Goal: Task Accomplishment & Management: Manage account settings

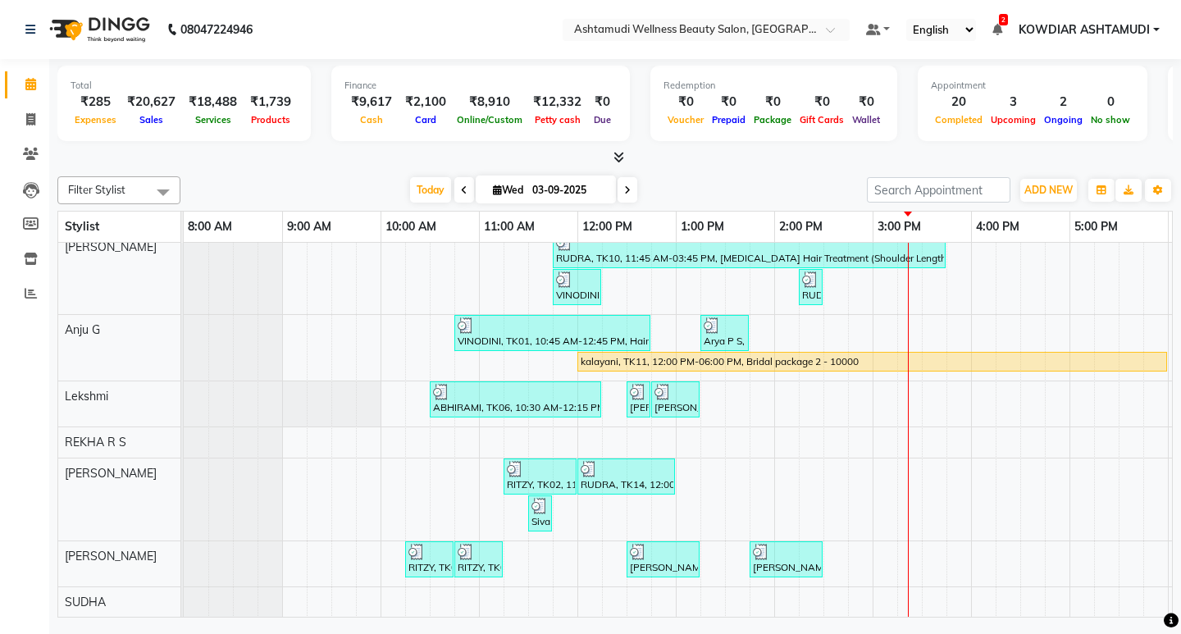
scroll to position [189, 0]
click at [853, 379] on div "[PERSON_NAME], TK07, 11:00 AM-12:30 PM, ROOT TOUCH UP (AMONIA FREE) CROWN PORTI…" at bounding box center [823, 341] width 1279 height 551
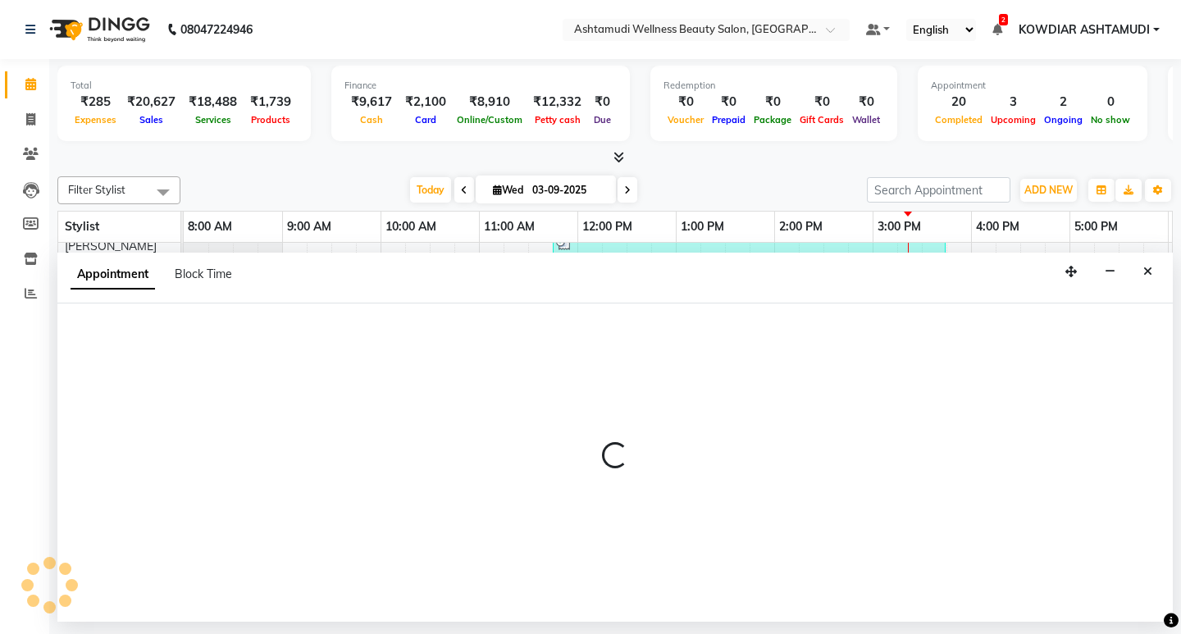
select select "72435"
select select "885"
select select "tentative"
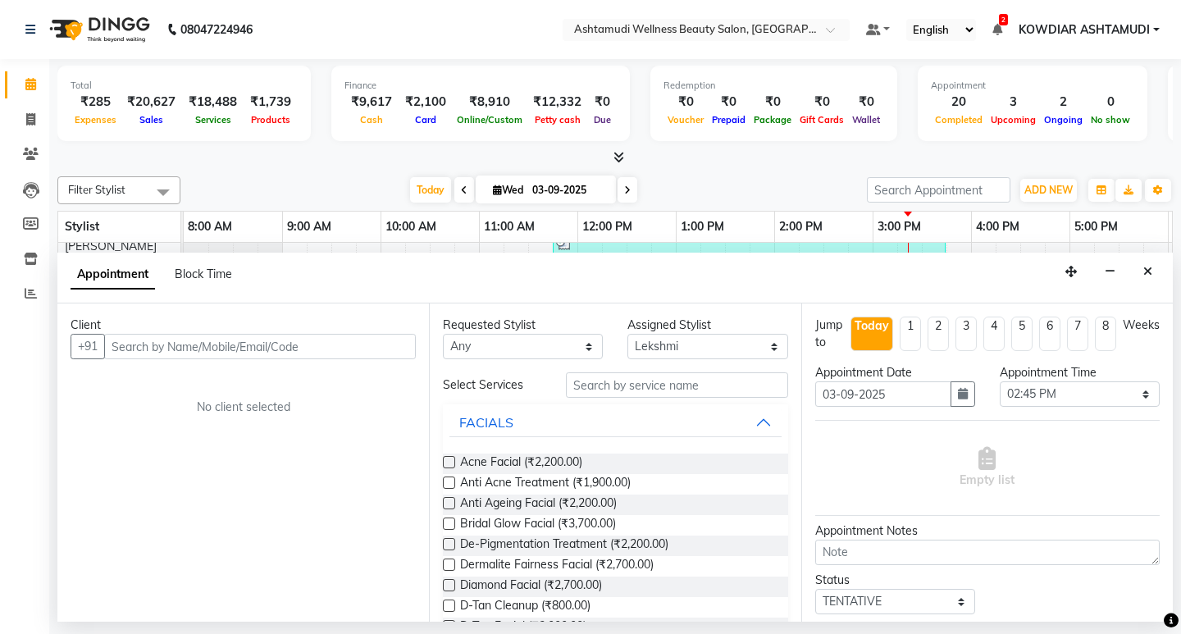
click at [127, 348] on input "text" at bounding box center [260, 346] width 312 height 25
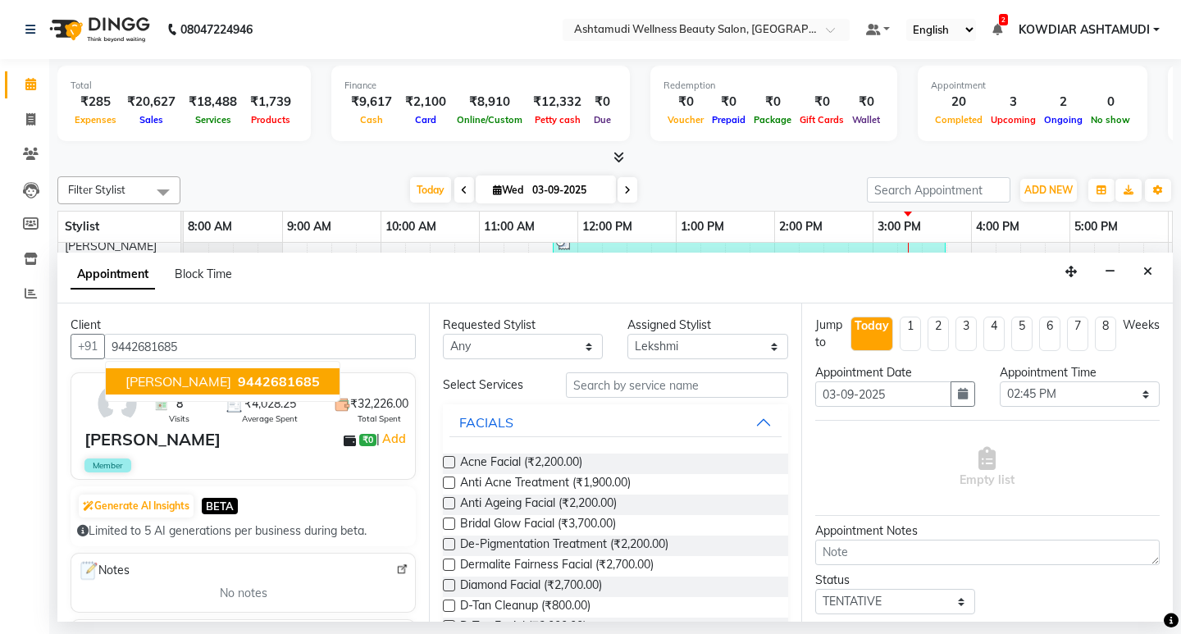
click at [178, 387] on span "[PERSON_NAME]" at bounding box center [178, 381] width 106 height 16
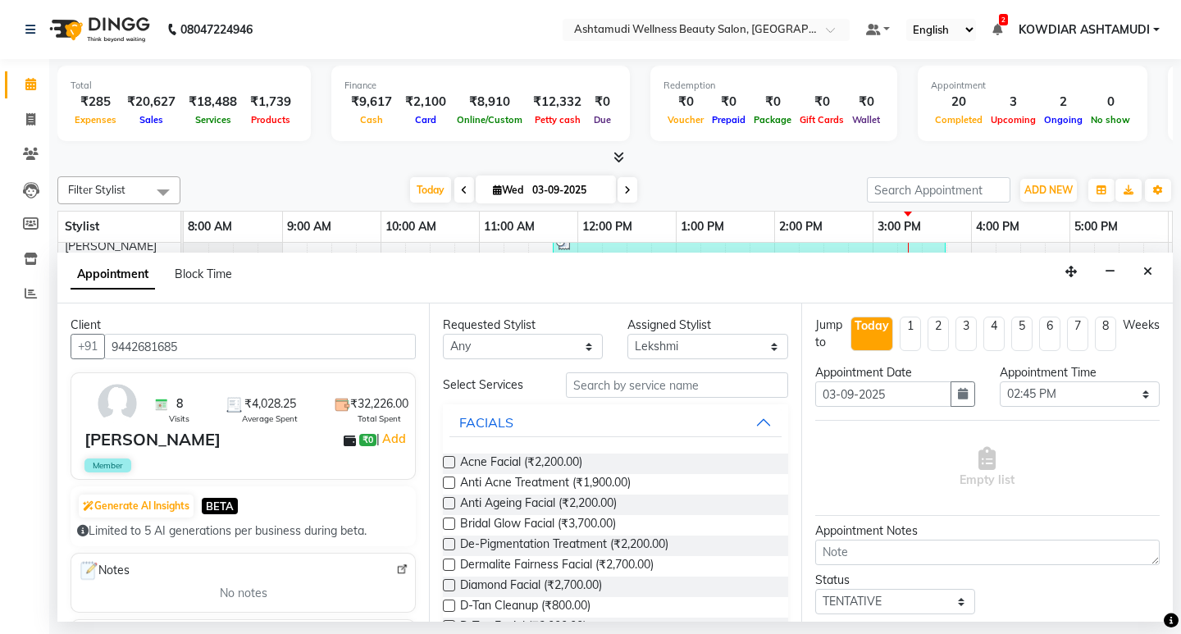
type input "9442681685"
click at [603, 391] on input "text" at bounding box center [676, 384] width 221 height 25
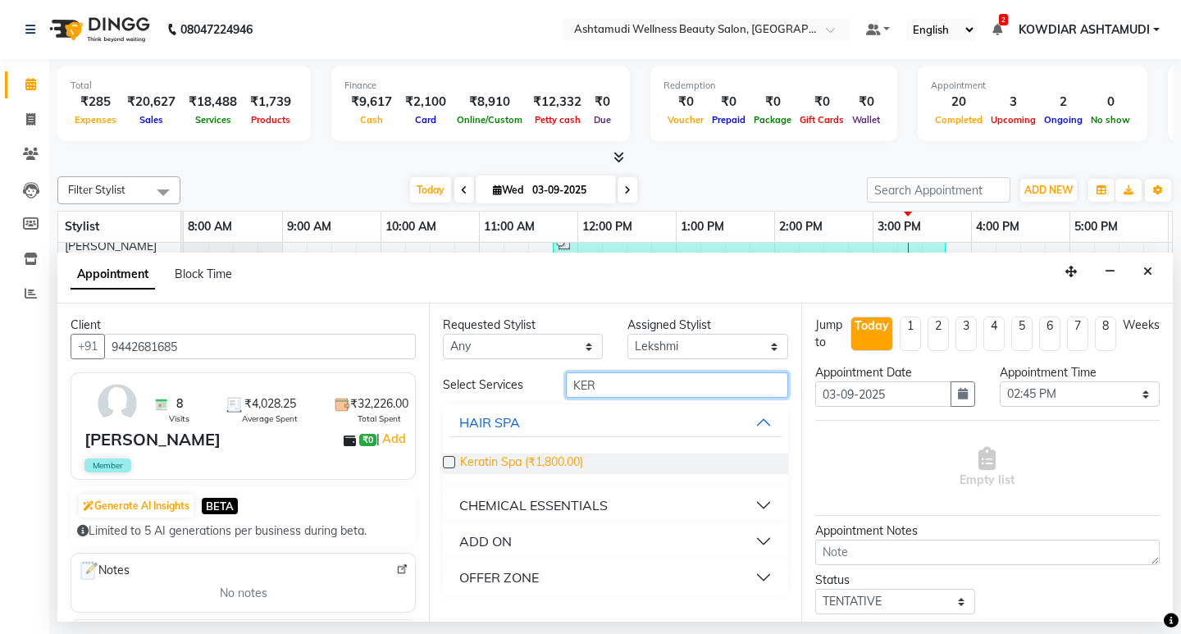
type input "KER"
click at [542, 459] on span "Keratin Spa (₹1,800.00)" at bounding box center [521, 463] width 123 height 20
checkbox input "false"
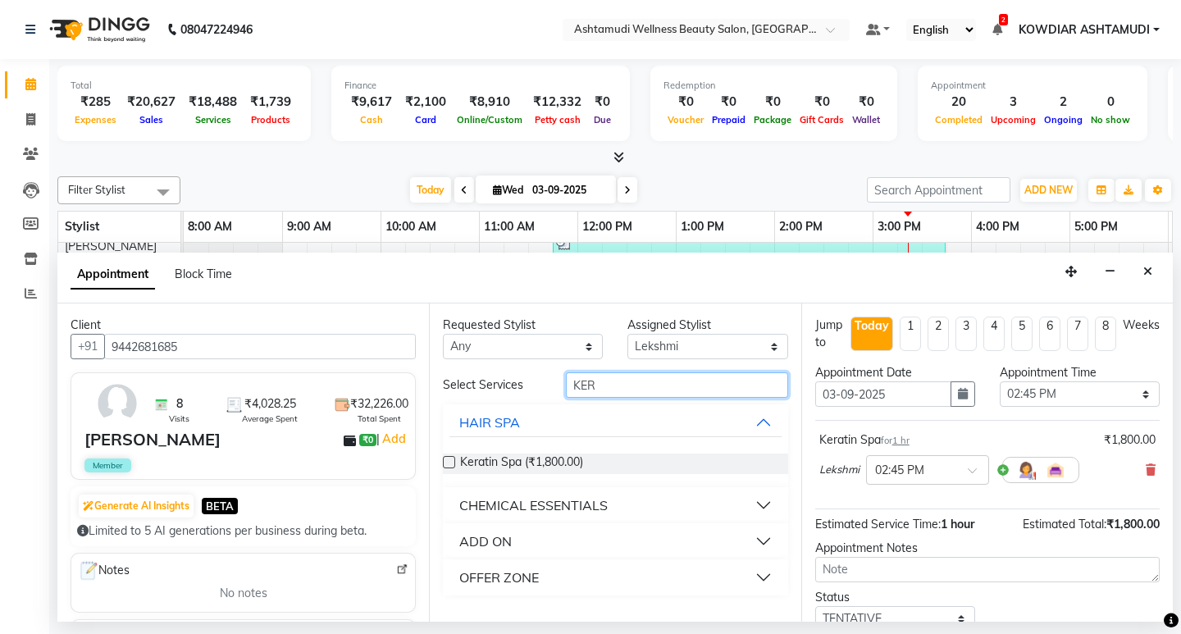
click at [604, 389] on input "KER" at bounding box center [676, 384] width 221 height 25
type input "K"
type input "EYE"
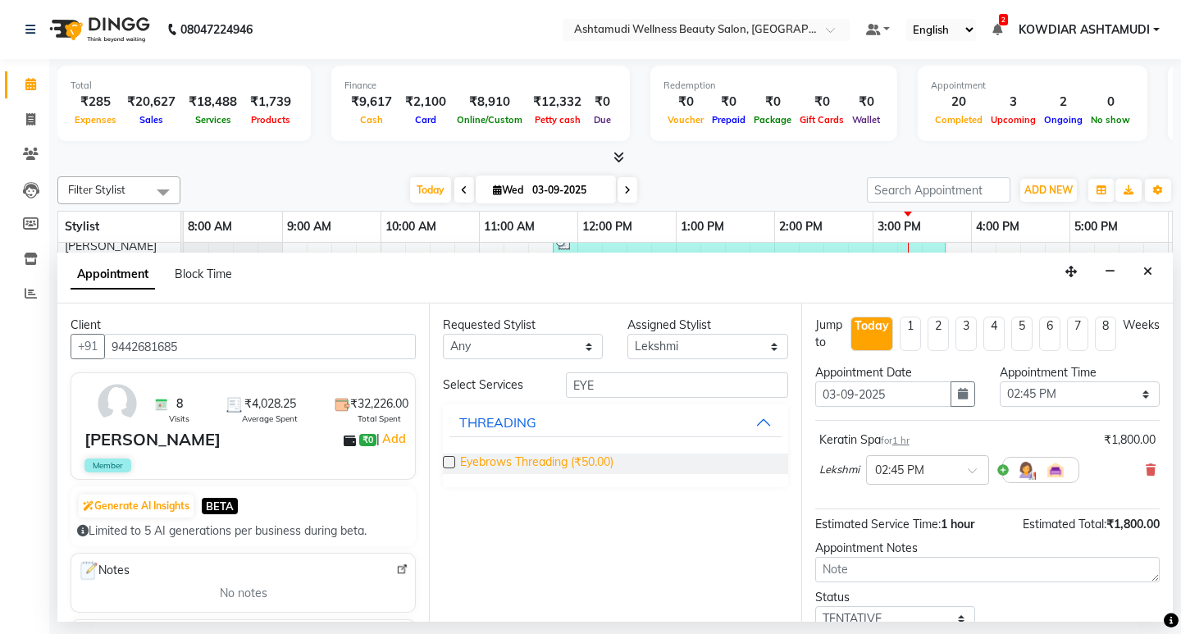
click at [583, 457] on span "Eyebrows Threading (₹50.00)" at bounding box center [536, 463] width 153 height 20
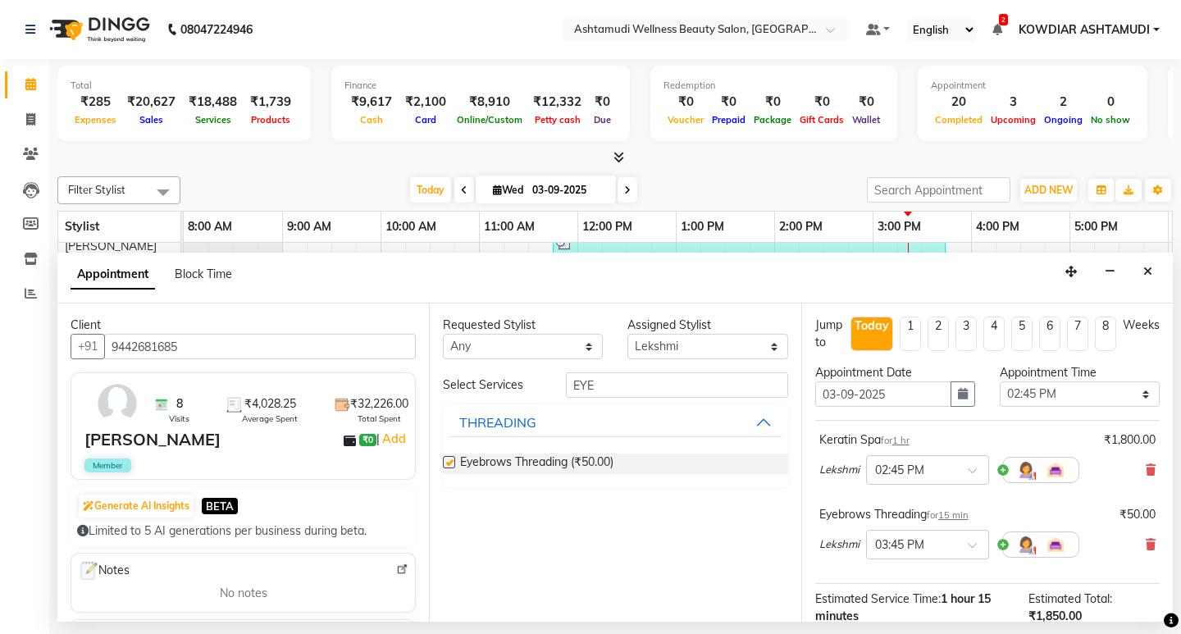
checkbox input "false"
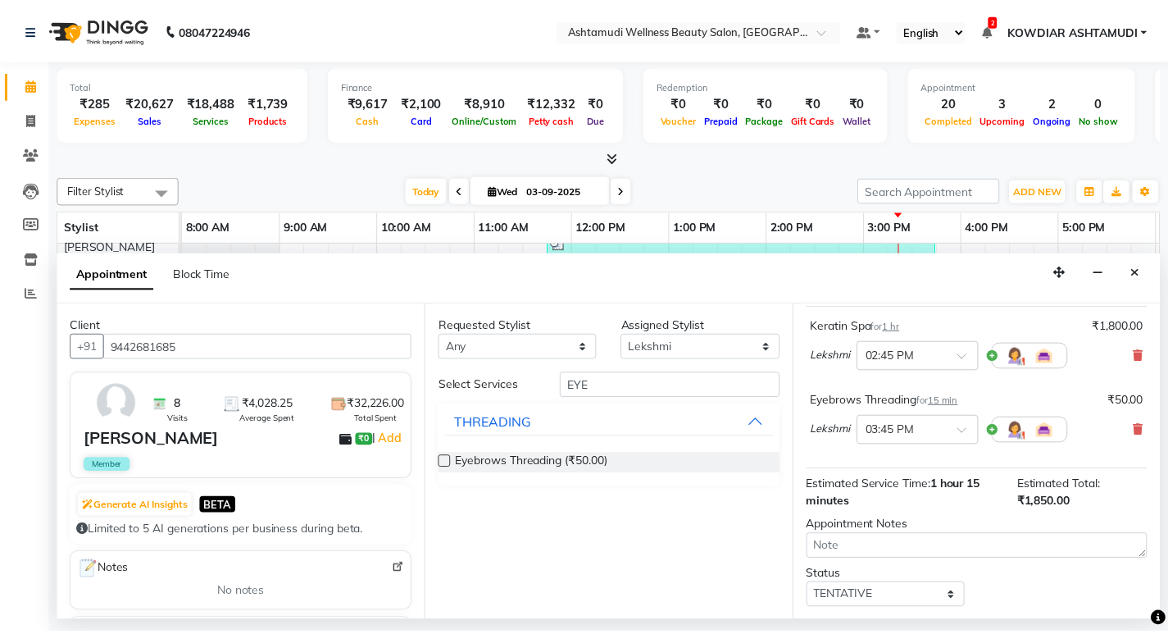
scroll to position [205, 0]
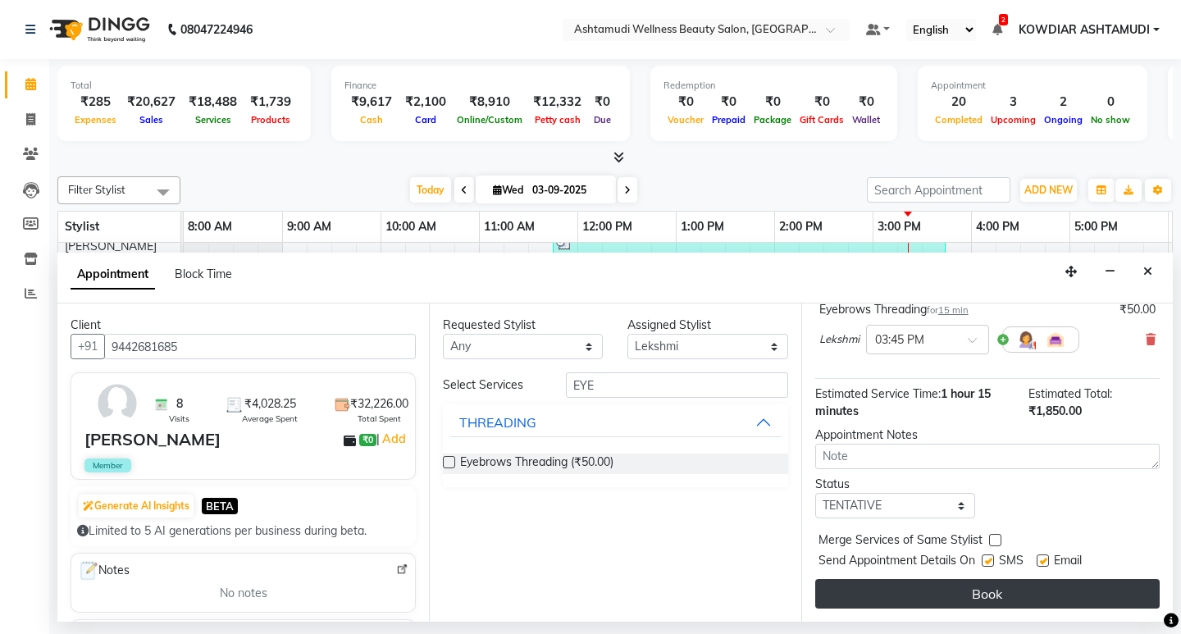
click at [898, 585] on button "Book" at bounding box center [987, 594] width 344 height 30
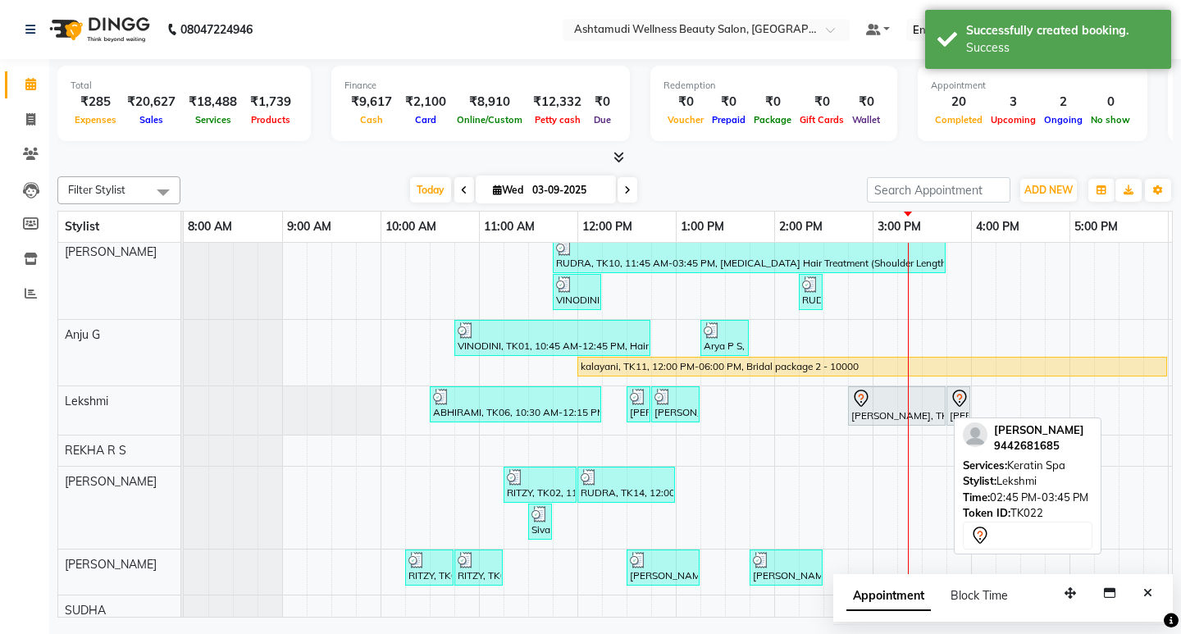
click at [874, 393] on div at bounding box center [896, 399] width 91 height 20
select select "7"
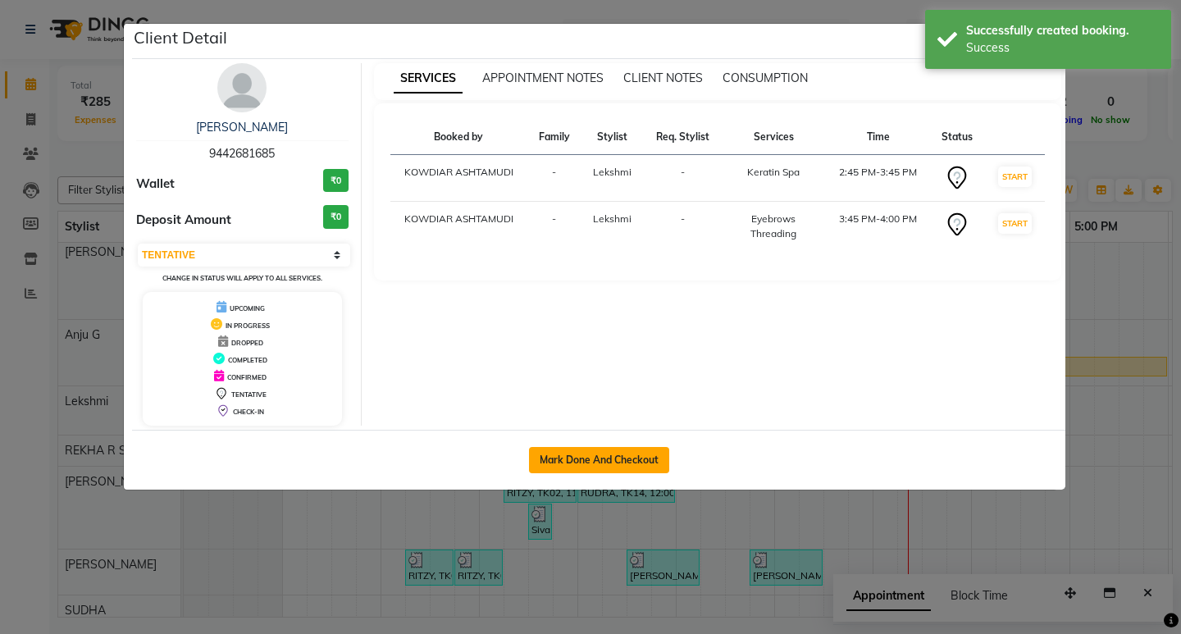
click at [609, 455] on button "Mark Done And Checkout" at bounding box center [599, 460] width 140 height 26
select select "service"
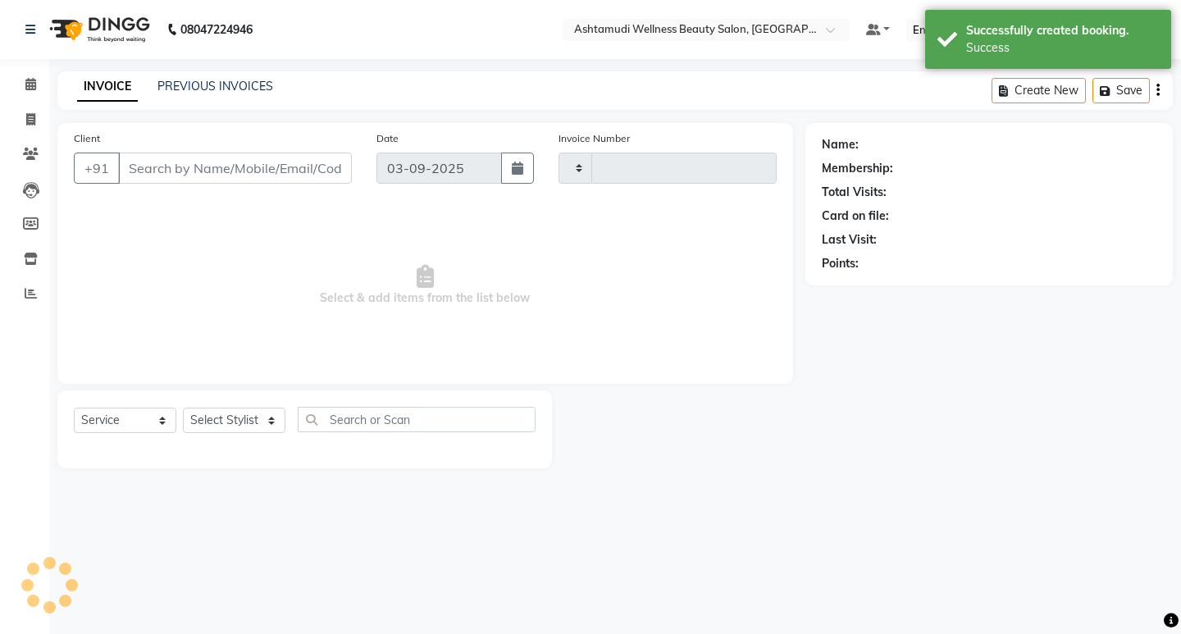
type input "2211"
select select "4668"
type input "9442681685"
select select "72435"
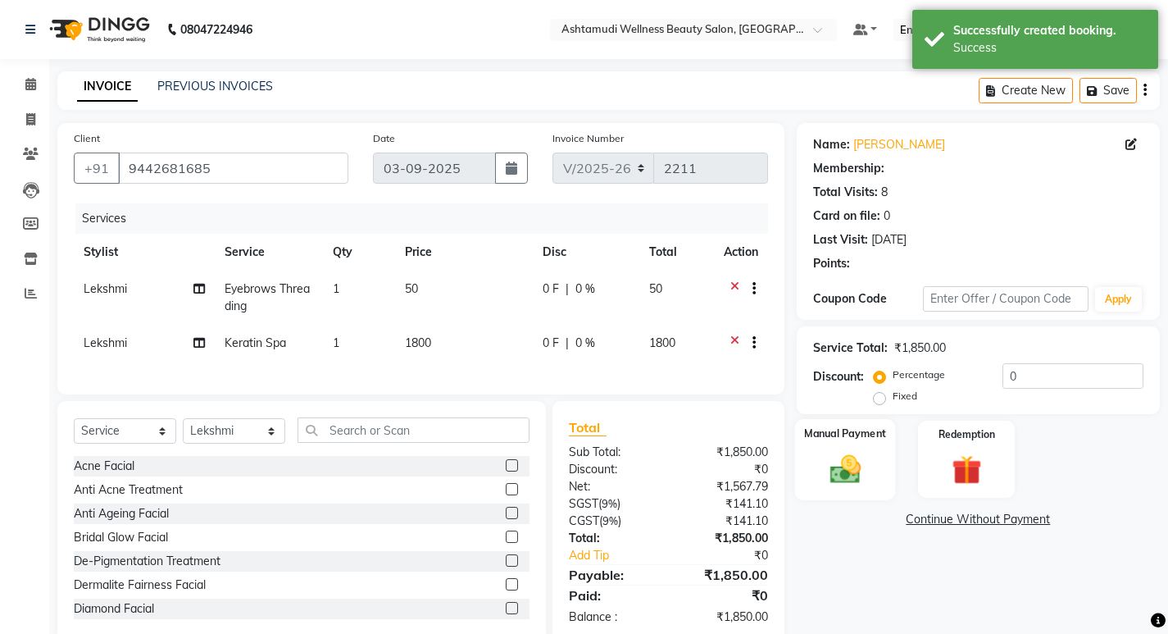
select select "1: Object"
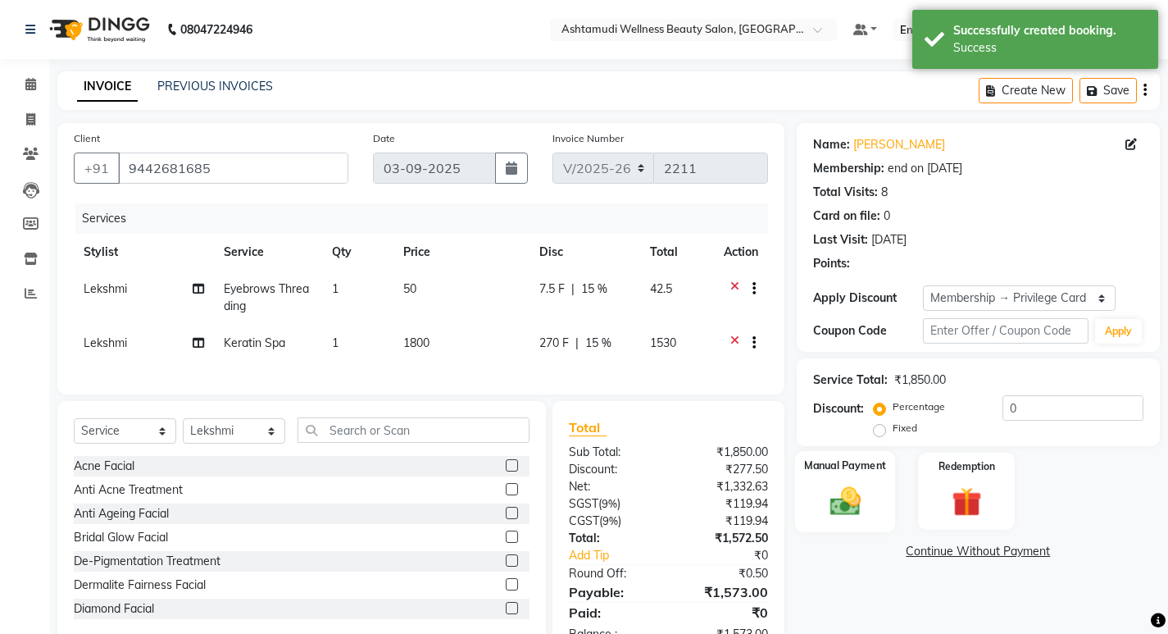
click at [830, 479] on div "Manual Payment" at bounding box center [844, 491] width 101 height 81
type input "15"
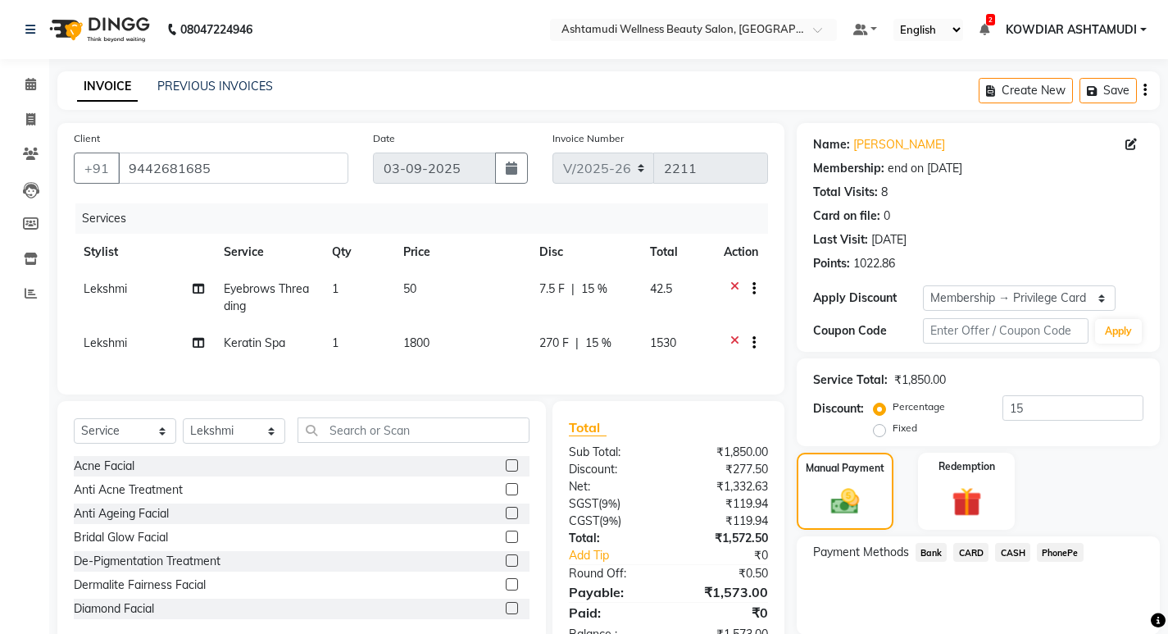
click at [1054, 552] on span "PhonePe" at bounding box center [1060, 552] width 47 height 19
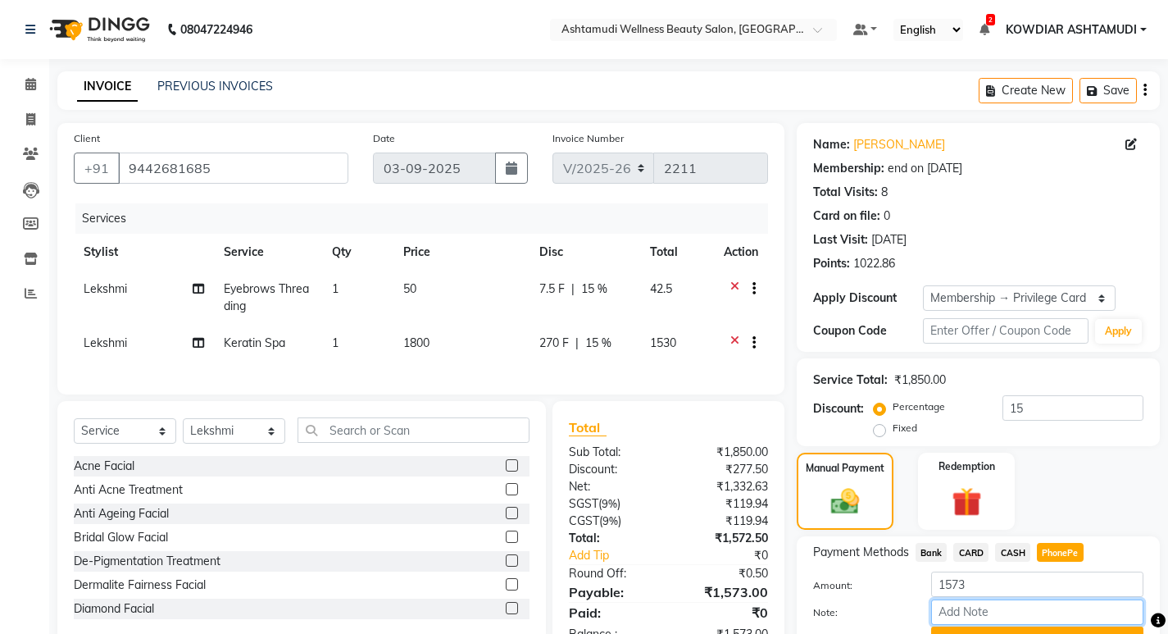
click at [1022, 620] on input "Note:" at bounding box center [1037, 611] width 212 height 25
type input "sheena"
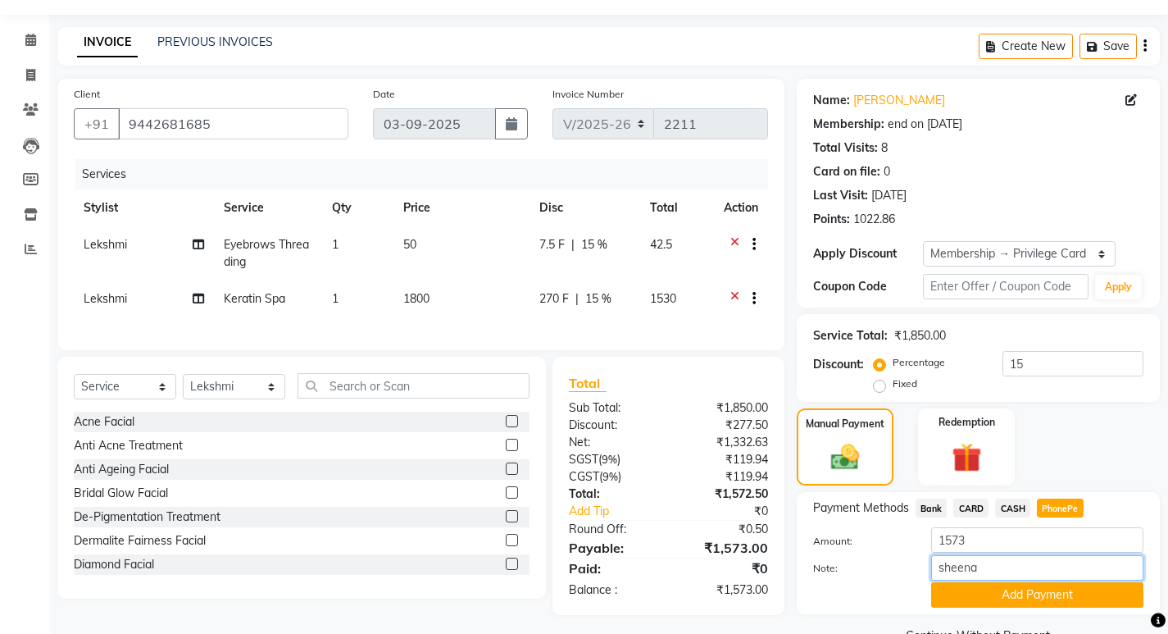
scroll to position [83, 0]
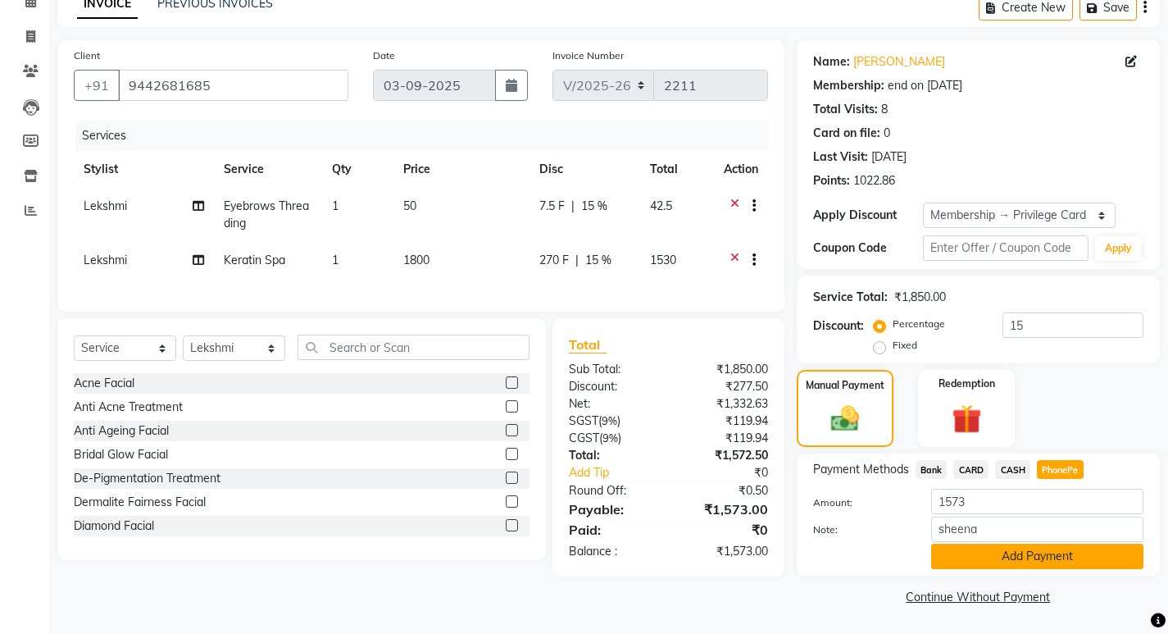
click at [1022, 566] on button "Add Payment" at bounding box center [1037, 556] width 212 height 25
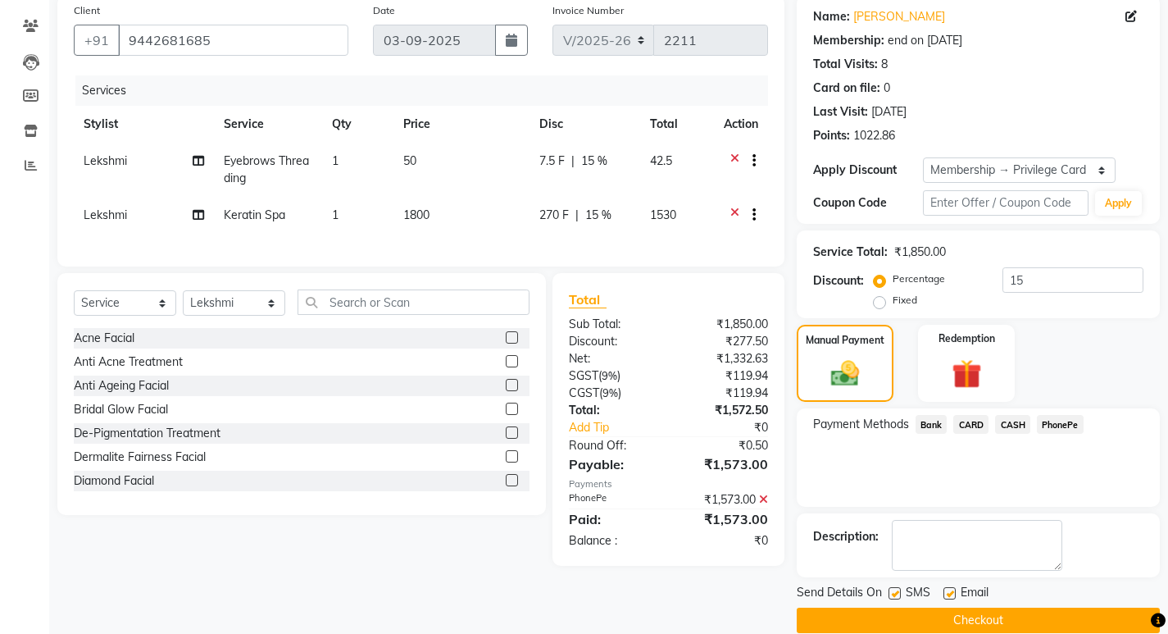
scroll to position [152, 0]
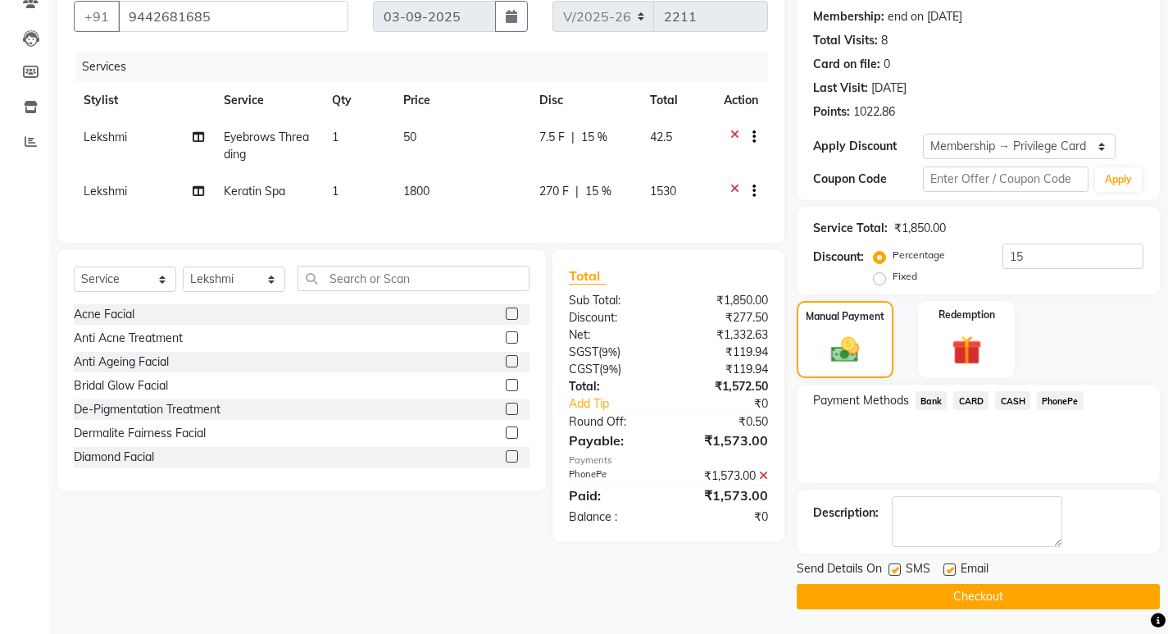
click at [895, 571] on label at bounding box center [895, 569] width 12 height 12
click at [895, 571] on input "checkbox" at bounding box center [894, 570] width 11 height 11
checkbox input "false"
click at [947, 566] on label at bounding box center [950, 569] width 12 height 12
click at [947, 566] on input "checkbox" at bounding box center [949, 570] width 11 height 11
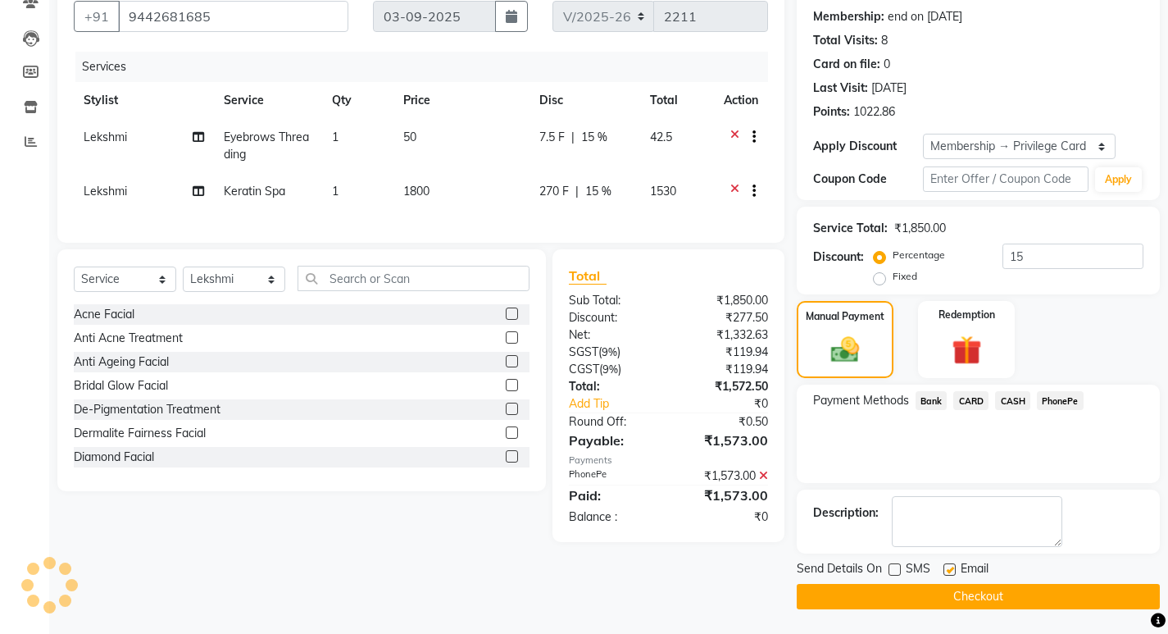
checkbox input "false"
click at [928, 585] on button "Checkout" at bounding box center [978, 596] width 363 height 25
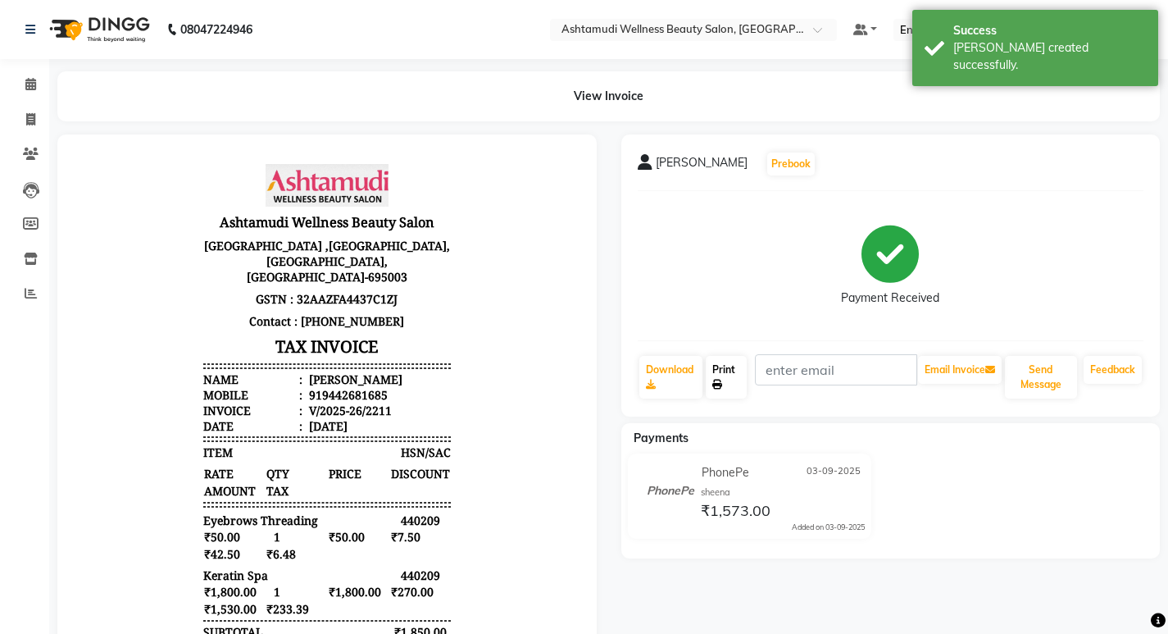
click at [714, 365] on link "Print" at bounding box center [726, 377] width 41 height 43
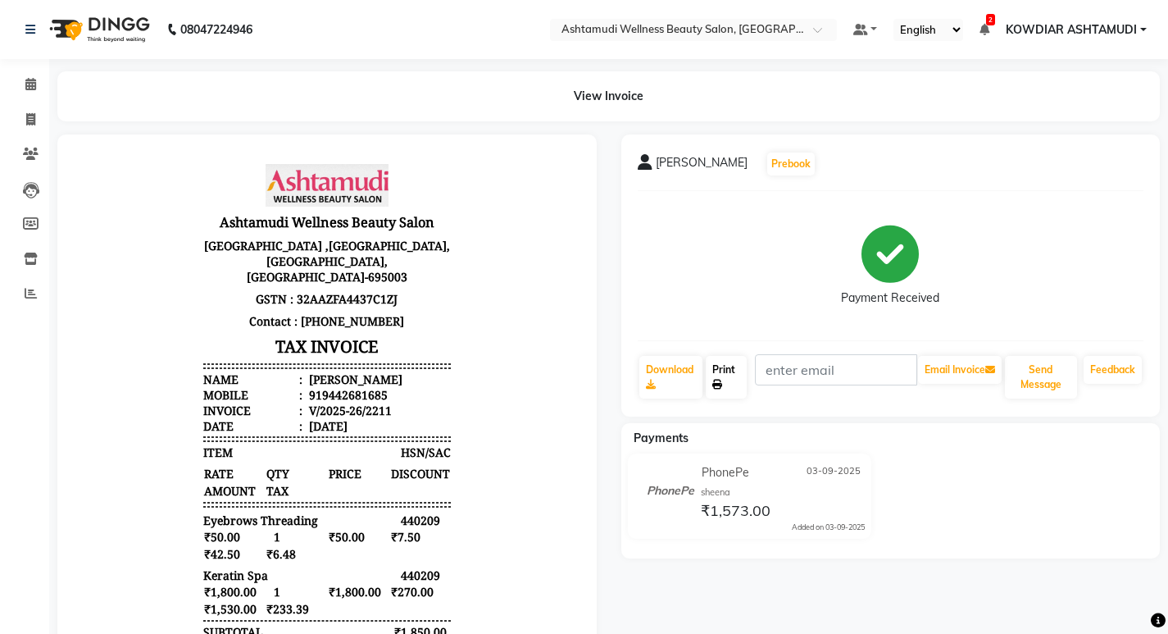
click at [722, 388] on icon at bounding box center [717, 385] width 10 height 10
click at [26, 84] on icon at bounding box center [30, 84] width 11 height 12
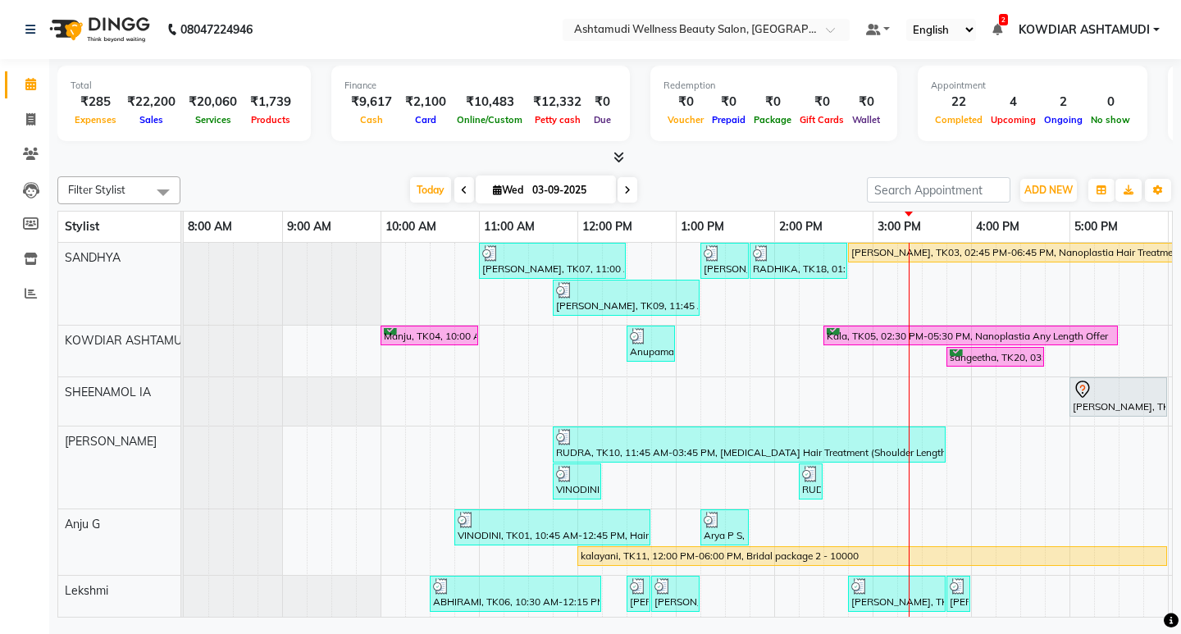
click at [617, 157] on icon at bounding box center [618, 157] width 11 height 12
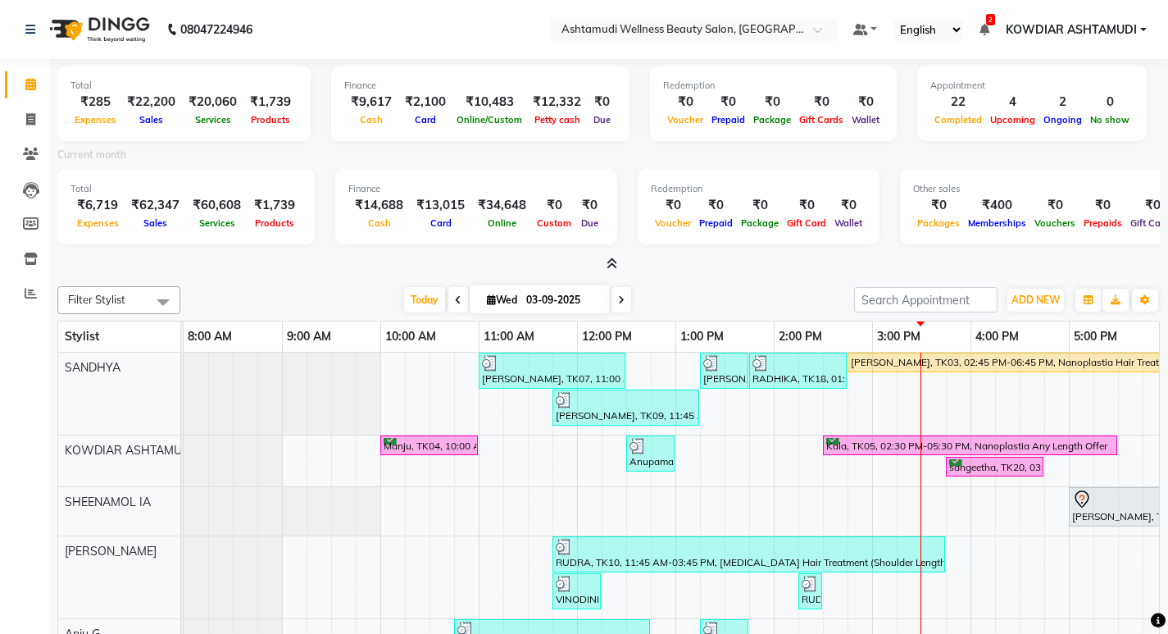
click at [322, 39] on nav "08047224946 Select Location × Ashtamudi Wellness Beauty Salon, Kowdiar Default …" at bounding box center [584, 29] width 1168 height 59
click at [353, 30] on nav "08047224946 Select Location × Ashtamudi Wellness Beauty Salon, Kowdiar Default …" at bounding box center [584, 29] width 1168 height 59
click at [334, 31] on nav "08047224946 Select Location × Ashtamudi Wellness Beauty Salon, Kowdiar Default …" at bounding box center [584, 29] width 1168 height 59
click at [1027, 294] on span "ADD NEW" at bounding box center [1036, 300] width 48 height 12
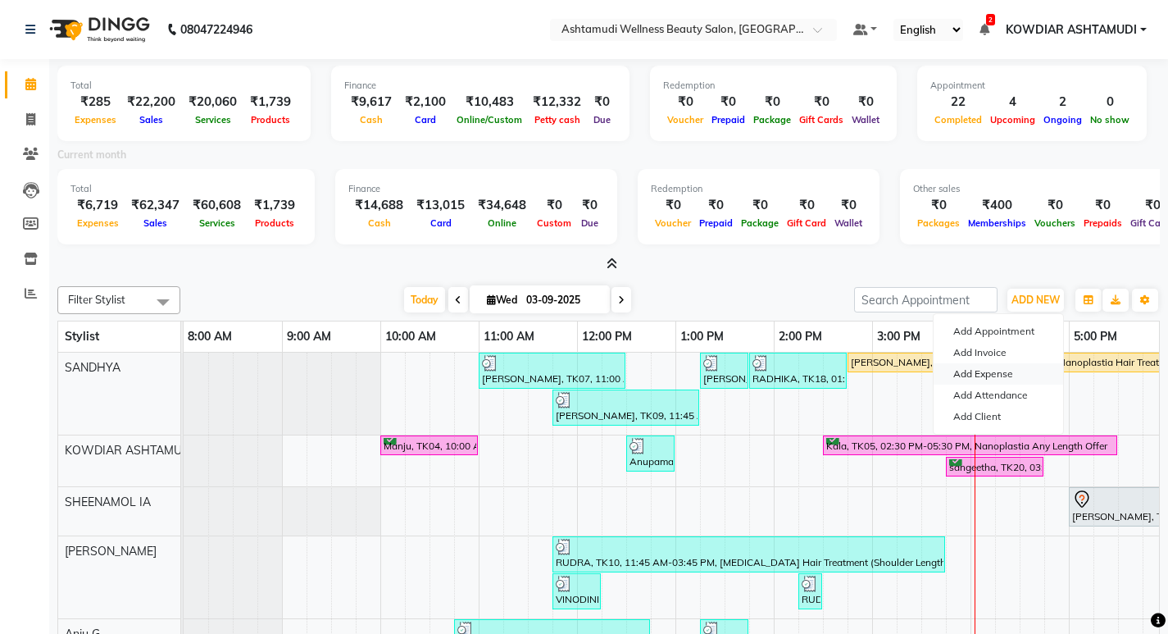
click at [1013, 373] on link "Add Expense" at bounding box center [999, 373] width 130 height 21
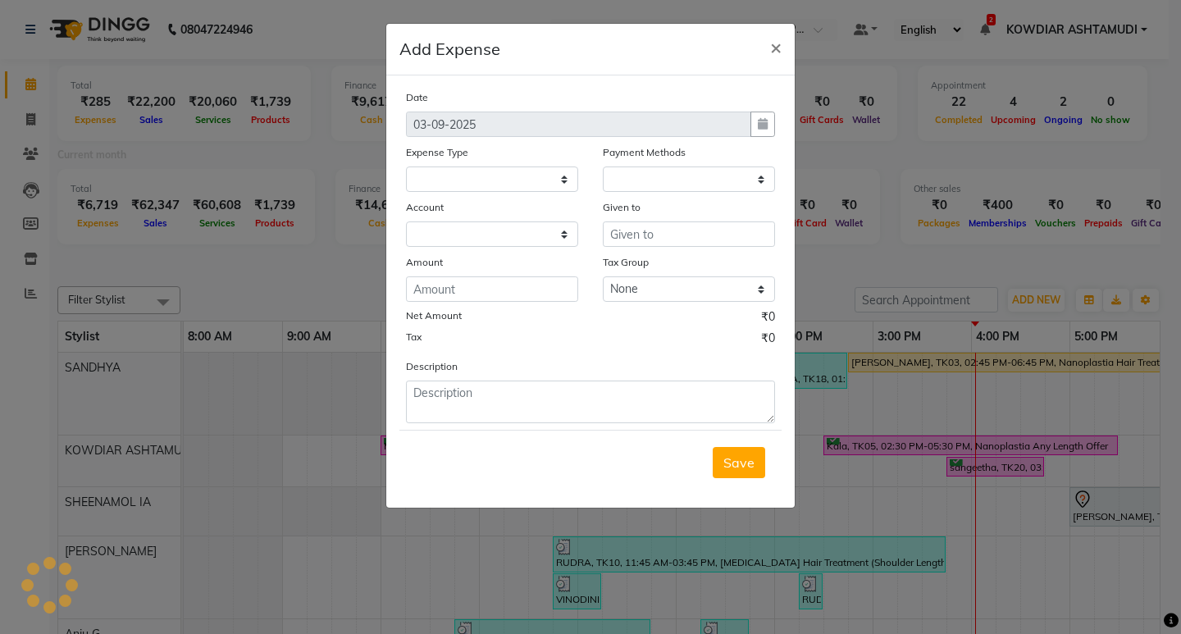
select select
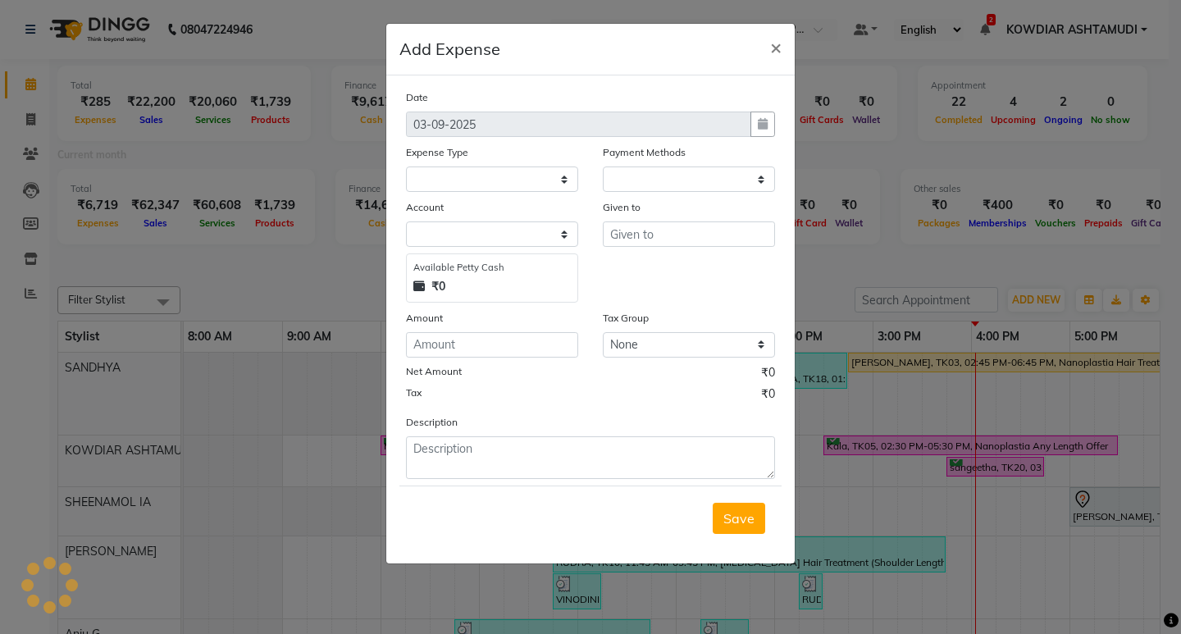
select select "1"
select select "3500"
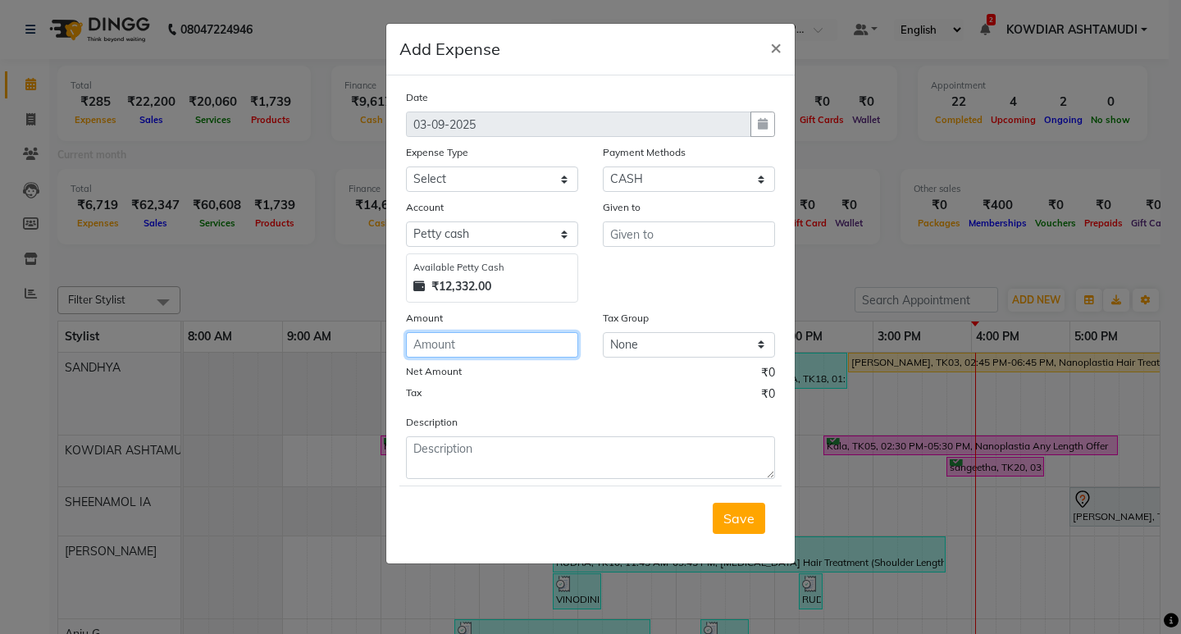
click at [453, 355] on input "number" at bounding box center [492, 344] width 172 height 25
type input "150"
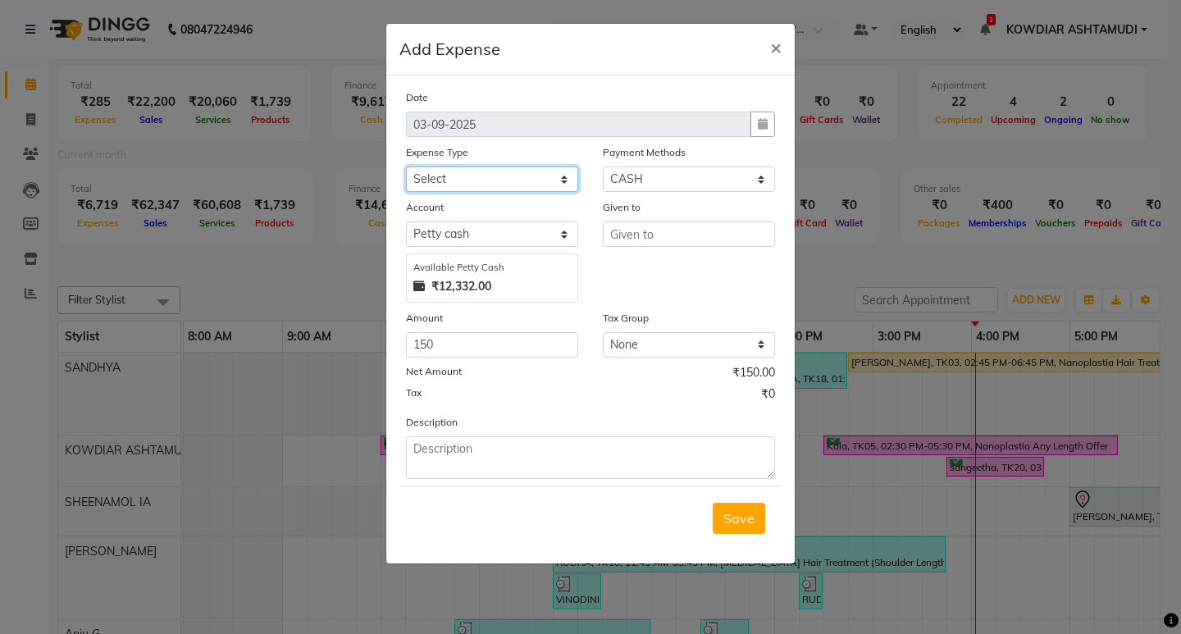
click at [476, 176] on select "Select ACCOMODATION EXPENSES ADVERTISEMENT SALES PROMOTIONAL EXPENSES Bonus BRI…" at bounding box center [492, 178] width 172 height 25
click at [406, 166] on select "Select ACCOMODATION EXPENSES ADVERTISEMENT SALES PROMOTIONAL EXPENSES Bonus BRI…" at bounding box center [492, 178] width 172 height 25
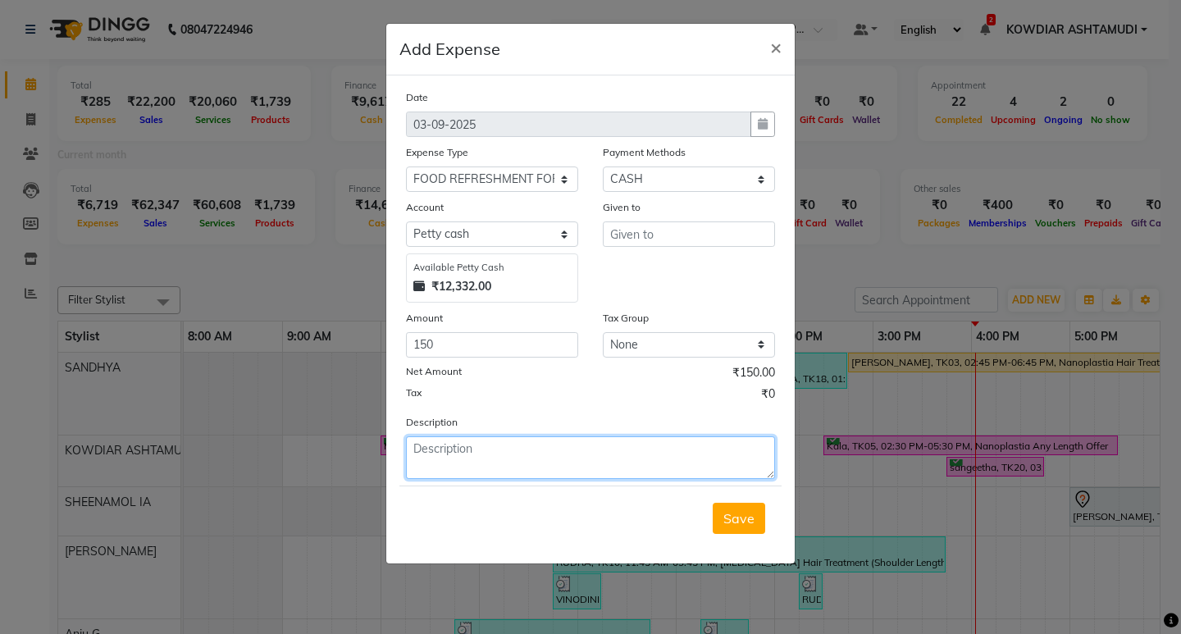
click at [477, 462] on textarea at bounding box center [590, 457] width 369 height 43
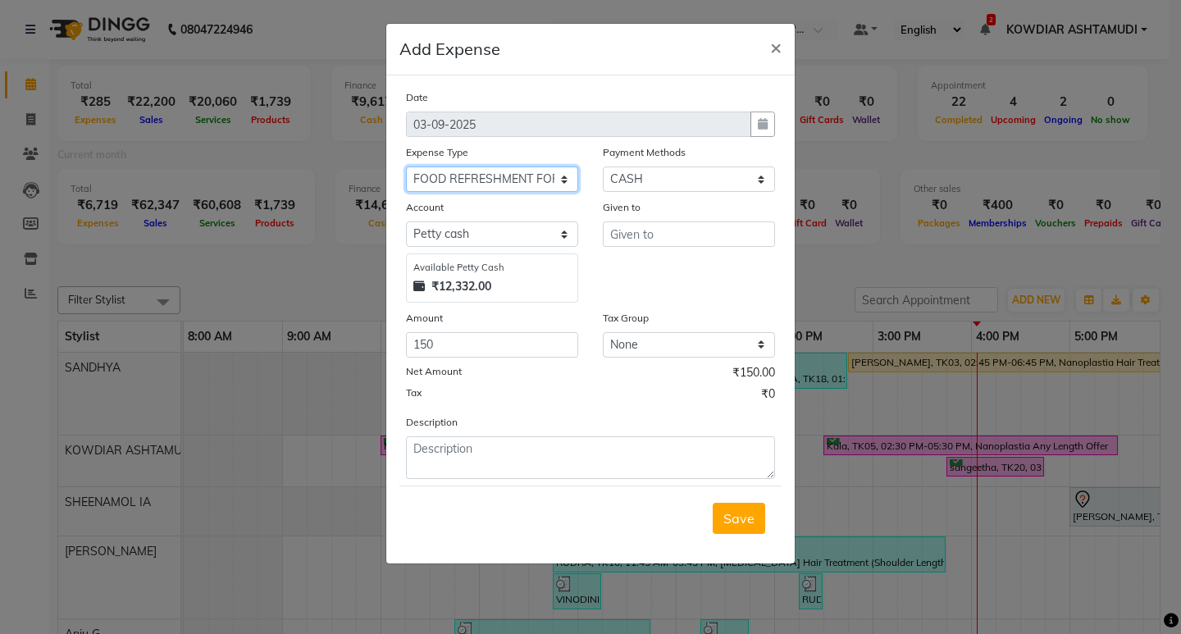
click at [544, 186] on select "Select ACCOMODATION EXPENSES ADVERTISEMENT SALES PROMOTIONAL EXPENSES Bonus BRI…" at bounding box center [492, 178] width 172 height 25
select select "6225"
click at [406, 166] on select "Select ACCOMODATION EXPENSES ADVERTISEMENT SALES PROMOTIONAL EXPENSES Bonus BRI…" at bounding box center [492, 178] width 172 height 25
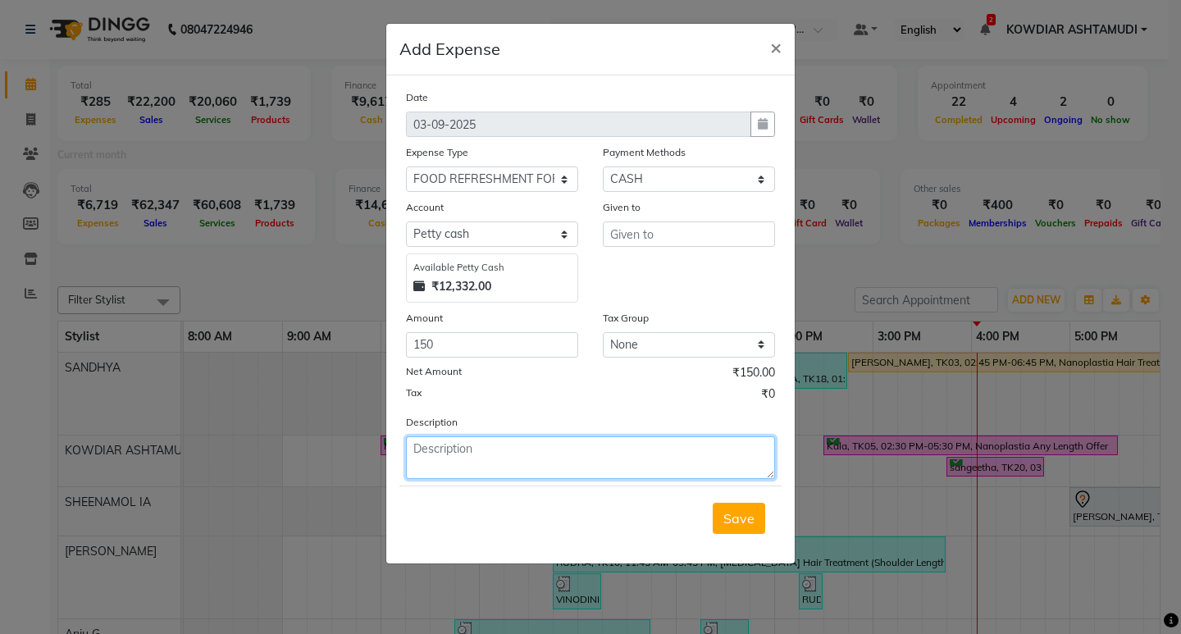
click at [548, 452] on textarea at bounding box center [590, 457] width 369 height 43
type textarea "KALYANI BRIDE PACJKAGE"
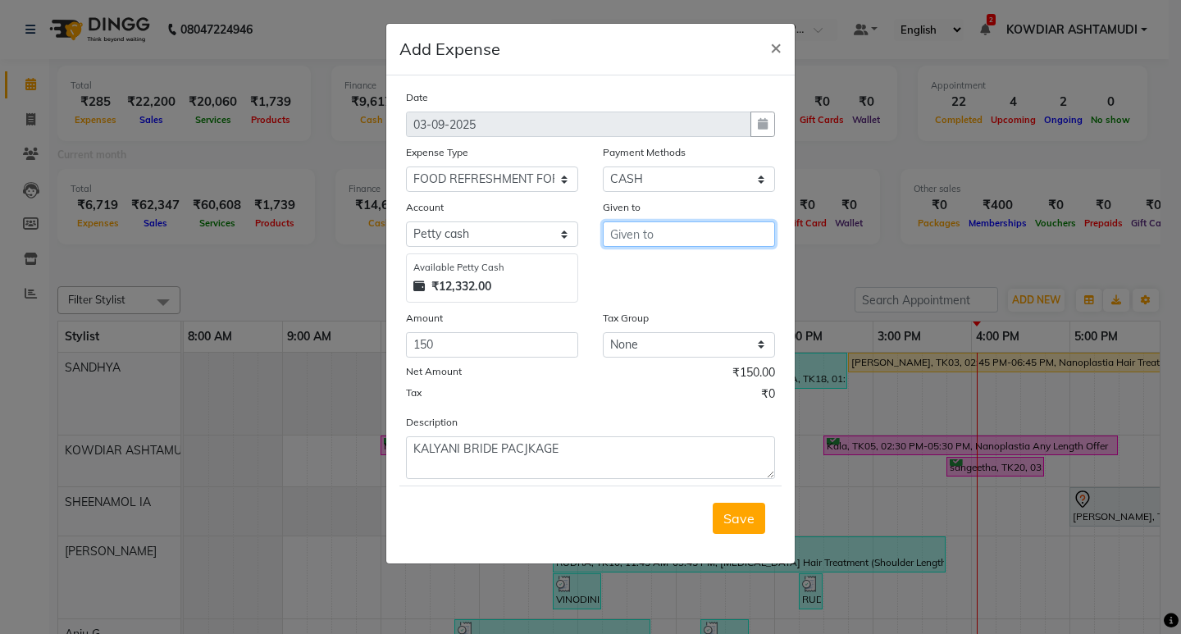
click at [644, 230] on input "text" at bounding box center [689, 233] width 172 height 25
click at [686, 226] on input "text" at bounding box center [689, 233] width 172 height 25
click at [661, 234] on input "text" at bounding box center [689, 233] width 172 height 25
type input "DEPARIS"
click at [730, 522] on span "Save" at bounding box center [738, 518] width 31 height 16
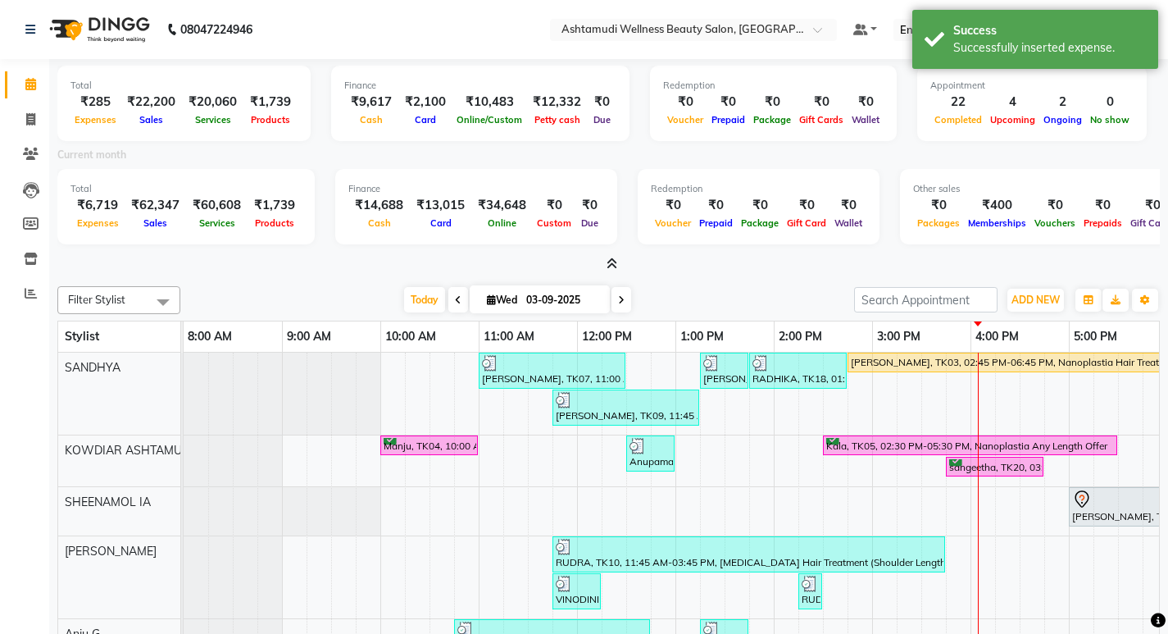
click at [699, 268] on div at bounding box center [608, 264] width 1103 height 17
click at [275, 51] on nav "08047224946 Select Location × Ashtamudi Wellness Beauty Salon, Kowdiar Default …" at bounding box center [584, 29] width 1168 height 59
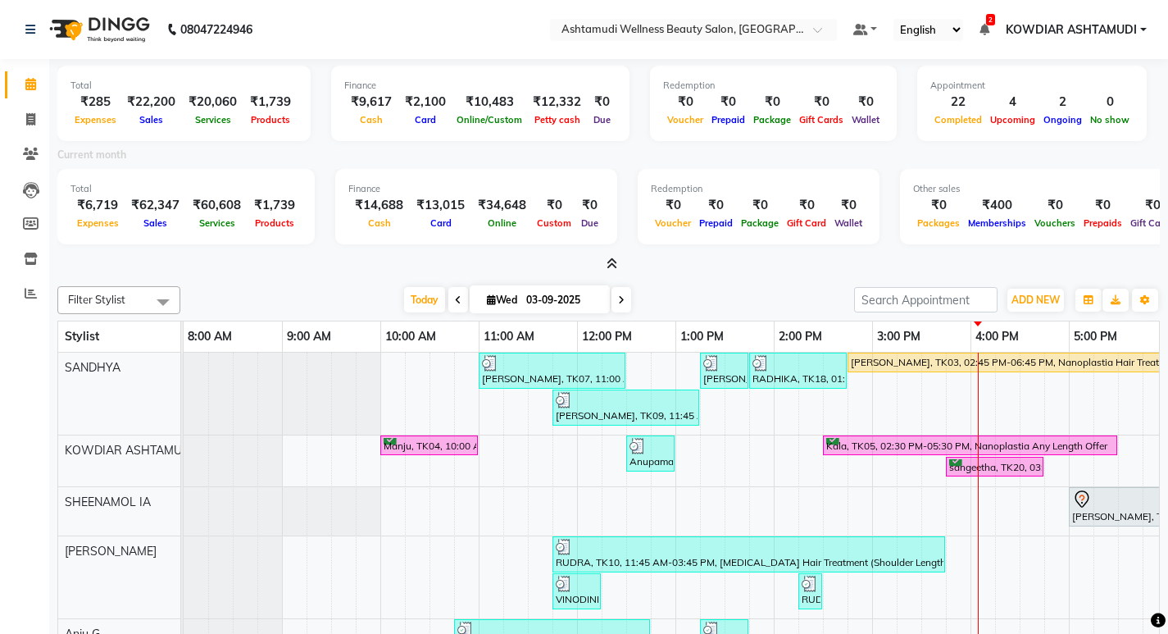
click at [388, 15] on nav "08047224946 Select Location × Ashtamudi Wellness Beauty Salon, Kowdiar Default …" at bounding box center [584, 29] width 1168 height 59
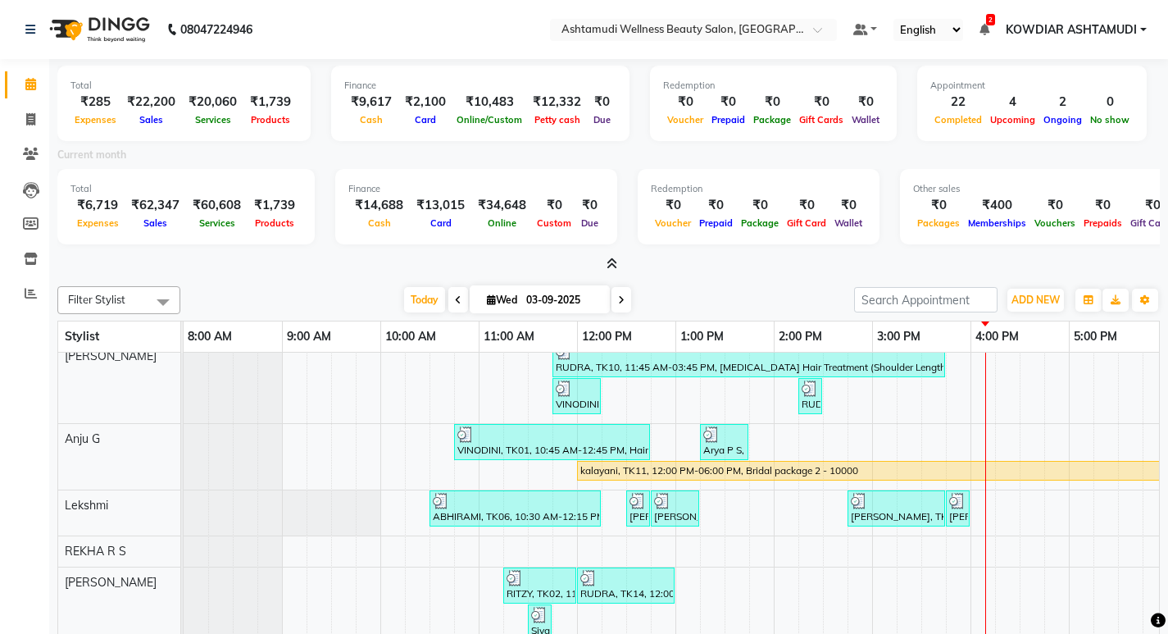
click at [388, 48] on nav "08047224946 Select Location × Ashtamudi Wellness Beauty Salon, Kowdiar Default …" at bounding box center [584, 29] width 1168 height 59
click at [34, 86] on icon at bounding box center [30, 84] width 11 height 12
click at [34, 113] on icon at bounding box center [30, 119] width 9 height 12
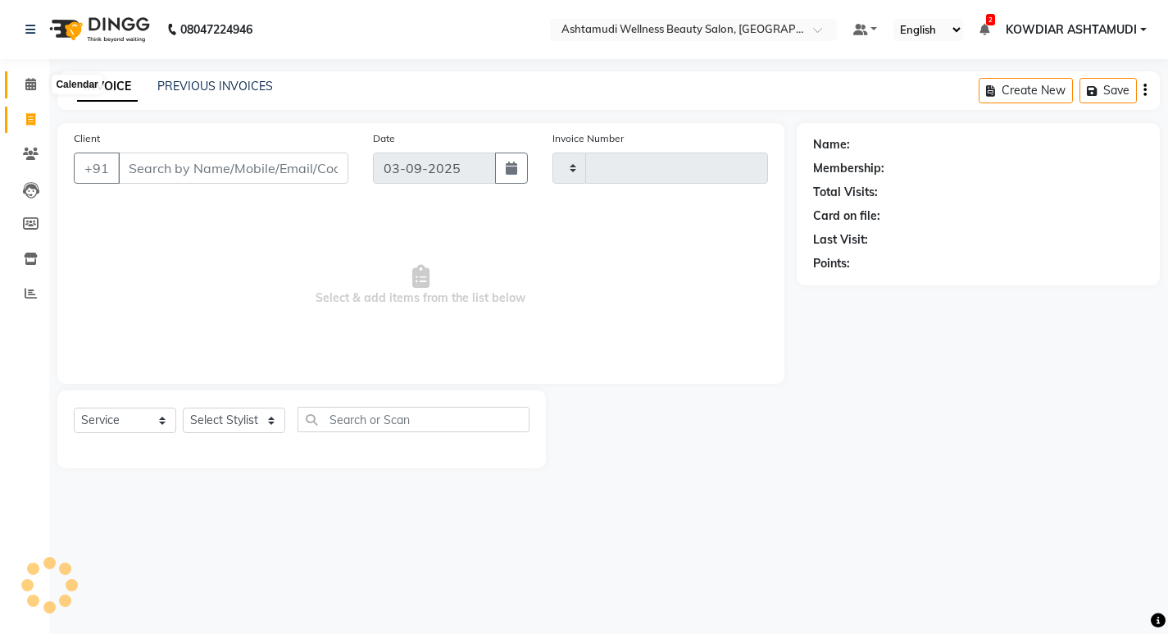
click at [31, 80] on icon at bounding box center [30, 84] width 11 height 12
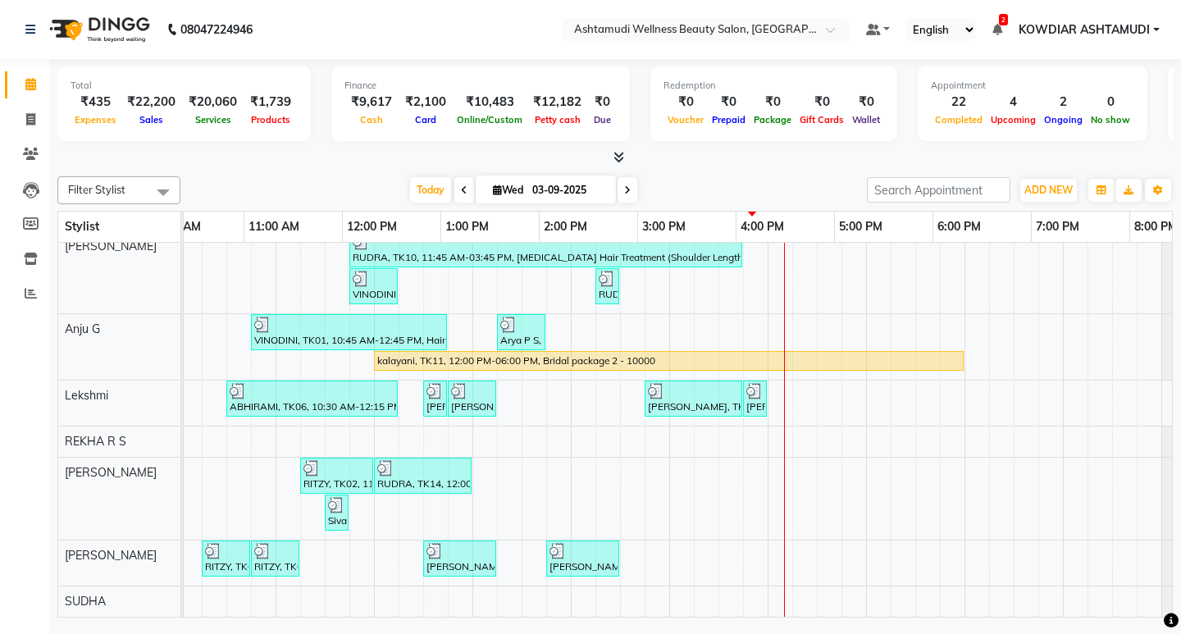
scroll to position [207, 92]
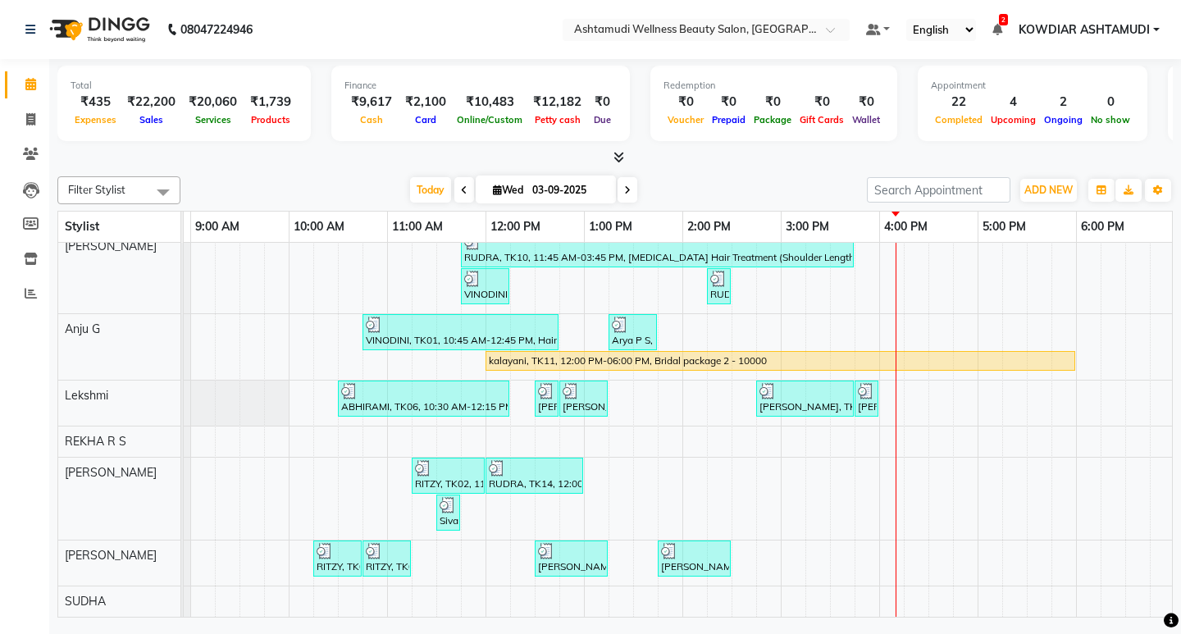
click at [386, 35] on nav "08047224946 Select Location × Ashtamudi Wellness Beauty Salon, Kowdiar Default …" at bounding box center [590, 29] width 1181 height 59
click at [25, 83] on icon at bounding box center [30, 84] width 11 height 12
drag, startPoint x: 25, startPoint y: 124, endPoint x: 42, endPoint y: 77, distance: 49.8
click at [25, 123] on span at bounding box center [30, 120] width 29 height 19
select select "service"
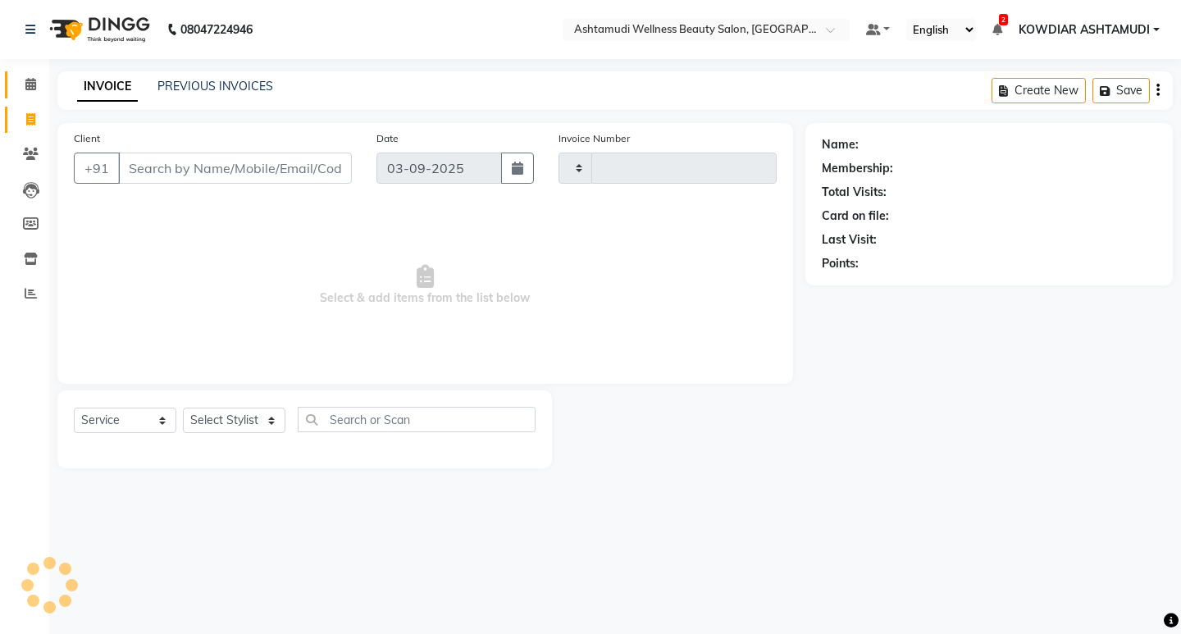
type input "2212"
select select "4668"
click at [34, 87] on icon at bounding box center [30, 84] width 11 height 12
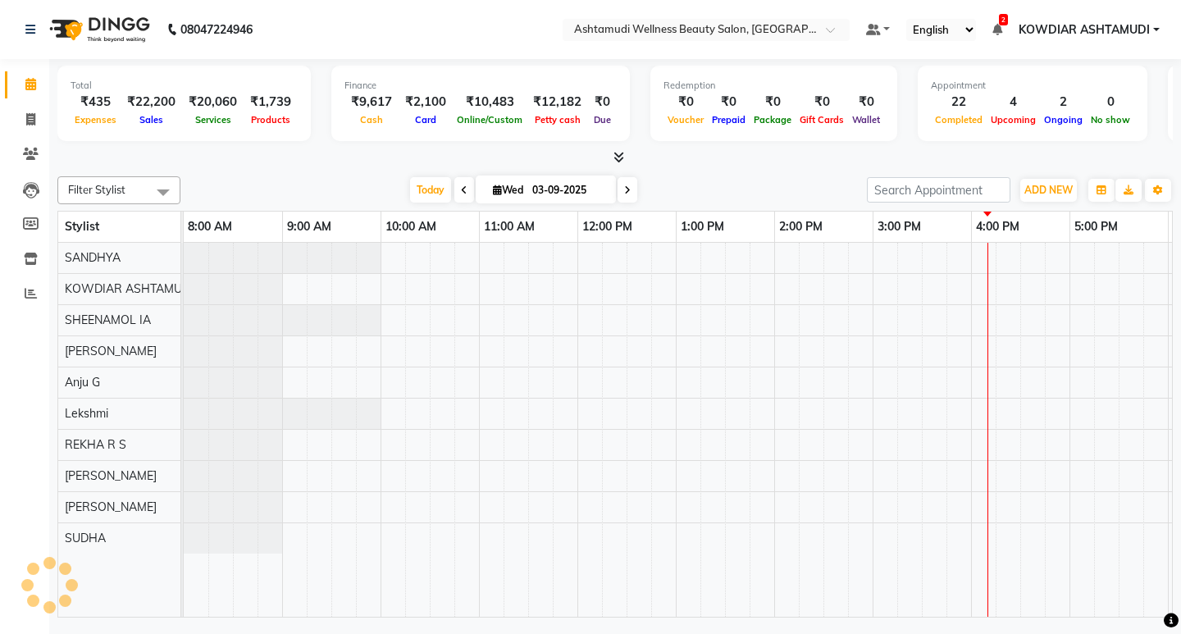
click at [304, 47] on nav "08047224946 Select Location × Ashtamudi Wellness Beauty Salon, Kowdiar Default …" at bounding box center [590, 29] width 1181 height 59
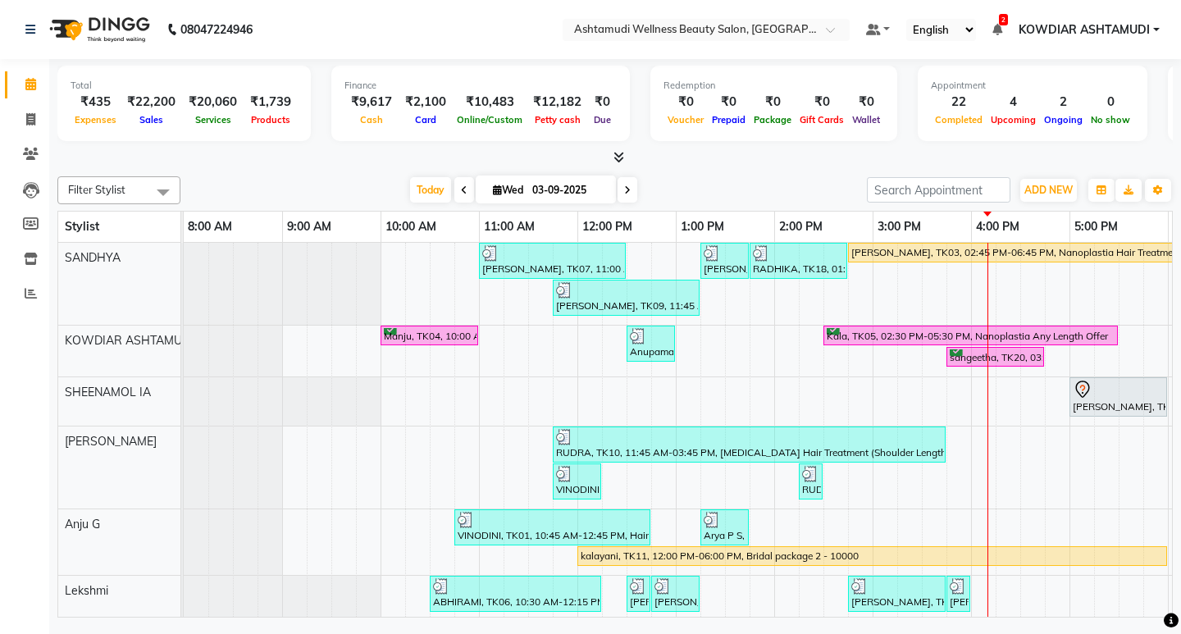
click at [419, 51] on nav "08047224946 Select Location × Ashtamudi Wellness Beauty Salon, Kowdiar Default …" at bounding box center [590, 29] width 1181 height 59
click at [429, 200] on span "Today" at bounding box center [430, 189] width 41 height 25
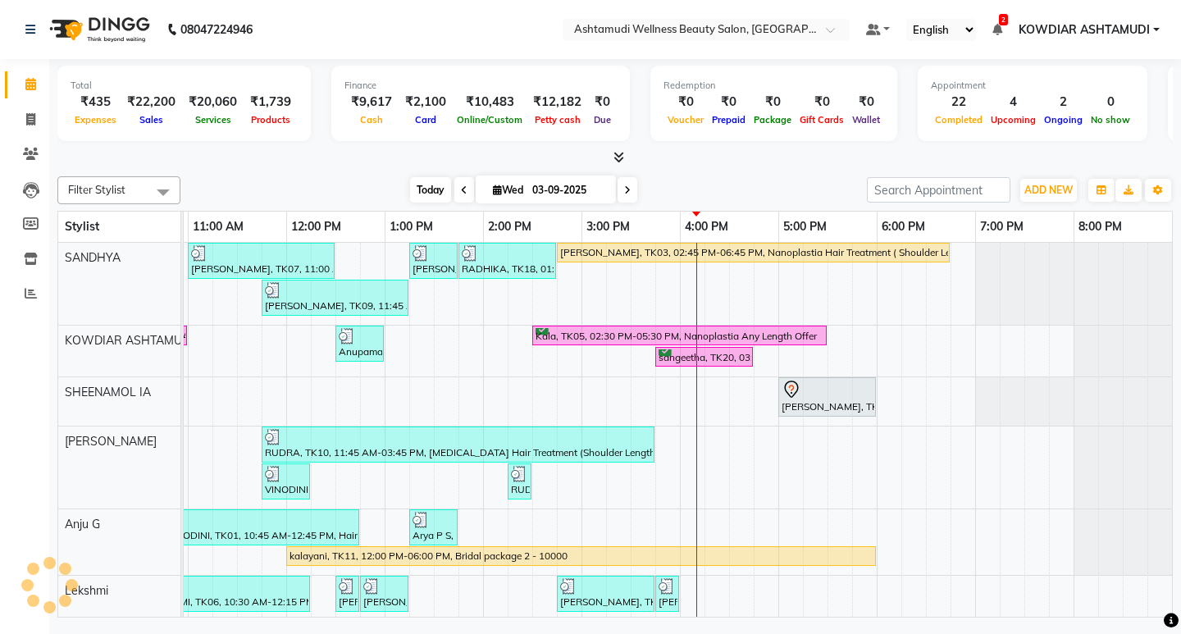
click at [434, 189] on span "Today" at bounding box center [430, 189] width 41 height 25
click at [455, 163] on div at bounding box center [614, 157] width 1115 height 17
click at [279, 152] on div at bounding box center [614, 157] width 1115 height 17
click at [718, 148] on div "Total ₹435 Expenses ₹22,200 Sales ₹20,060 Services ₹1,739 Products Finance ₹9,6…" at bounding box center [614, 112] width 1115 height 107
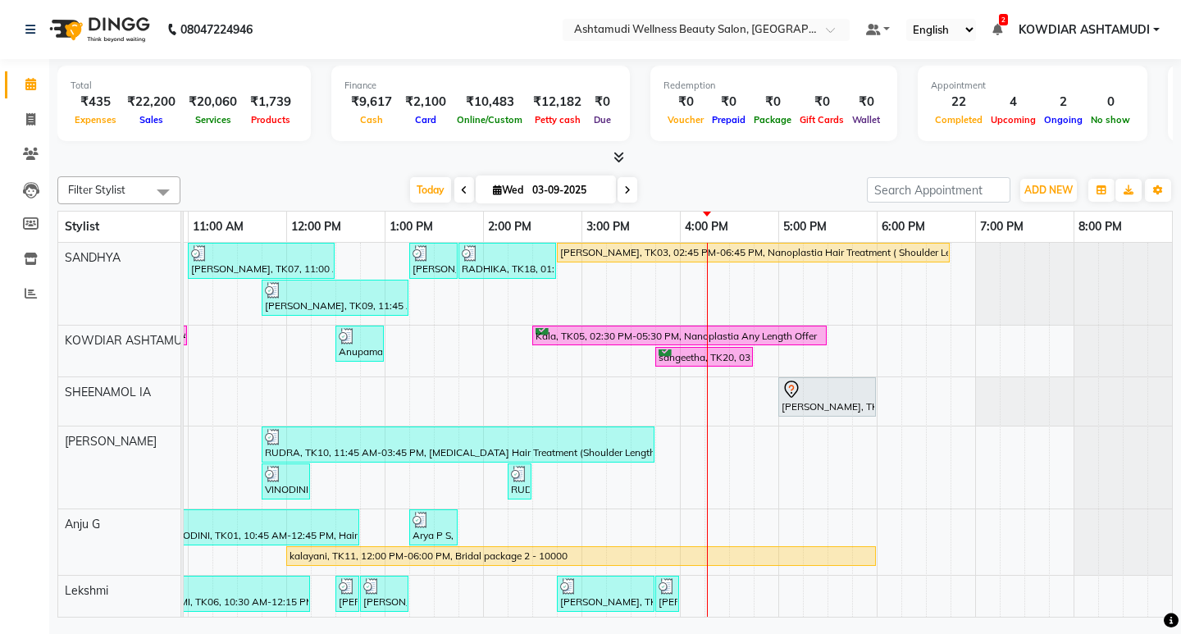
click at [299, 39] on nav "08047224946 Select Location × Ashtamudi Wellness Beauty Salon, Kowdiar Default …" at bounding box center [590, 29] width 1181 height 59
click at [415, 32] on nav "08047224946 Select Location × Ashtamudi Wellness Beauty Salon, Kowdiar Default …" at bounding box center [590, 29] width 1181 height 59
click at [694, 145] on div "Total ₹435 Expenses ₹22,200 Sales ₹20,060 Services ₹1,739 Products Finance ₹9,6…" at bounding box center [614, 106] width 1115 height 80
click at [729, 172] on div "Filter Stylist Select All SANDHYA KOWDIAR ASHTAMUDI [GEOGRAPHIC_DATA] [GEOGRAPH…" at bounding box center [614, 394] width 1115 height 448
click at [742, 170] on div "Filter Stylist Select All SANDHYA KOWDIAR ASHTAMUDI [GEOGRAPHIC_DATA] [GEOGRAPH…" at bounding box center [614, 394] width 1115 height 448
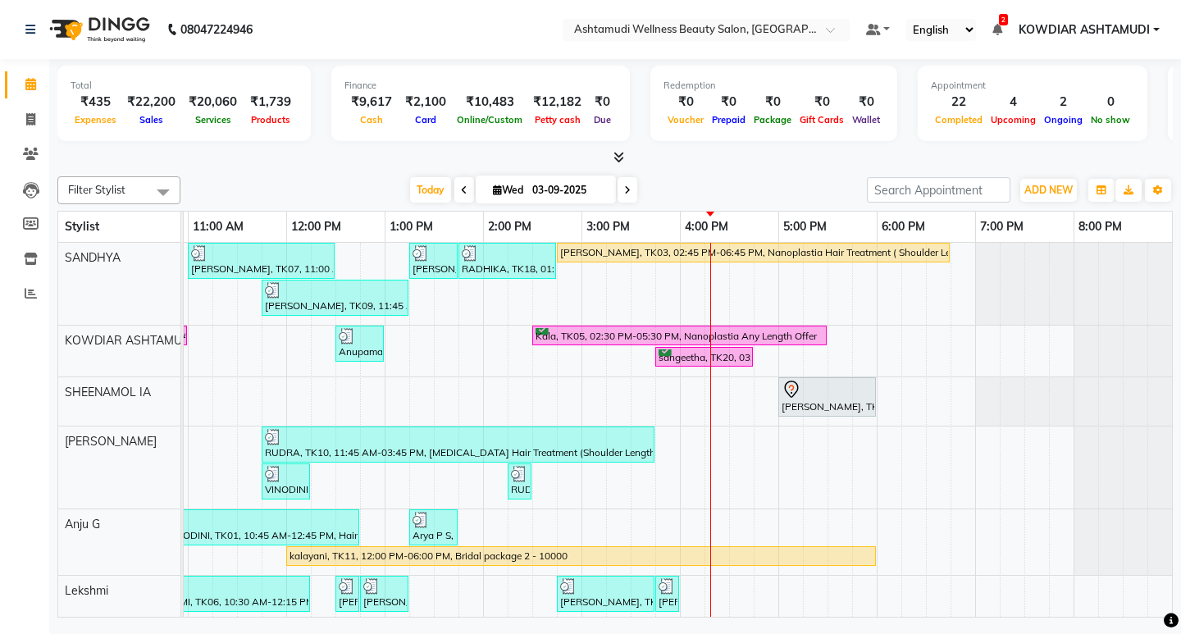
click at [712, 148] on div "Total ₹435 Expenses ₹22,200 Sales ₹20,060 Services ₹1,739 Products Finance ₹9,6…" at bounding box center [614, 112] width 1115 height 107
click at [624, 191] on icon at bounding box center [627, 190] width 7 height 10
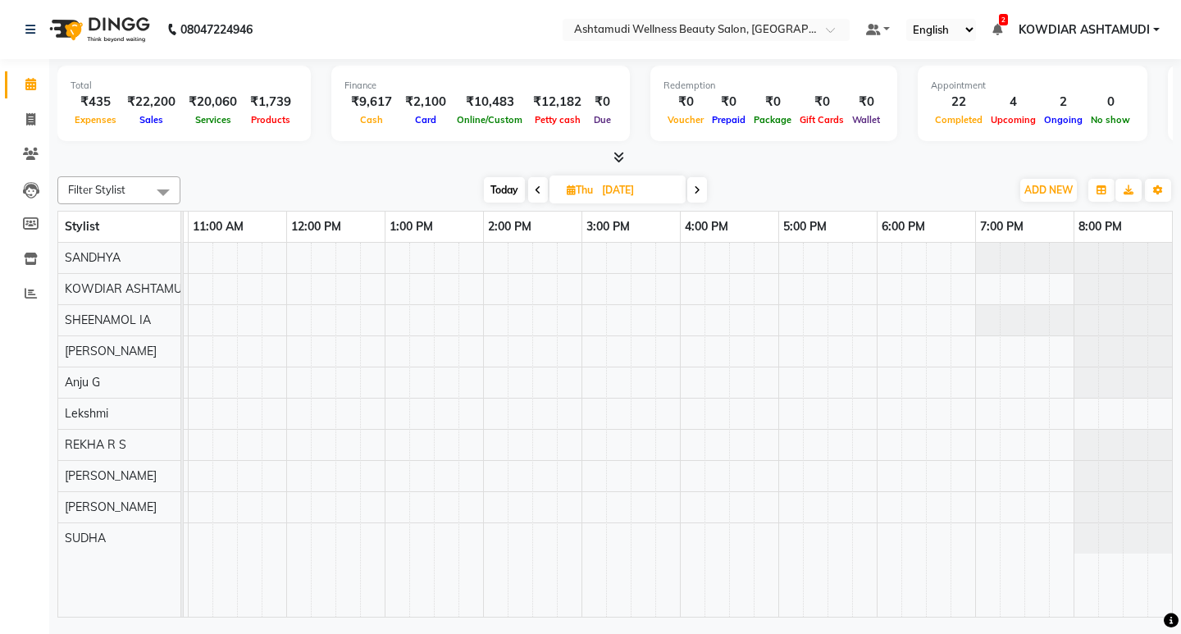
click at [404, 169] on div "Total ₹435 Expenses ₹22,200 Sales ₹20,060 Services ₹1,739 Products Finance ₹9,6…" at bounding box center [614, 340] width 1131 height 562
click at [504, 187] on span "Today" at bounding box center [504, 189] width 41 height 25
type input "03-09-2025"
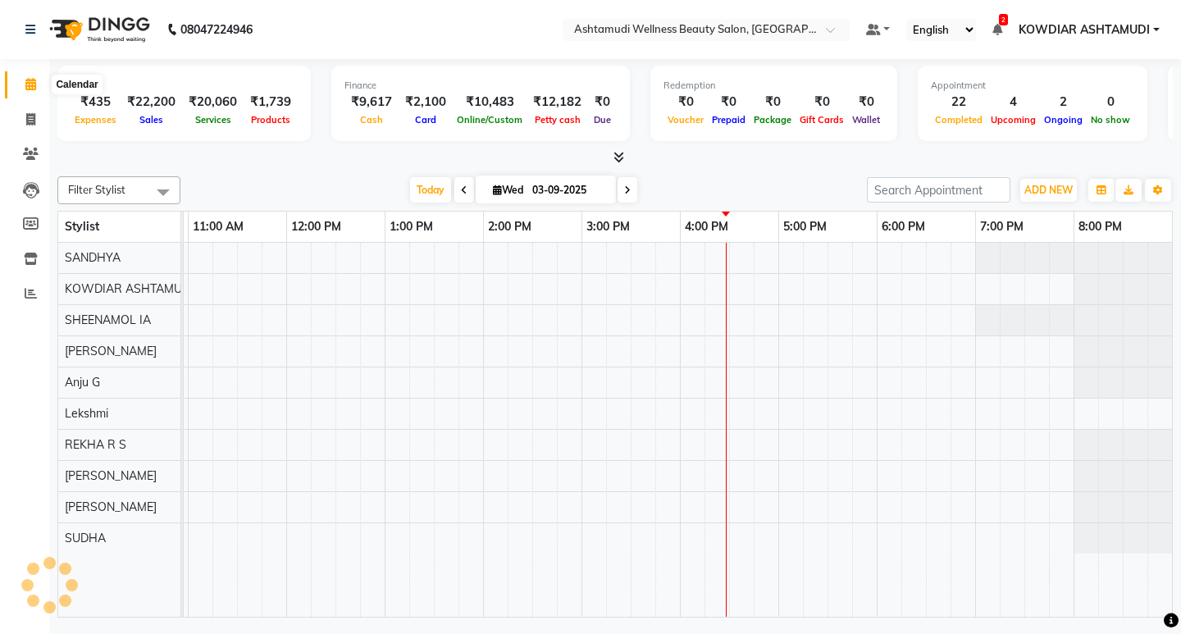
click at [28, 77] on span at bounding box center [30, 84] width 29 height 19
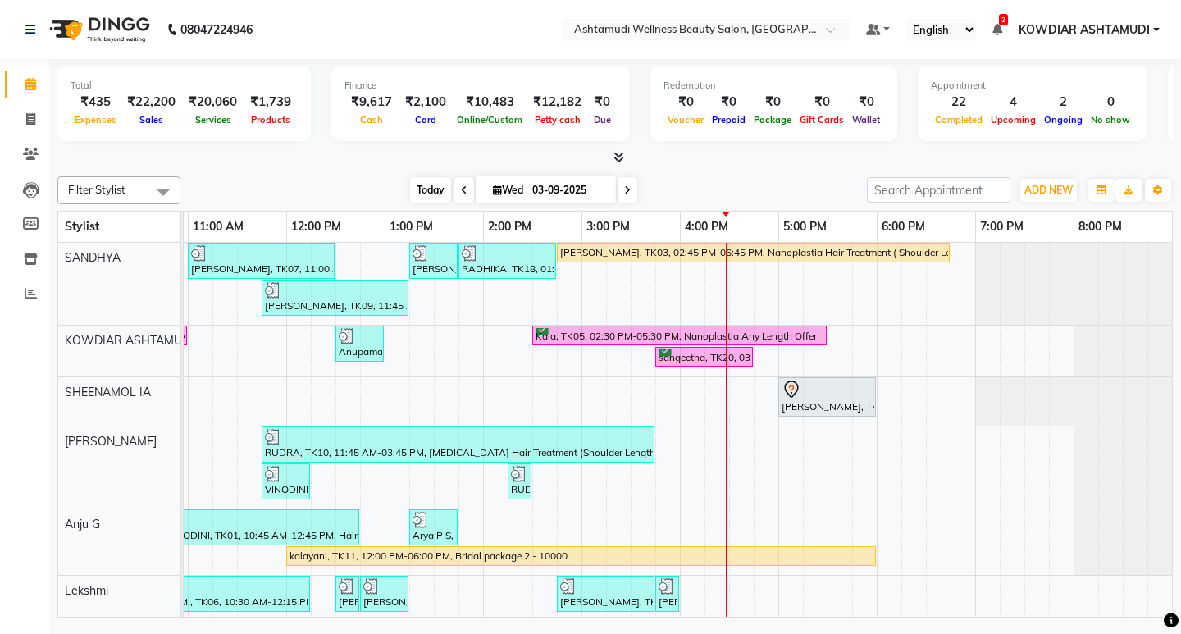
click at [436, 189] on span "Today" at bounding box center [430, 189] width 41 height 25
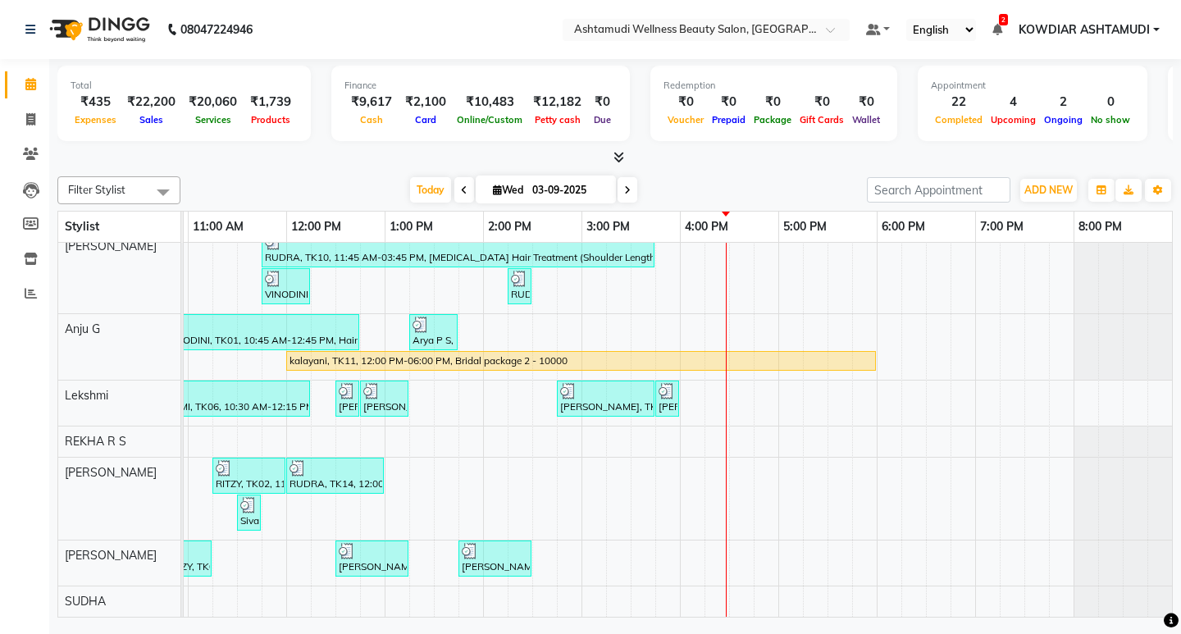
scroll to position [207, 0]
click at [647, 539] on div "[PERSON_NAME], TK07, 11:00 AM-12:30 PM, ROOT TOUCH UP (AMONIA FREE) CROWN PORTI…" at bounding box center [532, 332] width 1279 height 569
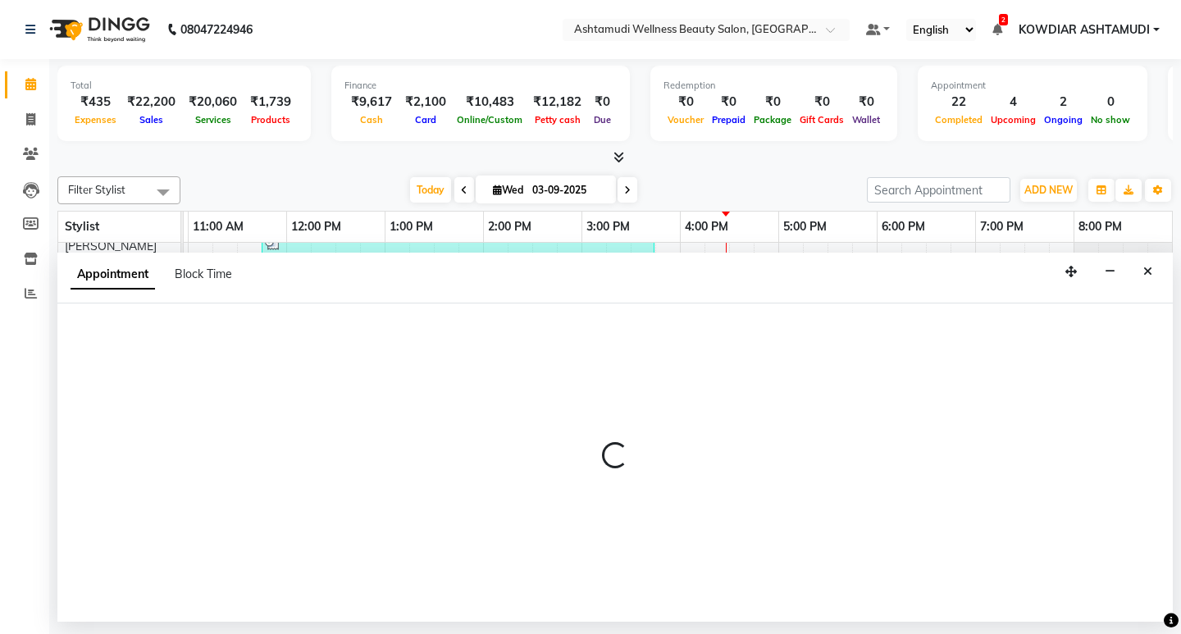
select select "75615"
select select "tentative"
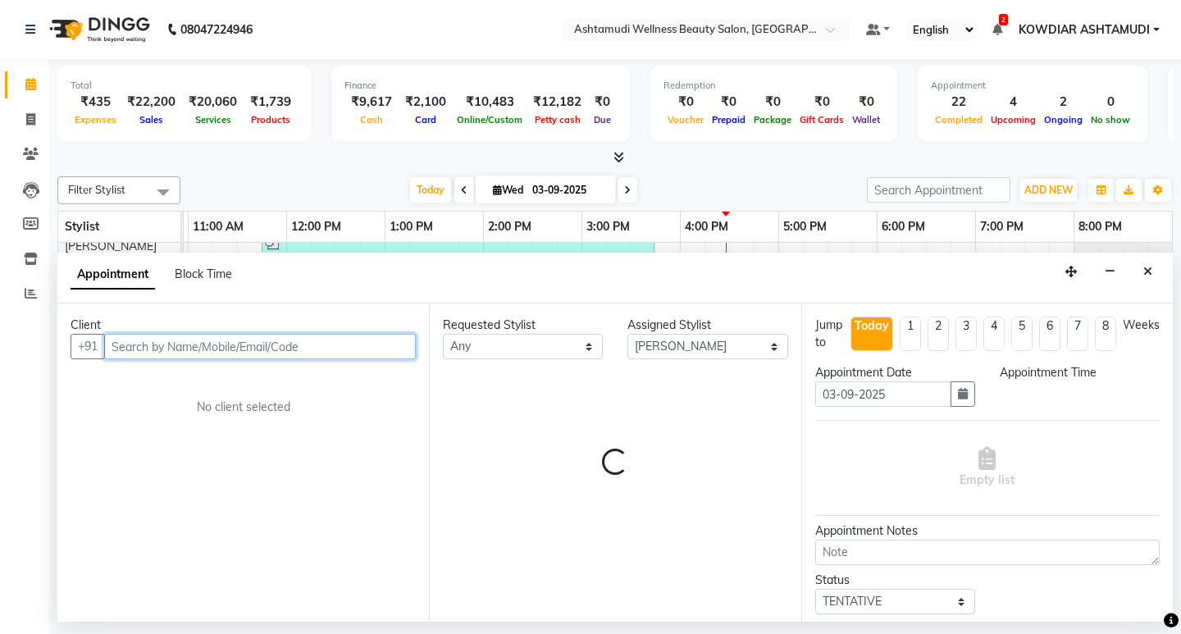
select select "930"
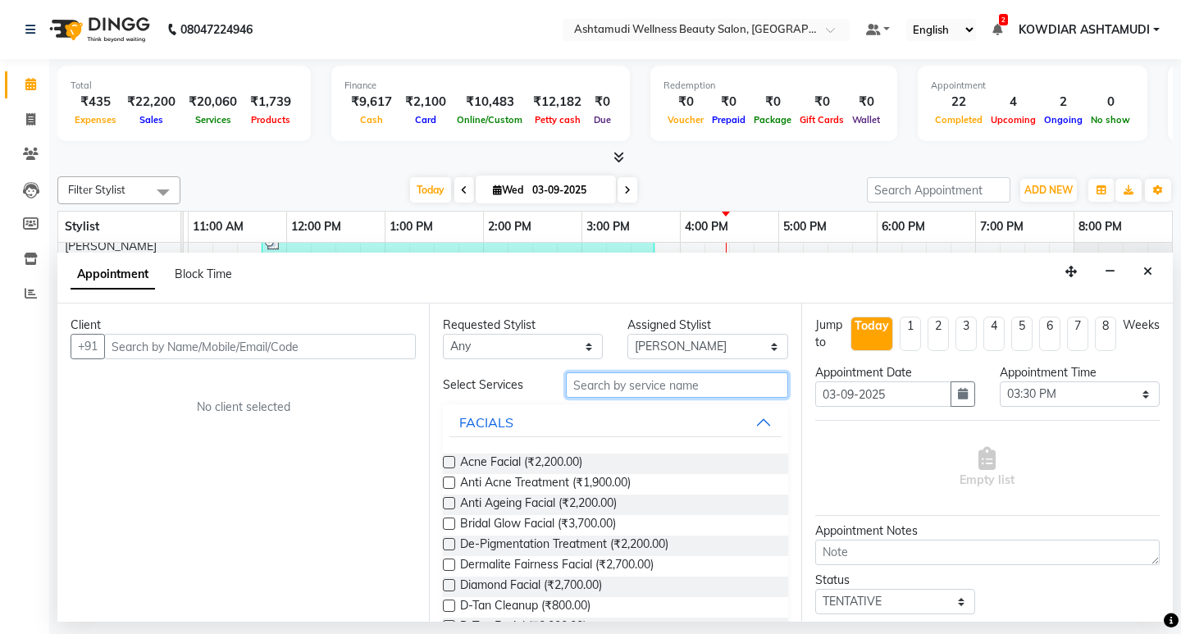
click at [605, 381] on input "text" at bounding box center [676, 384] width 221 height 25
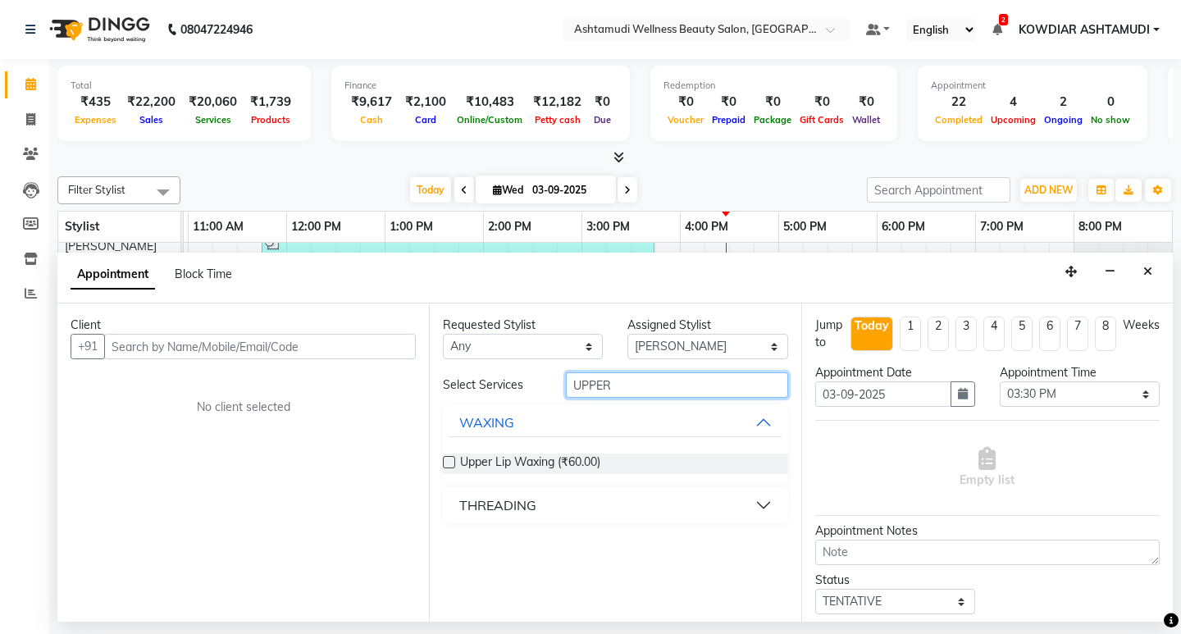
type input "UPPER"
click at [505, 498] on div "THREADING" at bounding box center [497, 505] width 77 height 20
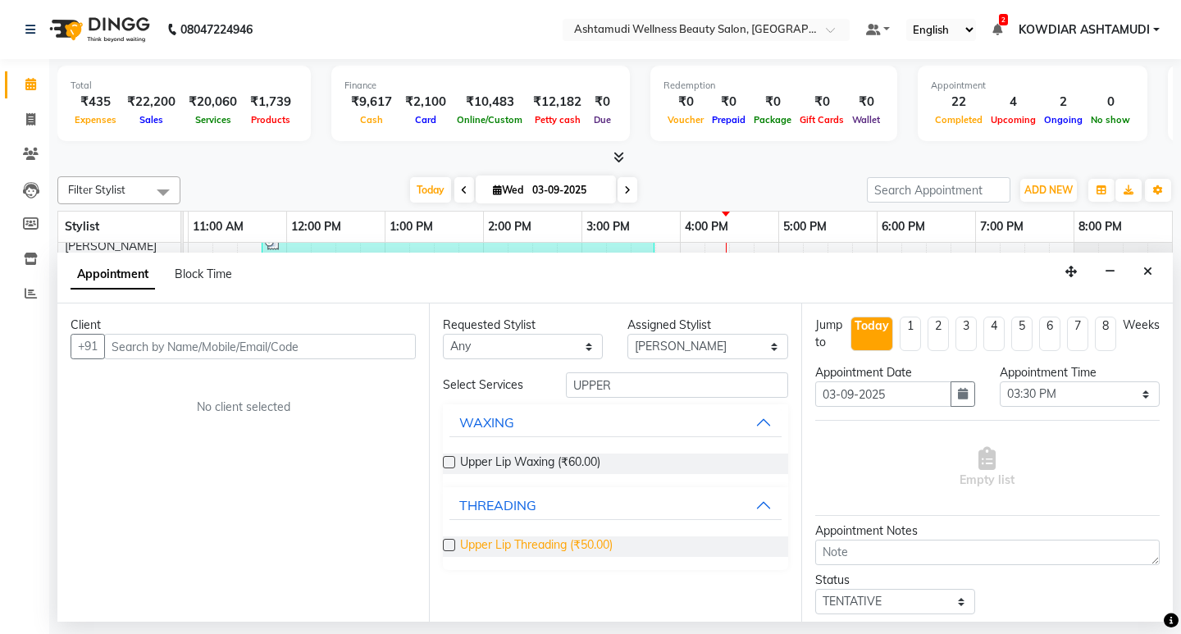
click at [578, 547] on span "Upper Lip Threading (₹50.00)" at bounding box center [536, 546] width 152 height 20
checkbox input "false"
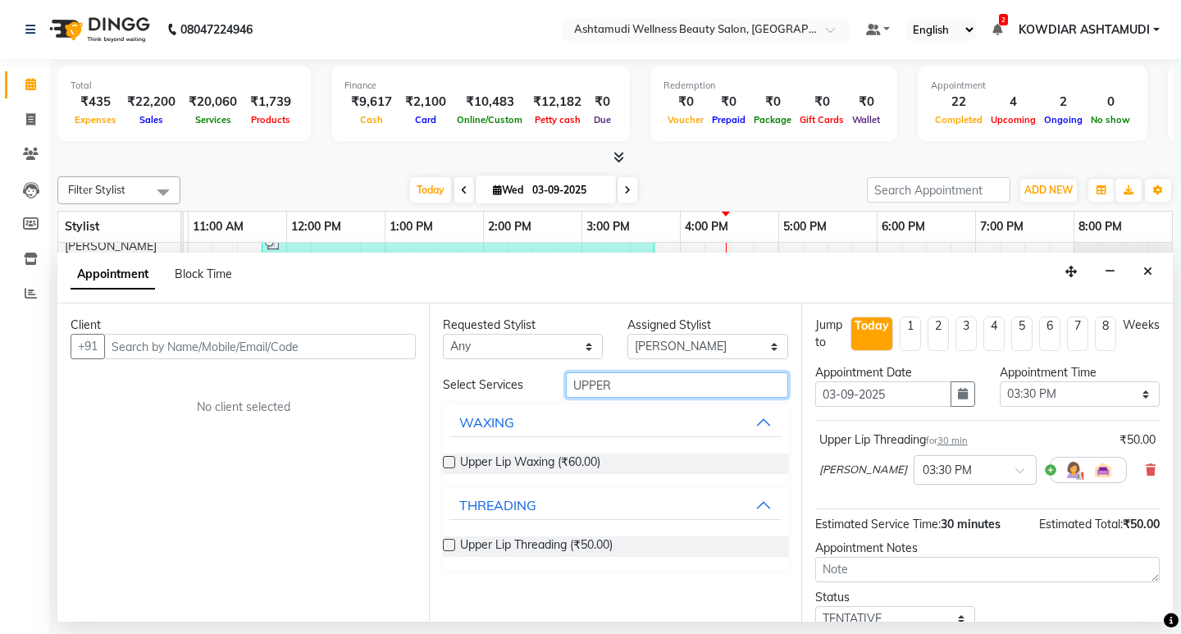
drag, startPoint x: 617, startPoint y: 380, endPoint x: 310, endPoint y: 394, distance: 307.8
click at [310, 394] on div "Client +91 No client selected Requested Stylist Any [PERSON_NAME] Anju G KOWDIA…" at bounding box center [614, 462] width 1115 height 318
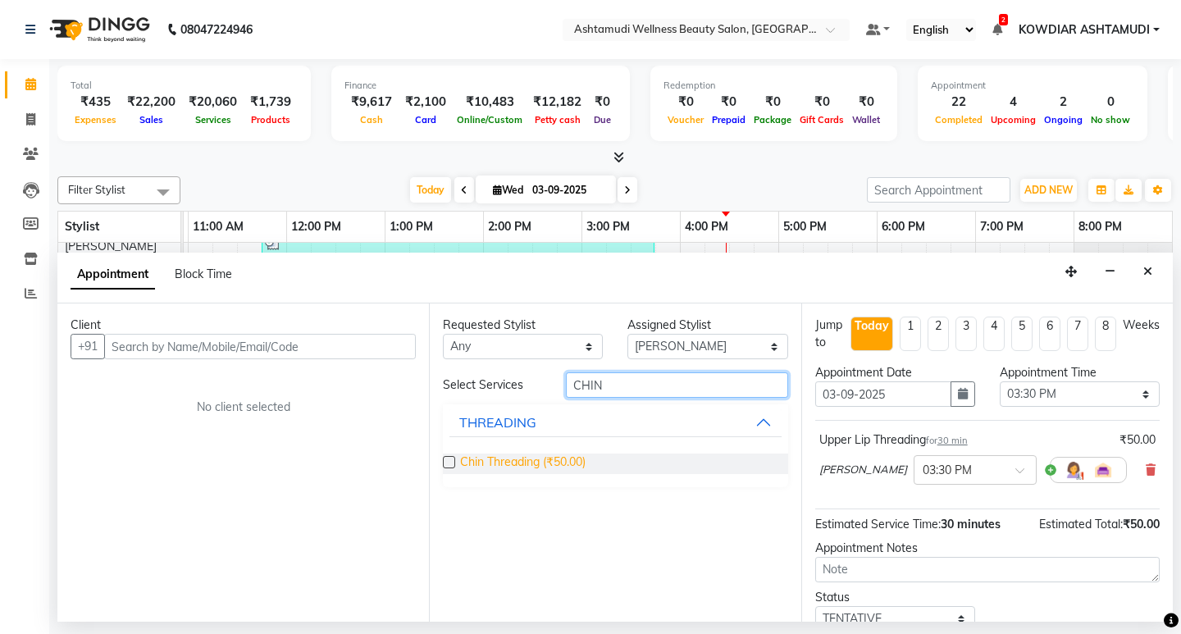
type input "CHIN"
click at [515, 457] on span "Chin Threading (₹50.00)" at bounding box center [522, 463] width 125 height 20
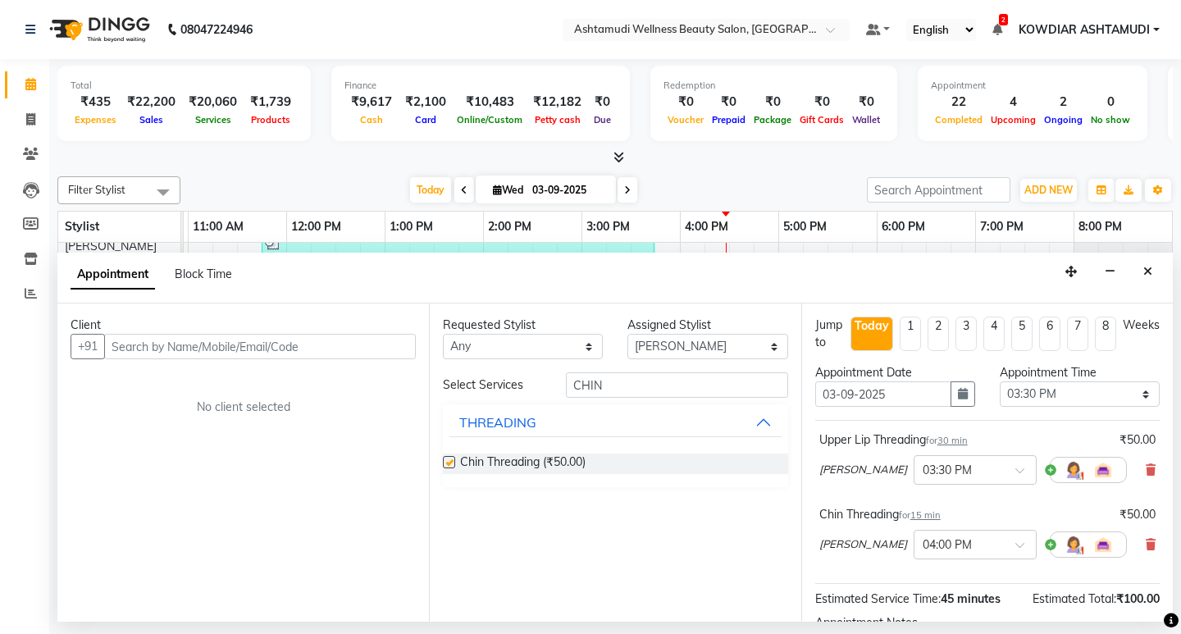
checkbox input "false"
drag, startPoint x: 627, startPoint y: 385, endPoint x: 467, endPoint y: 378, distance: 160.8
click at [467, 378] on div "Select Services [GEOGRAPHIC_DATA]" at bounding box center [614, 384] width 369 height 25
type input "EYE"
click at [490, 459] on span "Eyebrows Threading (₹50.00)" at bounding box center [536, 463] width 153 height 20
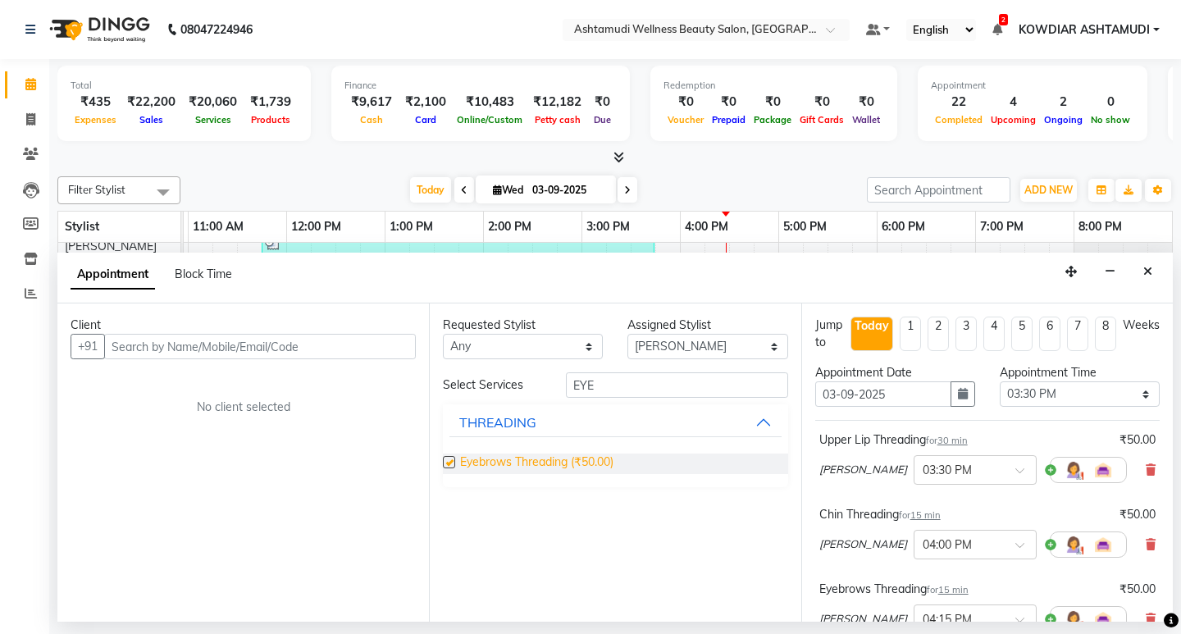
checkbox input "false"
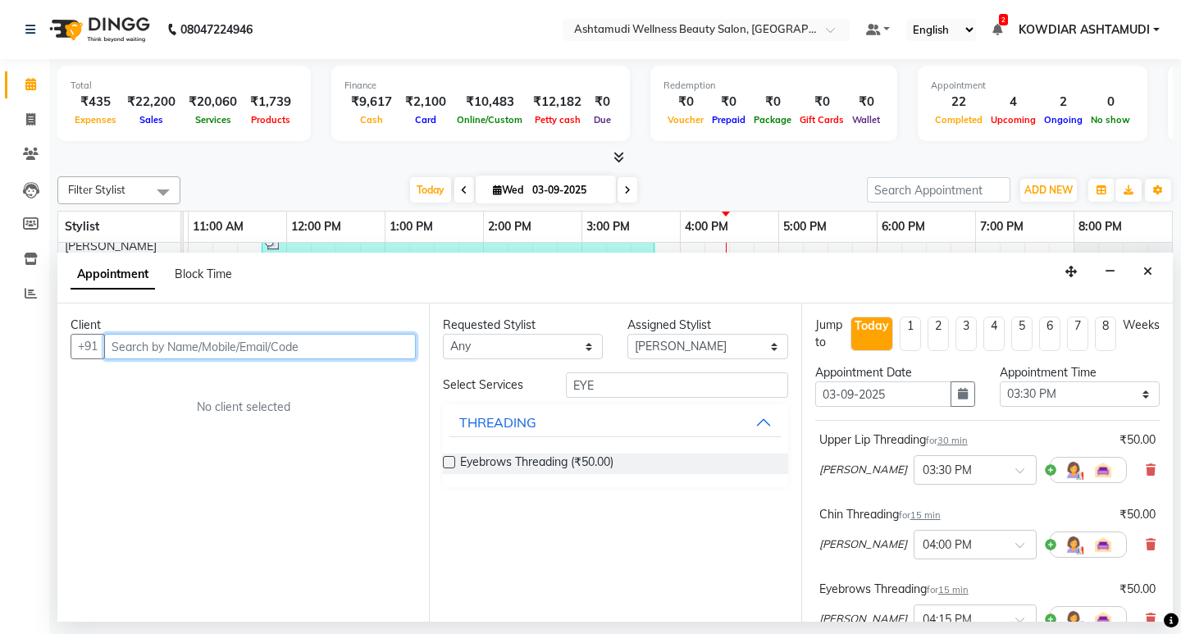
click at [314, 352] on input "text" at bounding box center [260, 346] width 312 height 25
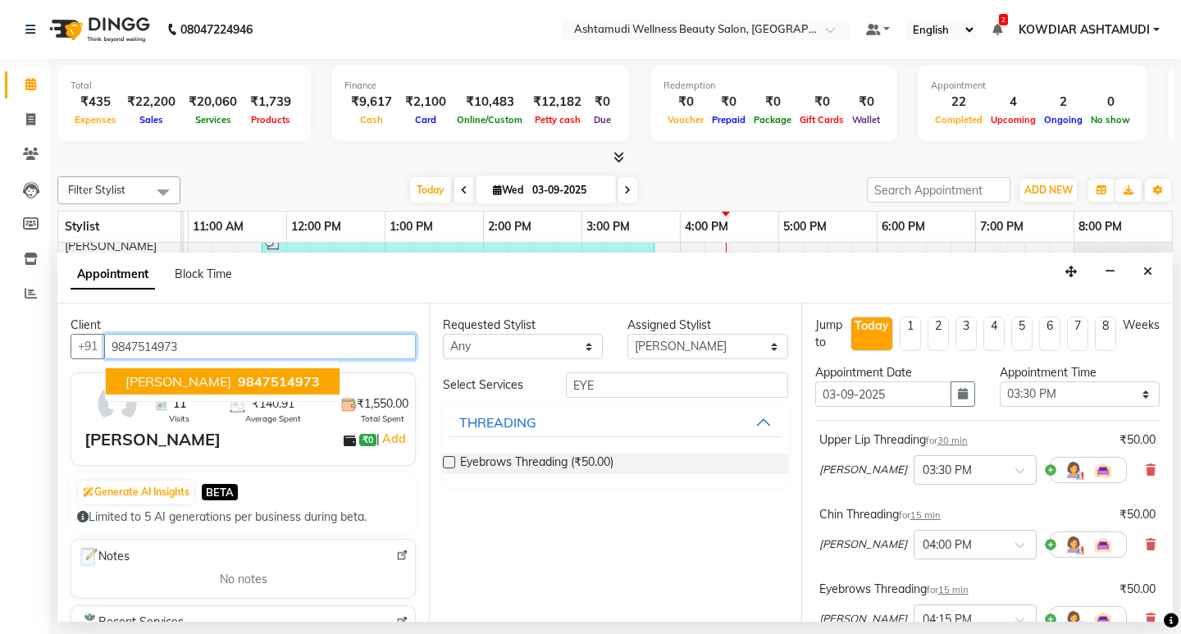
drag, startPoint x: 240, startPoint y: 380, endPoint x: 254, endPoint y: 375, distance: 14.8
click at [241, 380] on span "9847514973" at bounding box center [279, 381] width 82 height 16
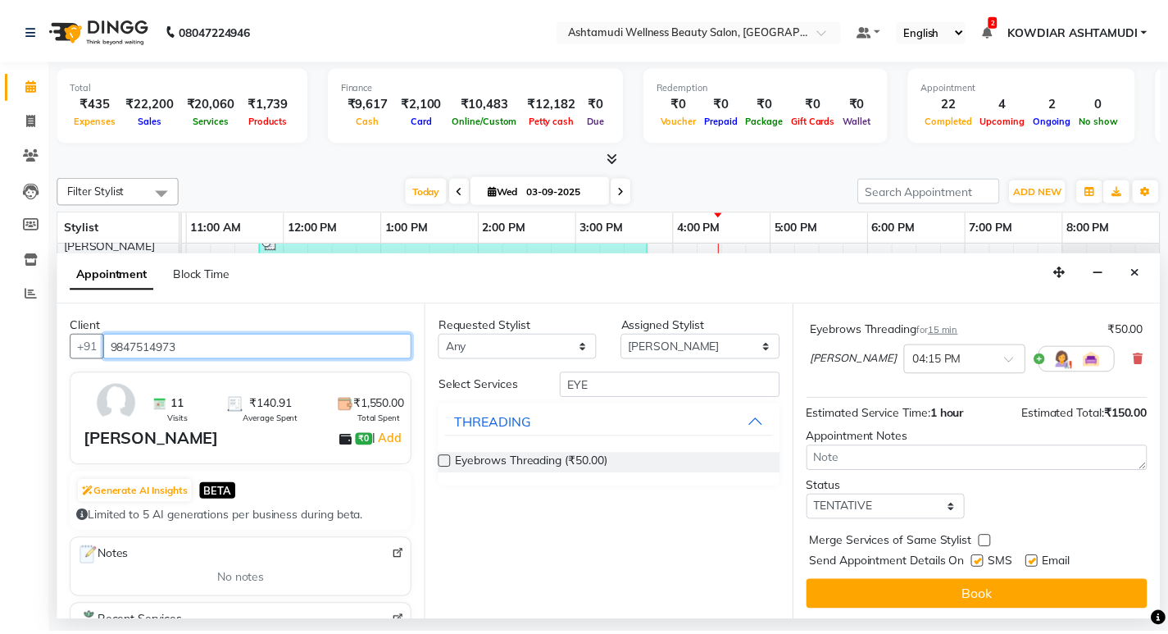
scroll to position [262, 0]
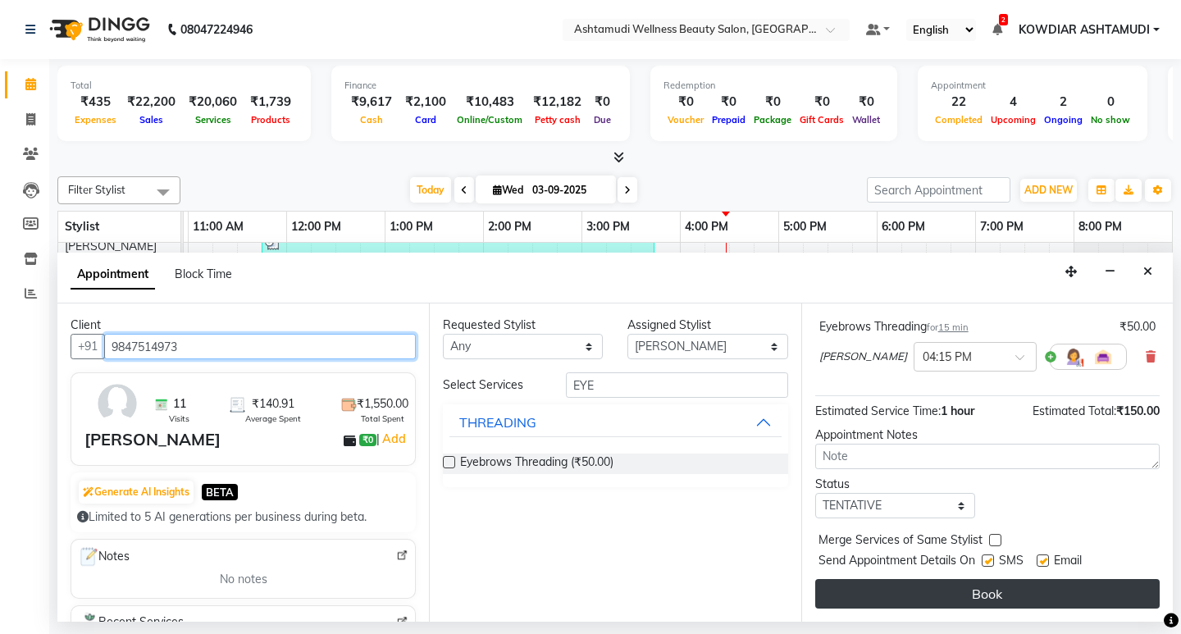
type input "9847514973"
click at [964, 594] on button "Book" at bounding box center [987, 594] width 344 height 30
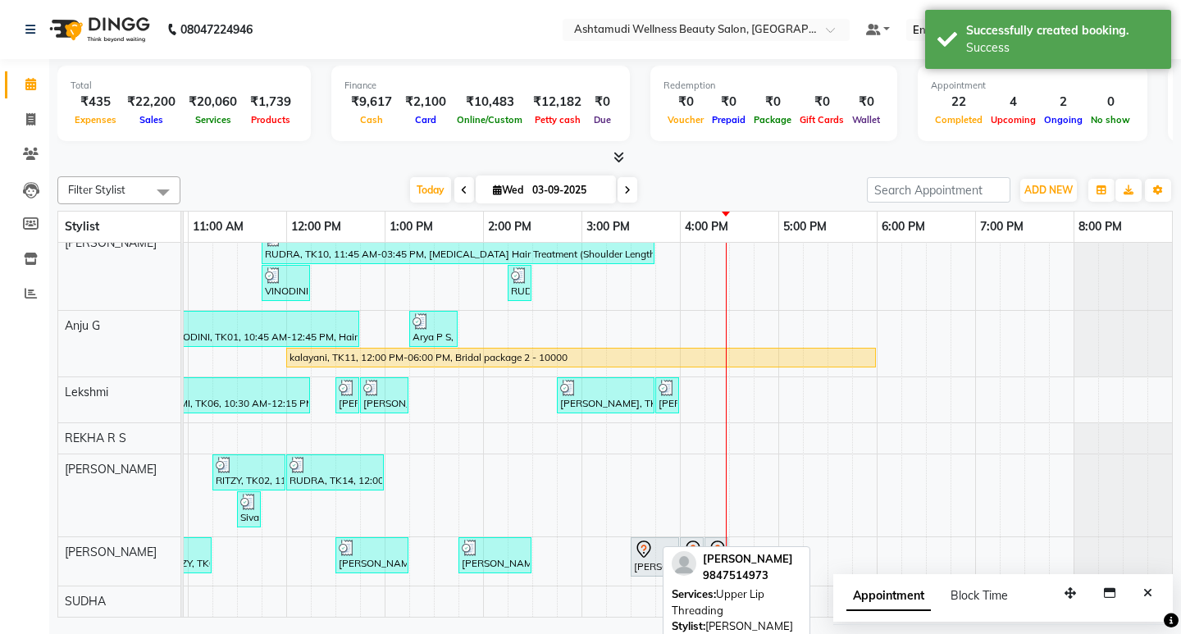
click at [660, 549] on div "[PERSON_NAME], TK23, 03:30 PM-04:00 PM, Upper Lip Threading" at bounding box center [654, 556] width 45 height 34
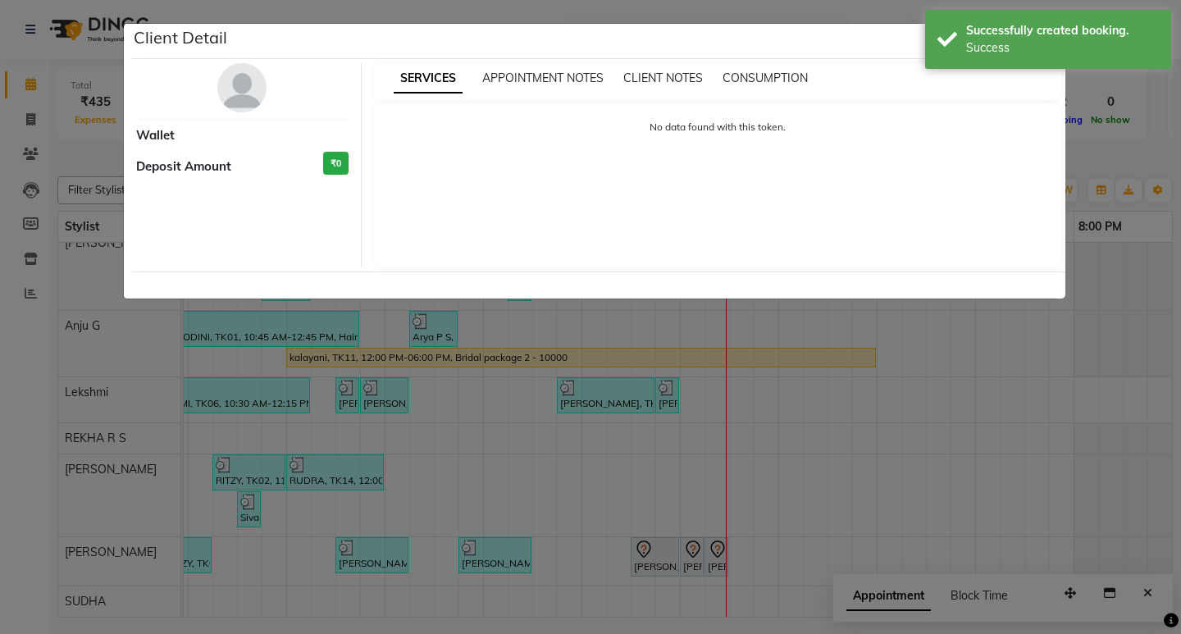
select select "7"
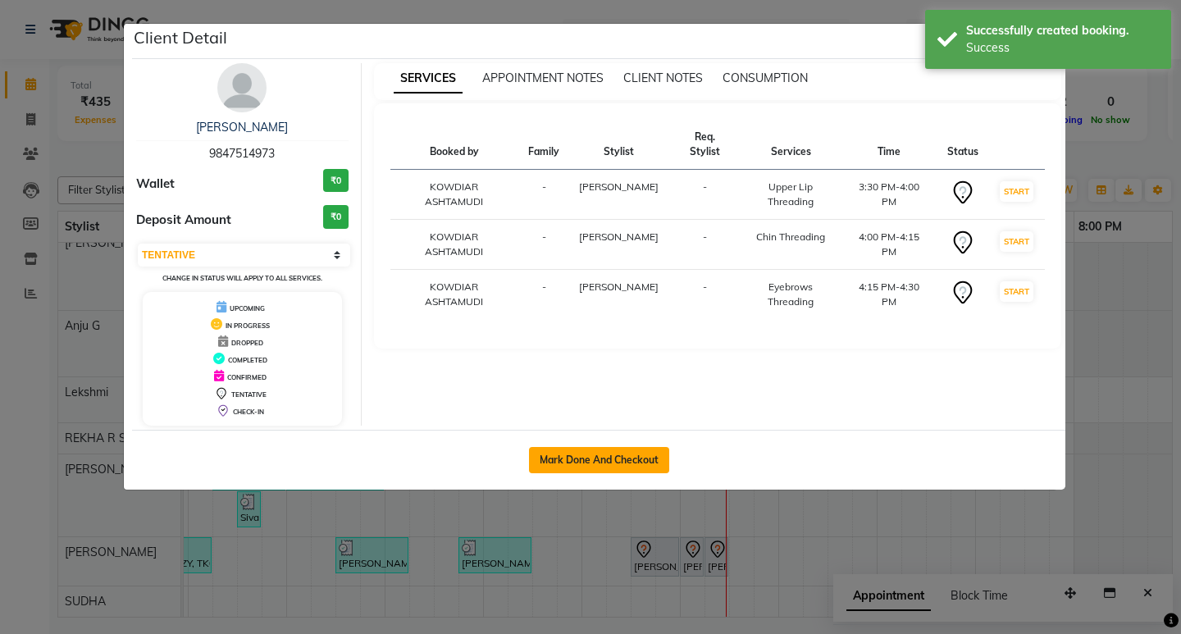
click at [633, 460] on button "Mark Done And Checkout" at bounding box center [599, 460] width 140 height 26
select select "service"
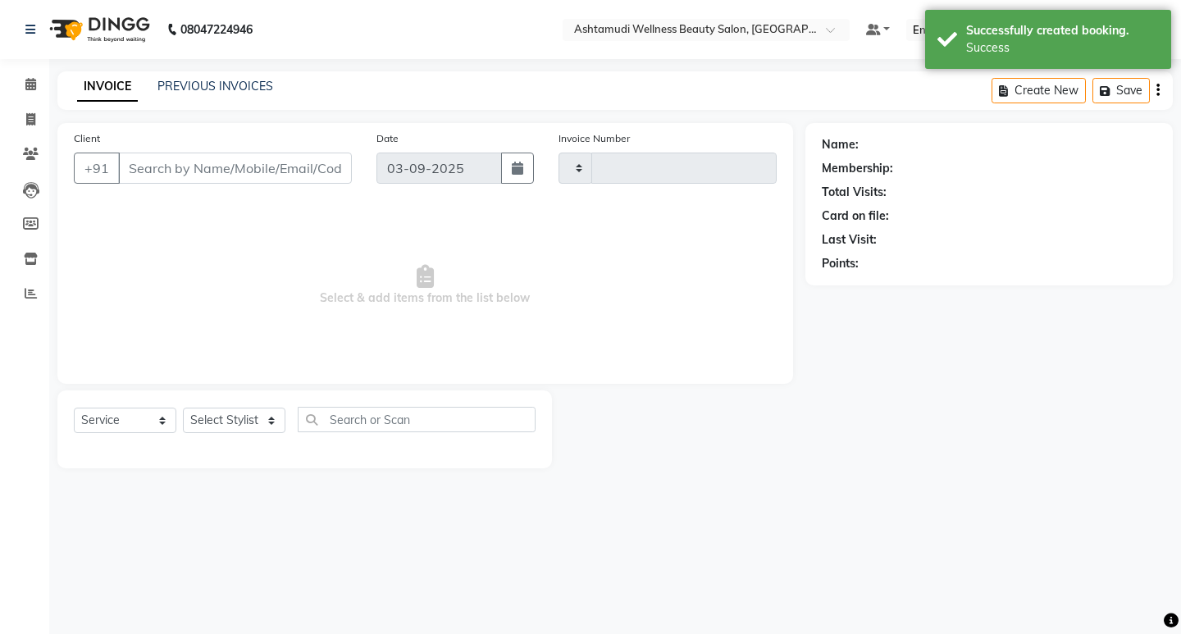
type input "2212"
select select "4668"
type input "9847514973"
select select "75615"
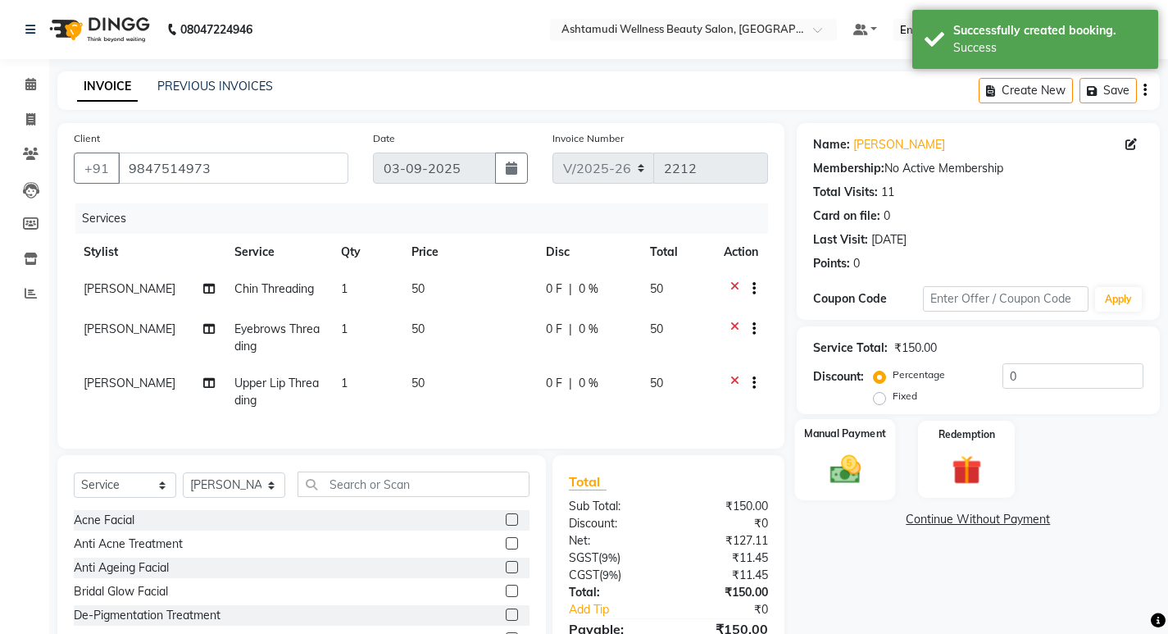
click at [847, 480] on img at bounding box center [845, 468] width 50 height 35
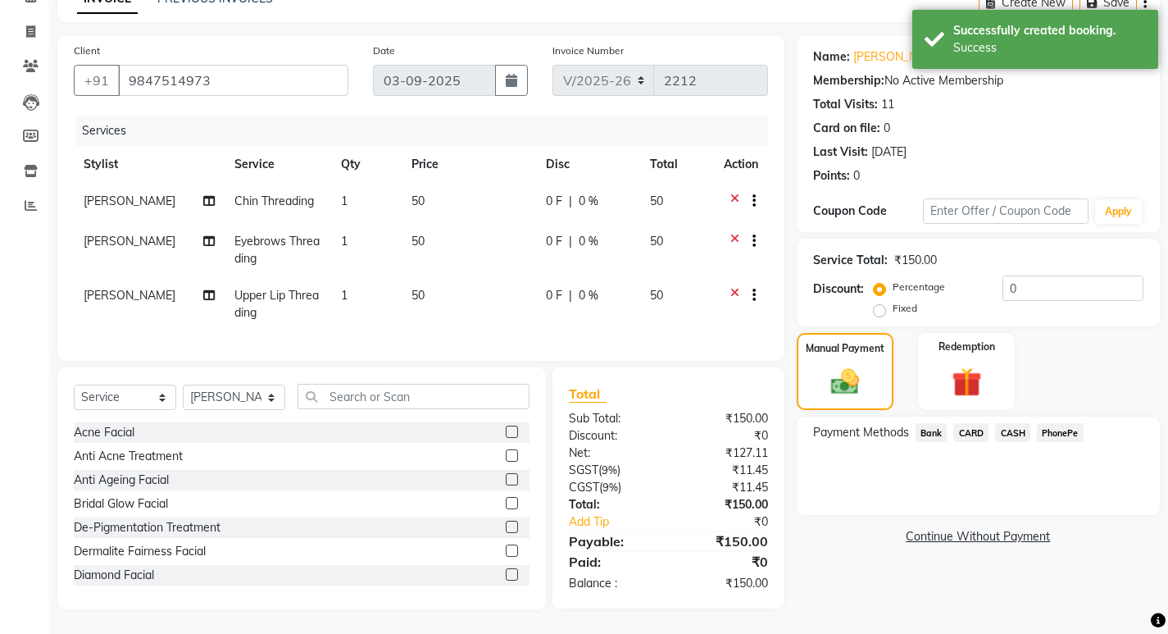
scroll to position [100, 0]
click at [1059, 423] on span "PhonePe" at bounding box center [1060, 432] width 47 height 19
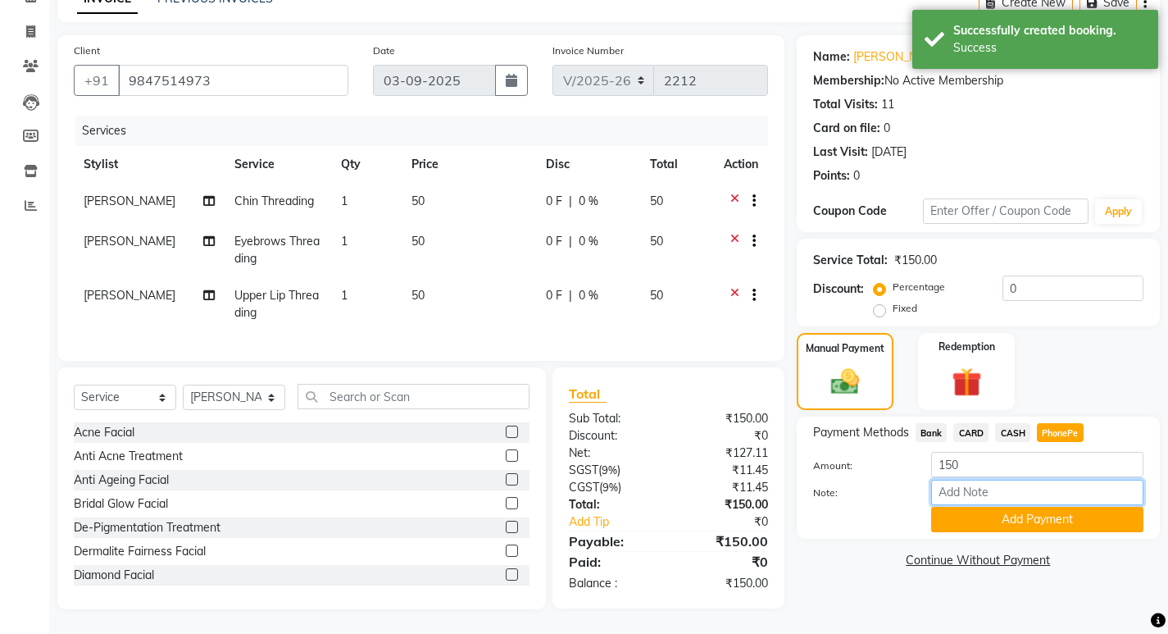
click at [1038, 487] on input "Note:" at bounding box center [1037, 492] width 212 height 25
type input "sheena"
click at [1043, 515] on button "Add Payment" at bounding box center [1037, 519] width 212 height 25
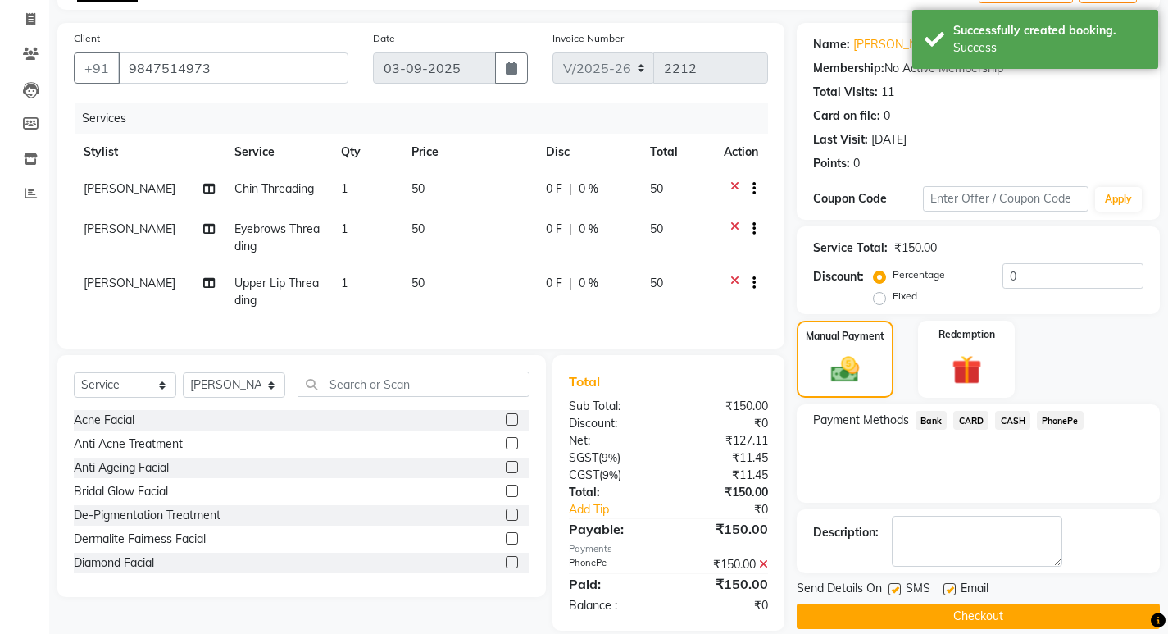
click at [948, 584] on label at bounding box center [950, 589] width 12 height 12
click at [948, 585] on input "checkbox" at bounding box center [949, 590] width 11 height 11
checkbox input "false"
click at [899, 588] on label at bounding box center [895, 589] width 12 height 12
click at [899, 588] on input "checkbox" at bounding box center [894, 590] width 11 height 11
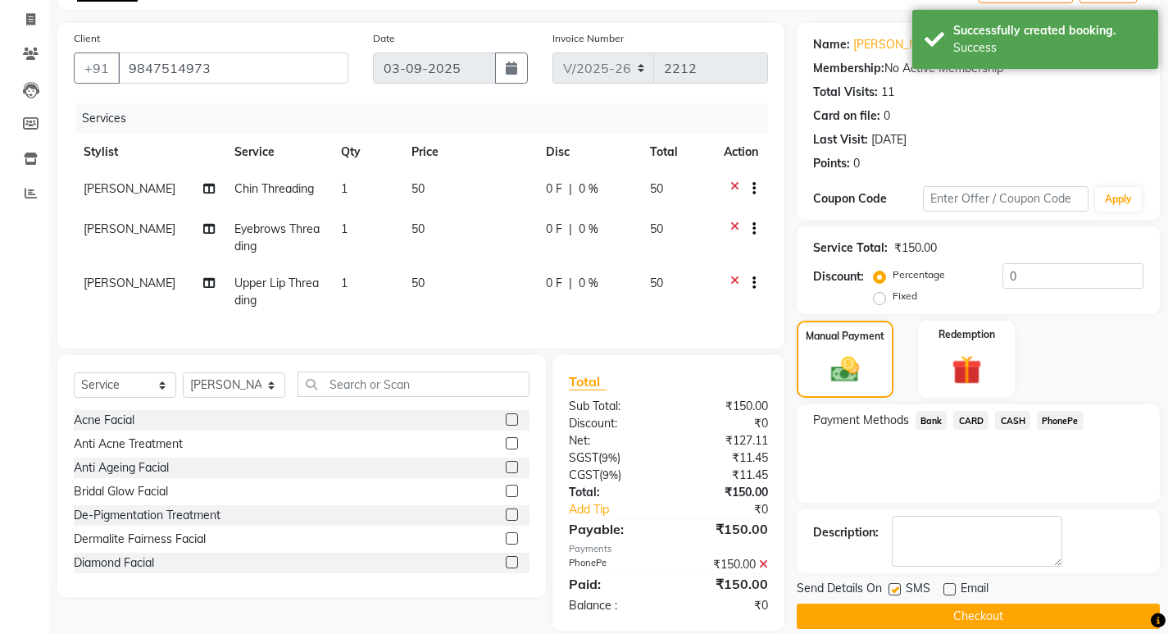
checkbox input "false"
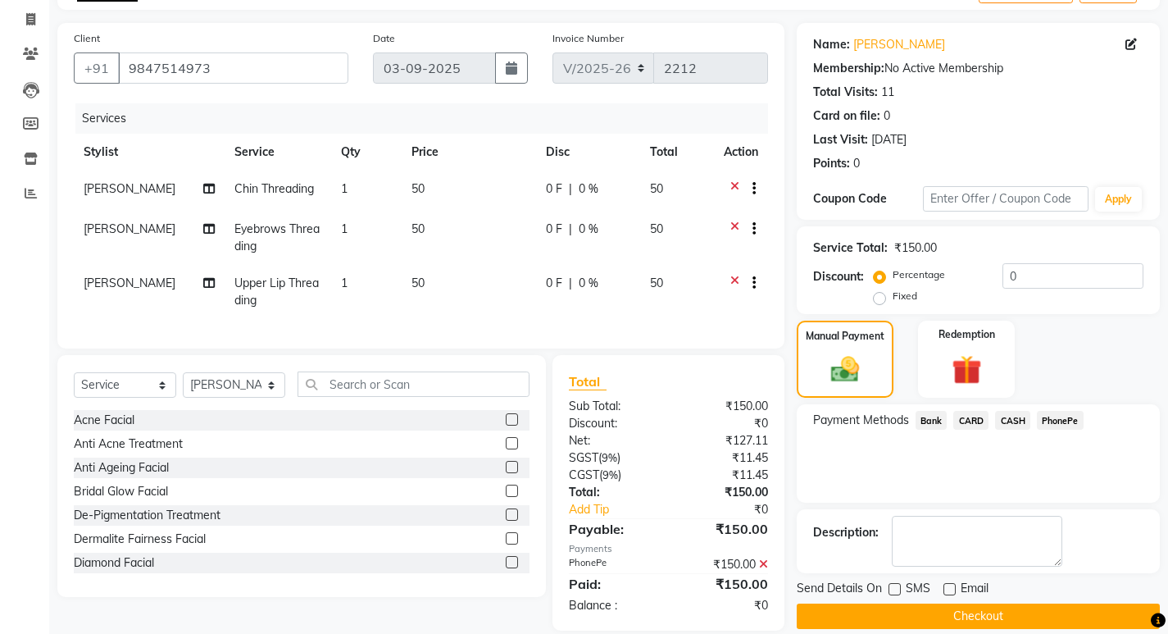
click at [912, 615] on button "Checkout" at bounding box center [978, 615] width 363 height 25
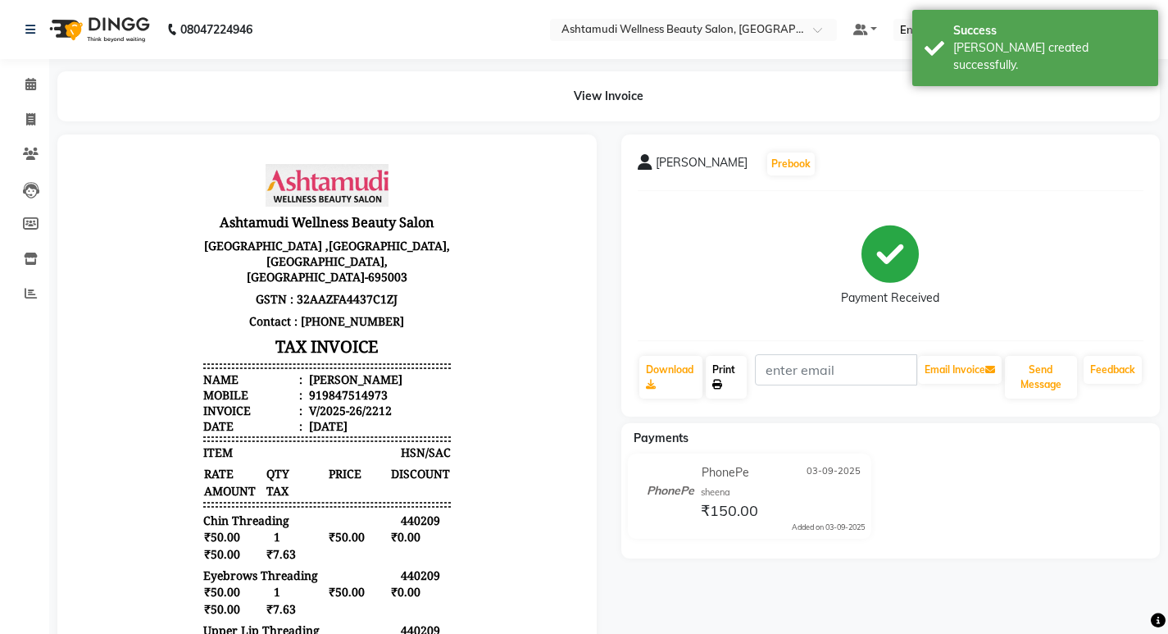
click at [717, 375] on link "Print" at bounding box center [726, 377] width 41 height 43
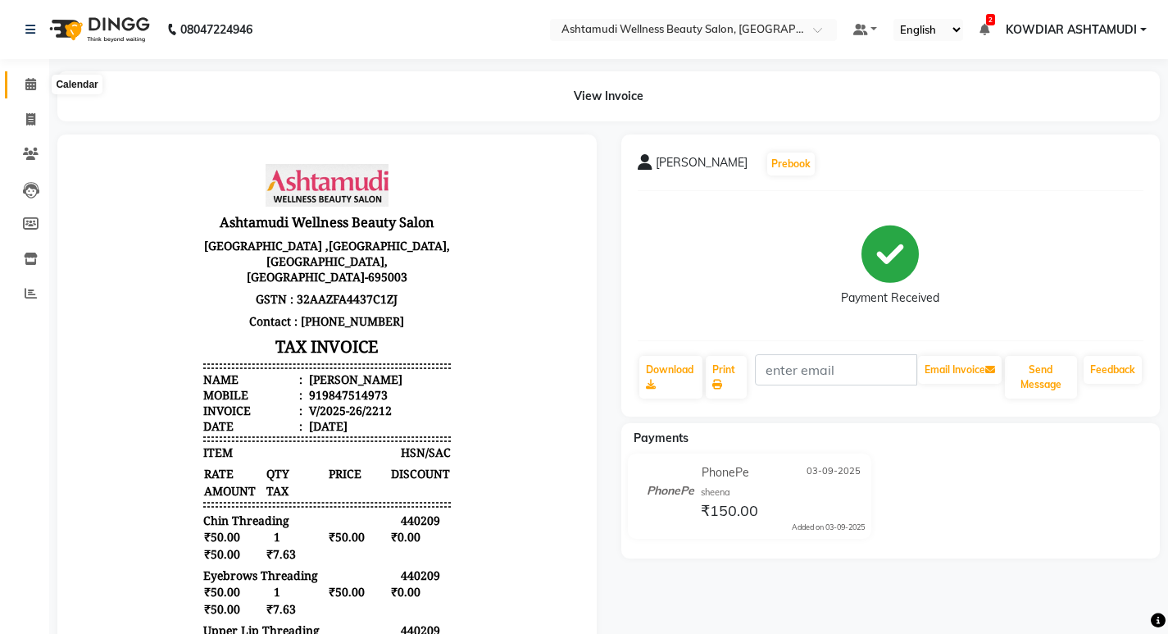
click at [29, 84] on icon at bounding box center [30, 84] width 11 height 12
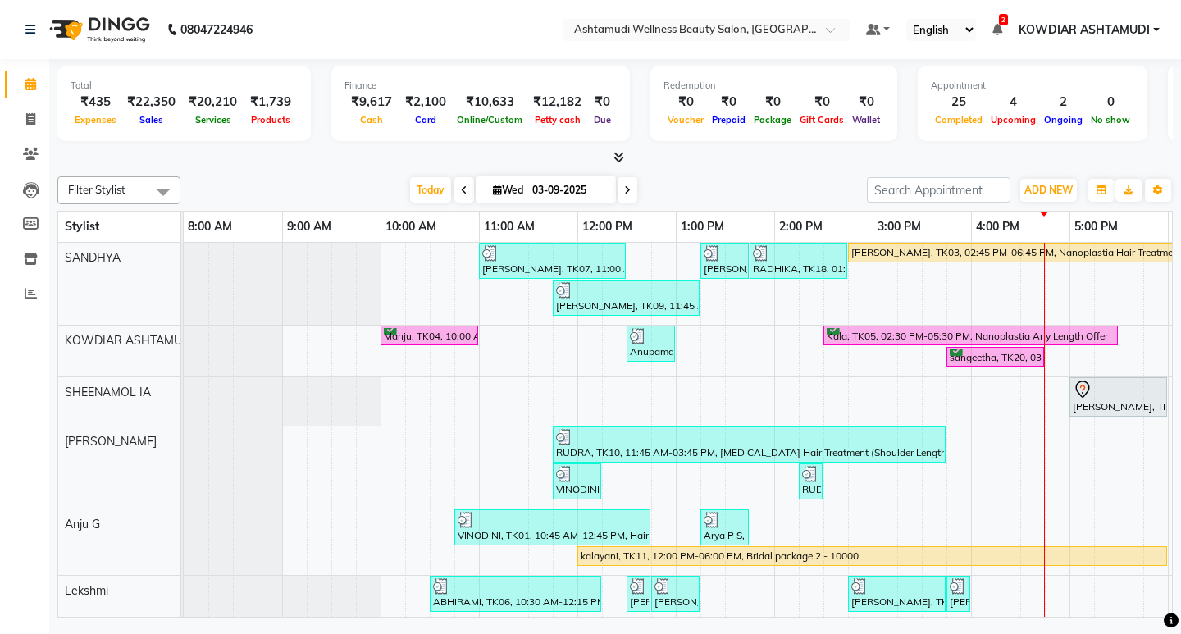
click at [421, 42] on nav "08047224946 Select Location × Ashtamudi Wellness Beauty Salon, Kowdiar Default …" at bounding box center [590, 29] width 1181 height 59
click at [383, 56] on nav "08047224946 Select Location × Ashtamudi Wellness Beauty Salon, Kowdiar Default …" at bounding box center [590, 29] width 1181 height 59
click at [26, 121] on icon at bounding box center [30, 119] width 9 height 12
select select "service"
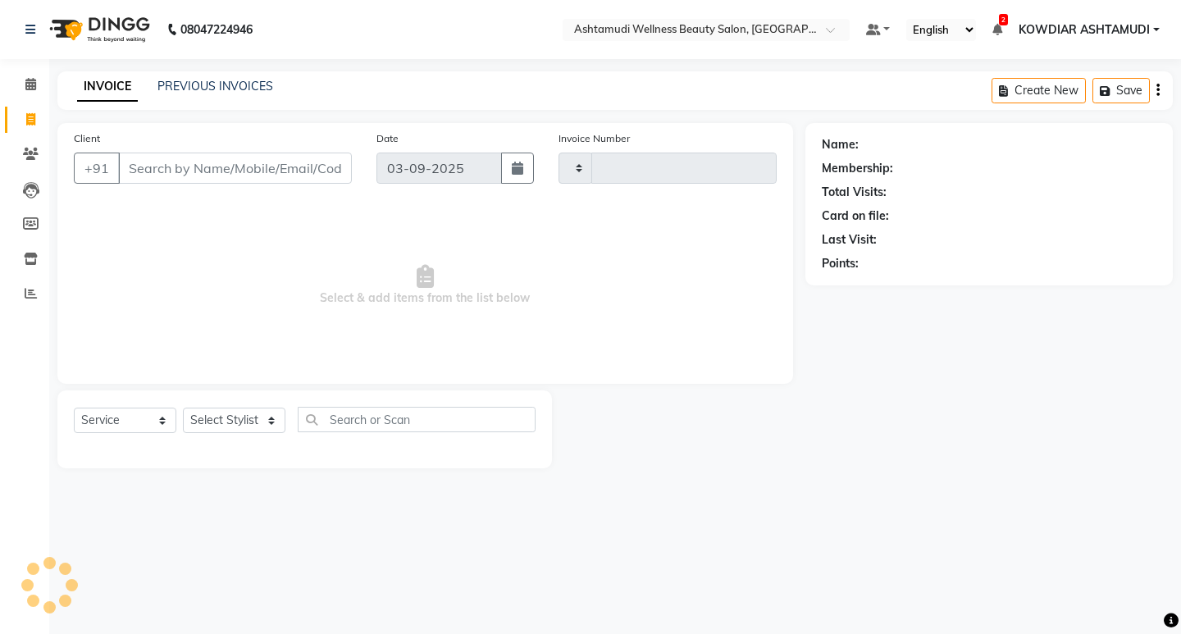
type input "2213"
select select "4668"
click at [34, 96] on link "Calendar" at bounding box center [24, 84] width 39 height 27
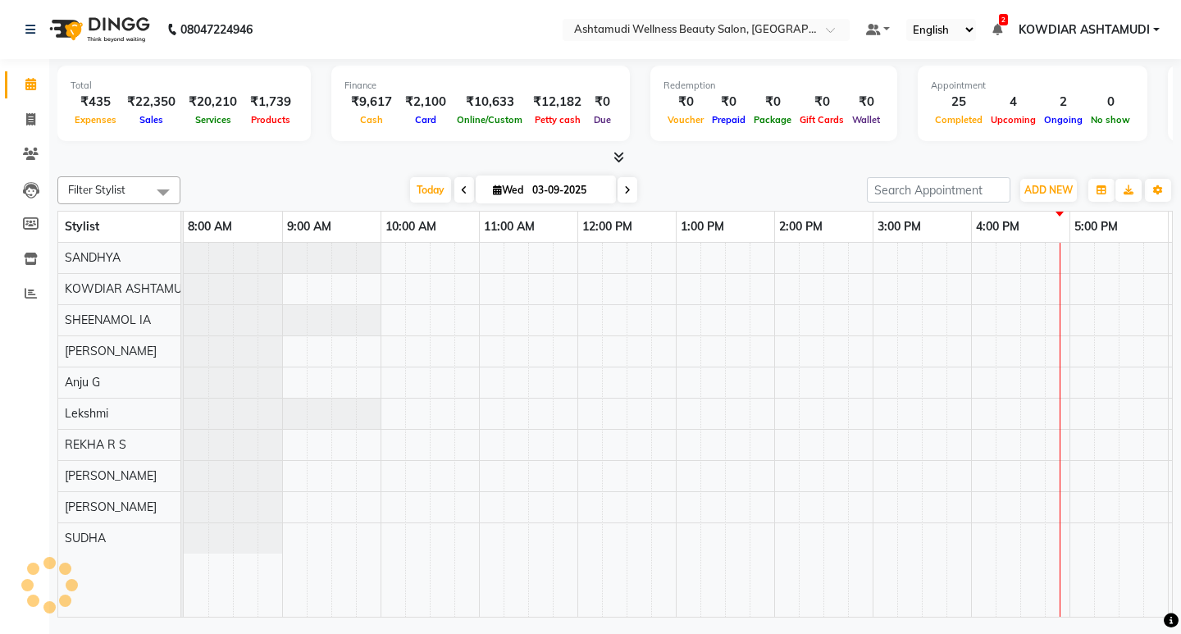
scroll to position [0, 291]
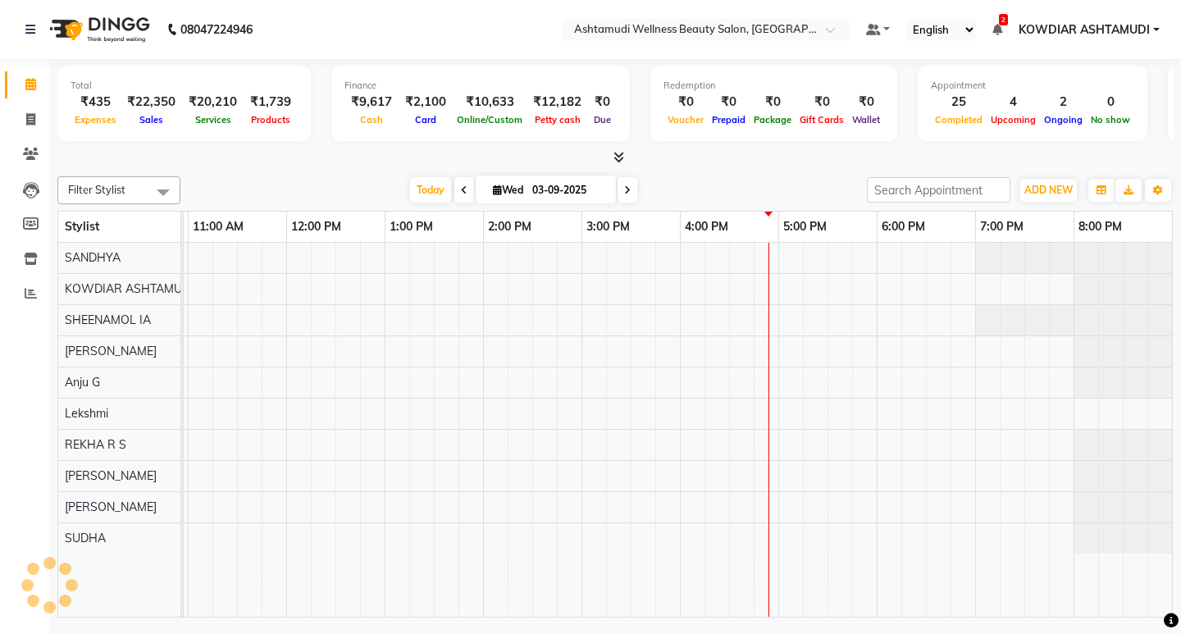
click at [384, 54] on nav "08047224946 Select Location × Ashtamudi Wellness Beauty Salon, Kowdiar Default …" at bounding box center [590, 29] width 1181 height 59
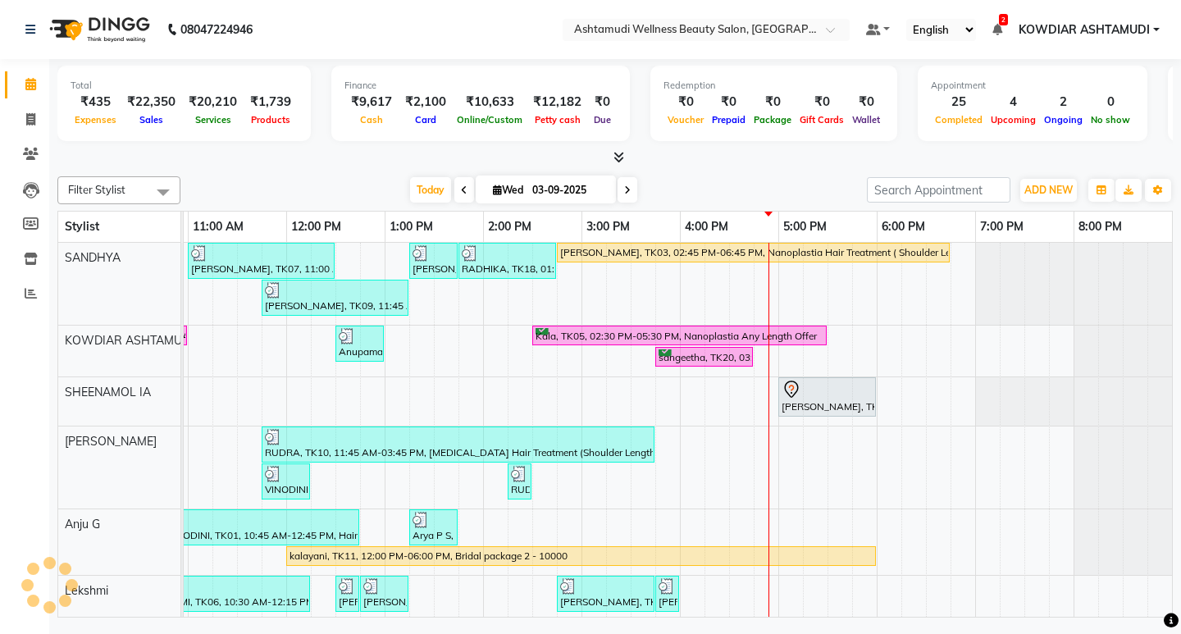
scroll to position [0, 0]
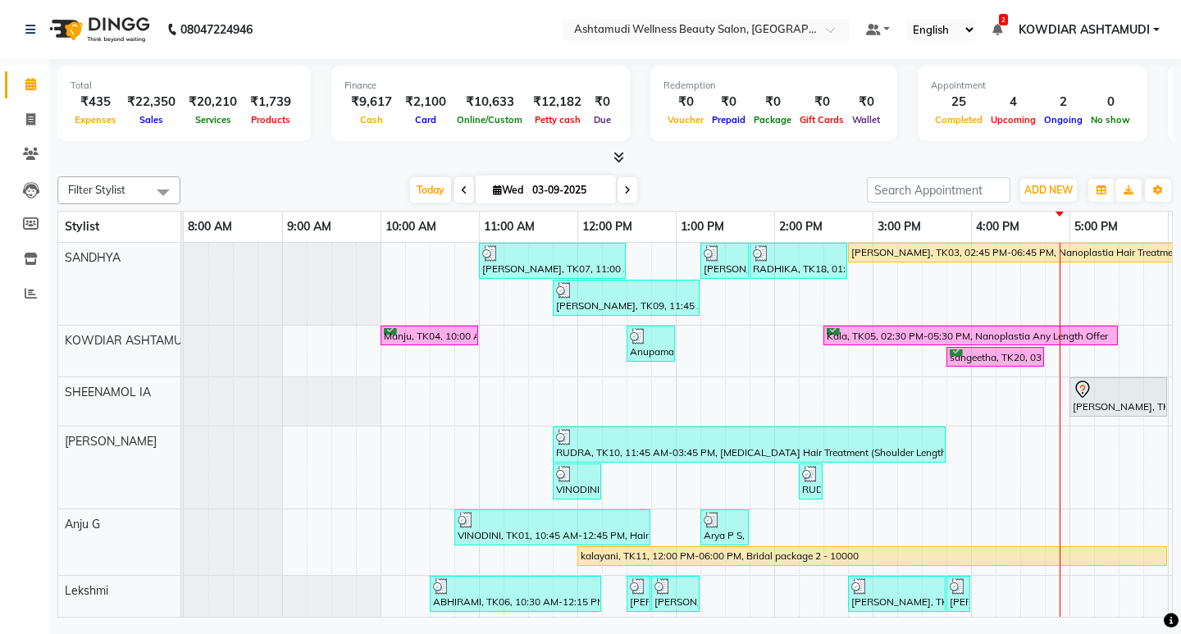
click at [621, 156] on icon at bounding box center [618, 157] width 11 height 12
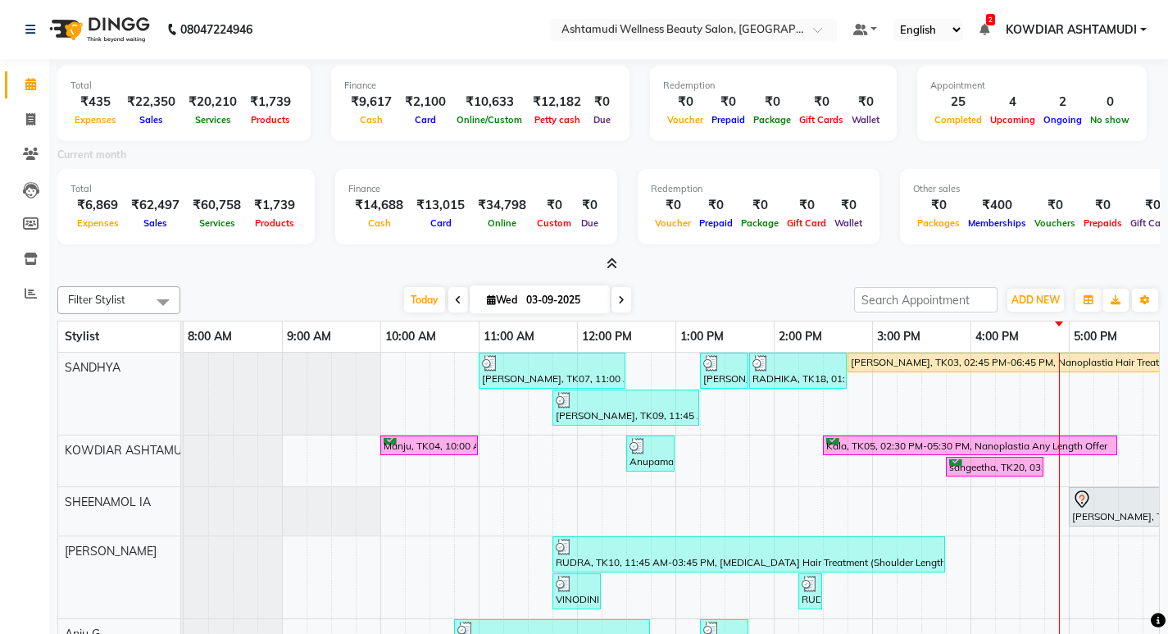
click at [325, 61] on div "Total ₹435 Expenses ₹22,350 Sales ₹20,210 Services ₹1,739 Products Finance ₹9,6…" at bounding box center [608, 166] width 1103 height 214
click at [20, 81] on span at bounding box center [30, 84] width 29 height 19
click at [34, 119] on icon at bounding box center [30, 119] width 9 height 12
select select "service"
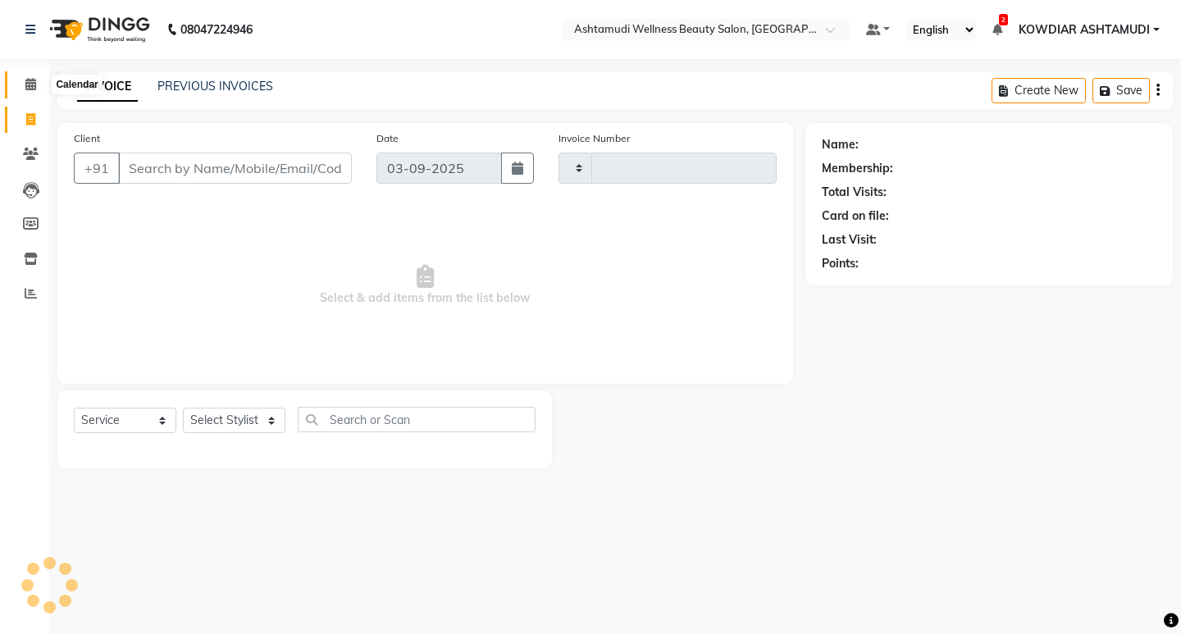
type input "2213"
click at [32, 88] on icon at bounding box center [30, 84] width 11 height 12
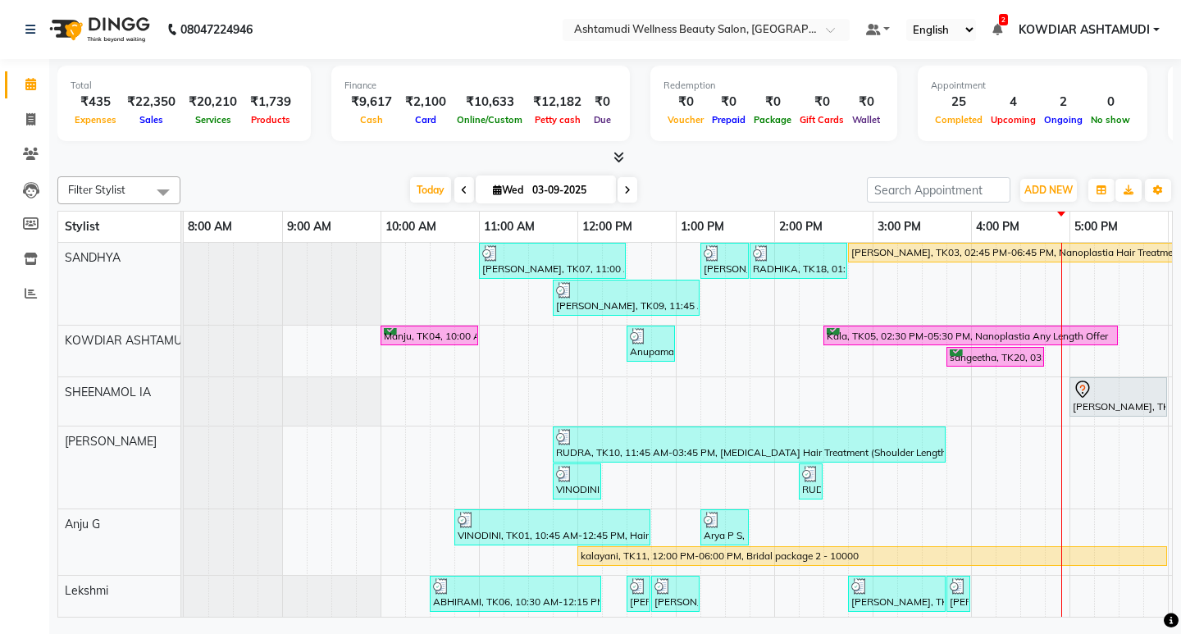
click at [618, 160] on icon at bounding box center [618, 157] width 11 height 12
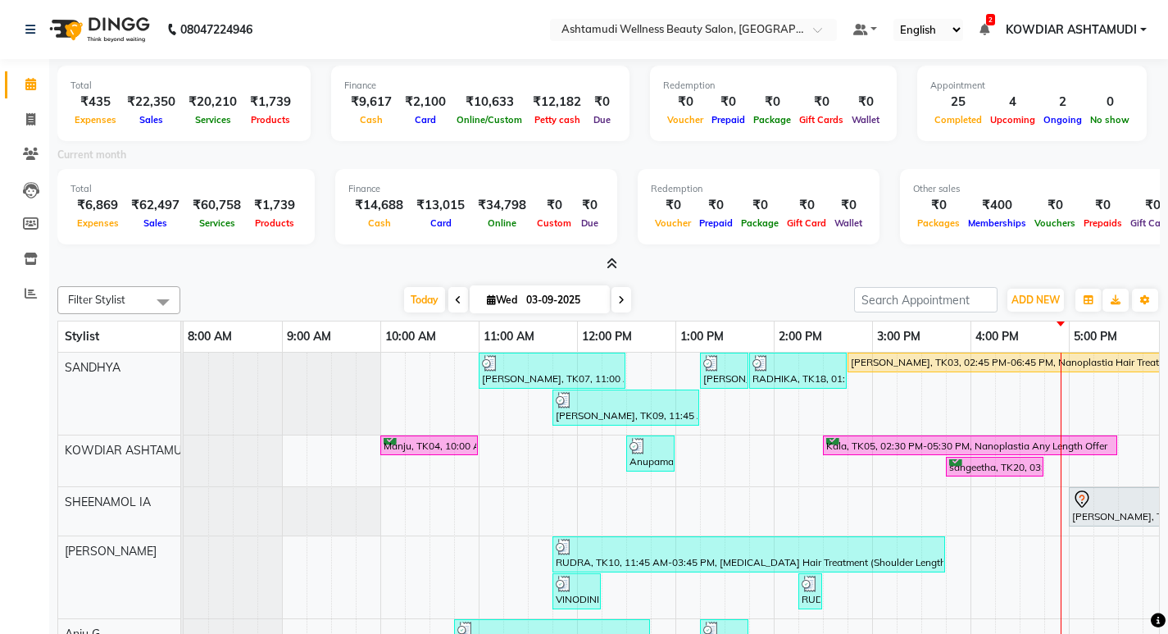
click at [410, 20] on nav "08047224946 Select Location × Ashtamudi Wellness Beauty Salon, Kowdiar Default …" at bounding box center [584, 29] width 1168 height 59
click at [357, 10] on nav "08047224946 Select Location × Ashtamudi Wellness Beauty Salon, Kowdiar Default …" at bounding box center [584, 29] width 1168 height 59
click at [25, 81] on icon at bounding box center [30, 84] width 11 height 12
click at [29, 113] on icon at bounding box center [30, 119] width 9 height 12
select select "service"
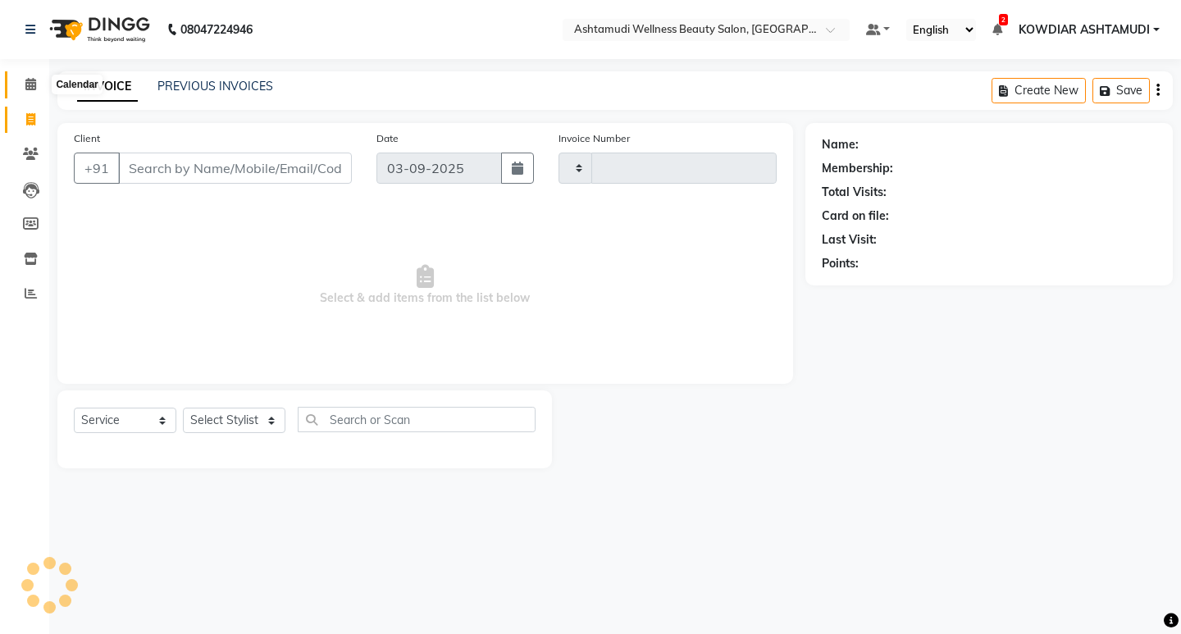
click at [30, 80] on icon at bounding box center [30, 84] width 11 height 12
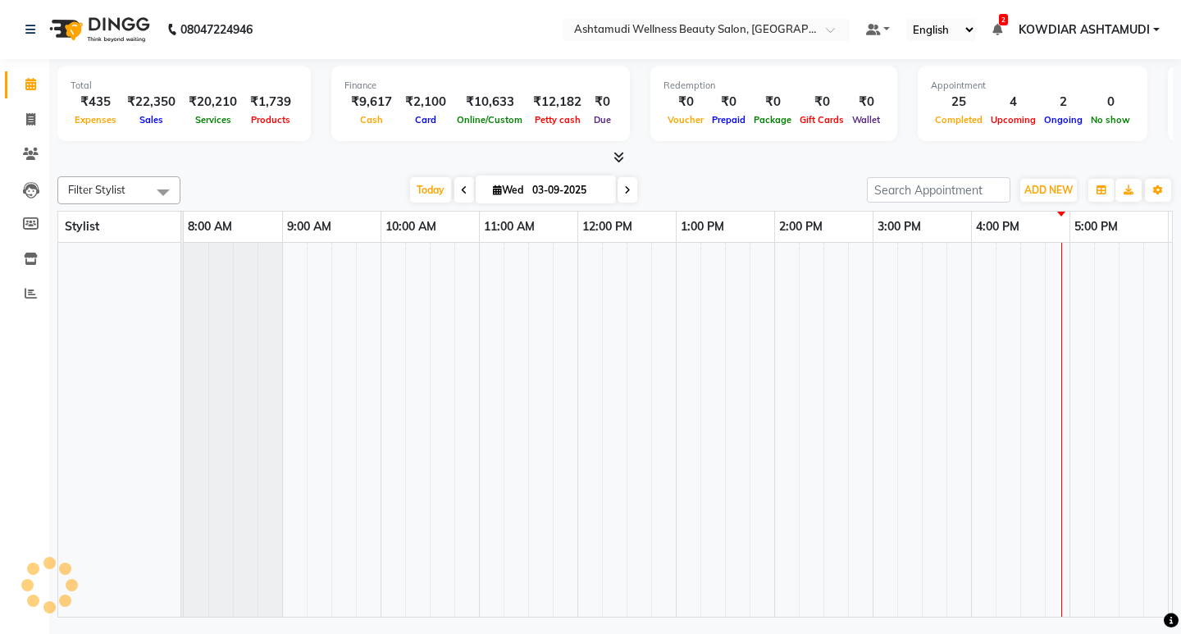
click at [339, 52] on nav "08047224946 Select Location × Ashtamudi Wellness Beauty Salon, Kowdiar Default …" at bounding box center [590, 29] width 1181 height 59
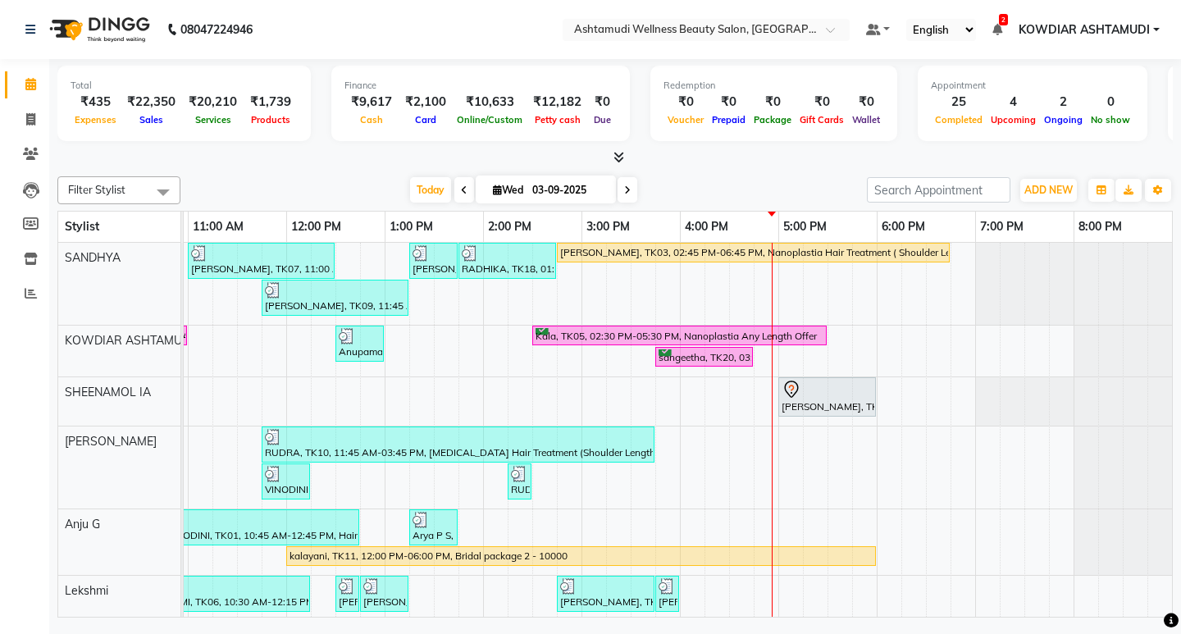
click at [690, 163] on div at bounding box center [614, 157] width 1115 height 17
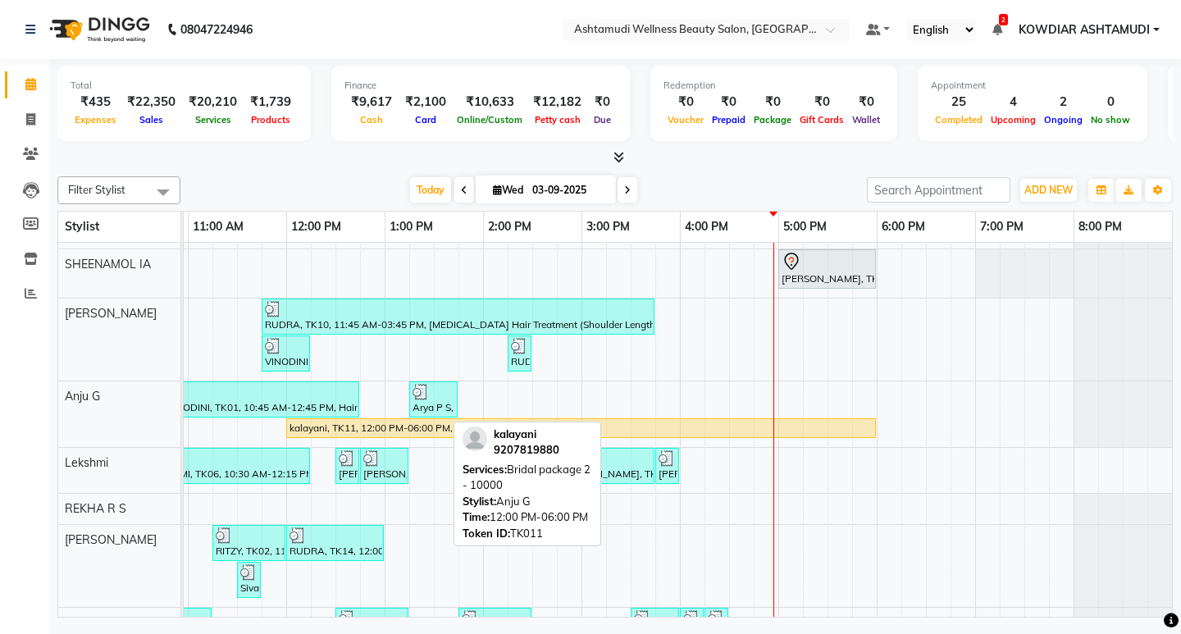
scroll to position [207, 0]
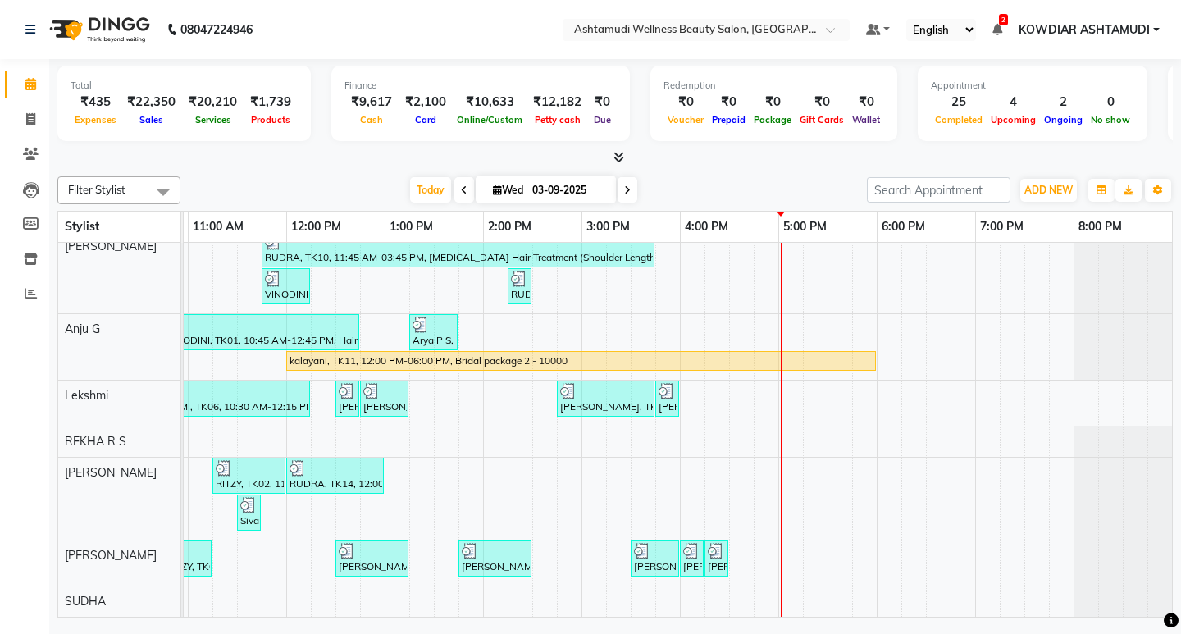
click at [485, 45] on nav "08047224946 Select Location × Ashtamudi Wellness Beauty Salon, Kowdiar Default …" at bounding box center [590, 29] width 1181 height 59
click at [501, 39] on nav "08047224946 Select Location × Ashtamudi Wellness Beauty Salon, Kowdiar Default …" at bounding box center [590, 29] width 1181 height 59
click at [365, 38] on nav "08047224946 Select Location × Ashtamudi Wellness Beauty Salon, Kowdiar Default …" at bounding box center [590, 29] width 1181 height 59
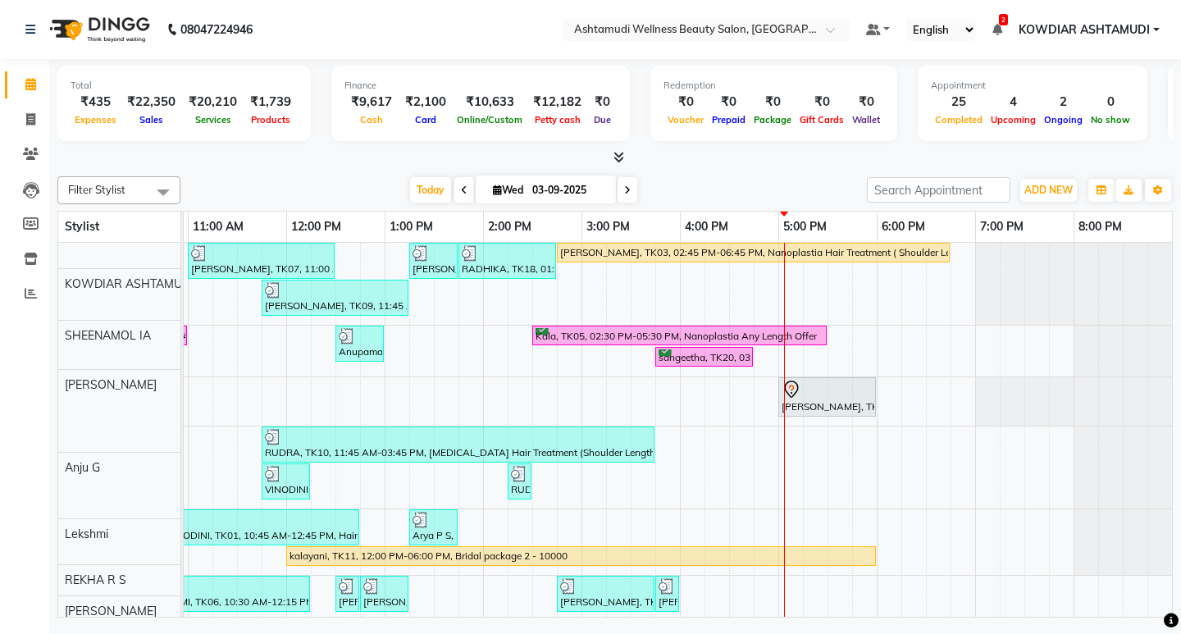
scroll to position [0, 0]
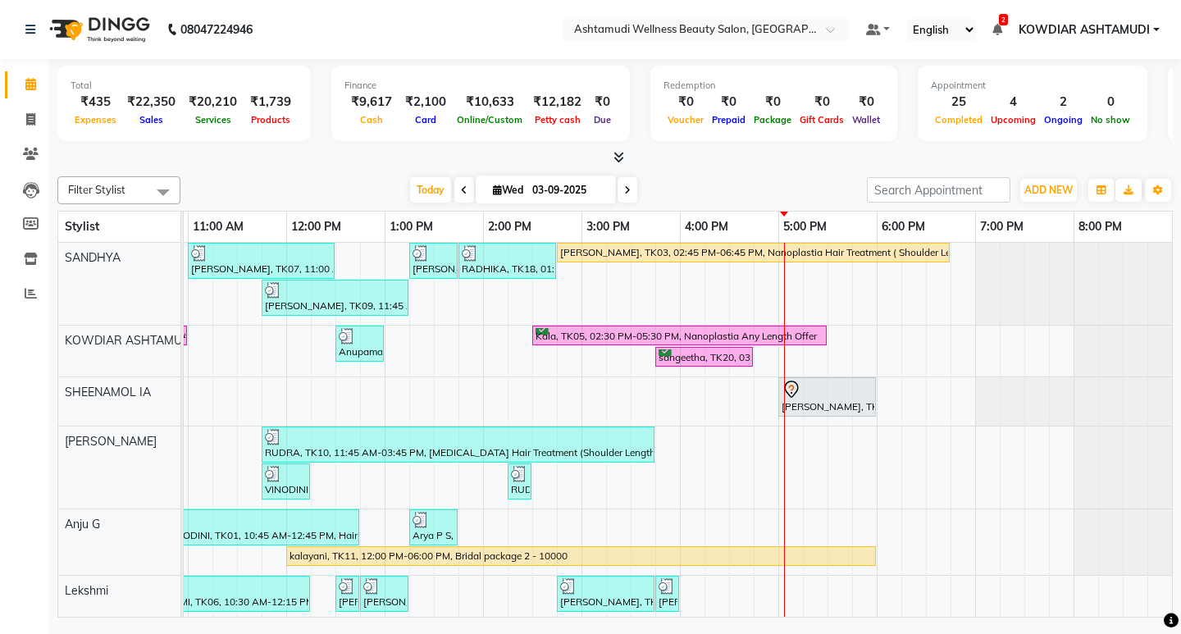
click at [753, 360] on div "[PERSON_NAME], TK07, 11:00 AM-12:30 PM, ROOT TOUCH UP (AMONIA FREE) CROWN PORTI…" at bounding box center [532, 527] width 1279 height 569
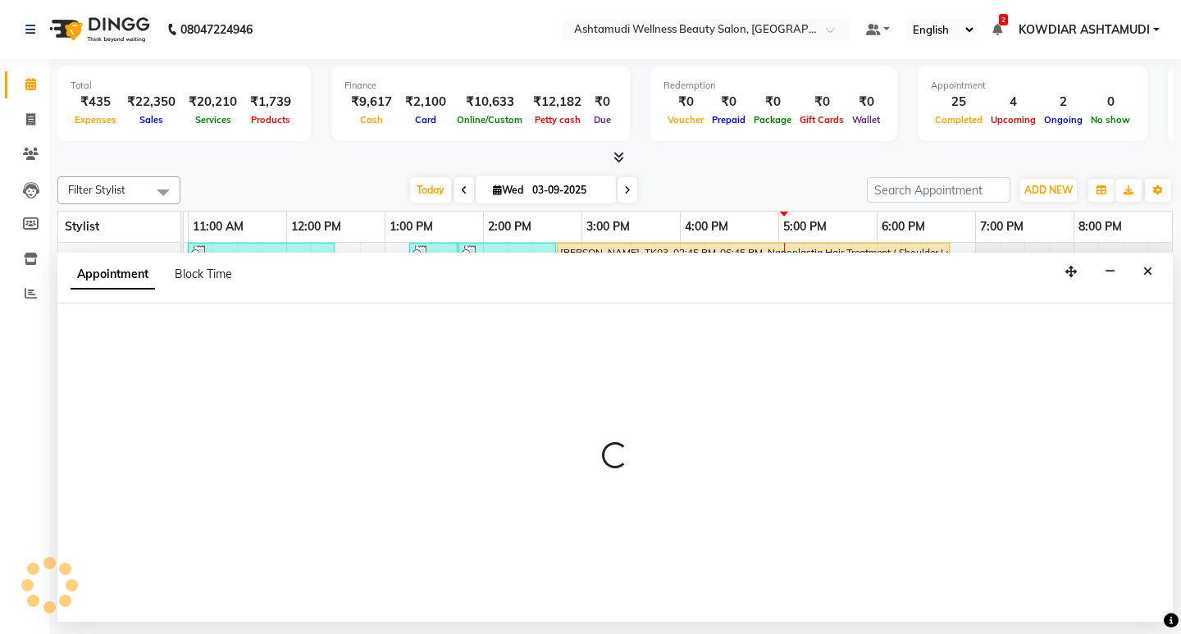
select select "27461"
select select "tentative"
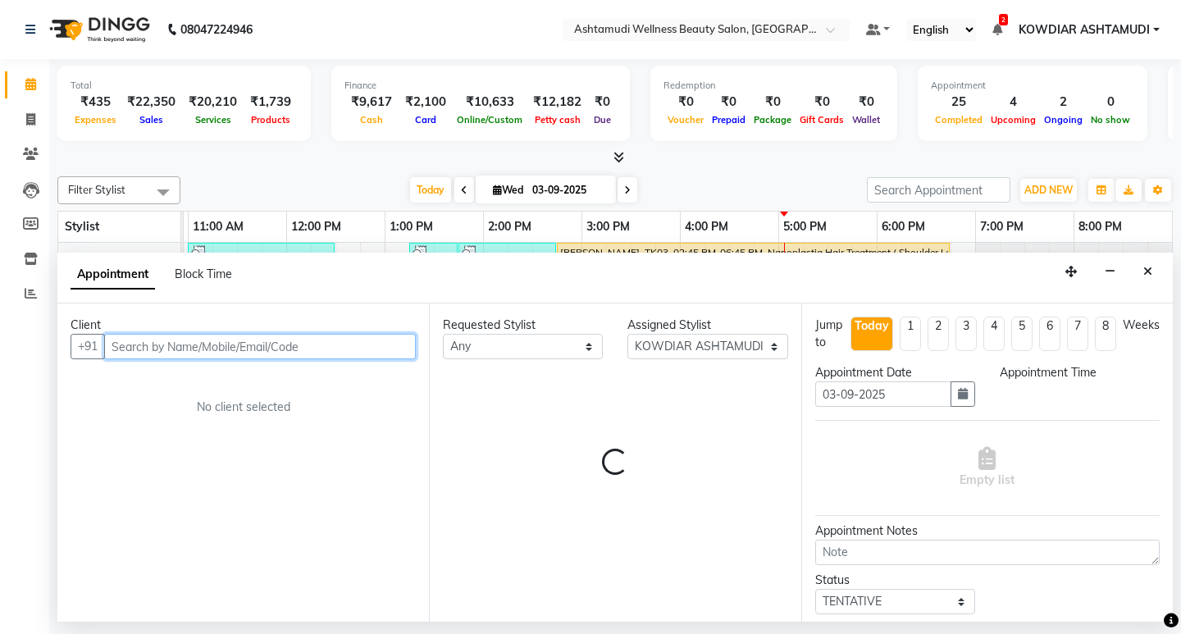
select select "1005"
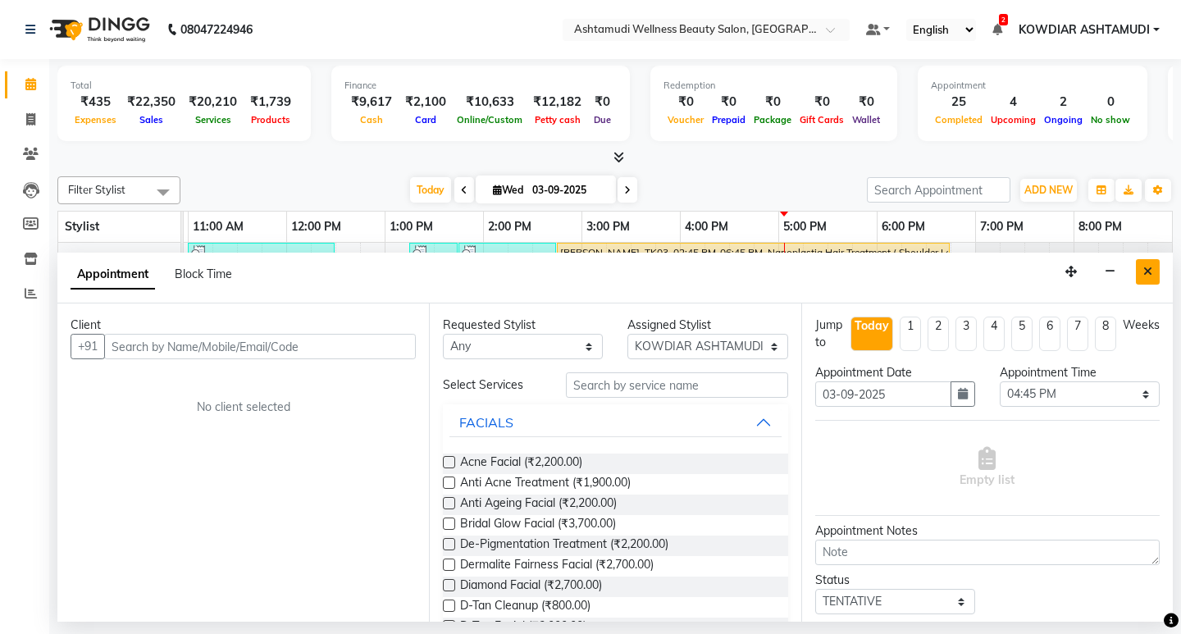
click at [1145, 272] on icon "Close" at bounding box center [1147, 271] width 9 height 11
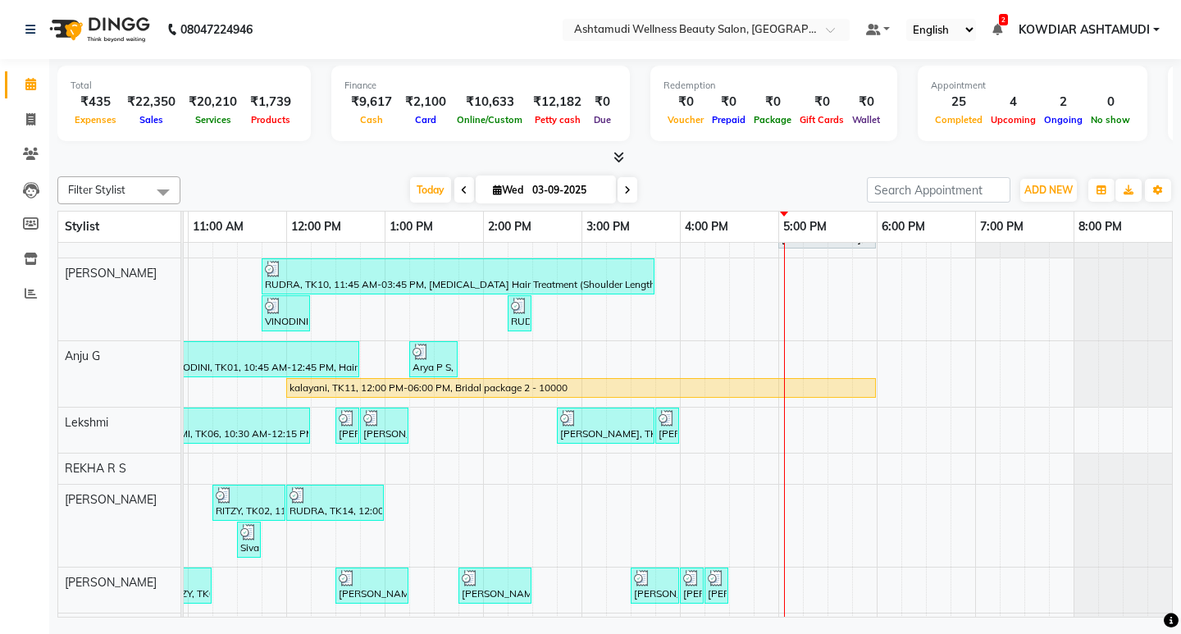
scroll to position [207, 0]
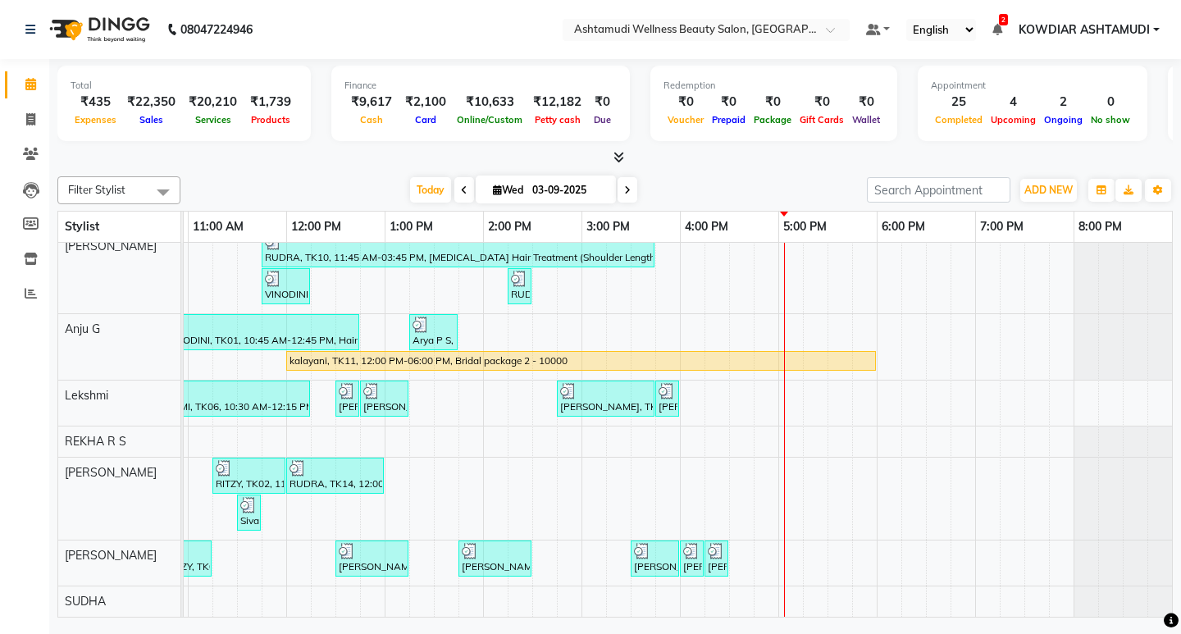
click at [739, 376] on div "[PERSON_NAME], TK07, 11:00 AM-12:30 PM, ROOT TOUCH UP (AMONIA FREE) CROWN PORTI…" at bounding box center [532, 332] width 1279 height 569
select select "72435"
select select "990"
select select "tentative"
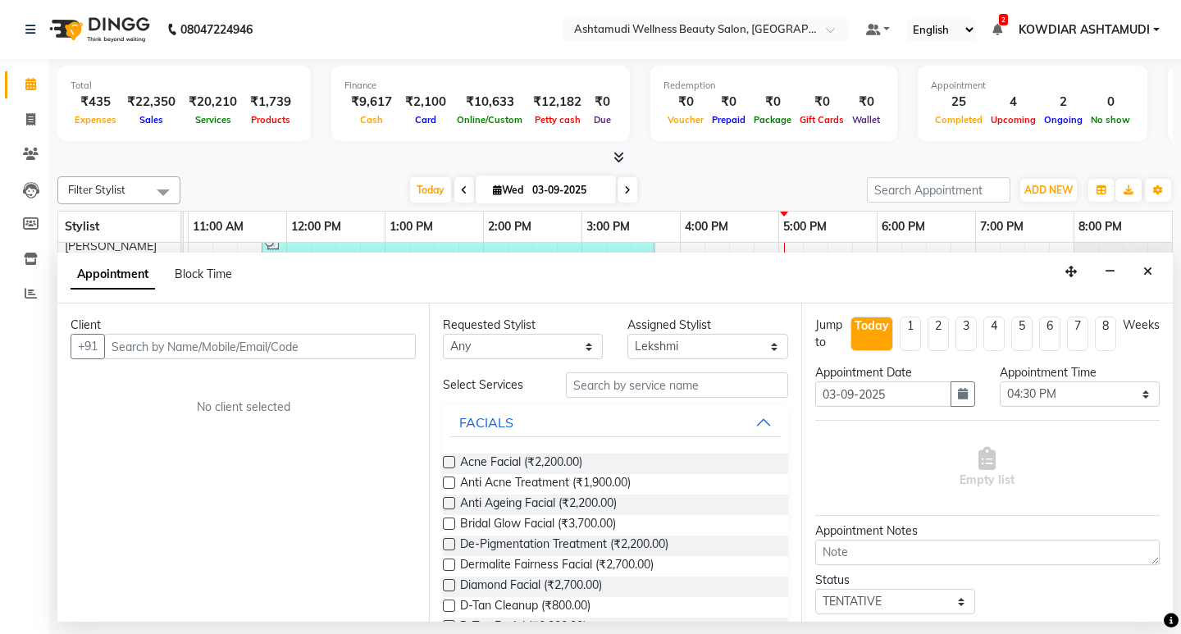
click at [301, 346] on input "text" at bounding box center [260, 346] width 312 height 25
click at [714, 385] on input "text" at bounding box center [676, 384] width 221 height 25
click at [694, 163] on div at bounding box center [614, 157] width 1115 height 17
click at [350, 157] on div at bounding box center [614, 157] width 1115 height 17
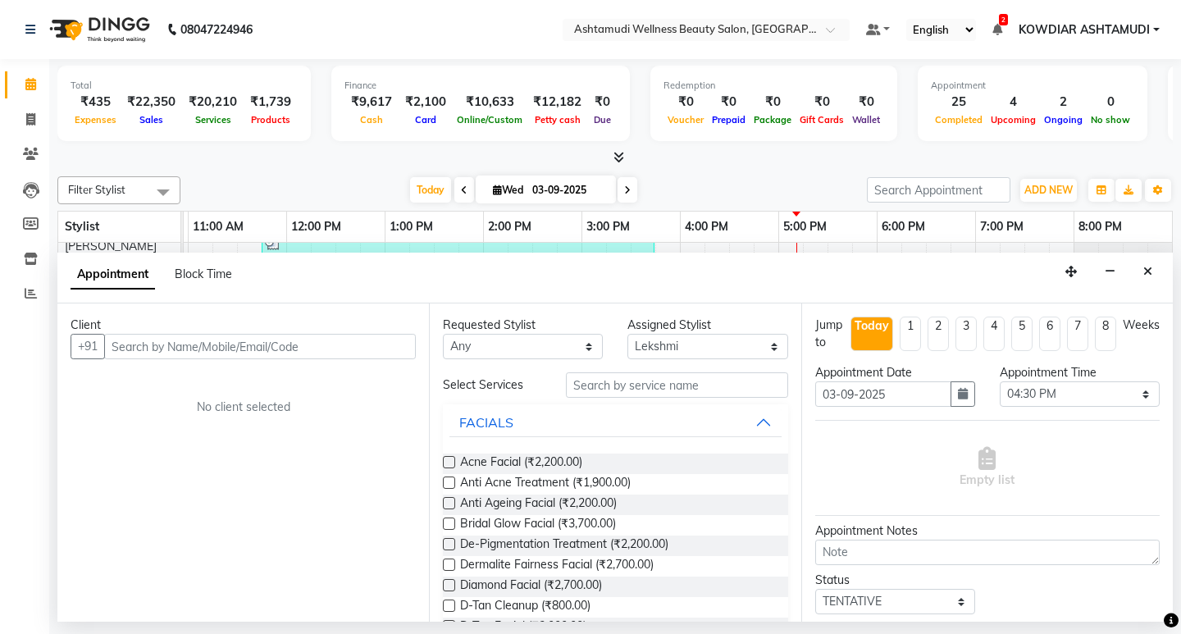
click at [276, 161] on div at bounding box center [614, 157] width 1115 height 17
click at [389, 33] on nav "08047224946 Select Location × Ashtamudi Wellness Beauty Salon, Kowdiar Default …" at bounding box center [590, 29] width 1181 height 59
click at [314, 343] on input "text" at bounding box center [260, 346] width 312 height 25
click at [312, 343] on input "text" at bounding box center [260, 346] width 312 height 25
click at [304, 343] on input "text" at bounding box center [260, 346] width 312 height 25
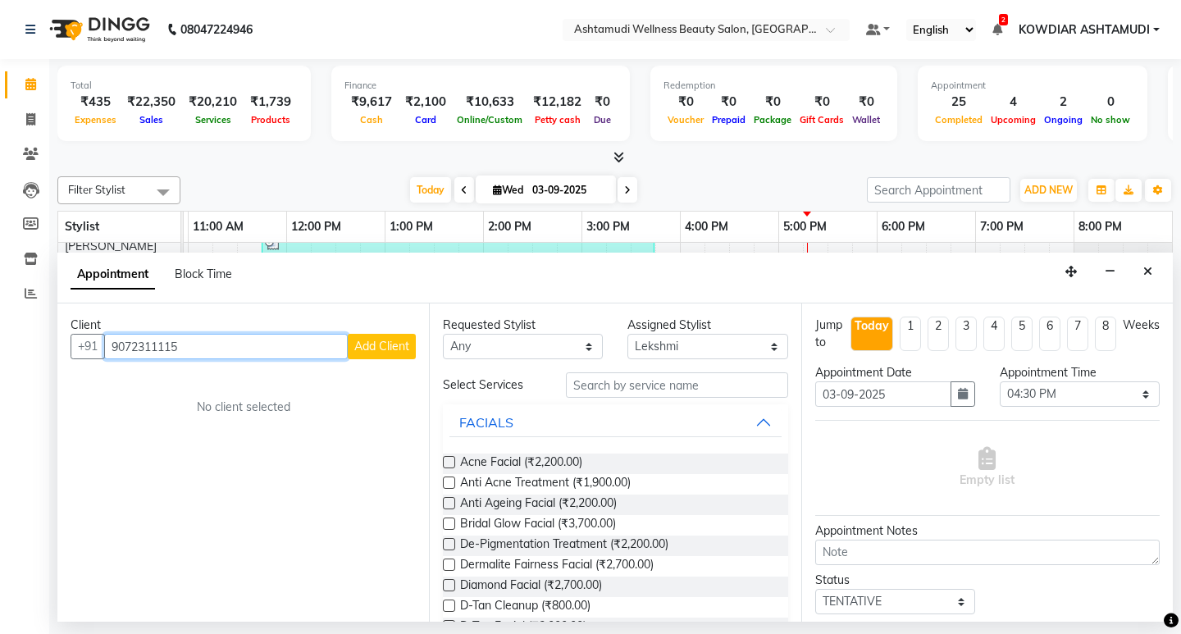
type input "9072311115"
click at [402, 354] on button "Add Client" at bounding box center [382, 346] width 68 height 25
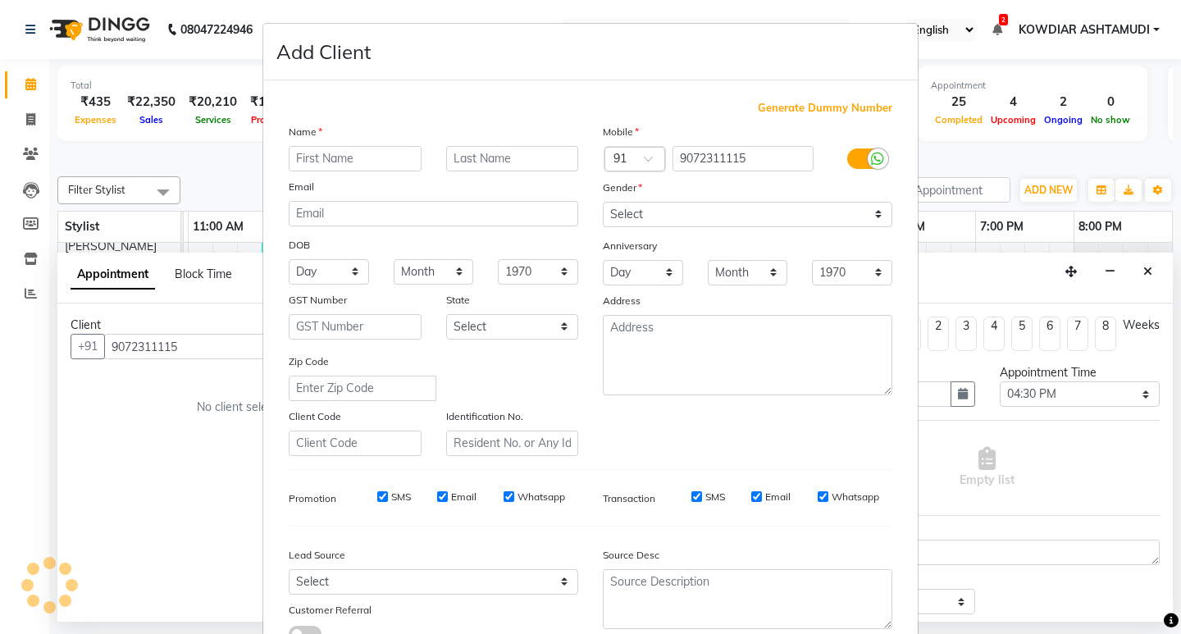
click at [357, 157] on input "text" at bounding box center [355, 158] width 133 height 25
click at [245, 156] on ngb-modal-window "Add Client Generate Dummy Number Name Email DOB Day 01 02 03 04 05 06 07 08 09 …" at bounding box center [590, 317] width 1181 height 634
click at [227, 153] on ngb-modal-window "Add Client Generate Dummy Number Name Email DOB Day 01 02 03 04 05 06 07 08 09 …" at bounding box center [590, 317] width 1181 height 634
click at [377, 159] on input "text" at bounding box center [355, 158] width 133 height 25
type input "MERIN"
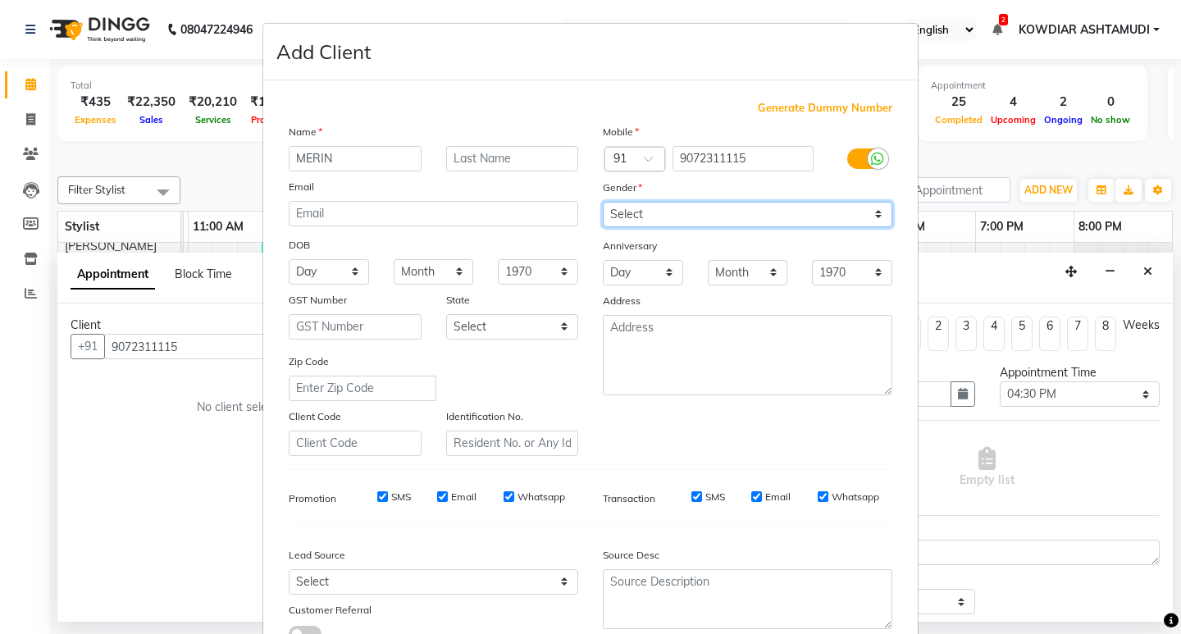
click at [631, 213] on select "Select [DEMOGRAPHIC_DATA] [DEMOGRAPHIC_DATA] Other Prefer Not To Say" at bounding box center [747, 214] width 289 height 25
select select "[DEMOGRAPHIC_DATA]"
click at [603, 202] on select "Select [DEMOGRAPHIC_DATA] [DEMOGRAPHIC_DATA] Other Prefer Not To Say" at bounding box center [747, 214] width 289 height 25
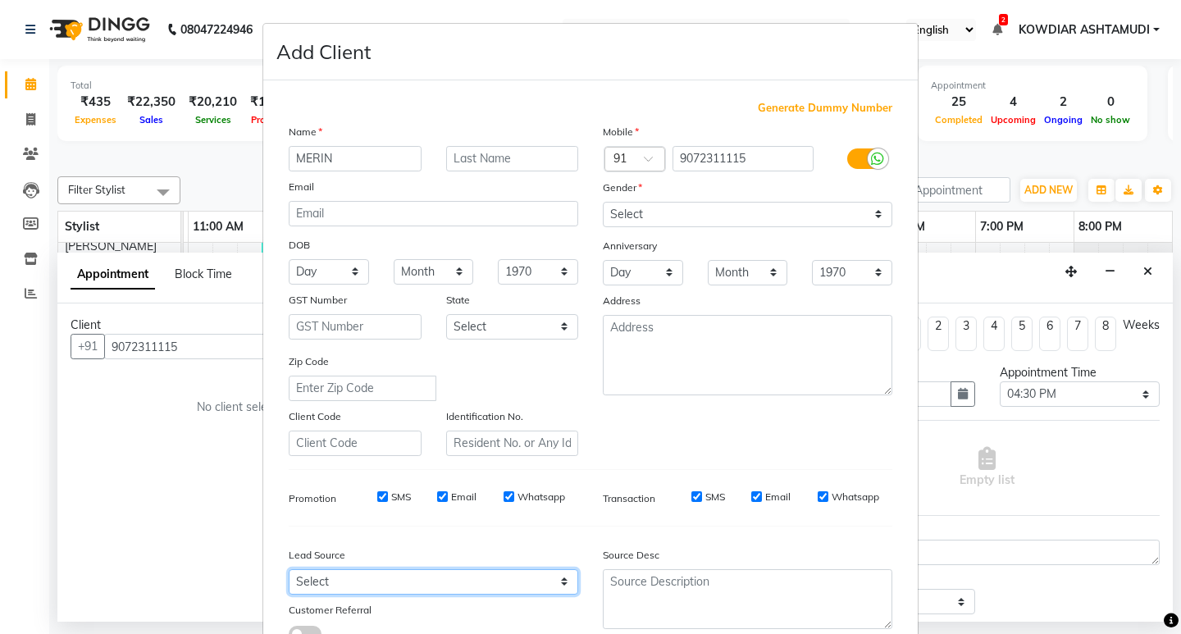
drag, startPoint x: 399, startPoint y: 586, endPoint x: 396, endPoint y: 577, distance: 9.6
click at [398, 586] on select "Select Walk-in Referral Internet Friend Word of Mouth Advertisement Facebook Ju…" at bounding box center [433, 581] width 289 height 25
select select "31538"
click at [289, 569] on select "Select Walk-in Referral Internet Friend Word of Mouth Advertisement Facebook Ju…" at bounding box center [433, 581] width 289 height 25
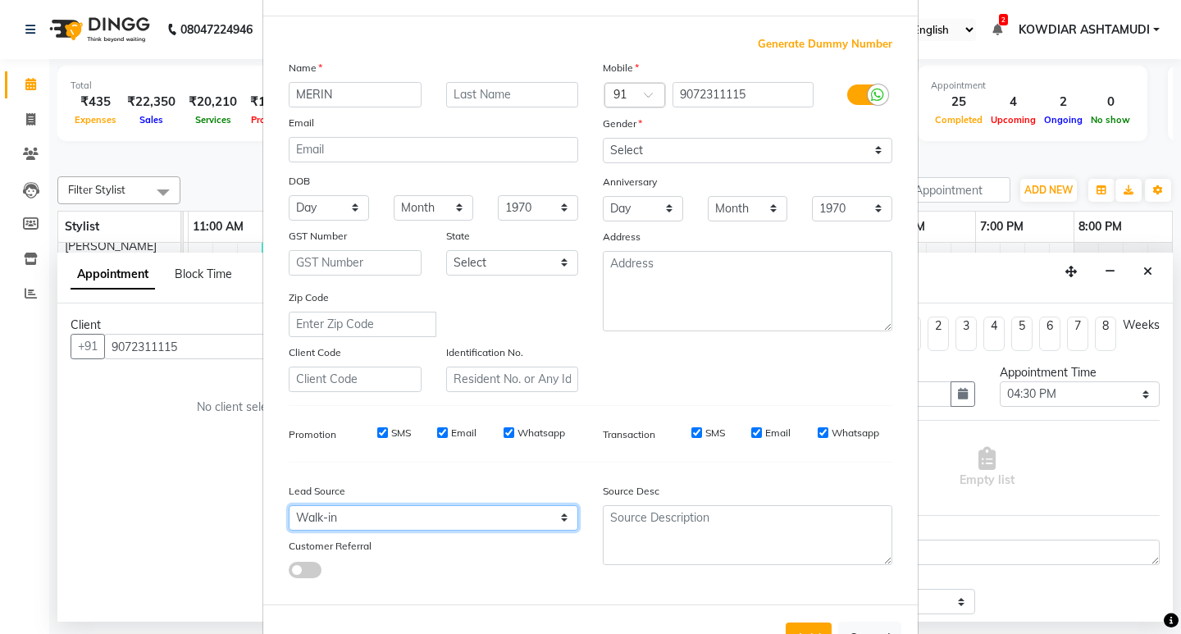
scroll to position [123, 0]
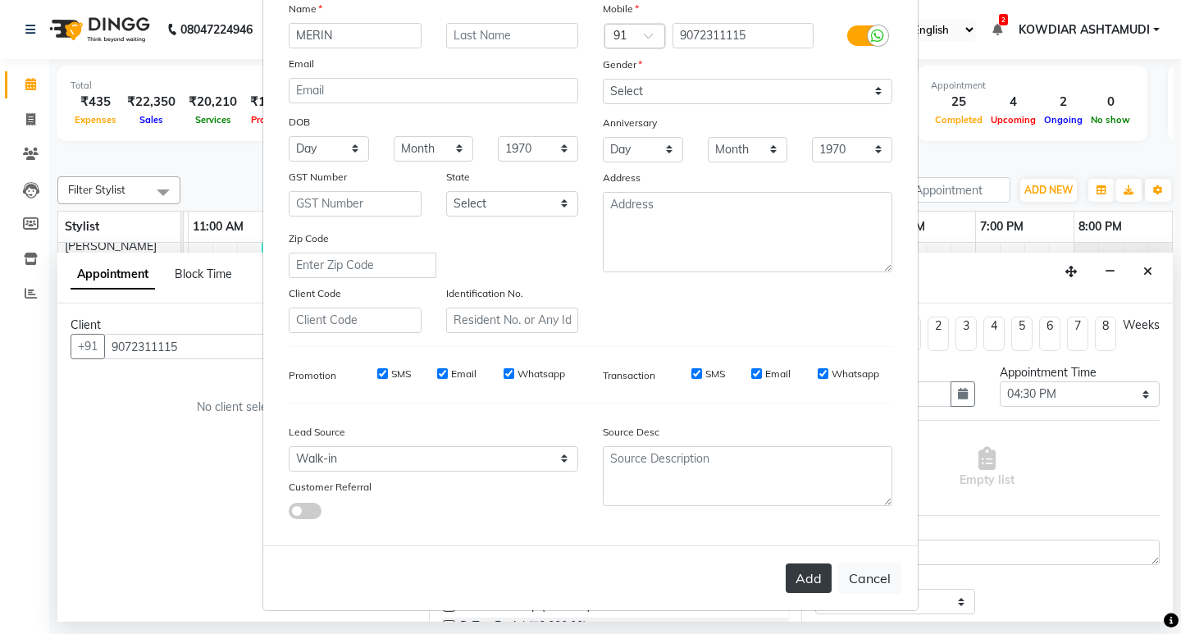
click at [817, 583] on button "Add" at bounding box center [808, 578] width 46 height 30
select select
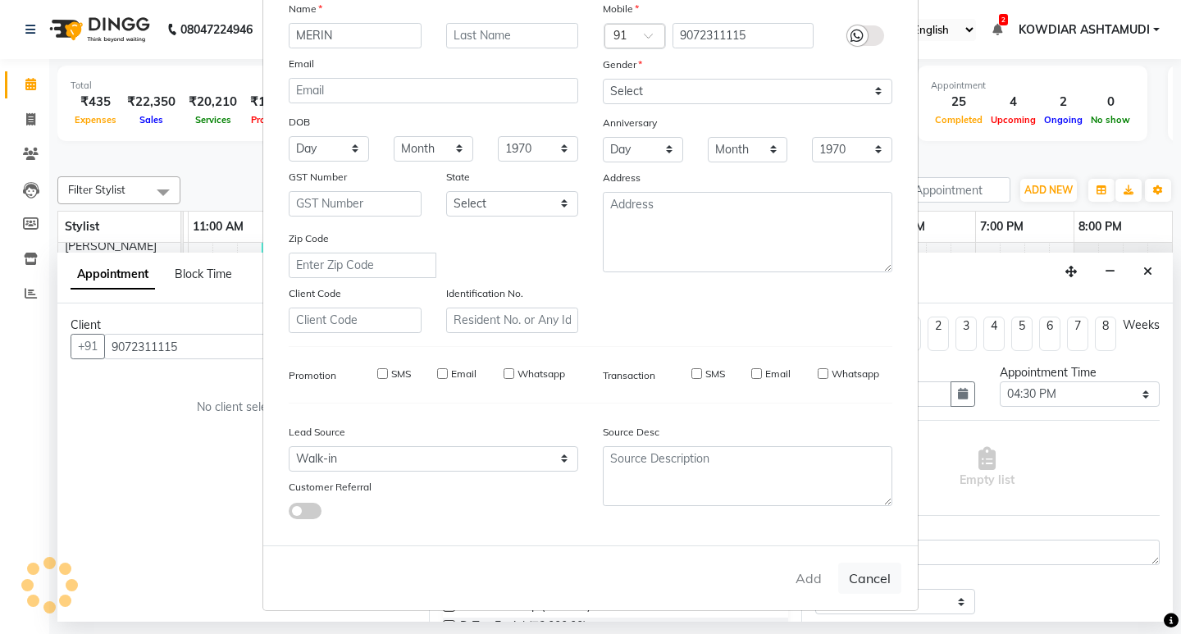
select select
checkbox input "false"
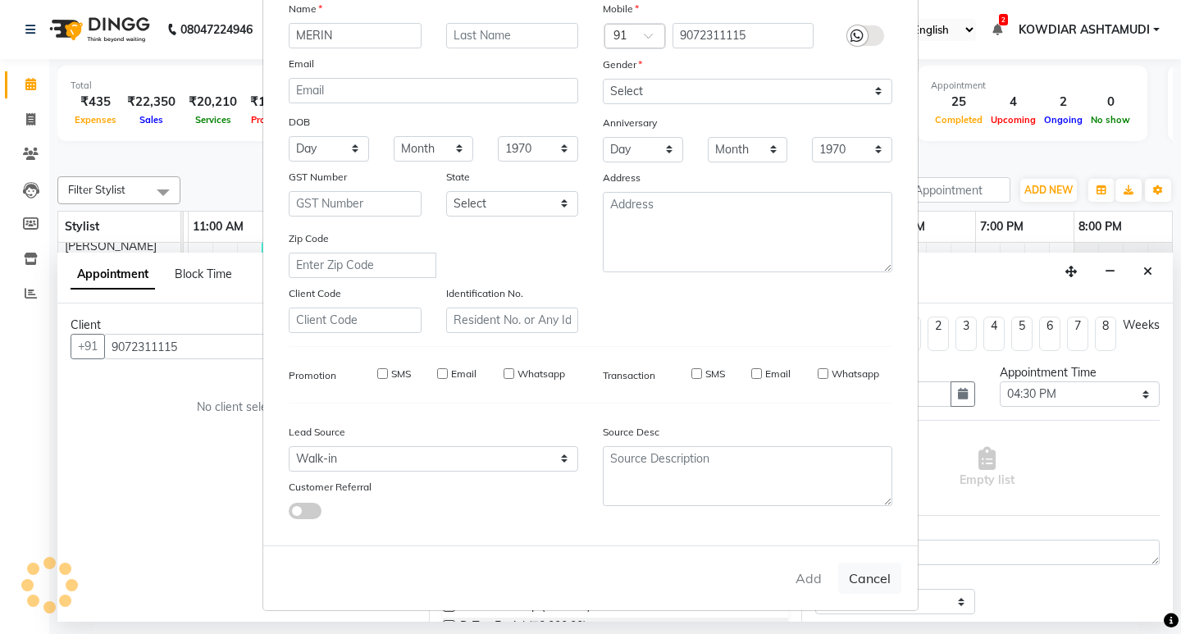
checkbox input "false"
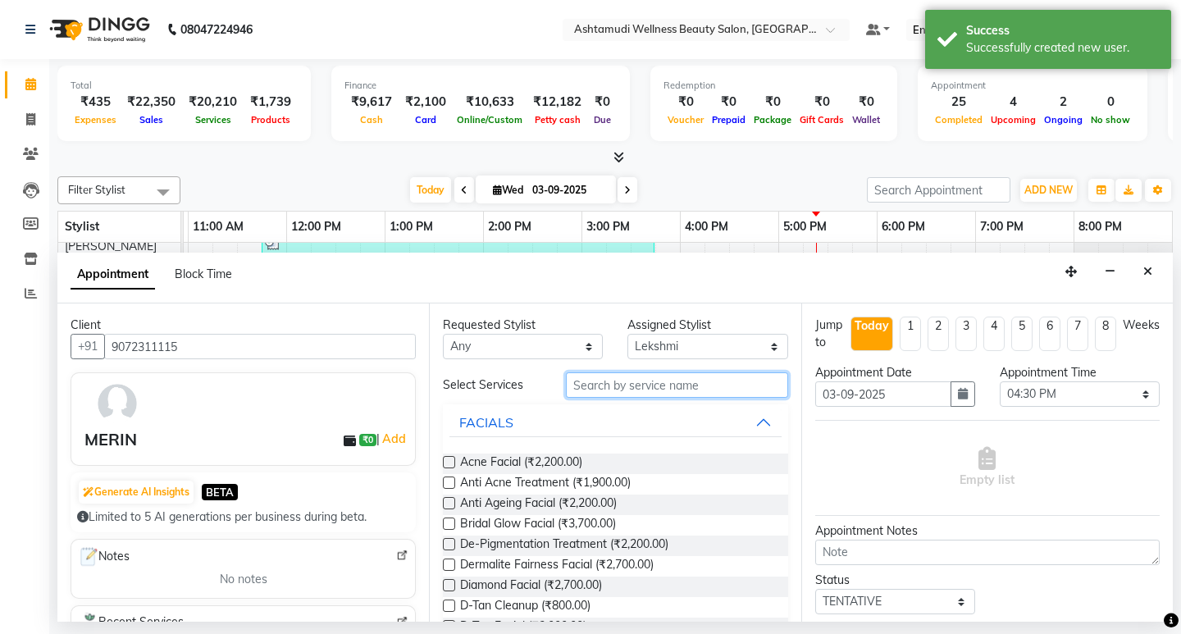
click at [634, 385] on input "text" at bounding box center [676, 384] width 221 height 25
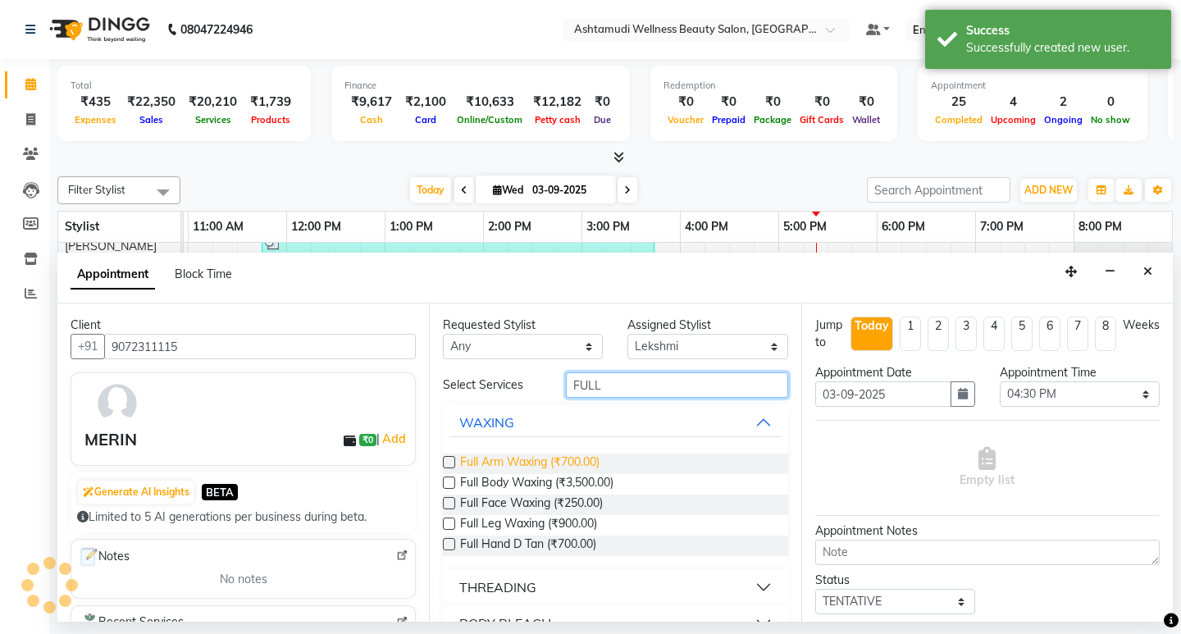
type input "FULL"
click at [585, 466] on span "Full Arm Waxing (₹700.00)" at bounding box center [529, 463] width 139 height 20
checkbox input "false"
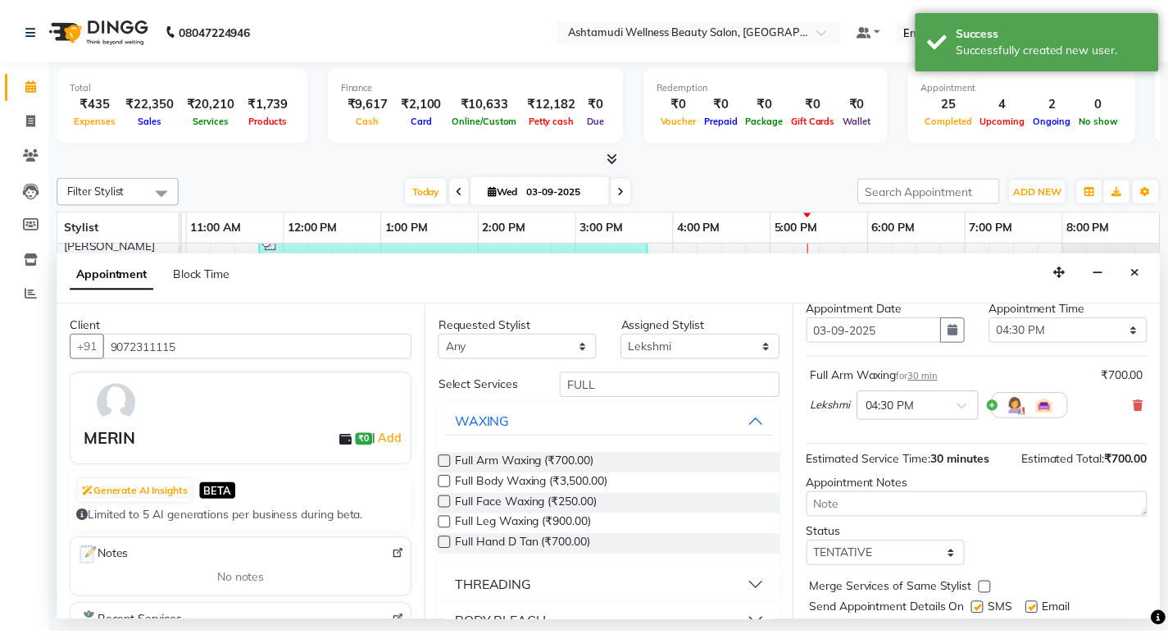
scroll to position [113, 0]
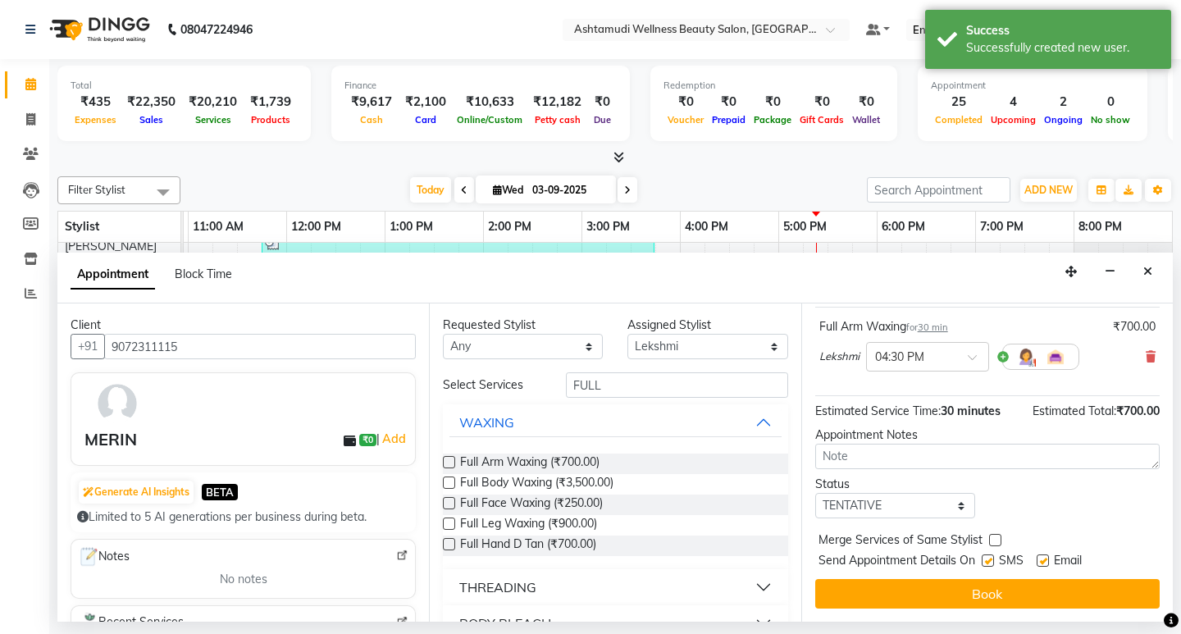
click at [954, 612] on div "Jump to [DATE] 1 2 3 4 5 6 7 8 Weeks Appointment Date [DATE] Appointment Time S…" at bounding box center [986, 462] width 371 height 318
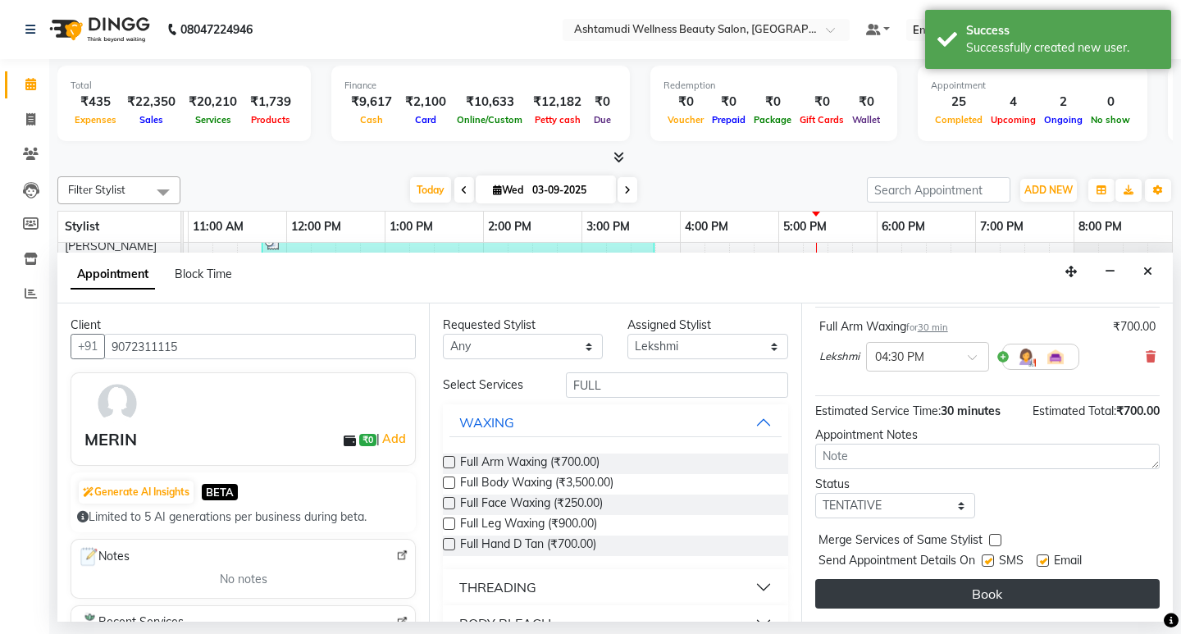
click at [956, 601] on button "Book" at bounding box center [987, 594] width 344 height 30
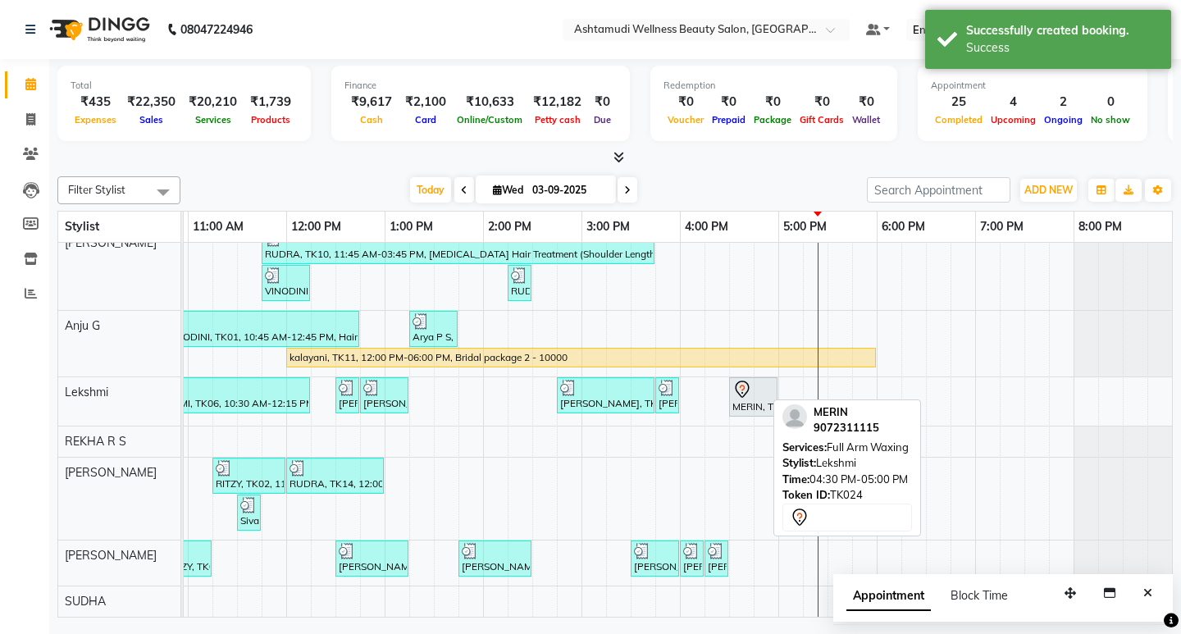
click at [730, 389] on div "MERIN, TK24, 04:30 PM-05:00 PM, Full Arm Waxing" at bounding box center [752, 397] width 45 height 34
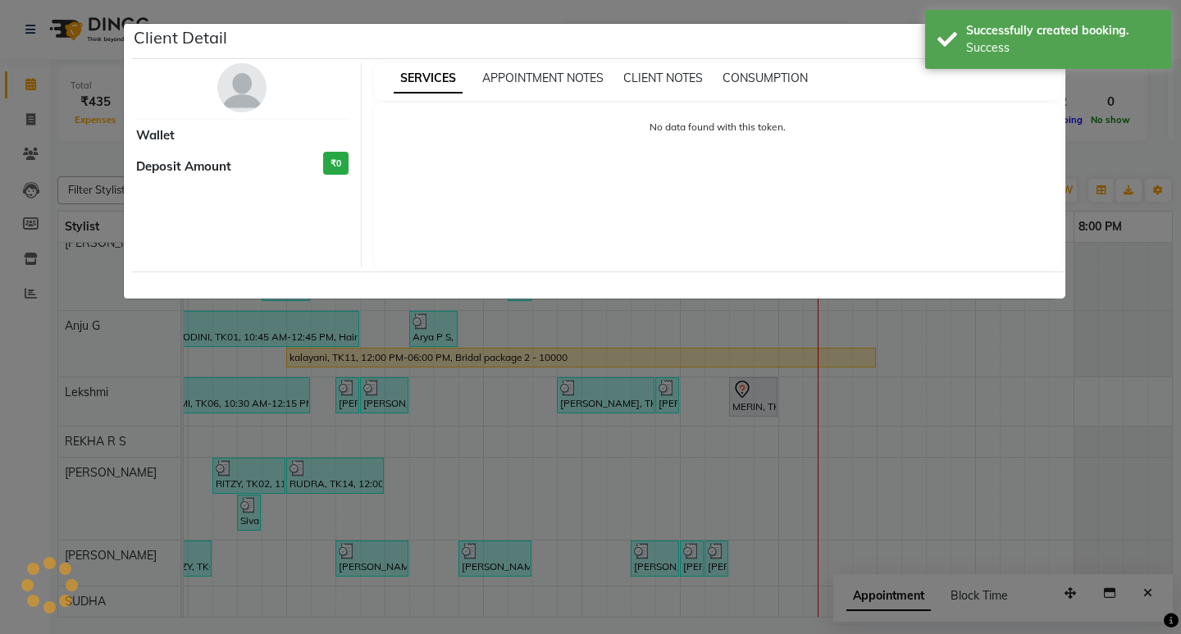
select select "7"
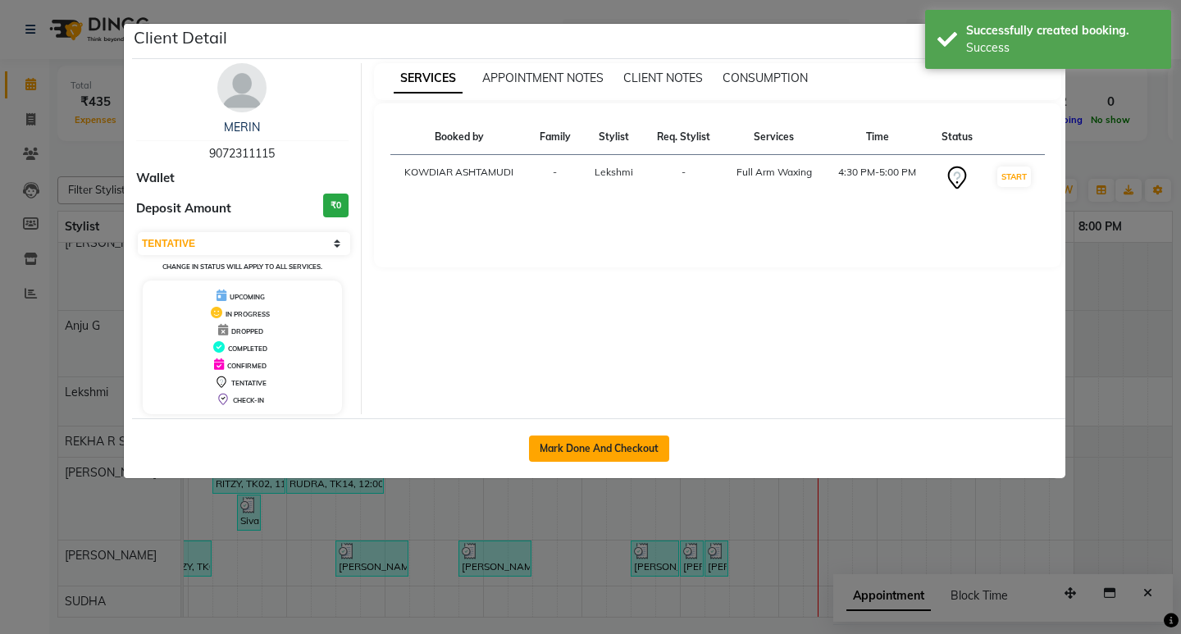
click at [582, 445] on button "Mark Done And Checkout" at bounding box center [599, 448] width 140 height 26
select select "service"
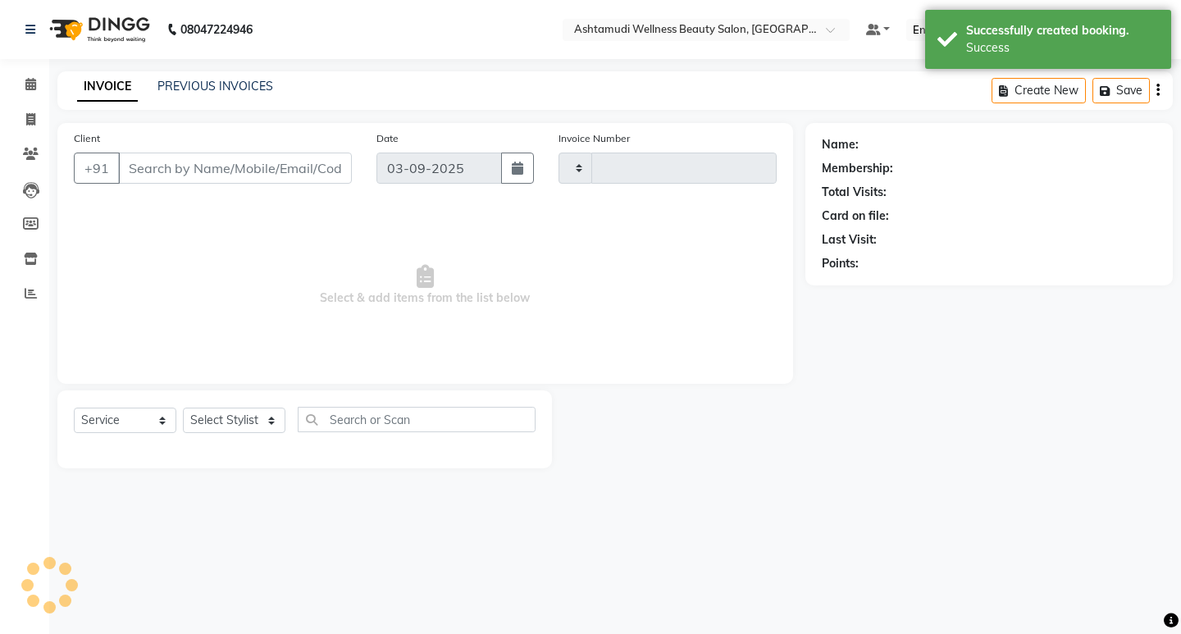
type input "2213"
select select "4668"
type input "9072311115"
select select "72435"
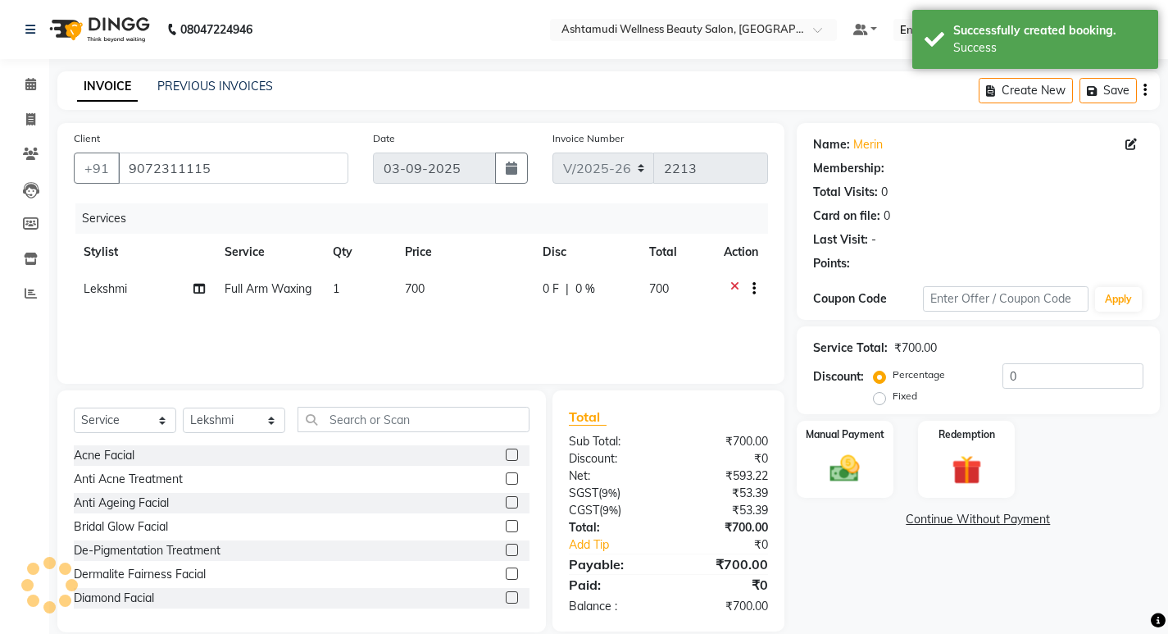
select select "1: Object"
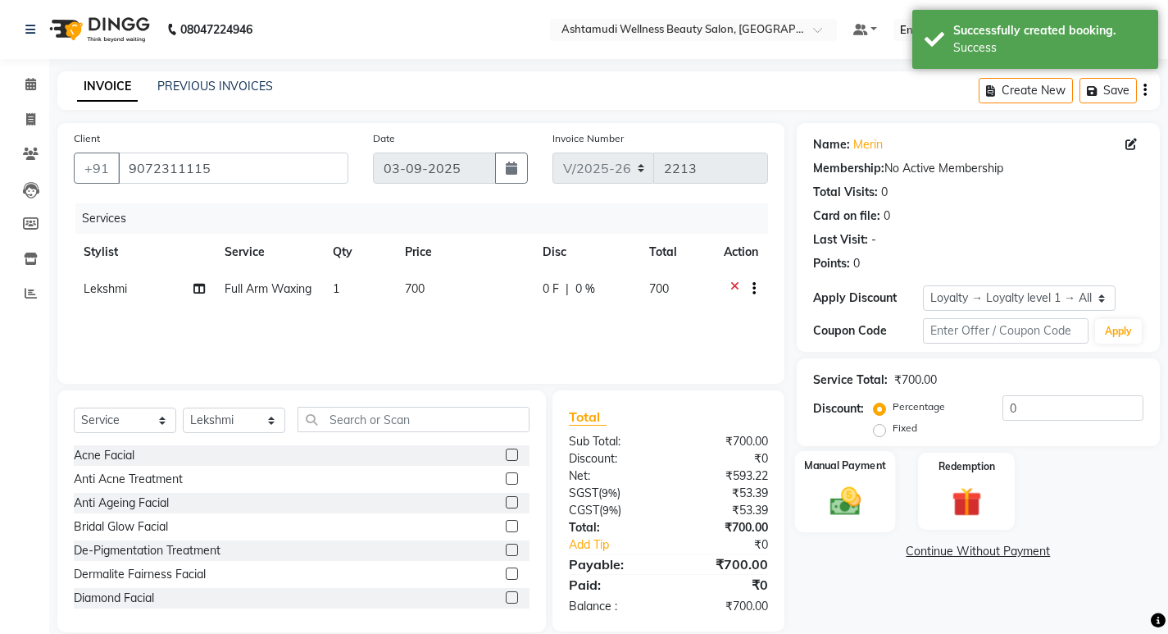
click at [835, 507] on img at bounding box center [845, 500] width 50 height 35
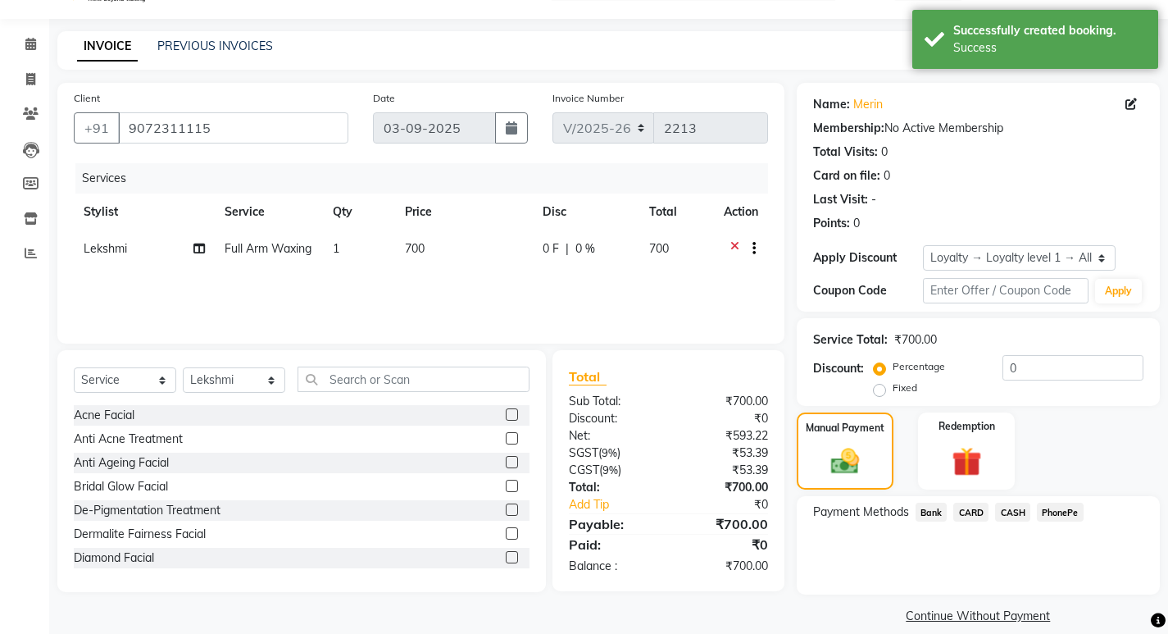
scroll to position [59, 0]
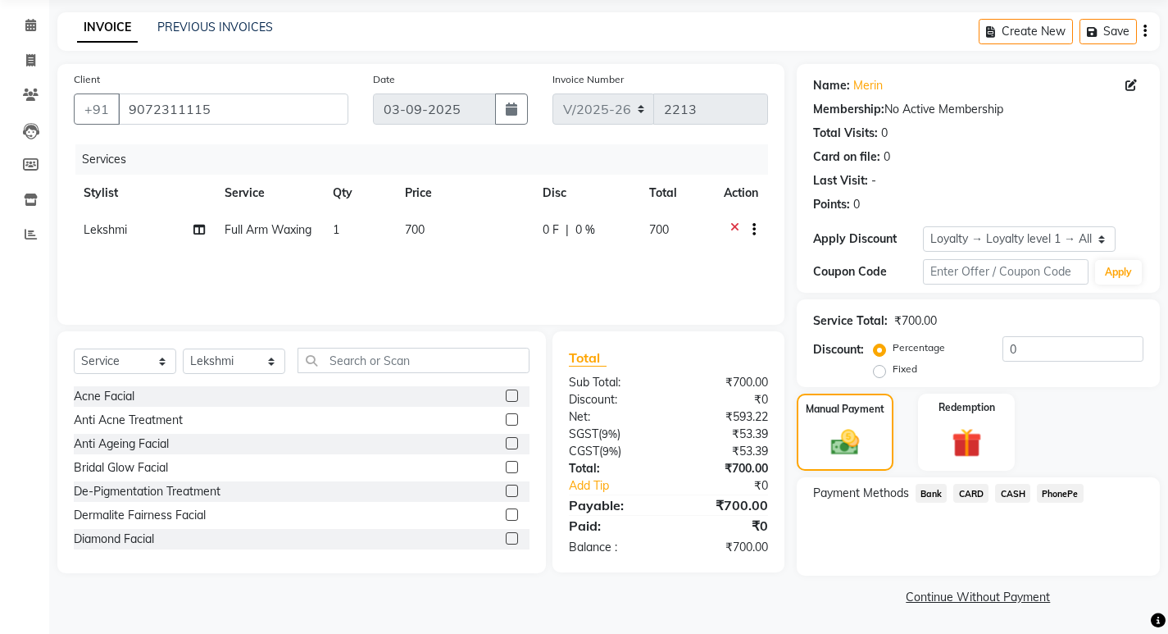
click at [1006, 497] on span "CASH" at bounding box center [1012, 493] width 35 height 19
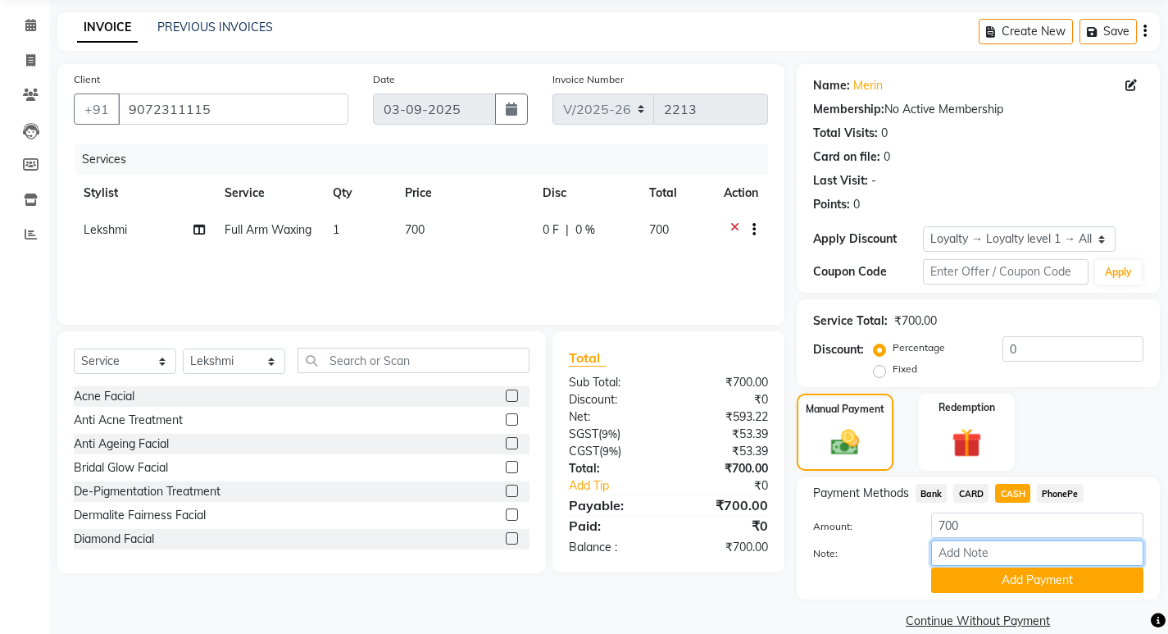
click at [993, 554] on input "Note:" at bounding box center [1037, 552] width 212 height 25
type input "sheena"
click at [1026, 575] on button "Add Payment" at bounding box center [1037, 579] width 212 height 25
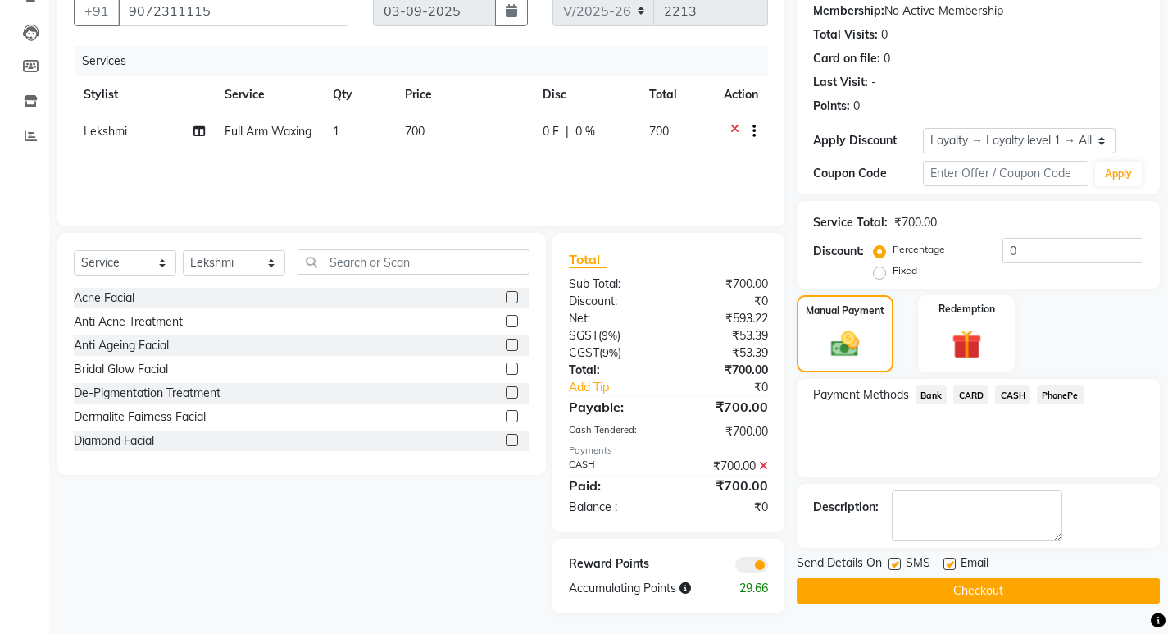
scroll to position [162, 0]
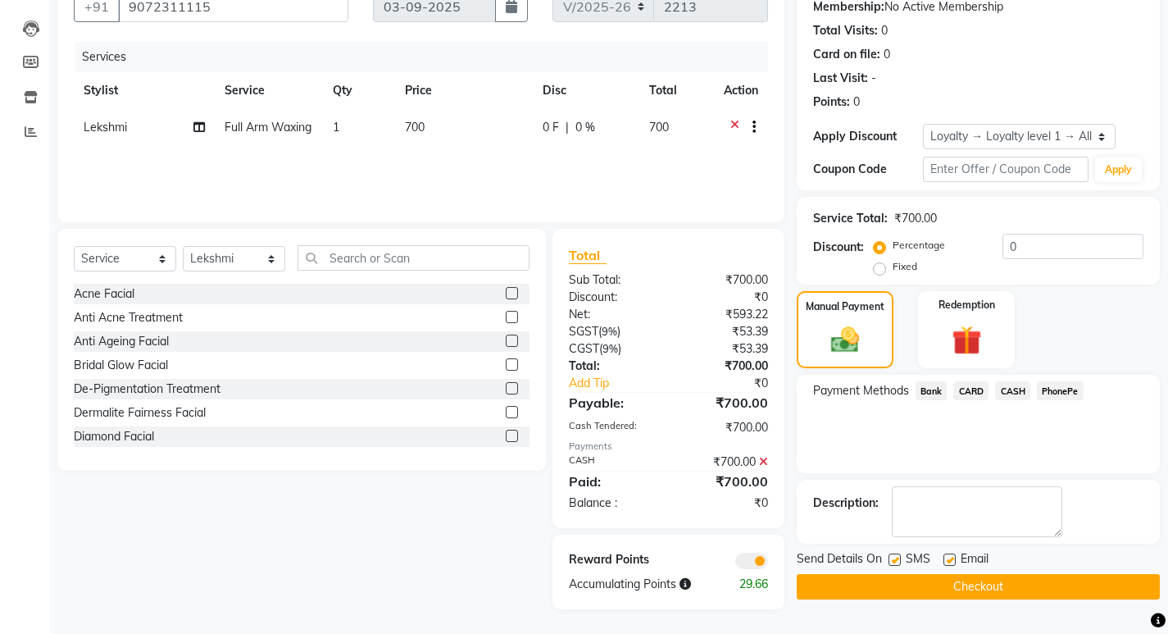
click at [899, 562] on label at bounding box center [895, 559] width 12 height 12
click at [899, 562] on input "checkbox" at bounding box center [894, 560] width 11 height 11
checkbox input "false"
click at [951, 560] on label at bounding box center [950, 559] width 12 height 12
click at [951, 560] on input "checkbox" at bounding box center [949, 560] width 11 height 11
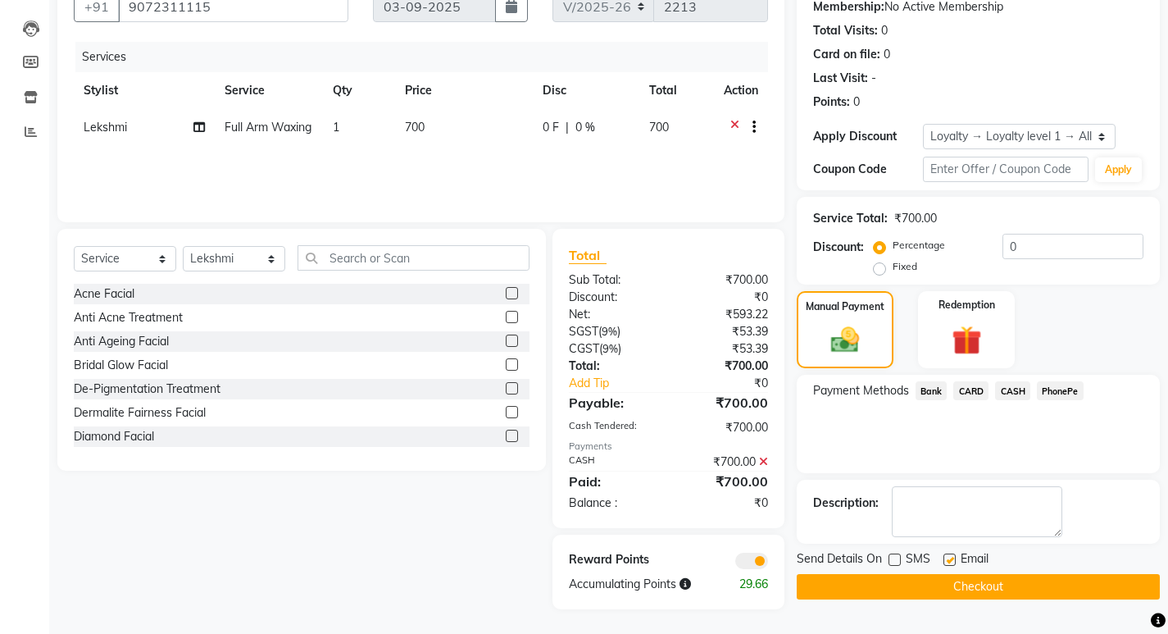
checkbox input "false"
click at [895, 559] on label at bounding box center [895, 559] width 12 height 12
click at [895, 559] on input "checkbox" at bounding box center [894, 560] width 11 height 11
checkbox input "true"
click at [915, 583] on button "Checkout" at bounding box center [978, 586] width 363 height 25
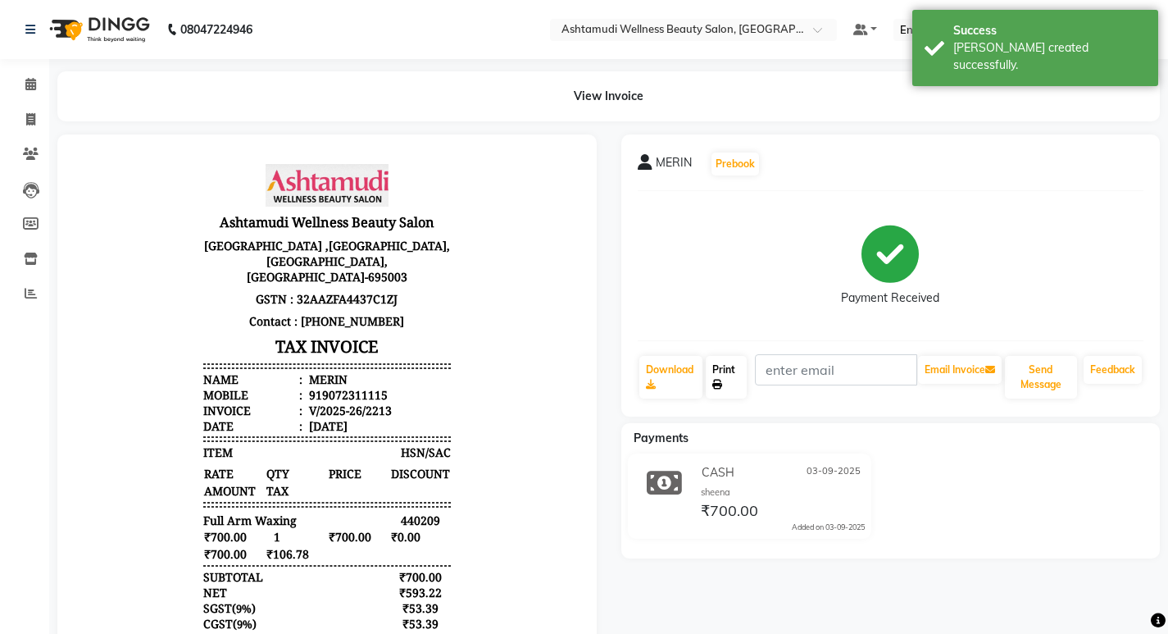
click at [726, 373] on link "Print" at bounding box center [726, 377] width 41 height 43
click at [30, 89] on icon at bounding box center [30, 84] width 11 height 12
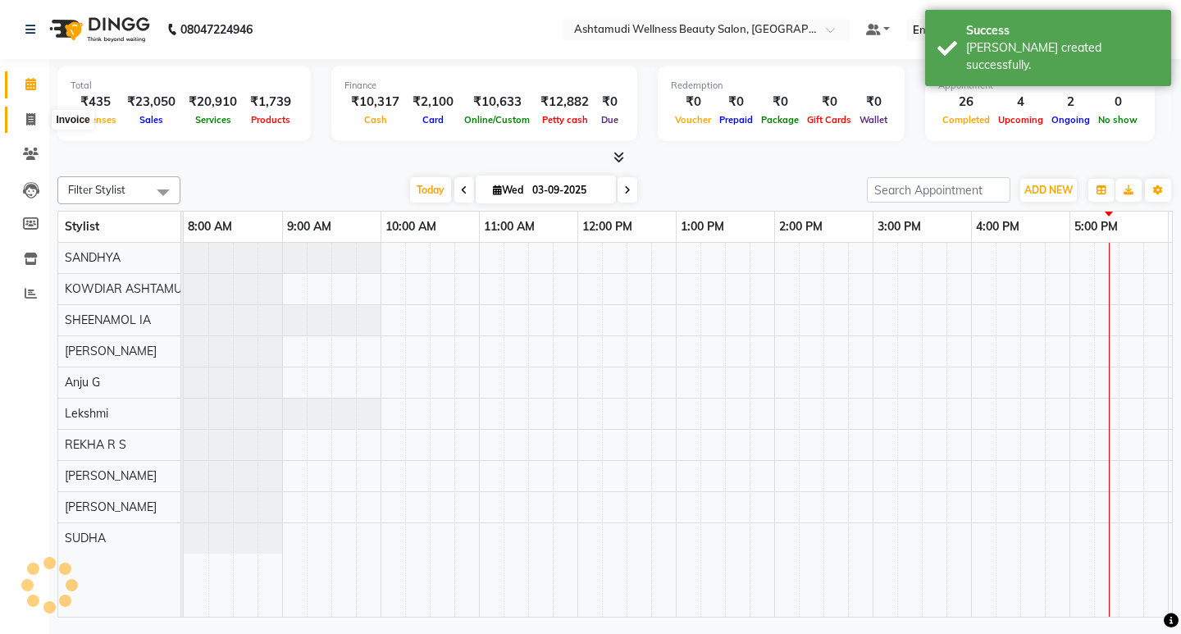
click at [31, 120] on icon at bounding box center [30, 119] width 9 height 12
select select "service"
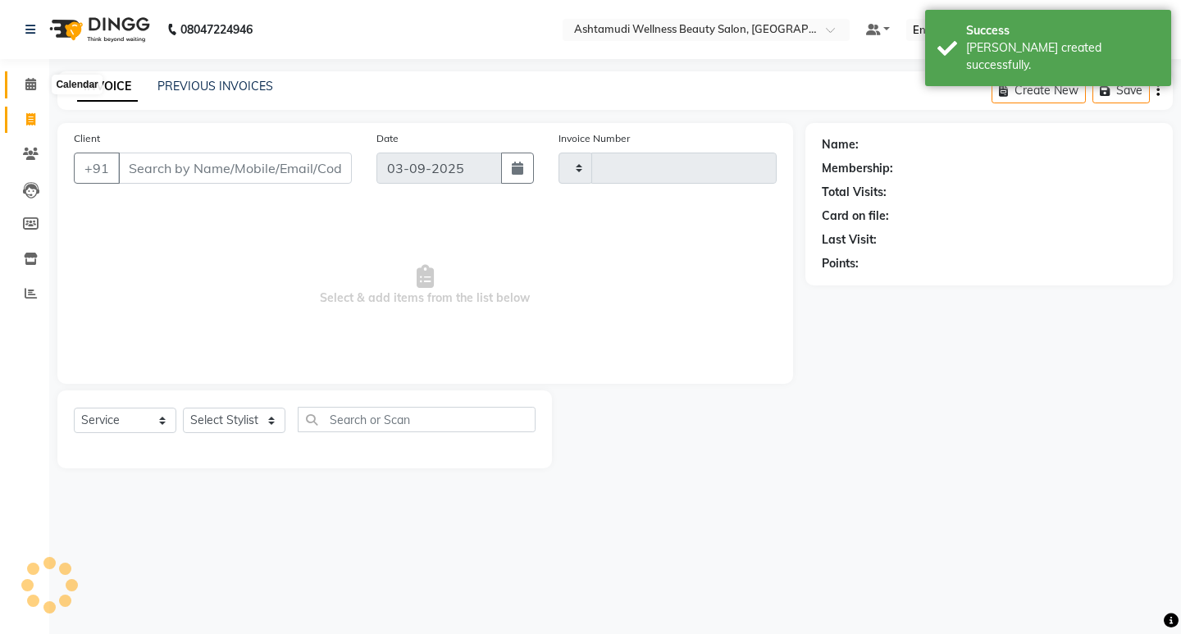
click at [34, 83] on icon at bounding box center [30, 84] width 11 height 12
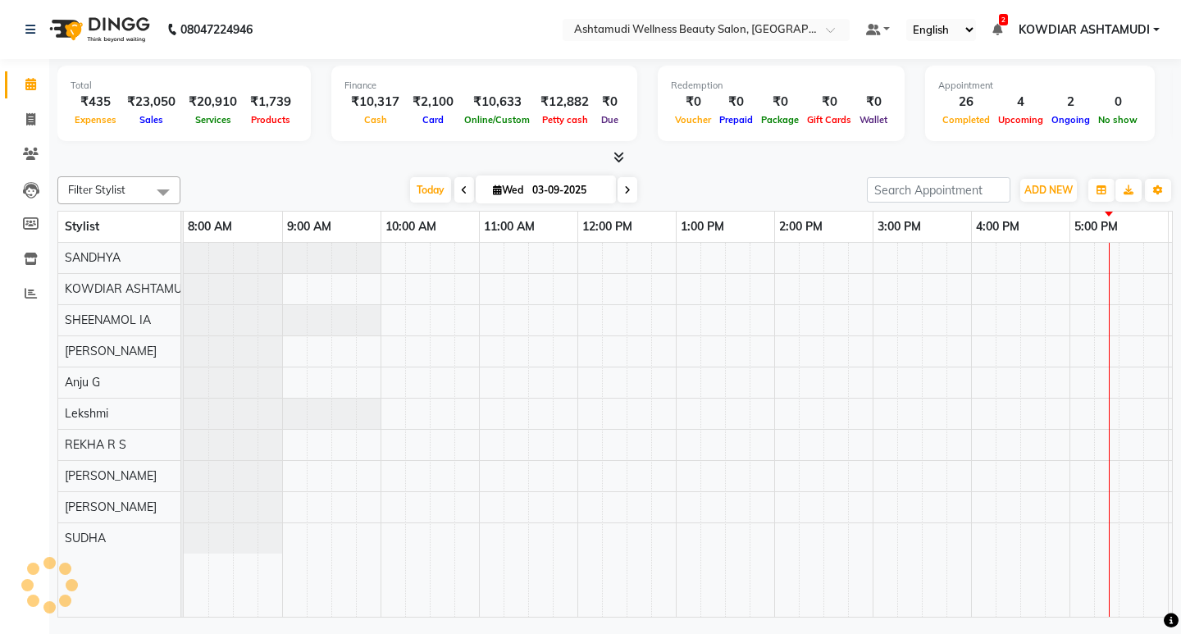
click at [381, 25] on nav "08047224946 Select Location × Ashtamudi Wellness Beauty Salon, Kowdiar Default …" at bounding box center [590, 29] width 1181 height 59
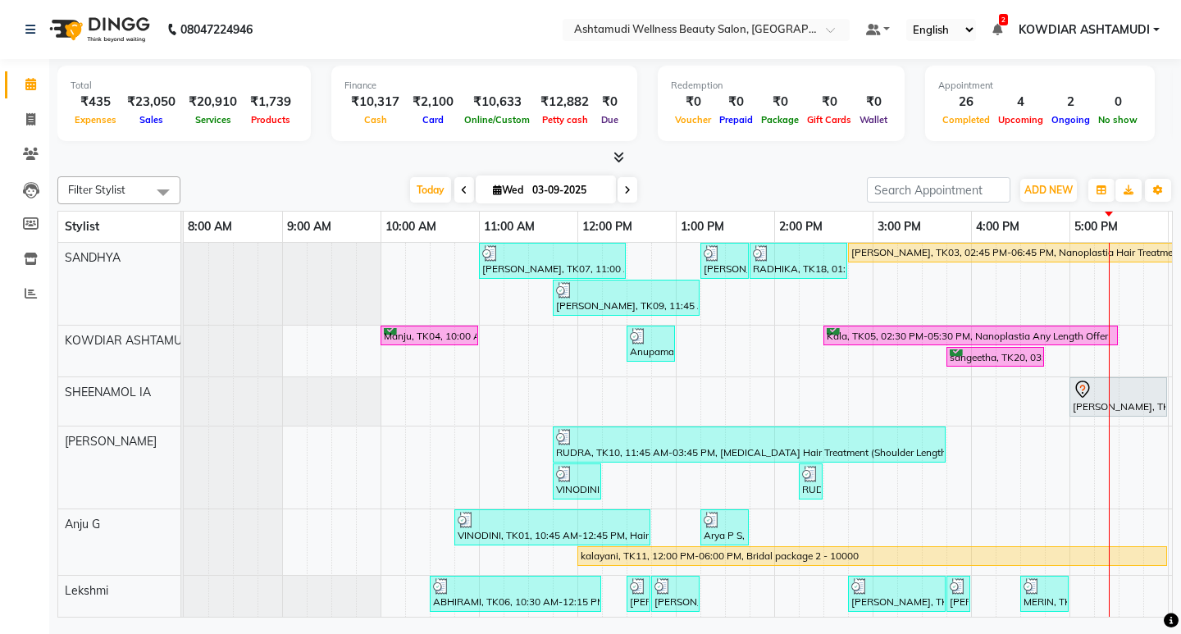
click at [553, 56] on nav "08047224946 Select Location × Ashtamudi Wellness Beauty Salon, Kowdiar Default …" at bounding box center [590, 29] width 1181 height 59
click at [527, 59] on div "Total ₹435 Expenses ₹23,050 Sales ₹20,910 Services ₹1,739 Products Finance ₹10,…" at bounding box center [614, 112] width 1115 height 107
click at [430, 57] on nav "08047224946 Select Location × Ashtamudi Wellness Beauty Salon, Kowdiar Default …" at bounding box center [590, 29] width 1181 height 59
click at [33, 88] on icon at bounding box center [30, 84] width 11 height 12
click at [31, 118] on icon at bounding box center [30, 119] width 9 height 12
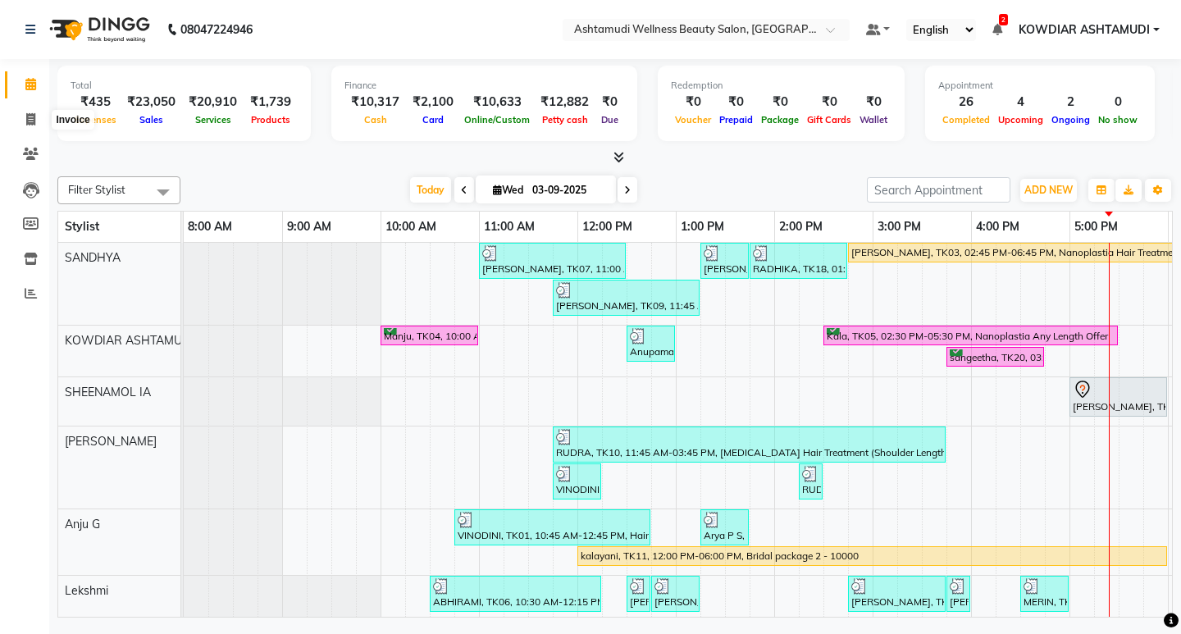
select select "service"
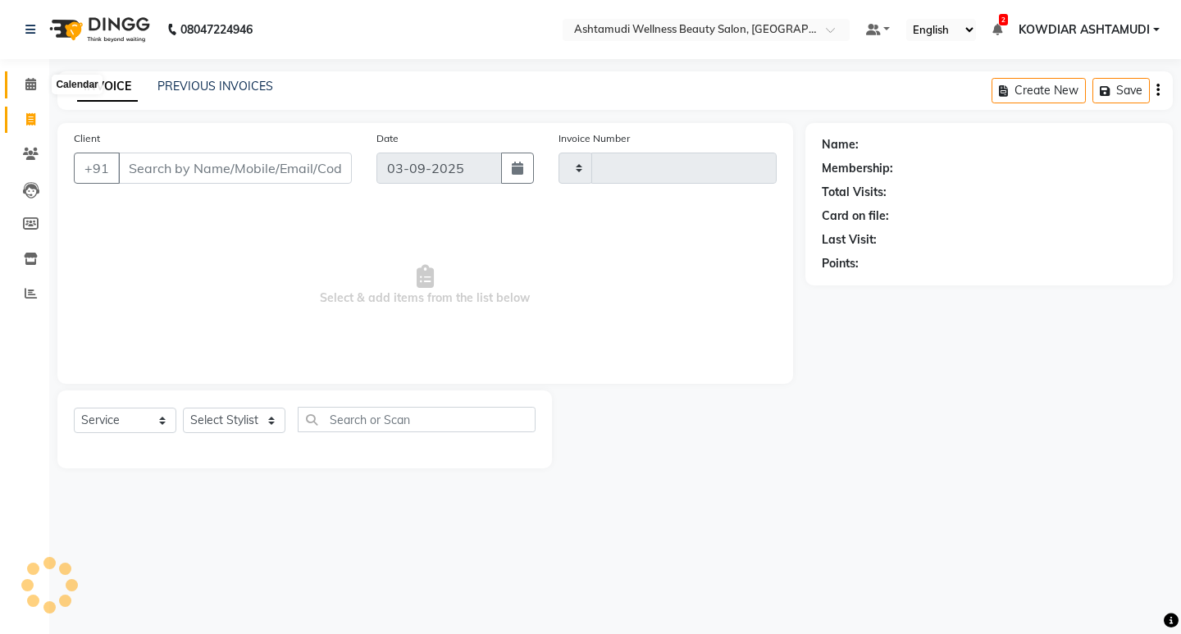
type input "2214"
click at [34, 90] on span at bounding box center [30, 84] width 29 height 19
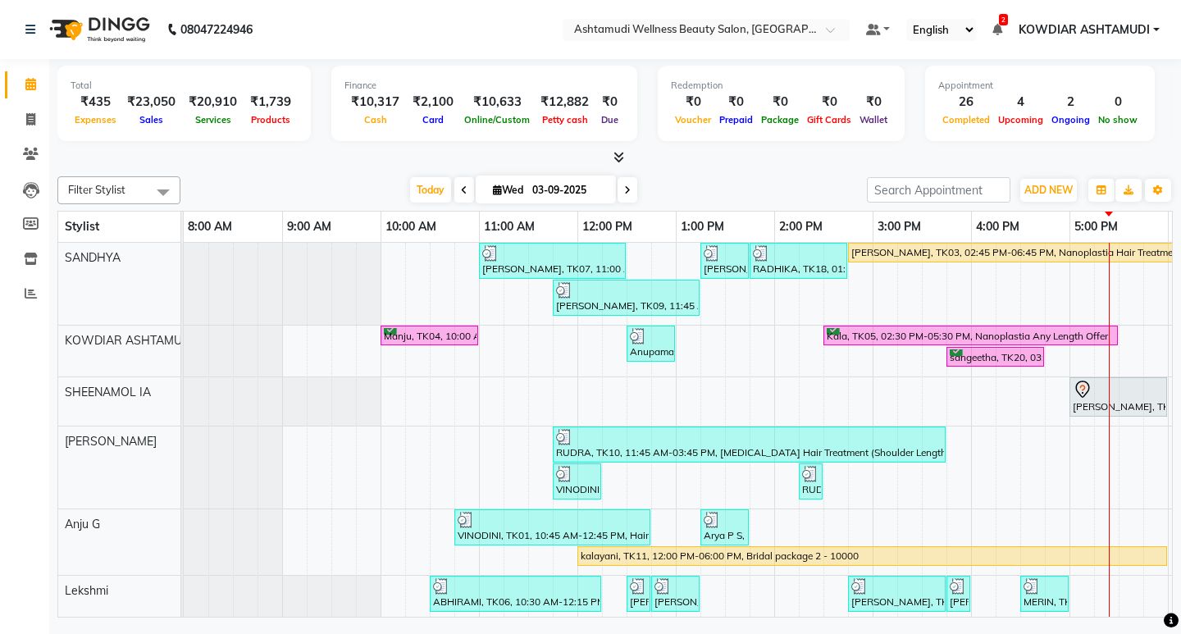
click at [419, 13] on nav "08047224946 Select Location × Ashtamudi Wellness Beauty Salon, Kowdiar Default …" at bounding box center [590, 29] width 1181 height 59
click at [537, 66] on div "Finance ₹10,317 Cash ₹2,100 Card ₹10,633 Online/Custom ₹12,882 [PERSON_NAME] ca…" at bounding box center [484, 103] width 306 height 75
click at [39, 121] on span at bounding box center [30, 120] width 29 height 19
select select "service"
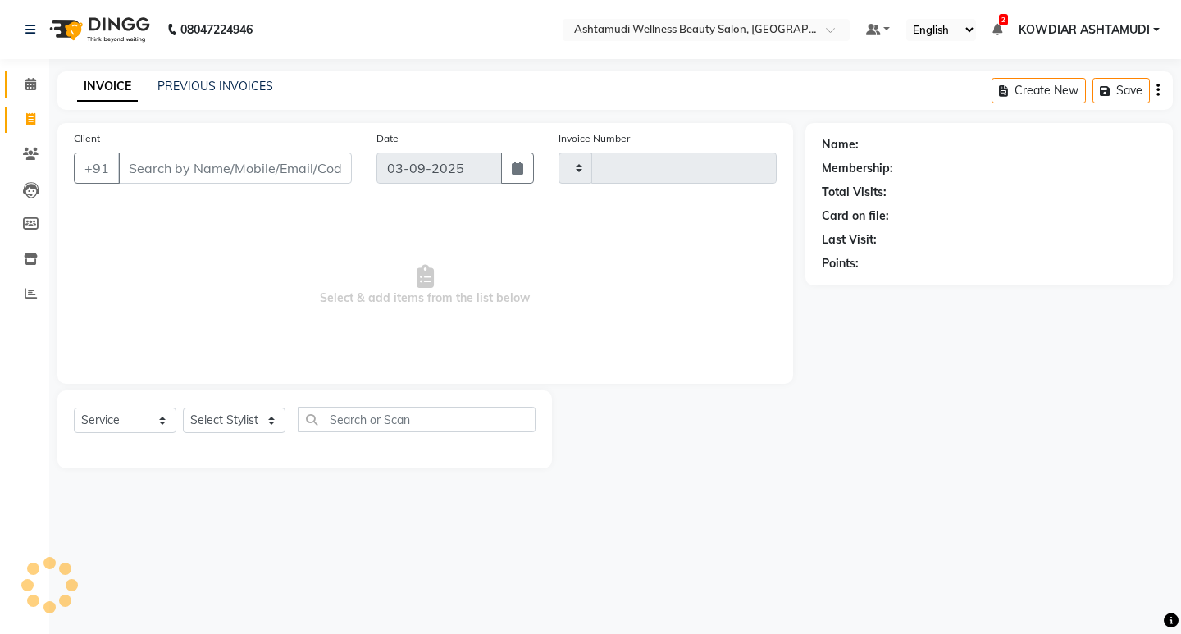
click at [38, 88] on span at bounding box center [30, 84] width 29 height 19
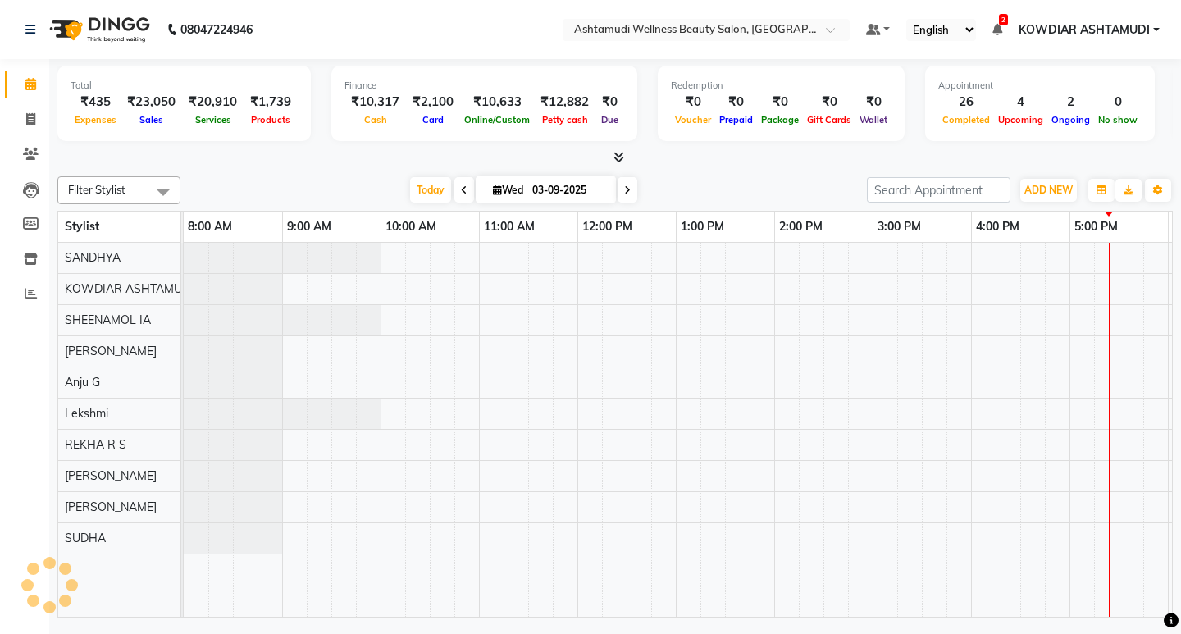
click at [329, 46] on nav "08047224946 Select Location × Ashtamudi Wellness Beauty Salon, Kowdiar Default …" at bounding box center [590, 29] width 1181 height 59
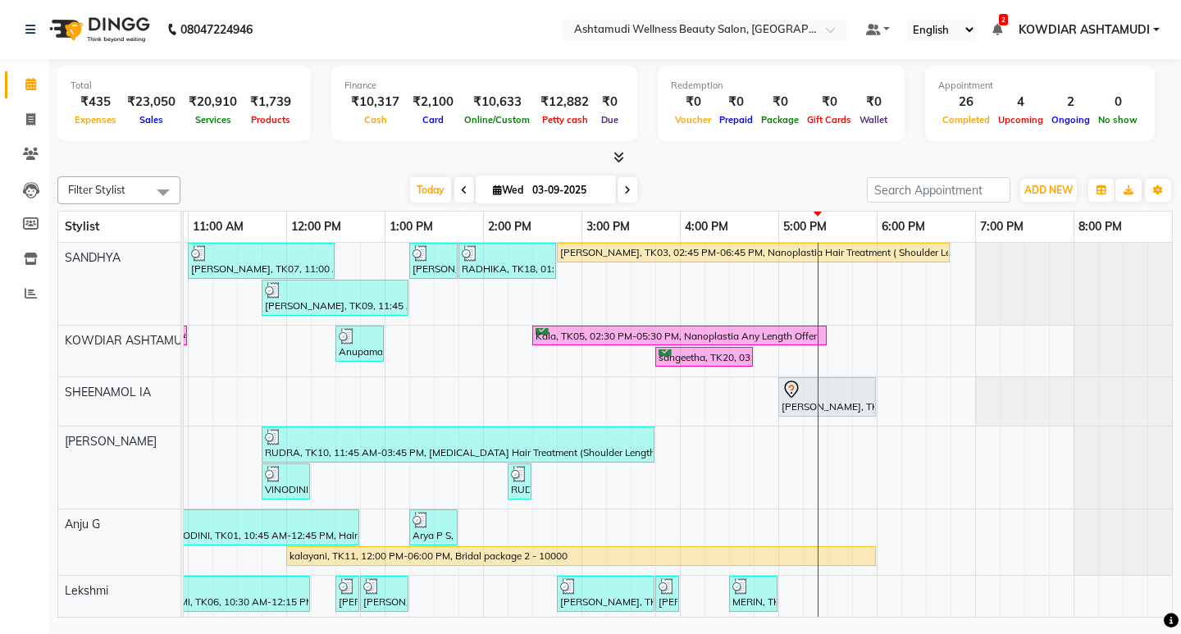
click at [671, 170] on div "Filter Stylist Select All SANDHYA KOWDIAR ASHTAMUDI [GEOGRAPHIC_DATA] [GEOGRAPH…" at bounding box center [614, 394] width 1115 height 448
click at [253, 159] on div at bounding box center [614, 157] width 1115 height 17
click at [22, 86] on span at bounding box center [30, 84] width 29 height 19
click at [26, 113] on icon at bounding box center [30, 119] width 9 height 12
select select "service"
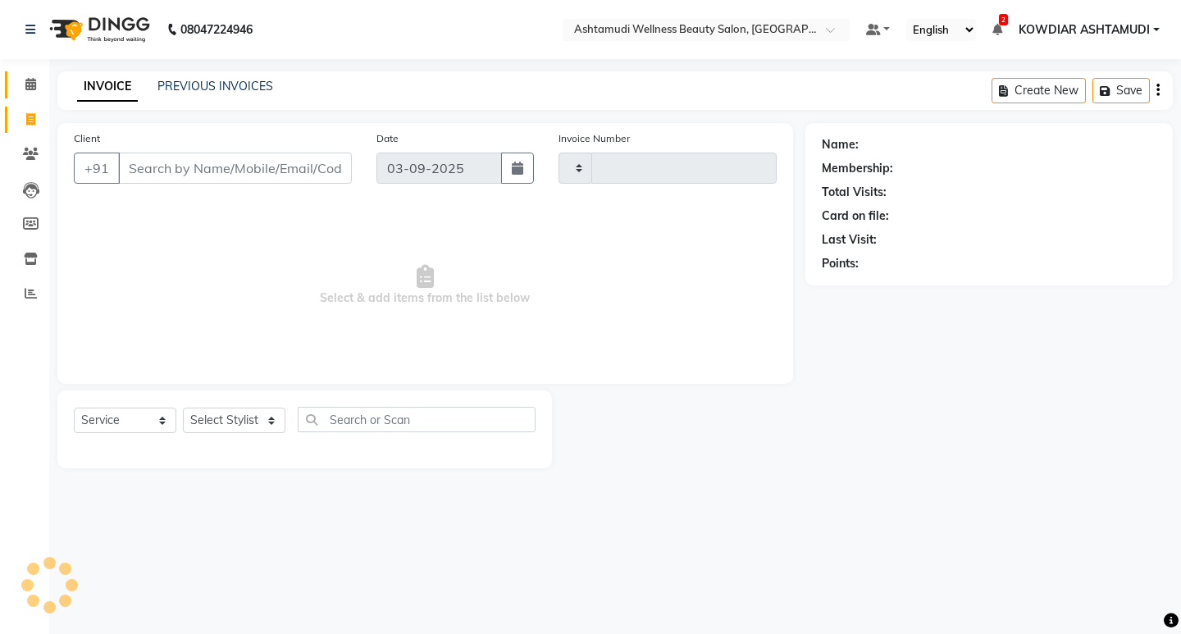
type input "2214"
select select "4668"
click at [33, 93] on span at bounding box center [30, 84] width 29 height 19
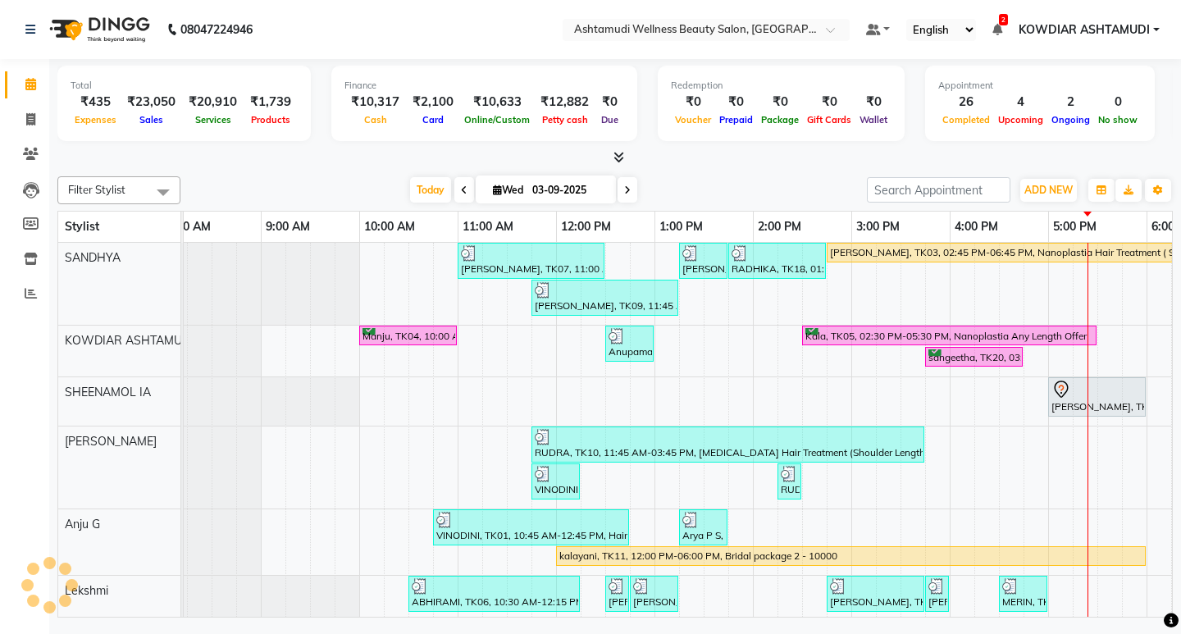
scroll to position [0, 11]
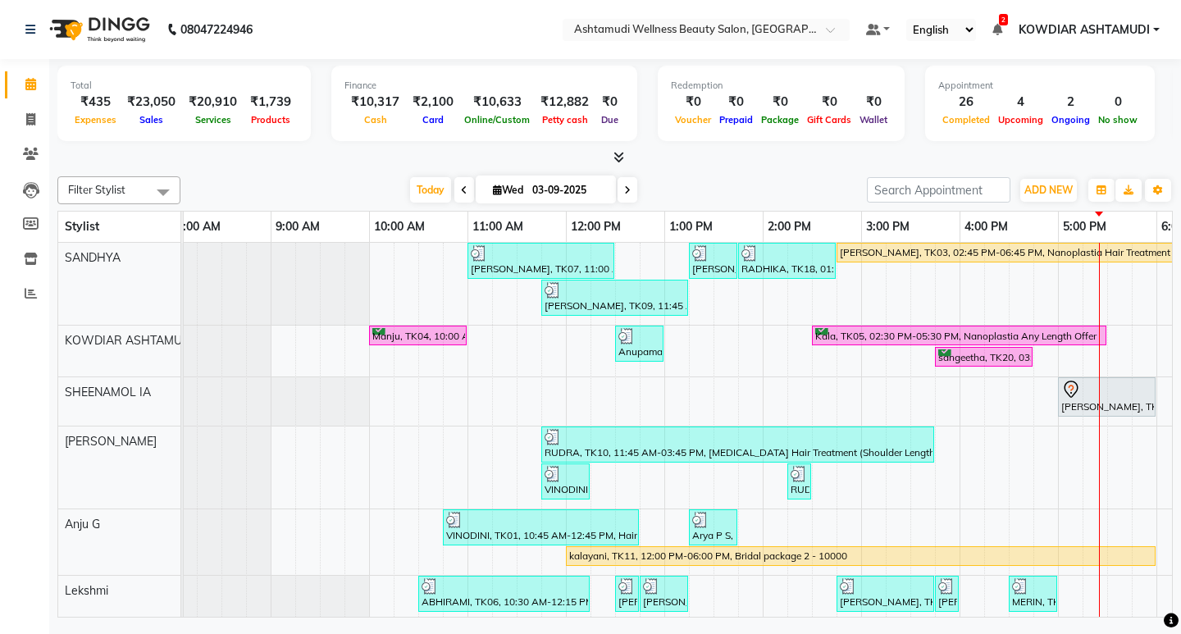
click at [249, 152] on div at bounding box center [614, 157] width 1115 height 17
click at [395, 44] on nav "08047224946 Select Location × Ashtamudi Wellness Beauty Salon, Kowdiar Default …" at bounding box center [590, 29] width 1181 height 59
click at [22, 84] on span at bounding box center [30, 84] width 29 height 19
click at [32, 117] on icon at bounding box center [30, 119] width 9 height 12
select select "service"
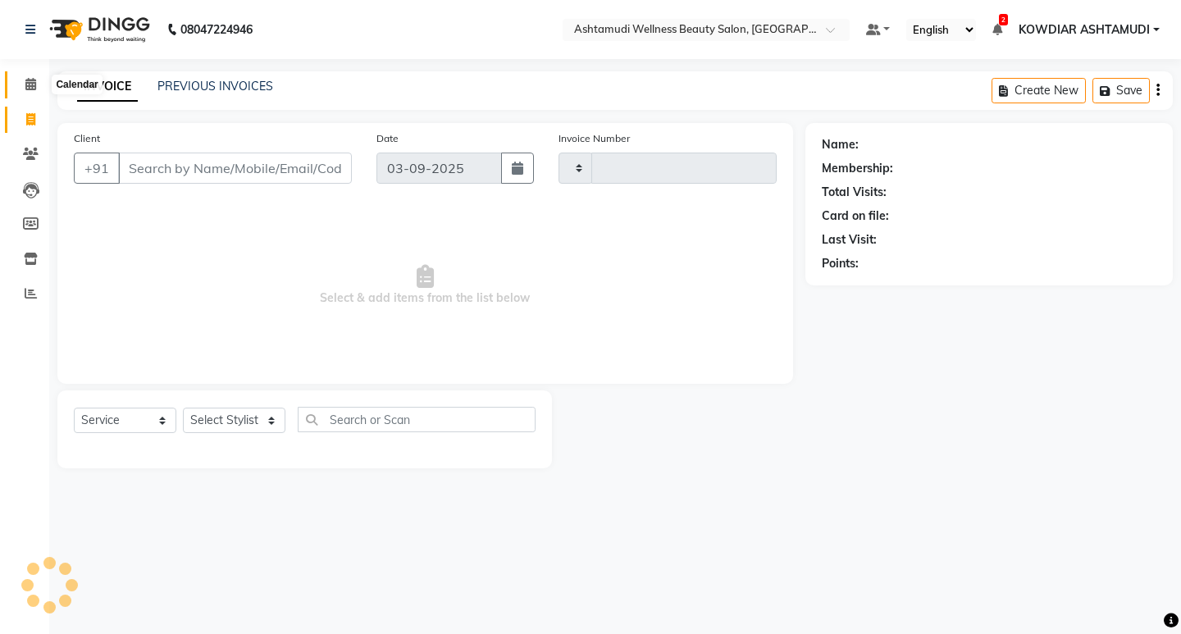
click at [30, 92] on span at bounding box center [30, 84] width 29 height 19
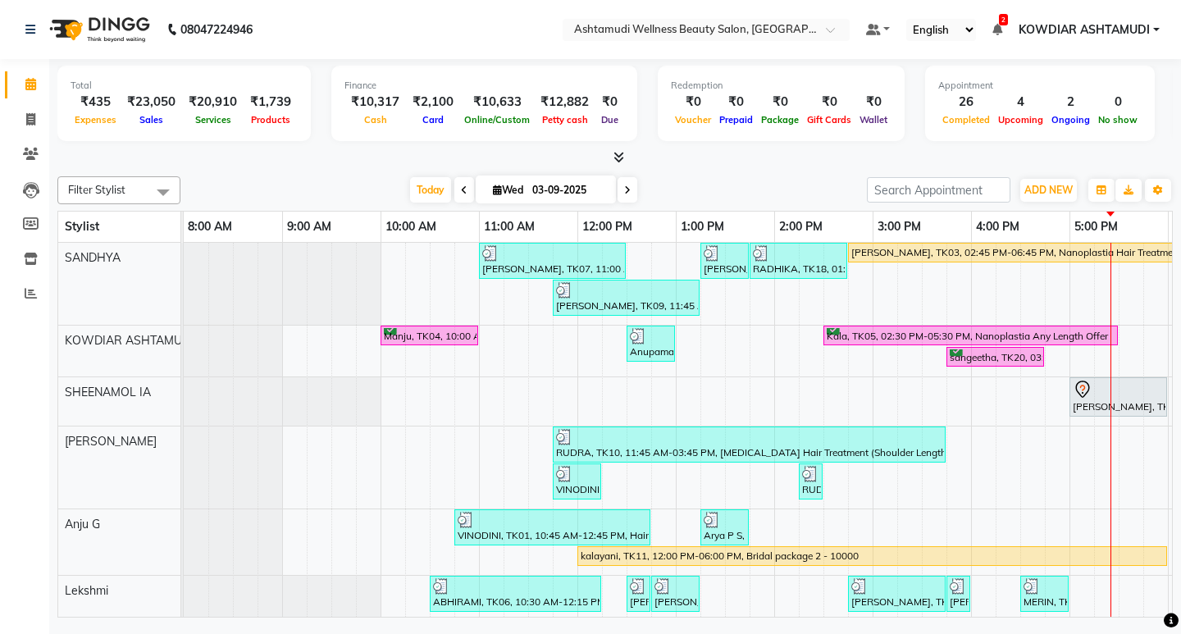
click at [330, 41] on nav "[PHONE_NUMBER] Need Help? Call us on 08047224946 Select Location × Ashtamudi We…" at bounding box center [590, 29] width 1181 height 59
click at [33, 111] on span at bounding box center [30, 120] width 29 height 19
select select "service"
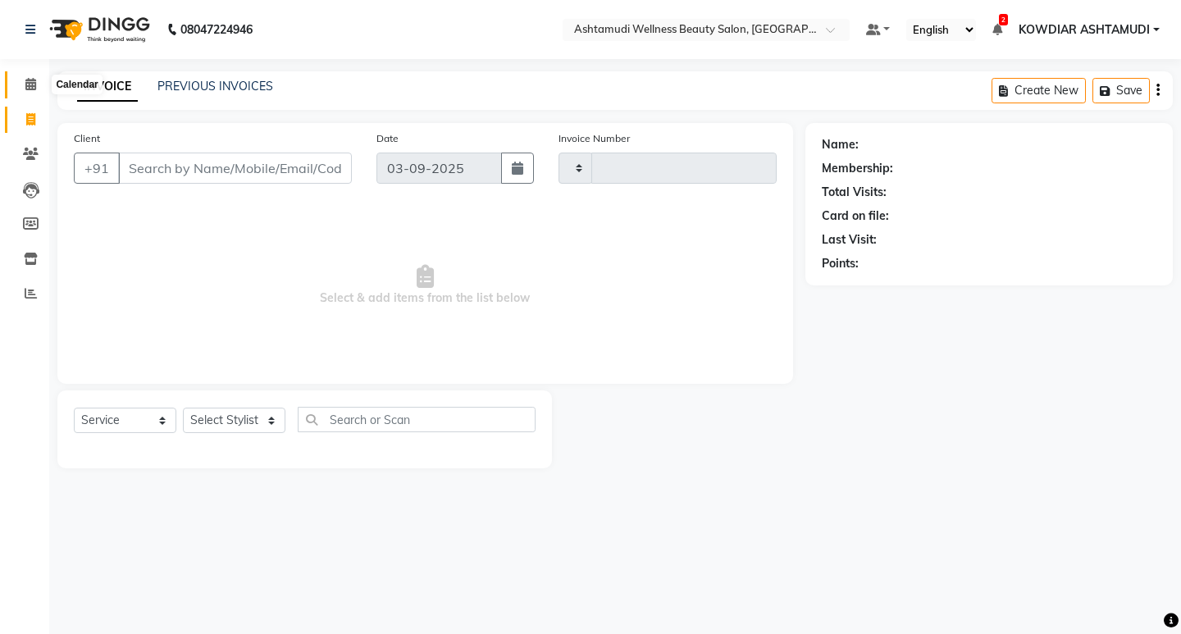
type input "2214"
select select "4668"
click at [34, 80] on icon at bounding box center [30, 84] width 11 height 12
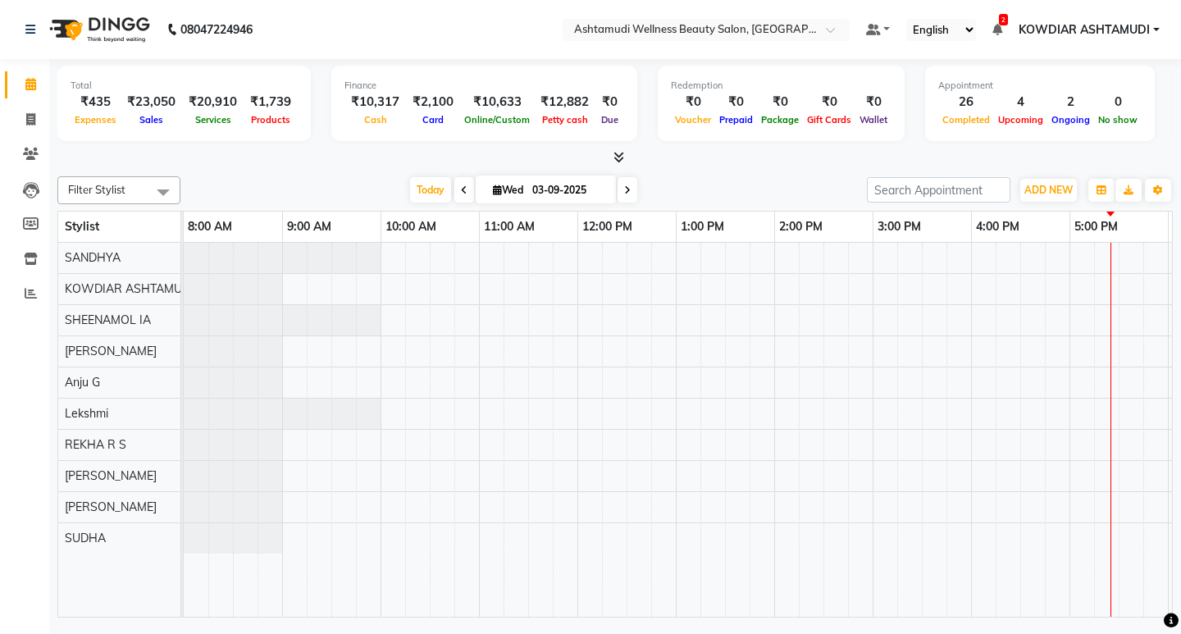
scroll to position [0, 291]
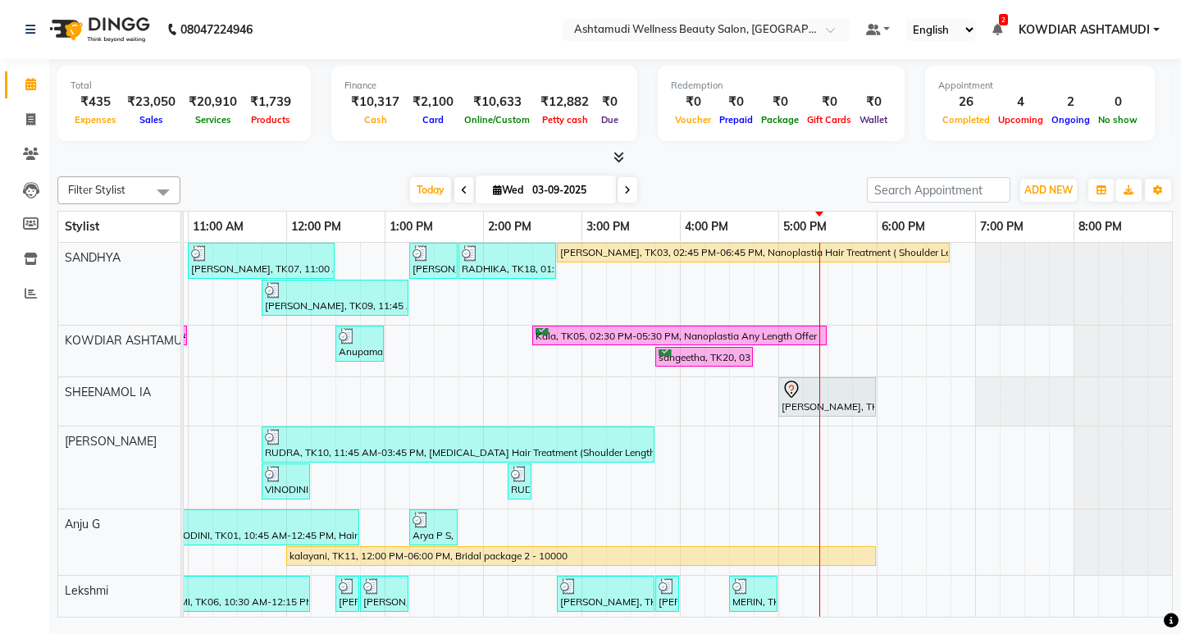
click at [495, 51] on nav "08047224946 Select Location × Ashtamudi Wellness Beauty Salon, Kowdiar Default …" at bounding box center [590, 29] width 1181 height 59
click at [35, 116] on icon at bounding box center [30, 119] width 9 height 12
select select "service"
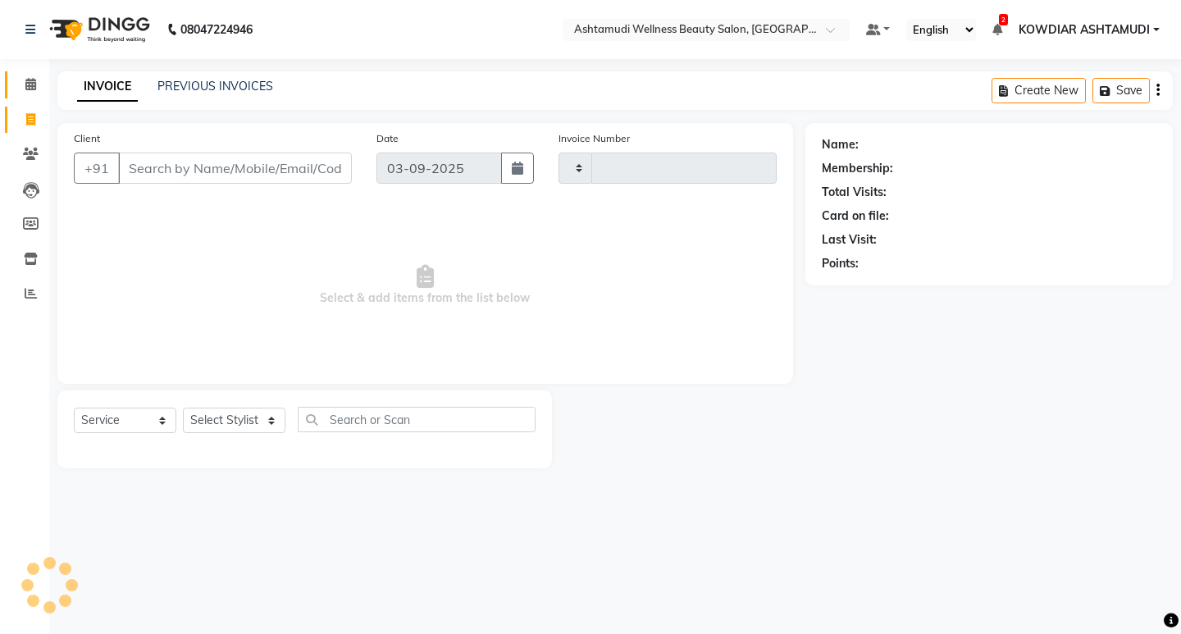
type input "2214"
select select "4668"
click at [35, 87] on icon at bounding box center [30, 84] width 11 height 12
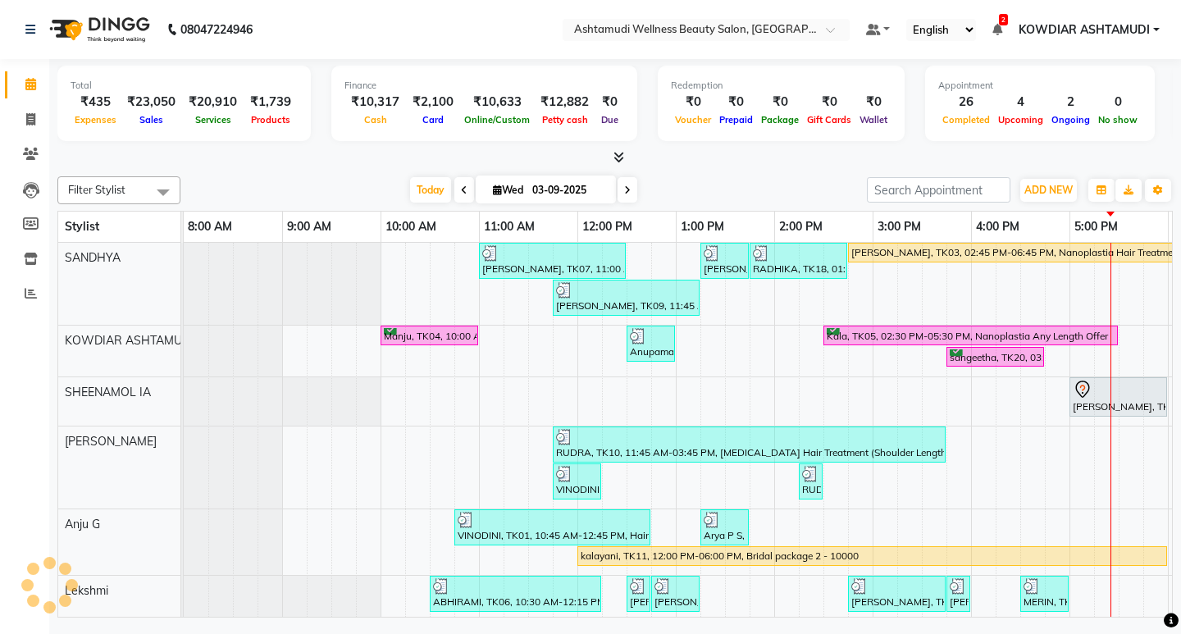
click at [472, 63] on div "Total ₹435 Expenses ₹23,050 Sales ₹20,910 Services ₹1,739 Products Finance ₹10,…" at bounding box center [614, 112] width 1115 height 107
click at [38, 90] on span at bounding box center [30, 84] width 29 height 19
click at [32, 128] on span at bounding box center [30, 120] width 29 height 19
select select "service"
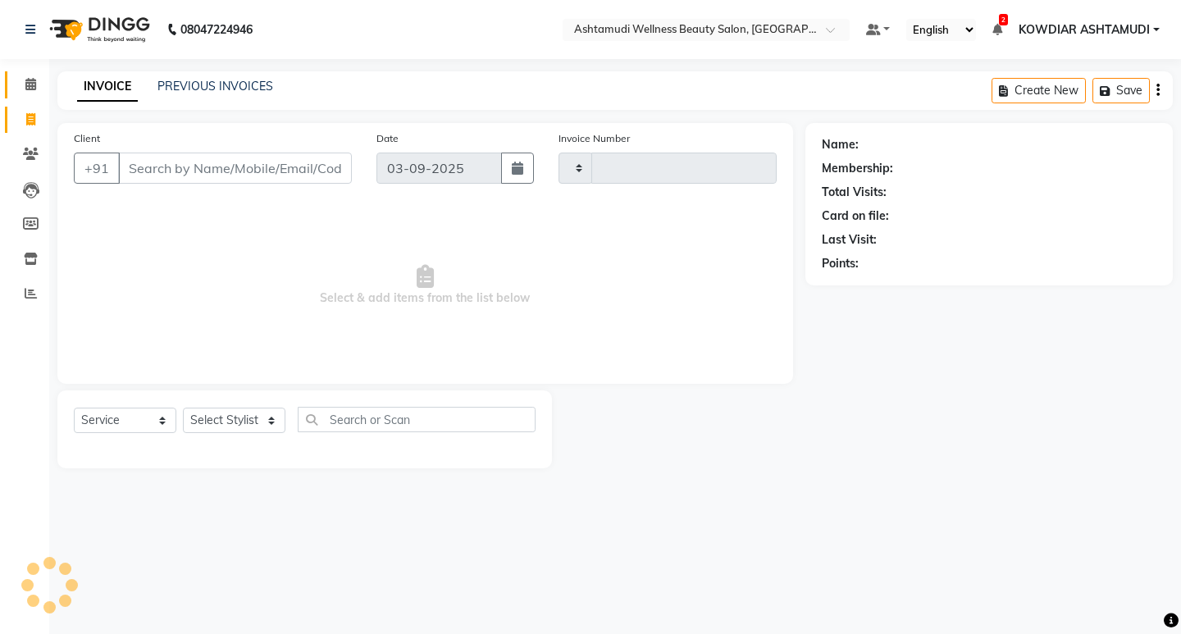
type input "2214"
select select "4668"
click at [33, 84] on icon at bounding box center [30, 84] width 11 height 12
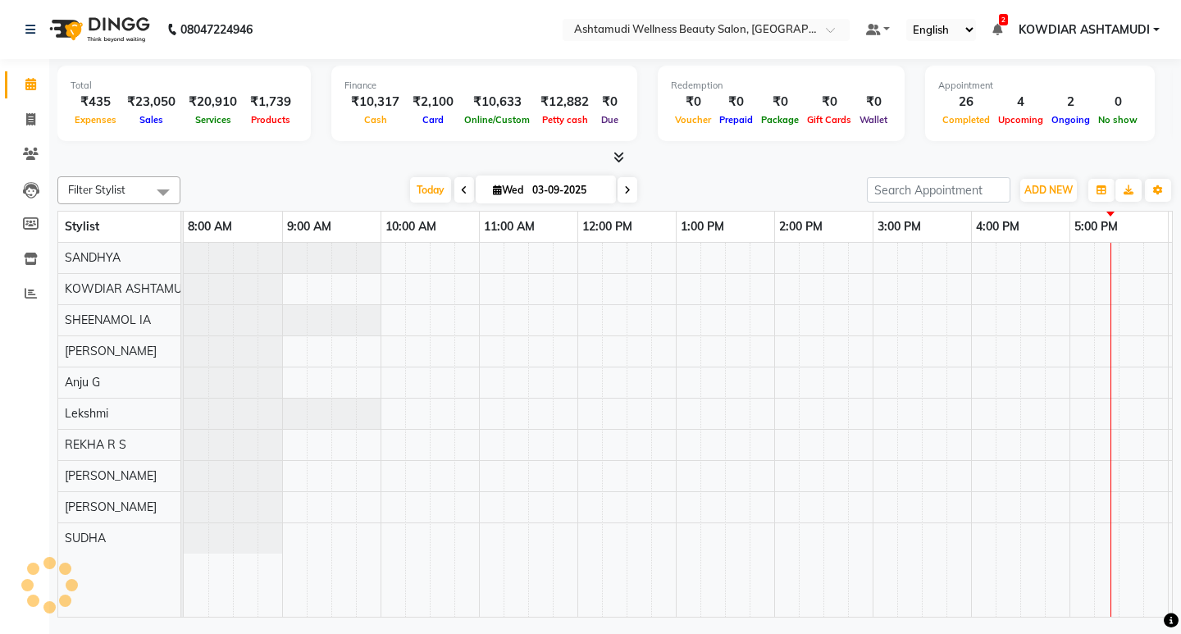
click at [407, 12] on nav "08047224946 Select Location × Ashtamudi Wellness Beauty Salon, Kowdiar Default …" at bounding box center [590, 29] width 1181 height 59
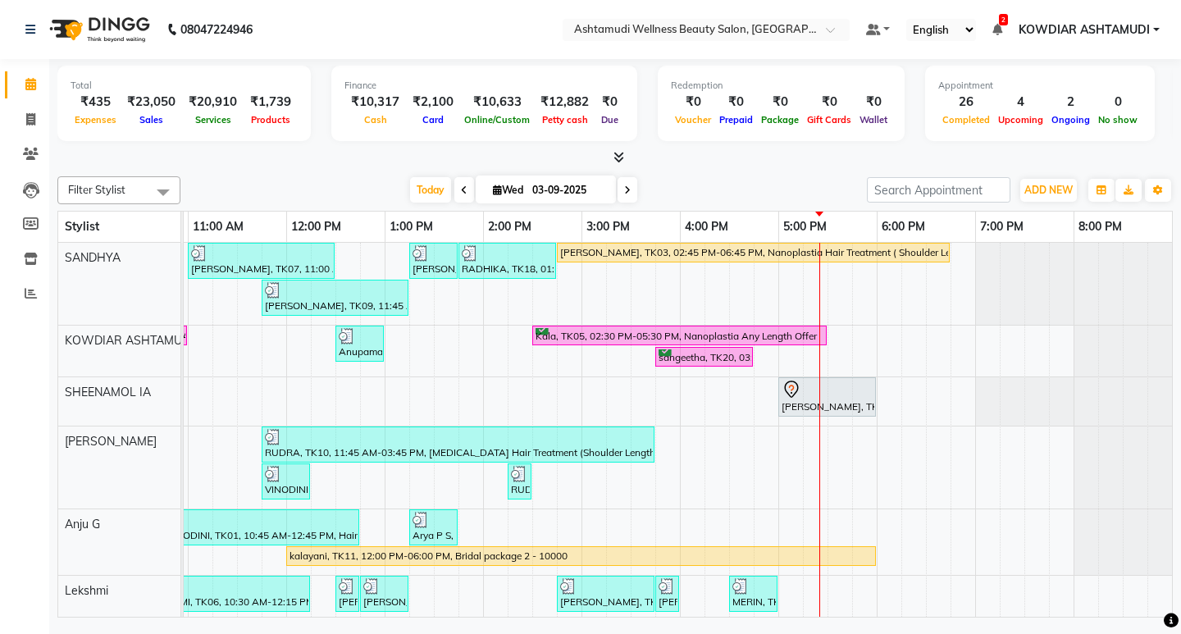
scroll to position [0, 298]
click at [442, 180] on span "Today" at bounding box center [430, 189] width 41 height 25
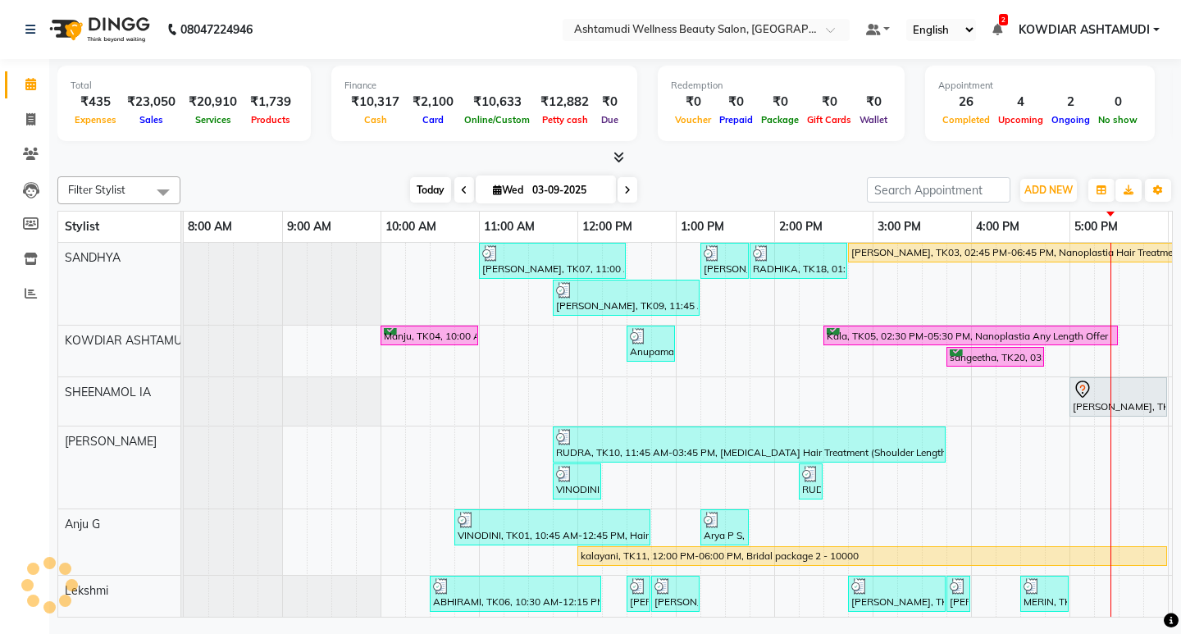
scroll to position [0, 291]
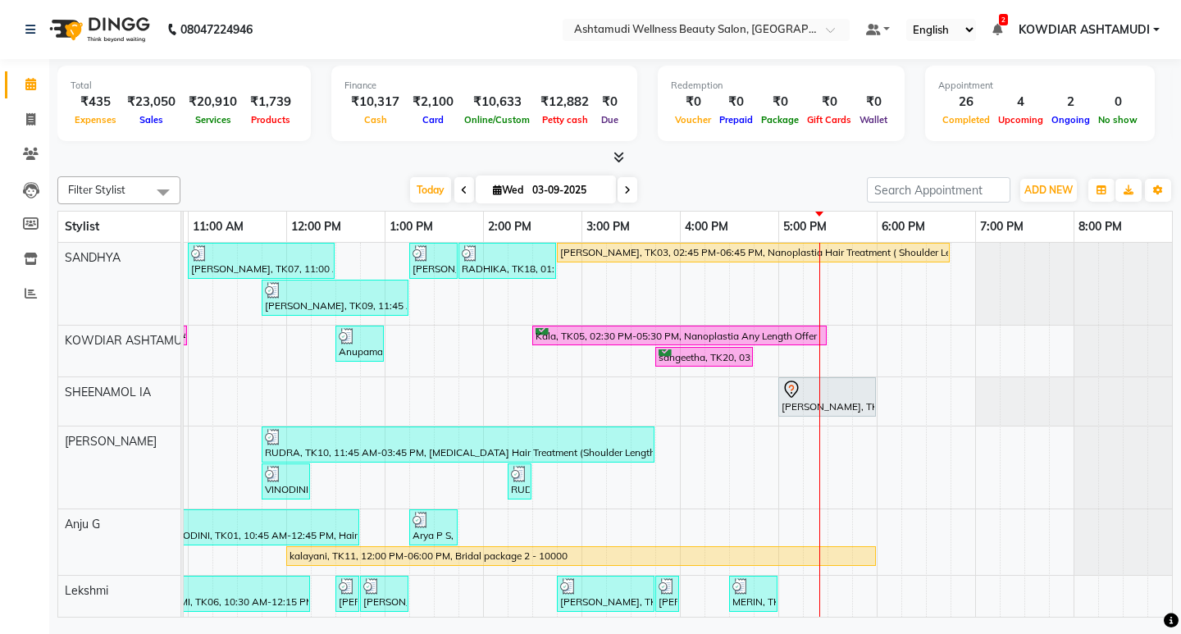
click at [457, 153] on div at bounding box center [614, 157] width 1115 height 17
click at [620, 159] on icon at bounding box center [618, 157] width 11 height 12
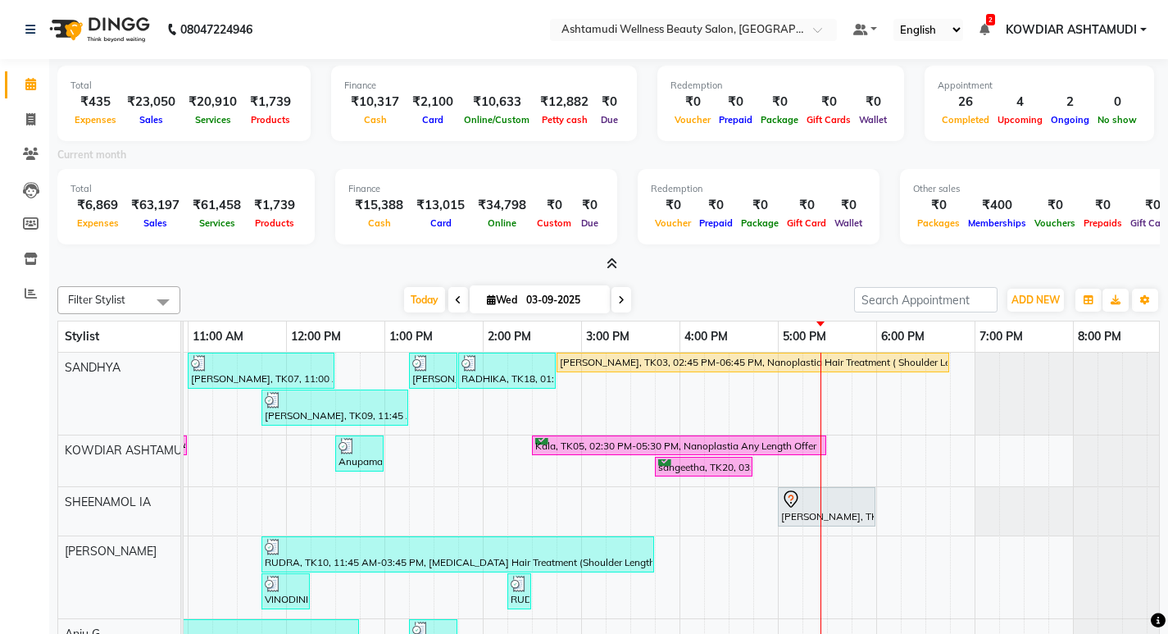
click at [462, 151] on div "Current month" at bounding box center [608, 157] width 1127 height 23
click at [25, 115] on span at bounding box center [30, 120] width 29 height 19
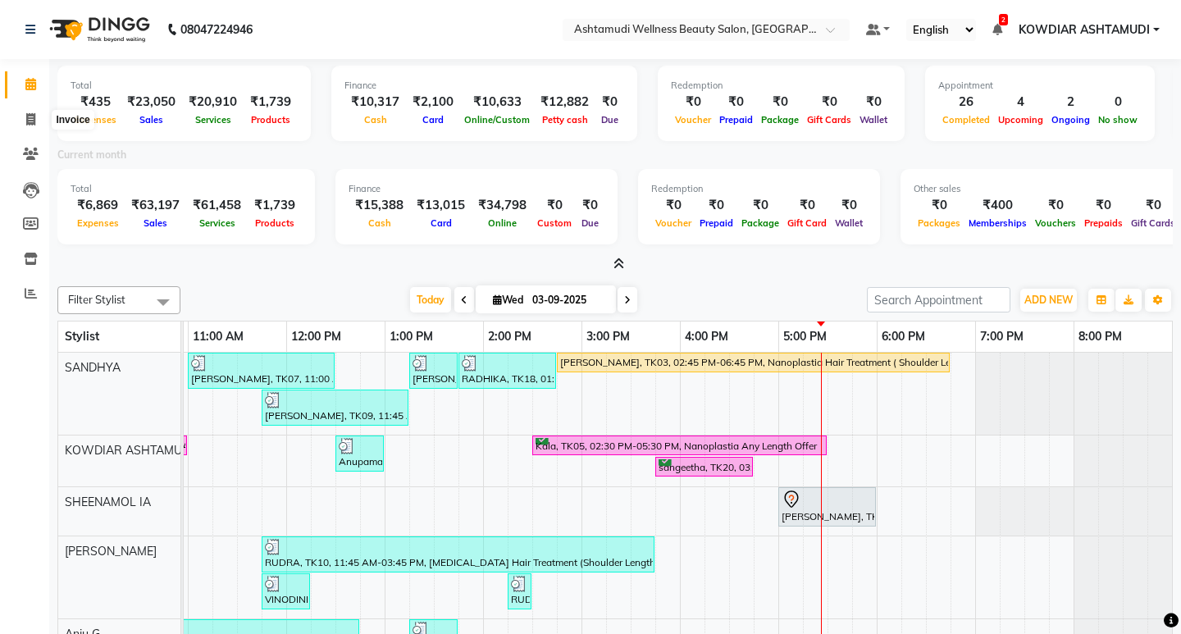
select select "4668"
select select "service"
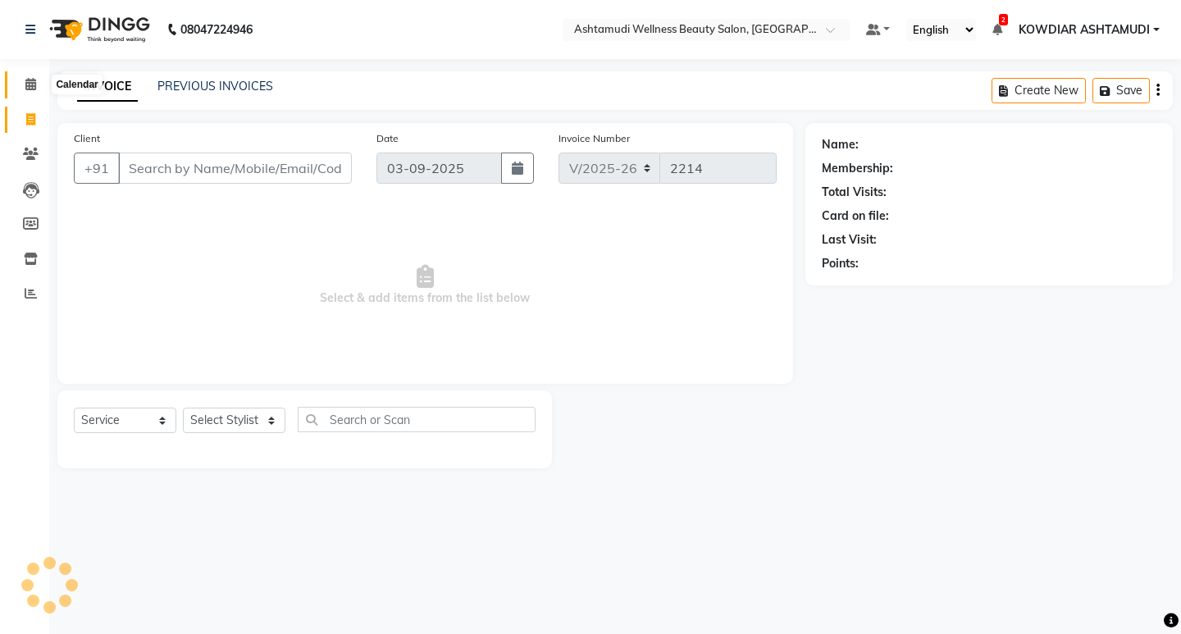
click at [26, 88] on icon at bounding box center [30, 84] width 11 height 12
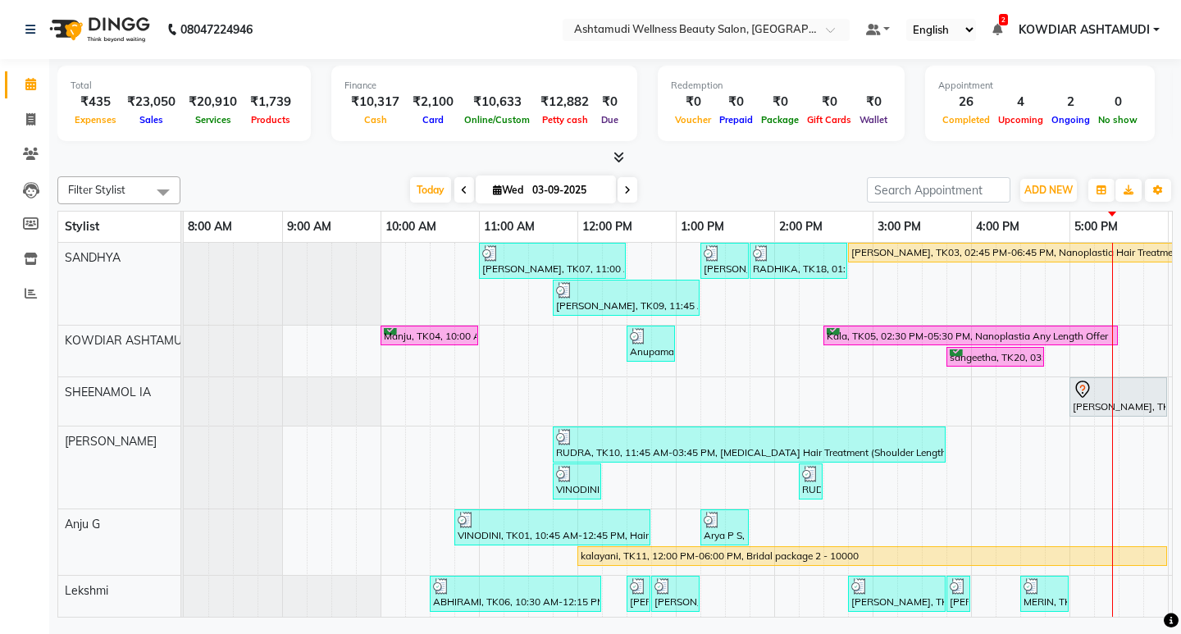
click at [454, 45] on nav "08047224946 Select Location × Ashtamudi Wellness Beauty Salon, Kowdiar Default …" at bounding box center [590, 29] width 1181 height 59
click at [36, 89] on icon at bounding box center [30, 84] width 11 height 12
click at [28, 117] on icon at bounding box center [30, 119] width 9 height 12
select select "service"
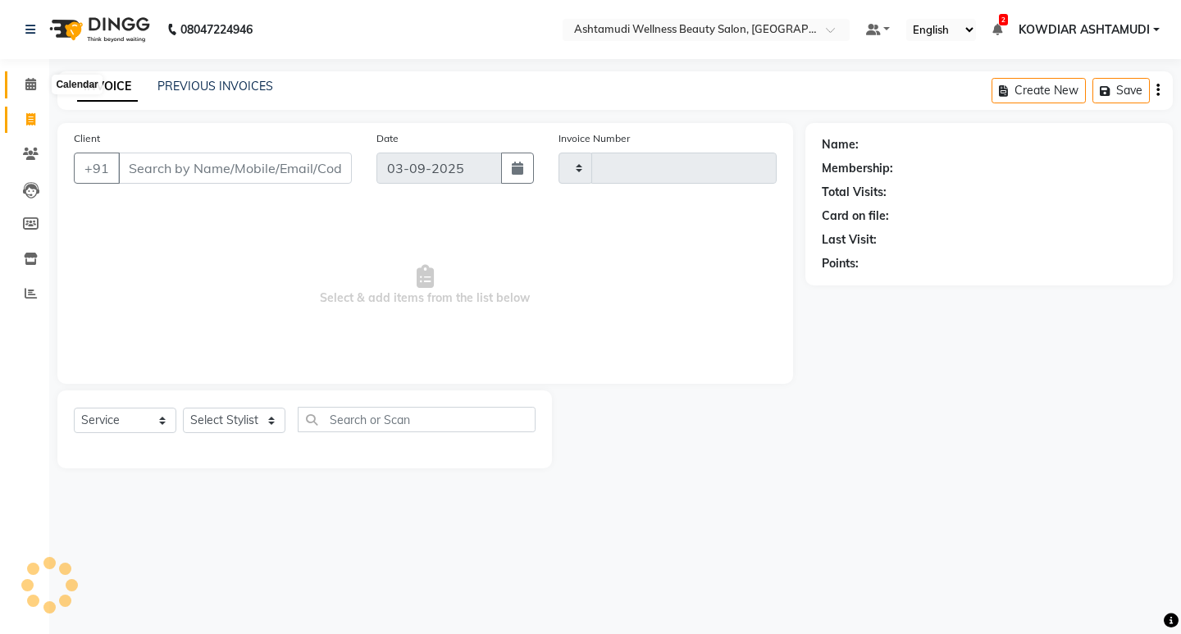
type input "2214"
click at [30, 74] on link "Calendar" at bounding box center [24, 84] width 39 height 27
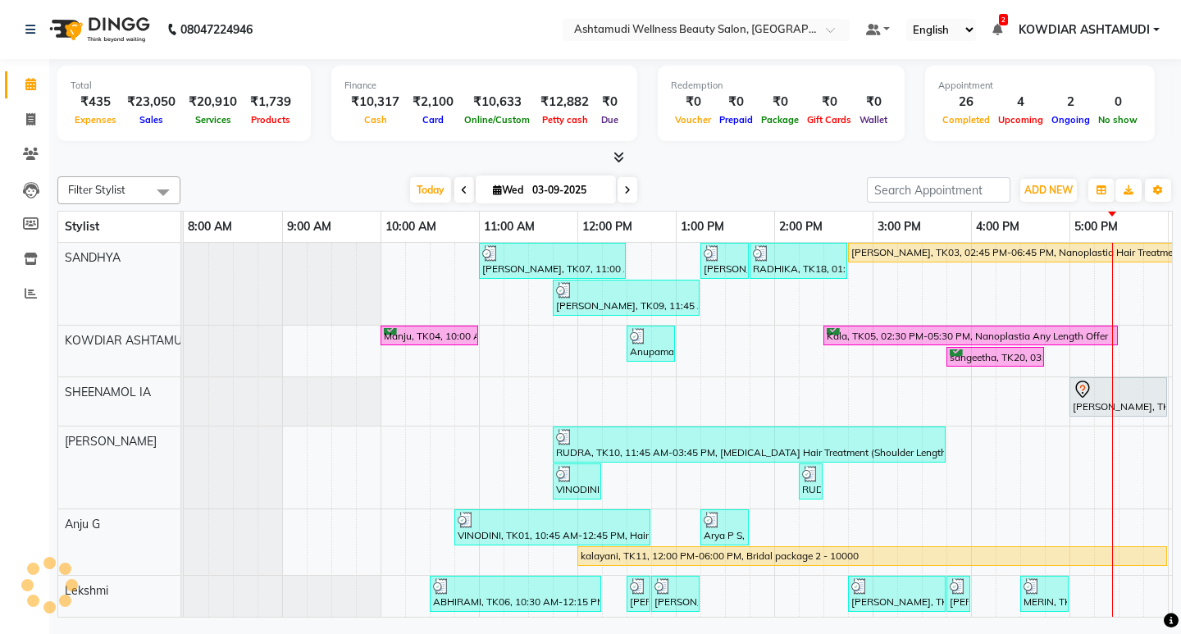
click at [613, 156] on icon at bounding box center [618, 157] width 11 height 12
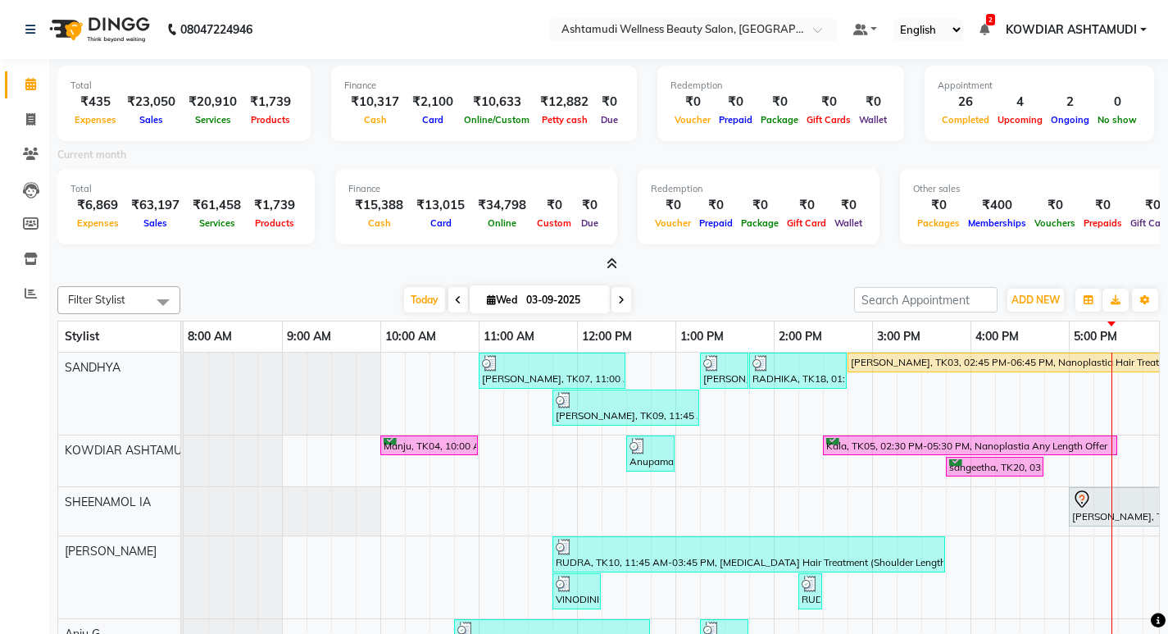
click at [354, 31] on nav "08047224946 Select Location × Ashtamudi Wellness Beauty Salon, Kowdiar Default …" at bounding box center [584, 29] width 1168 height 59
click at [25, 123] on span at bounding box center [30, 120] width 29 height 19
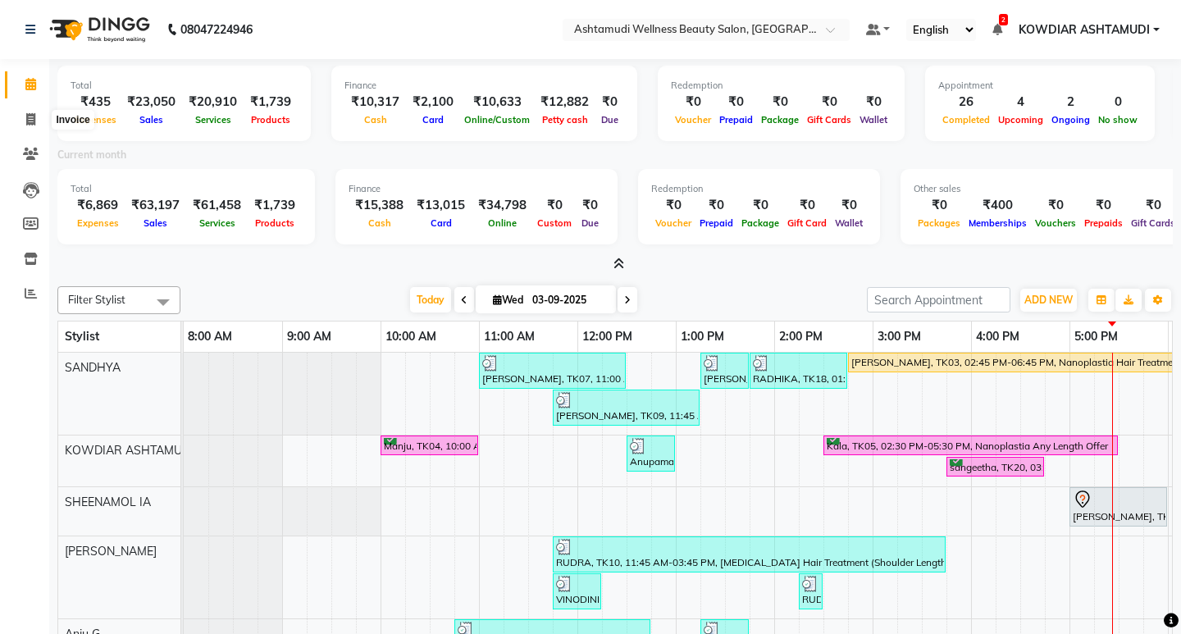
select select "service"
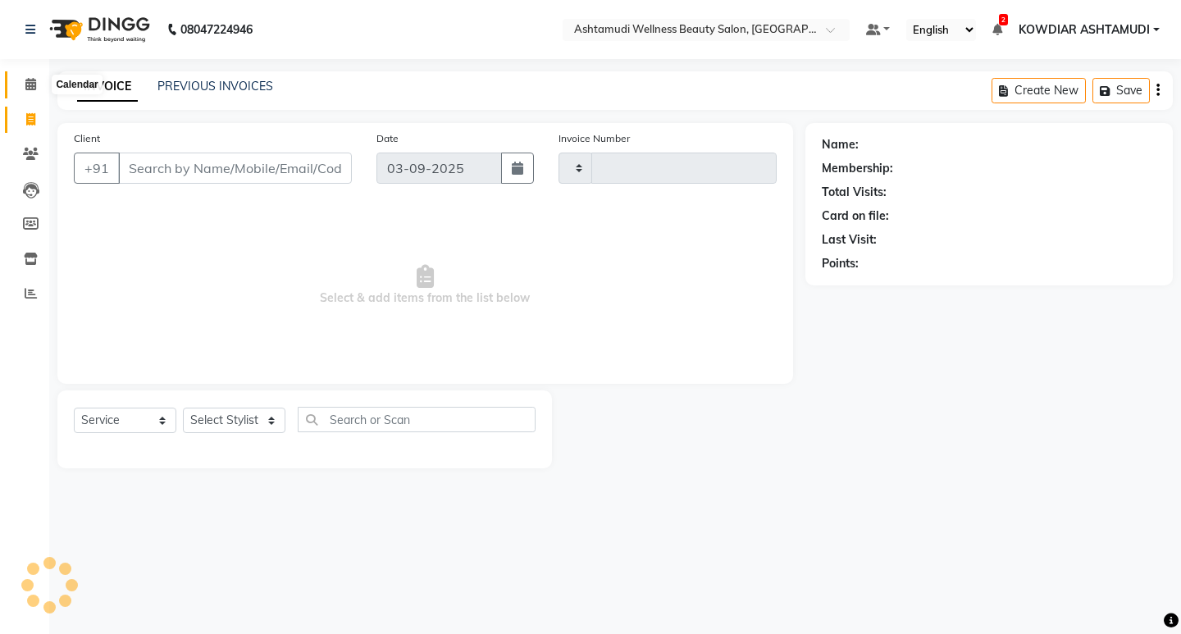
click at [30, 86] on icon at bounding box center [30, 84] width 11 height 12
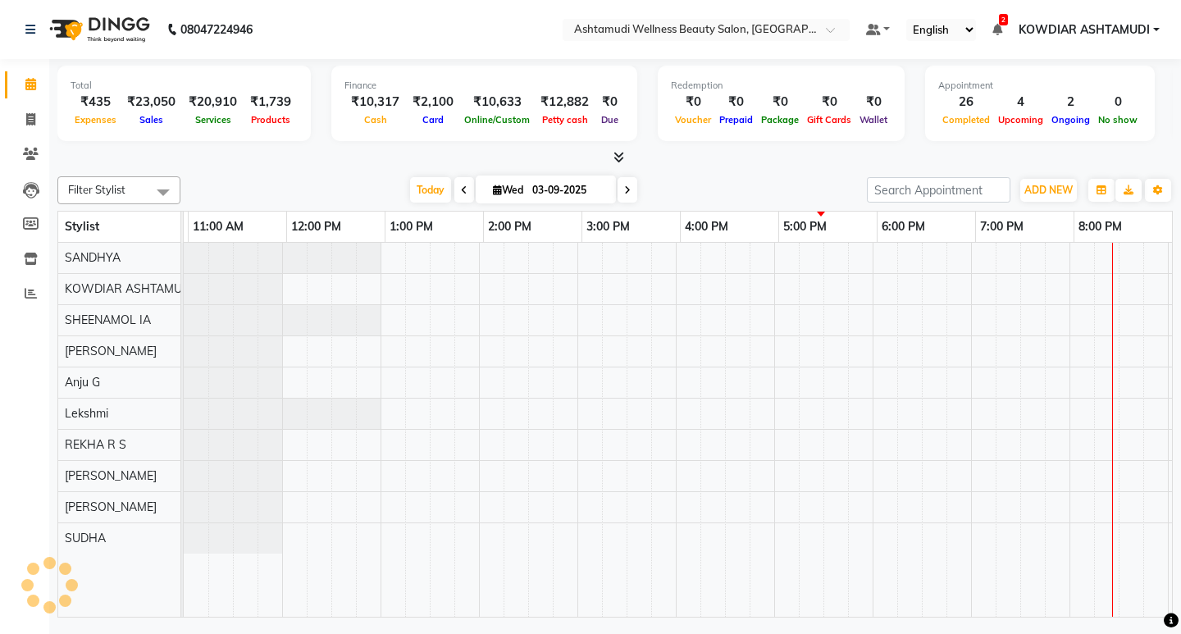
scroll to position [0, 291]
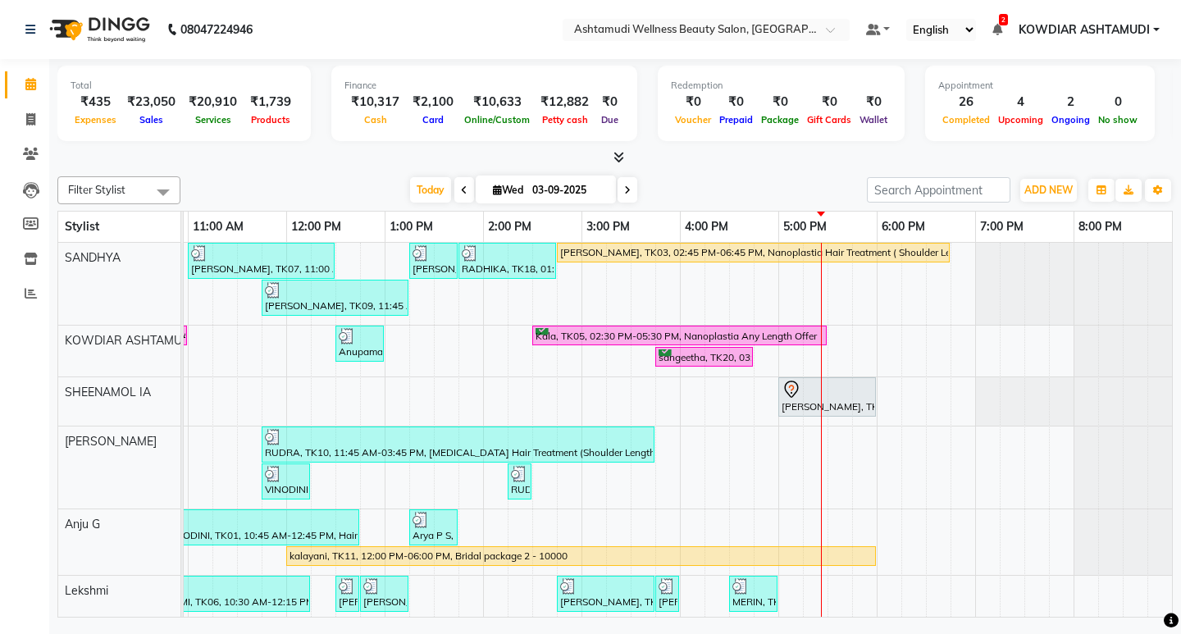
click at [485, 60] on div "Total ₹435 Expenses ₹23,050 Sales ₹20,910 Services ₹1,739 Products Finance ₹10,…" at bounding box center [614, 112] width 1115 height 107
click at [430, 185] on span "Today" at bounding box center [430, 189] width 41 height 25
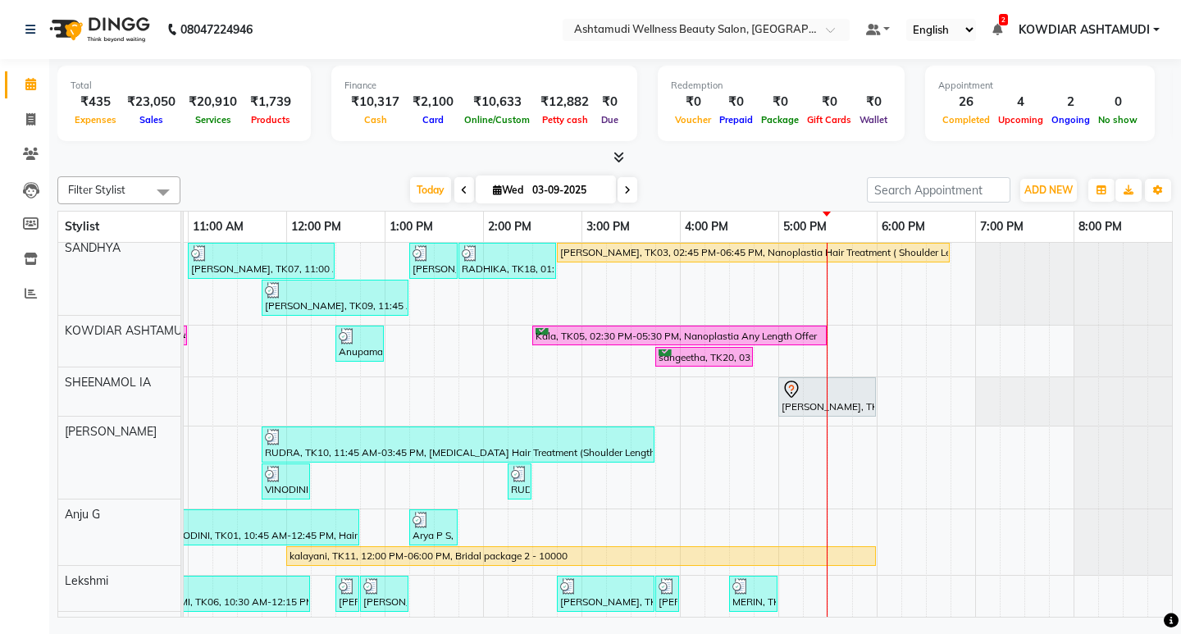
scroll to position [0, 0]
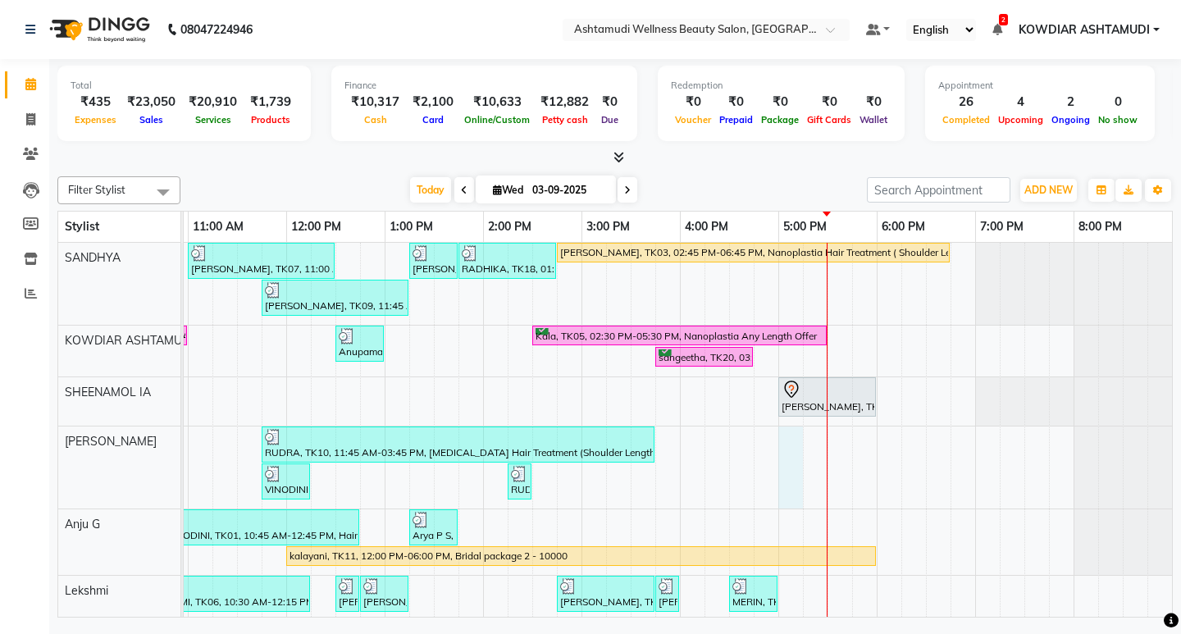
click at [775, 444] on div "[PERSON_NAME], TK07, 11:00 AM-12:30 PM, ROOT TOUCH UP (AMONIA FREE) CROWN PORTI…" at bounding box center [532, 527] width 1279 height 569
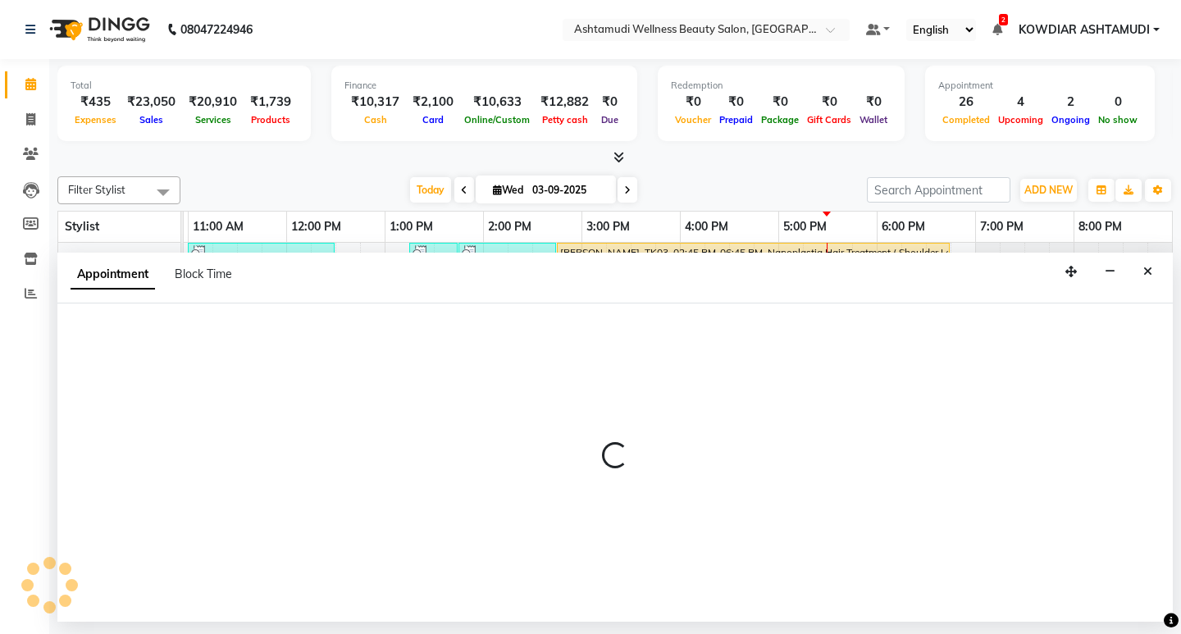
select select "42591"
select select "1020"
select select "tentative"
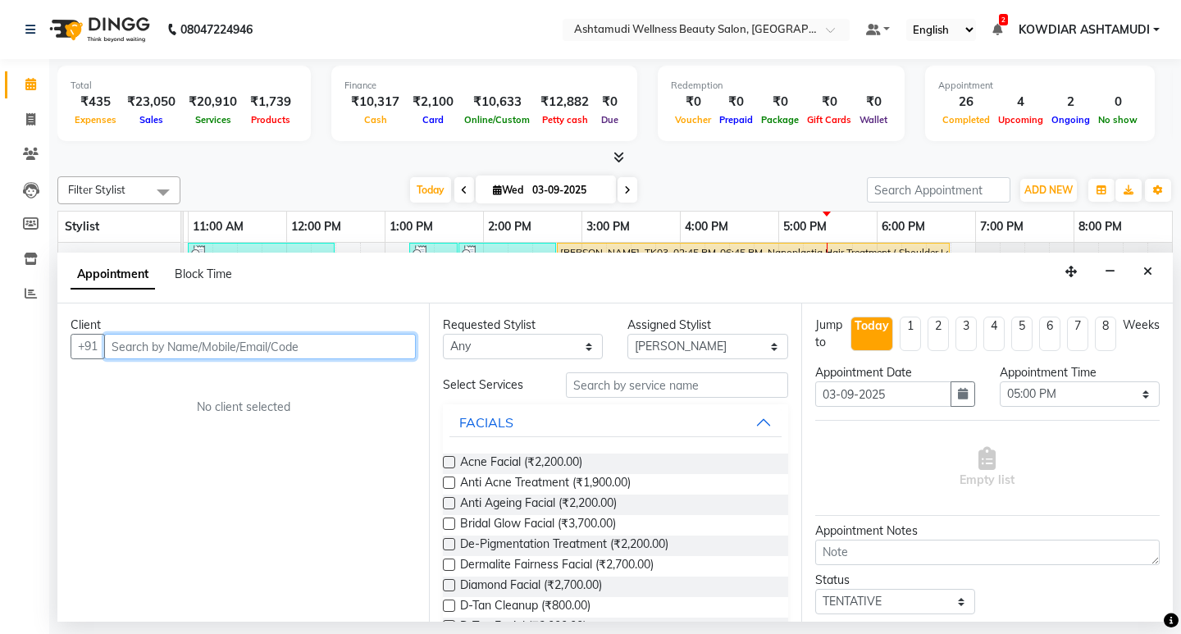
click at [150, 347] on input "text" at bounding box center [260, 346] width 312 height 25
type input "7736560872"
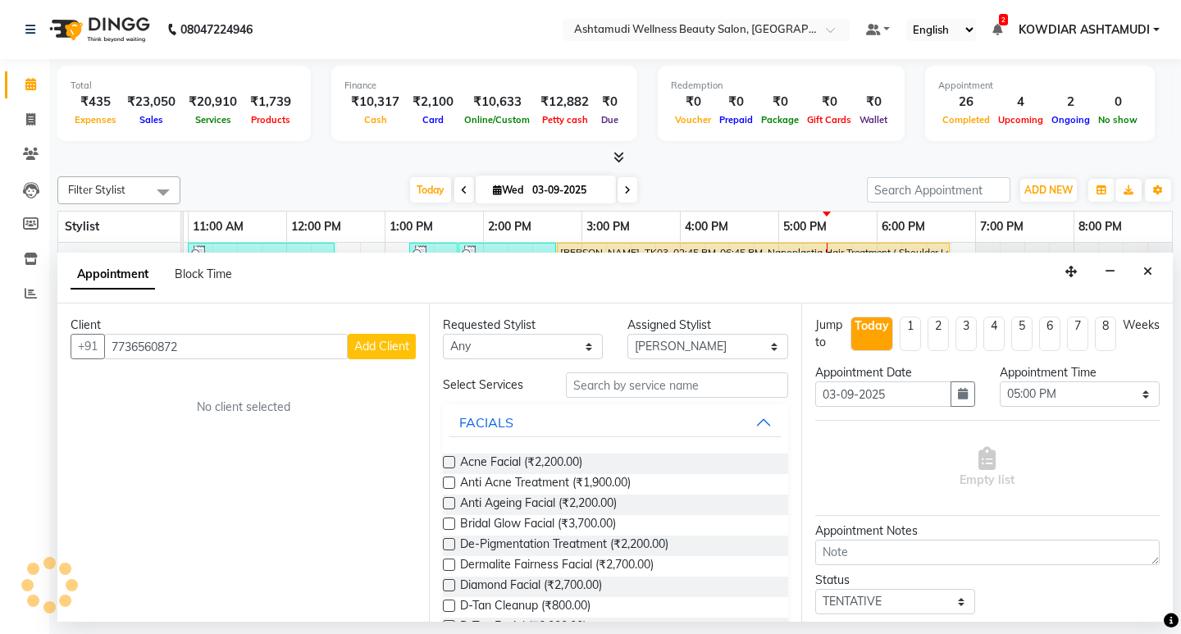
click at [368, 356] on button "Add Client" at bounding box center [382, 346] width 68 height 25
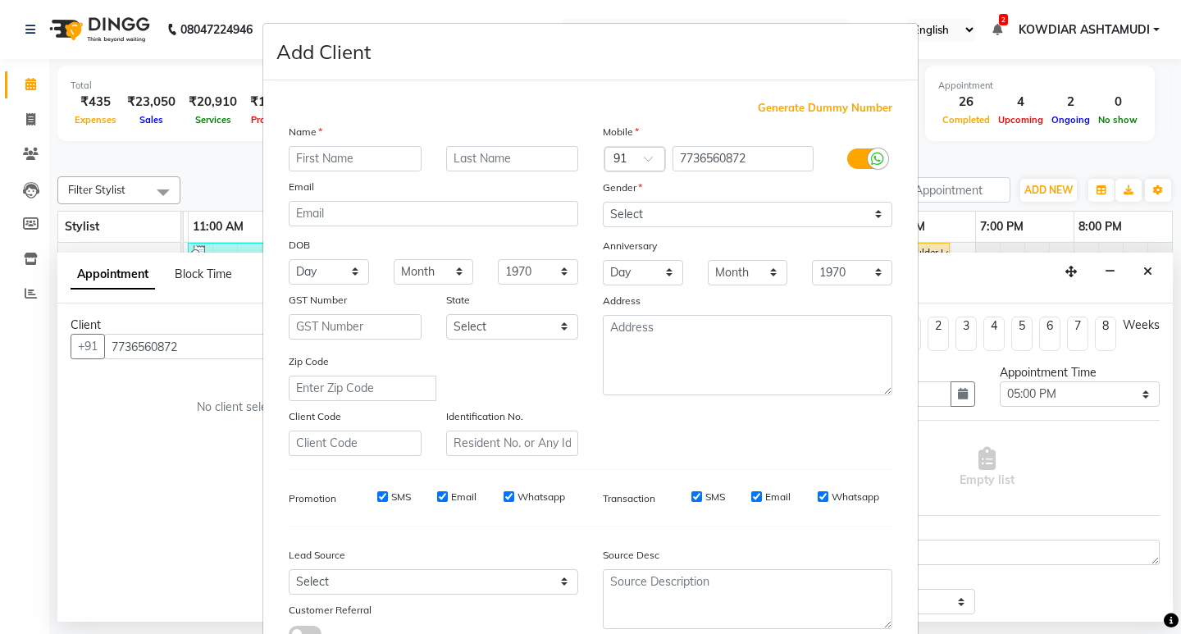
click at [342, 152] on input "text" at bounding box center [355, 158] width 133 height 25
type input "DEVIPRIYA"
click at [648, 209] on select "Select [DEMOGRAPHIC_DATA] [DEMOGRAPHIC_DATA] Other Prefer Not To Say" at bounding box center [747, 214] width 289 height 25
select select "[DEMOGRAPHIC_DATA]"
click at [603, 202] on select "Select [DEMOGRAPHIC_DATA] [DEMOGRAPHIC_DATA] Other Prefer Not To Say" at bounding box center [747, 214] width 289 height 25
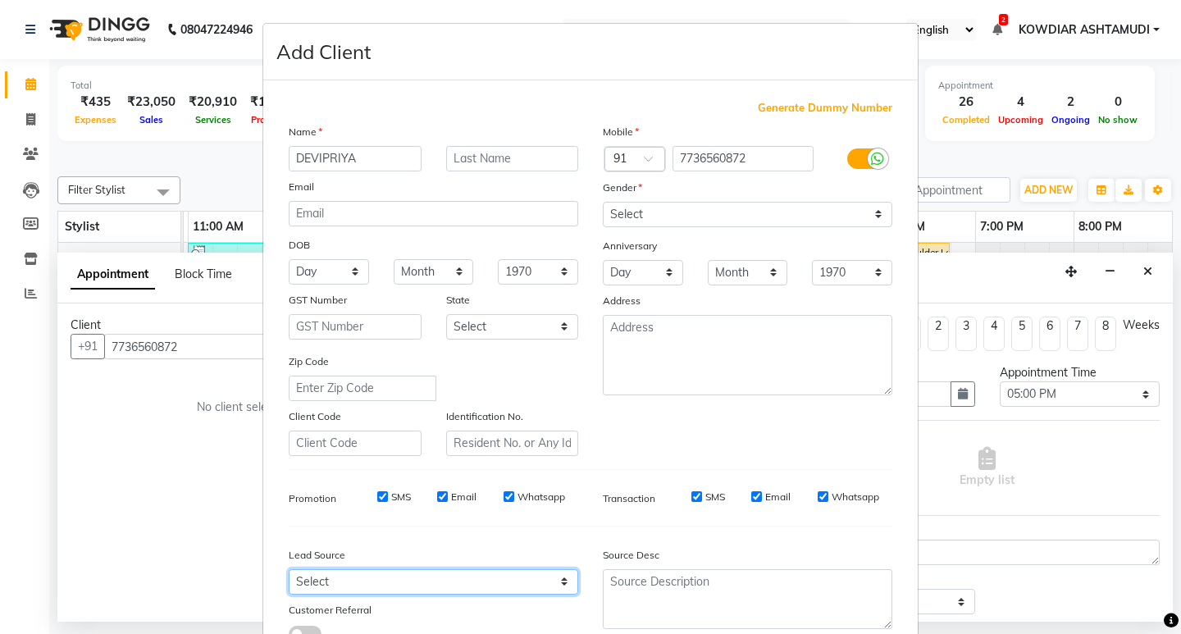
click at [320, 577] on select "Select Walk-in Referral Internet Friend Word of Mouth Advertisement Facebook Ju…" at bounding box center [433, 581] width 289 height 25
select select "31538"
click at [289, 569] on select "Select Walk-in Referral Internet Friend Word of Mouth Advertisement Facebook Ju…" at bounding box center [433, 581] width 289 height 25
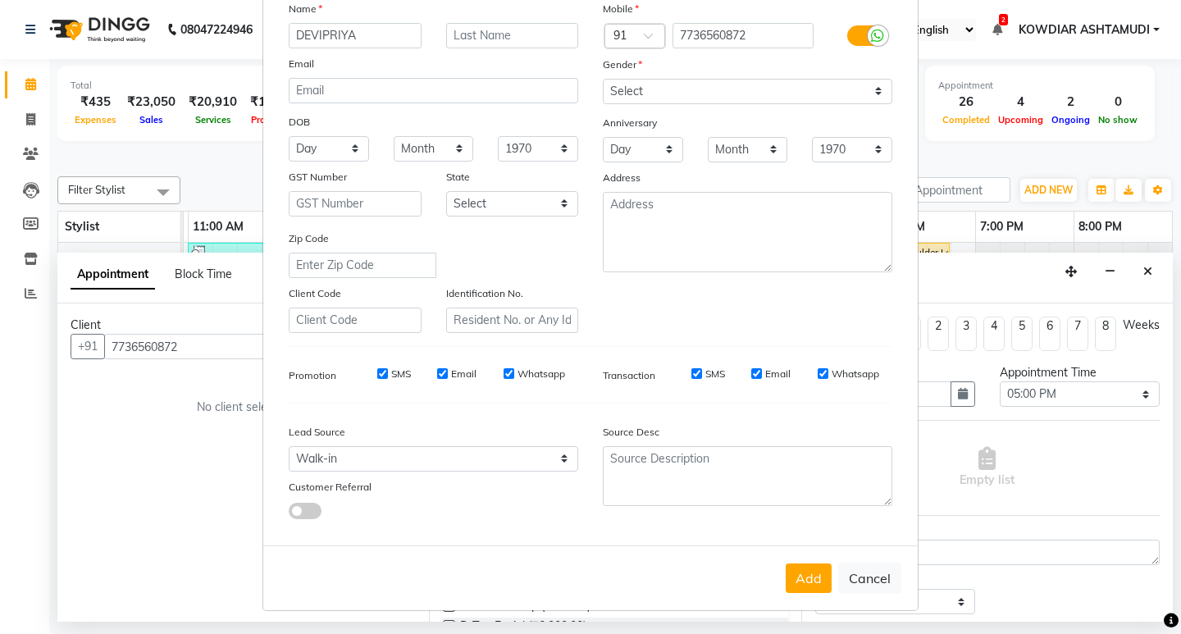
click at [779, 582] on div "Add Cancel" at bounding box center [590, 577] width 654 height 65
click at [788, 577] on button "Add" at bounding box center [808, 578] width 46 height 30
select select
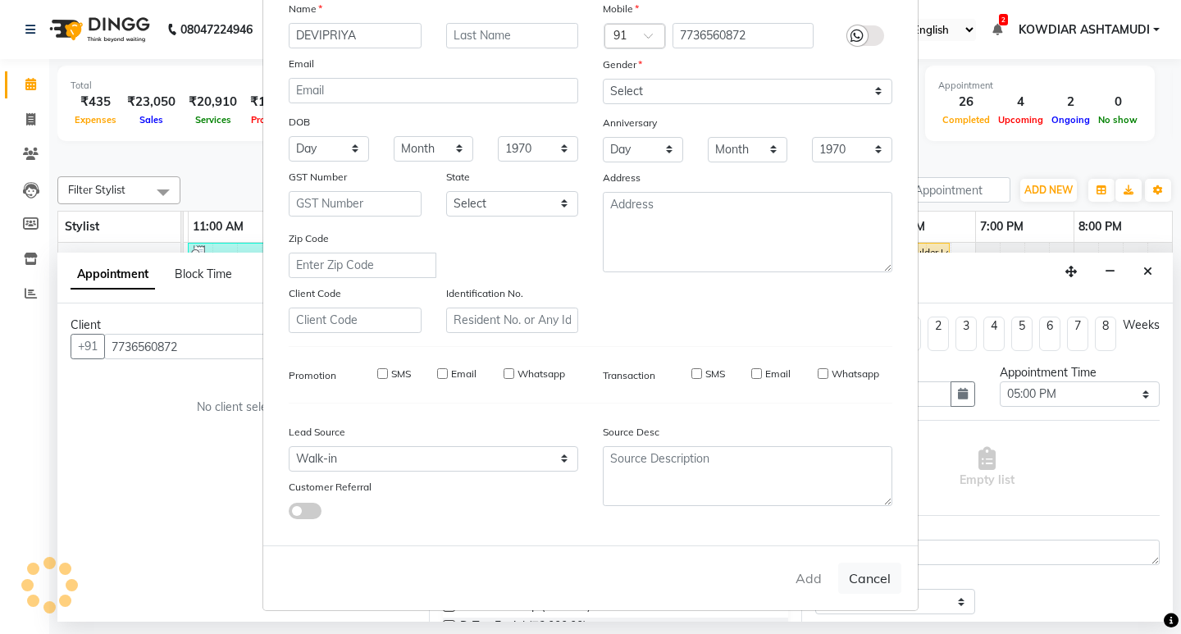
select select
checkbox input "false"
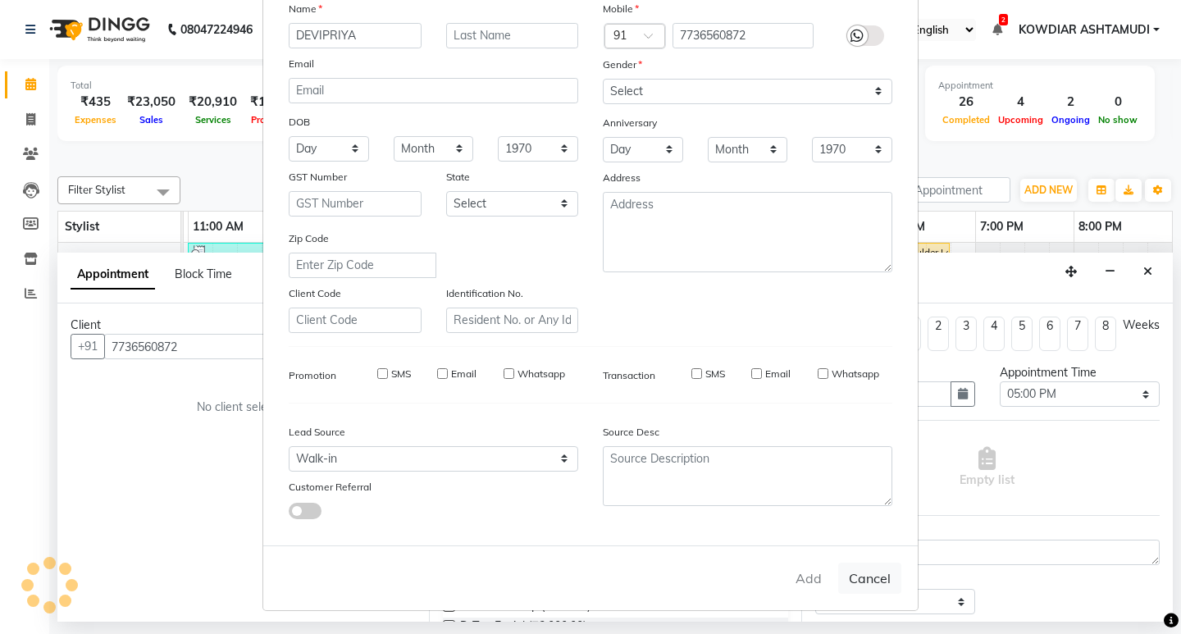
checkbox input "false"
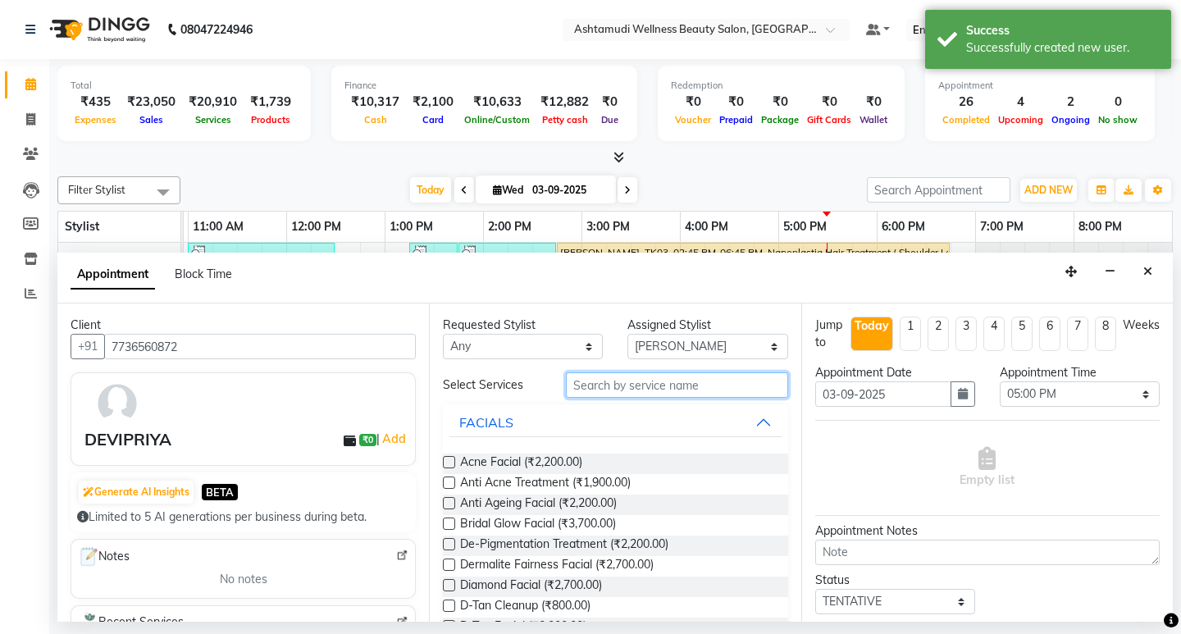
click at [689, 378] on input "text" at bounding box center [676, 384] width 221 height 25
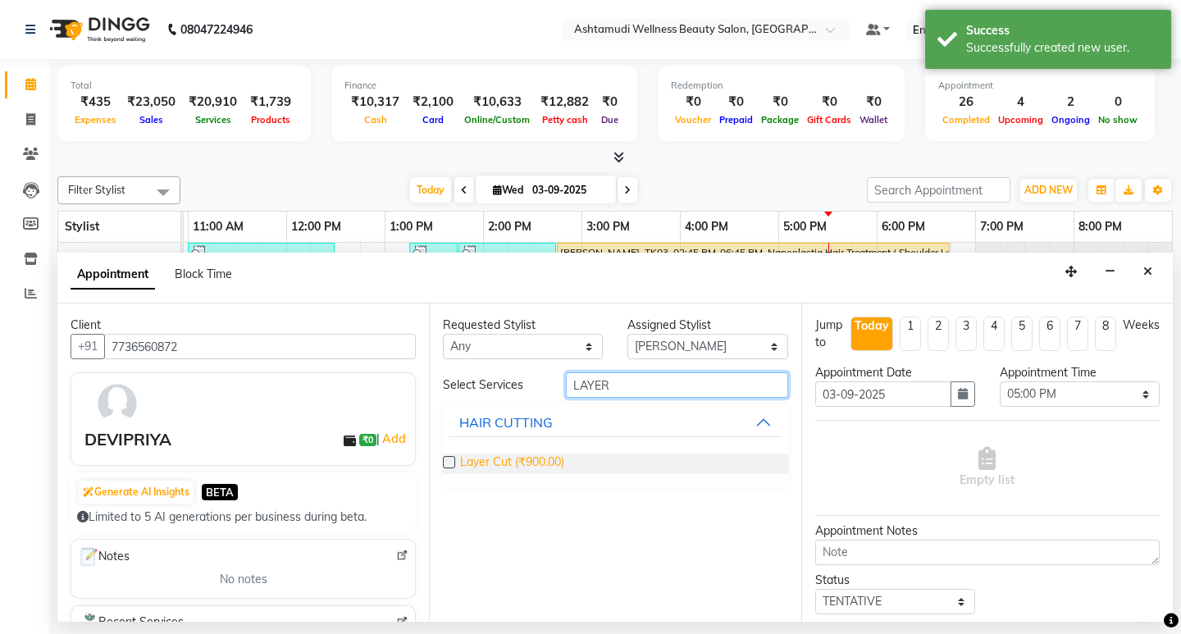
type input "LAYER"
click at [542, 460] on span "Layer Cut (₹900.00)" at bounding box center [512, 463] width 104 height 20
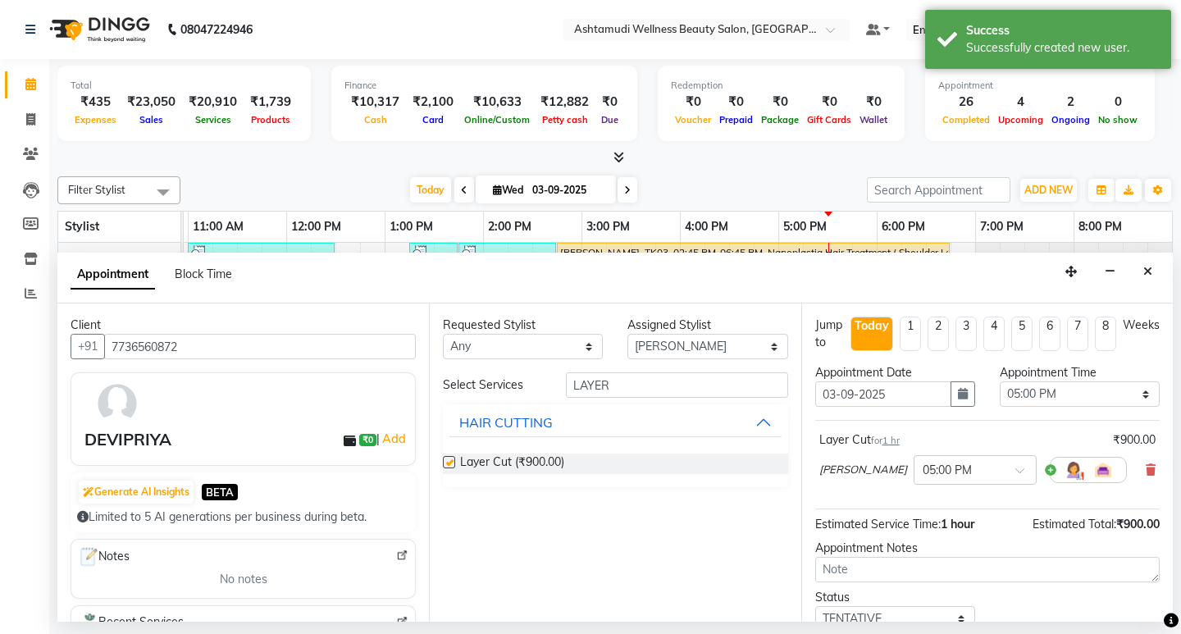
checkbox input "false"
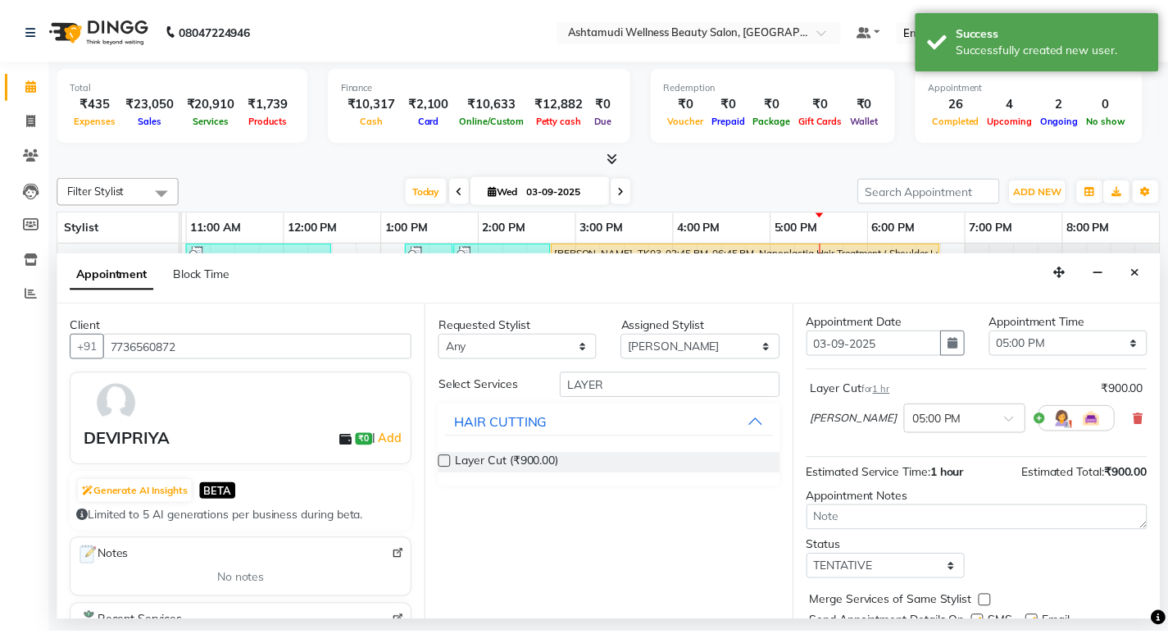
scroll to position [113, 0]
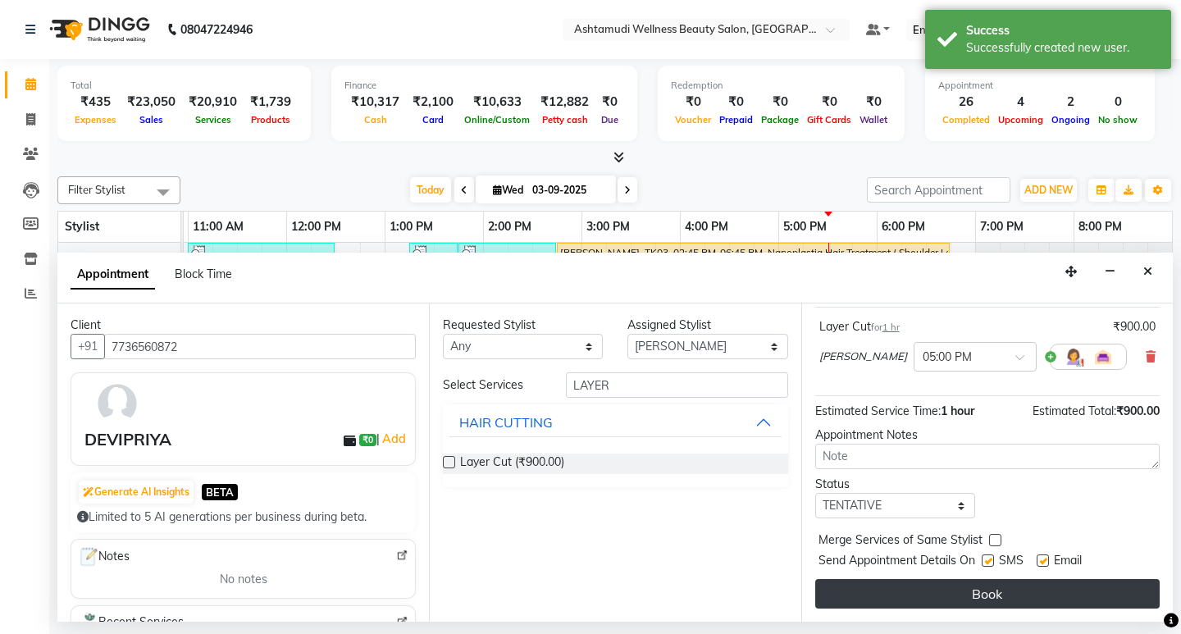
click at [976, 588] on button "Book" at bounding box center [987, 594] width 344 height 30
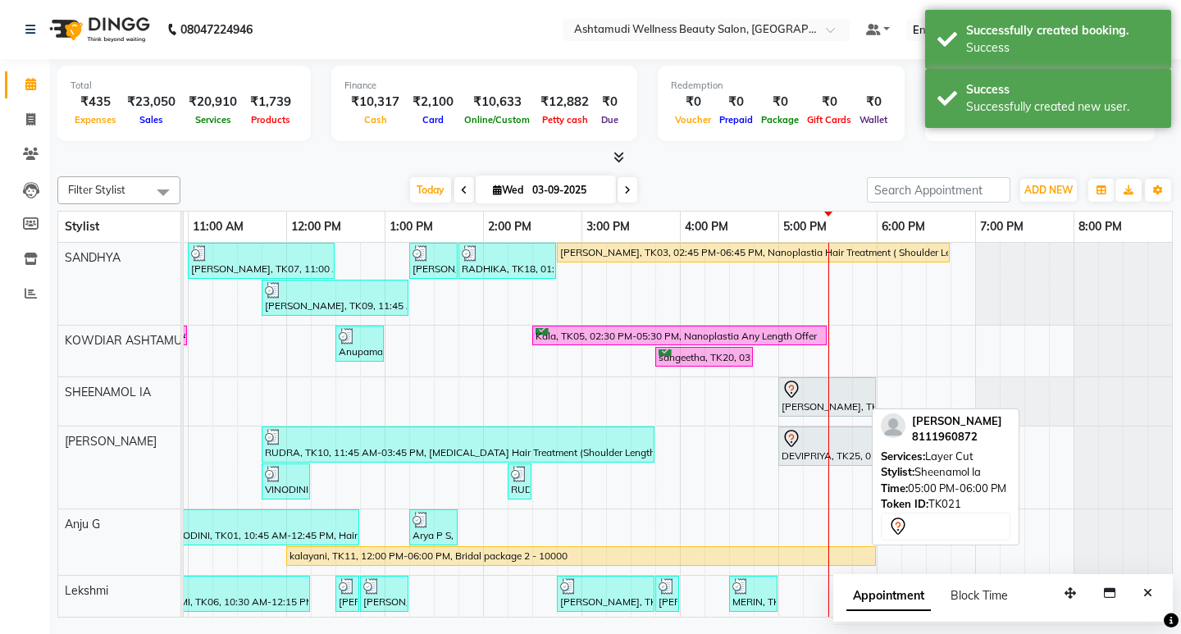
click at [791, 398] on div "[PERSON_NAME], TK21, 05:00 PM-06:00 PM, Layer Cut" at bounding box center [827, 397] width 94 height 34
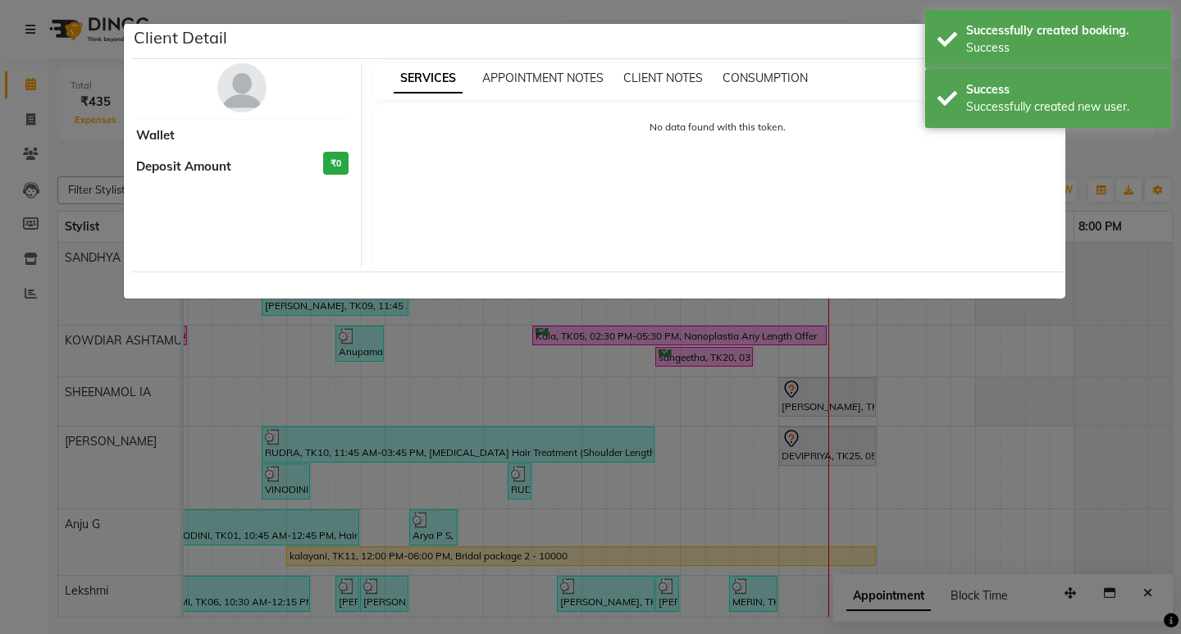
select select "7"
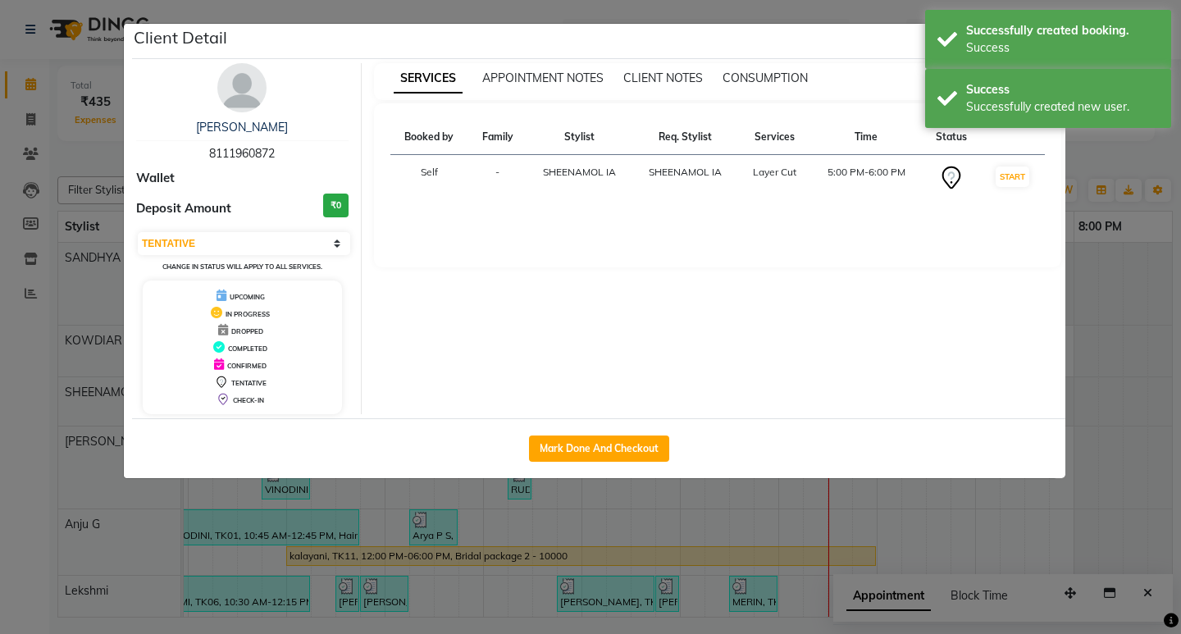
click at [1107, 163] on ngb-modal-window "Client Detail [PERSON_NAME] 8111960872 Wallet Deposit Amount ₹0 Select IN SERVI…" at bounding box center [590, 317] width 1181 height 634
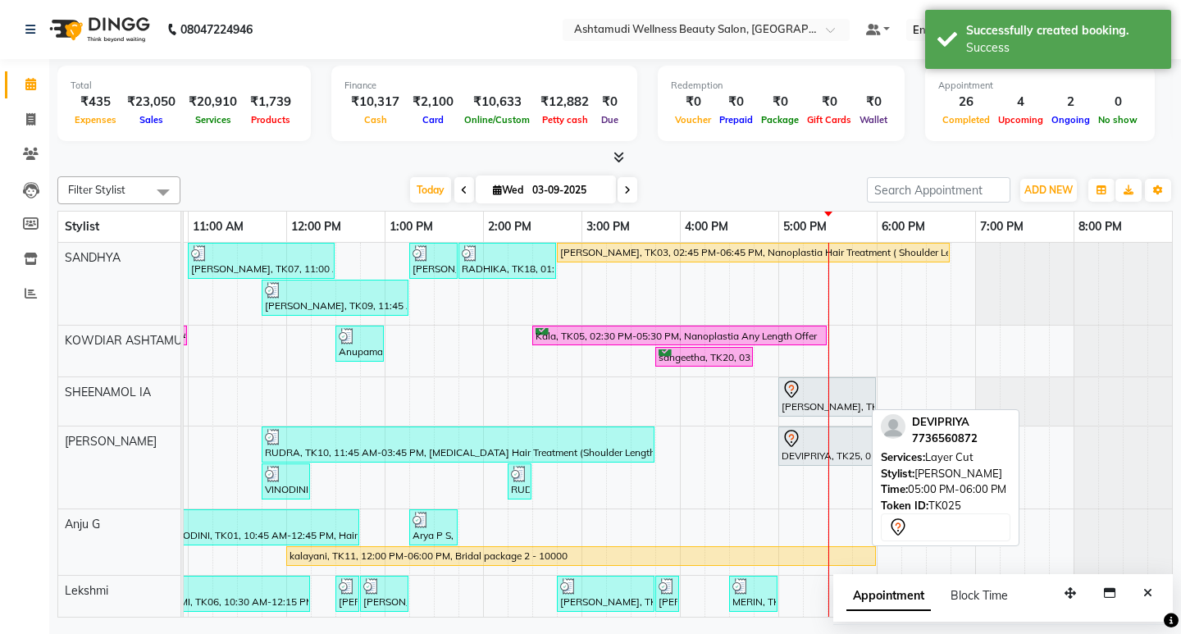
click at [792, 448] on div "DEVIPRIYA, TK25, 05:00 PM-06:00 PM, Layer Cut" at bounding box center [827, 446] width 94 height 34
select select "7"
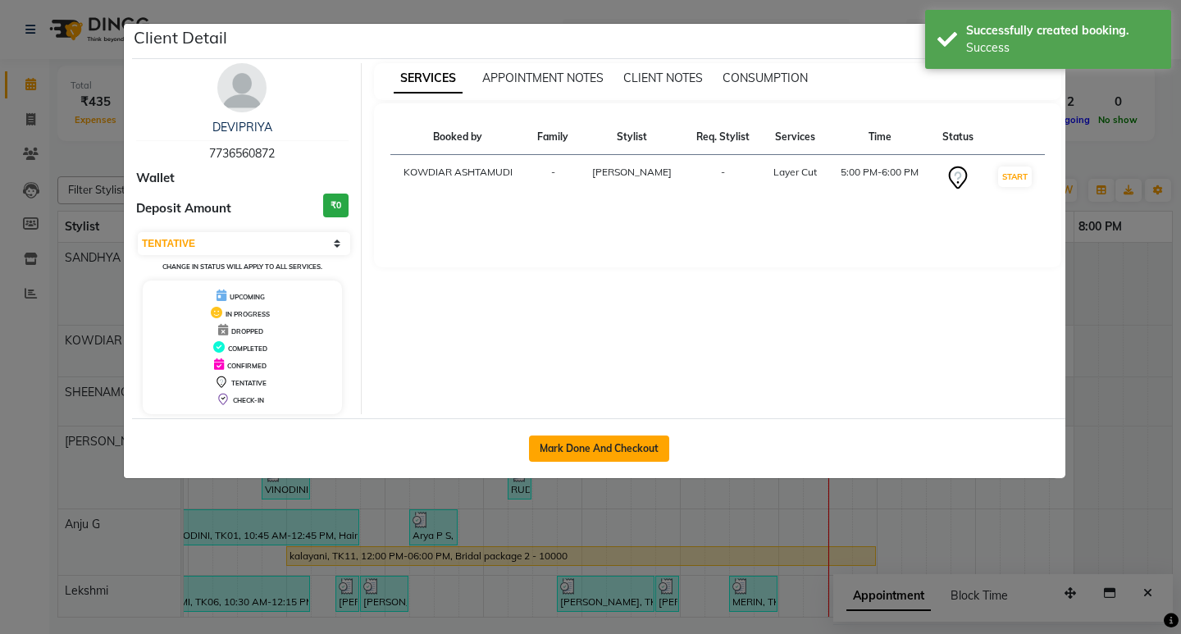
click at [585, 442] on button "Mark Done And Checkout" at bounding box center [599, 448] width 140 height 26
select select "service"
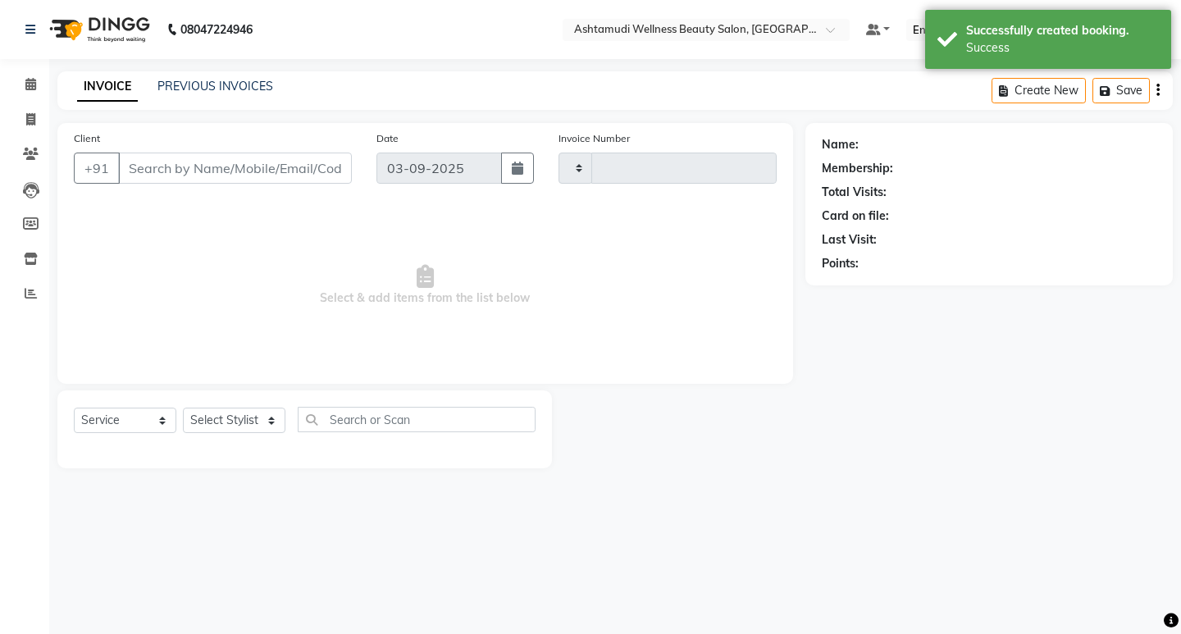
type input "2214"
select select "4668"
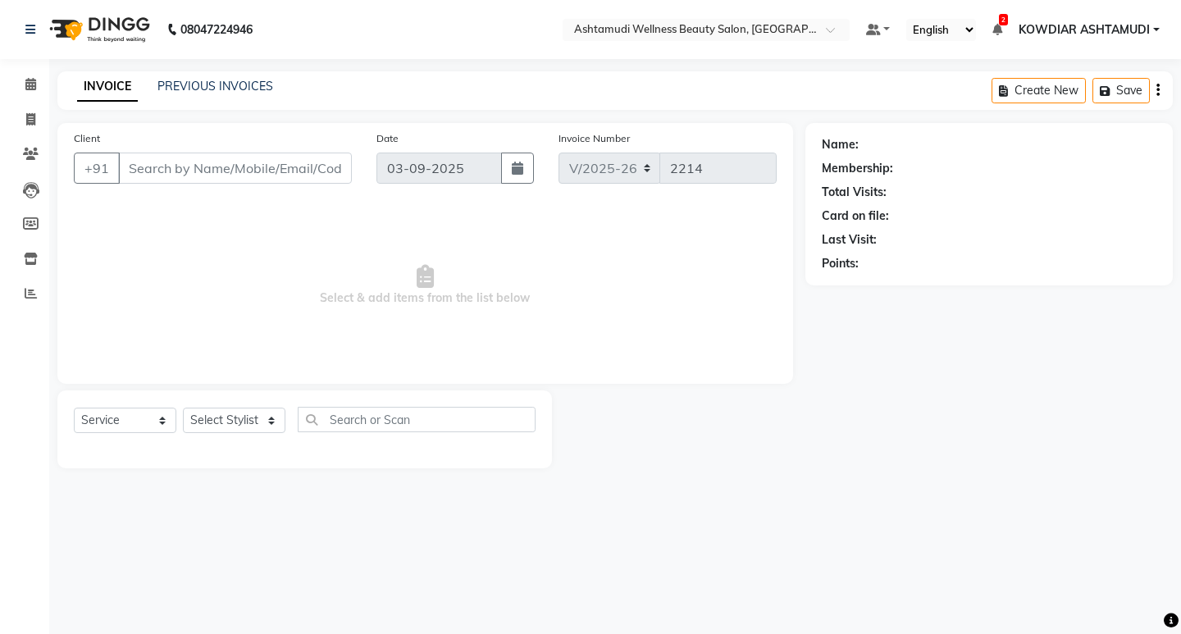
type input "7736560872"
select select "42591"
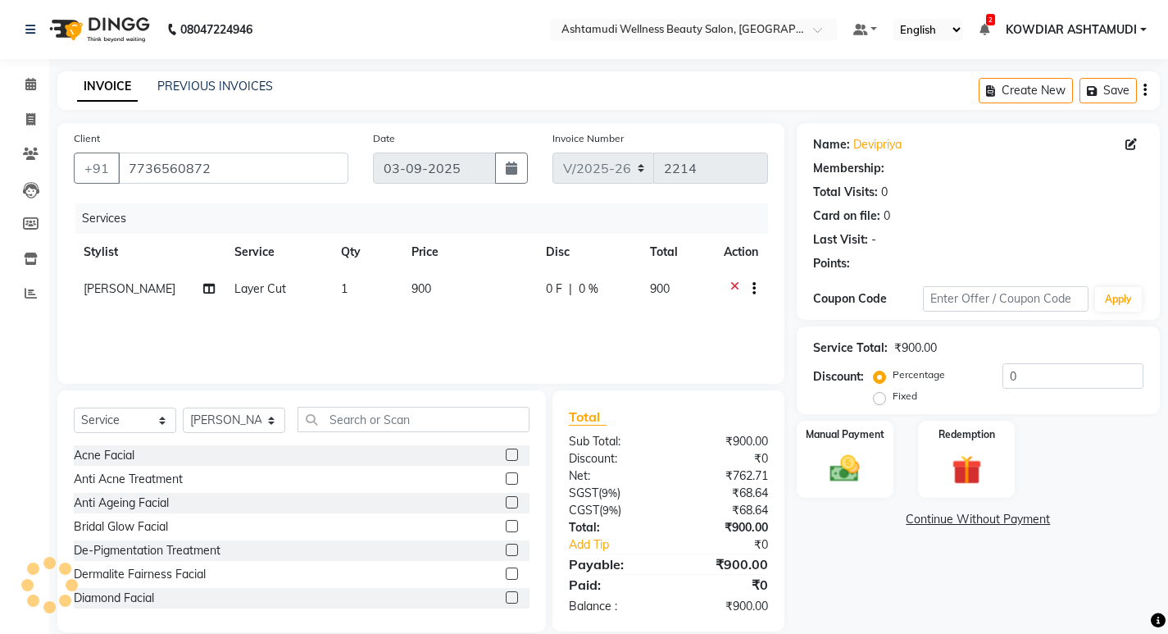
select select "1: Object"
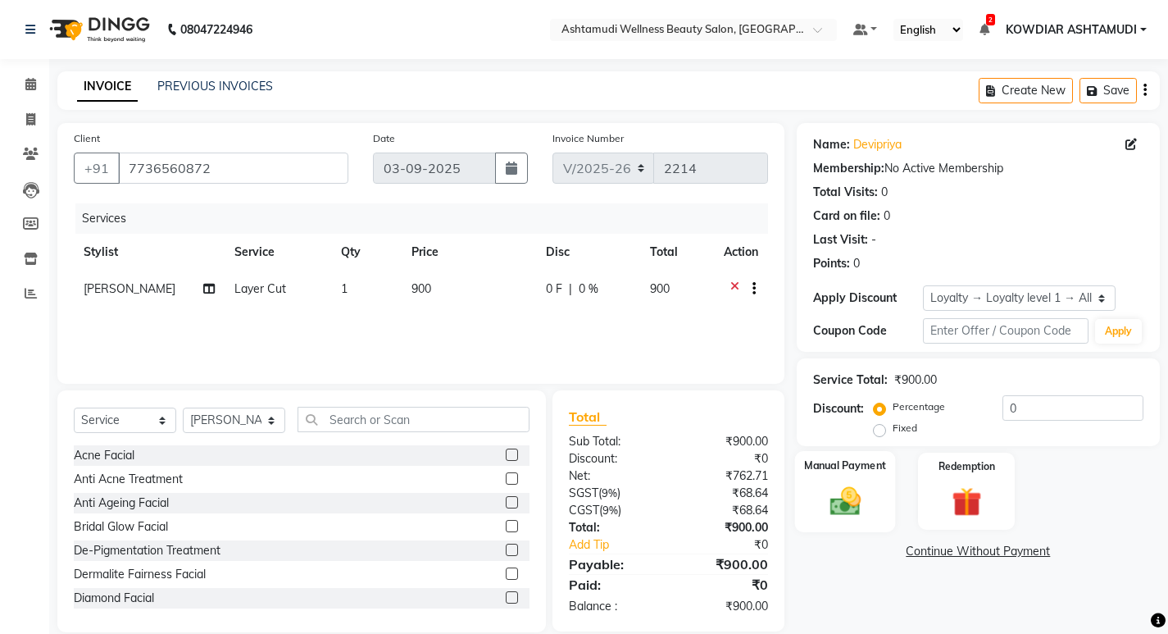
click at [845, 498] on img at bounding box center [845, 500] width 50 height 35
click at [1013, 552] on span "CASH" at bounding box center [1012, 552] width 35 height 19
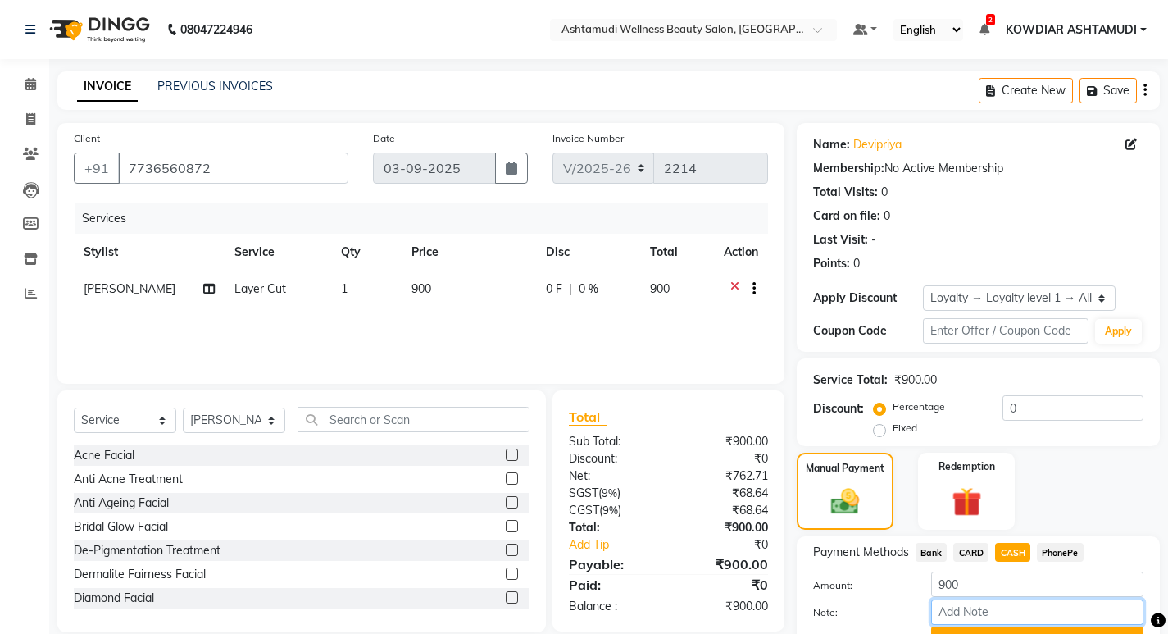
click at [994, 612] on input "Note:" at bounding box center [1037, 611] width 212 height 25
type input "sheena"
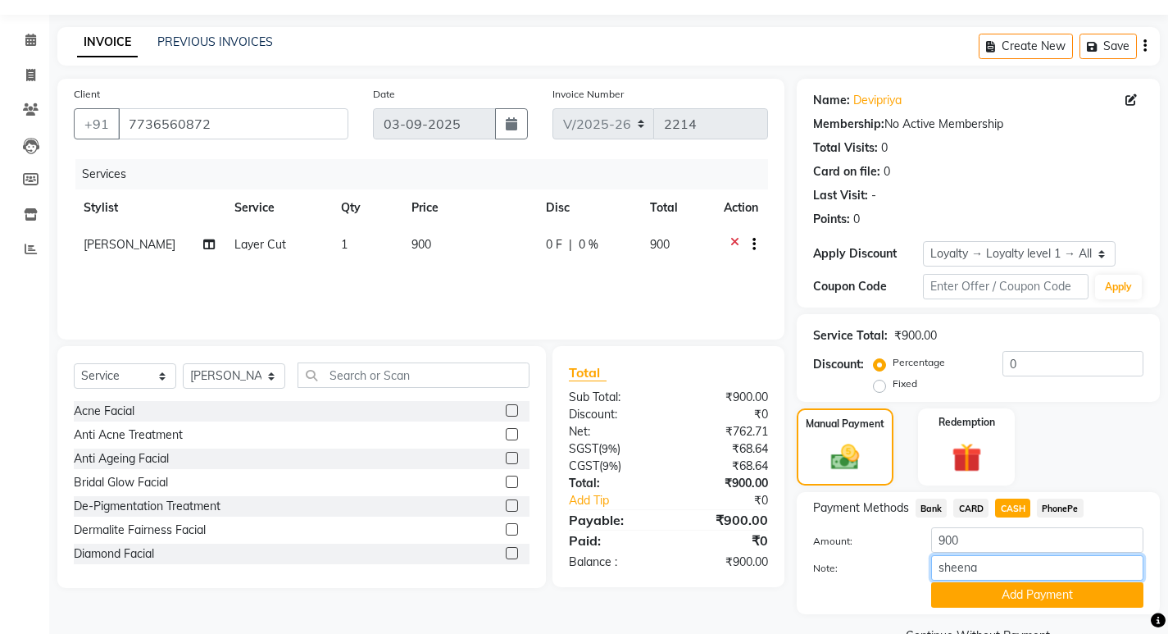
scroll to position [83, 0]
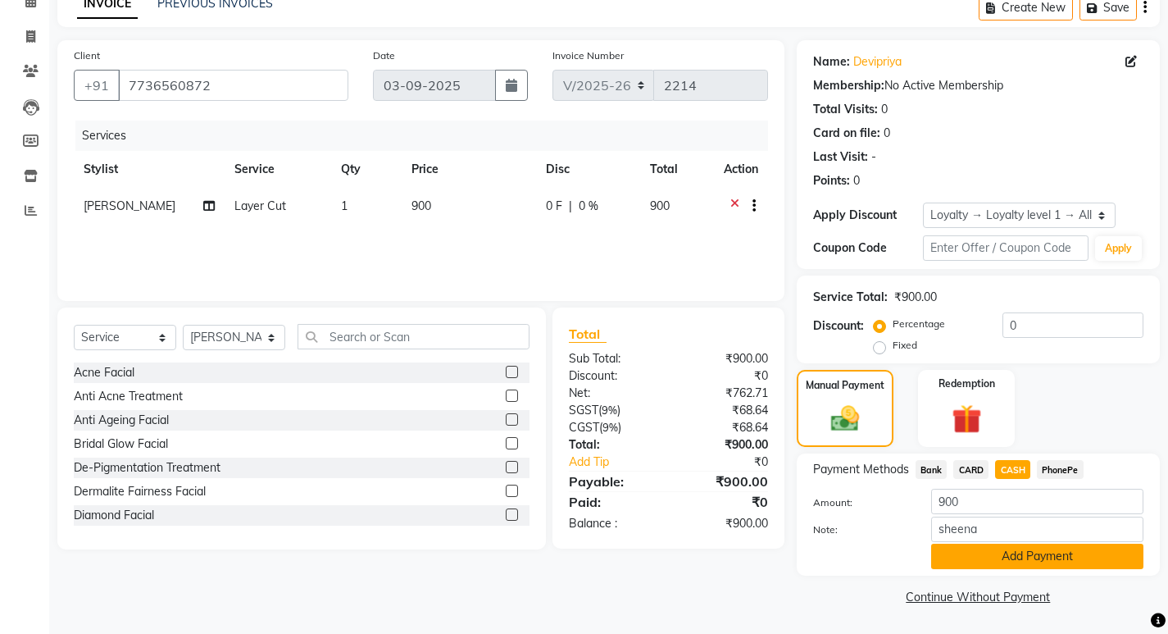
click at [1014, 554] on button "Add Payment" at bounding box center [1037, 556] width 212 height 25
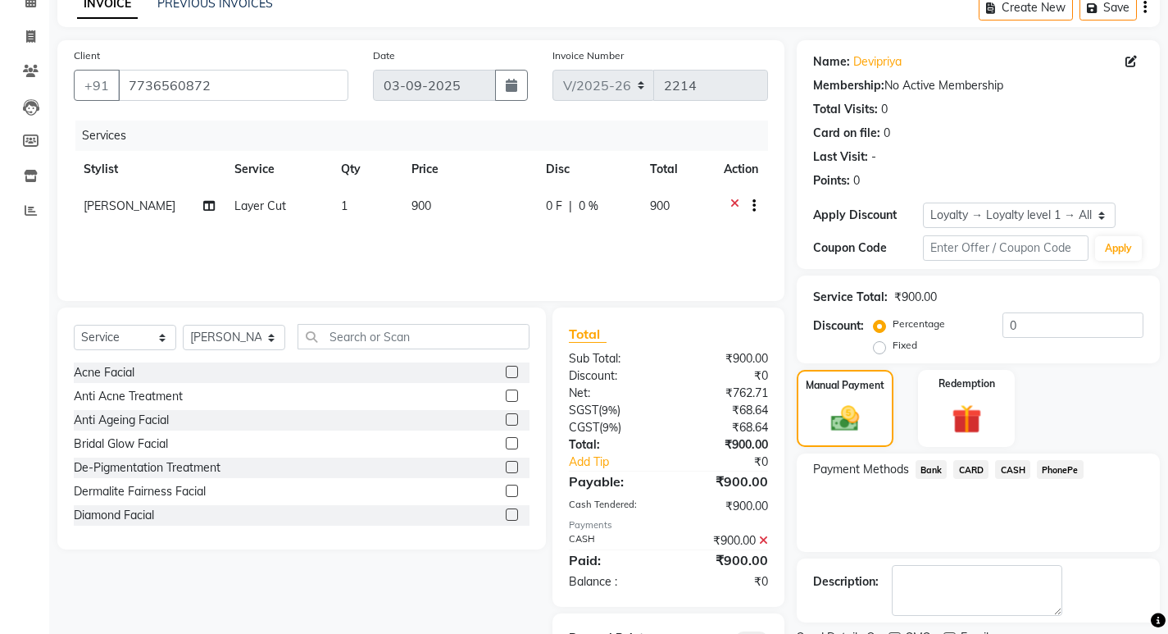
scroll to position [162, 0]
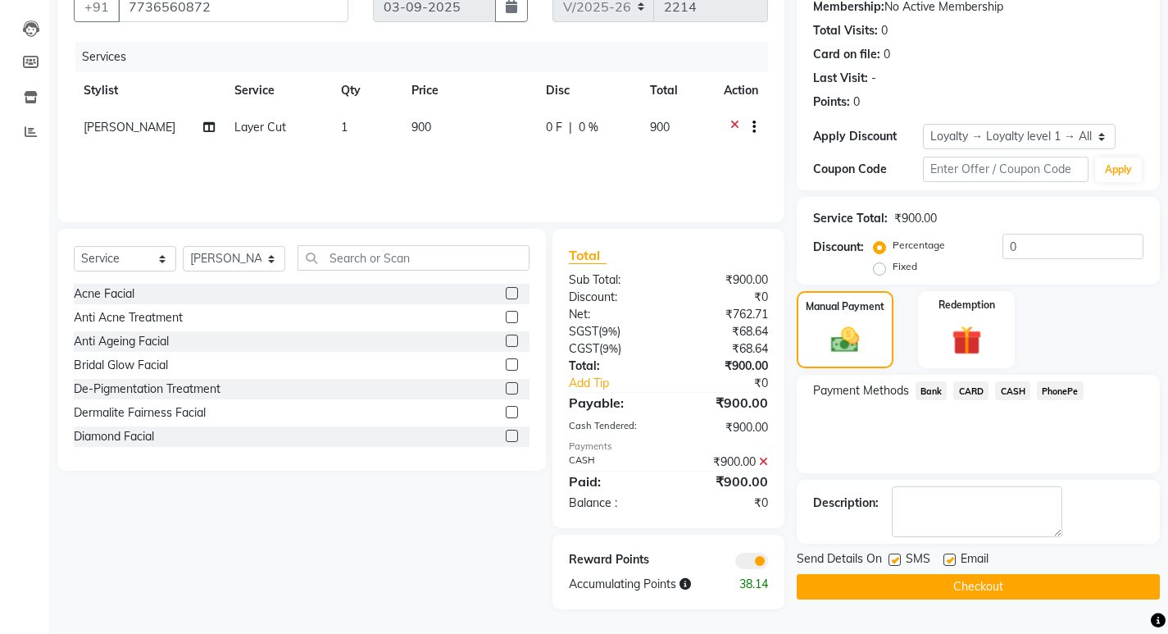
click at [898, 561] on label at bounding box center [895, 559] width 12 height 12
click at [898, 561] on input "checkbox" at bounding box center [894, 560] width 11 height 11
checkbox input "false"
click at [946, 560] on label at bounding box center [950, 559] width 12 height 12
click at [946, 560] on input "checkbox" at bounding box center [949, 560] width 11 height 11
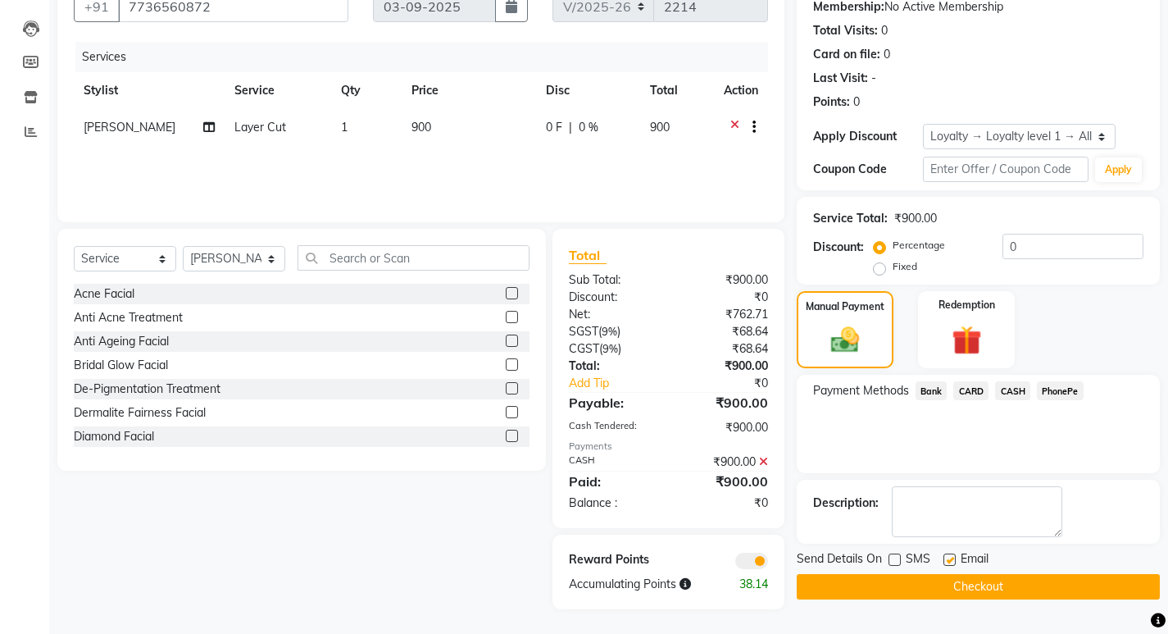
checkbox input "false"
click at [899, 596] on button "Checkout" at bounding box center [978, 586] width 363 height 25
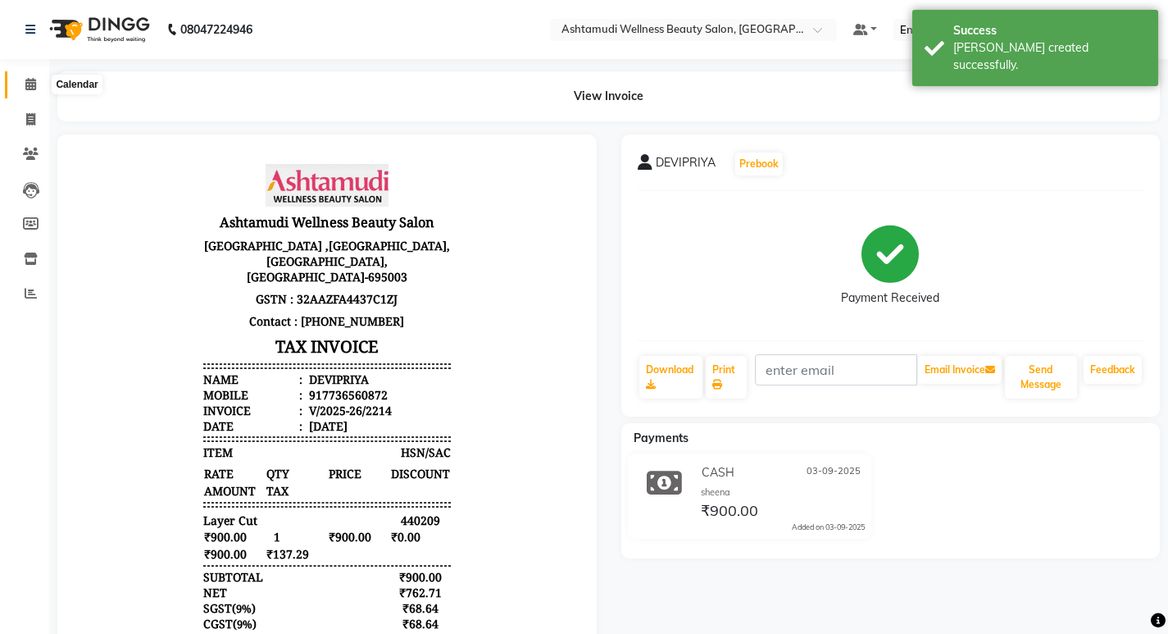
click at [38, 83] on span at bounding box center [30, 84] width 29 height 19
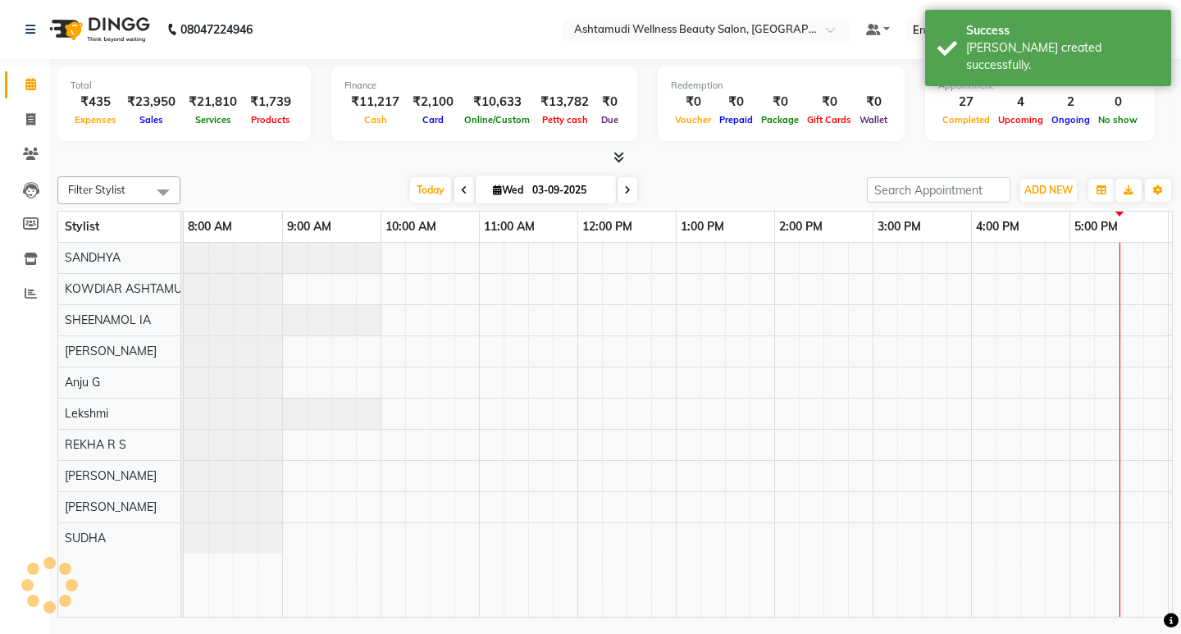
scroll to position [0, 291]
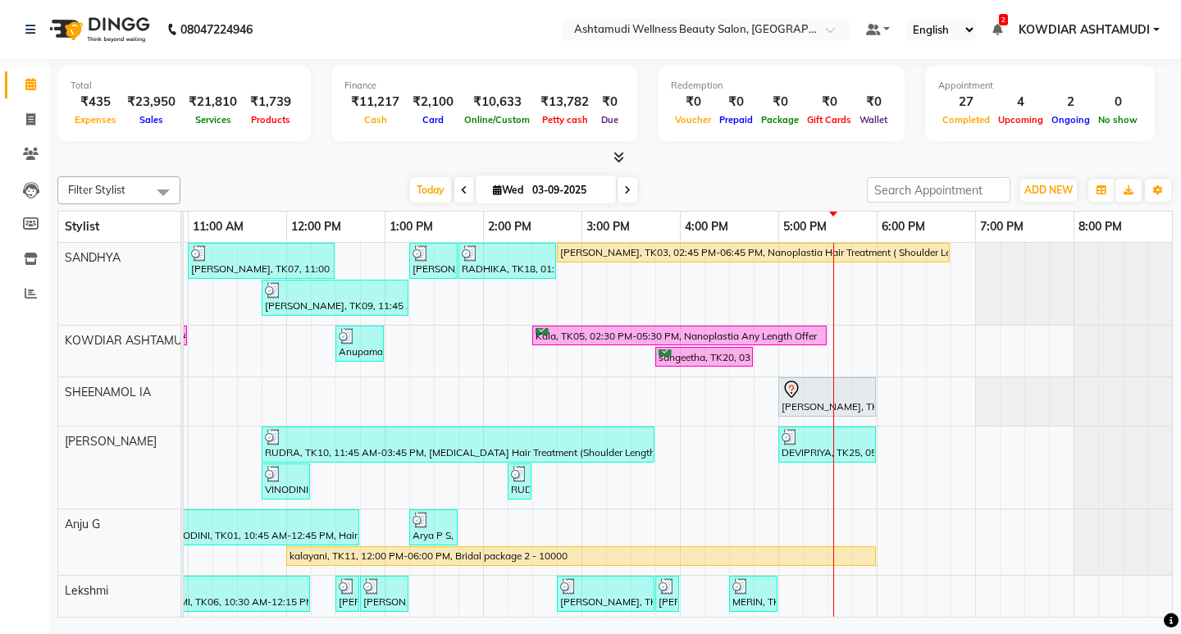
click at [356, 23] on nav "08047224946 Select Location × Ashtamudi Wellness Beauty Salon, Kowdiar Default …" at bounding box center [590, 29] width 1181 height 59
click at [29, 80] on icon at bounding box center [30, 84] width 11 height 12
click at [36, 116] on span at bounding box center [30, 120] width 29 height 19
select select "service"
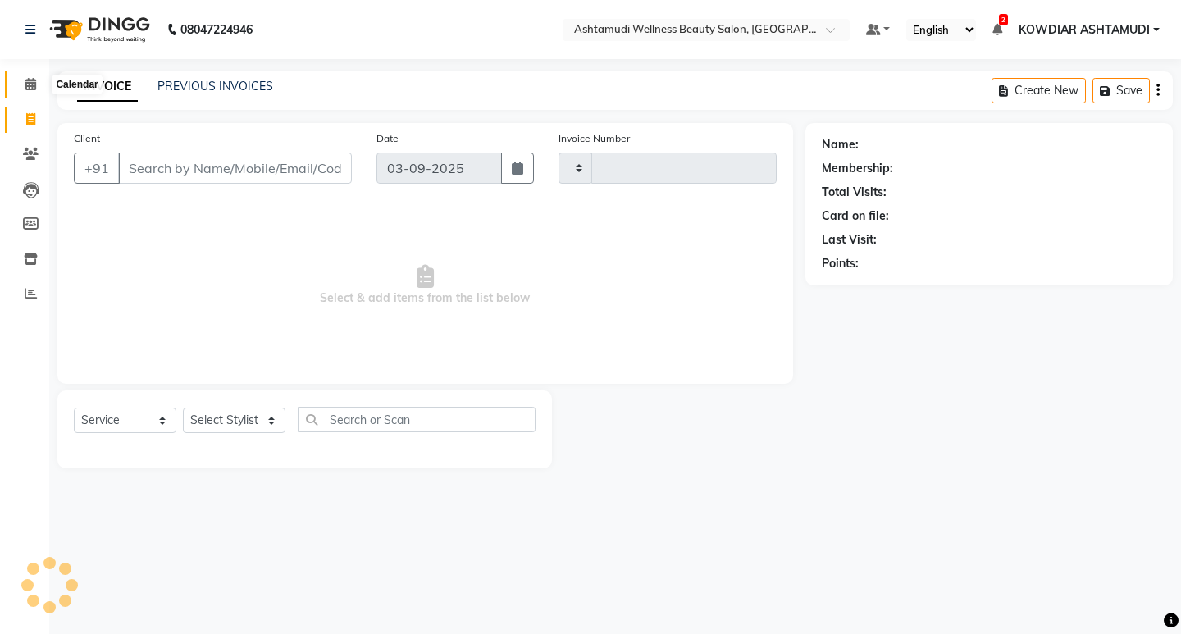
click at [34, 88] on icon at bounding box center [30, 84] width 11 height 12
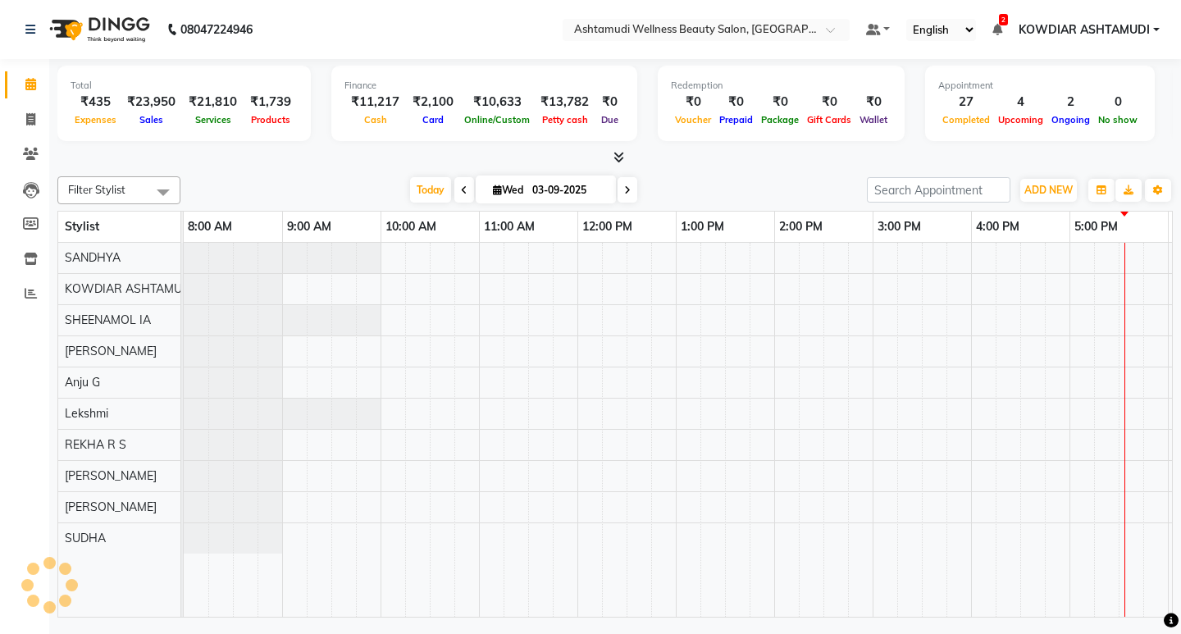
click at [407, 48] on nav "08047224946 Select Location × Ashtamudi Wellness Beauty Salon, Kowdiar Default …" at bounding box center [590, 29] width 1181 height 59
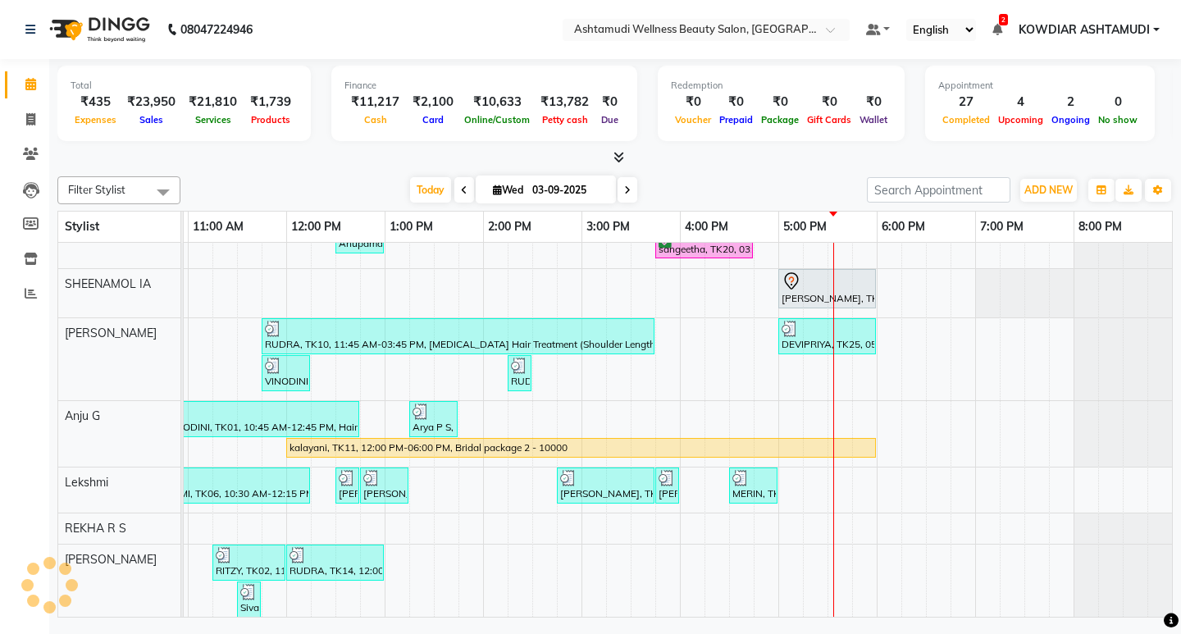
scroll to position [207, 0]
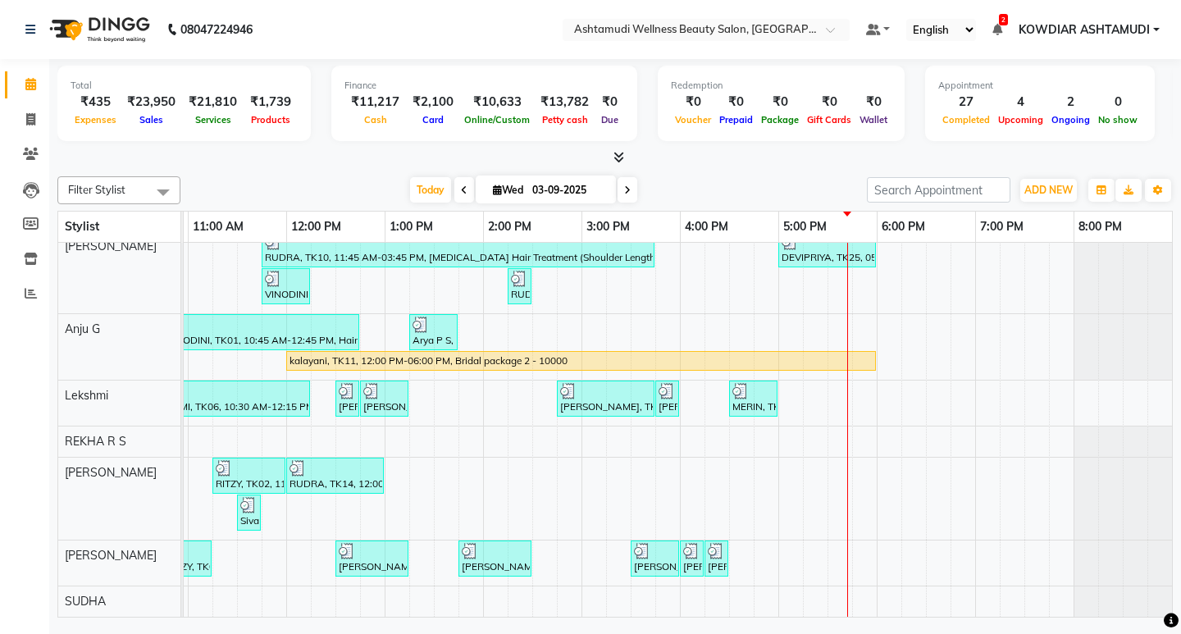
click at [436, 152] on div at bounding box center [614, 157] width 1115 height 17
click at [434, 196] on span "Today" at bounding box center [430, 189] width 41 height 25
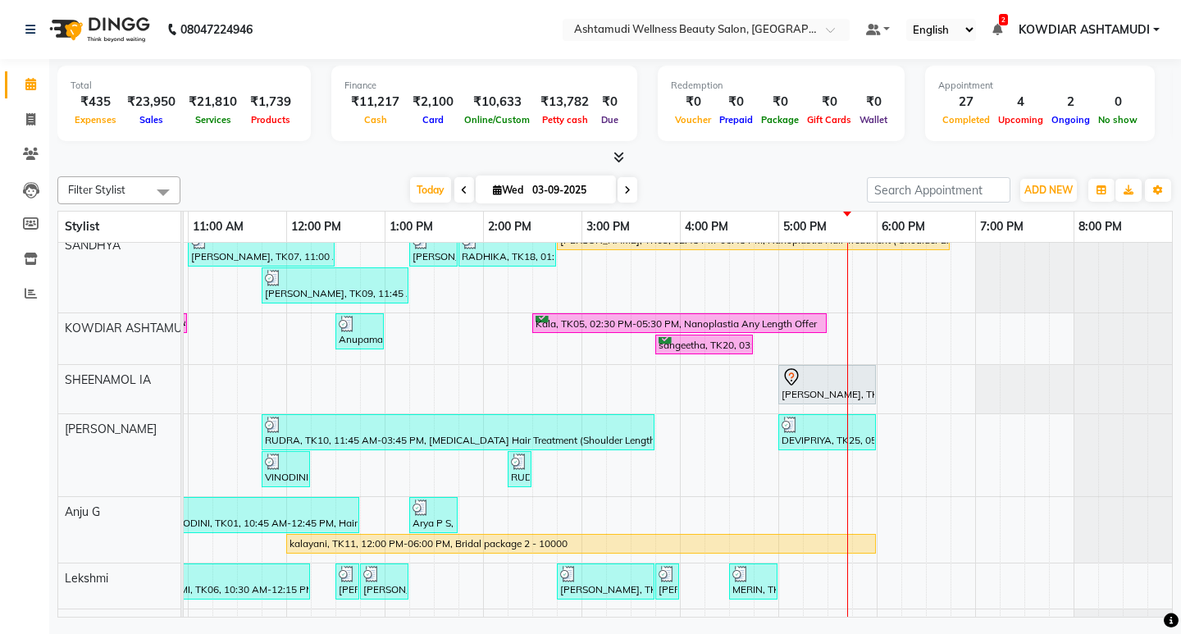
scroll to position [0, 0]
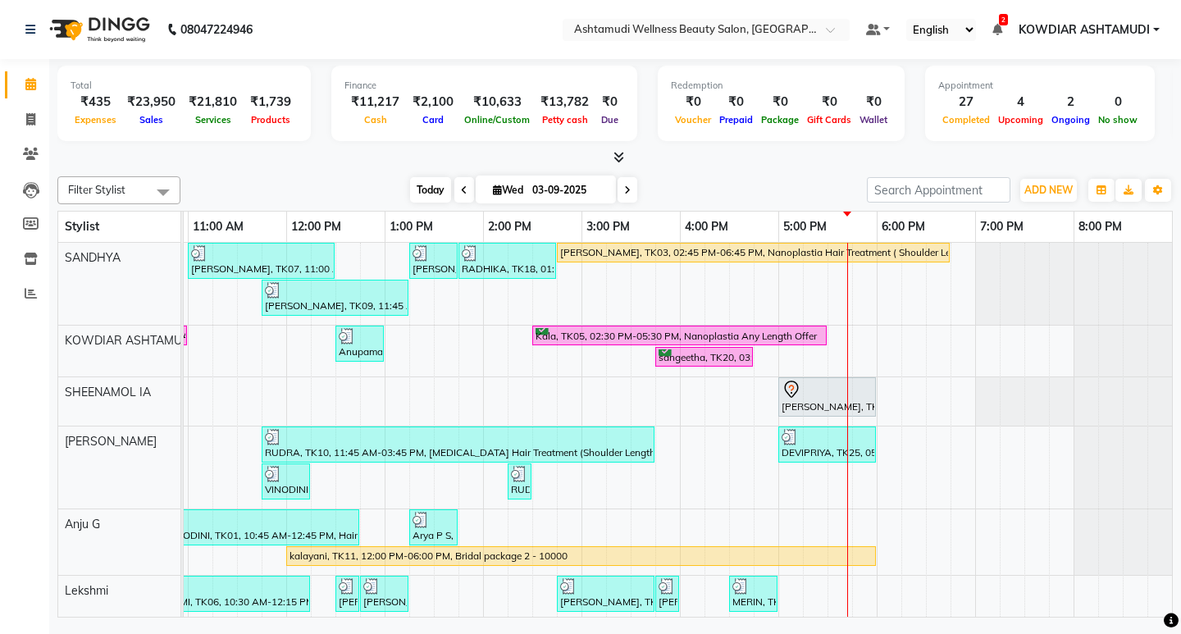
click at [412, 186] on span "Today" at bounding box center [430, 189] width 41 height 25
click at [628, 187] on icon at bounding box center [627, 190] width 7 height 10
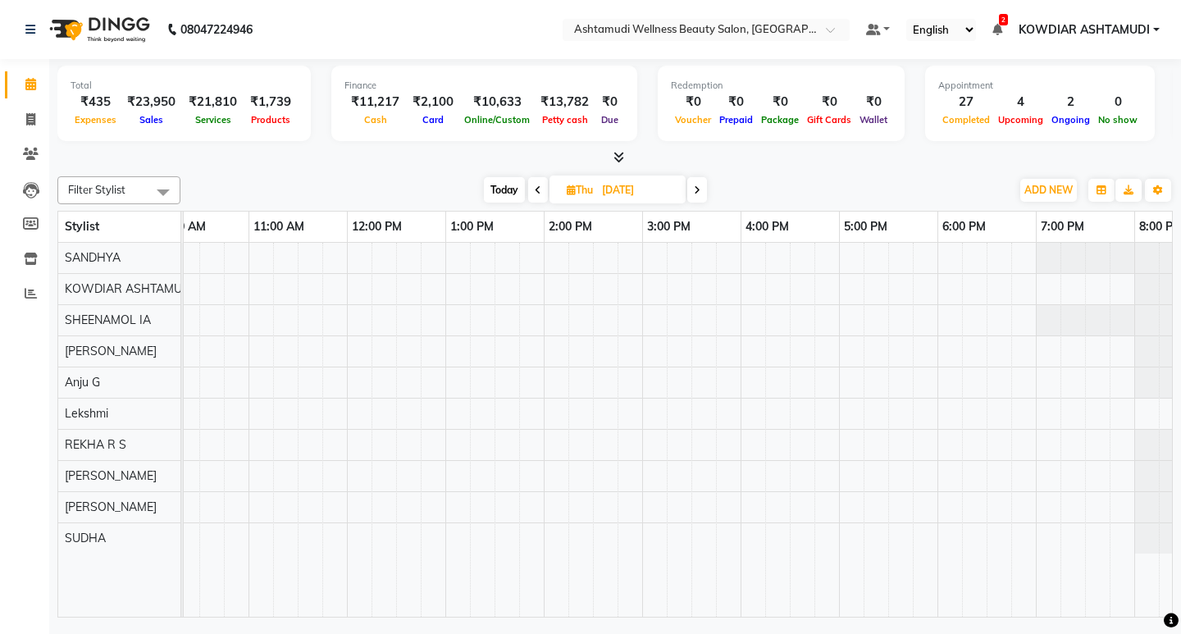
scroll to position [0, 0]
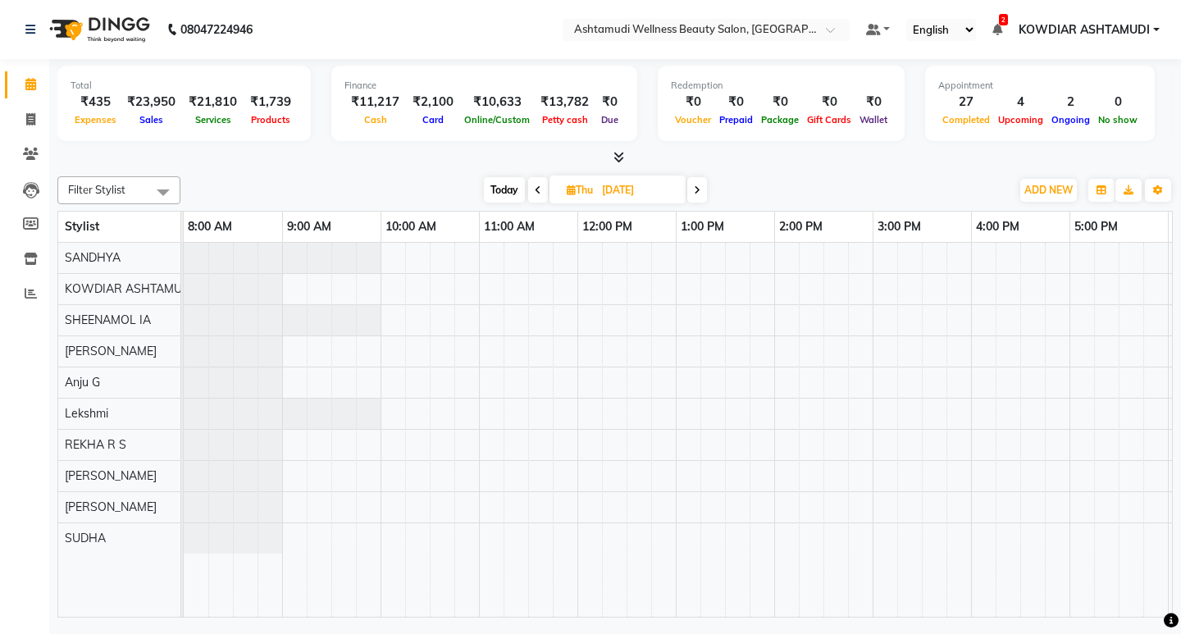
click at [489, 186] on span "Today" at bounding box center [504, 189] width 41 height 25
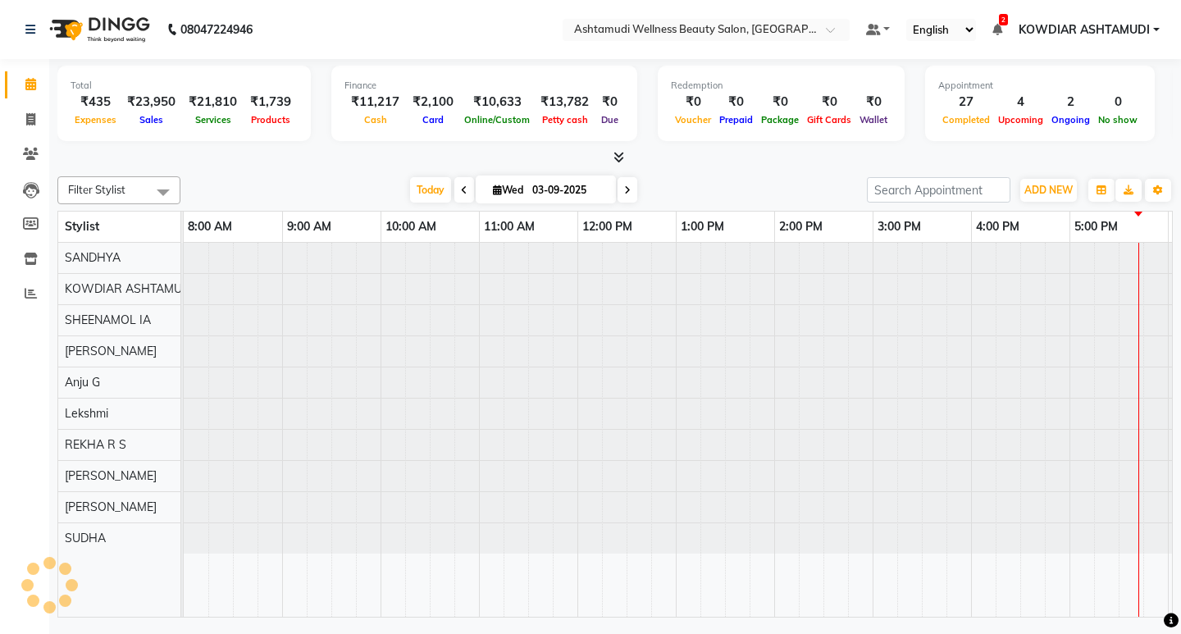
scroll to position [0, 291]
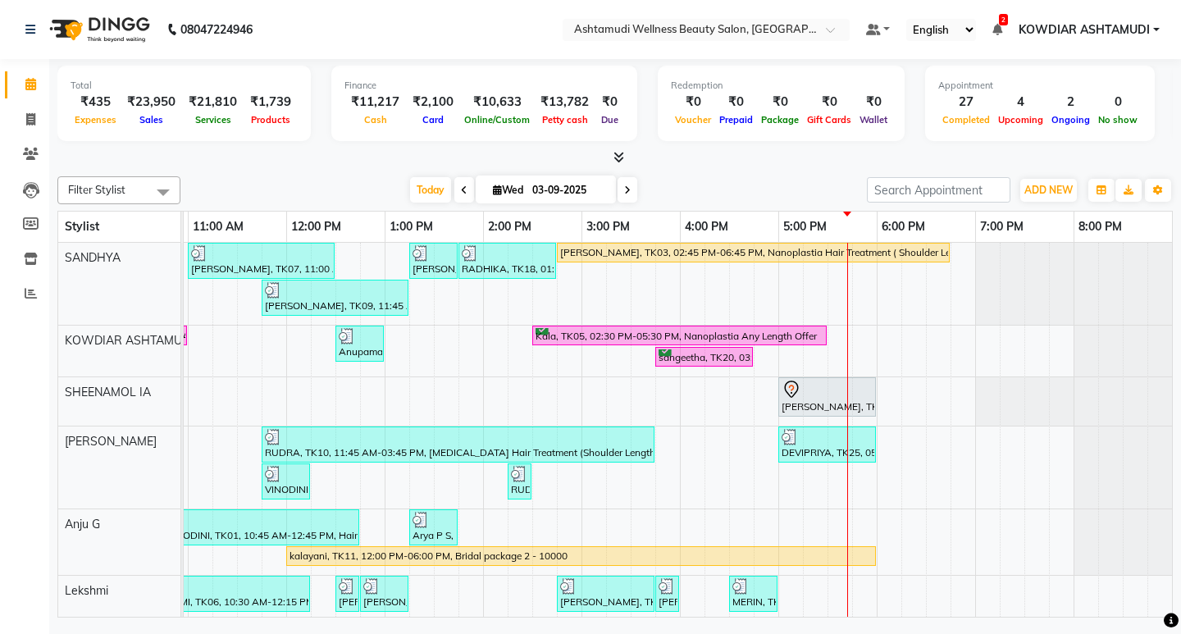
click at [626, 192] on icon at bounding box center [627, 190] width 7 height 10
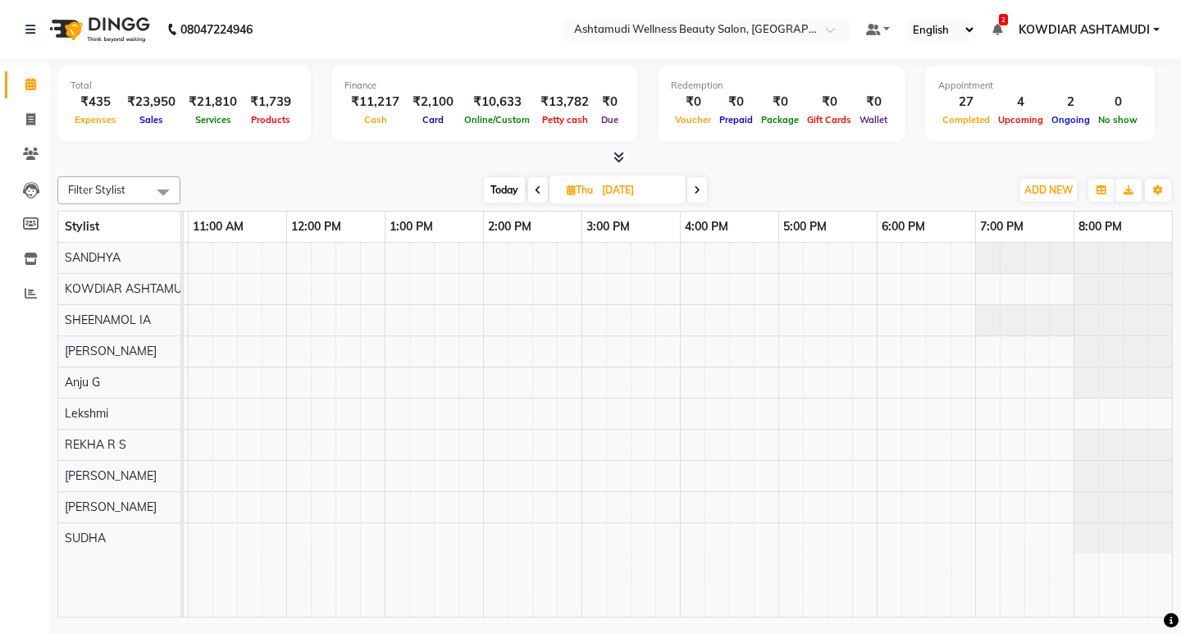
click at [503, 188] on span "Today" at bounding box center [504, 189] width 41 height 25
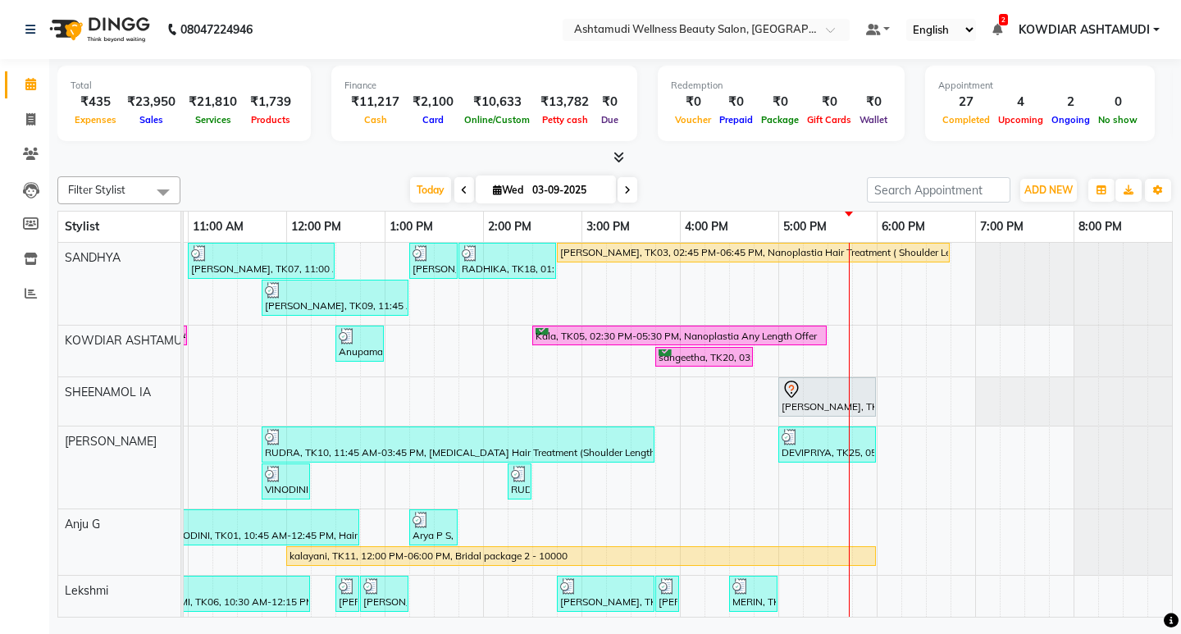
click at [621, 186] on span at bounding box center [627, 189] width 20 height 25
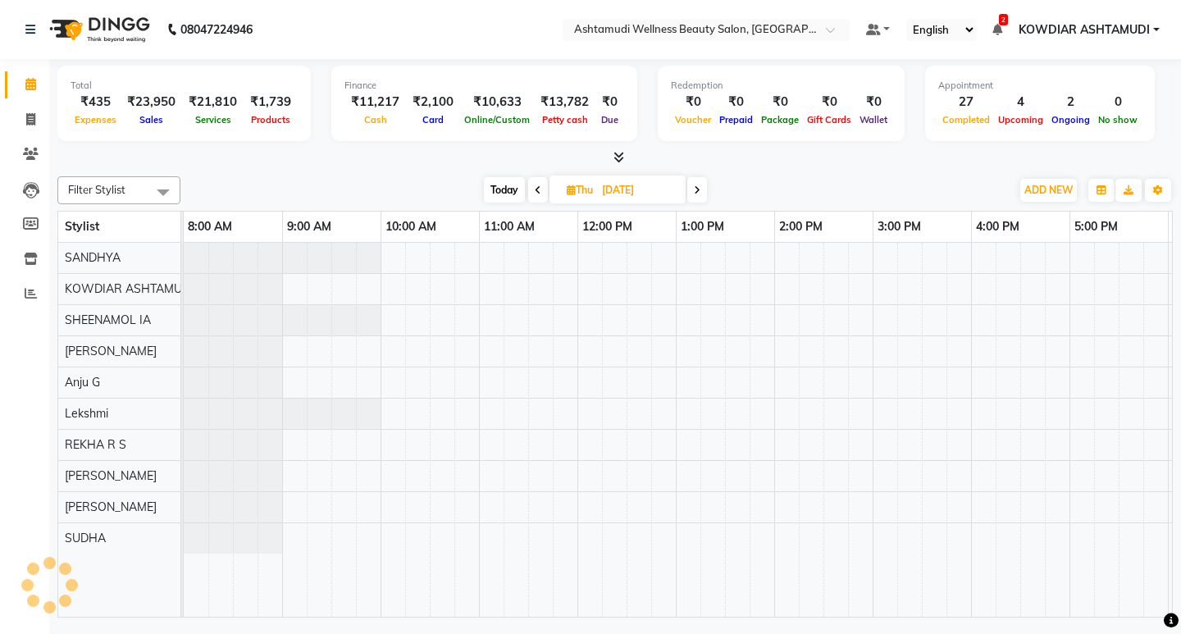
scroll to position [0, 0]
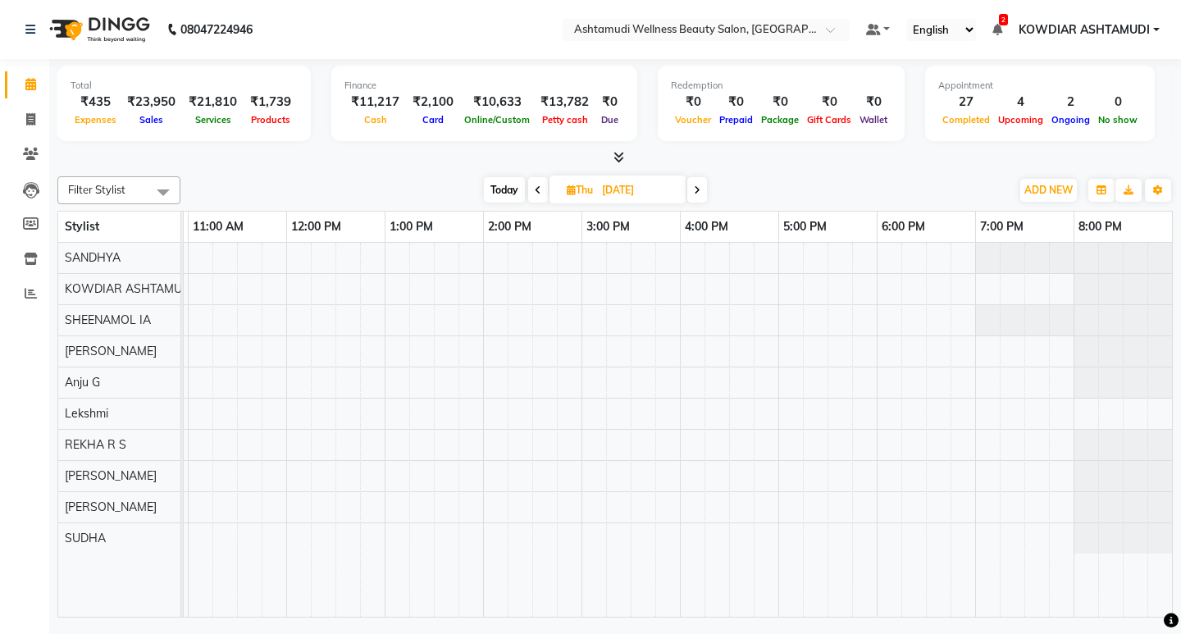
click at [509, 184] on span "Today" at bounding box center [504, 189] width 41 height 25
type input "03-09-2025"
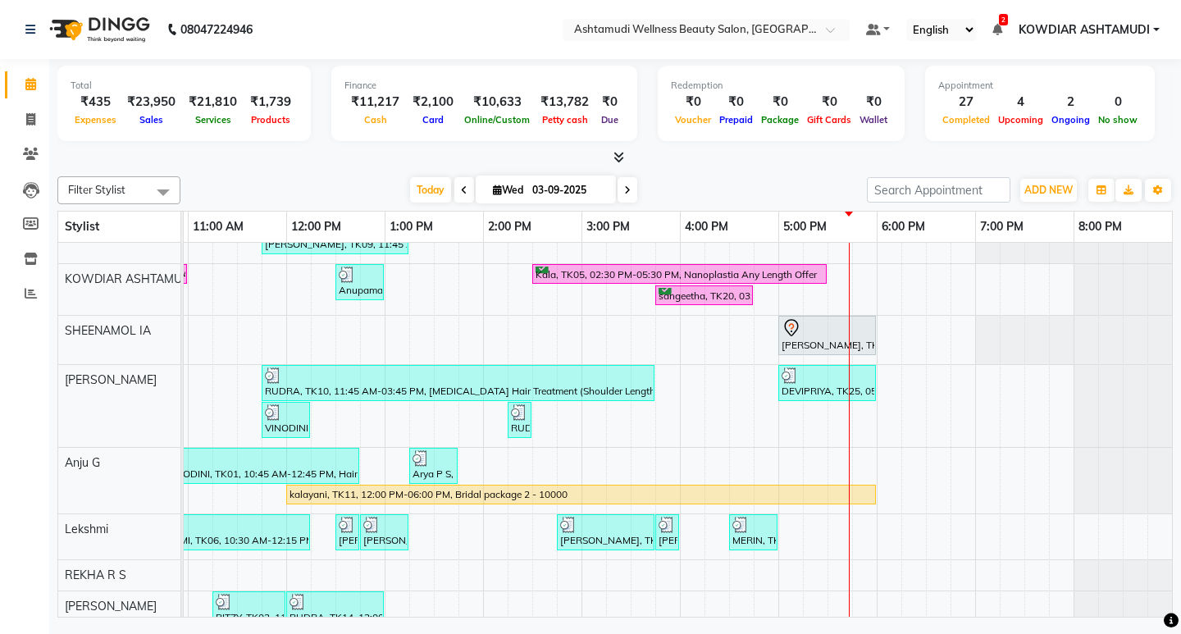
scroll to position [189, 0]
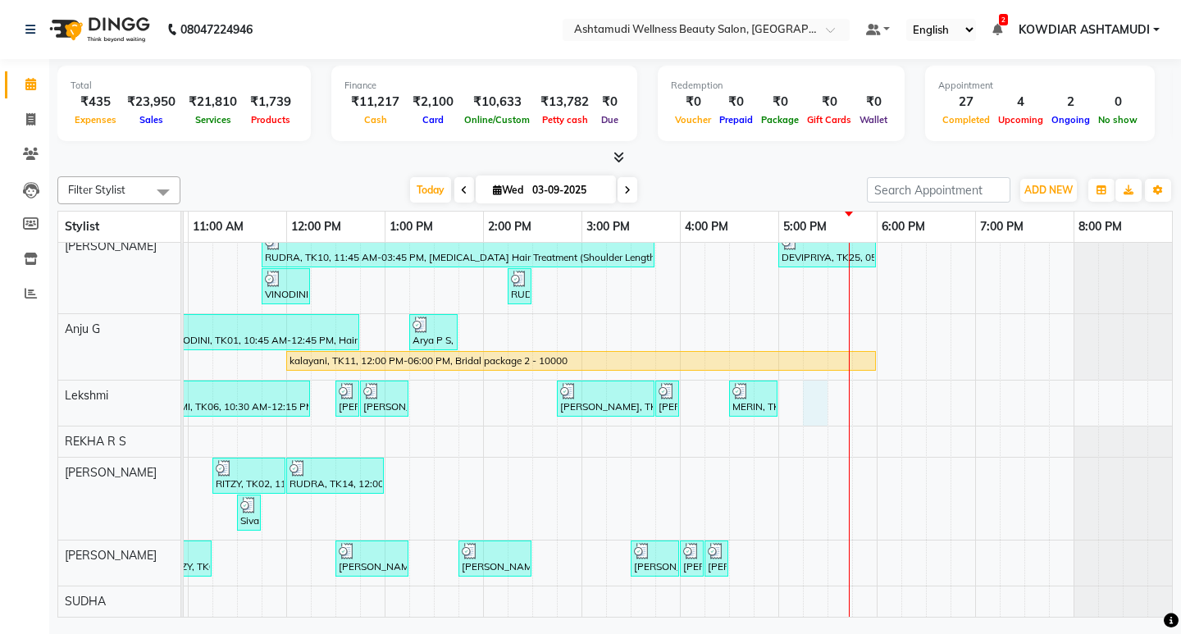
click at [806, 380] on div "[PERSON_NAME], TK07, 11:00 AM-12:30 PM, ROOT TOUCH UP (AMONIA FREE) CROWN PORTI…" at bounding box center [532, 332] width 1279 height 569
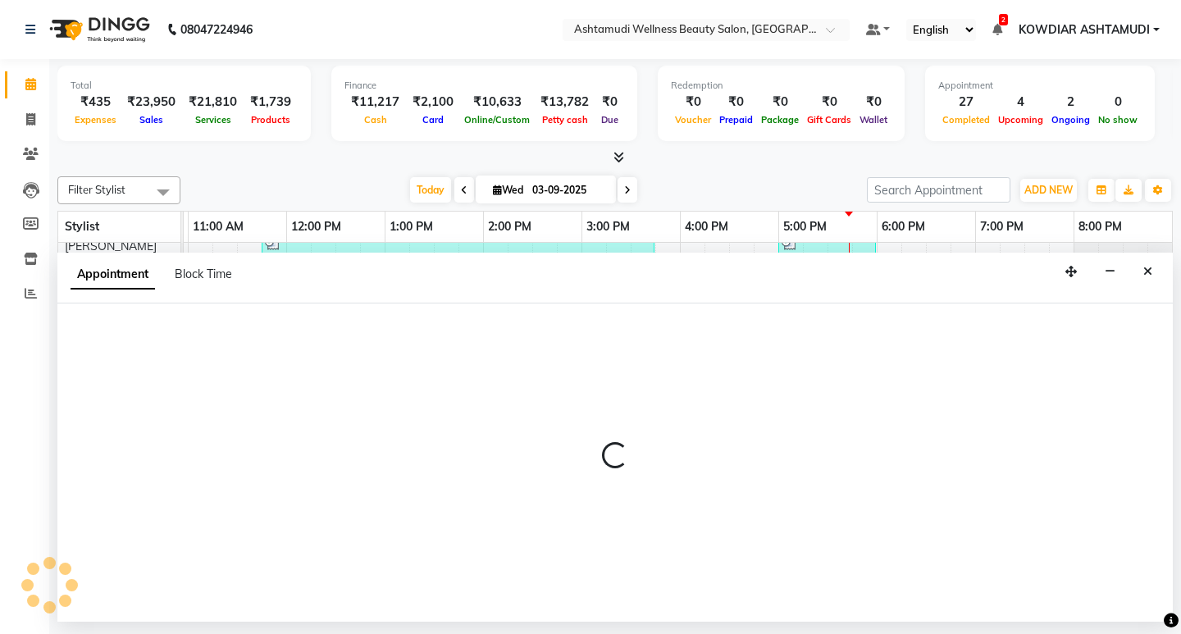
select select "72435"
select select "1035"
select select "tentative"
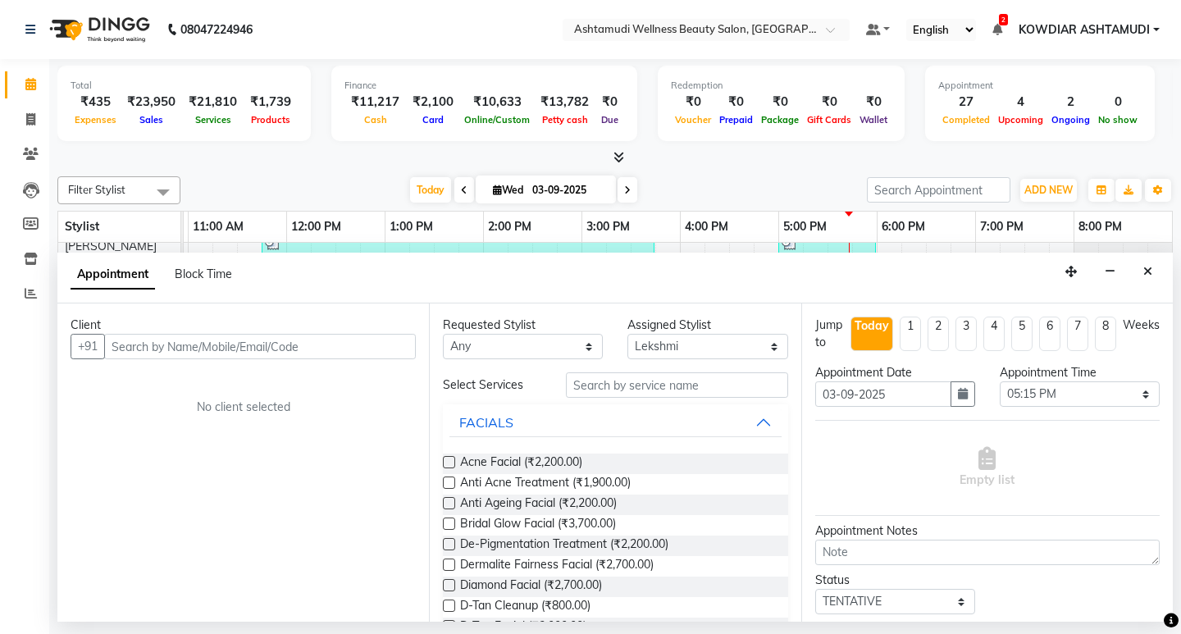
click at [216, 338] on input "text" at bounding box center [260, 346] width 312 height 25
click at [652, 378] on input "text" at bounding box center [676, 384] width 221 height 25
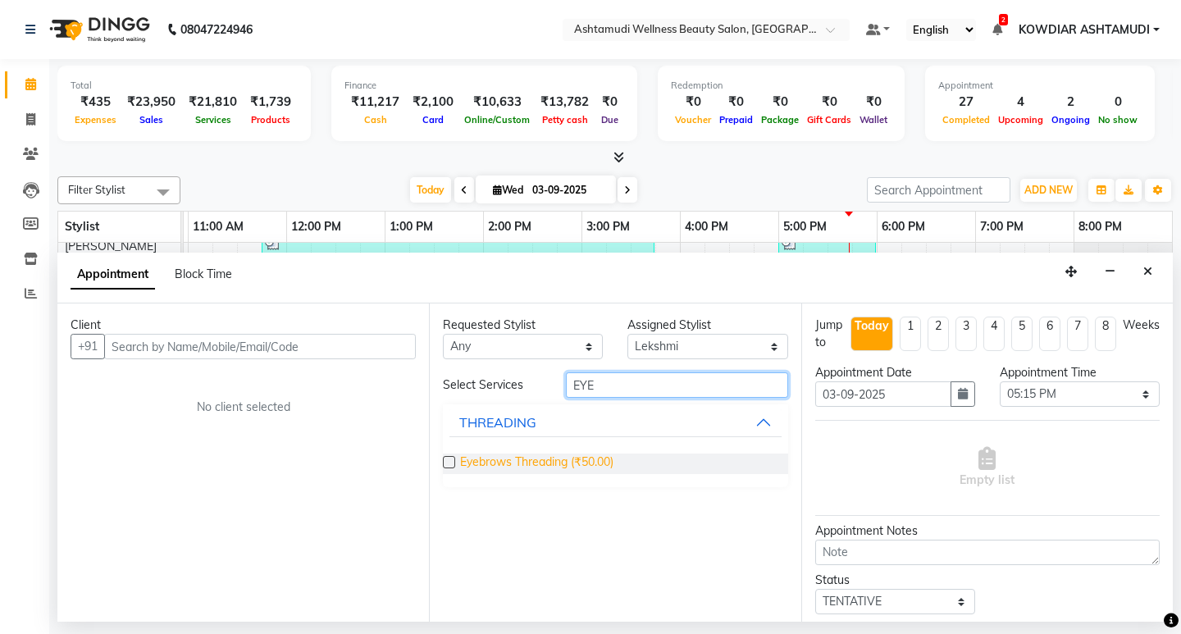
type input "EYE"
click at [585, 467] on span "Eyebrows Threading (₹50.00)" at bounding box center [536, 463] width 153 height 20
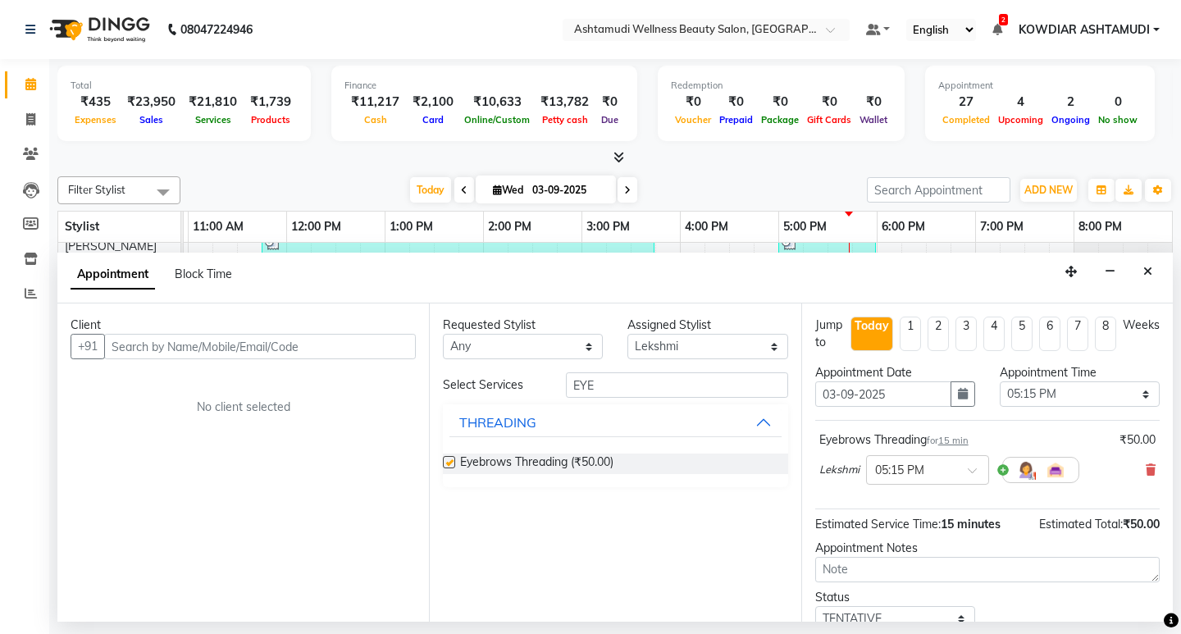
checkbox input "false"
click at [618, 383] on input "EYE" at bounding box center [676, 384] width 221 height 25
type input "E"
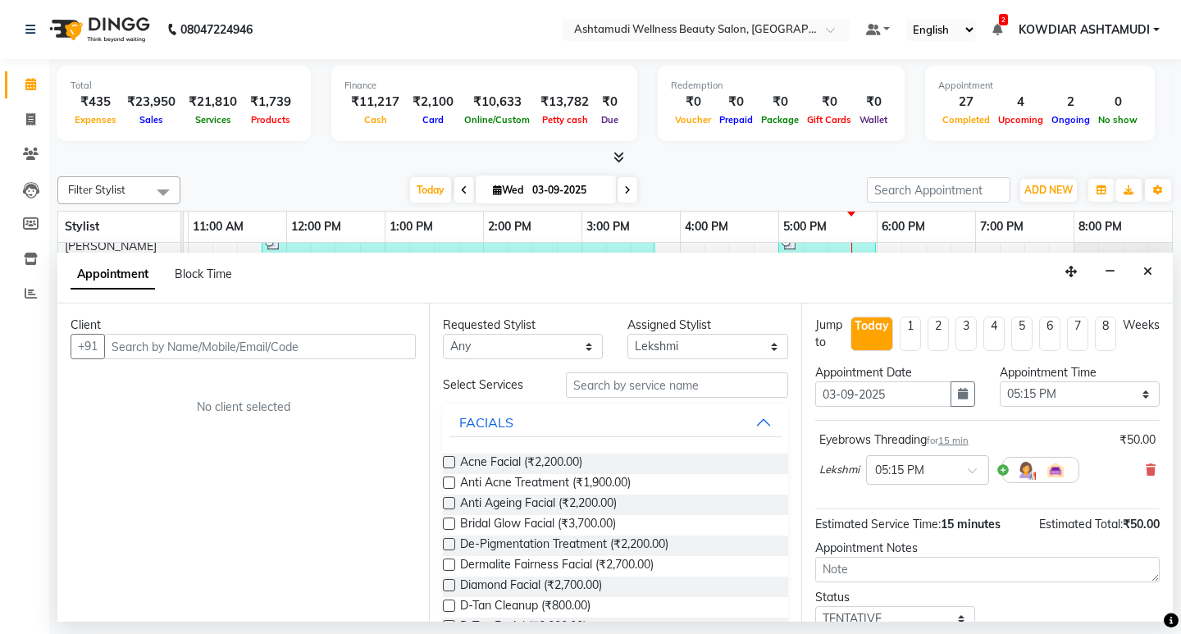
click at [666, 328] on div "Assigned Stylist" at bounding box center [707, 324] width 160 height 17
click at [663, 348] on select "Select [PERSON_NAME] Anju G KOWDIAR ASHTAMUDI [PERSON_NAME] R S [PERSON_NAME] […" at bounding box center [707, 346] width 160 height 25
select select "27382"
click at [627, 334] on select "Select [PERSON_NAME] Anju G KOWDIAR ASHTAMUDI [PERSON_NAME] R S [PERSON_NAME] […" at bounding box center [707, 346] width 160 height 25
click at [620, 389] on input "text" at bounding box center [676, 384] width 221 height 25
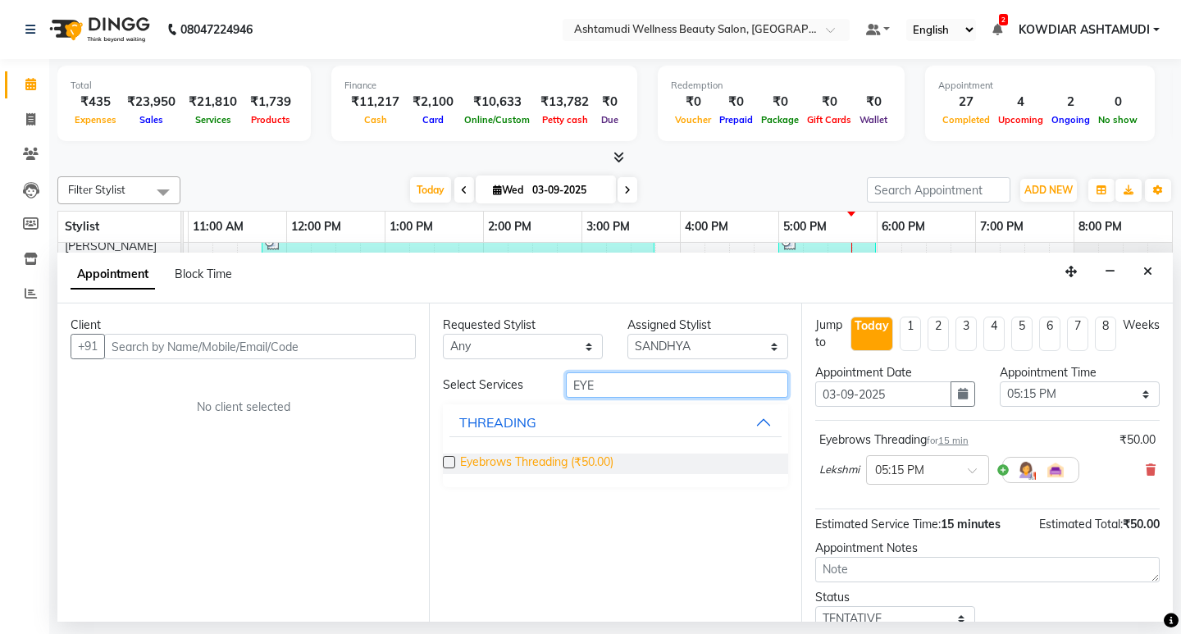
type input "EYE"
click at [581, 467] on span "Eyebrows Threading (₹50.00)" at bounding box center [536, 463] width 153 height 20
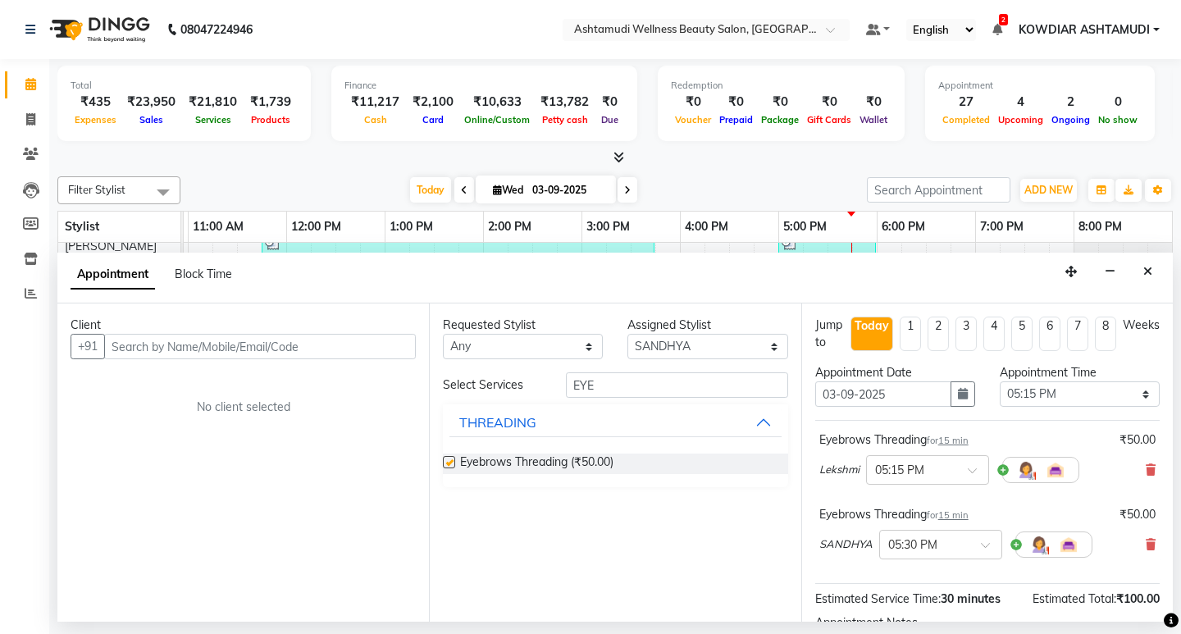
checkbox input "false"
click at [189, 350] on input "text" at bounding box center [260, 346] width 312 height 25
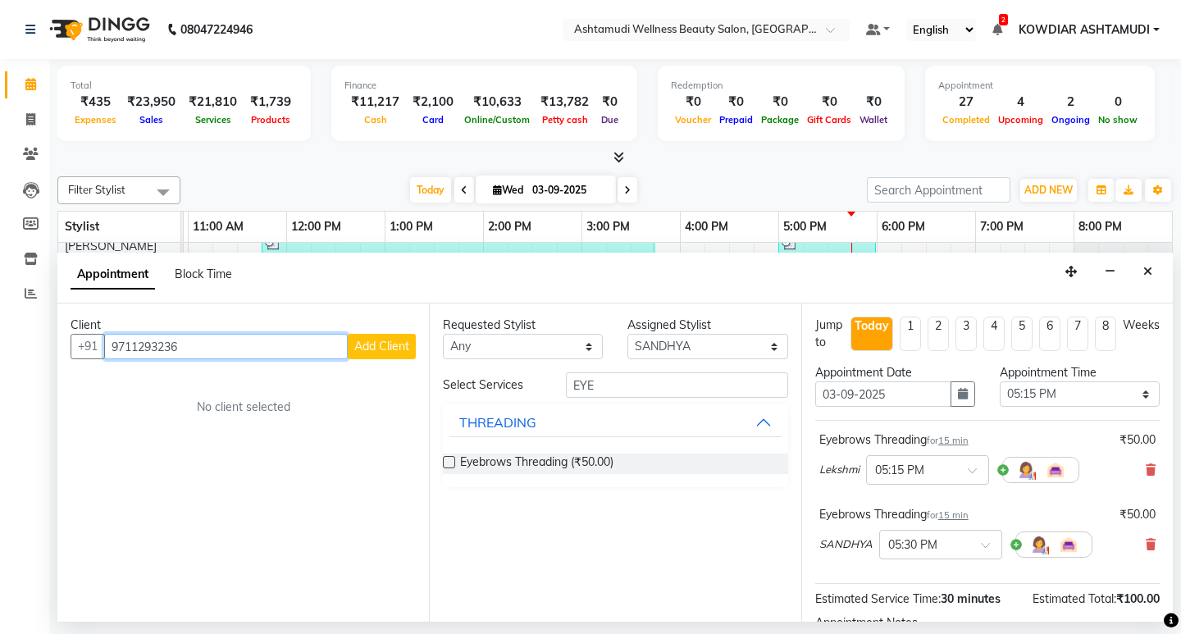
type input "9711293236"
click at [377, 348] on span "Add Client" at bounding box center [381, 346] width 55 height 15
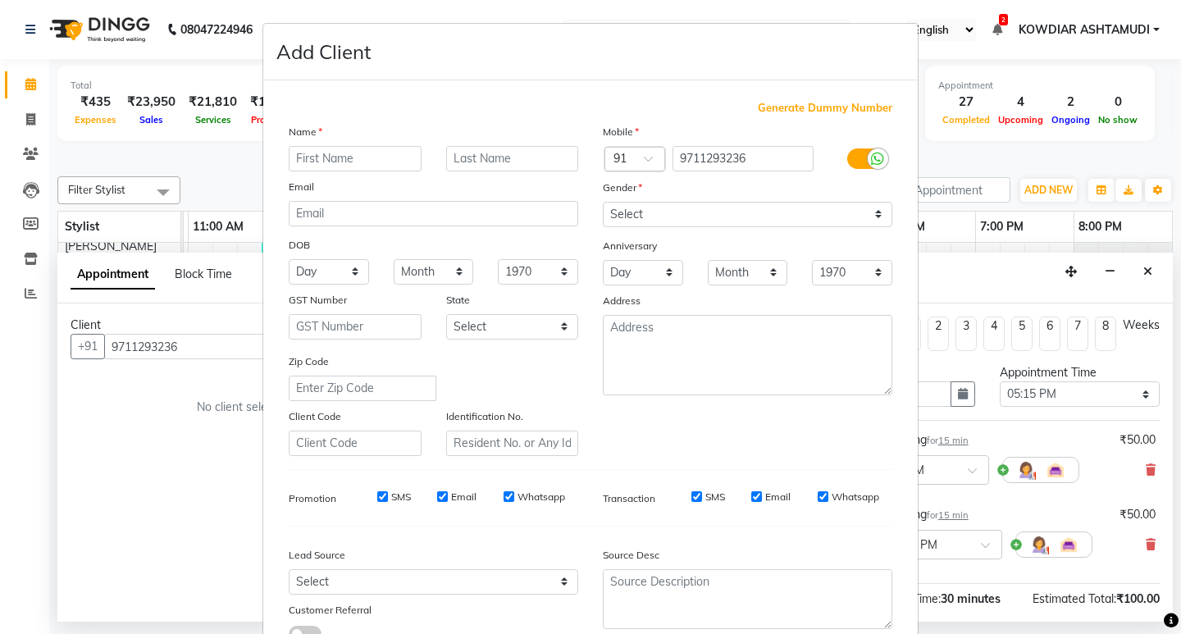
click at [364, 156] on input "text" at bounding box center [355, 158] width 133 height 25
type input "[PERSON_NAME]"
click at [665, 226] on select "Select [DEMOGRAPHIC_DATA] [DEMOGRAPHIC_DATA] Other Prefer Not To Say" at bounding box center [747, 214] width 289 height 25
select select "[DEMOGRAPHIC_DATA]"
click at [603, 202] on select "Select [DEMOGRAPHIC_DATA] [DEMOGRAPHIC_DATA] Other Prefer Not To Say" at bounding box center [747, 214] width 289 height 25
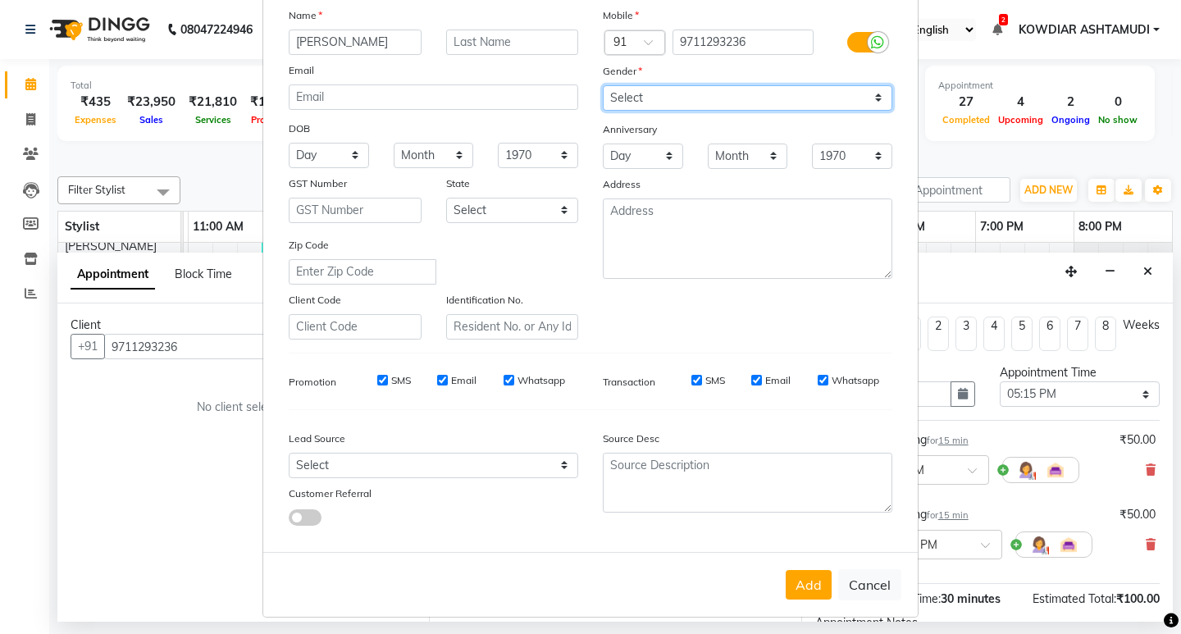
scroll to position [123, 0]
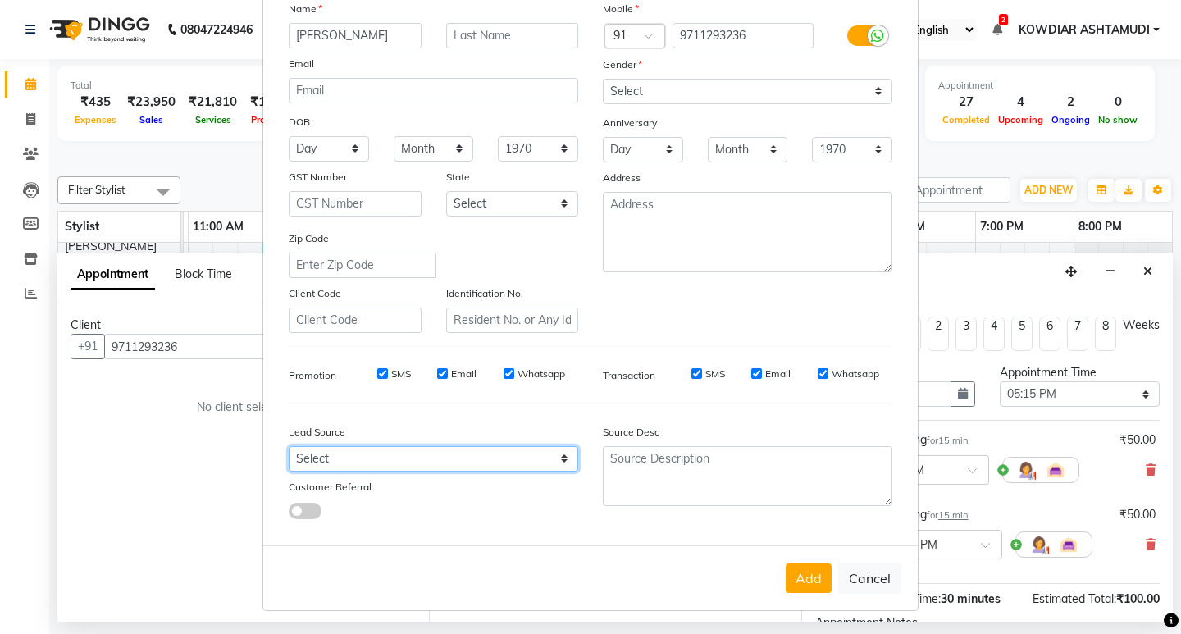
click at [526, 466] on select "Select Walk-in Referral Internet Friend Word of Mouth Advertisement Facebook Ju…" at bounding box center [433, 458] width 289 height 25
select select "31538"
click at [289, 446] on select "Select Walk-in Referral Internet Friend Word of Mouth Advertisement Facebook Ju…" at bounding box center [433, 458] width 289 height 25
click at [799, 578] on button "Add" at bounding box center [808, 578] width 46 height 30
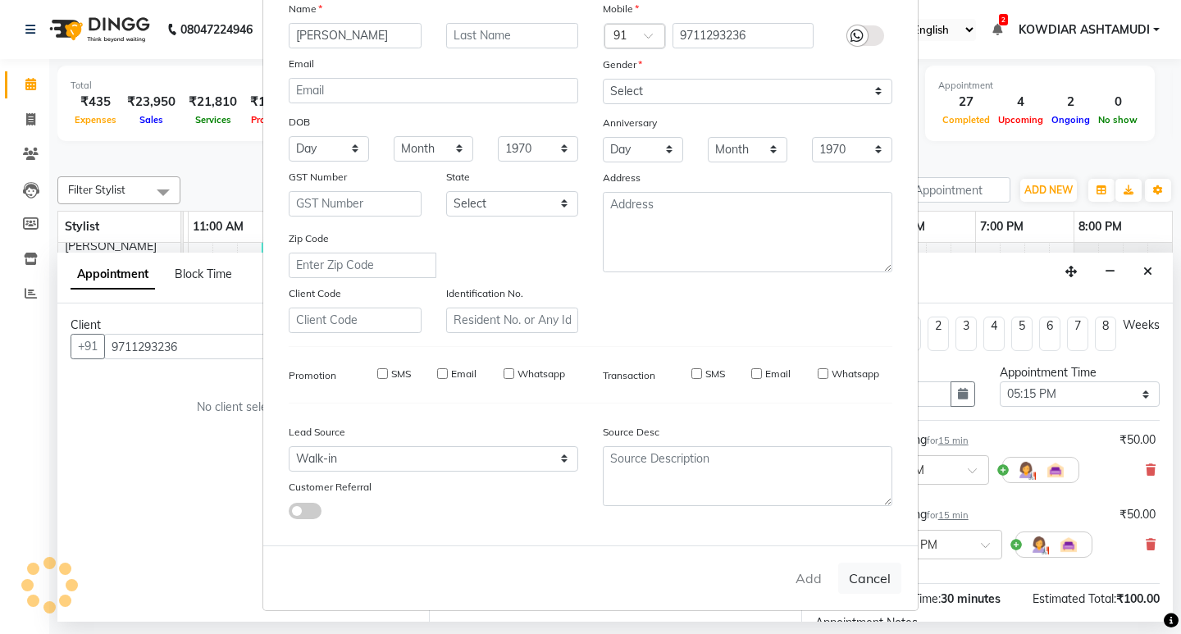
select select
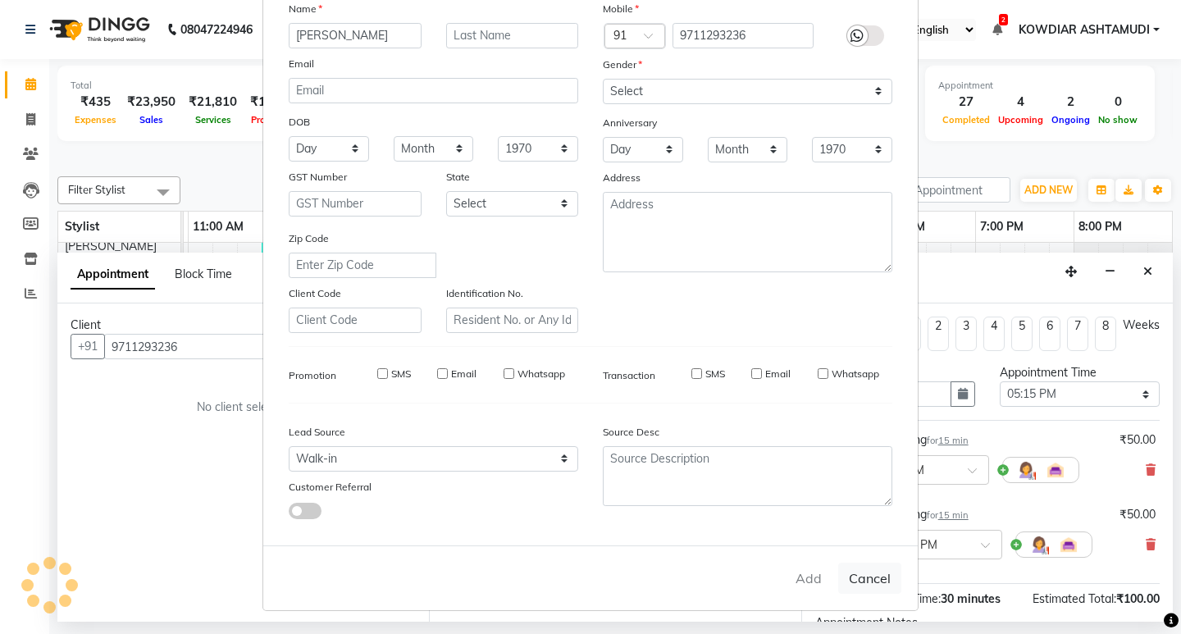
select select
checkbox input "false"
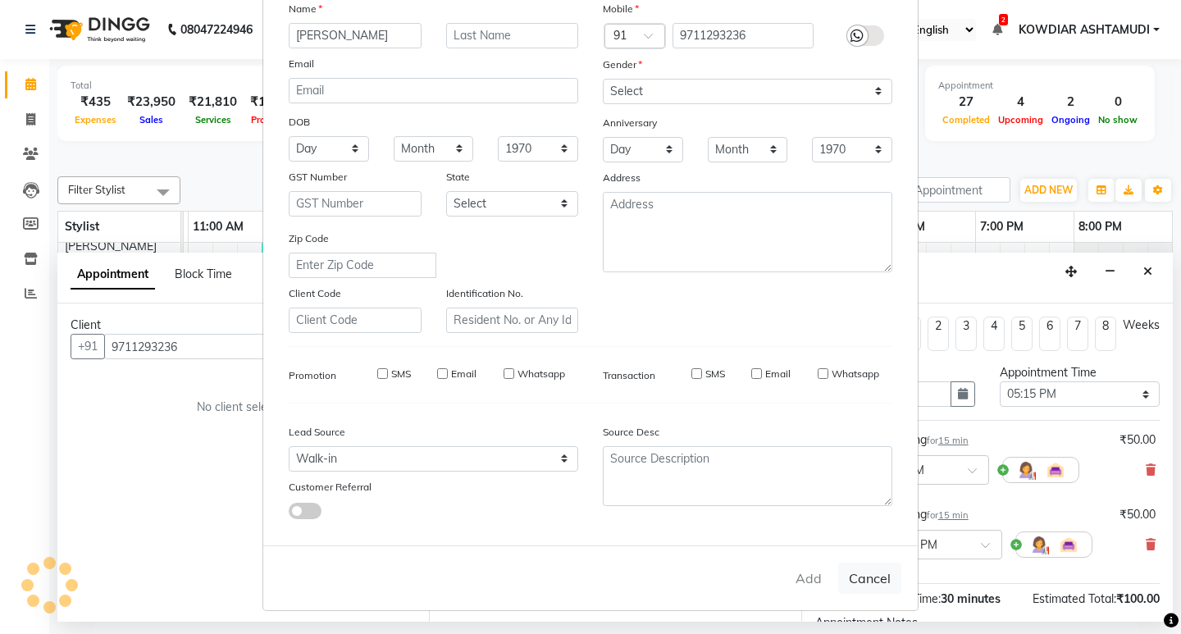
checkbox input "false"
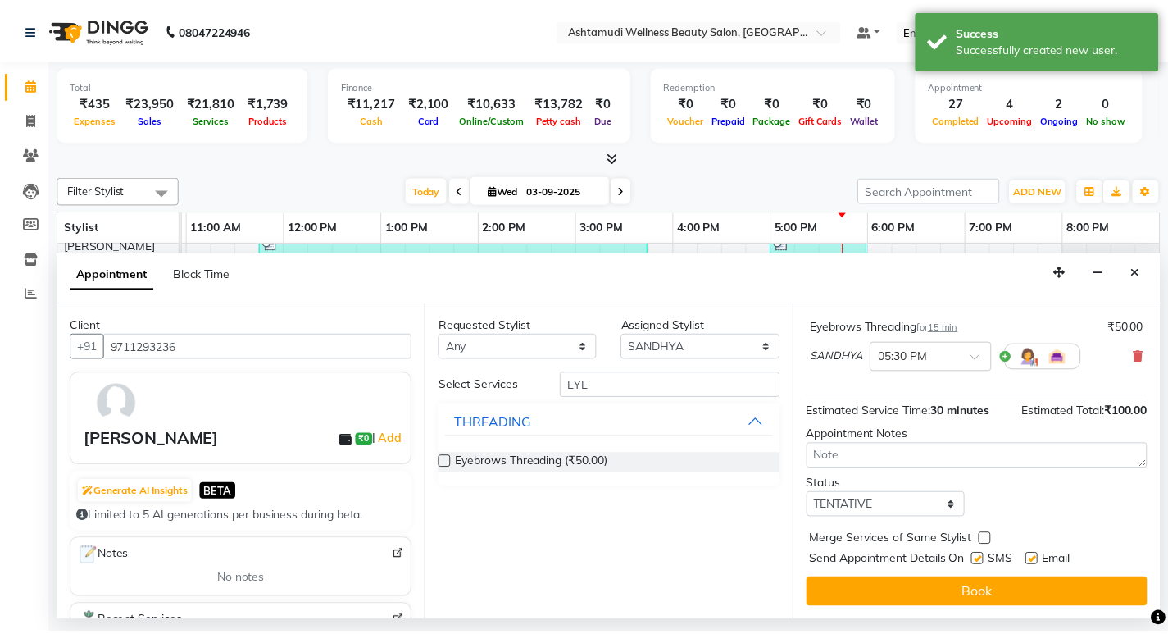
scroll to position [188, 0]
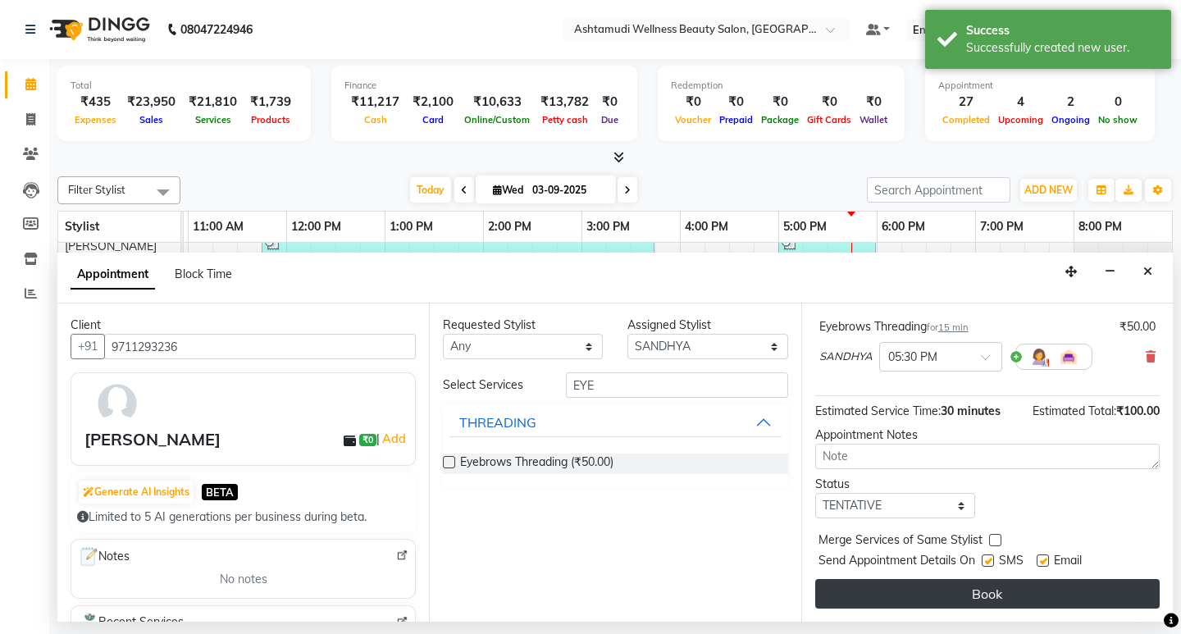
click at [903, 590] on button "Book" at bounding box center [987, 594] width 344 height 30
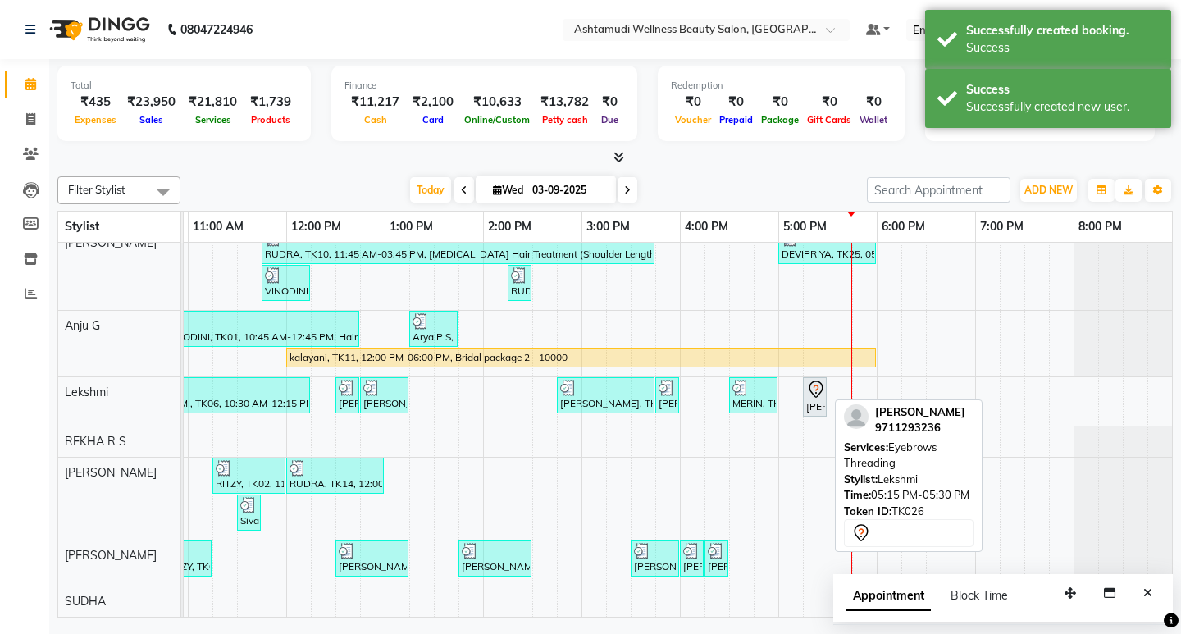
click at [803, 392] on link "[PERSON_NAME], TK26, 05:15 PM-05:30 PM, Eyebrows Threading" at bounding box center [815, 396] width 24 height 39
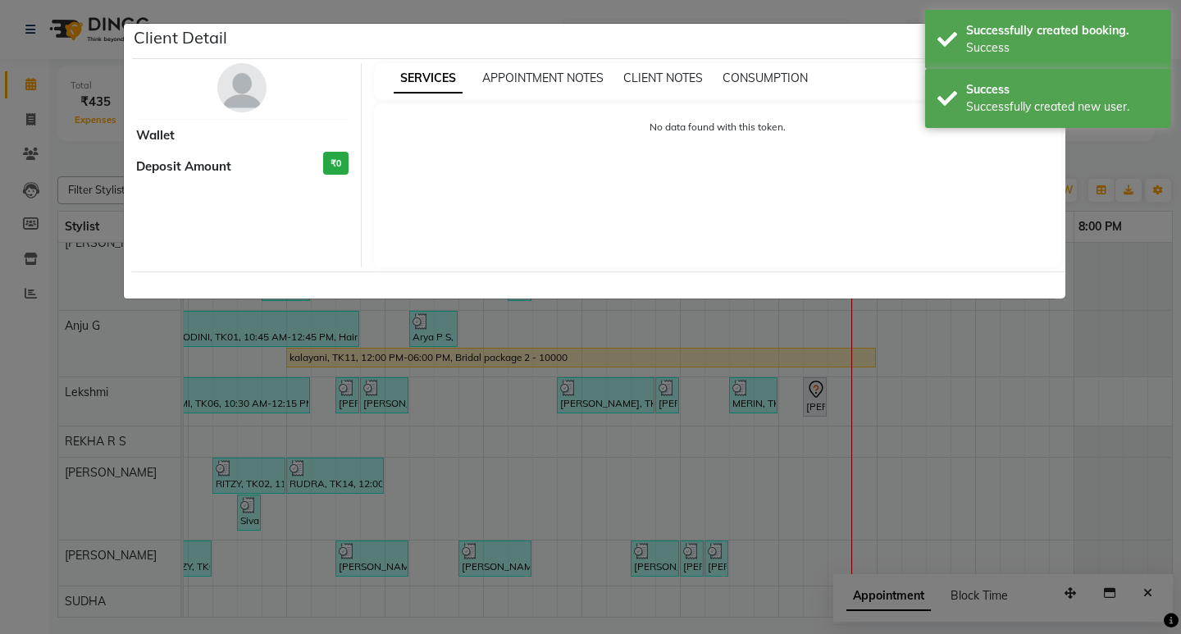
select select "7"
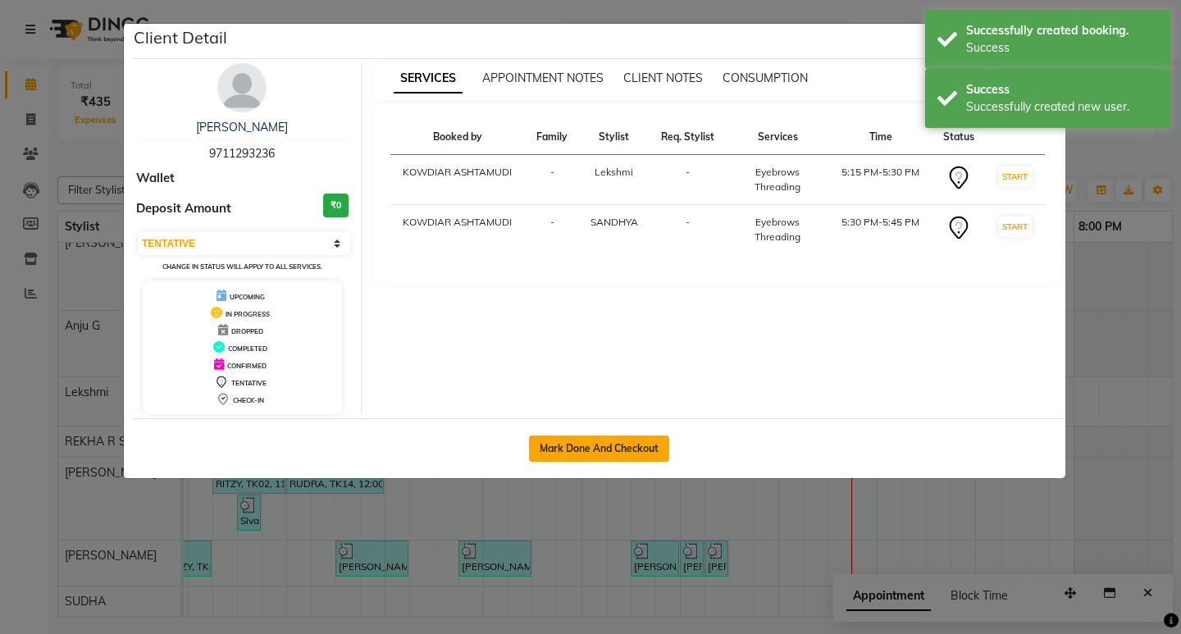
click at [590, 452] on button "Mark Done And Checkout" at bounding box center [599, 448] width 140 height 26
select select "4668"
select select "service"
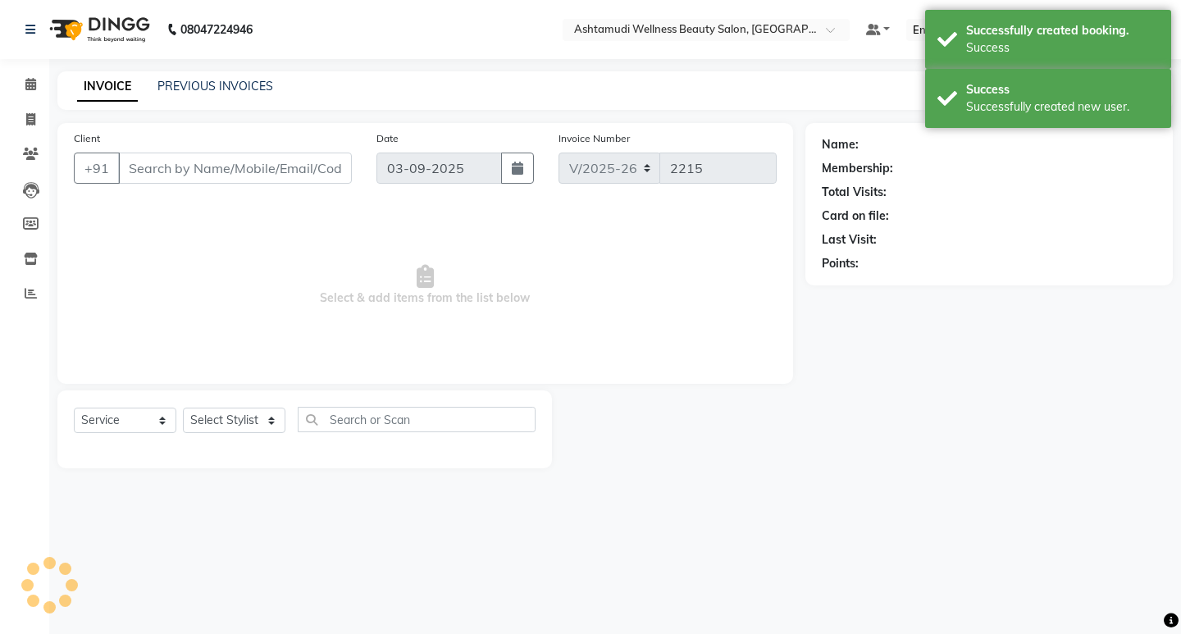
type input "9711293236"
select select "72435"
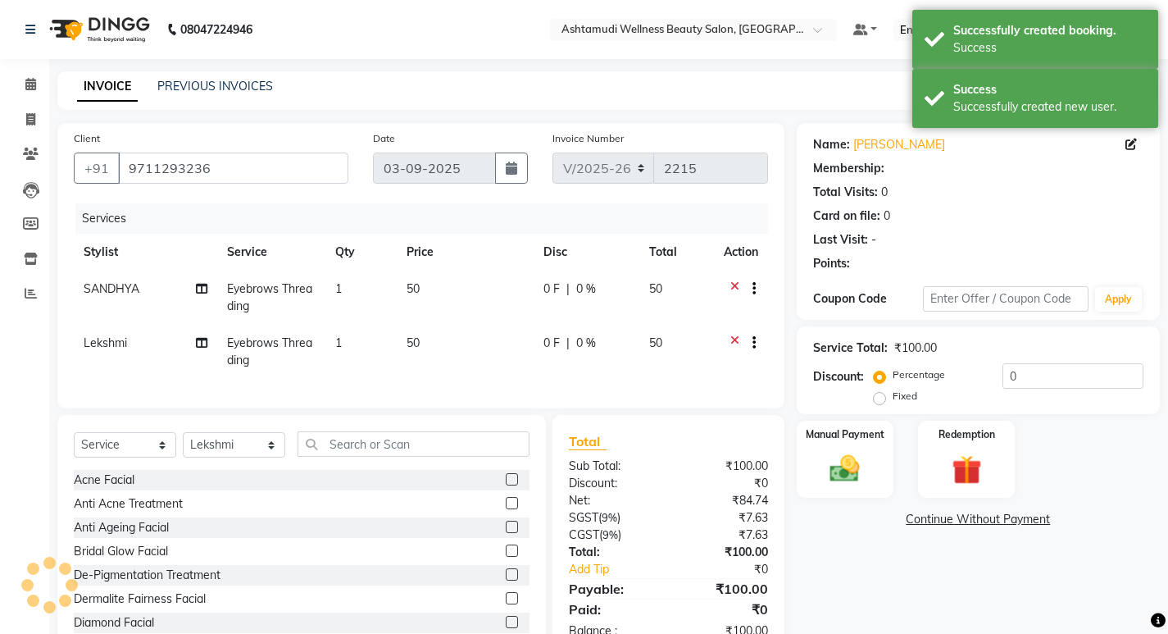
select select "1: Object"
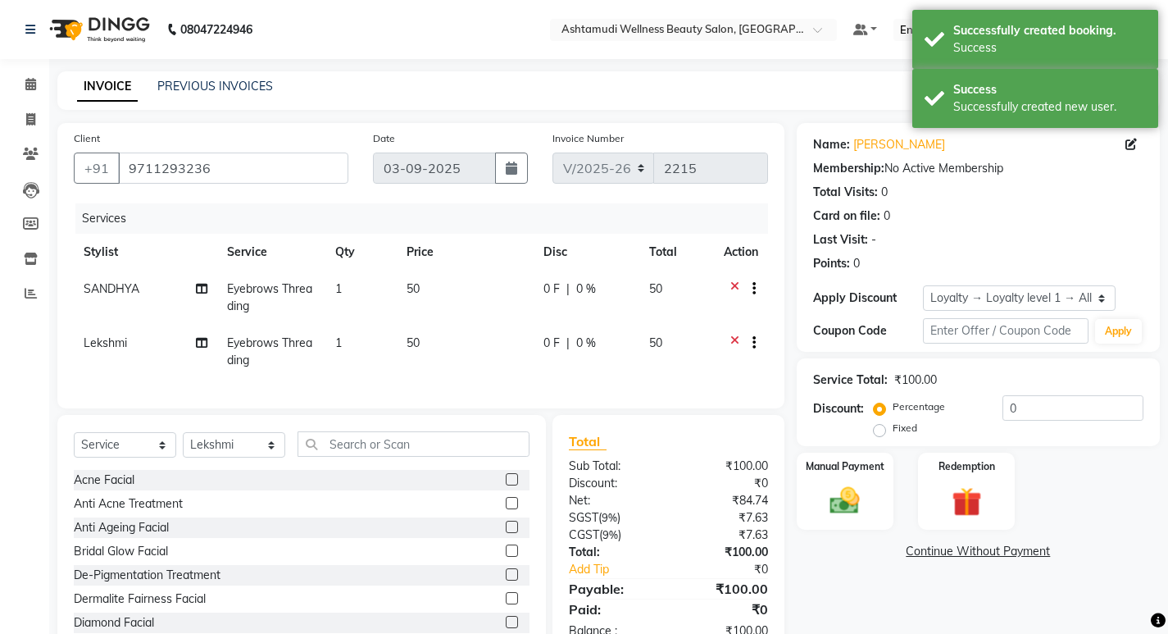
click at [893, 429] on label "Fixed" at bounding box center [905, 428] width 25 height 15
click at [883, 429] on input "Fixed" at bounding box center [882, 427] width 11 height 11
radio input "true"
click at [893, 414] on label "Percentage" at bounding box center [919, 406] width 52 height 15
click at [881, 412] on input "Percentage" at bounding box center [882, 406] width 11 height 11
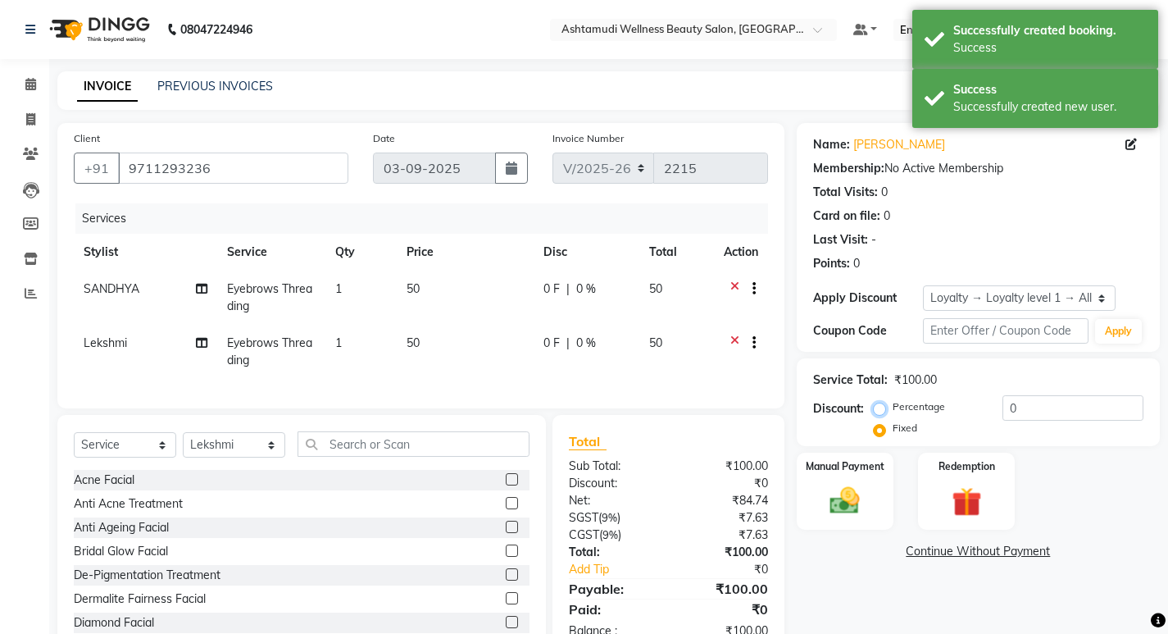
radio input "true"
click at [1032, 408] on input "0" at bounding box center [1073, 407] width 141 height 25
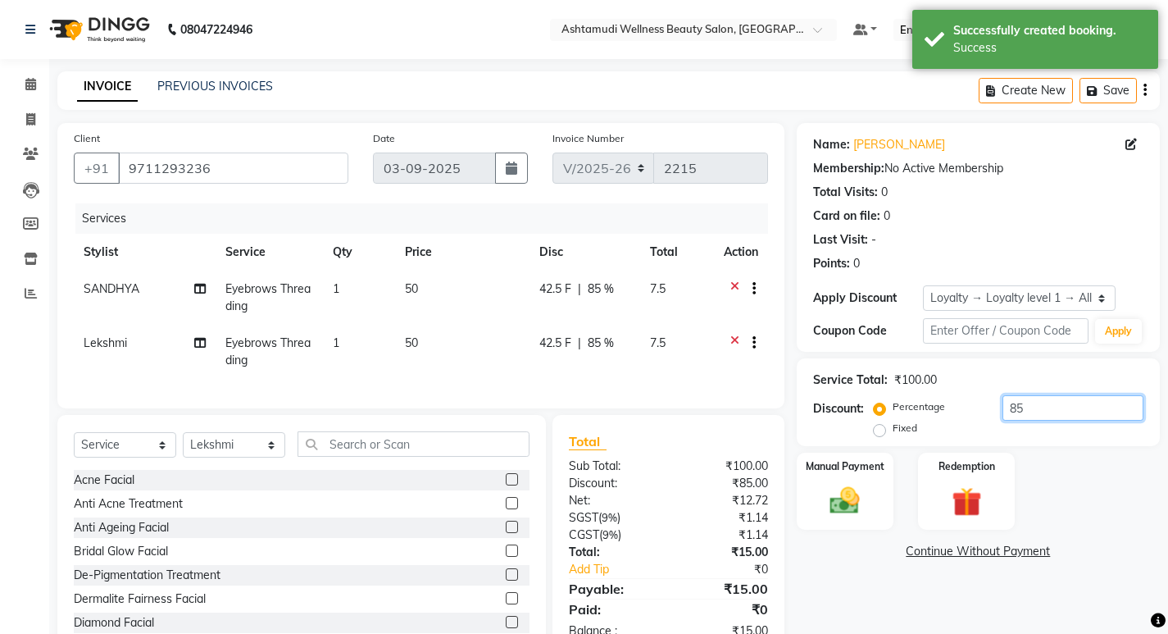
type input "8"
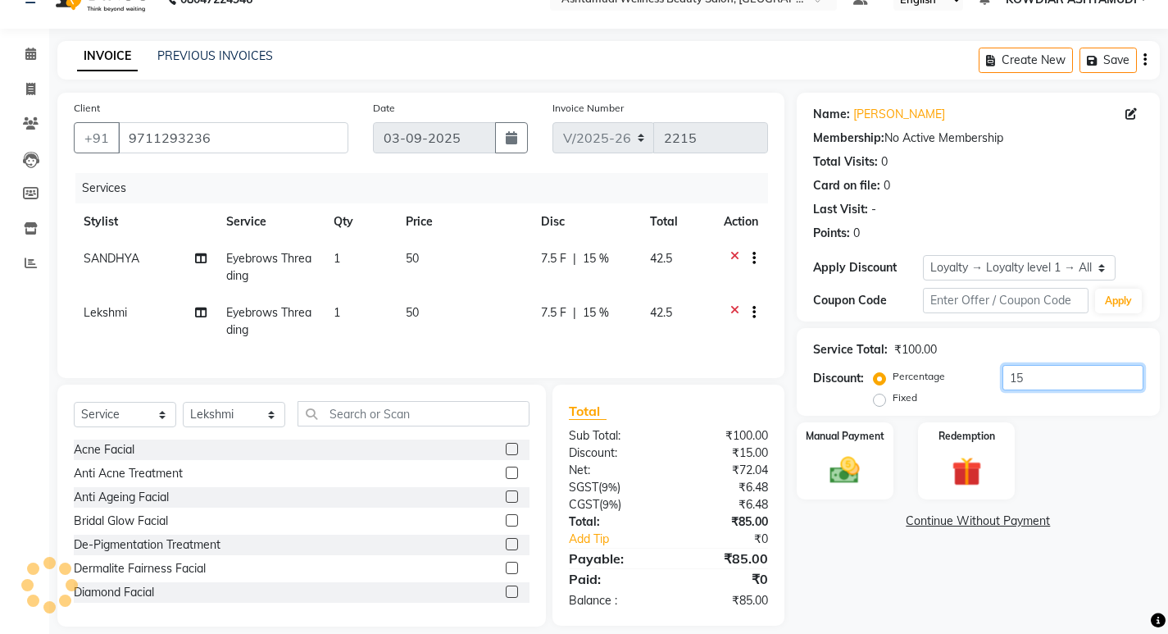
scroll to position [60, 0]
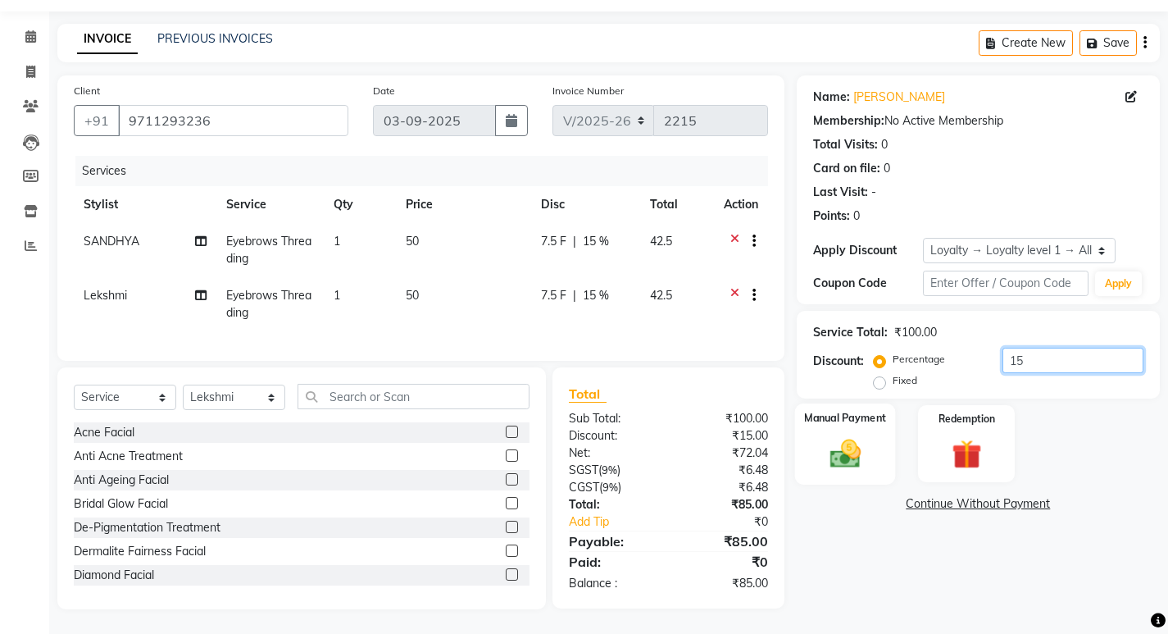
type input "15"
click at [850, 459] on div "Manual Payment" at bounding box center [844, 443] width 101 height 81
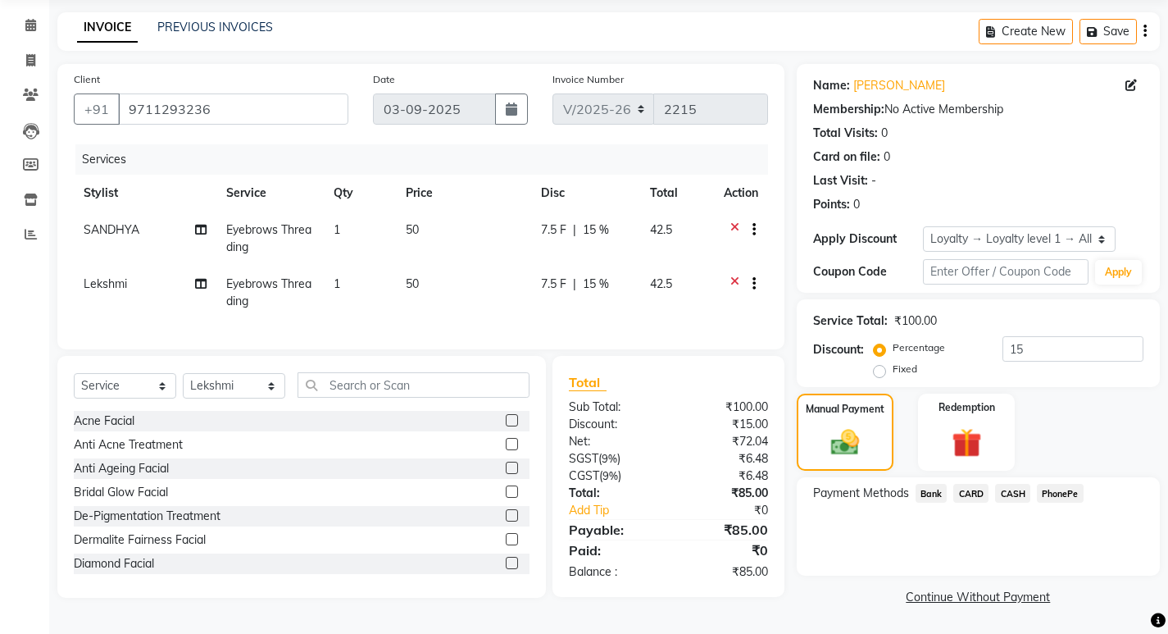
click at [1053, 494] on span "PhonePe" at bounding box center [1060, 493] width 47 height 19
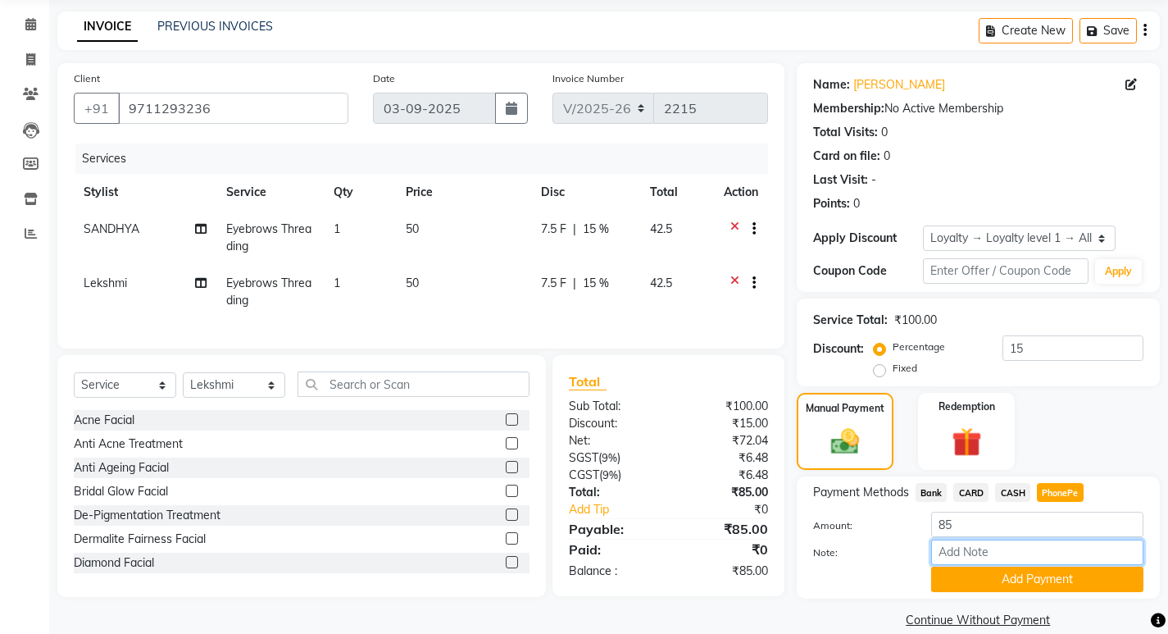
click at [1030, 550] on input "Note:" at bounding box center [1037, 551] width 212 height 25
type input "sheena"
click at [1040, 576] on button "Add Payment" at bounding box center [1037, 579] width 212 height 25
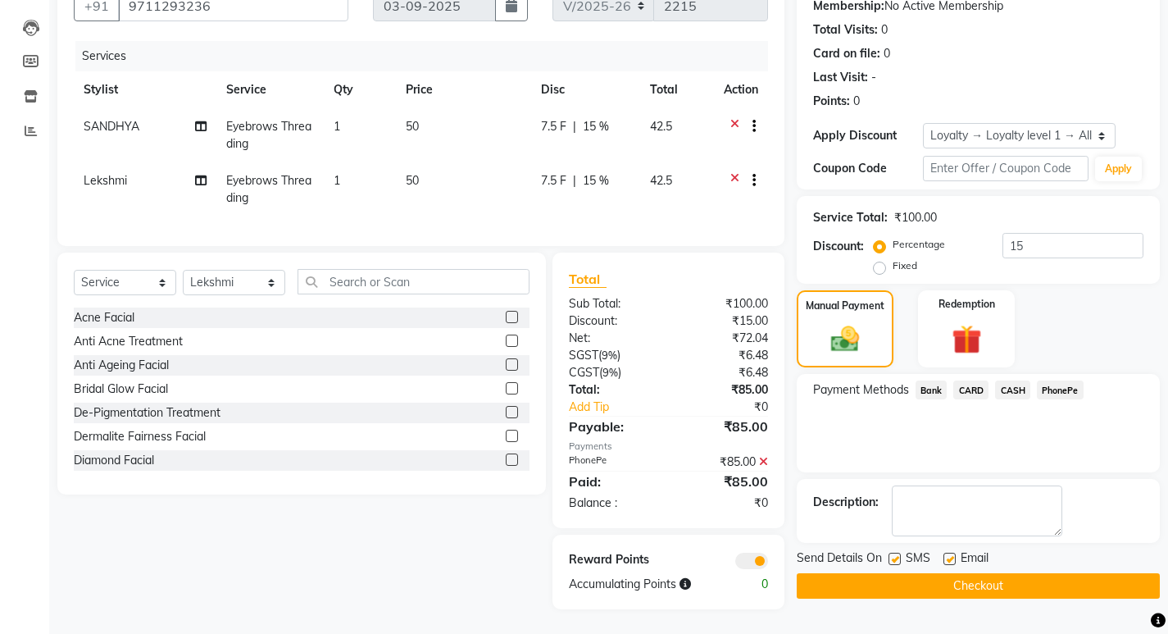
scroll to position [175, 0]
click at [894, 553] on label at bounding box center [895, 559] width 12 height 12
click at [894, 554] on input "checkbox" at bounding box center [894, 559] width 11 height 11
checkbox input "false"
click at [949, 553] on label at bounding box center [950, 559] width 12 height 12
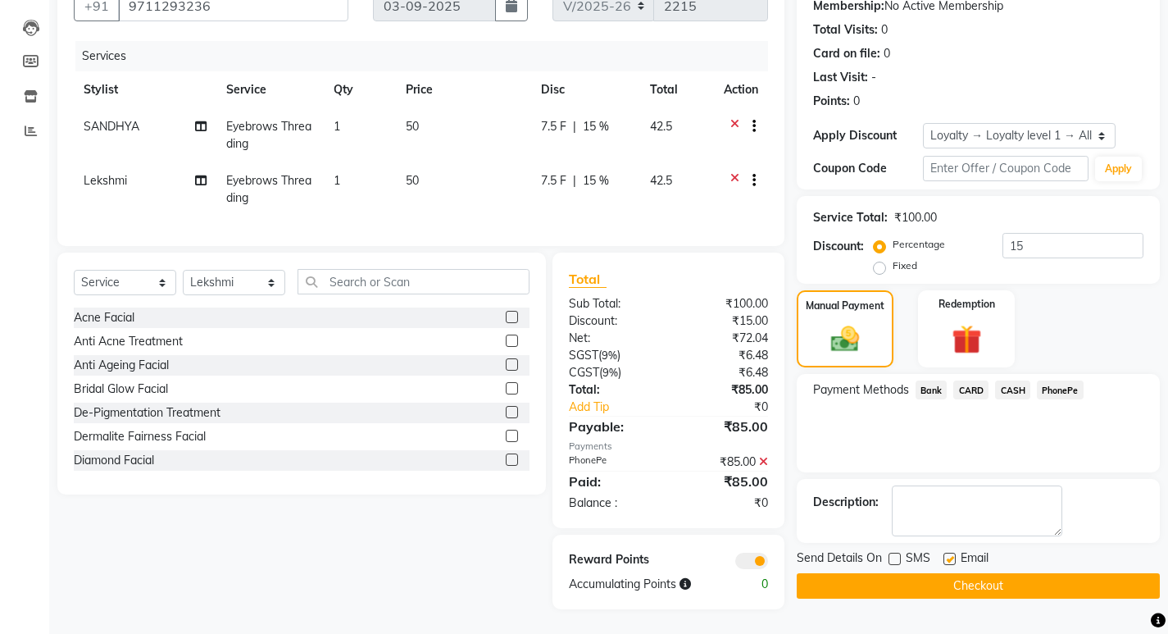
click at [949, 554] on input "checkbox" at bounding box center [949, 559] width 11 height 11
checkbox input "false"
click at [929, 573] on button "Checkout" at bounding box center [978, 585] width 363 height 25
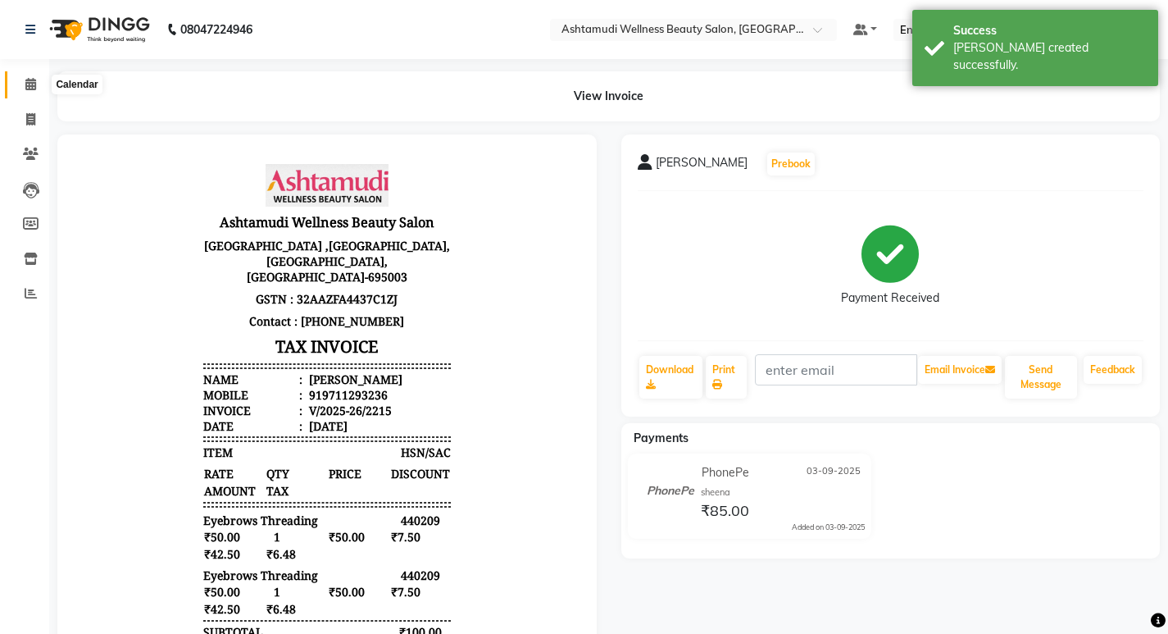
click at [18, 80] on span at bounding box center [30, 84] width 29 height 19
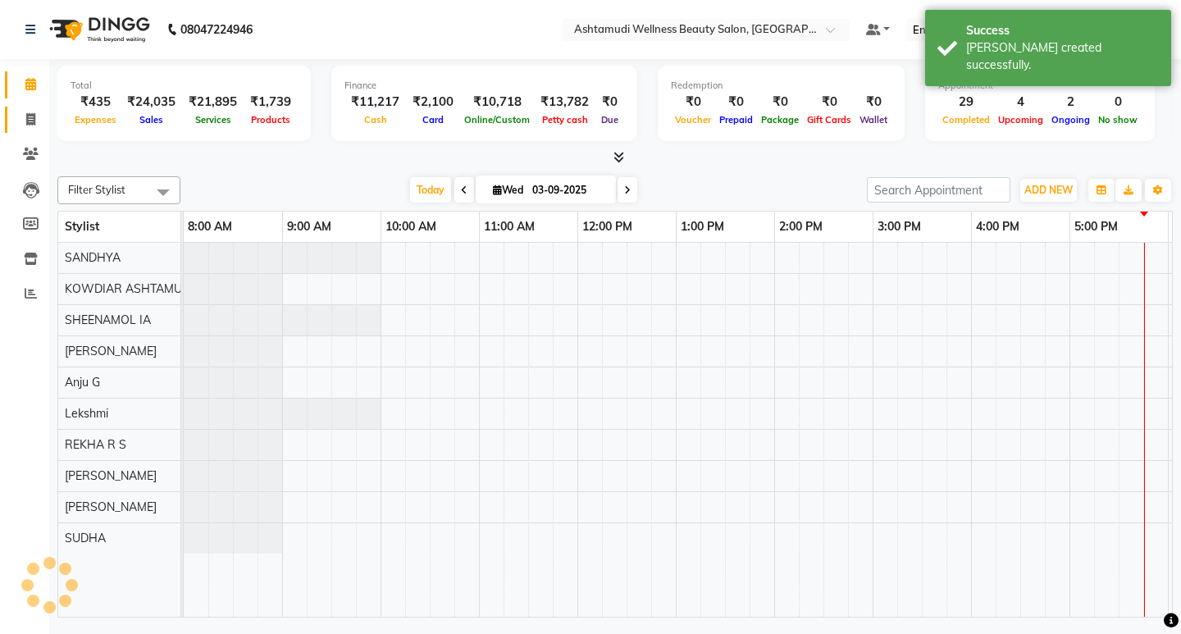
click at [27, 109] on link "Invoice" at bounding box center [24, 120] width 39 height 27
select select "service"
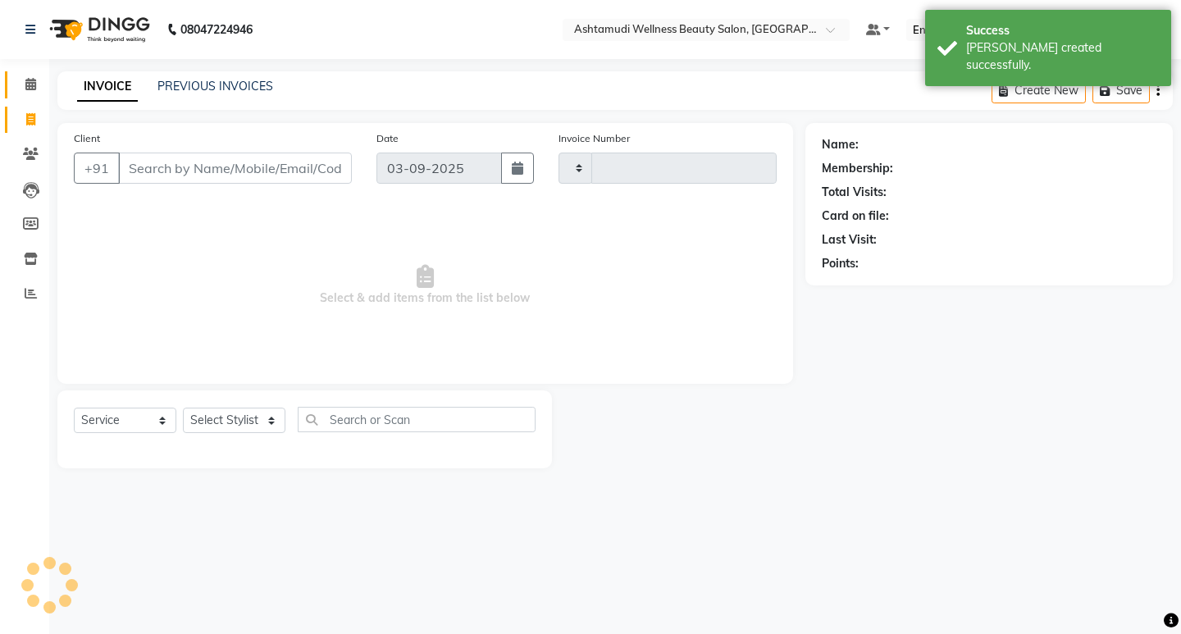
type input "2216"
select select "4668"
click at [27, 93] on span at bounding box center [30, 84] width 29 height 19
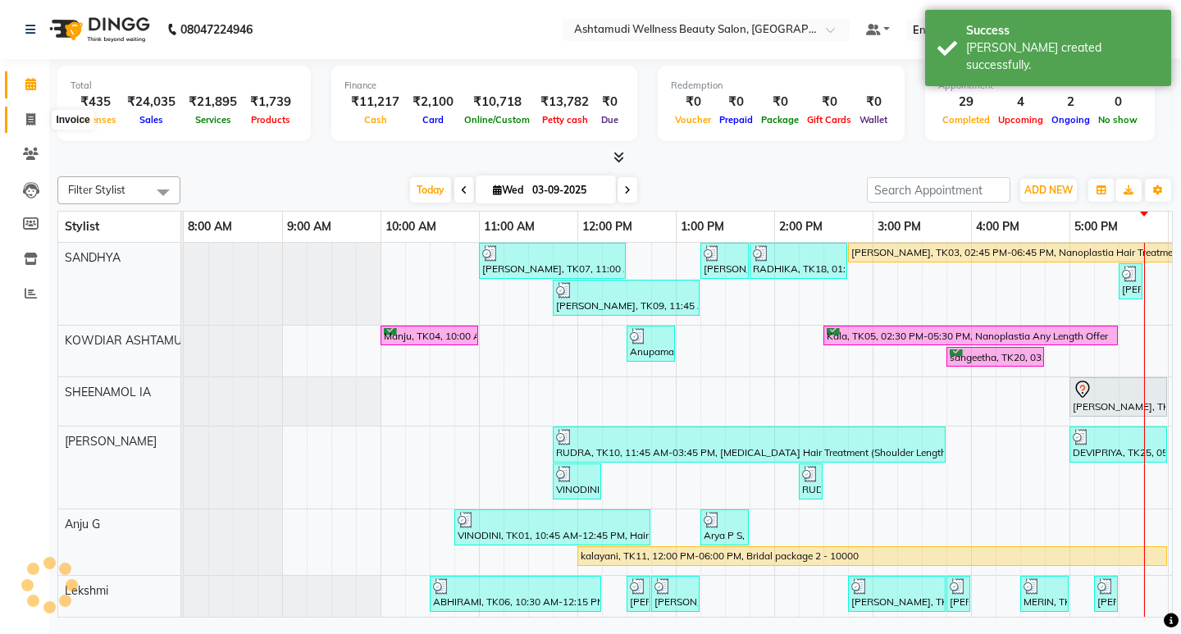
click at [28, 112] on span at bounding box center [30, 120] width 29 height 19
select select "4668"
select select "service"
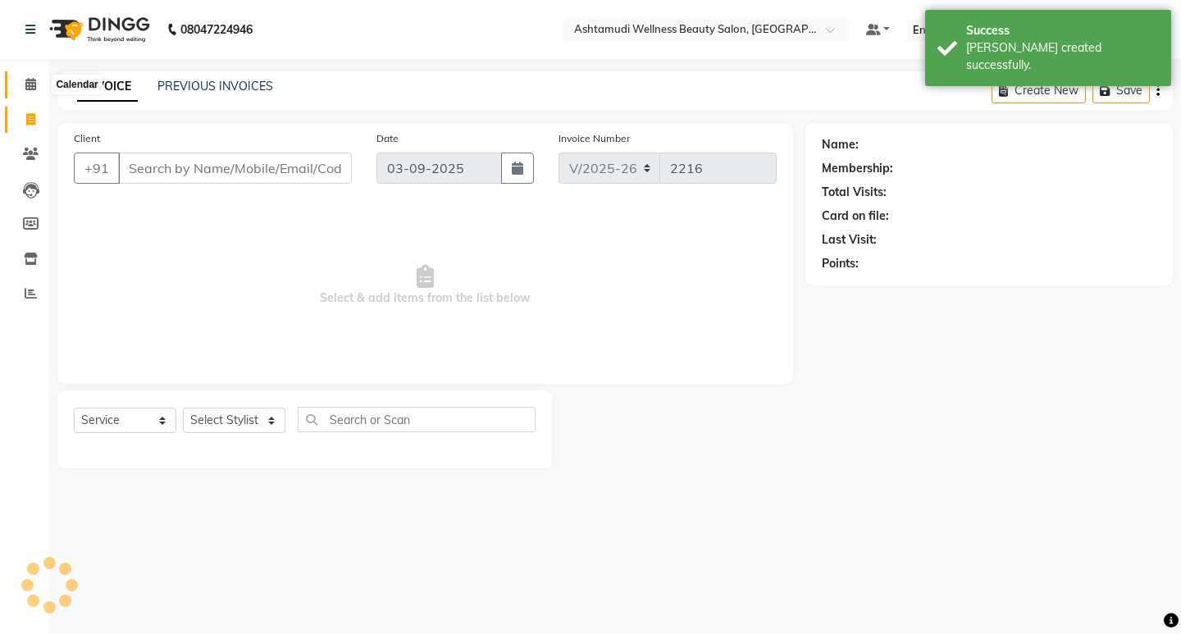
click at [31, 89] on icon at bounding box center [30, 84] width 11 height 12
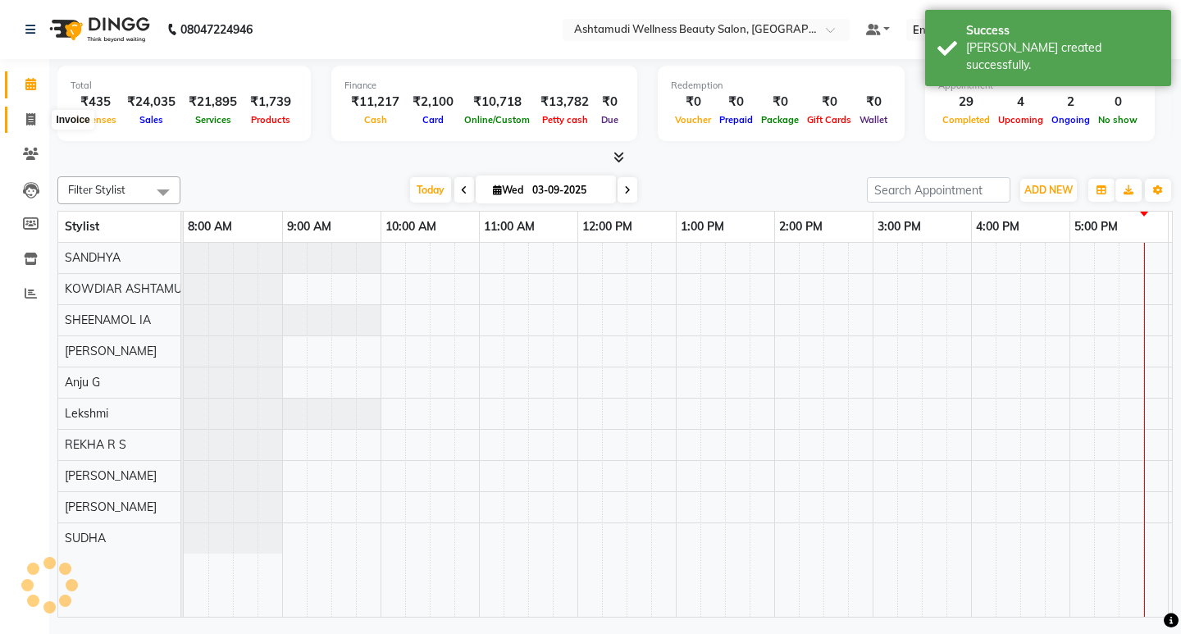
click at [34, 115] on icon at bounding box center [30, 119] width 9 height 12
select select "service"
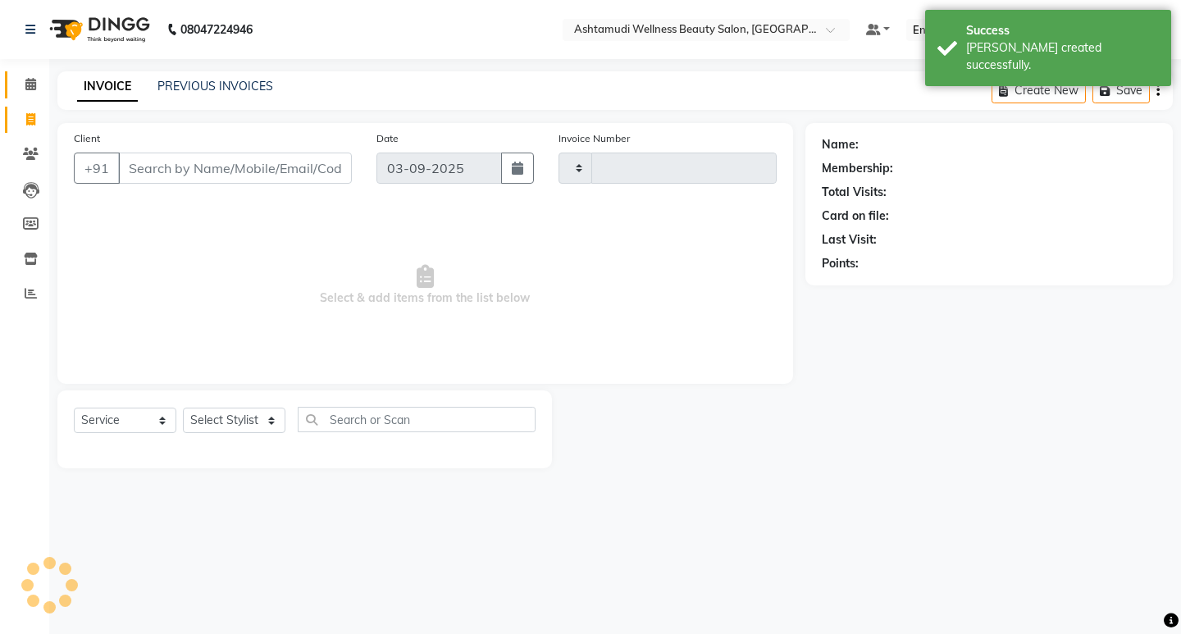
type input "2216"
select select "4668"
click at [30, 80] on icon at bounding box center [30, 84] width 11 height 12
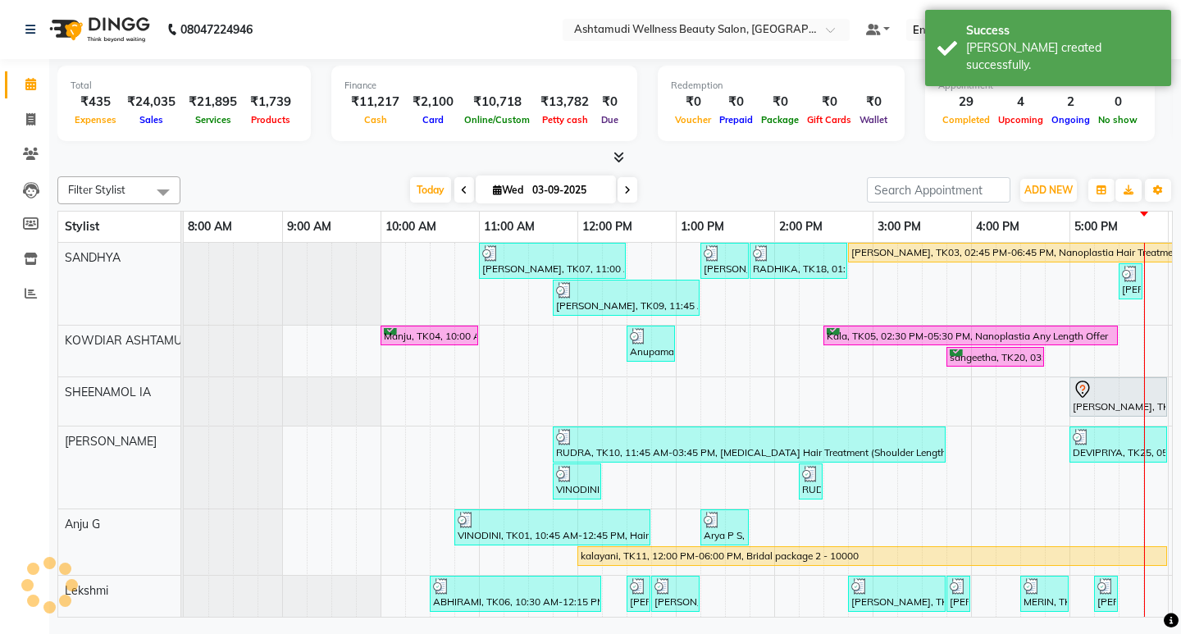
click at [382, 18] on nav "[PHONE_NUMBER] Need Help? Call us on 08047224946 Select Location × Ashtamudi We…" at bounding box center [590, 29] width 1181 height 59
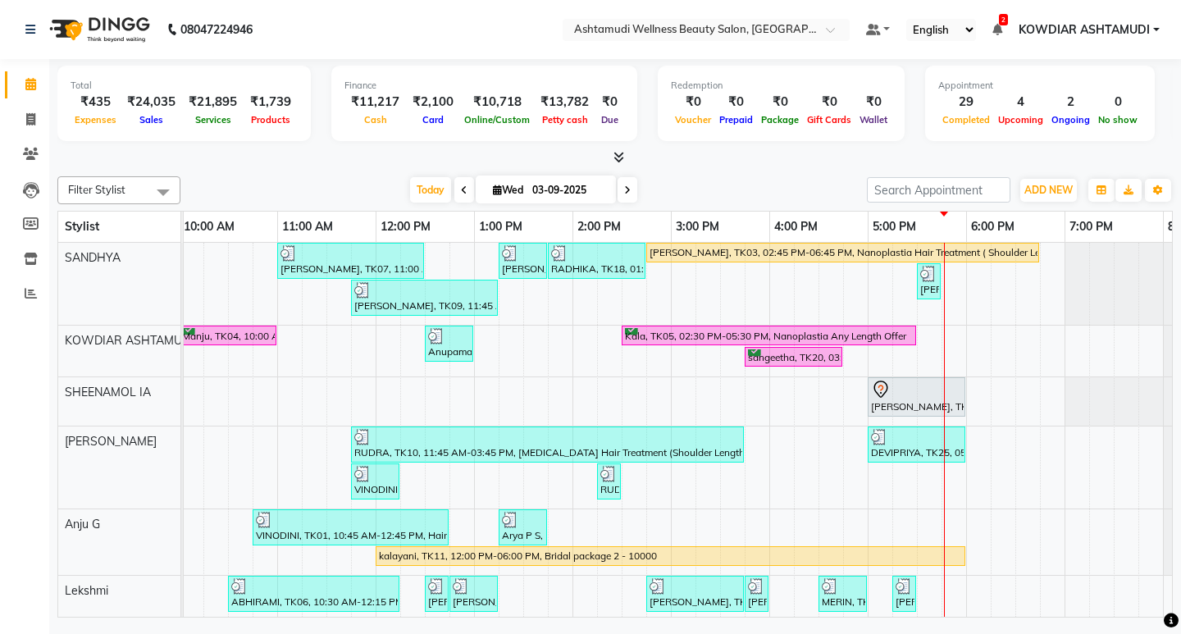
click at [418, 37] on nav "08047224946 Select Location × Ashtamudi Wellness Beauty Salon, Kowdiar Default …" at bounding box center [590, 29] width 1181 height 59
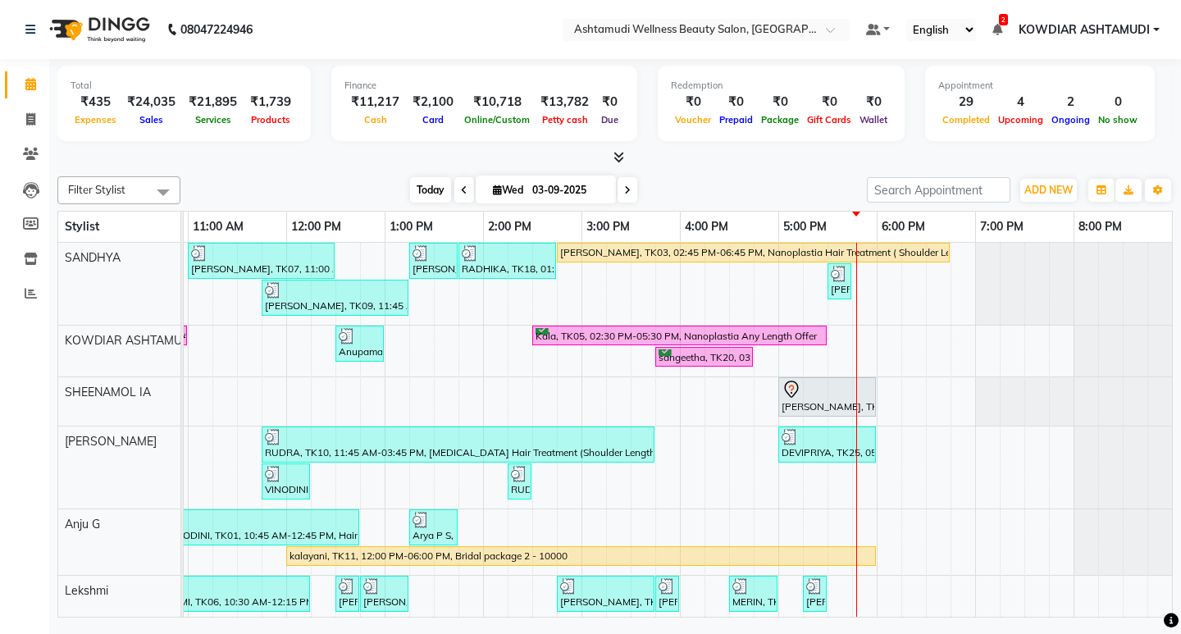
click at [426, 196] on span "Today" at bounding box center [430, 189] width 41 height 25
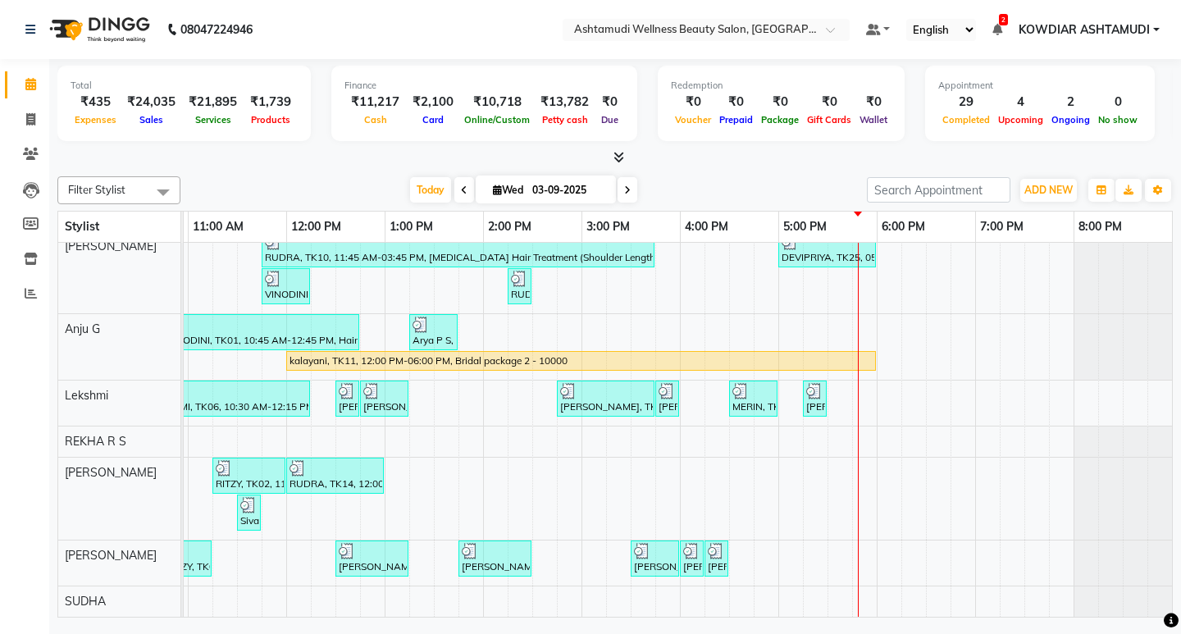
scroll to position [207, 0]
click at [843, 382] on div "[PERSON_NAME], TK07, 11:00 AM-12:30 PM, ROOT TOUCH UP (AMONIA FREE) CROWN PORTI…" at bounding box center [532, 332] width 1279 height 569
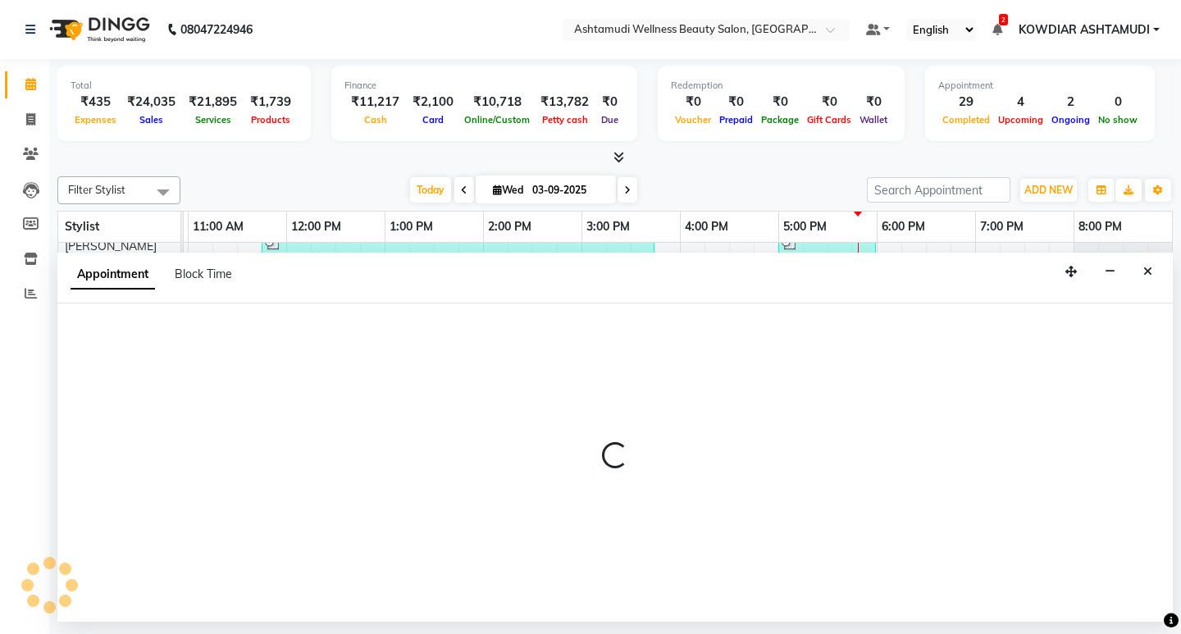
select select "72435"
select select "tentative"
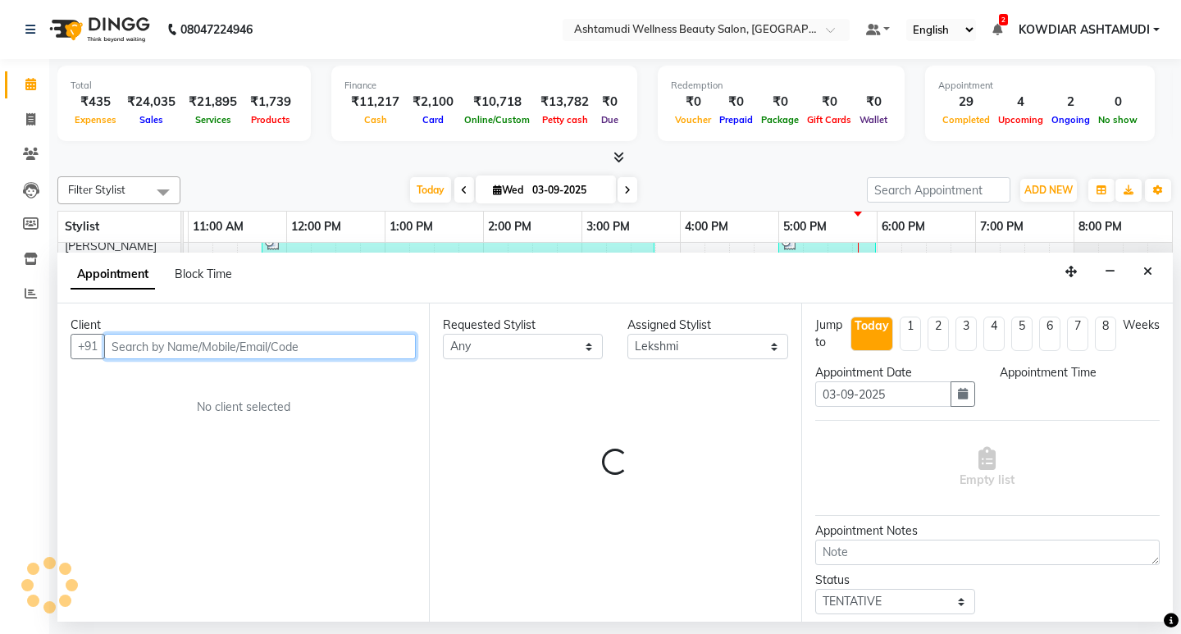
select select "1050"
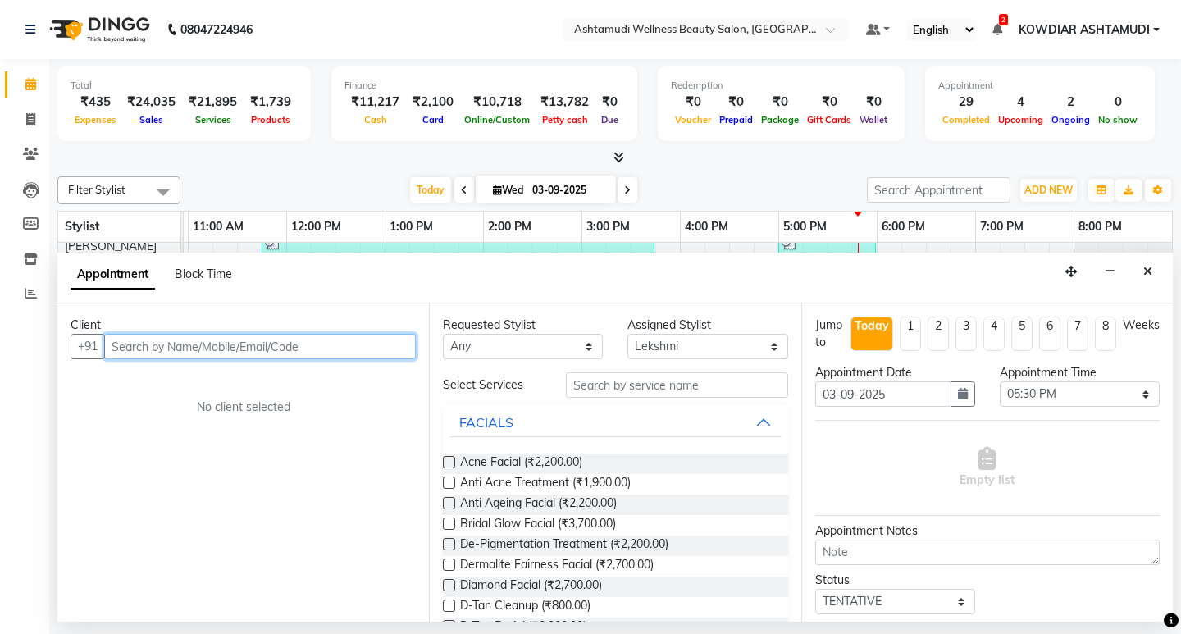
click at [281, 344] on input "text" at bounding box center [260, 346] width 312 height 25
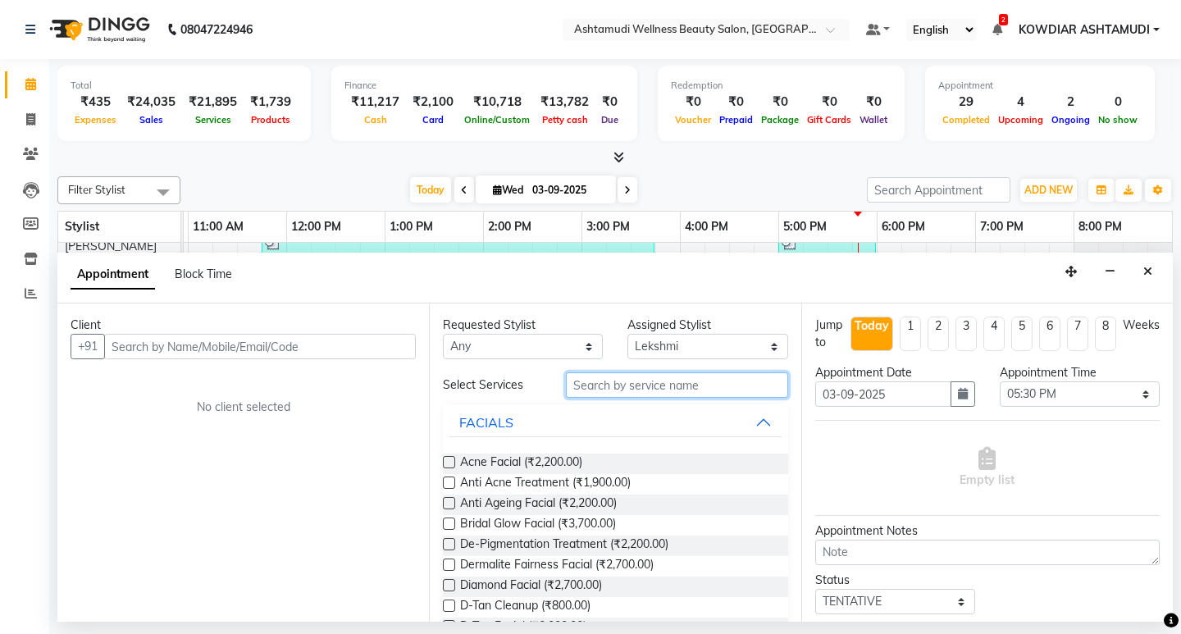
click at [625, 380] on input "text" at bounding box center [676, 384] width 221 height 25
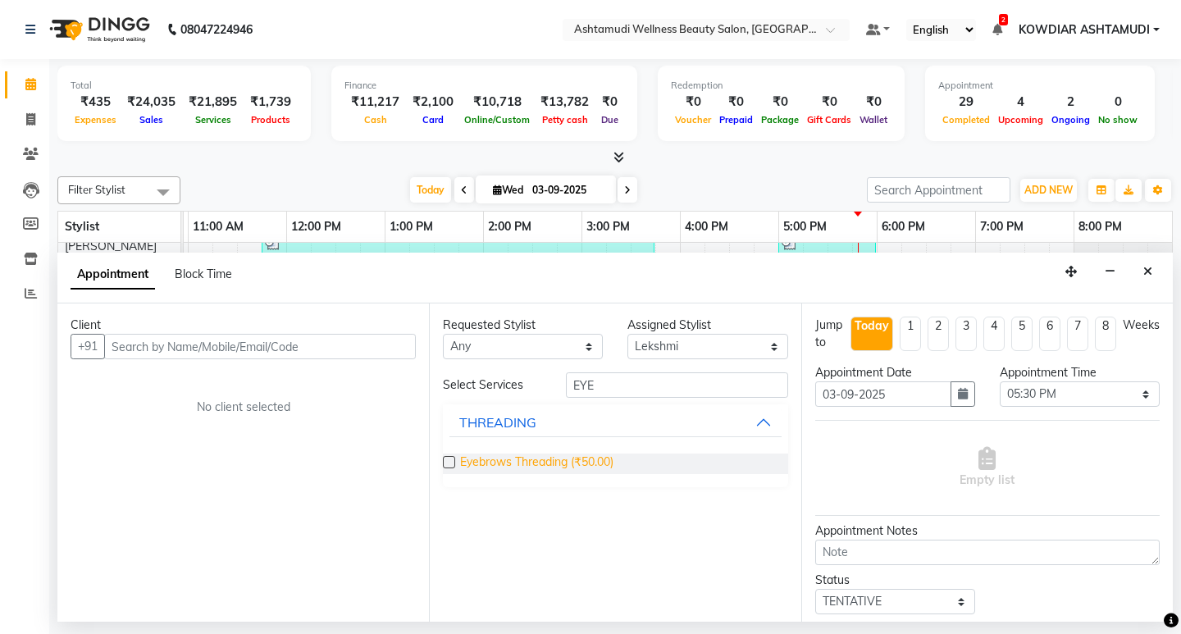
click at [580, 462] on span "Eyebrows Threading (₹50.00)" at bounding box center [536, 463] width 153 height 20
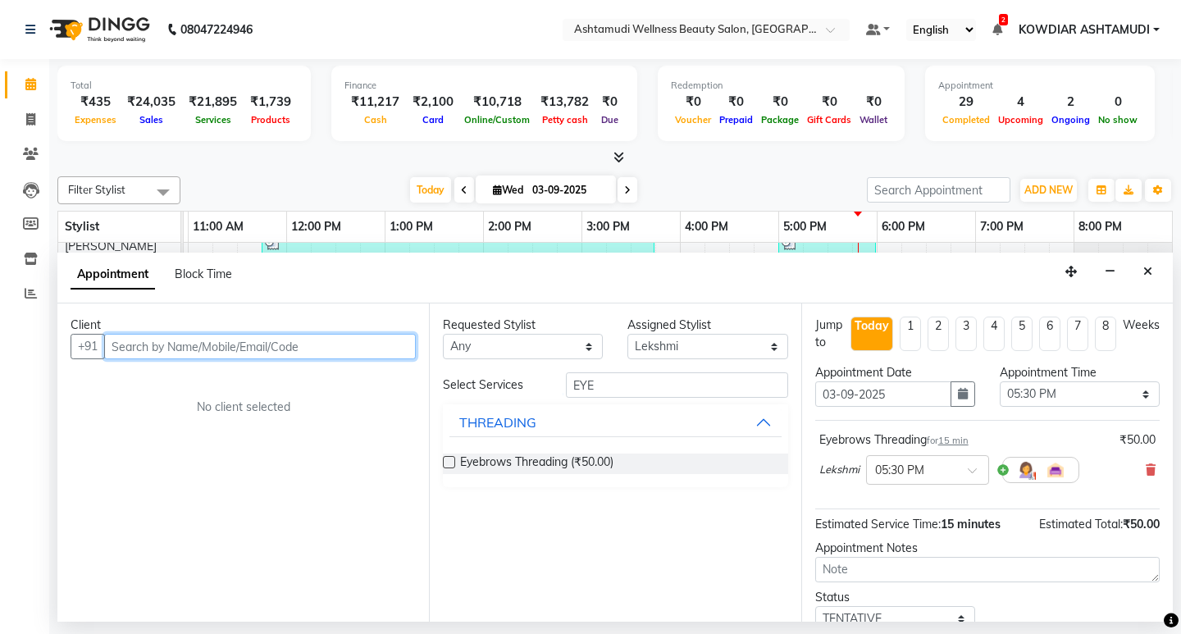
click at [317, 348] on input "text" at bounding box center [260, 346] width 312 height 25
click at [1149, 273] on icon "Close" at bounding box center [1147, 271] width 9 height 11
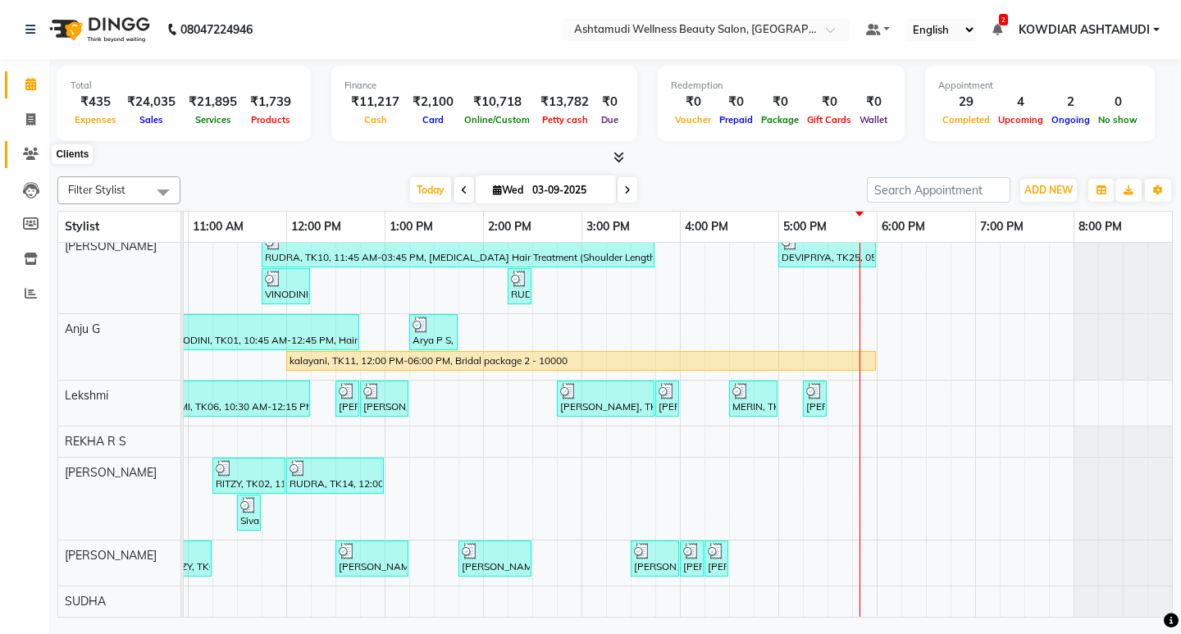
click at [30, 150] on icon at bounding box center [31, 154] width 16 height 12
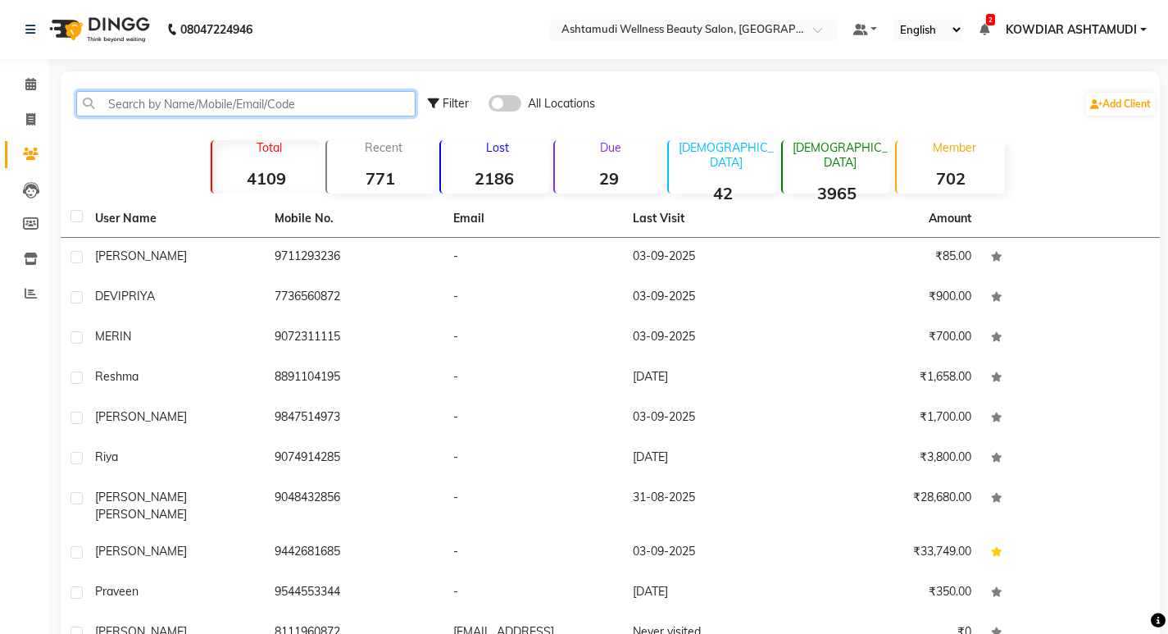
click at [125, 102] on input "text" at bounding box center [245, 103] width 339 height 25
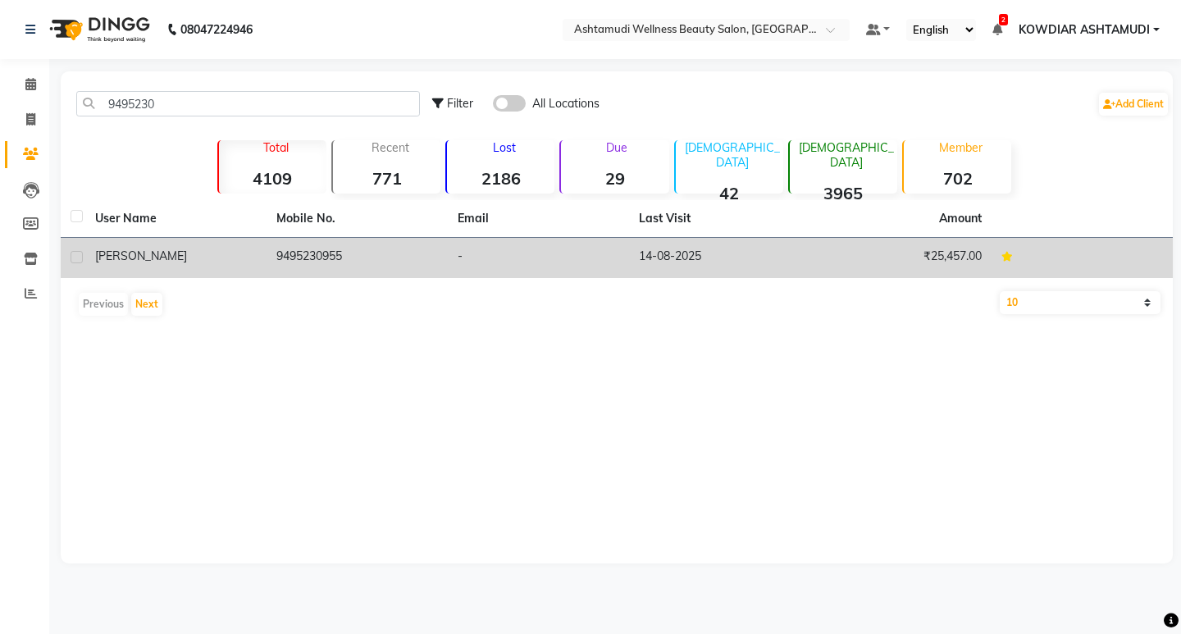
click at [319, 262] on td "9495230955" at bounding box center [356, 258] width 181 height 40
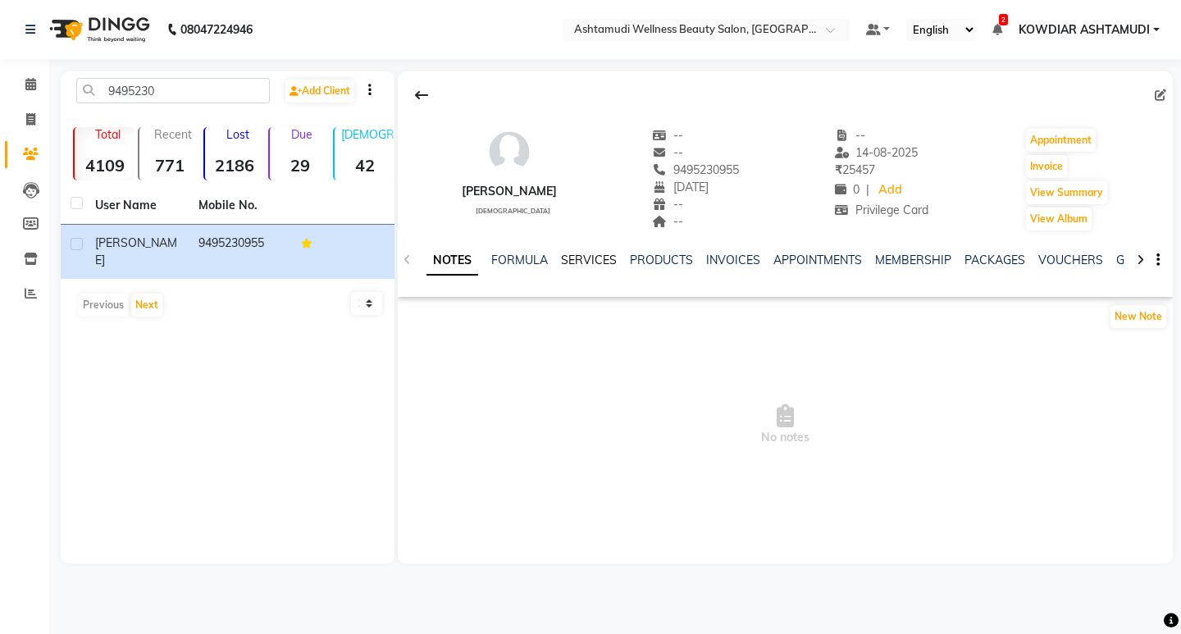
click at [594, 262] on link "SERVICES" at bounding box center [589, 260] width 56 height 15
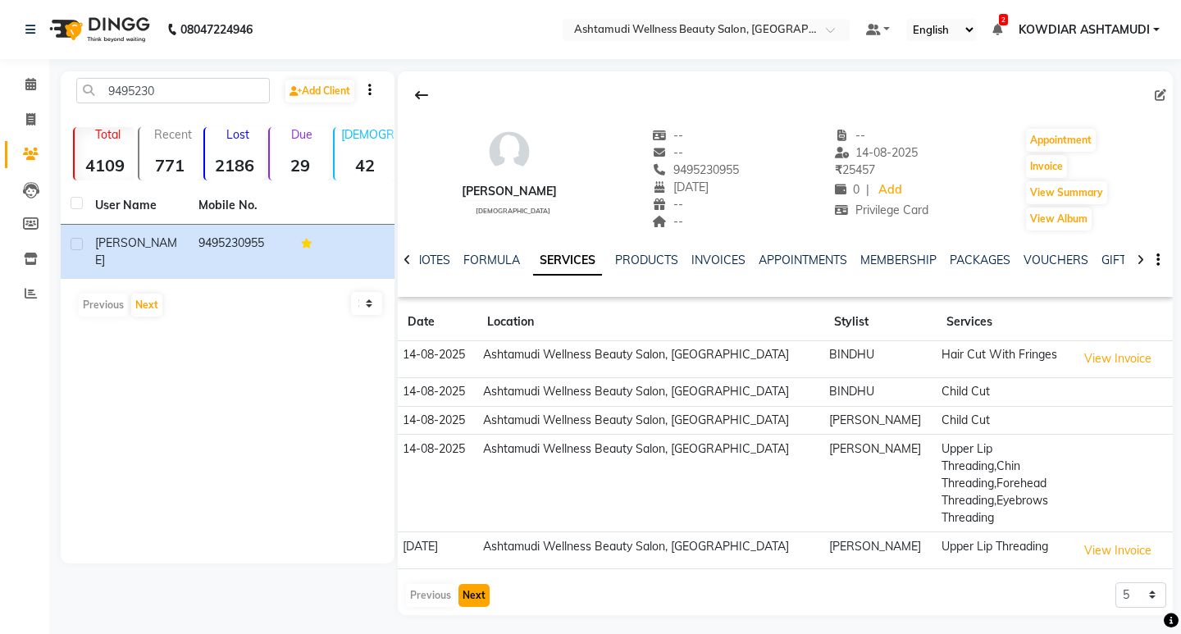
click at [467, 584] on button "Next" at bounding box center [473, 595] width 31 height 23
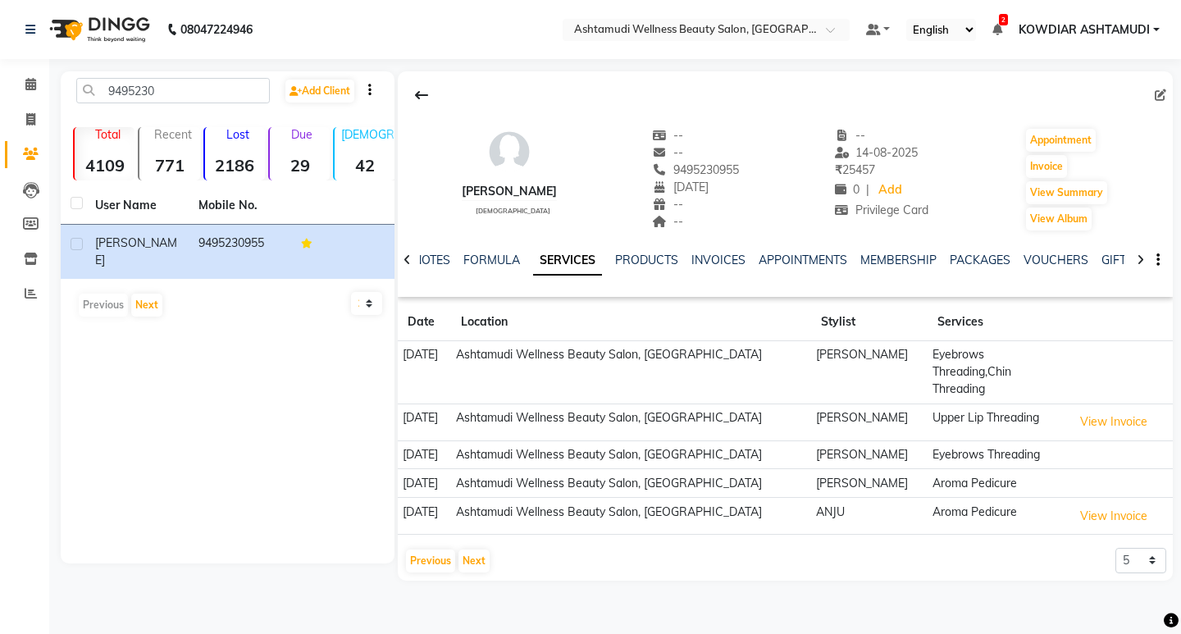
click at [693, 175] on span "9495230955" at bounding box center [696, 169] width 87 height 15
click at [695, 165] on span "9495230955" at bounding box center [696, 169] width 87 height 15
copy span "9495230955"
click at [39, 79] on span at bounding box center [30, 84] width 29 height 19
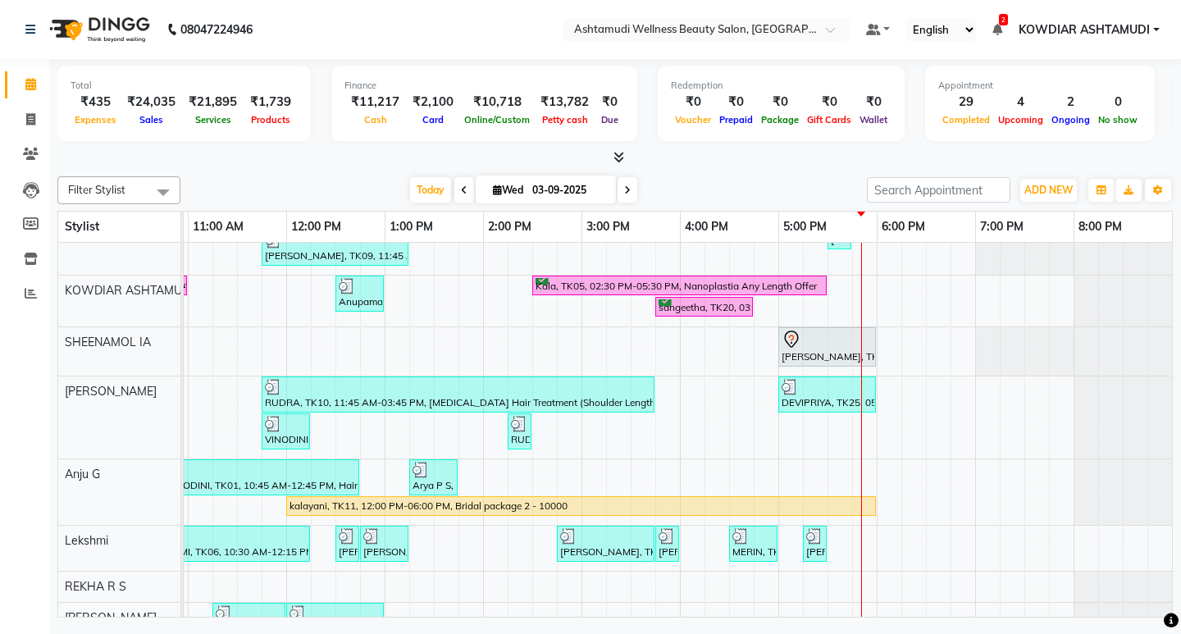
scroll to position [82, 0]
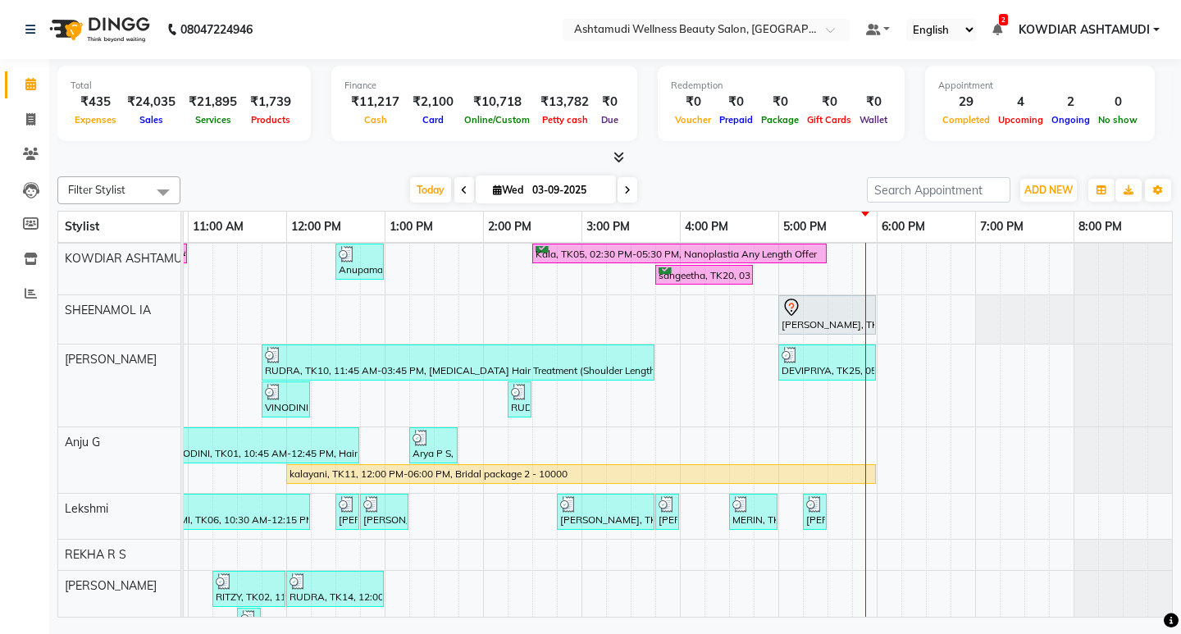
click at [431, 53] on nav "08047224946 Select Location × Ashtamudi Wellness Beauty Salon, Kowdiar Default …" at bounding box center [590, 29] width 1181 height 59
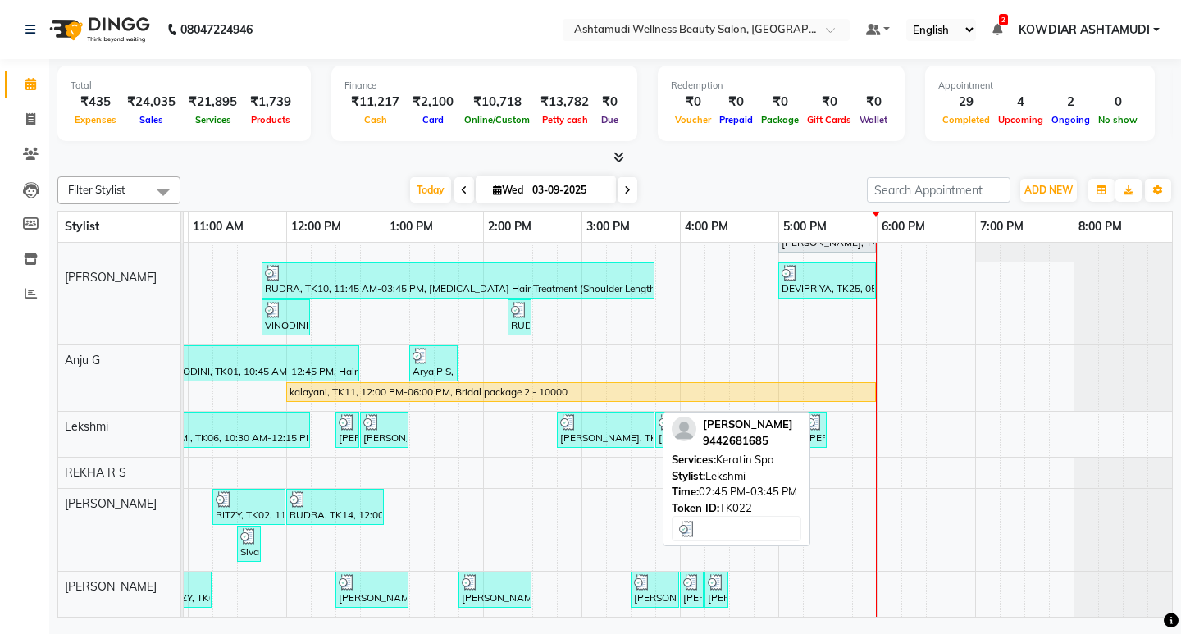
scroll to position [207, 0]
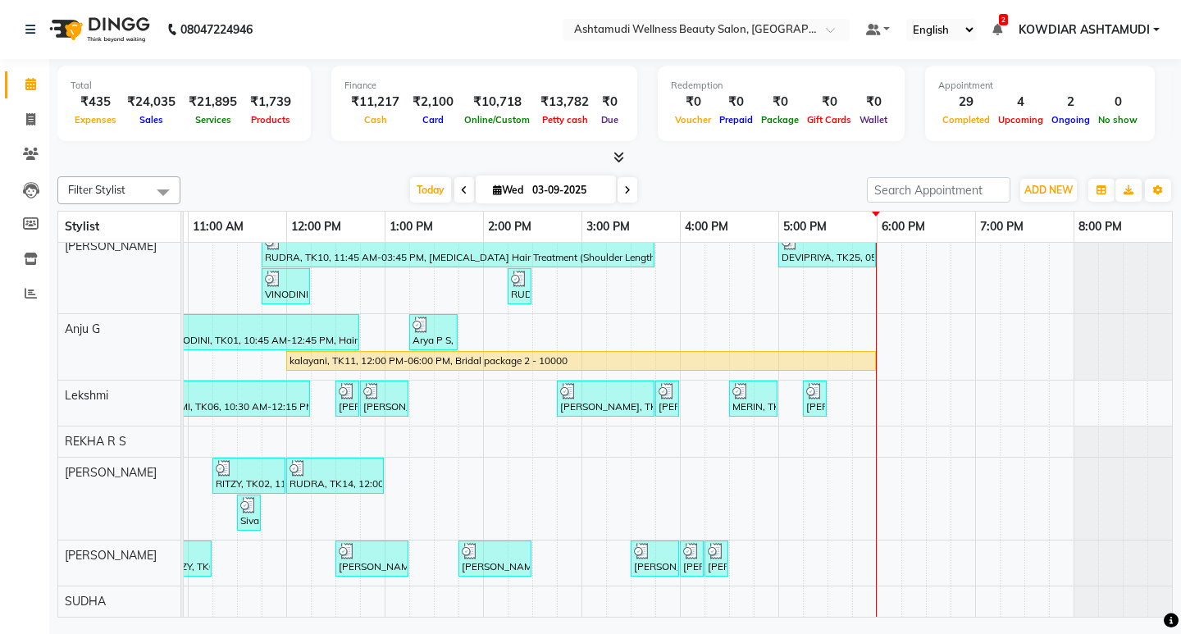
click at [840, 550] on div "[PERSON_NAME], TK07, 11:00 AM-12:30 PM, ROOT TOUCH UP (AMONIA FREE) CROWN PORTI…" at bounding box center [532, 332] width 1279 height 569
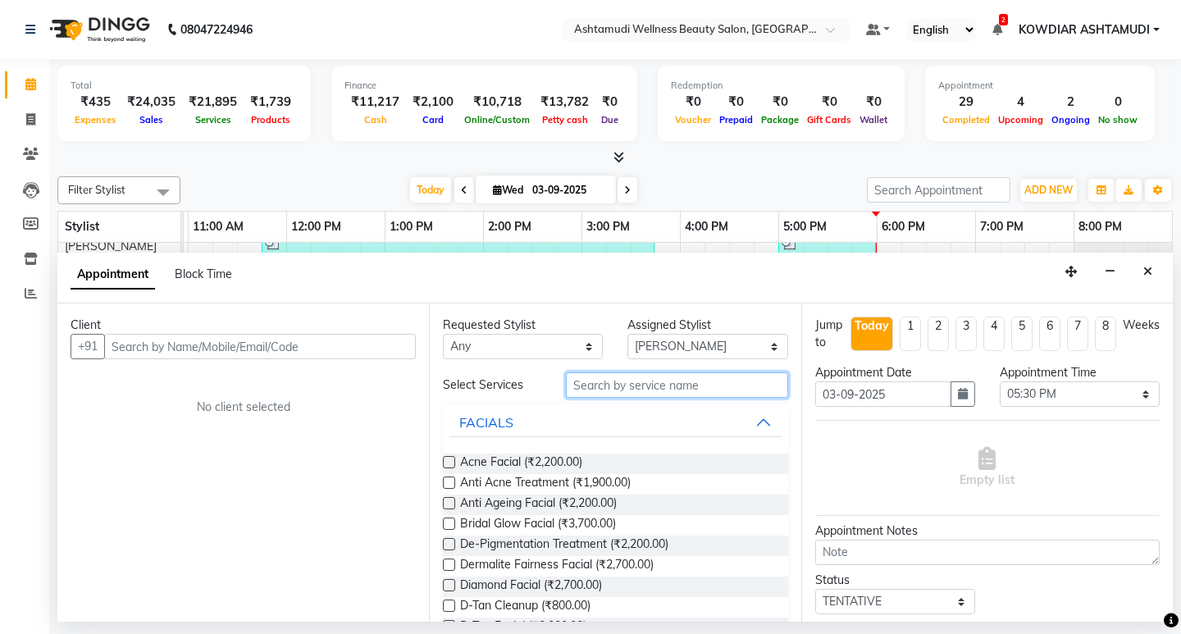
click at [618, 388] on input "text" at bounding box center [676, 384] width 221 height 25
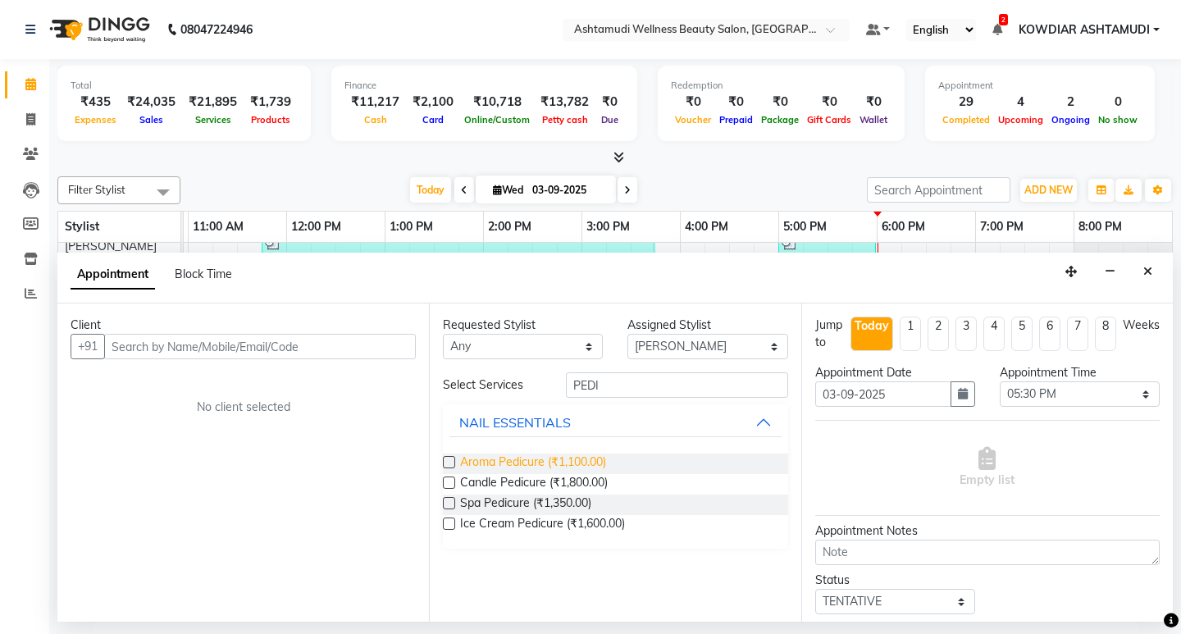
click at [517, 459] on span "Aroma Pedicure (₹1,100.00)" at bounding box center [533, 463] width 146 height 20
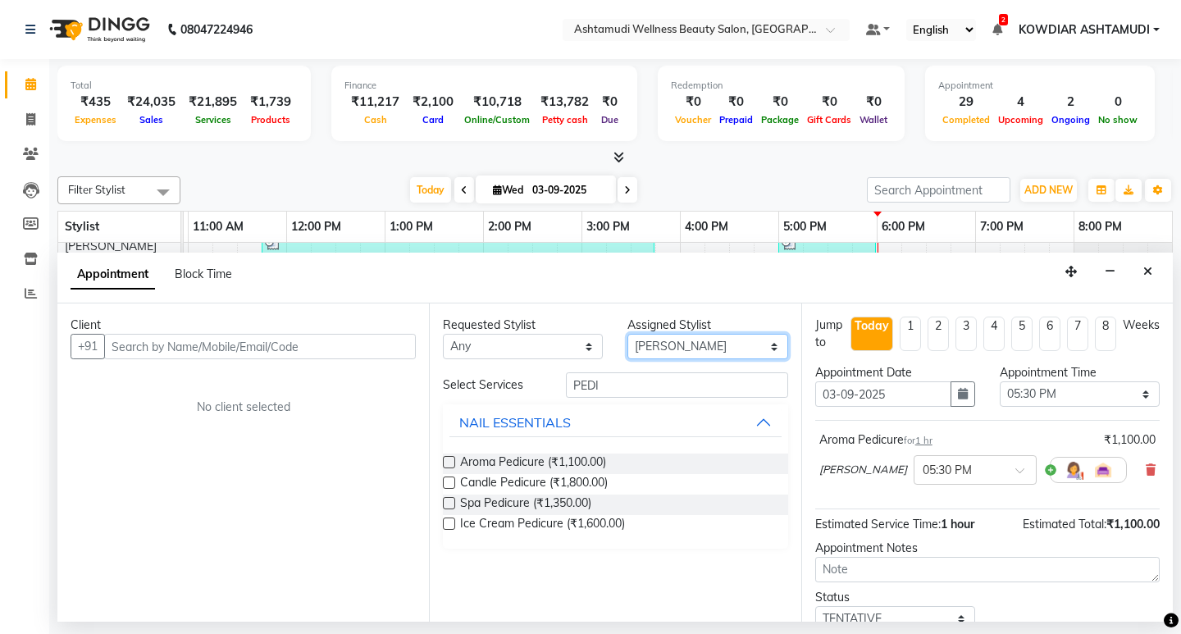
click at [684, 348] on select "Select [PERSON_NAME] Anju G KOWDIAR ASHTAMUDI [PERSON_NAME] R S [PERSON_NAME] […" at bounding box center [707, 346] width 160 height 25
click at [627, 334] on select "Select [PERSON_NAME] Anju G KOWDIAR ASHTAMUDI [PERSON_NAME] R S [PERSON_NAME] […" at bounding box center [707, 346] width 160 height 25
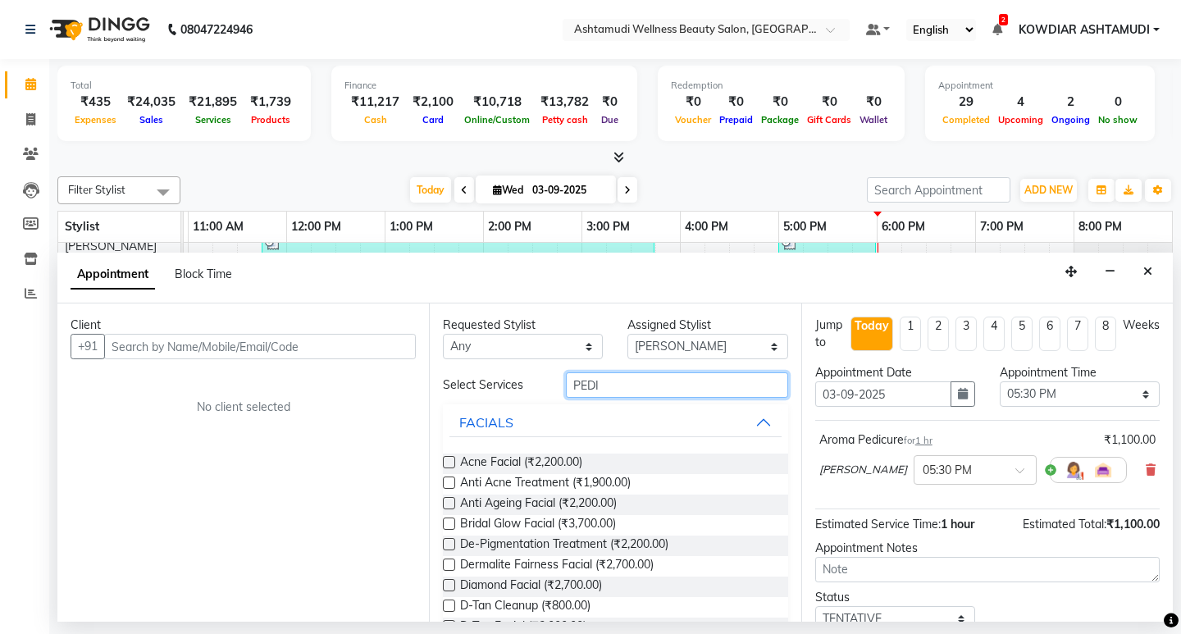
drag, startPoint x: 608, startPoint y: 384, endPoint x: 376, endPoint y: 374, distance: 232.2
click at [376, 374] on div "Client +91 No client selected Requested Stylist Any [PERSON_NAME] Anju G KOWDIA…" at bounding box center [614, 462] width 1115 height 318
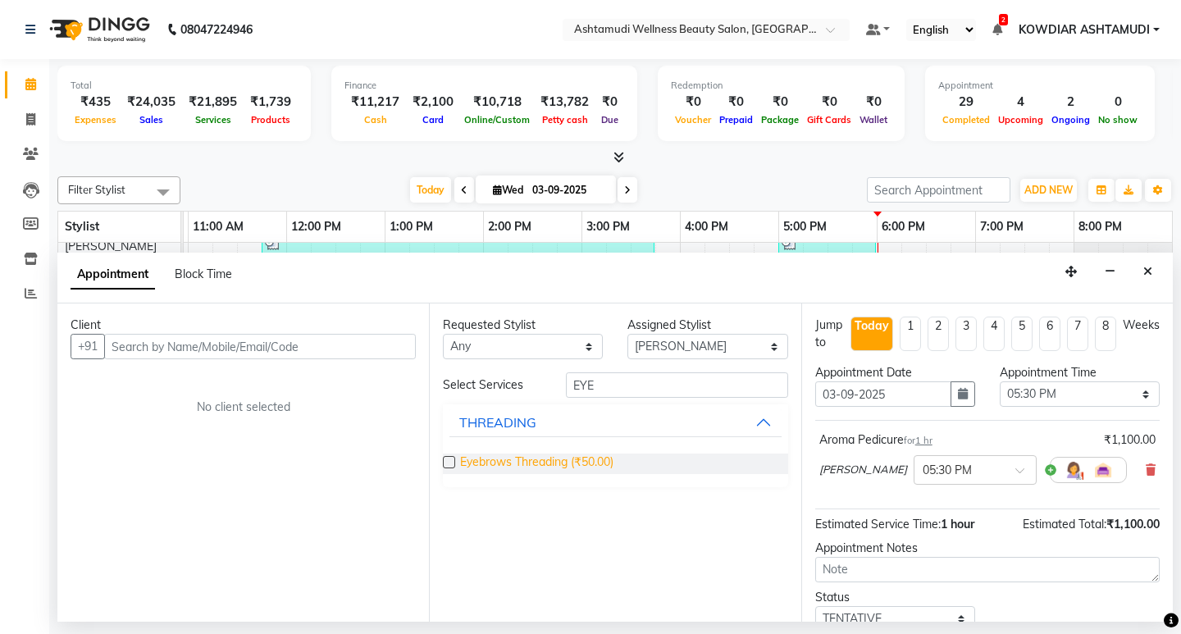
click at [512, 470] on span "Eyebrows Threading (₹50.00)" at bounding box center [536, 463] width 153 height 20
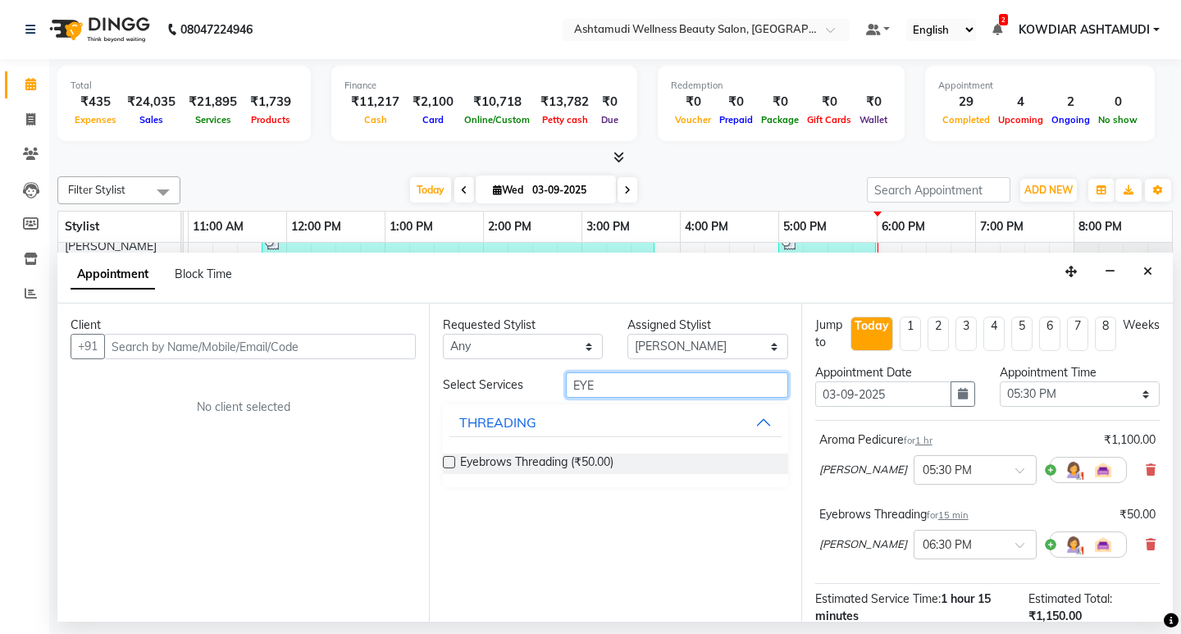
drag, startPoint x: 597, startPoint y: 380, endPoint x: 563, endPoint y: 380, distance: 33.6
click at [563, 380] on div "EYE" at bounding box center [676, 384] width 246 height 25
click at [509, 514] on div "THREADING" at bounding box center [497, 505] width 77 height 20
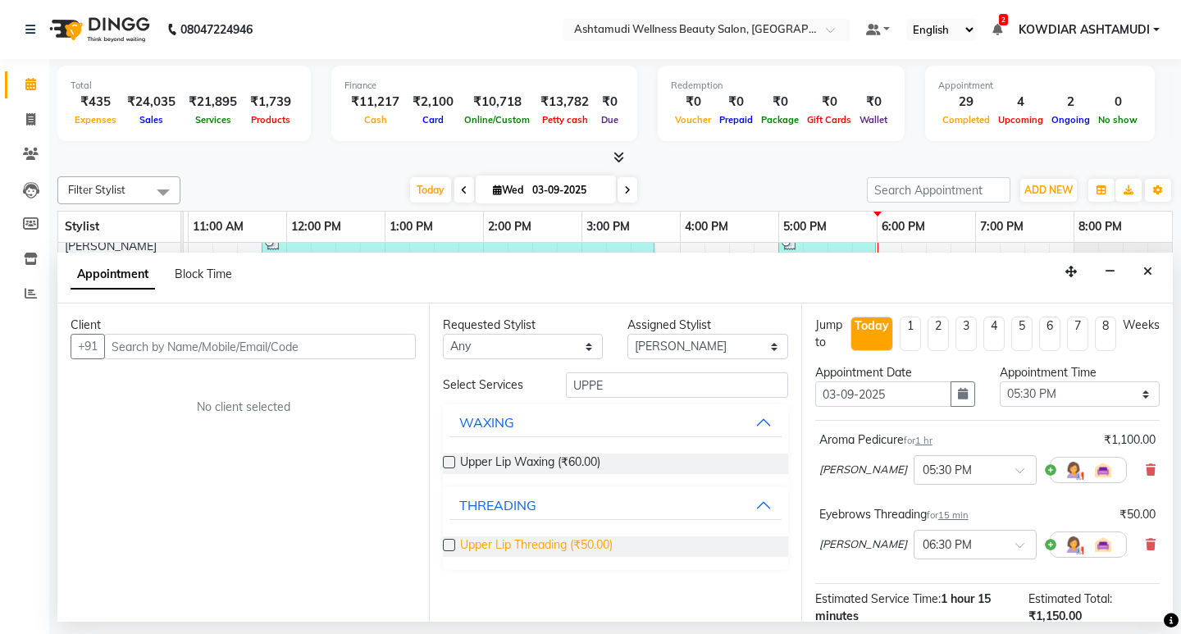
click at [530, 543] on span "Upper Lip Threading (₹50.00)" at bounding box center [536, 546] width 152 height 20
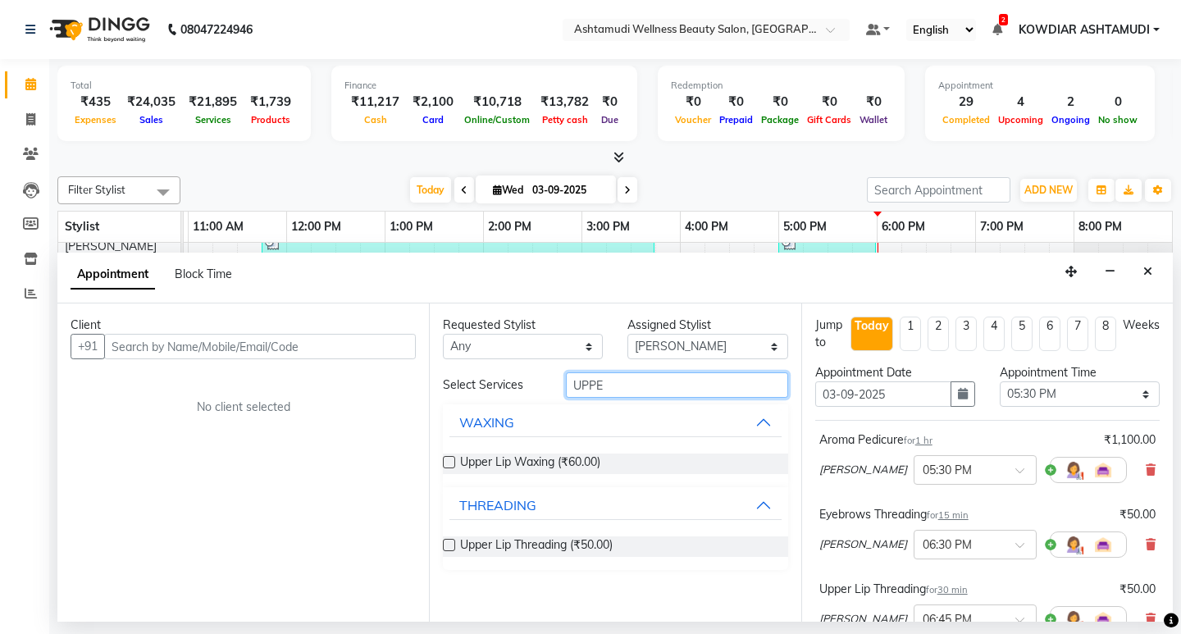
click at [619, 385] on input "UPPE" at bounding box center [676, 384] width 221 height 25
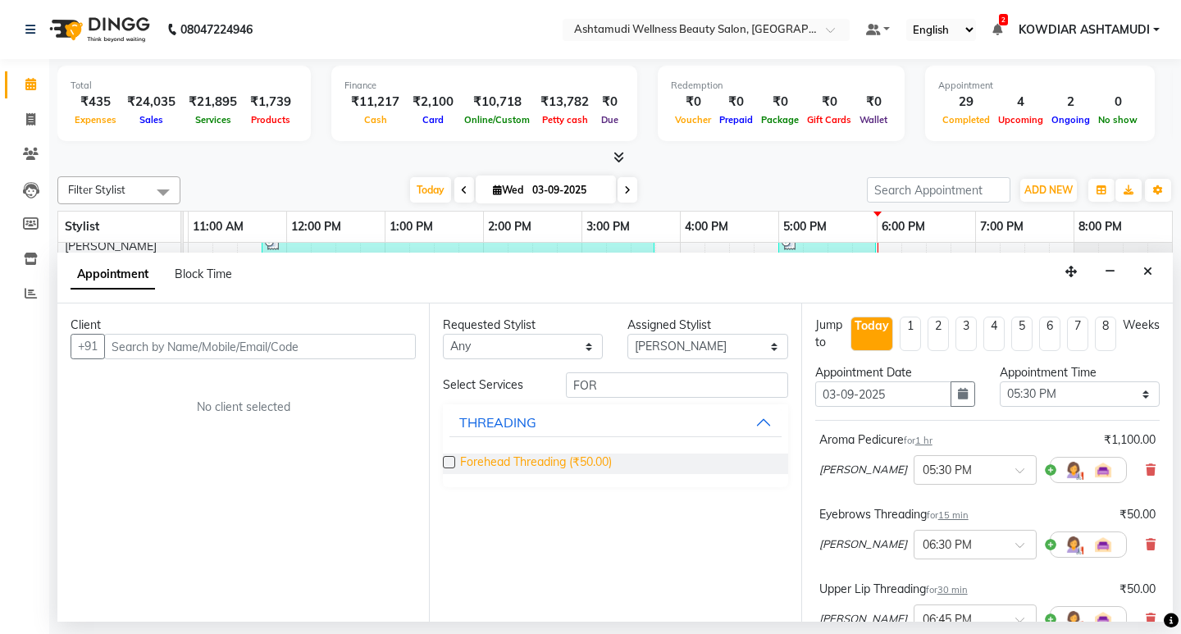
click at [593, 460] on span "Forehead Threading (₹50.00)" at bounding box center [536, 463] width 152 height 20
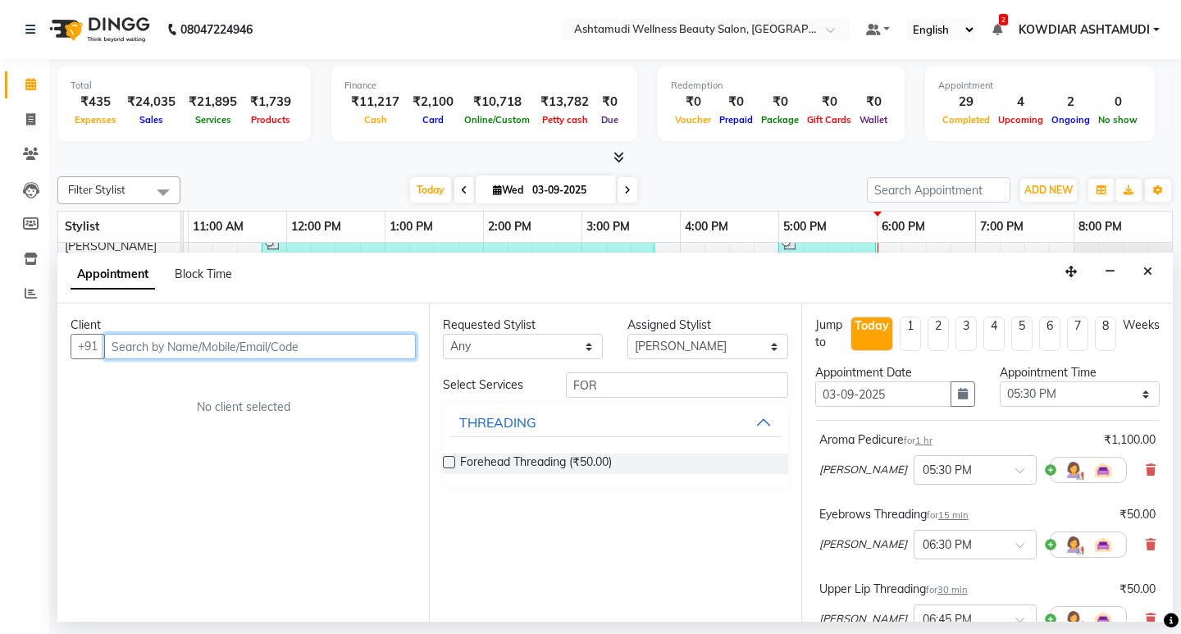
click at [246, 353] on input "text" at bounding box center [260, 346] width 312 height 25
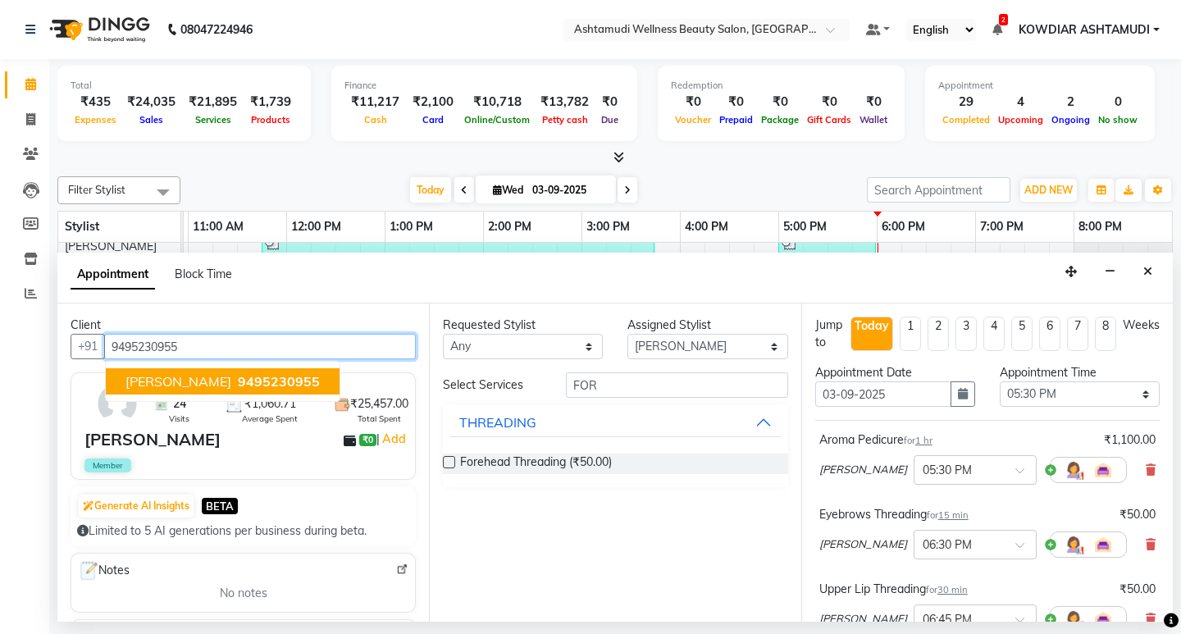
click at [256, 373] on span "9495230955" at bounding box center [279, 381] width 82 height 16
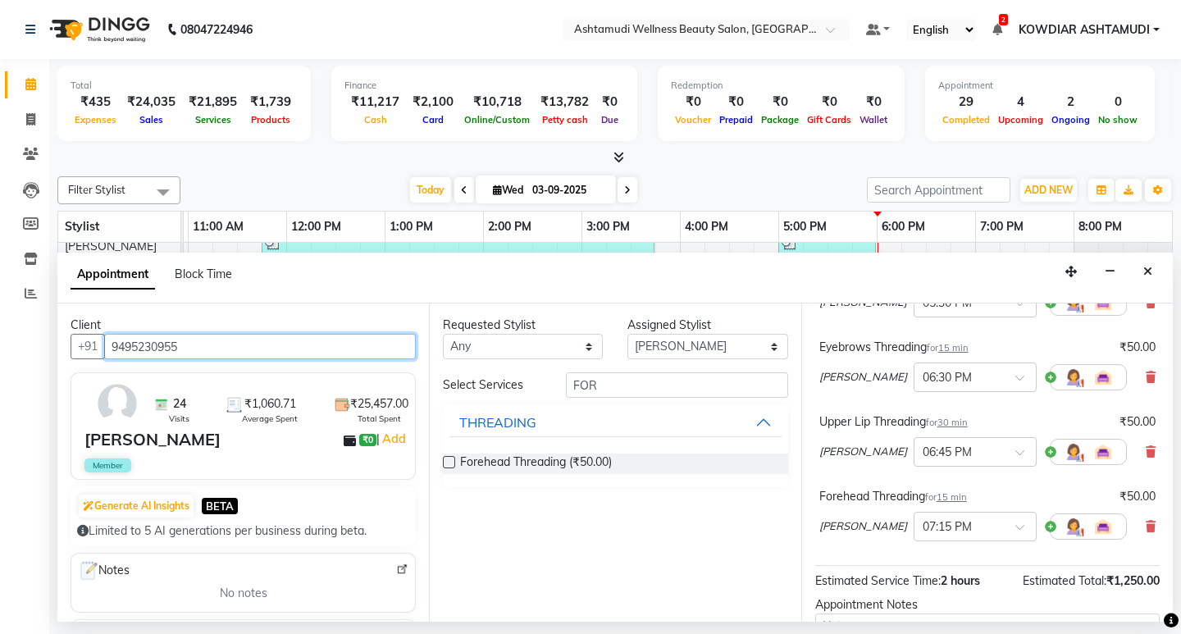
scroll to position [337, 0]
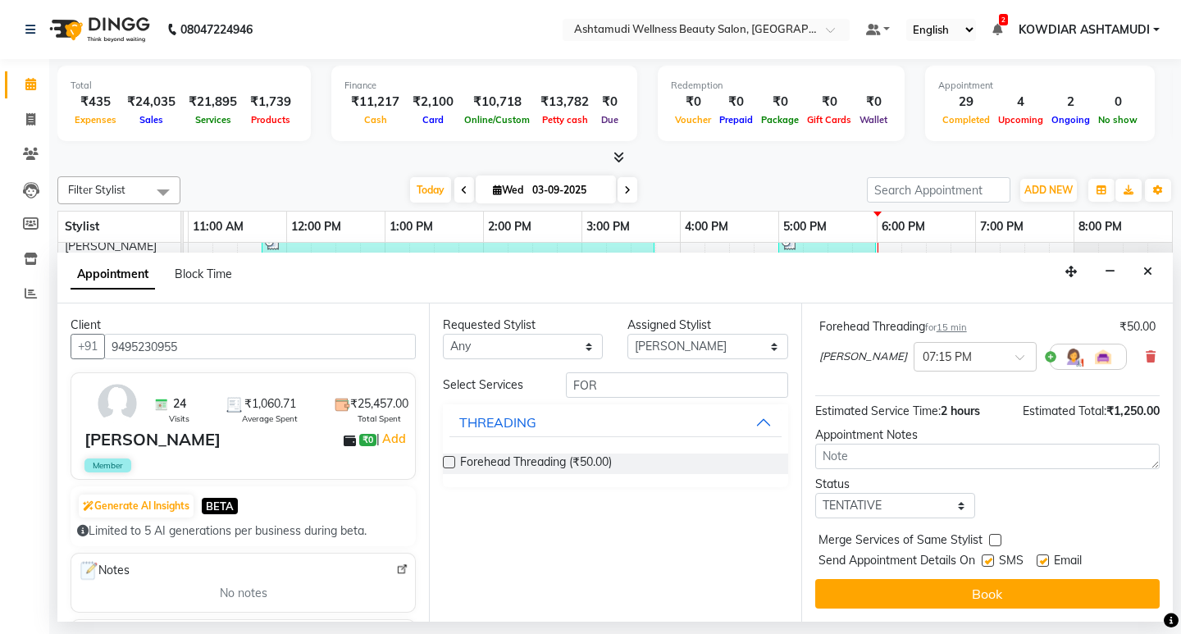
click at [959, 592] on button "Book" at bounding box center [987, 594] width 344 height 30
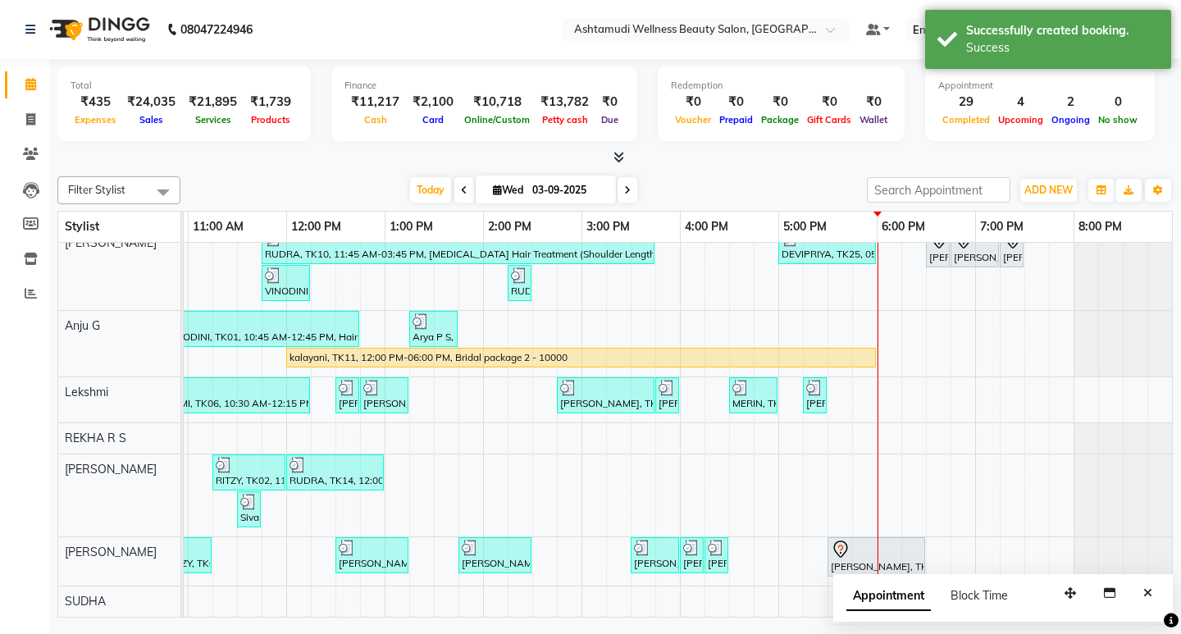
click at [992, 241] on div "7:00 PM" at bounding box center [1025, 227] width 98 height 30
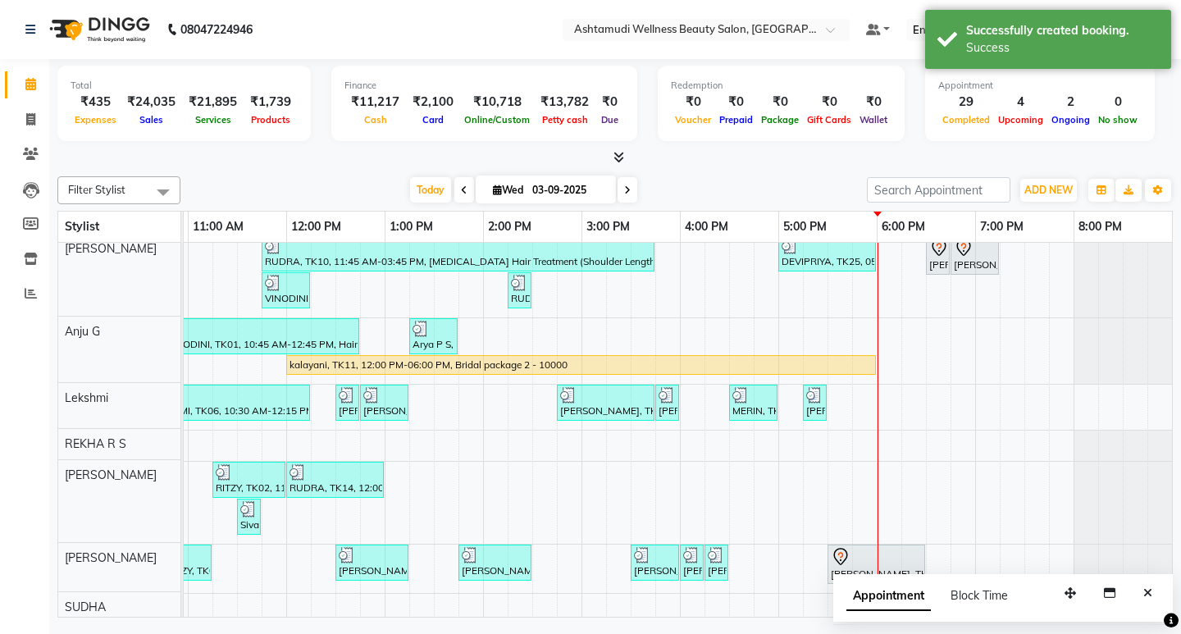
scroll to position [174, 0]
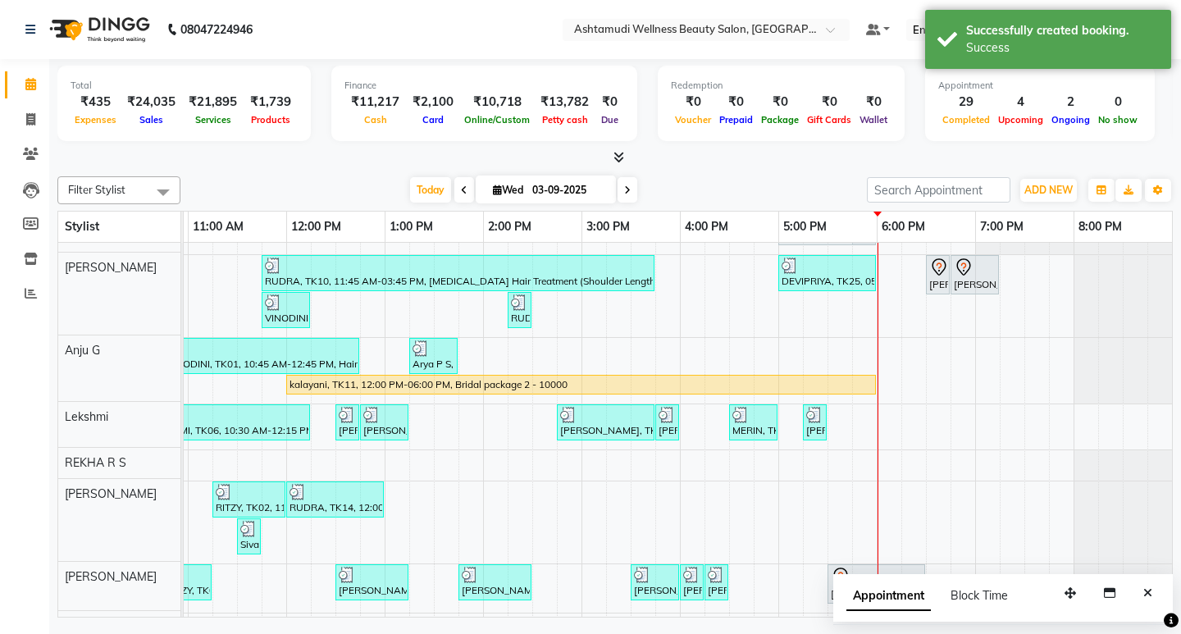
drag, startPoint x: 1000, startPoint y: 248, endPoint x: 844, endPoint y: 253, distance: 156.7
click at [844, 253] on tbody "[PERSON_NAME], TK07, 11:00 AM-12:30 PM, ROOT TOUCH UP (AMONIA FREE) CROWN PORTI…" at bounding box center [532, 357] width 1279 height 572
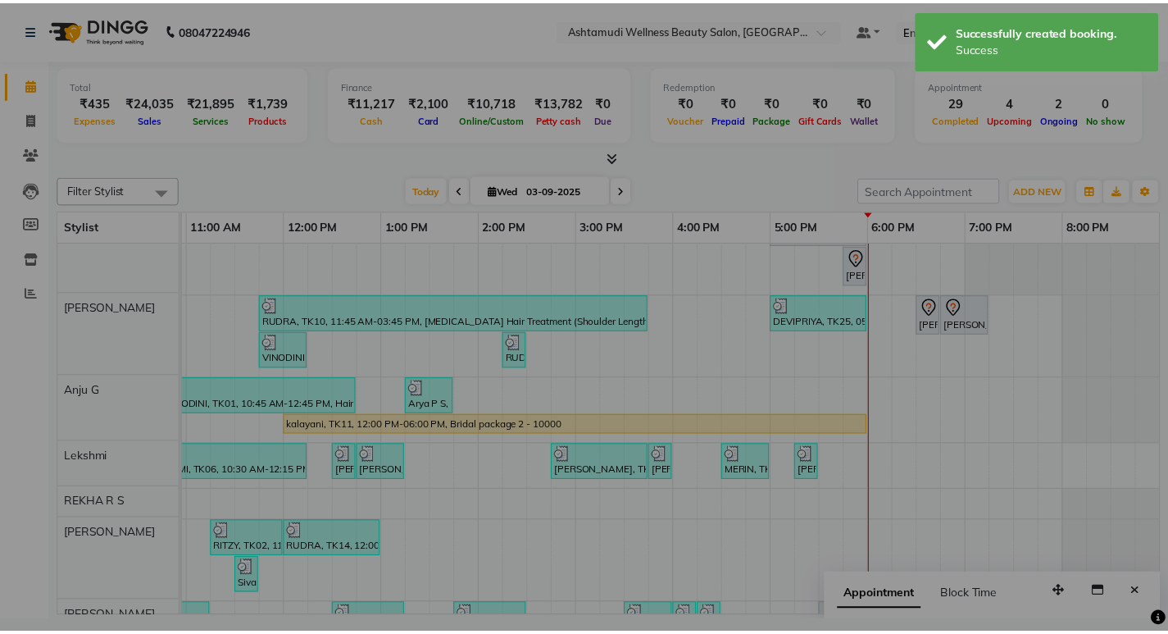
scroll to position [162, 0]
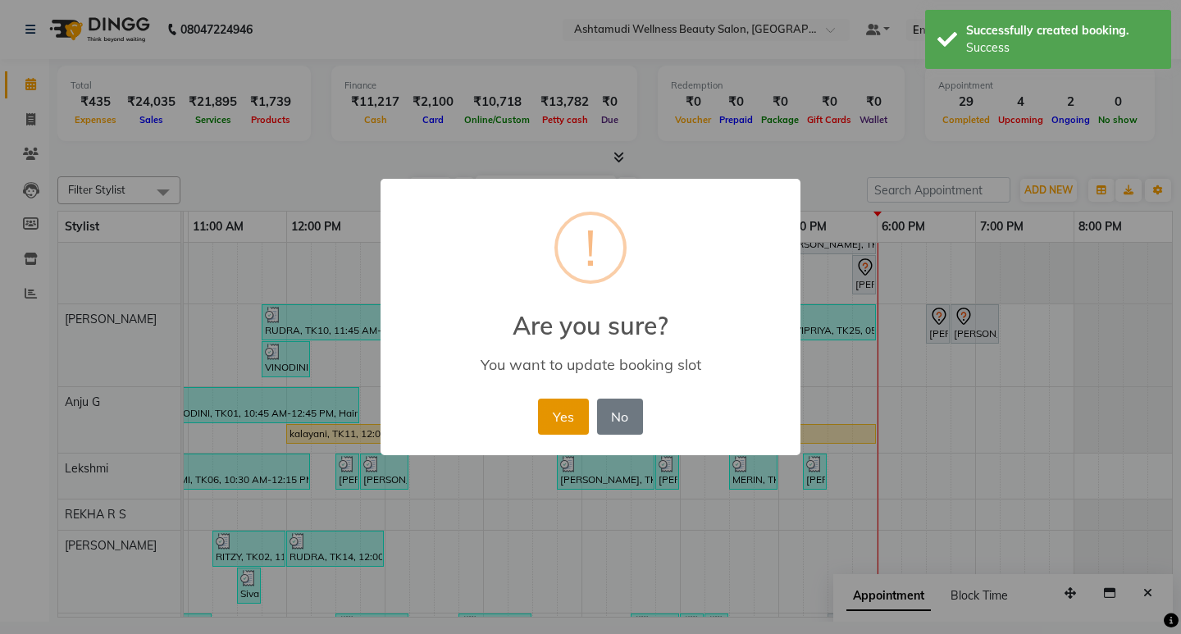
click at [568, 412] on button "Yes" at bounding box center [563, 416] width 50 height 36
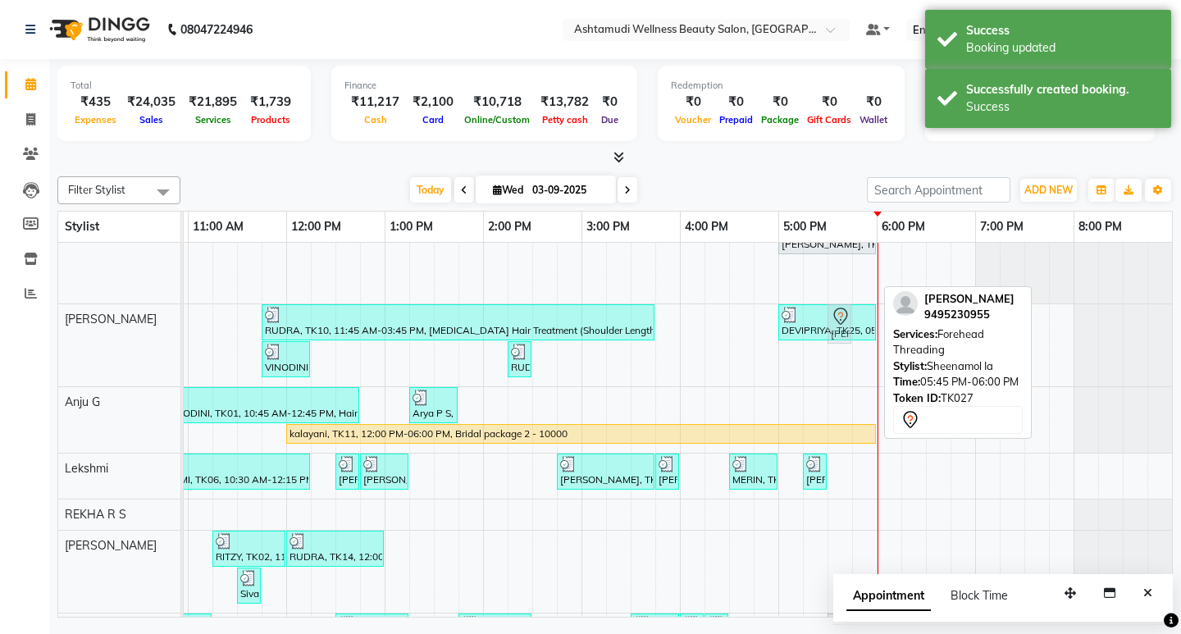
drag, startPoint x: 858, startPoint y: 271, endPoint x: 840, endPoint y: 330, distance: 60.9
click at [840, 330] on tbody "[PERSON_NAME], TK07, 11:00 AM-12:30 PM, ROOT TOUCH UP (AMONIA FREE) CROWN PORTI…" at bounding box center [532, 386] width 1279 height 612
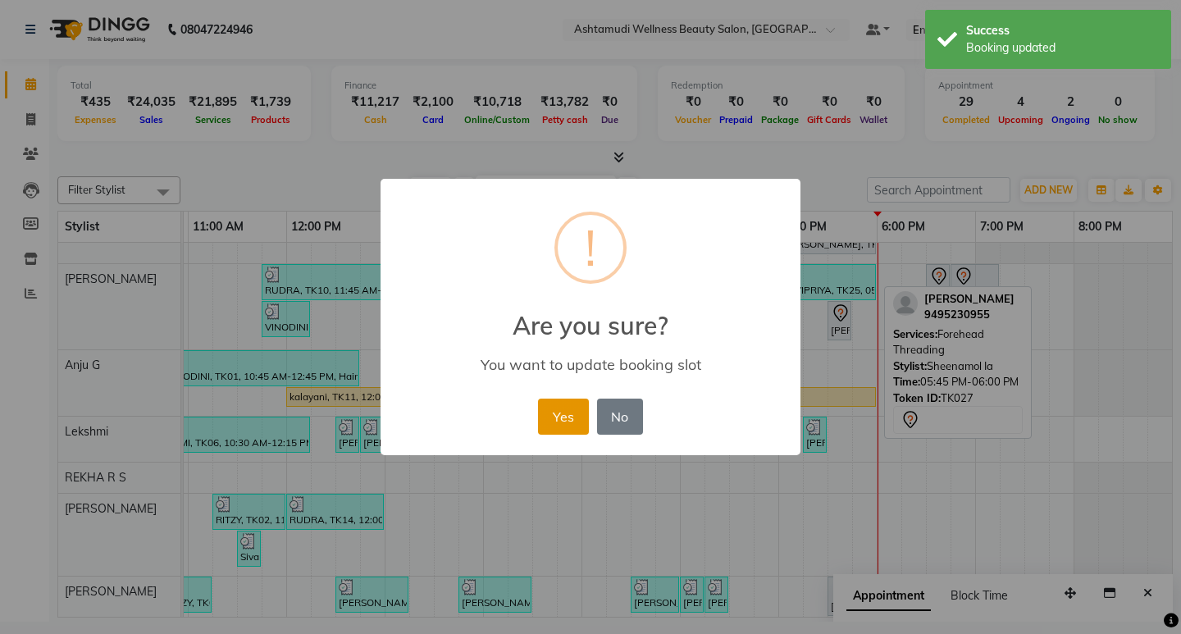
click at [544, 419] on button "Yes" at bounding box center [563, 416] width 50 height 36
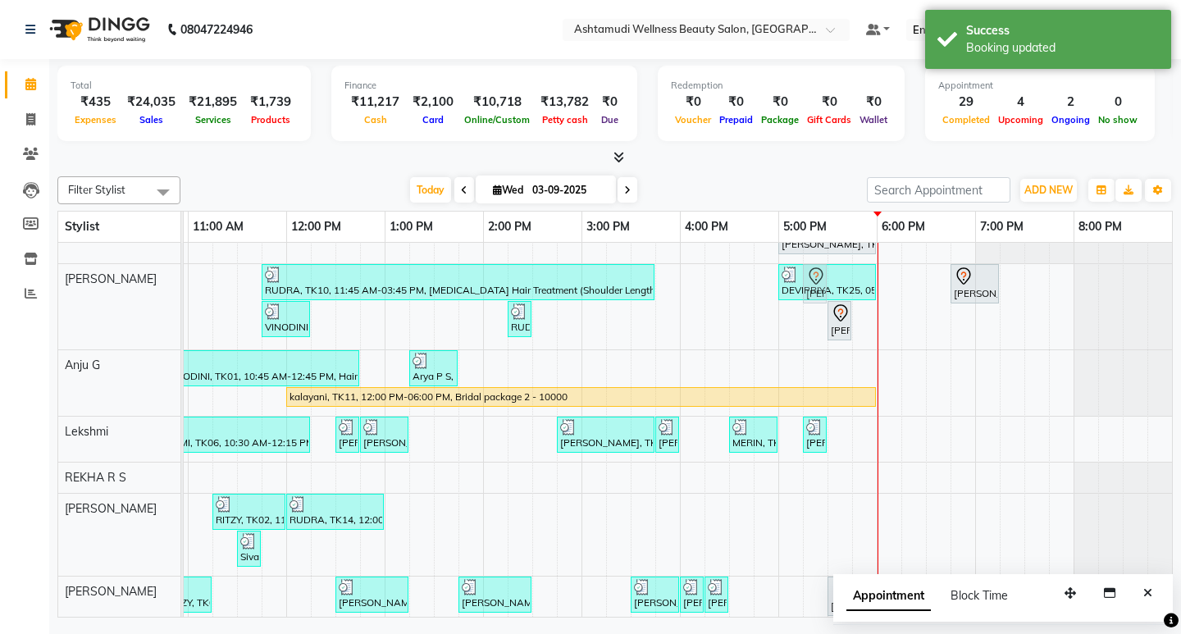
drag, startPoint x: 931, startPoint y: 283, endPoint x: 808, endPoint y: 305, distance: 124.1
click at [808, 305] on div "[PERSON_NAME], TK07, 11:00 AM-12:30 PM, ROOT TOUCH UP (AMONIA FREE) CROWN PORTI…" at bounding box center [532, 368] width 1279 height 576
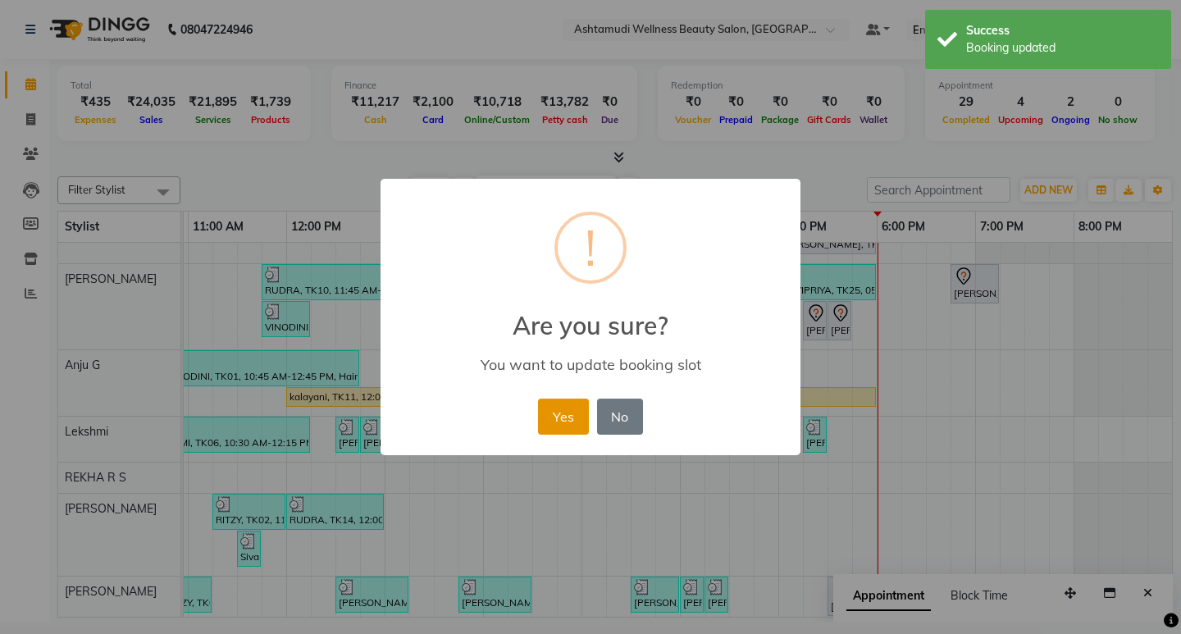
click at [584, 416] on button "Yes" at bounding box center [563, 416] width 50 height 36
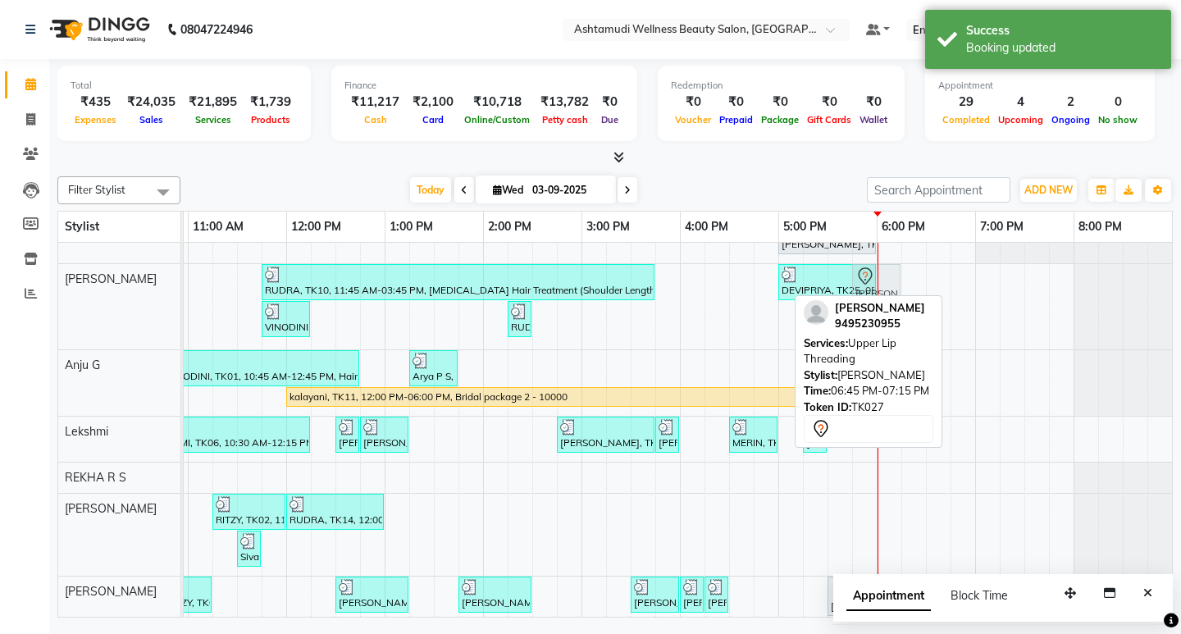
drag, startPoint x: 967, startPoint y: 271, endPoint x: 817, endPoint y: 306, distance: 154.1
click at [817, 306] on div "Filter Stylist Select All SANDHYA KOWDIAR ASHTAMUDI [GEOGRAPHIC_DATA] [GEOGRAPH…" at bounding box center [614, 394] width 1115 height 448
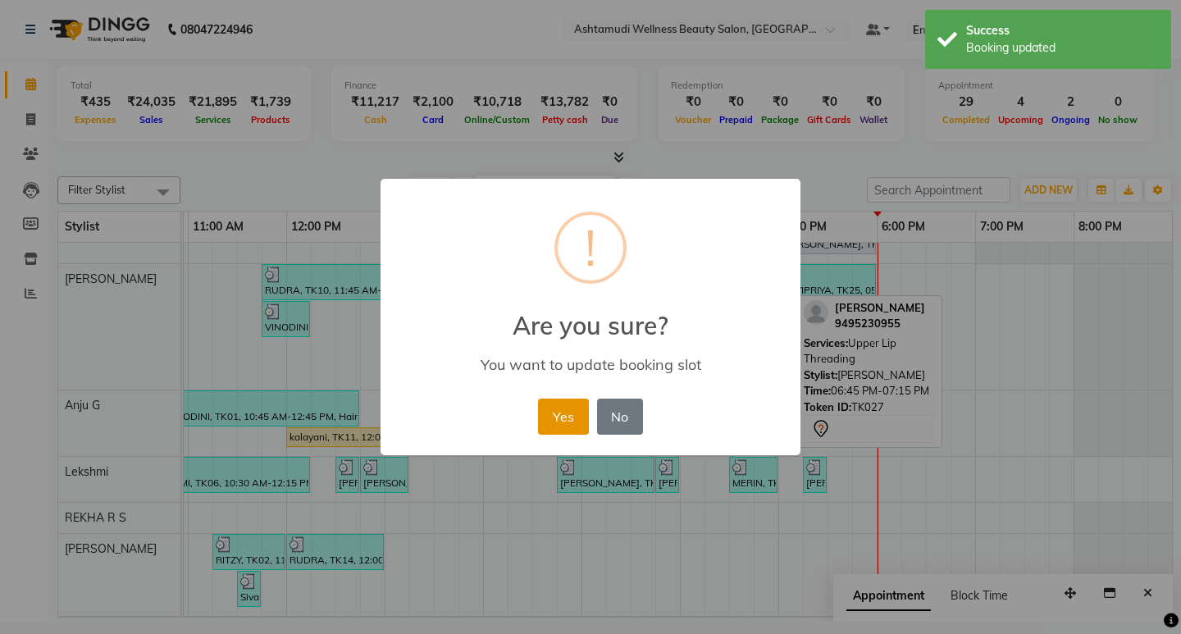
click at [562, 421] on button "Yes" at bounding box center [563, 416] width 50 height 36
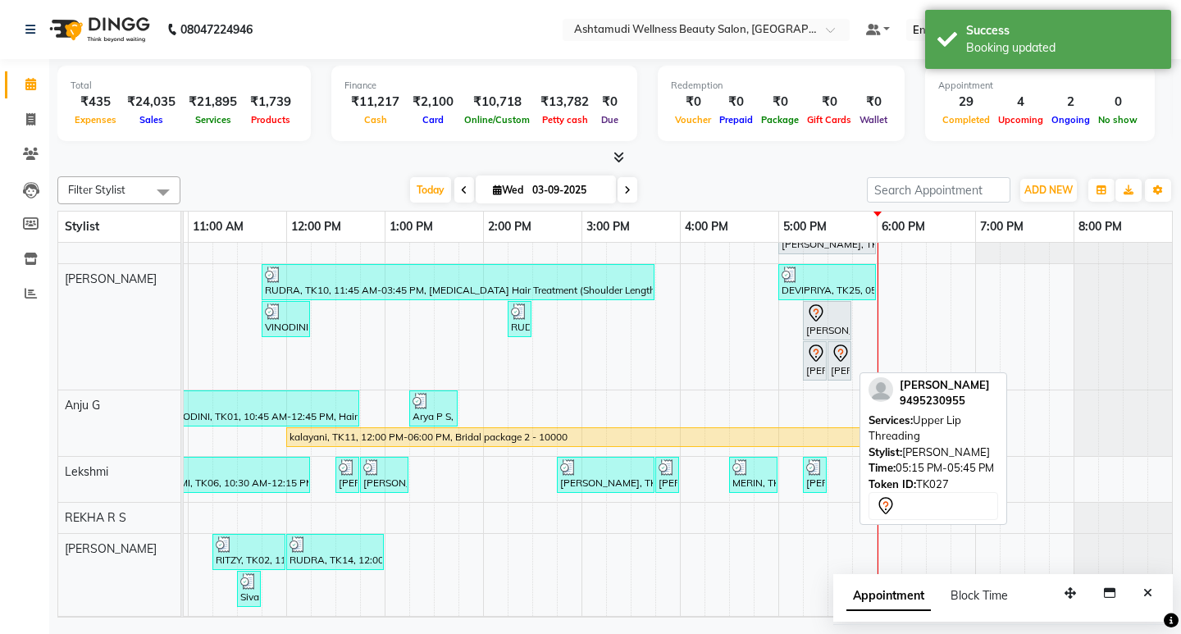
click at [826, 330] on div "[PERSON_NAME], TK27, 05:15 PM-05:45 PM, [GEOGRAPHIC_DATA] Threading" at bounding box center [826, 320] width 45 height 34
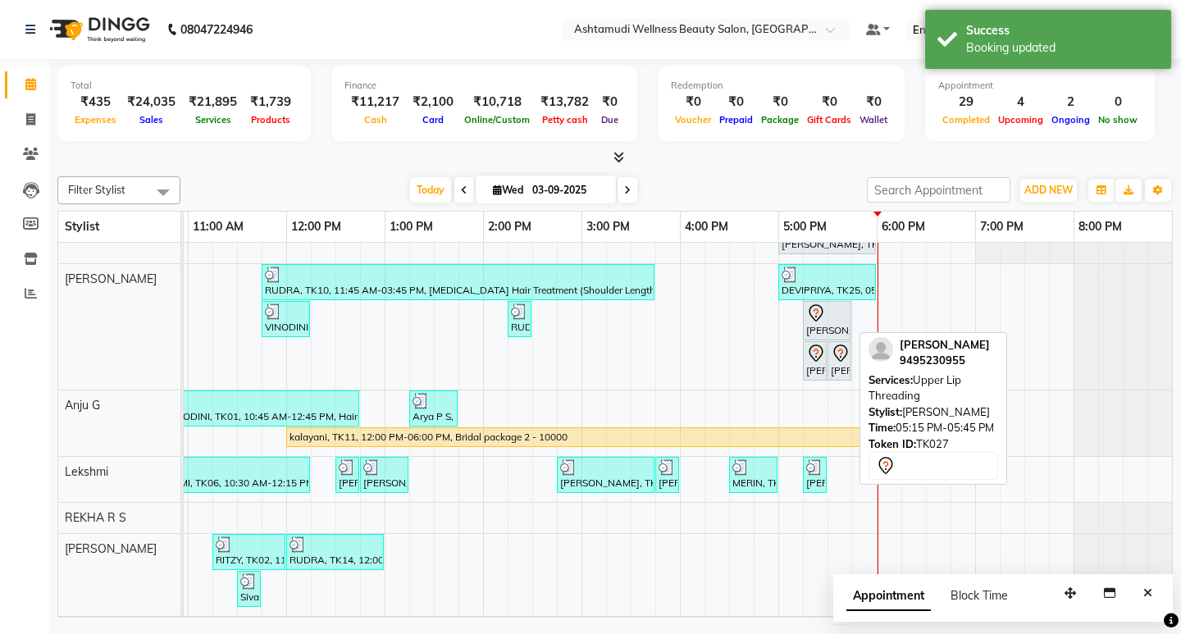
click at [826, 330] on div "[PERSON_NAME], TK27, 05:15 PM-05:45 PM, [GEOGRAPHIC_DATA] Threading" at bounding box center [826, 320] width 45 height 34
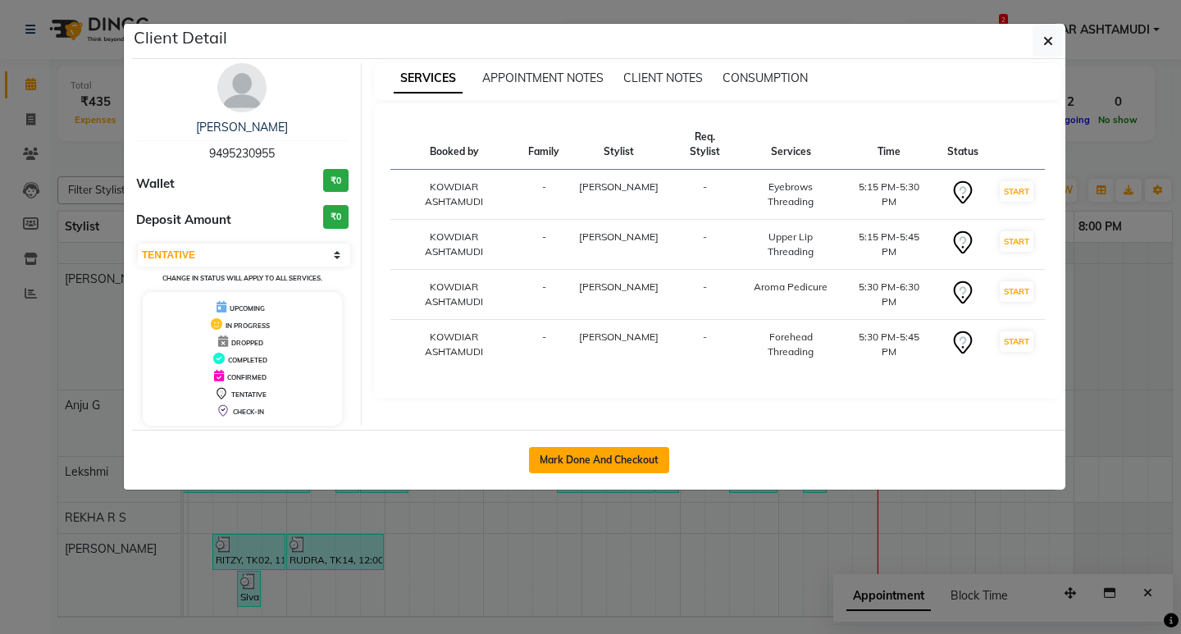
click at [649, 464] on button "Mark Done And Checkout" at bounding box center [599, 460] width 140 height 26
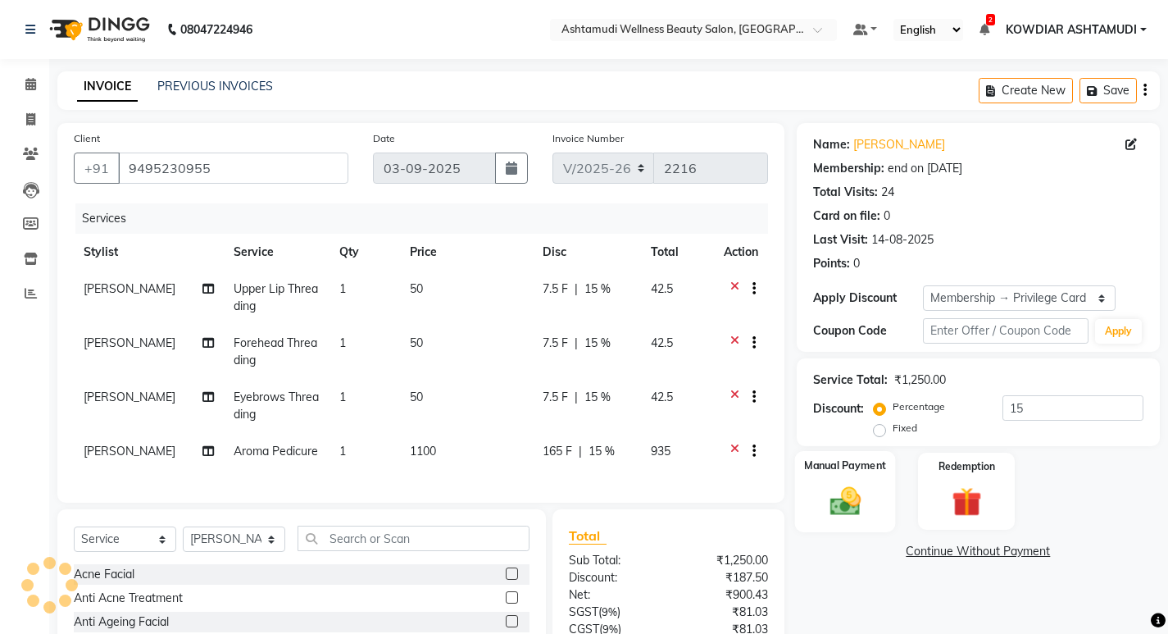
click at [810, 513] on div "Manual Payment" at bounding box center [844, 491] width 101 height 81
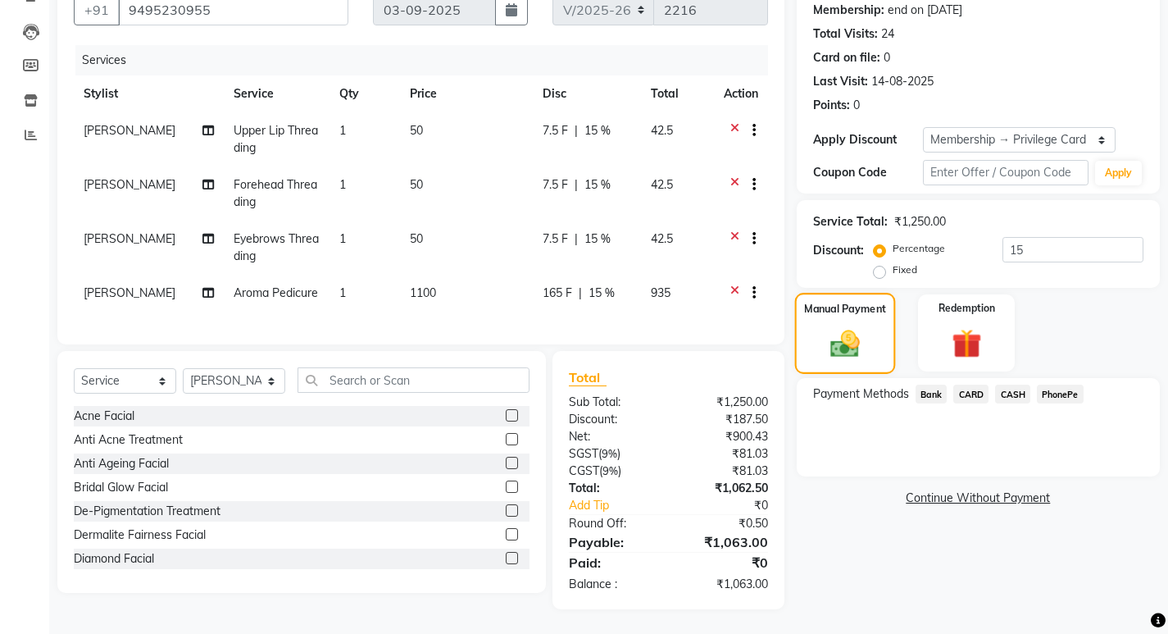
scroll to position [171, 0]
click at [1054, 385] on span "PhonePe" at bounding box center [1060, 394] width 47 height 19
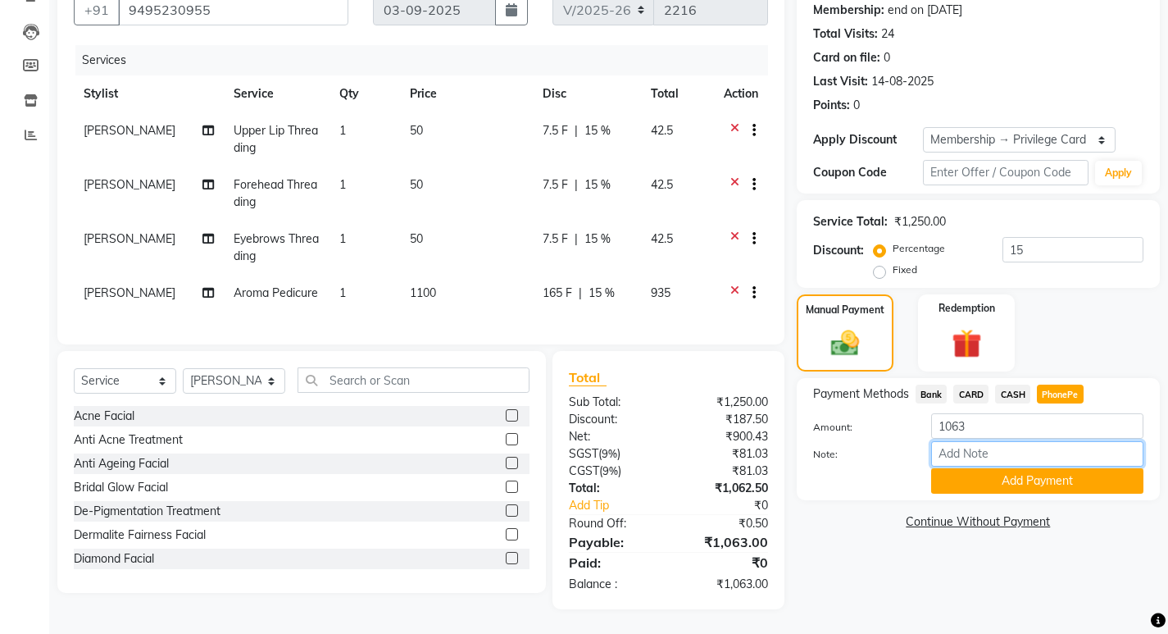
click at [1008, 442] on input "Note:" at bounding box center [1037, 453] width 212 height 25
click at [999, 468] on button "Add Payment" at bounding box center [1037, 480] width 212 height 25
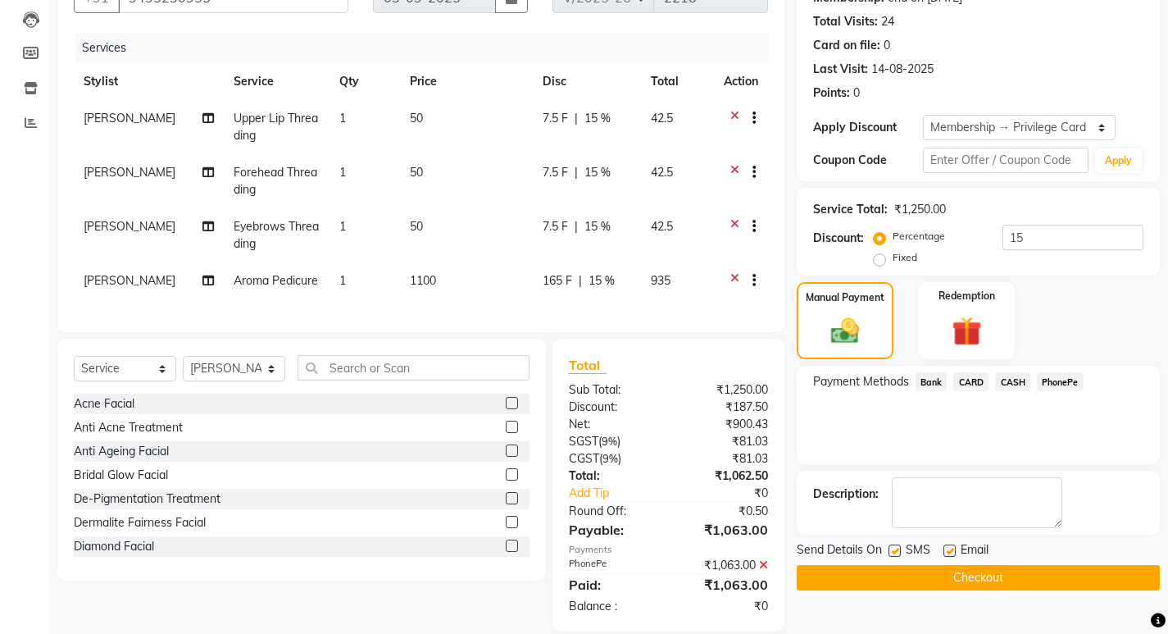
click at [927, 580] on button "Checkout" at bounding box center [978, 577] width 363 height 25
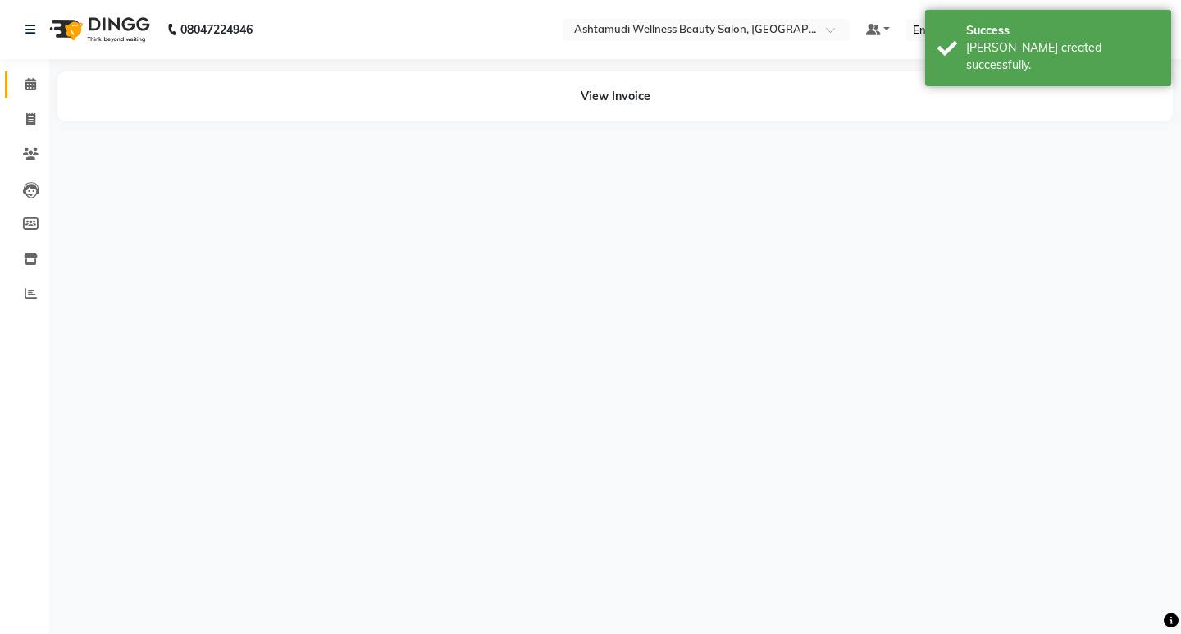
click at [29, 84] on icon at bounding box center [30, 84] width 11 height 12
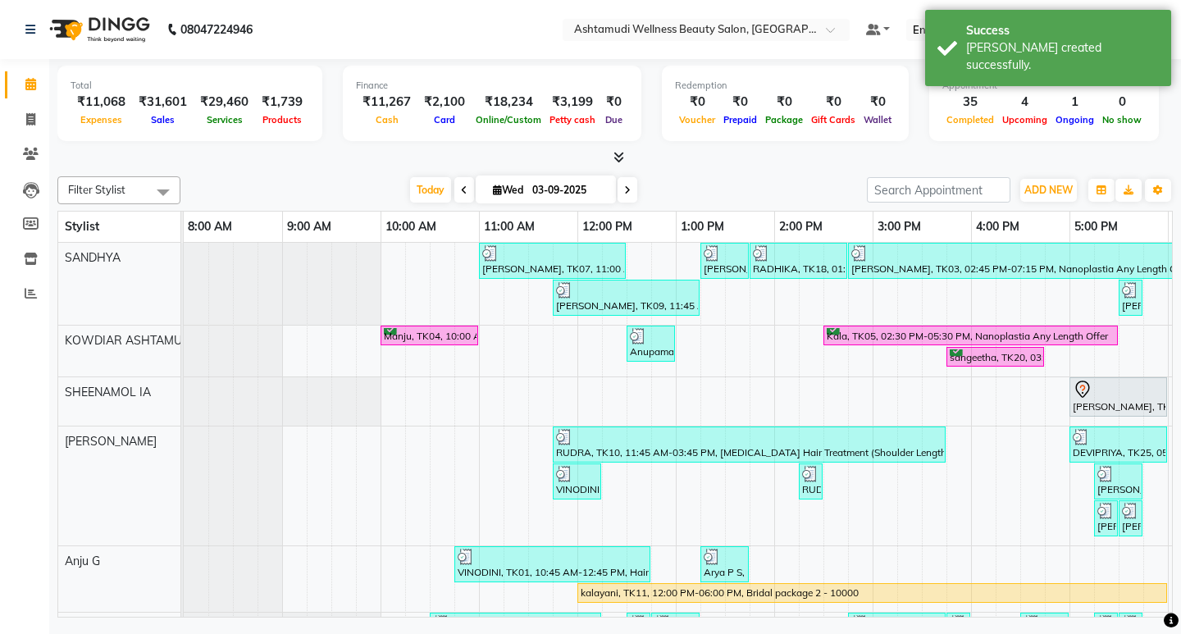
click at [621, 154] on icon at bounding box center [618, 157] width 11 height 12
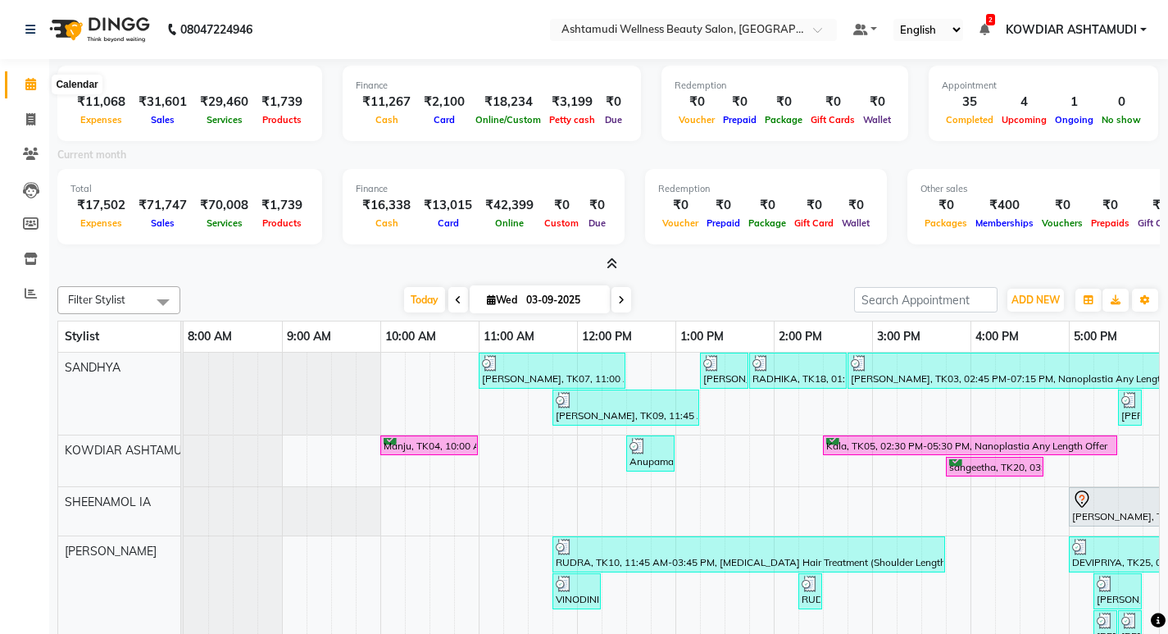
click at [26, 79] on icon at bounding box center [30, 84] width 11 height 12
click at [45, 87] on li "Calendar" at bounding box center [24, 84] width 49 height 35
click at [39, 87] on span at bounding box center [30, 84] width 29 height 19
click at [363, 41] on nav "08047224946 Select Location × Ashtamudi Wellness Beauty Salon, Kowdiar Default …" at bounding box center [584, 29] width 1168 height 59
click at [32, 92] on span at bounding box center [30, 84] width 29 height 19
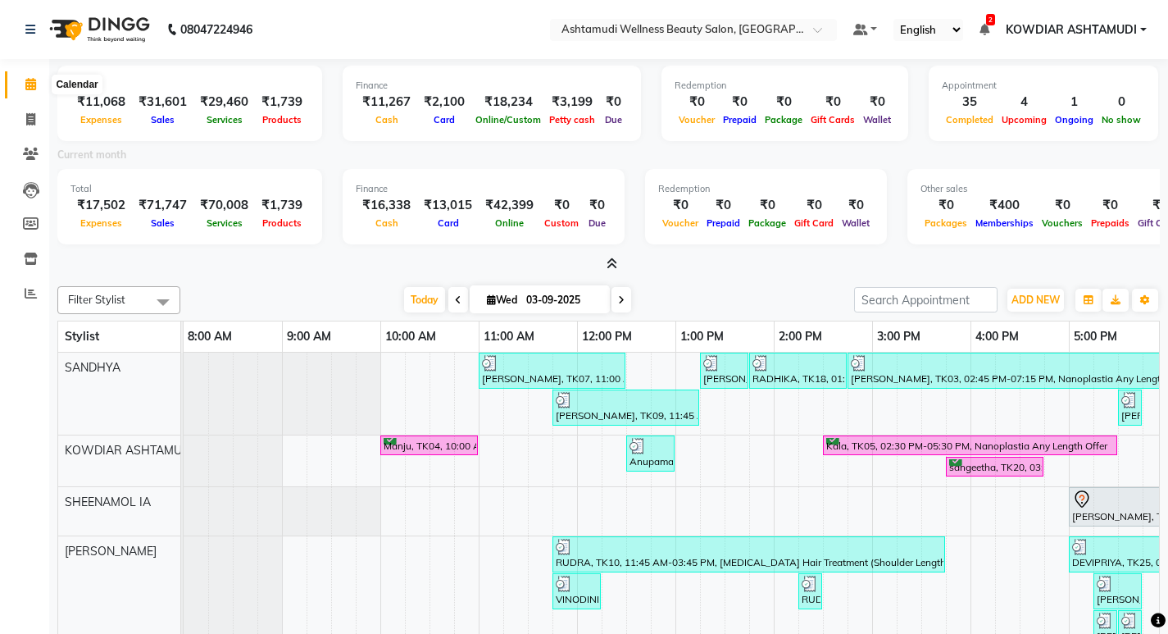
click at [27, 84] on icon at bounding box center [30, 84] width 11 height 12
click at [35, 125] on icon at bounding box center [30, 119] width 9 height 12
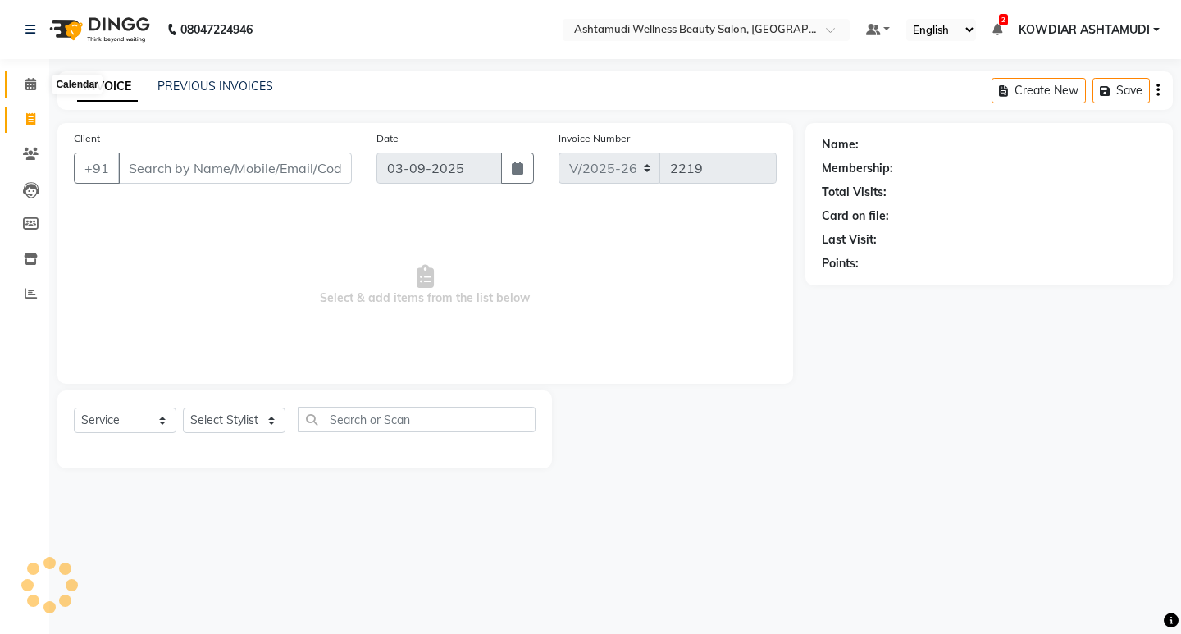
click at [38, 89] on span at bounding box center [30, 84] width 29 height 19
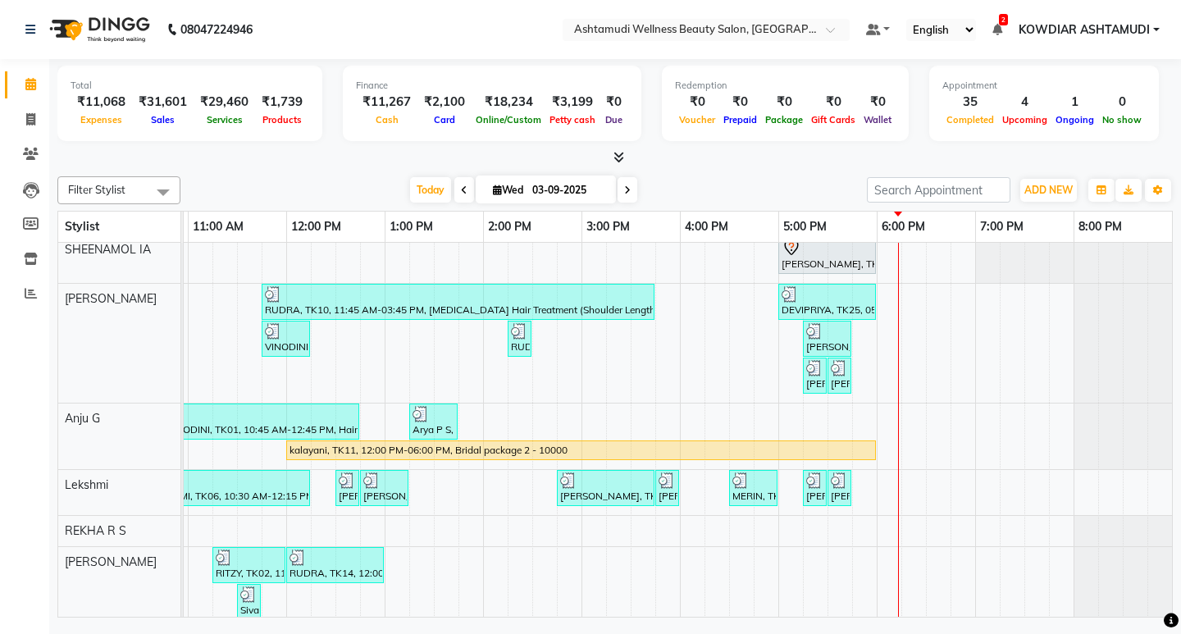
scroll to position [244, 0]
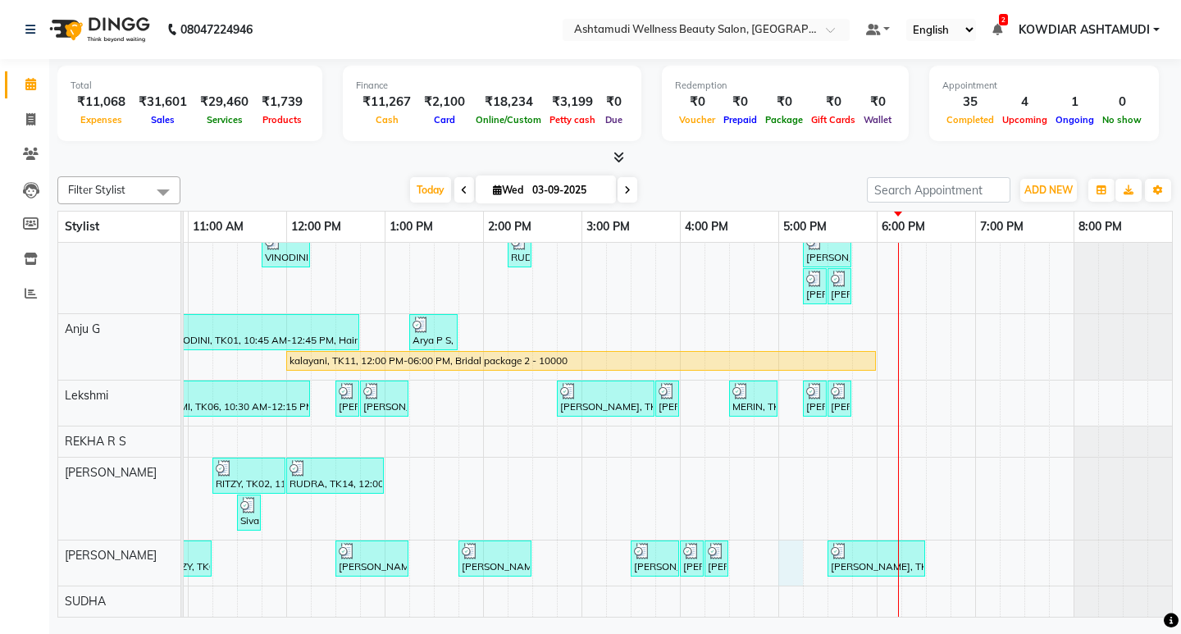
click at [784, 542] on div "[PERSON_NAME], TK07, 11:00 AM-12:30 PM, ROOT TOUCH UP (AMONIA FREE) CROWN PORTI…" at bounding box center [532, 314] width 1279 height 606
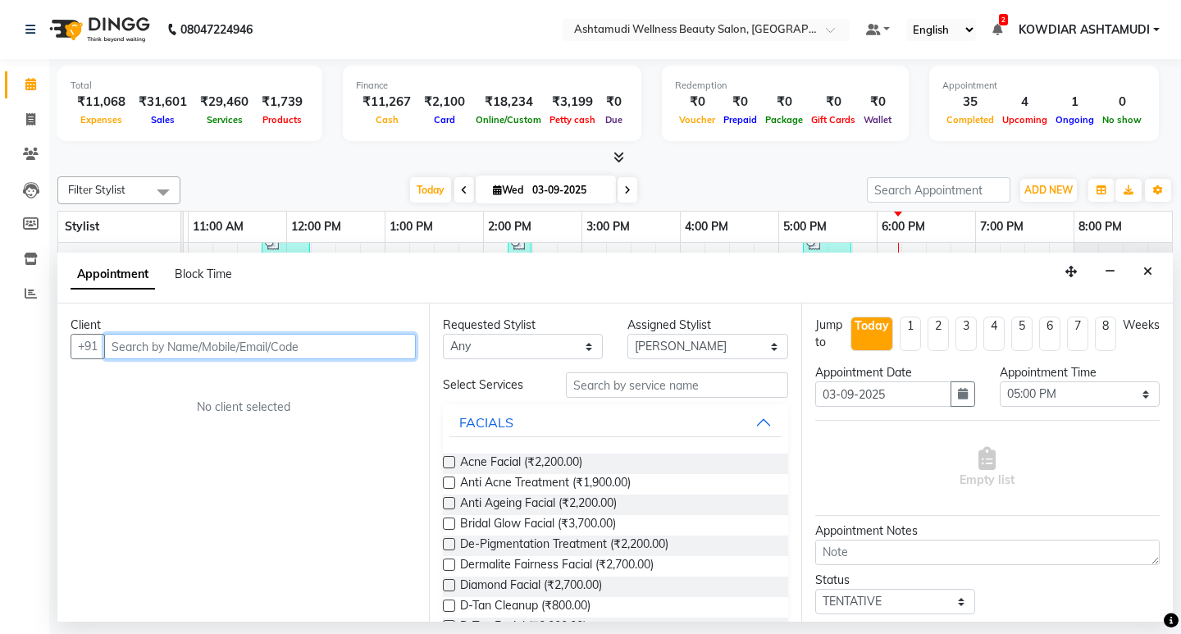
click at [212, 350] on input "text" at bounding box center [260, 346] width 312 height 25
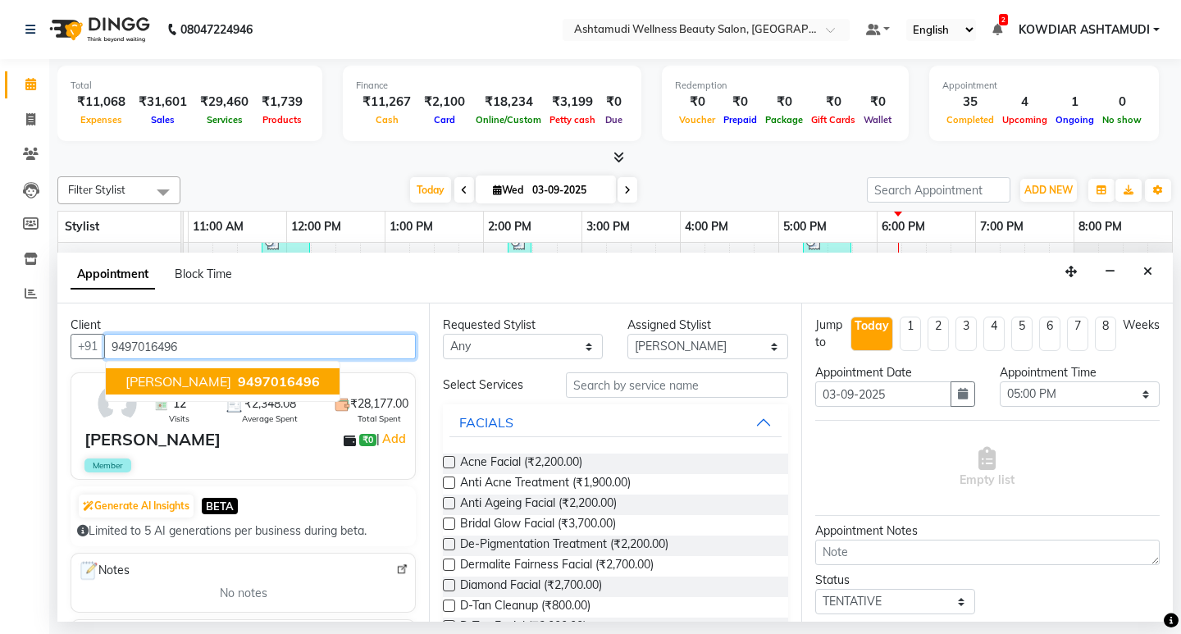
click at [238, 387] on span "9497016496" at bounding box center [279, 381] width 82 height 16
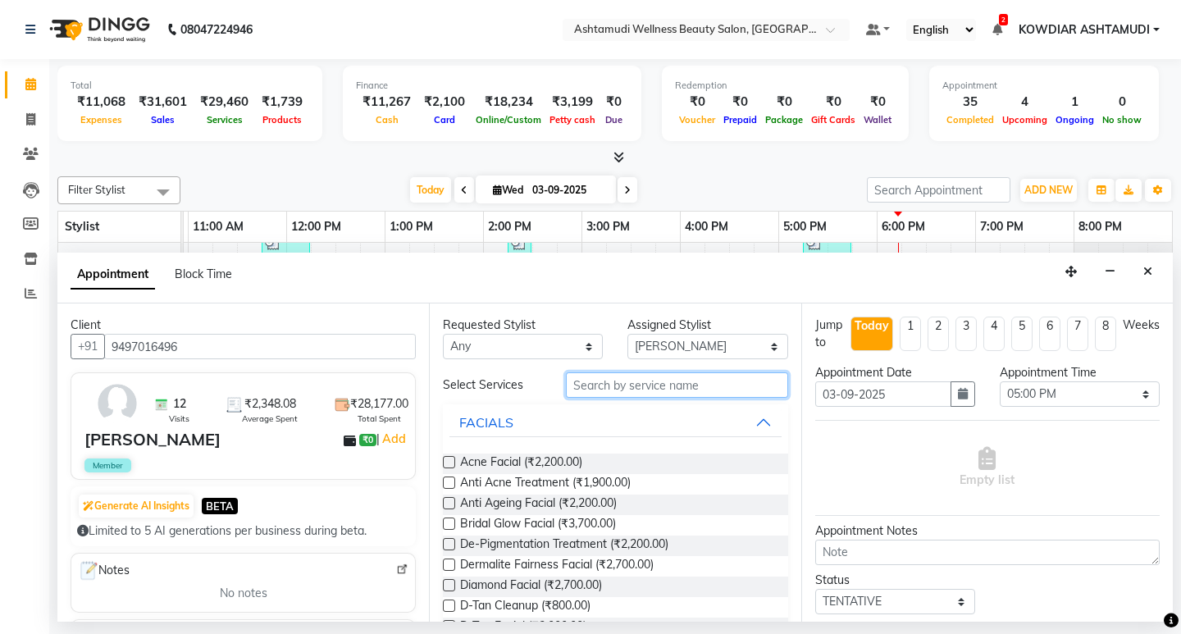
click at [593, 391] on input "text" at bounding box center [676, 384] width 221 height 25
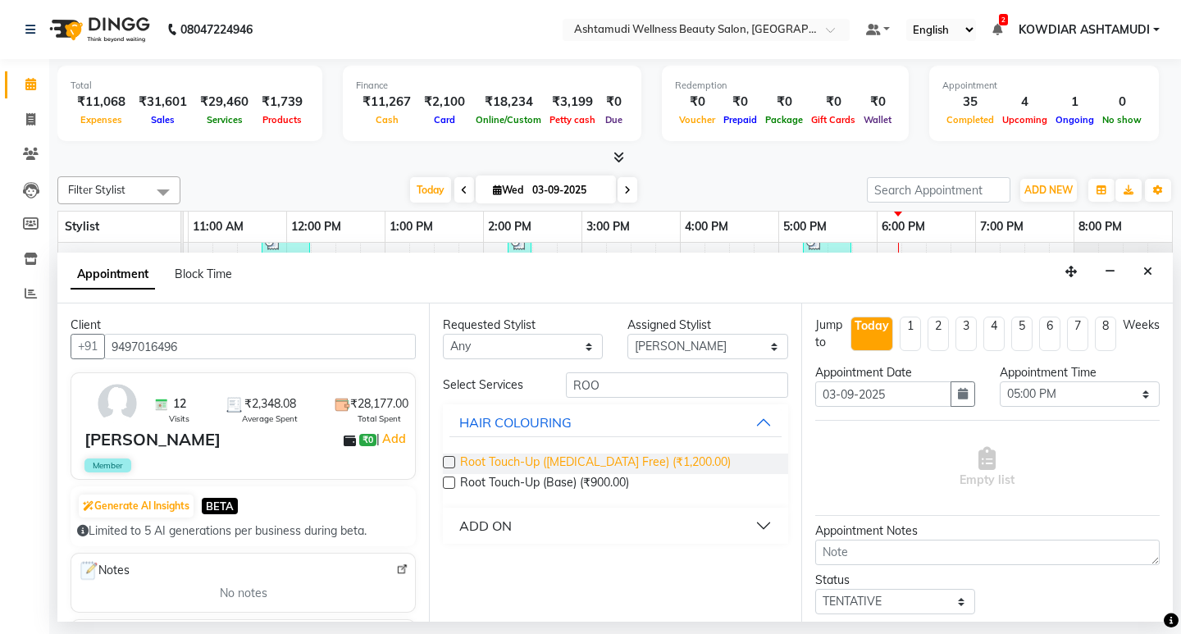
click at [592, 454] on span "Root Touch-Up ([MEDICAL_DATA] Free) (₹1,200.00)" at bounding box center [595, 463] width 271 height 20
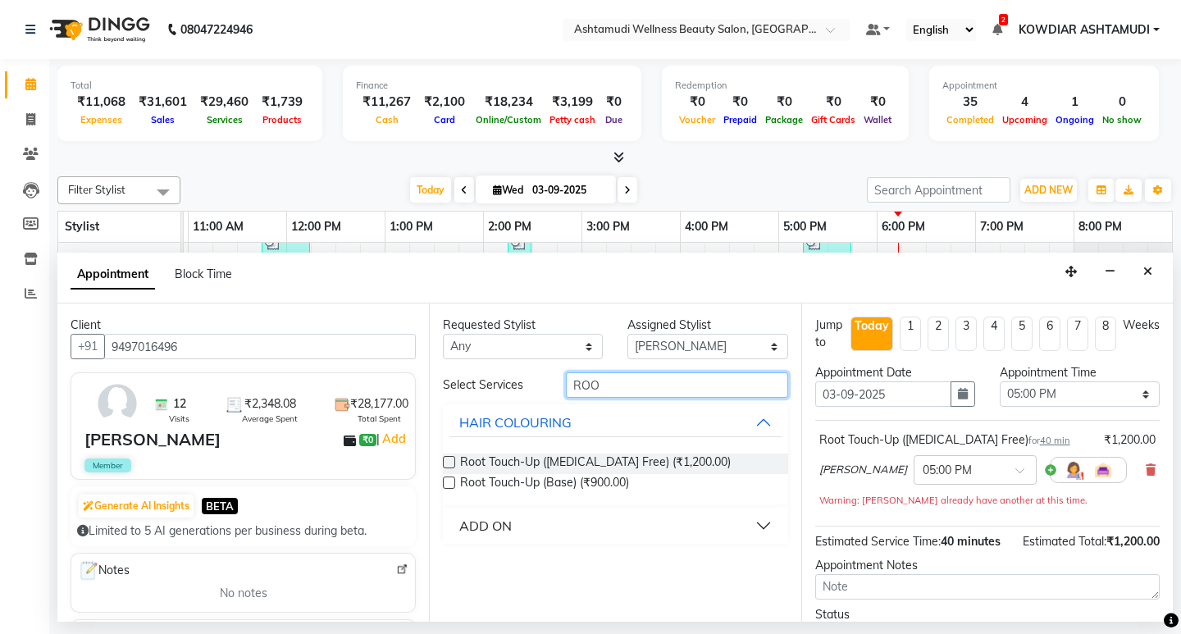
click at [599, 389] on input "ROO" at bounding box center [676, 384] width 221 height 25
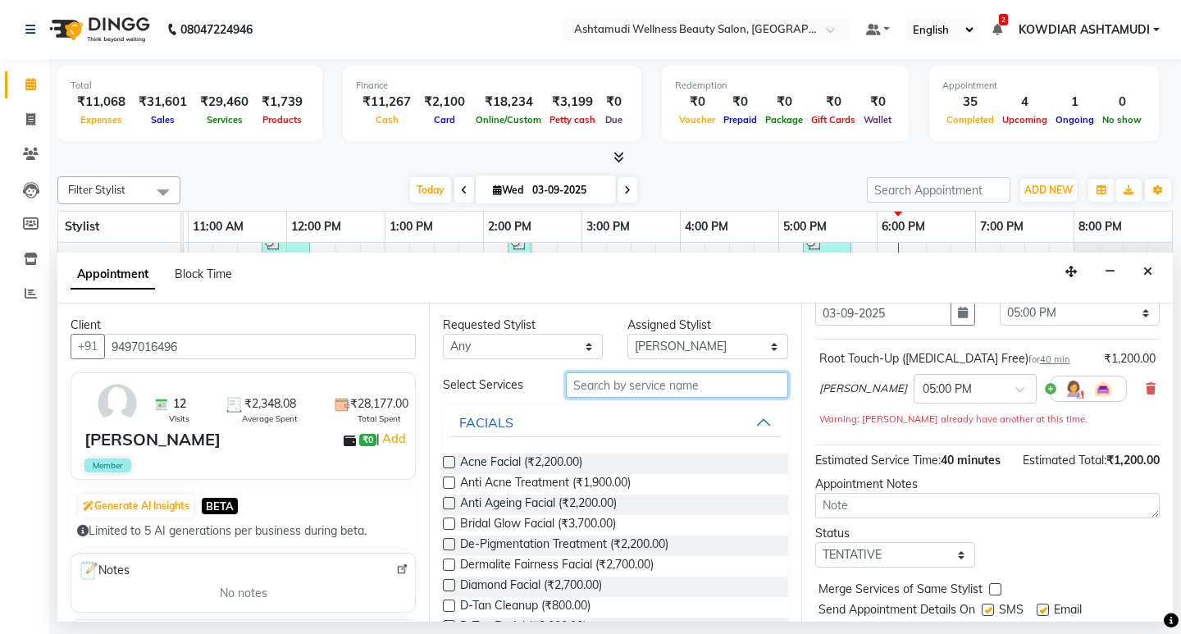
scroll to position [0, 0]
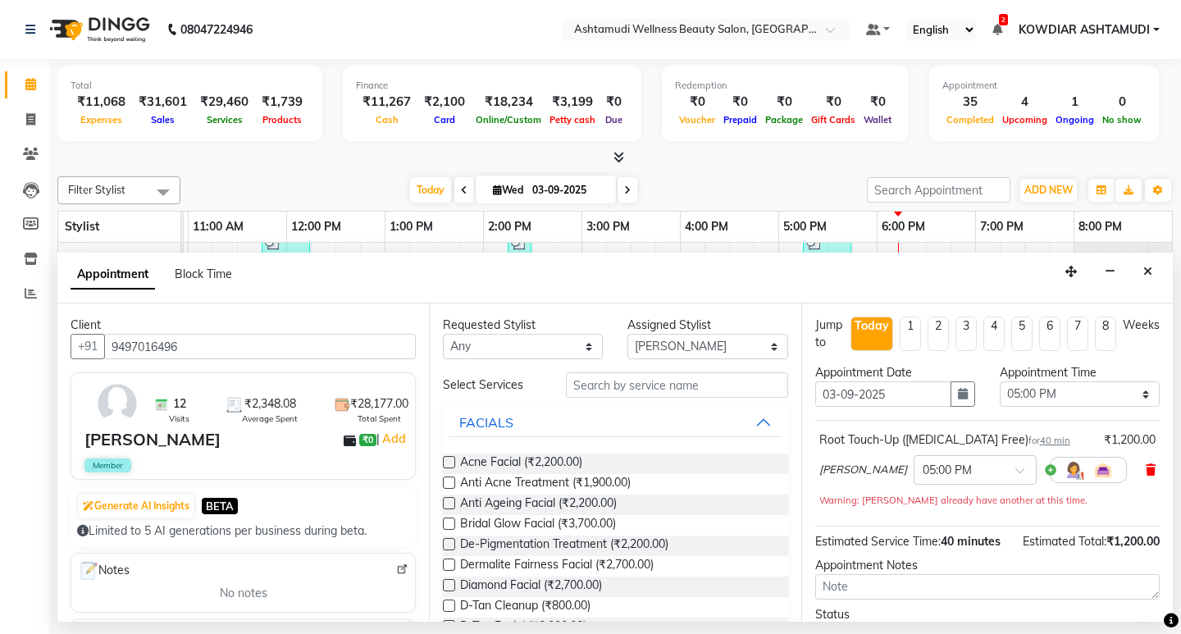
click at [1145, 470] on icon at bounding box center [1150, 469] width 10 height 11
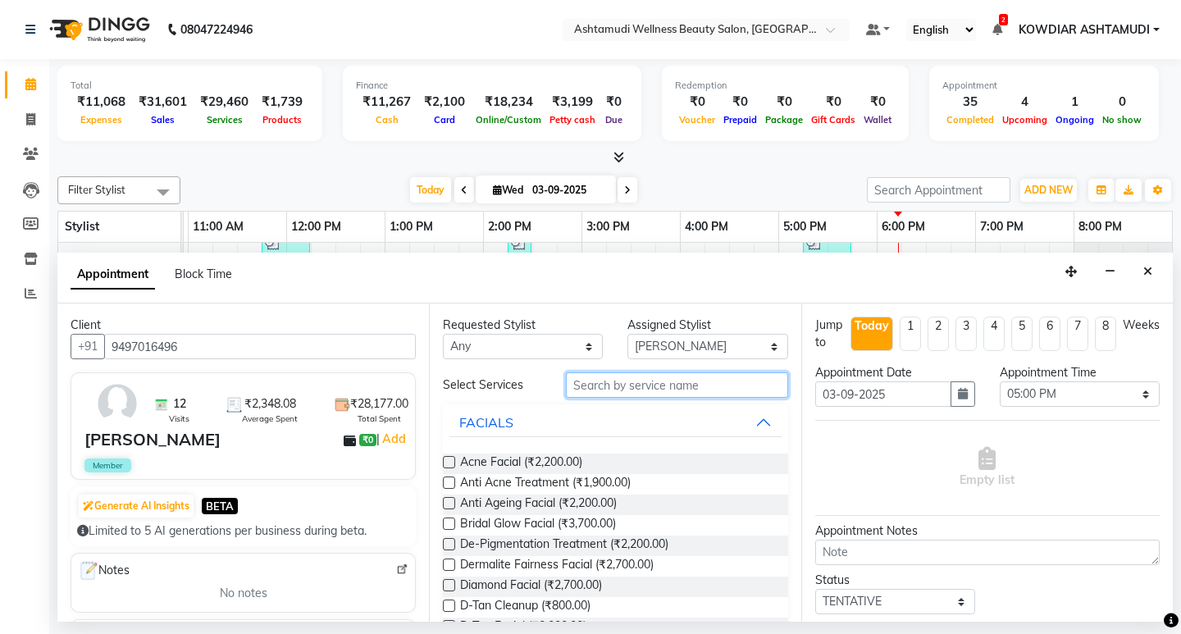
click at [601, 380] on input "text" at bounding box center [676, 384] width 221 height 25
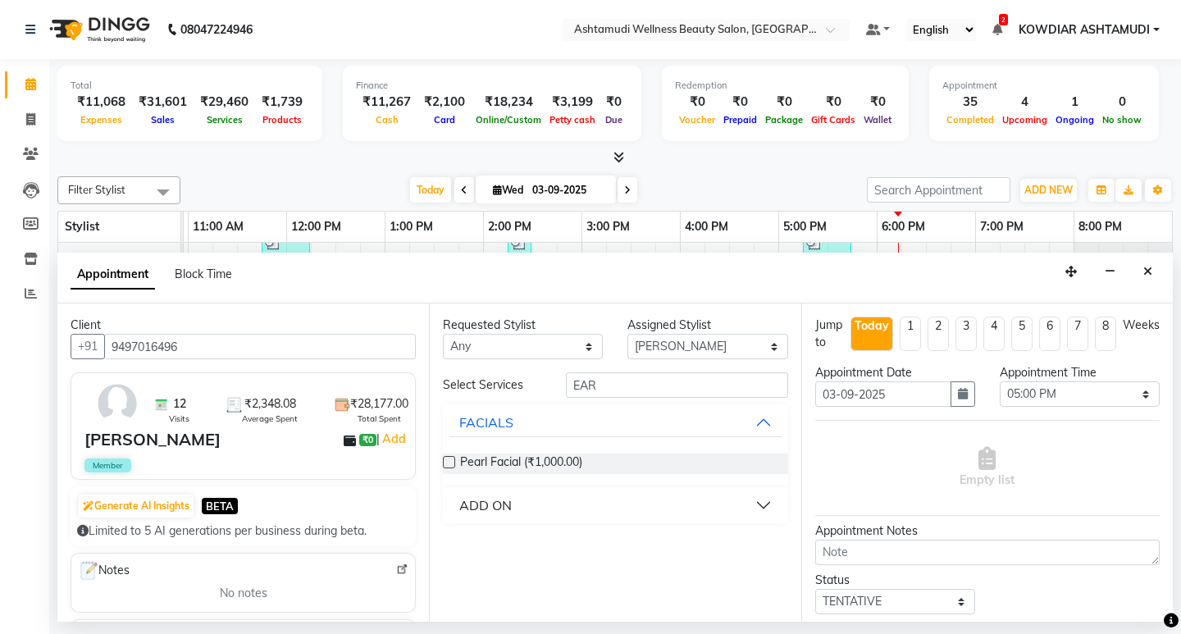
drag, startPoint x: 519, startPoint y: 512, endPoint x: 526, endPoint y: 506, distance: 9.3
click at [519, 511] on button "ADD ON" at bounding box center [614, 505] width 331 height 30
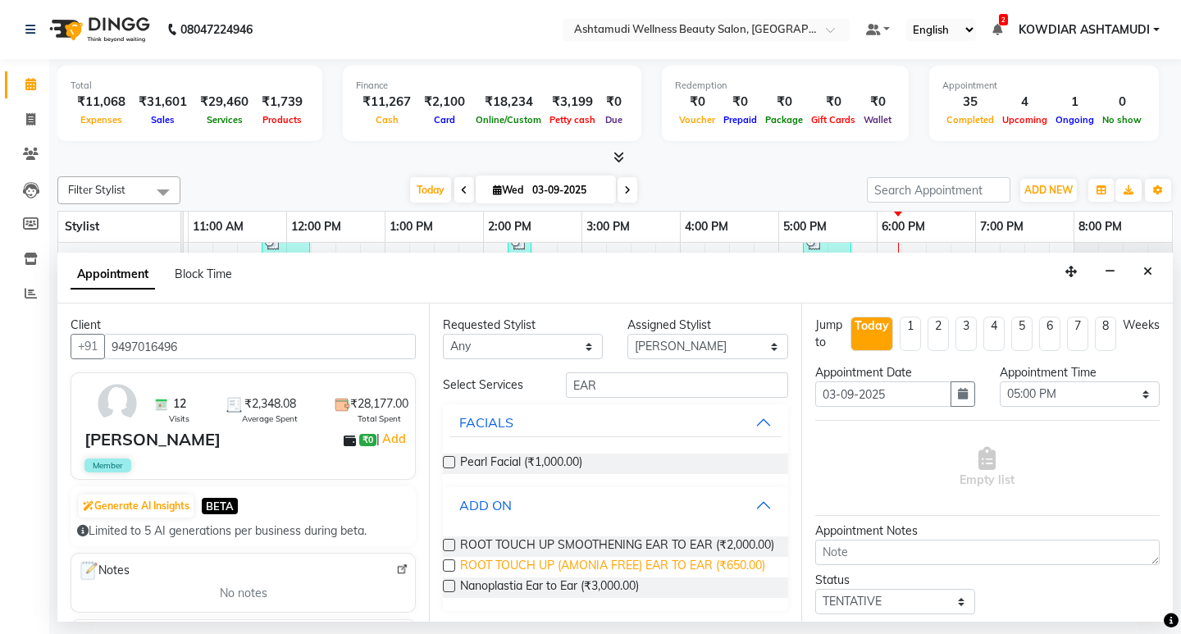
scroll to position [30, 0]
click at [556, 558] on span "ROOT TOUCH UP (AMONIA FREE) EAR TO EAR (₹650.00)" at bounding box center [612, 564] width 305 height 20
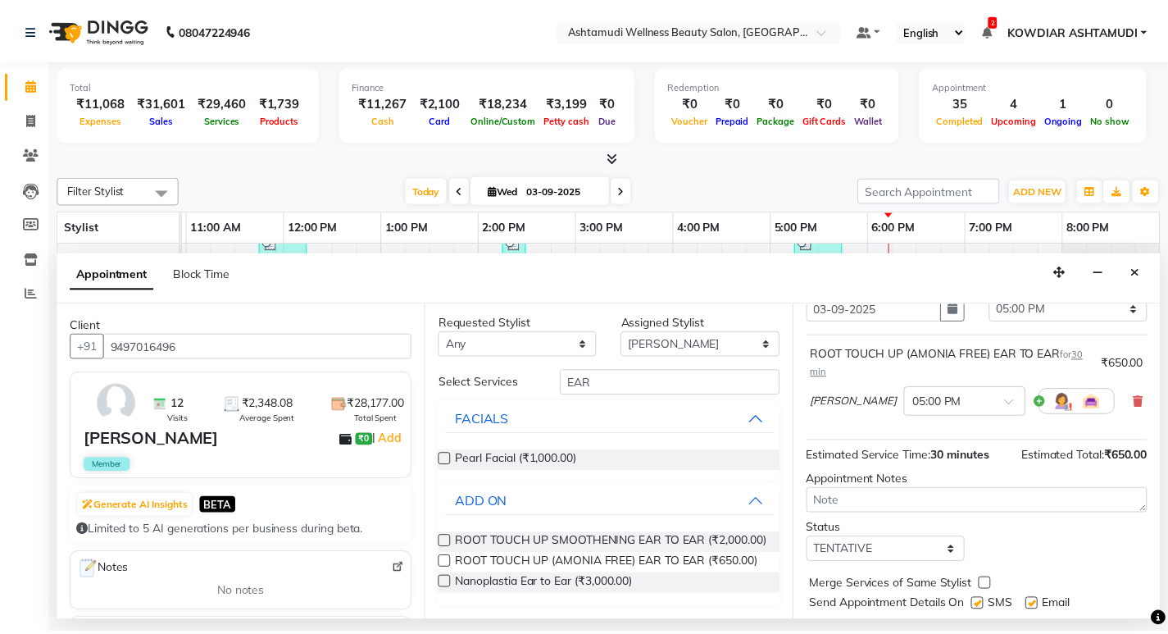
scroll to position [130, 0]
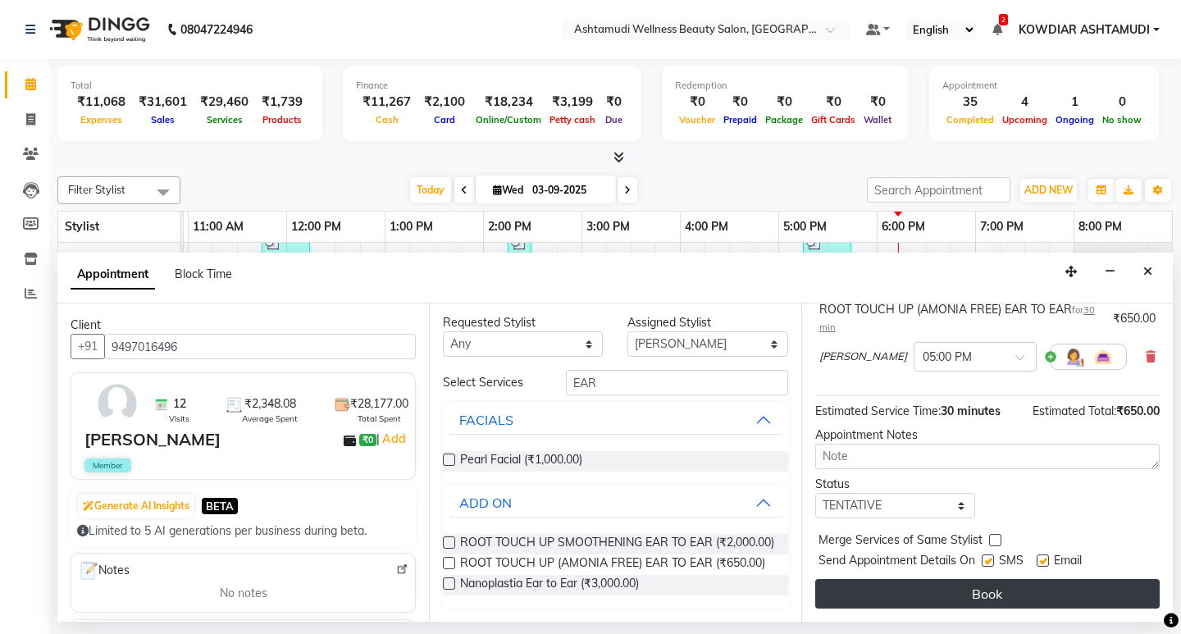
click at [935, 584] on button "Book" at bounding box center [987, 594] width 344 height 30
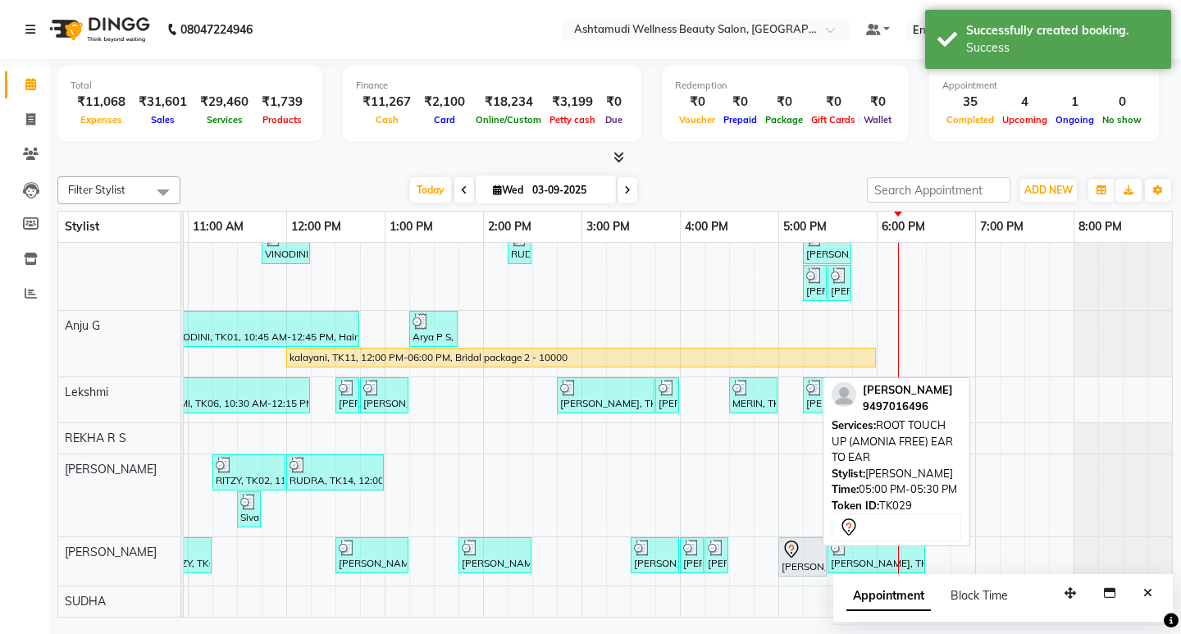
click at [801, 549] on div "[PERSON_NAME], TK29, 05:00 PM-05:30 PM, ROOT TOUCH UP (AMONIA FREE) EAR TO EAR" at bounding box center [802, 556] width 45 height 34
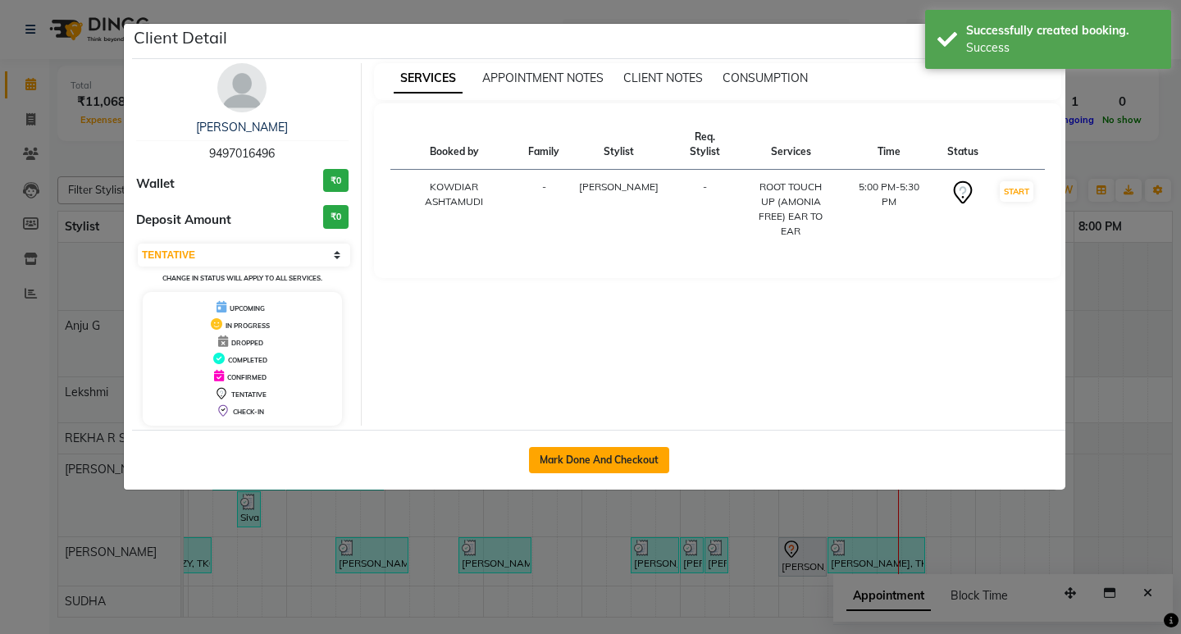
click at [650, 466] on button "Mark Done And Checkout" at bounding box center [599, 460] width 140 height 26
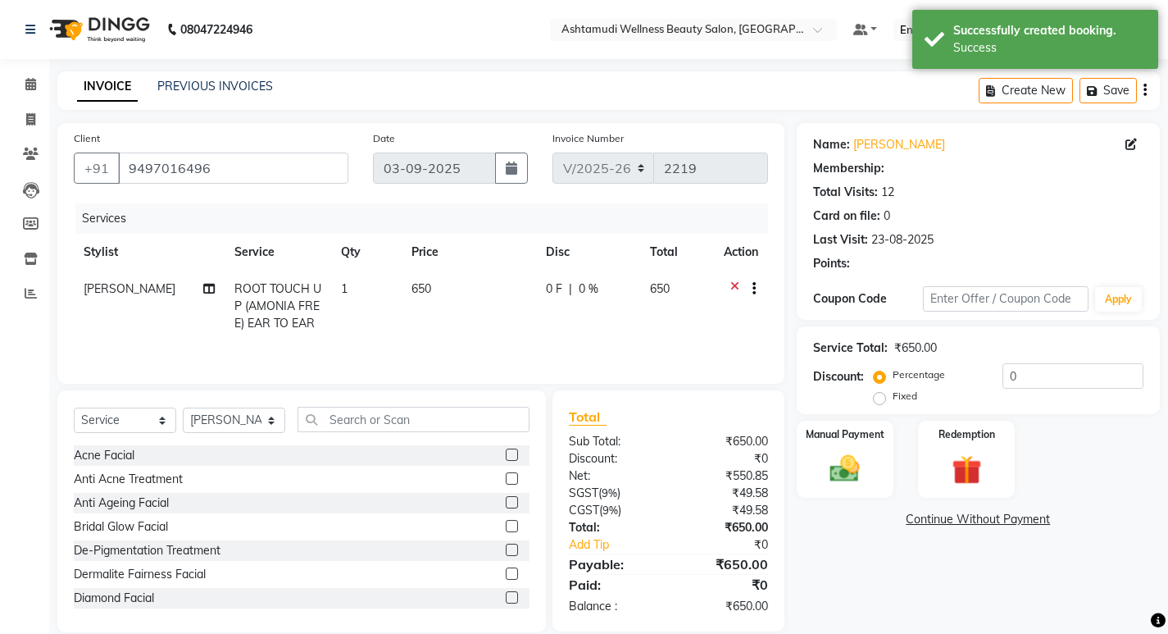
scroll to position [23, 0]
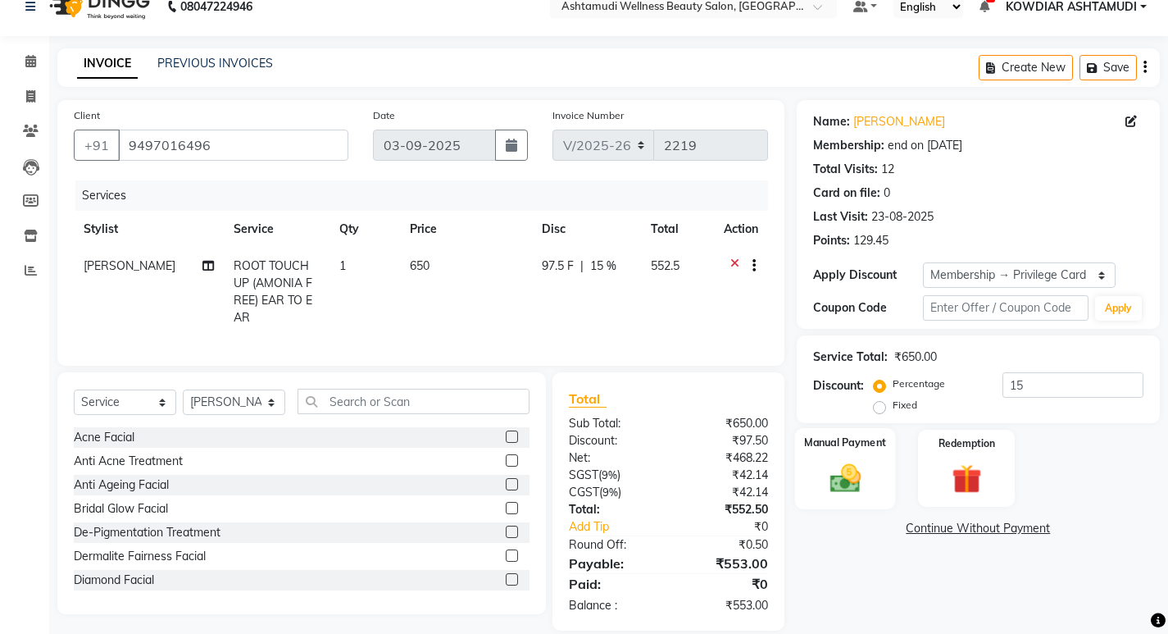
click at [840, 485] on img at bounding box center [845, 477] width 50 height 35
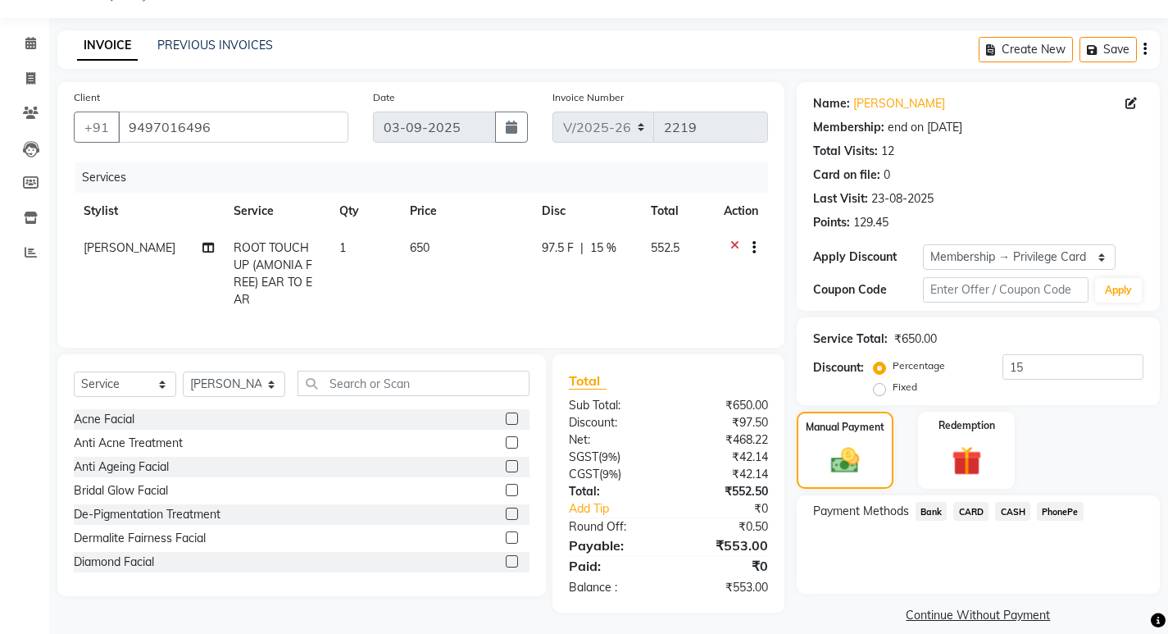
scroll to position [59, 0]
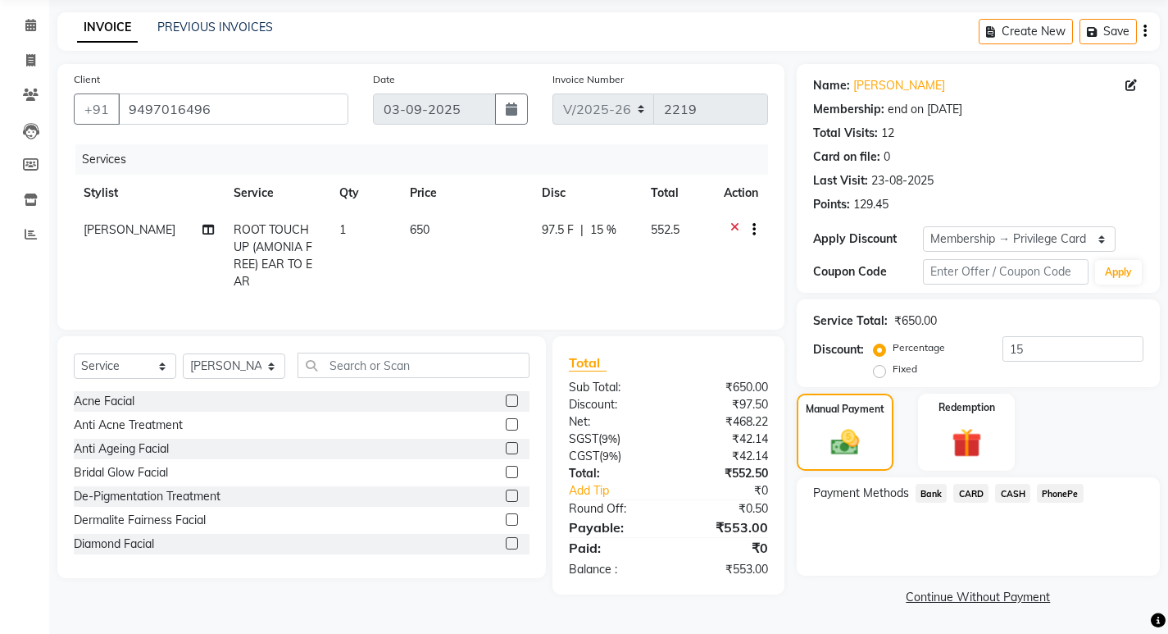
click at [1052, 497] on span "PhonePe" at bounding box center [1060, 493] width 47 height 19
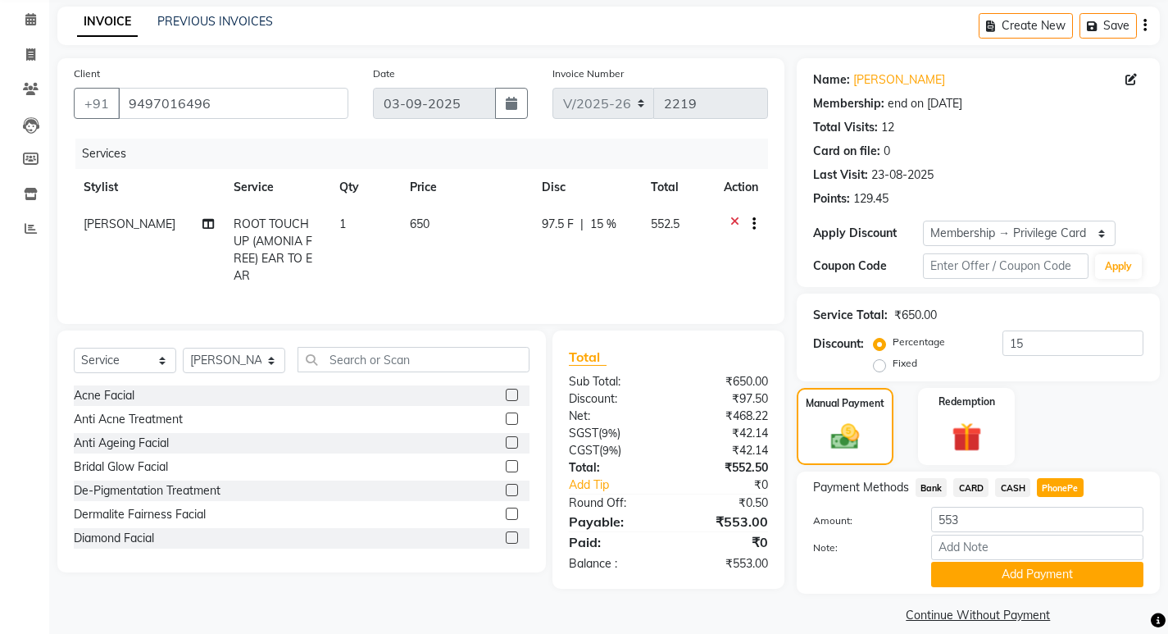
scroll to position [83, 0]
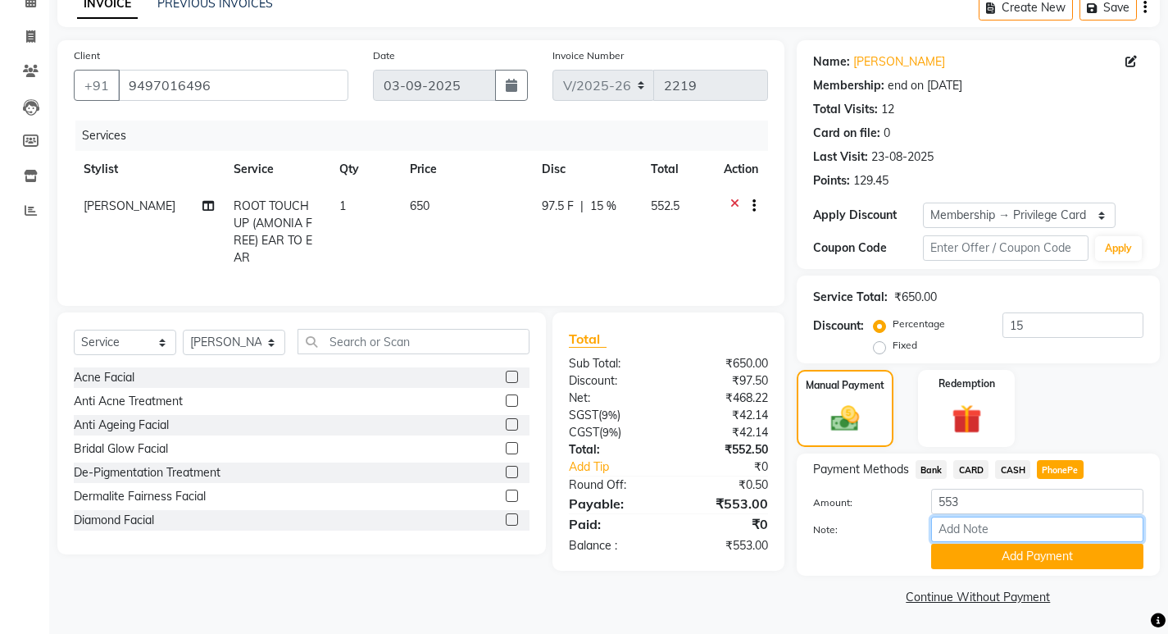
click at [1011, 532] on input "Note:" at bounding box center [1037, 529] width 212 height 25
click at [1026, 551] on button "Add Payment" at bounding box center [1037, 556] width 212 height 25
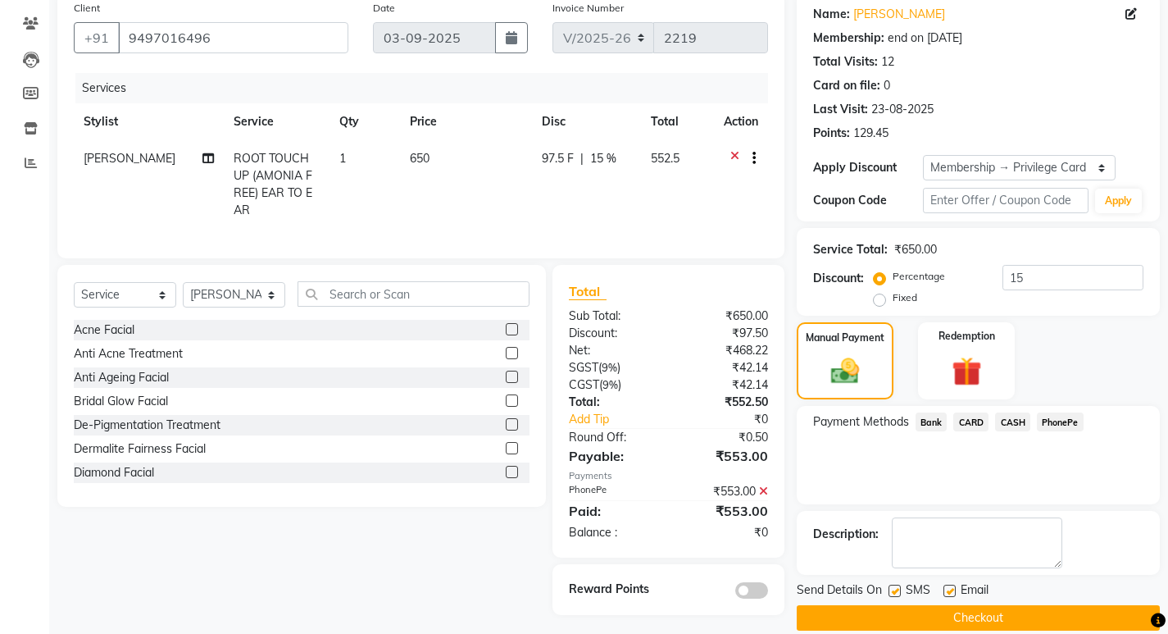
scroll to position [152, 0]
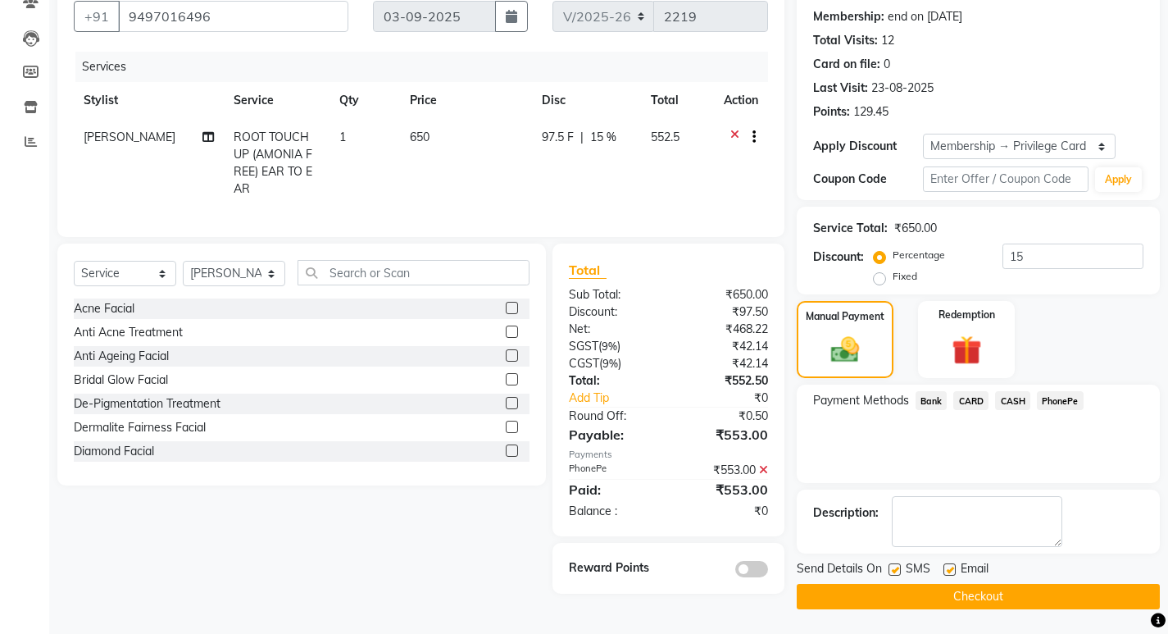
click at [952, 596] on button "Checkout" at bounding box center [978, 596] width 363 height 25
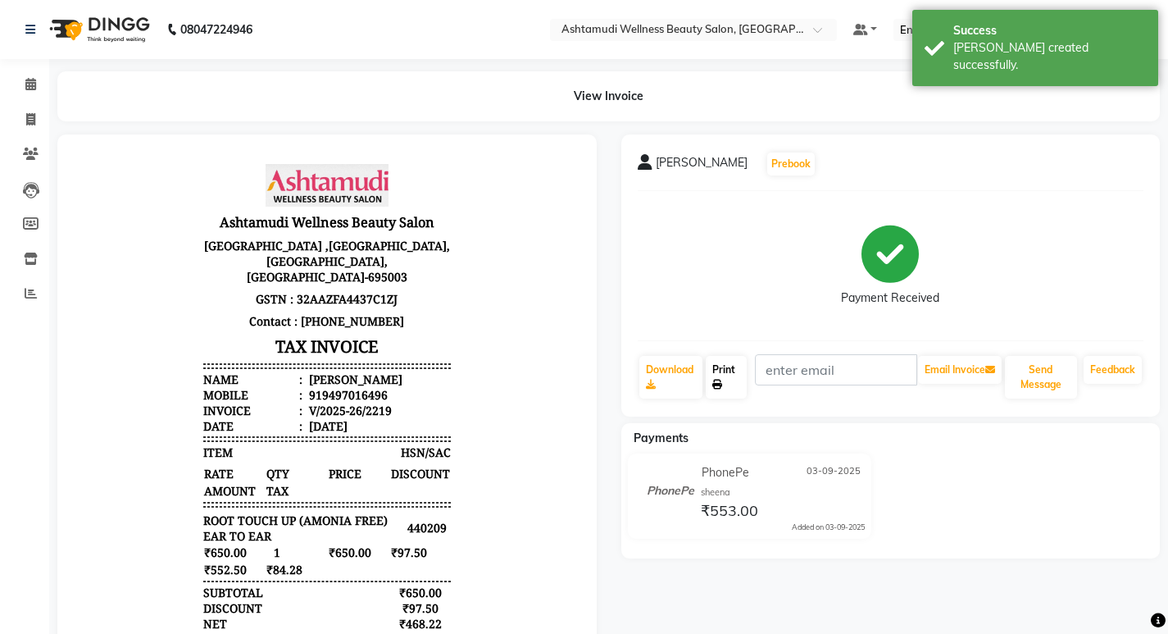
click at [730, 377] on link "Print" at bounding box center [726, 377] width 41 height 43
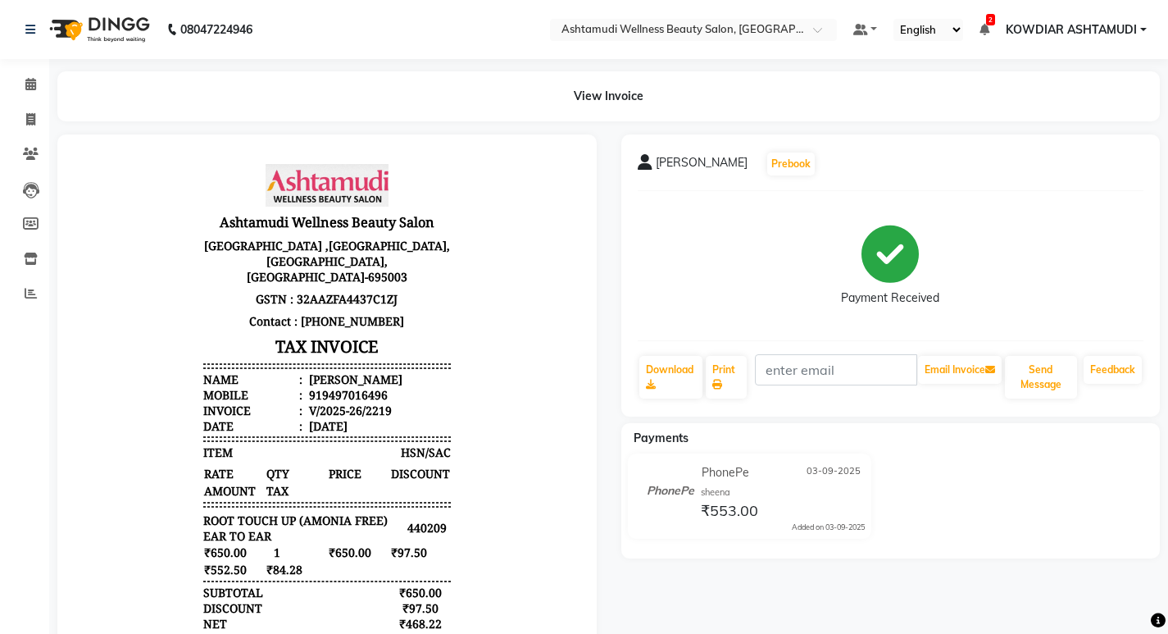
click at [225, 102] on div "View Invoice" at bounding box center [608, 96] width 1103 height 50
click at [37, 86] on span at bounding box center [30, 84] width 29 height 19
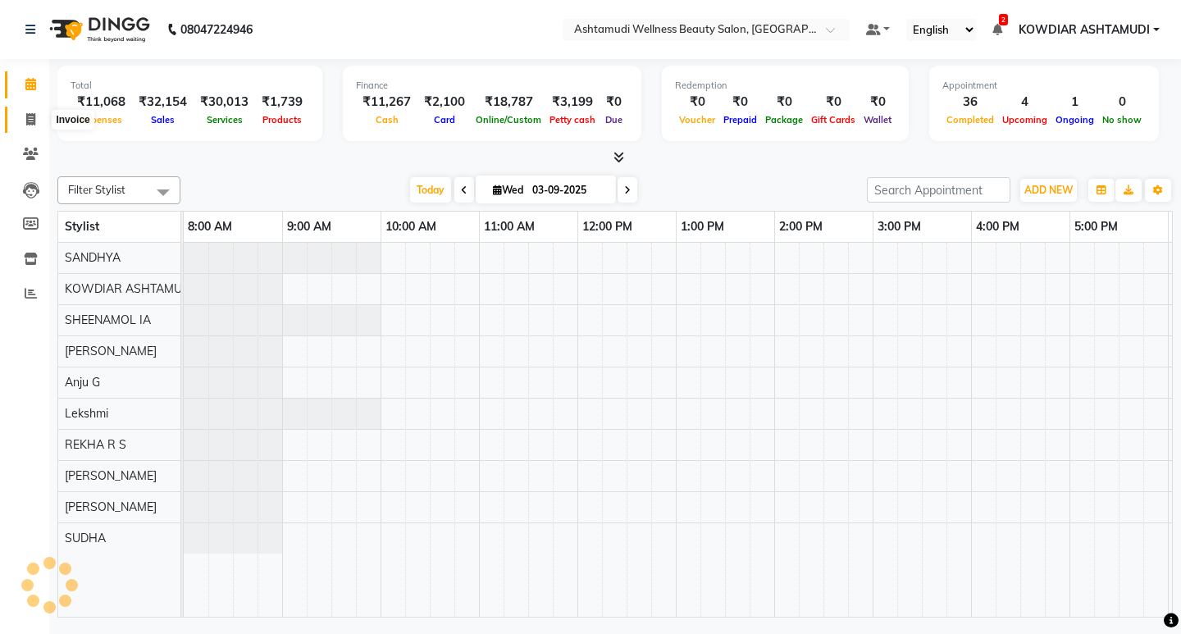
click at [33, 121] on icon at bounding box center [30, 119] width 9 height 12
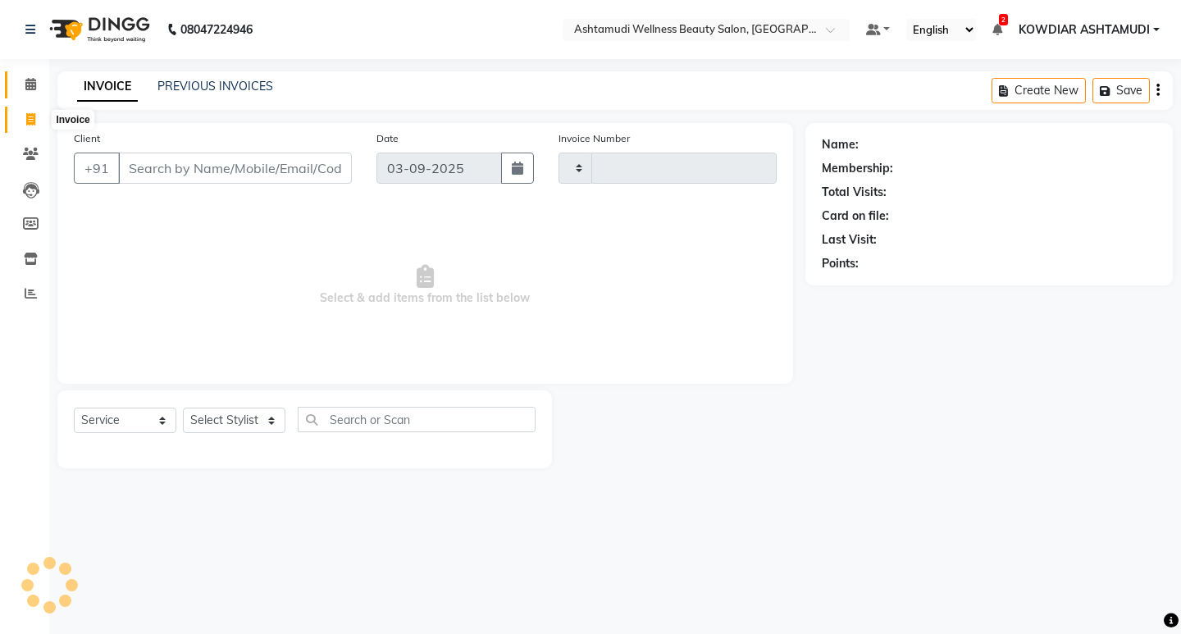
click at [30, 90] on span at bounding box center [30, 84] width 29 height 19
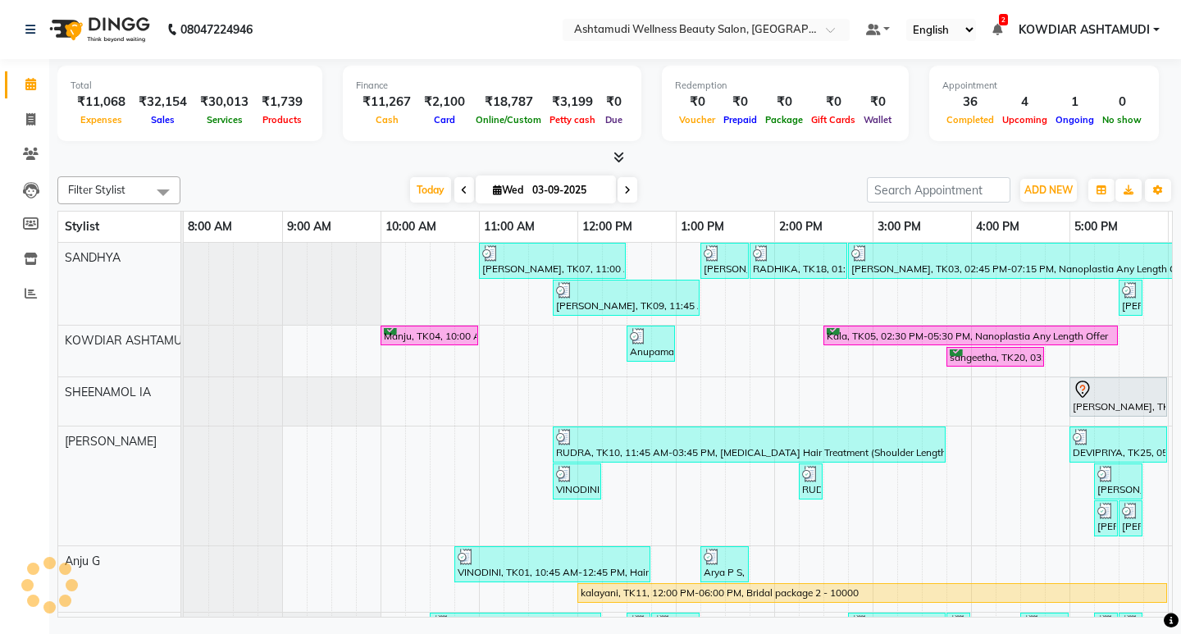
click at [371, 56] on nav "08047224946 Select Location × Ashtamudi Wellness Beauty Salon, Kowdiar Default …" at bounding box center [590, 29] width 1181 height 59
click at [339, 35] on nav "08047224946 Select Location × Ashtamudi Wellness Beauty Salon, Kowdiar Default …" at bounding box center [590, 29] width 1181 height 59
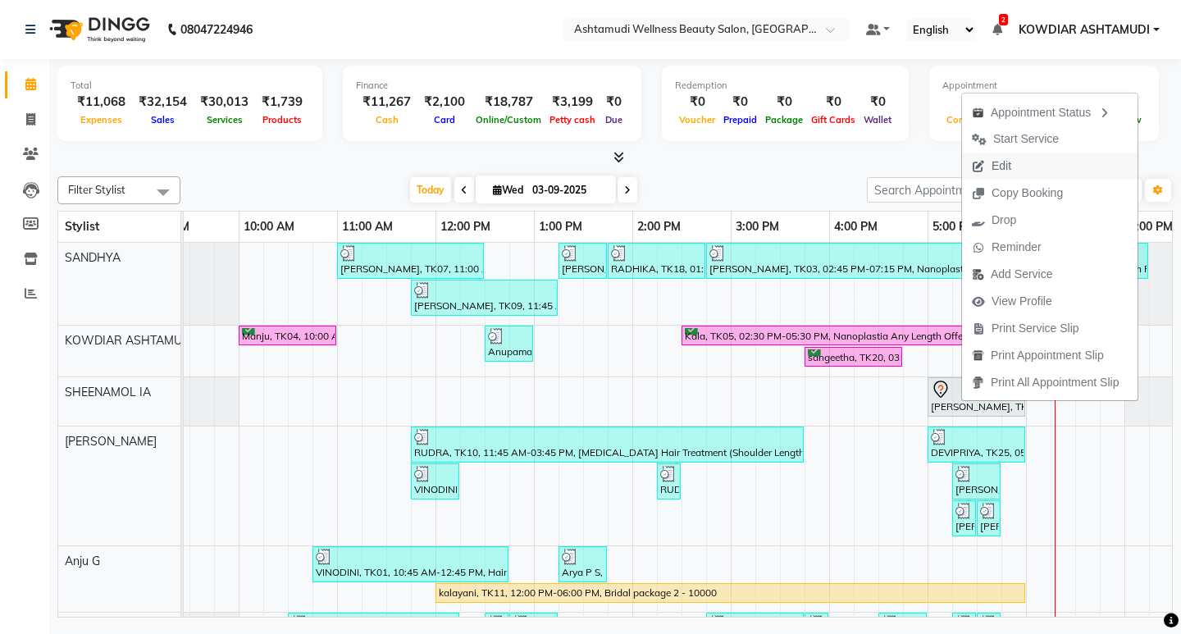
click at [1008, 170] on span "Edit" at bounding box center [1001, 165] width 20 height 17
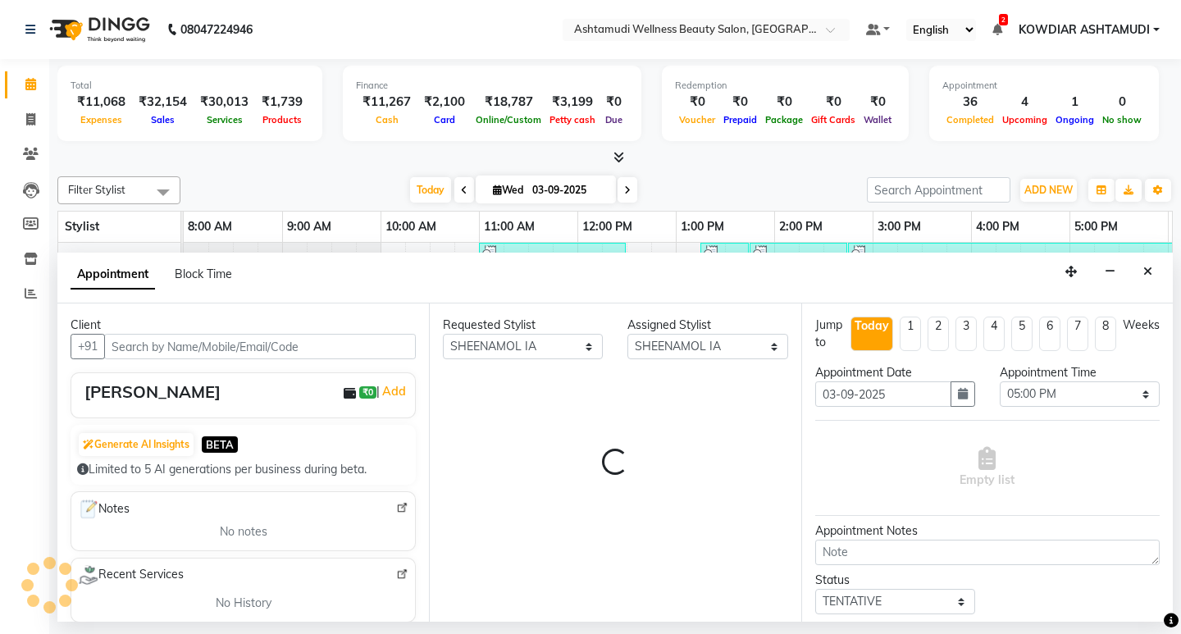
scroll to position [0, 291]
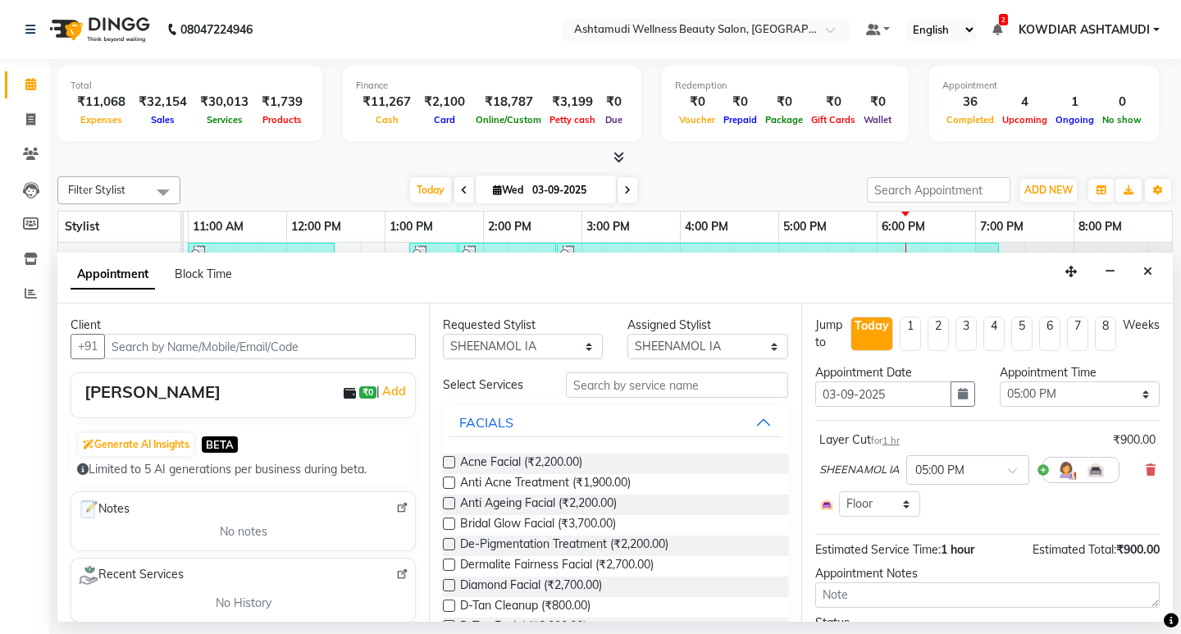
click at [315, 349] on input "text" at bounding box center [260, 346] width 312 height 25
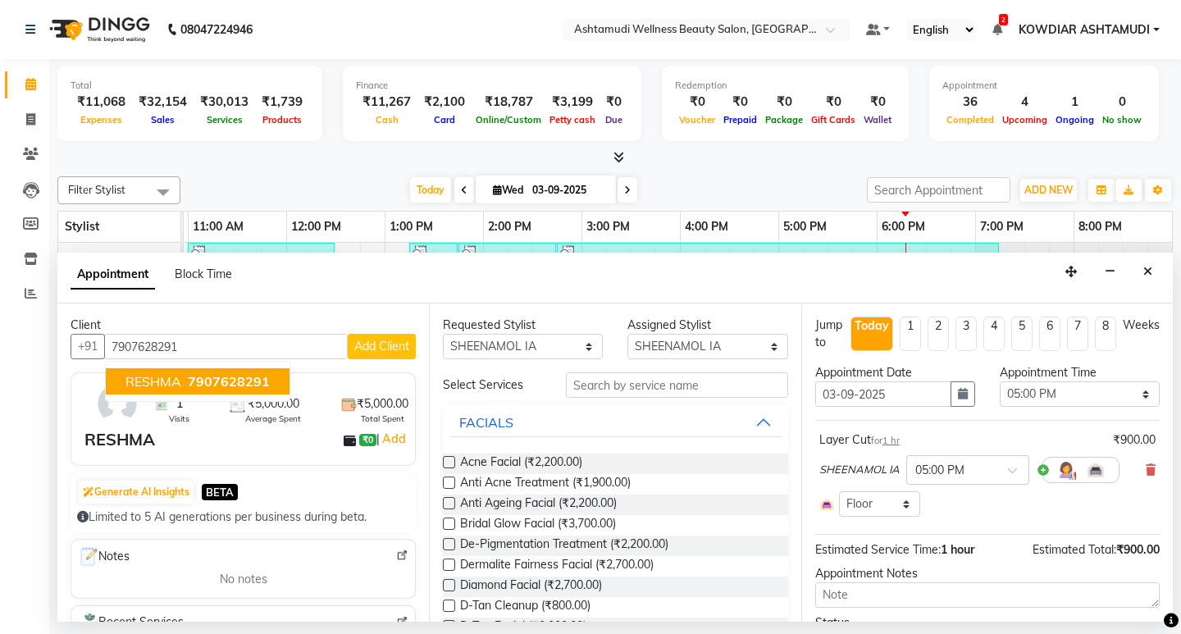
click at [257, 380] on span "7907628291" at bounding box center [229, 381] width 82 height 16
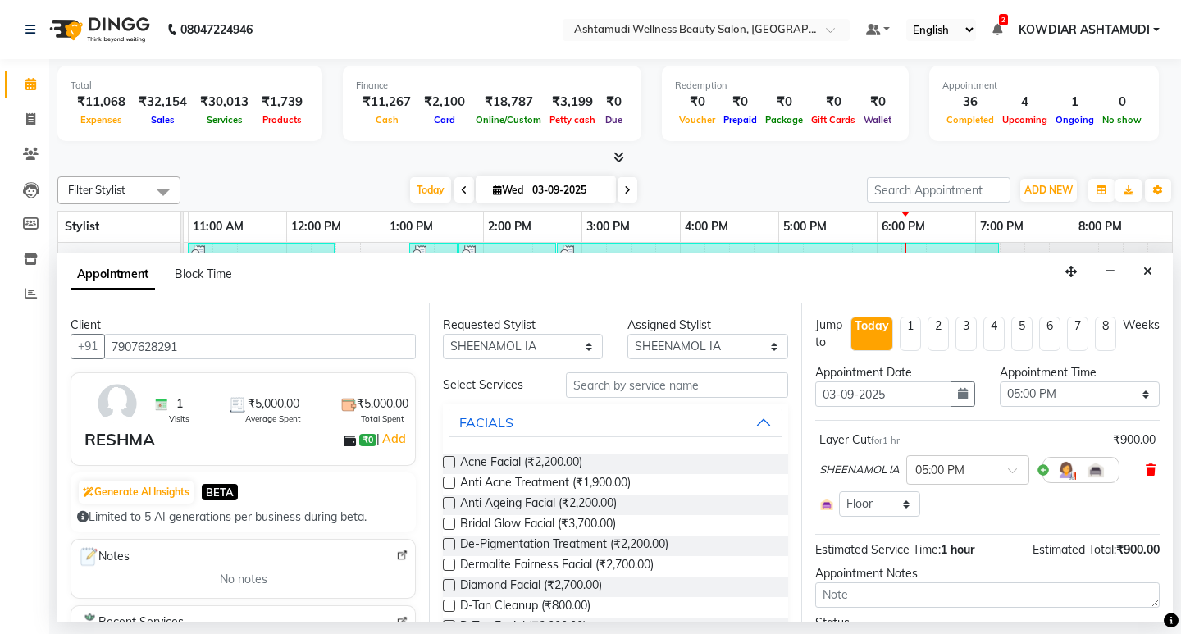
click at [1145, 472] on icon at bounding box center [1150, 469] width 10 height 11
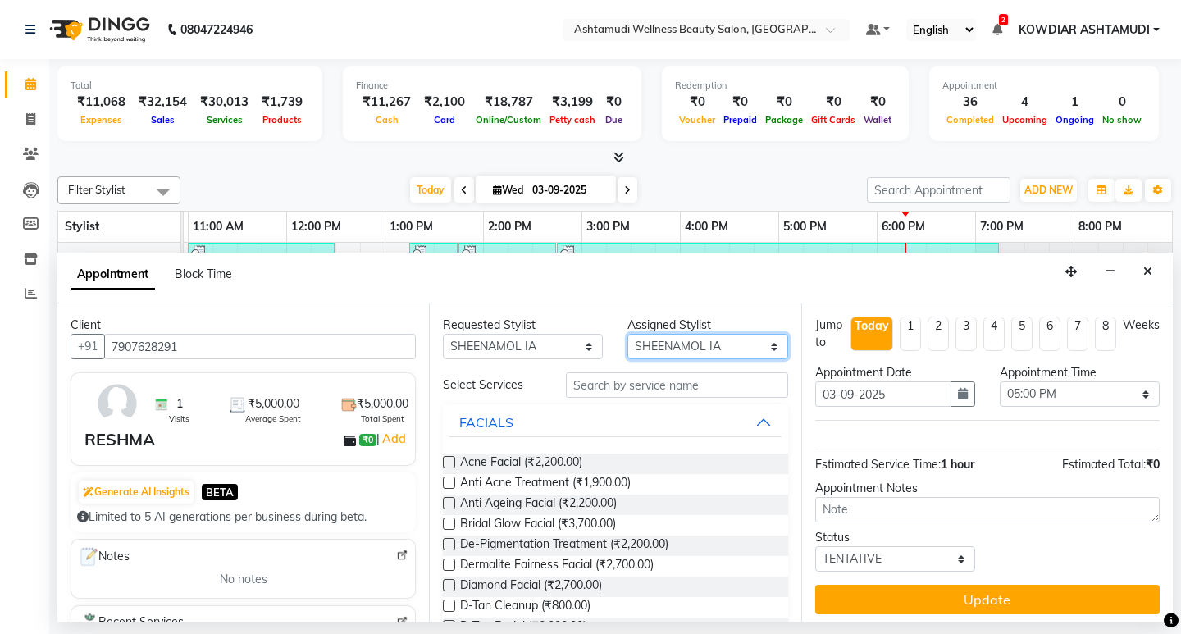
click at [744, 349] on select "Select [PERSON_NAME] Anju G KOWDIAR ASHTAMUDI [PERSON_NAME] R S [PERSON_NAME] […" at bounding box center [707, 346] width 160 height 25
click at [627, 334] on select "Select [PERSON_NAME] Anju G KOWDIAR ASHTAMUDI [PERSON_NAME] R S [PERSON_NAME] […" at bounding box center [707, 346] width 160 height 25
click at [625, 386] on input "text" at bounding box center [676, 384] width 221 height 25
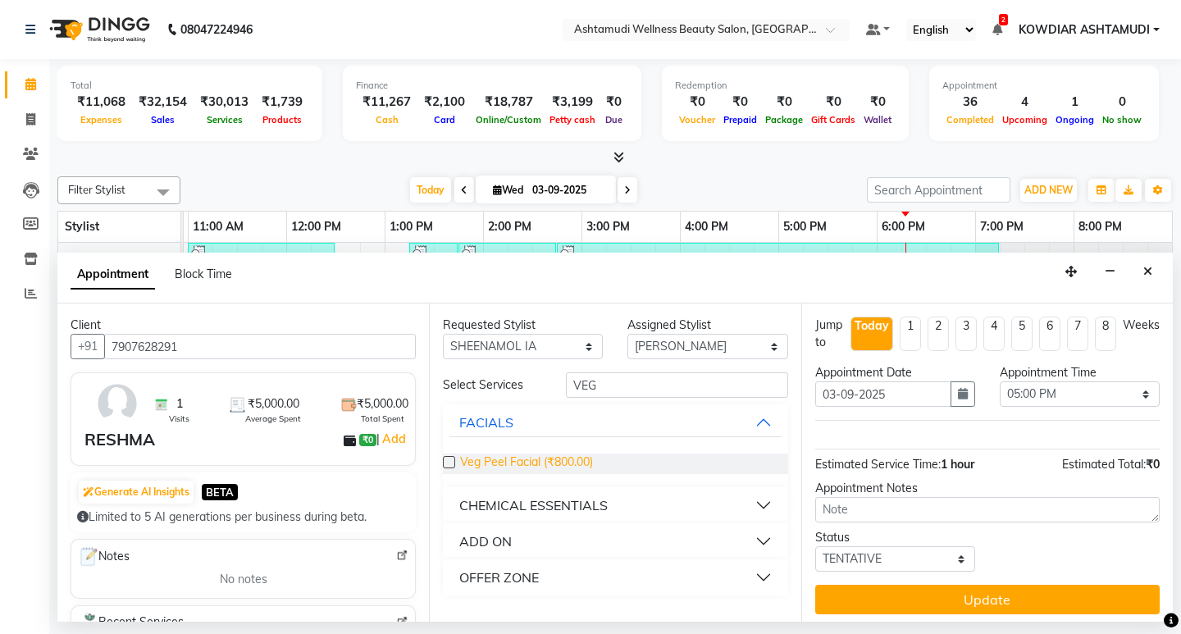
click at [574, 462] on span "Veg Peel Facial (₹800.00)" at bounding box center [526, 463] width 133 height 20
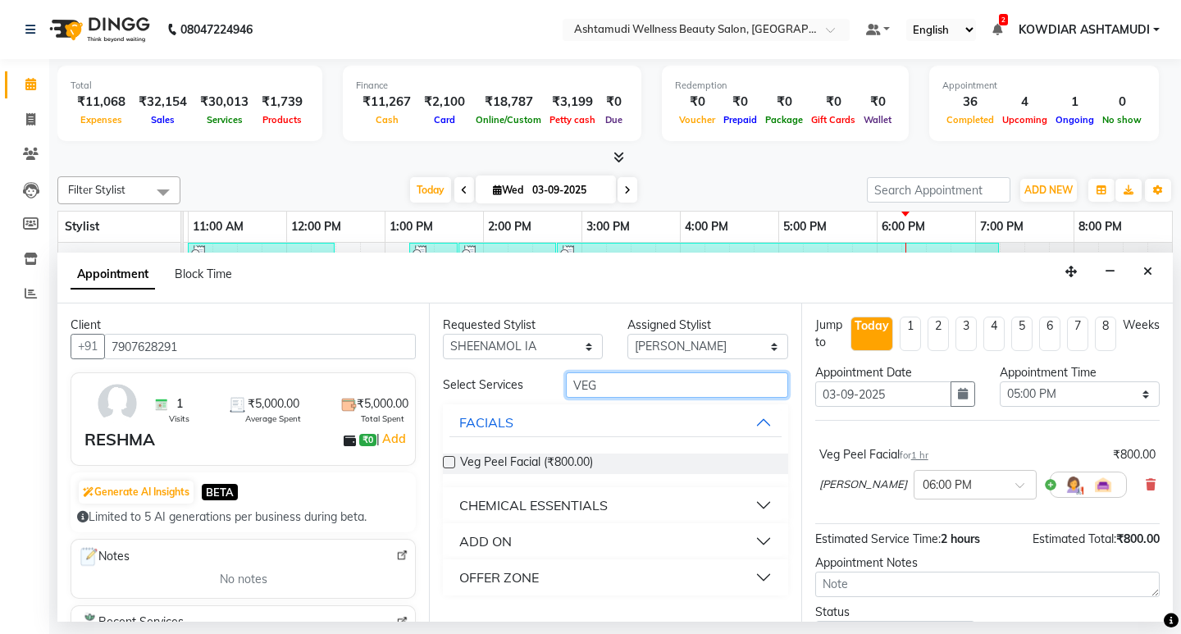
click at [616, 382] on input "VEG" at bounding box center [676, 384] width 221 height 25
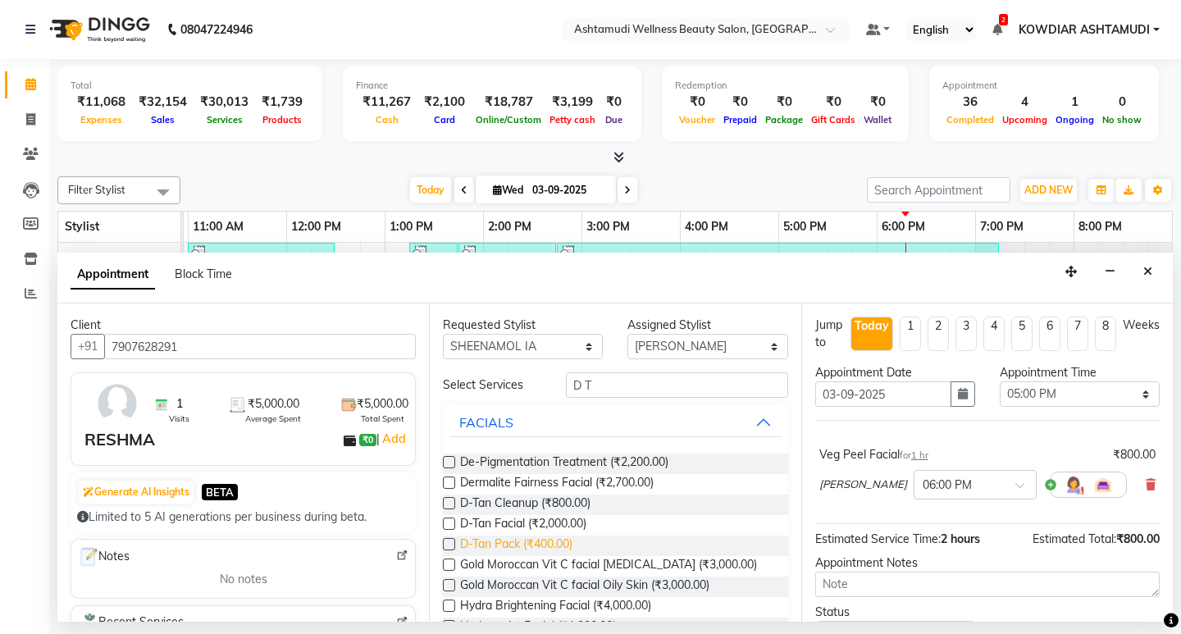
click at [498, 538] on span "D-Tan Pack (₹400.00)" at bounding box center [516, 545] width 112 height 20
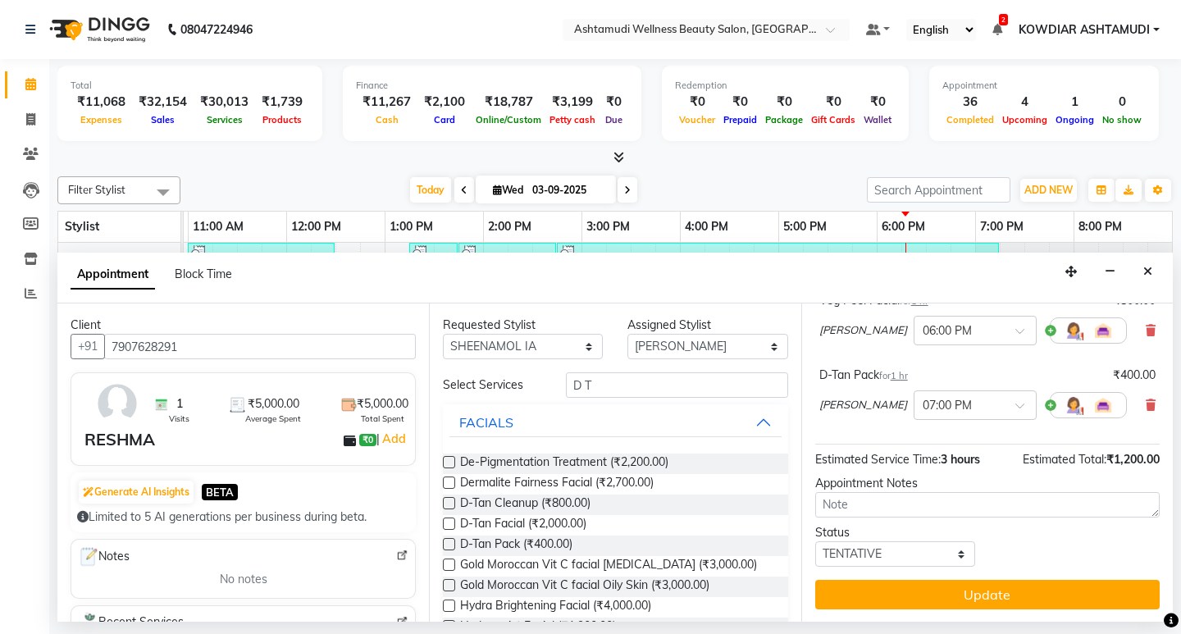
scroll to position [155, 0]
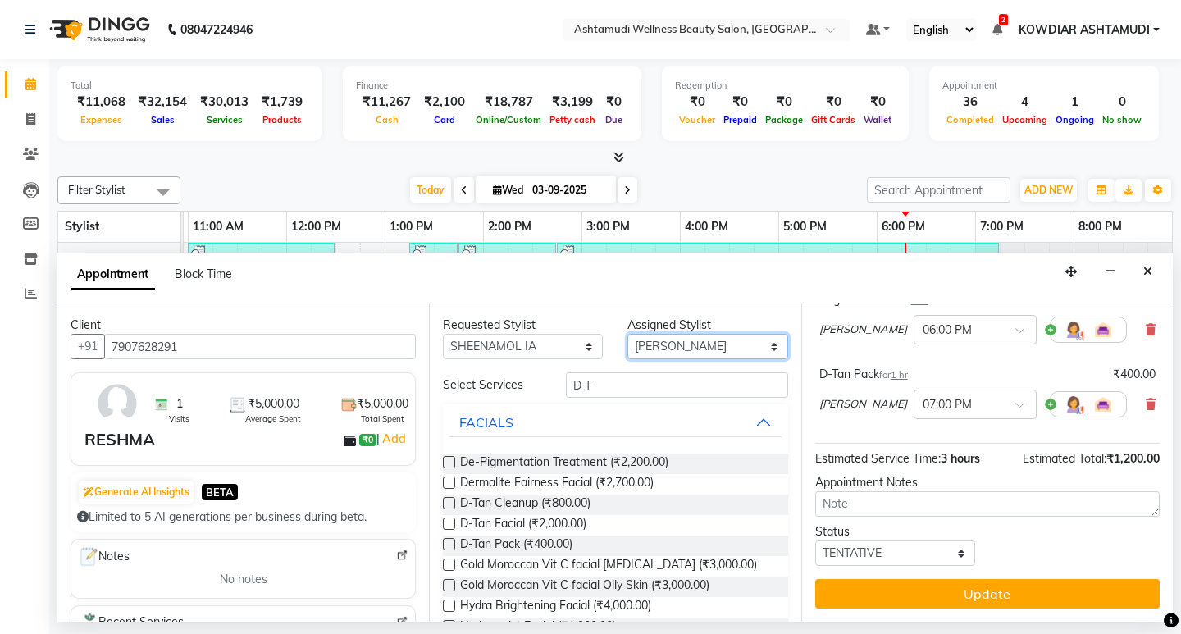
click at [732, 343] on select "Select [PERSON_NAME] Anju G KOWDIAR ASHTAMUDI [PERSON_NAME] R S [PERSON_NAME] […" at bounding box center [707, 346] width 160 height 25
click at [627, 334] on select "Select [PERSON_NAME] Anju G KOWDIAR ASHTAMUDI [PERSON_NAME] R S [PERSON_NAME] […" at bounding box center [707, 346] width 160 height 25
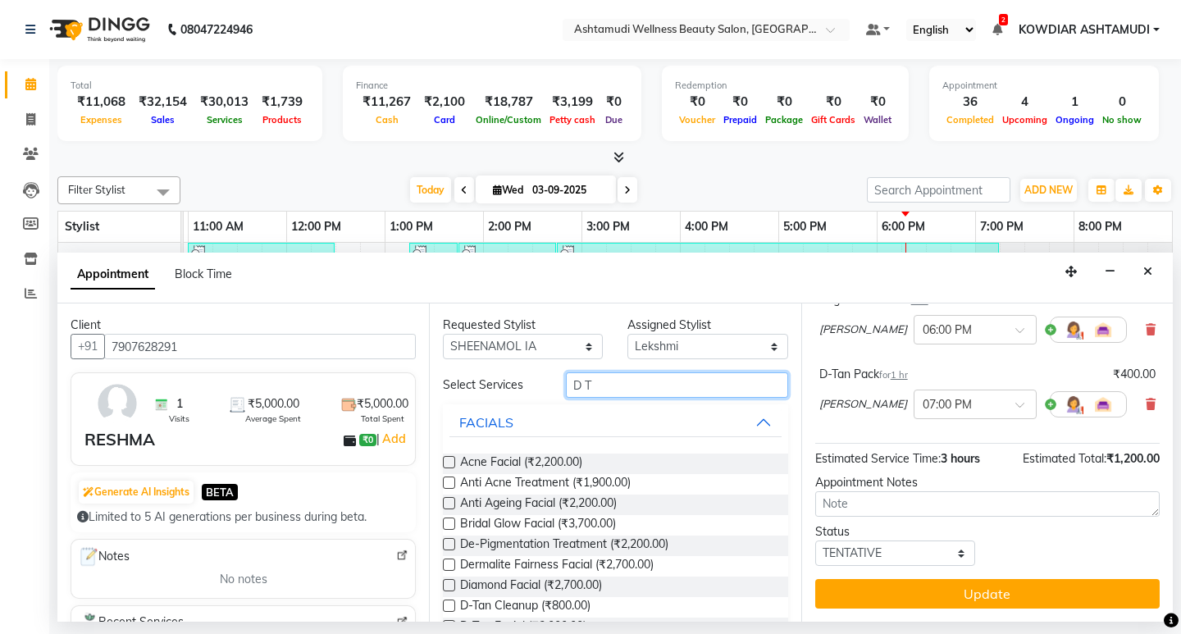
drag, startPoint x: 589, startPoint y: 385, endPoint x: 495, endPoint y: 382, distance: 93.5
click at [506, 382] on div "Select Services D T" at bounding box center [614, 384] width 369 height 25
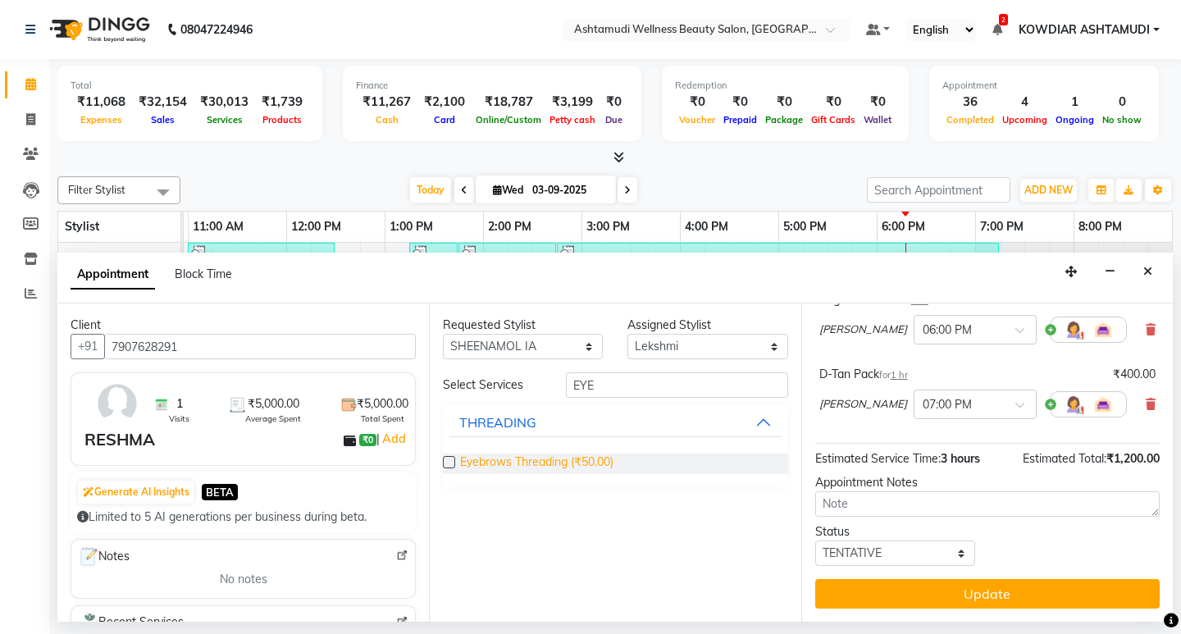
click at [518, 468] on span "Eyebrows Threading (₹50.00)" at bounding box center [536, 463] width 153 height 20
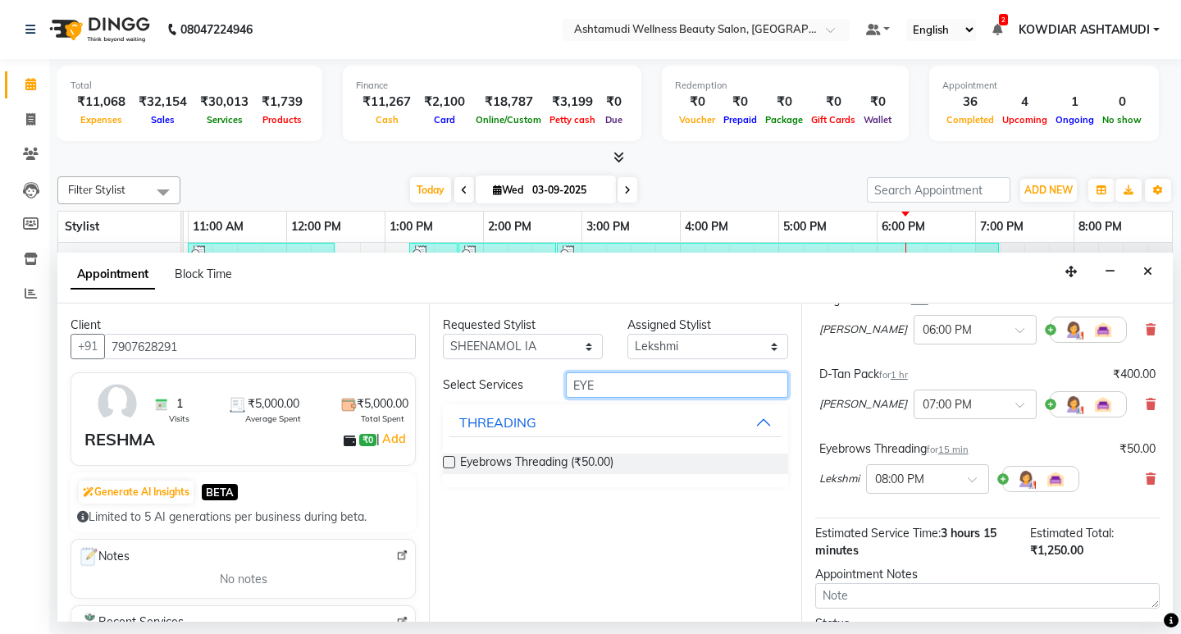
drag, startPoint x: 606, startPoint y: 390, endPoint x: 517, endPoint y: 385, distance: 89.5
click at [517, 385] on div "Select Services EYE" at bounding box center [614, 384] width 369 height 25
click at [517, 505] on div "THREADING" at bounding box center [497, 505] width 77 height 20
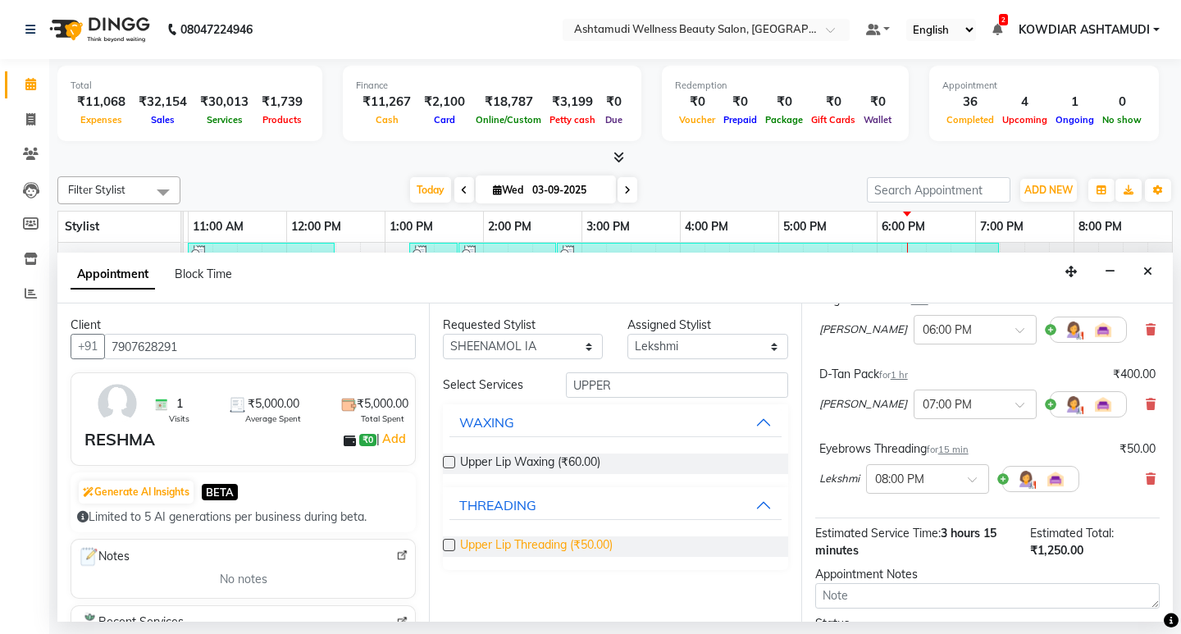
click at [595, 540] on span "Upper Lip Threading (₹50.00)" at bounding box center [536, 546] width 152 height 20
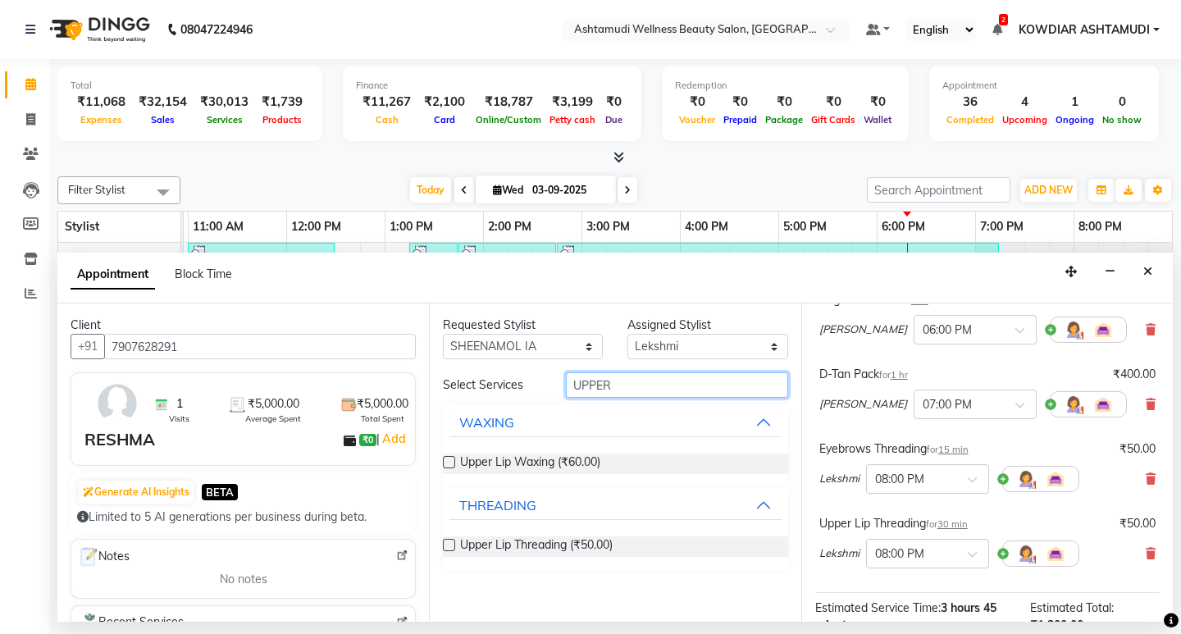
click at [626, 386] on input "UPPER" at bounding box center [676, 384] width 221 height 25
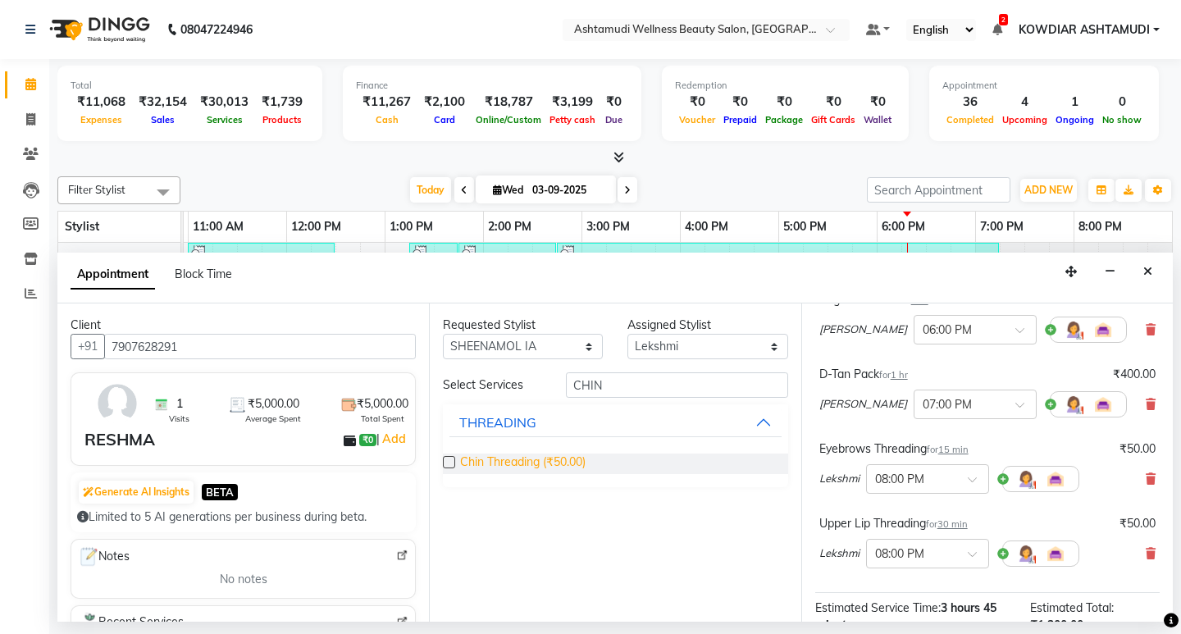
click at [578, 462] on span "Chin Threading (₹50.00)" at bounding box center [522, 463] width 125 height 20
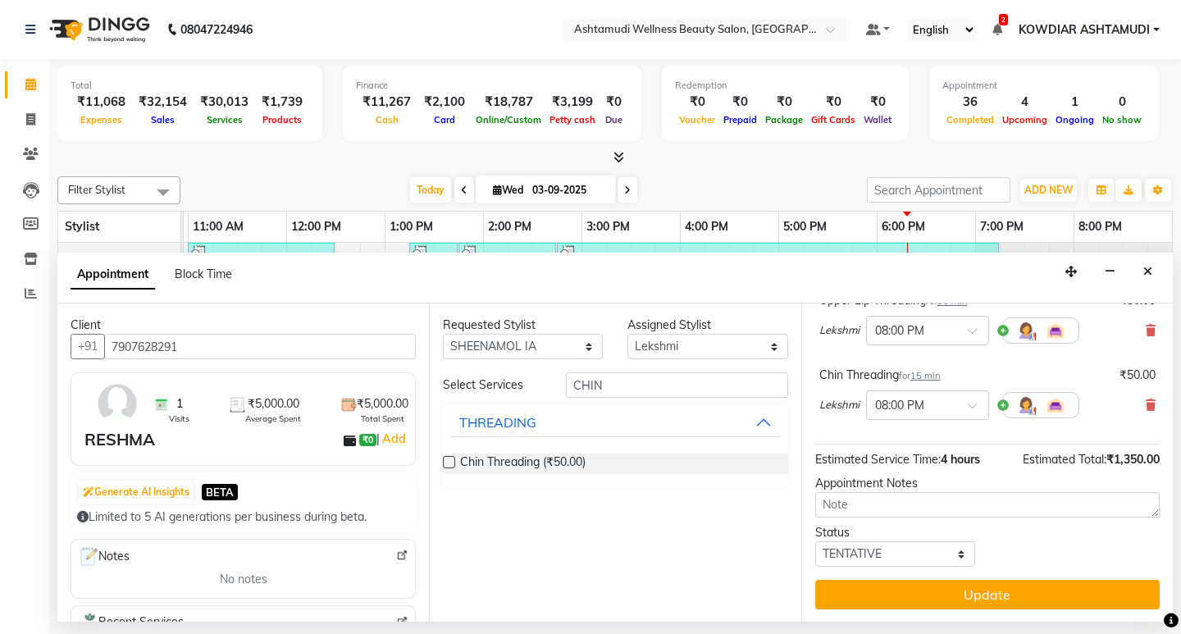
scroll to position [379, 0]
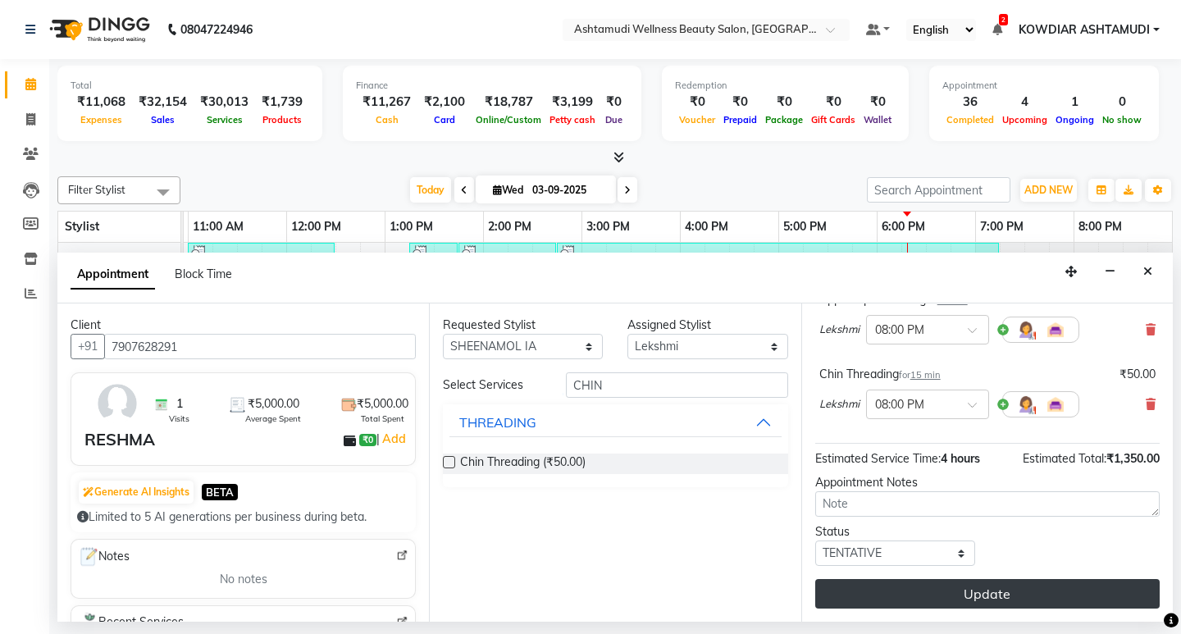
click at [976, 584] on button "Update" at bounding box center [987, 594] width 344 height 30
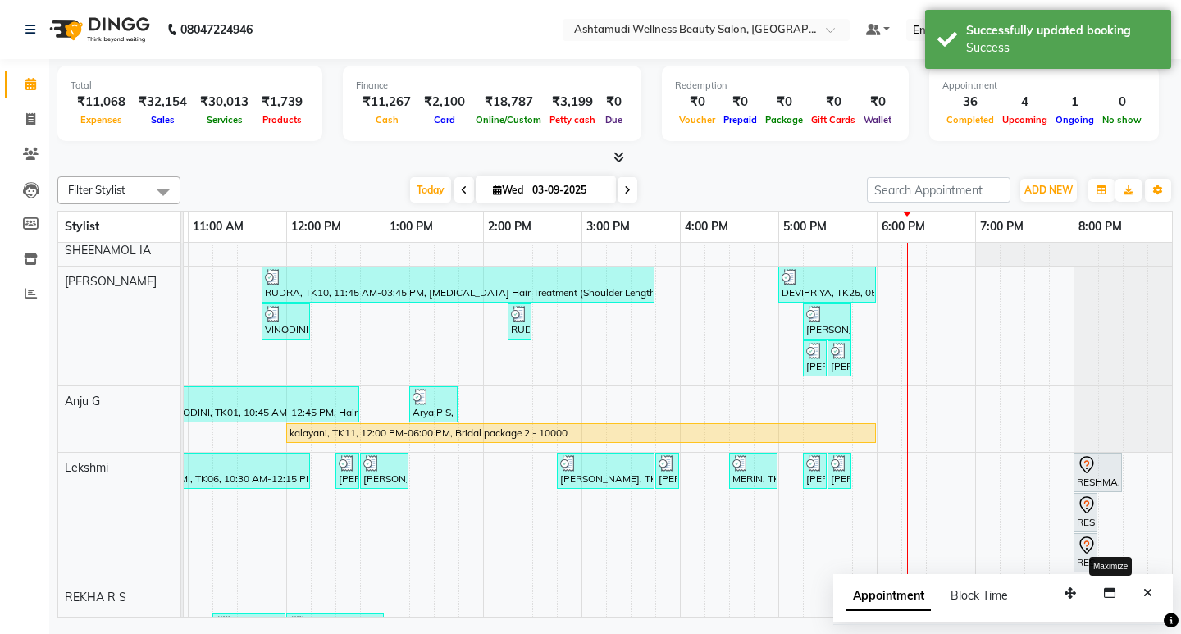
scroll to position [310, 0]
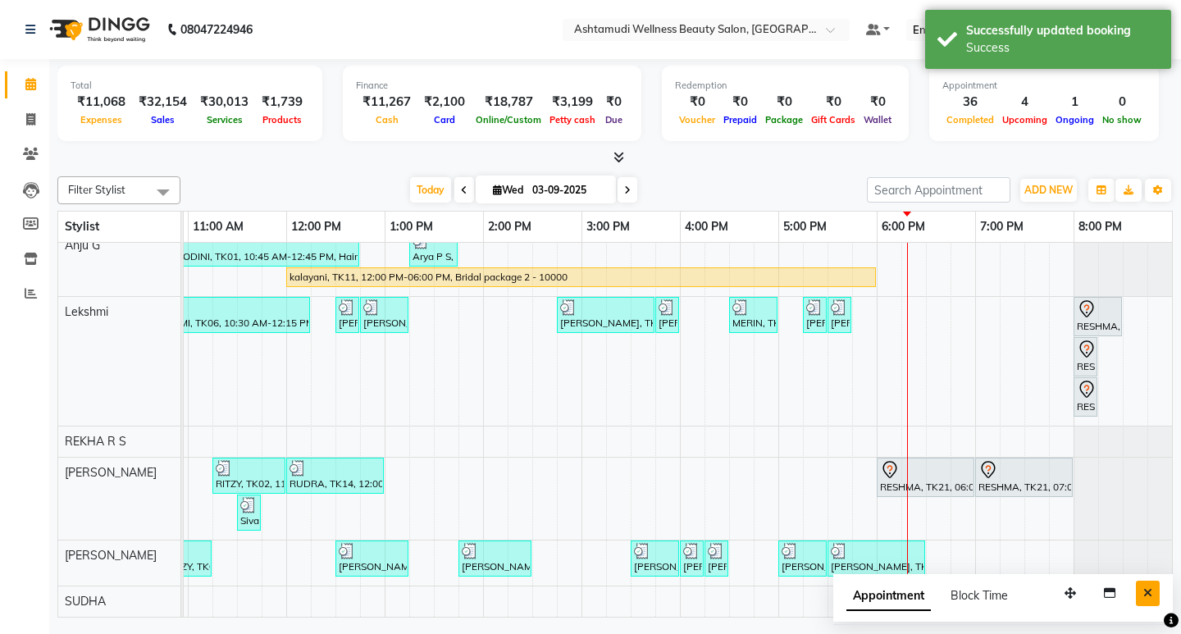
click at [1141, 596] on button "Close" at bounding box center [1148, 592] width 24 height 25
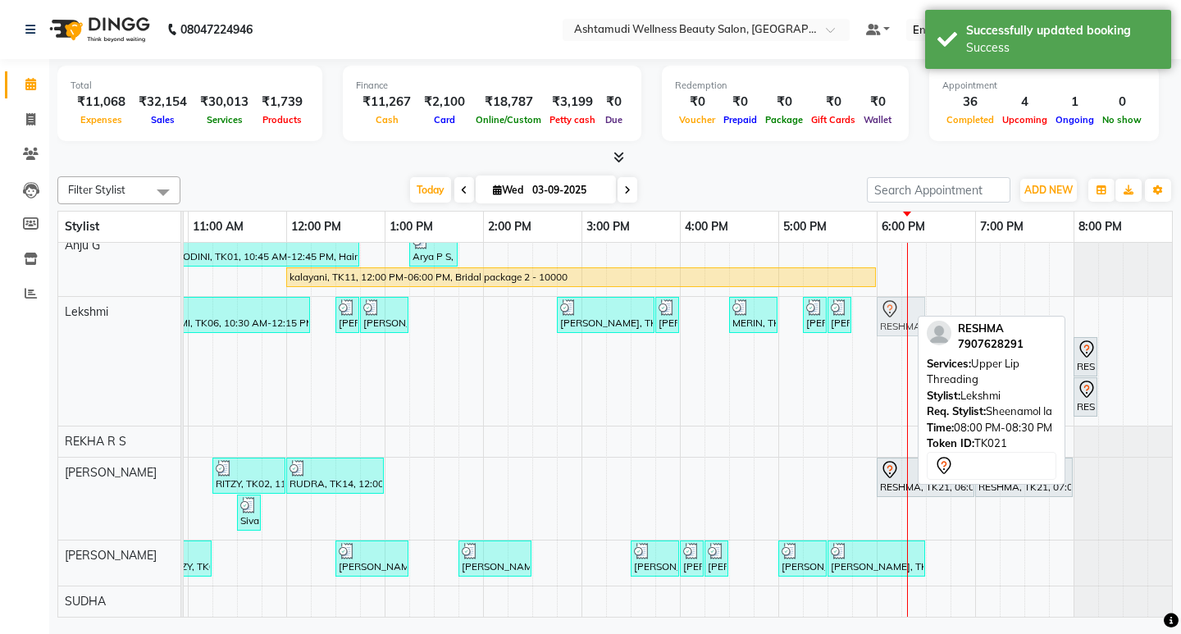
drag, startPoint x: 1092, startPoint y: 308, endPoint x: 887, endPoint y: 311, distance: 205.0
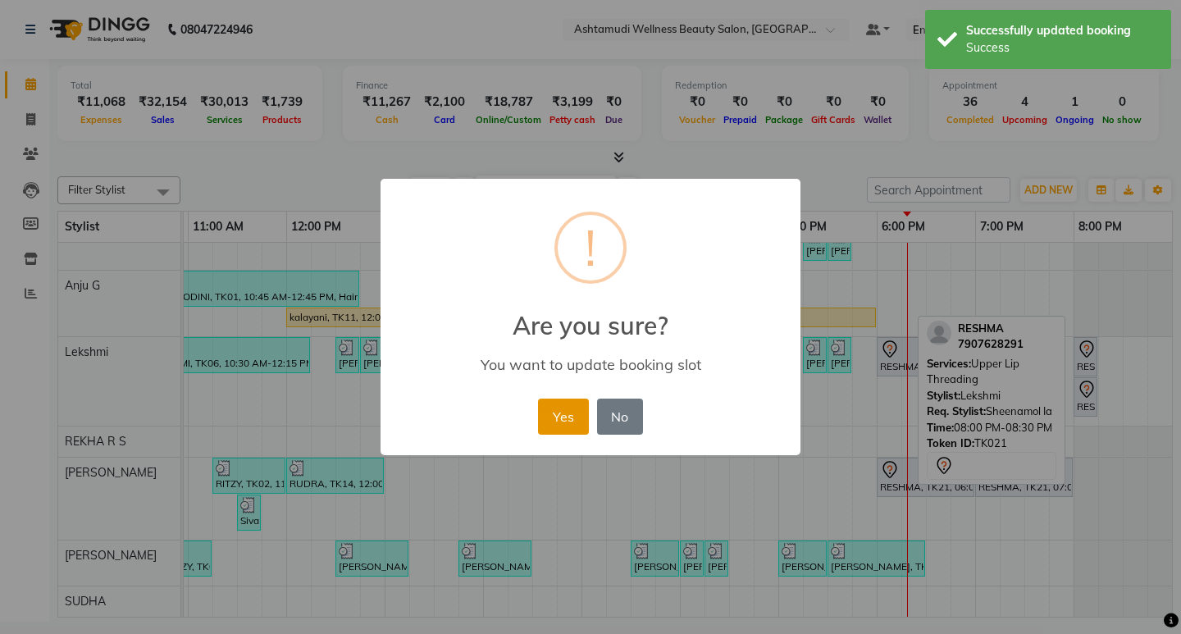
click at [566, 404] on button "Yes" at bounding box center [563, 416] width 50 height 36
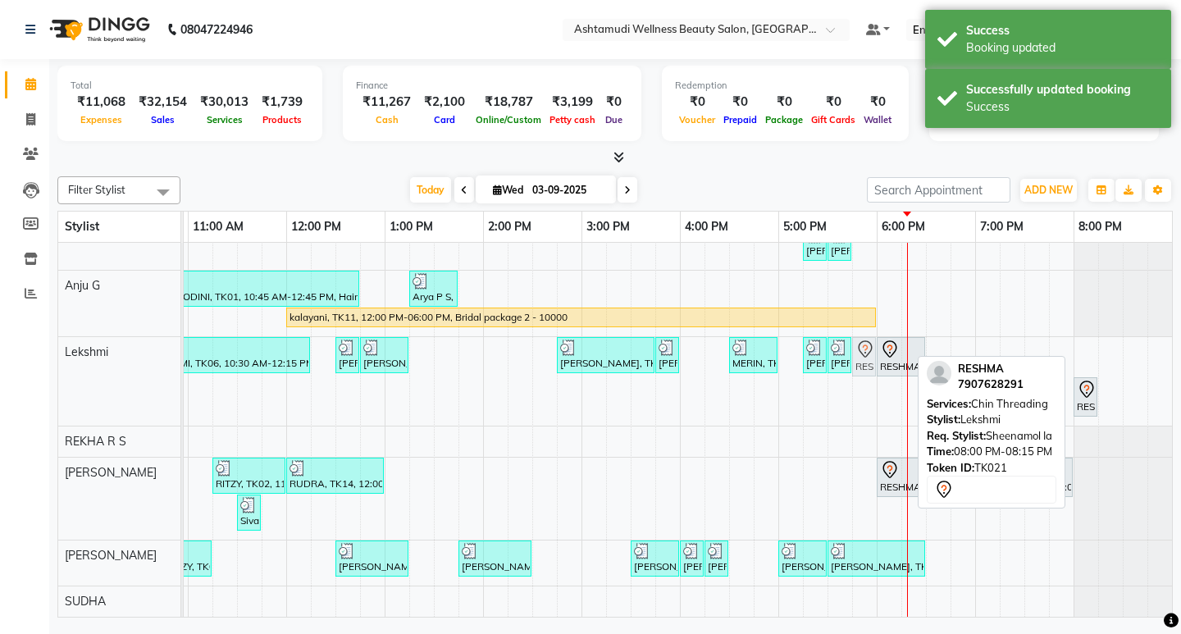
drag, startPoint x: 1085, startPoint y: 343, endPoint x: 853, endPoint y: 350, distance: 232.1
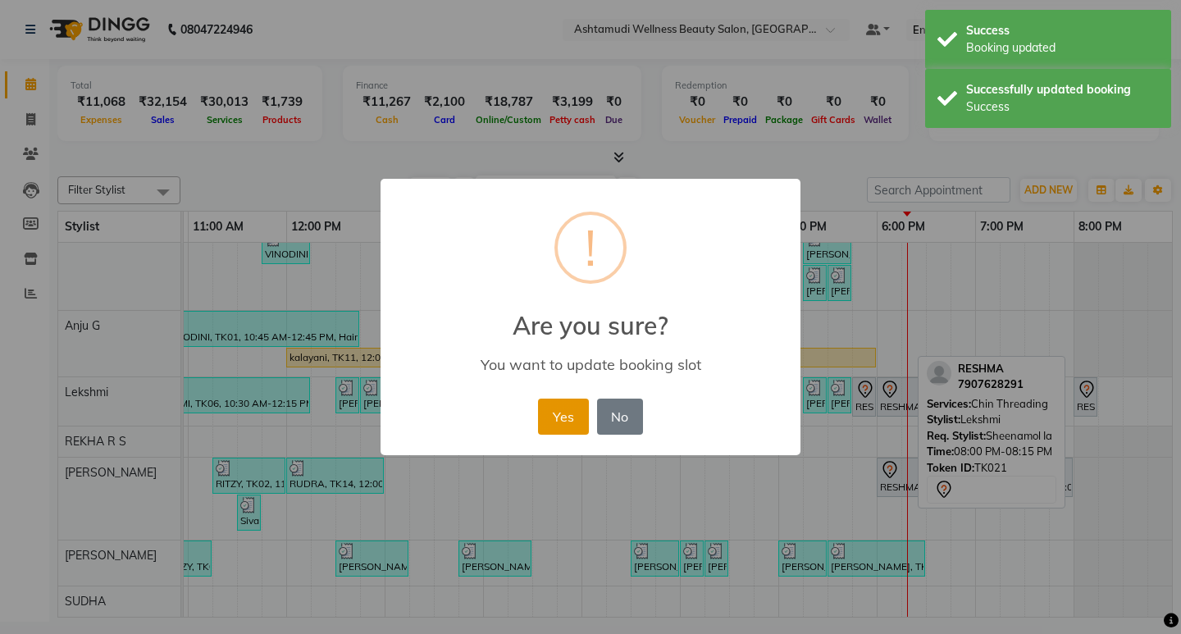
click at [561, 412] on button "Yes" at bounding box center [563, 416] width 50 height 36
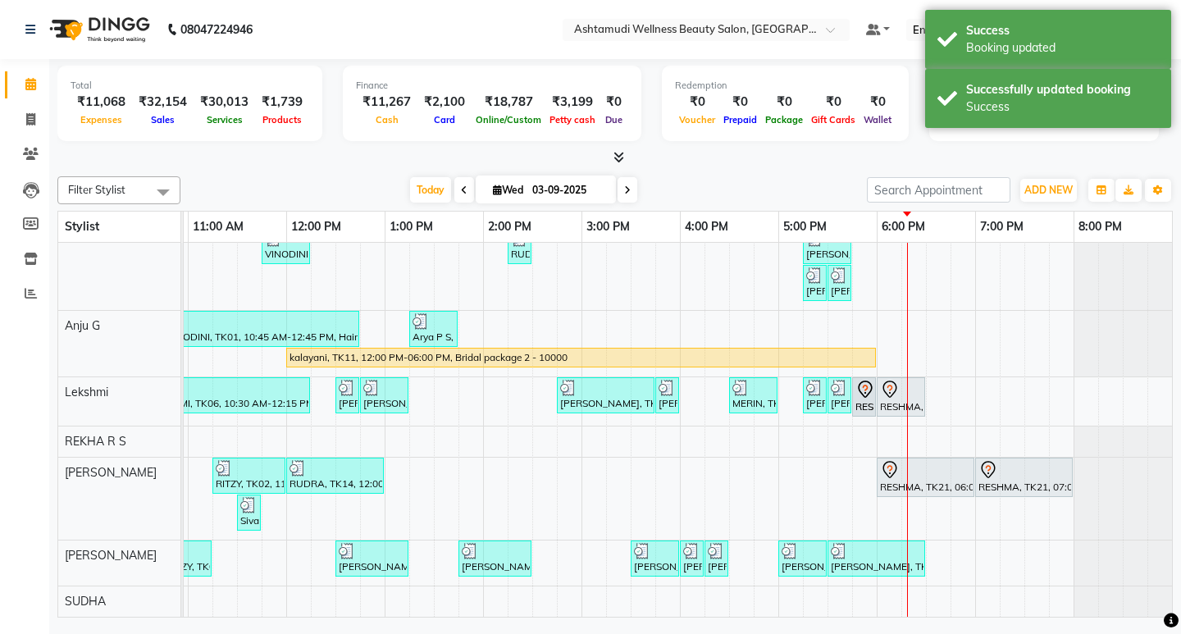
drag, startPoint x: 1077, startPoint y: 385, endPoint x: 845, endPoint y: 389, distance: 232.1
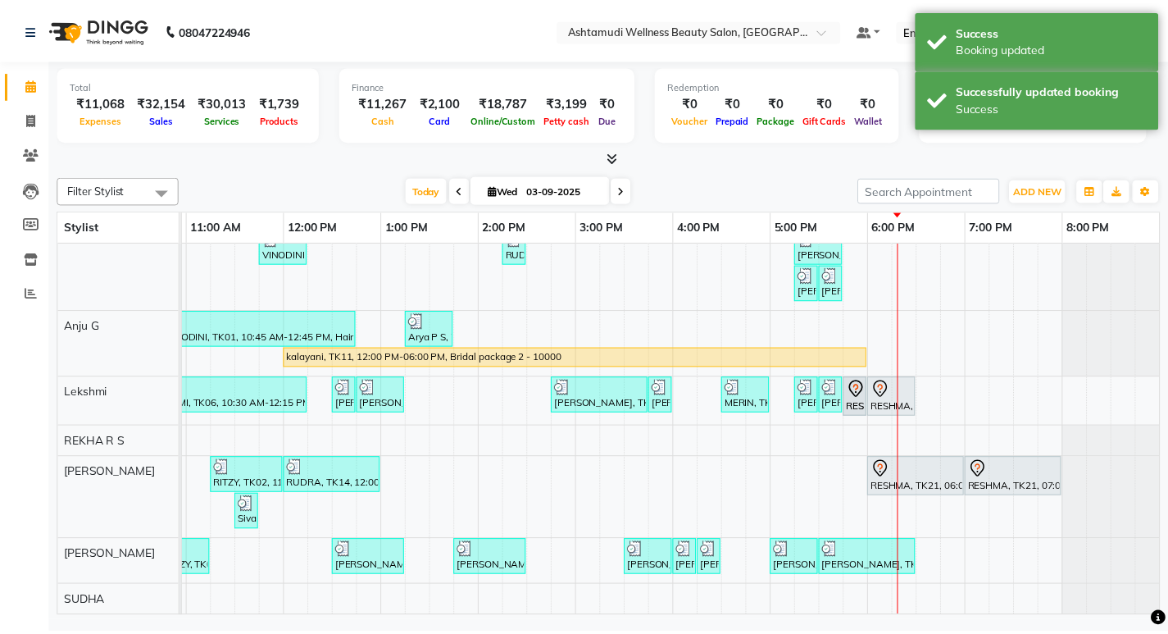
scroll to position [270, 291]
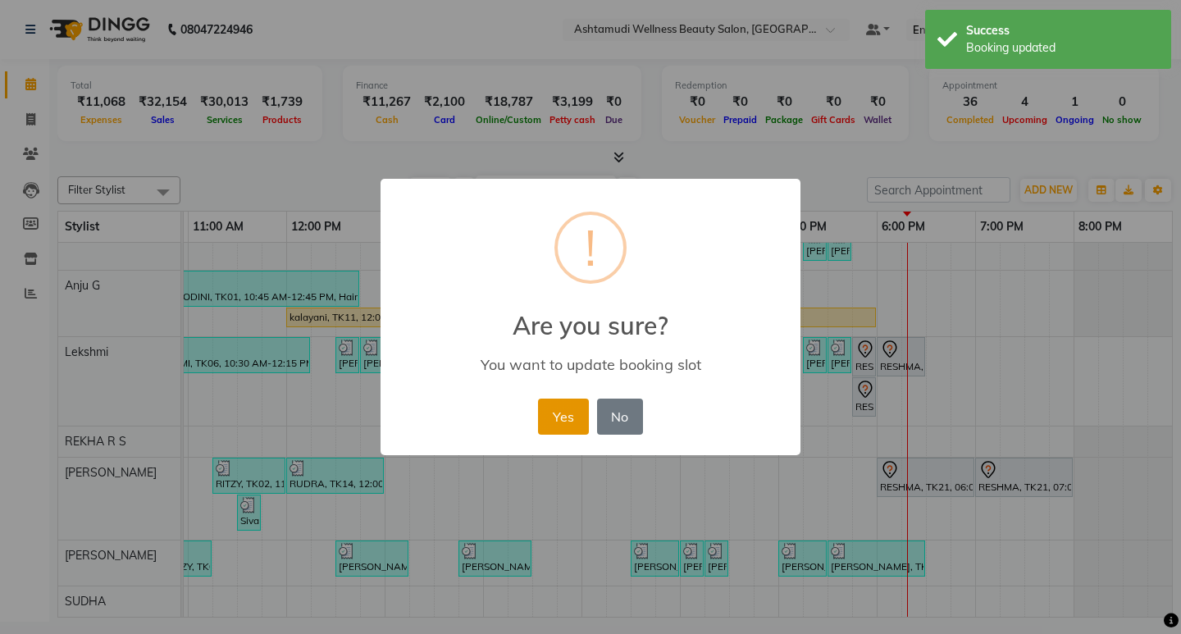
click at [546, 409] on button "Yes" at bounding box center [563, 416] width 50 height 36
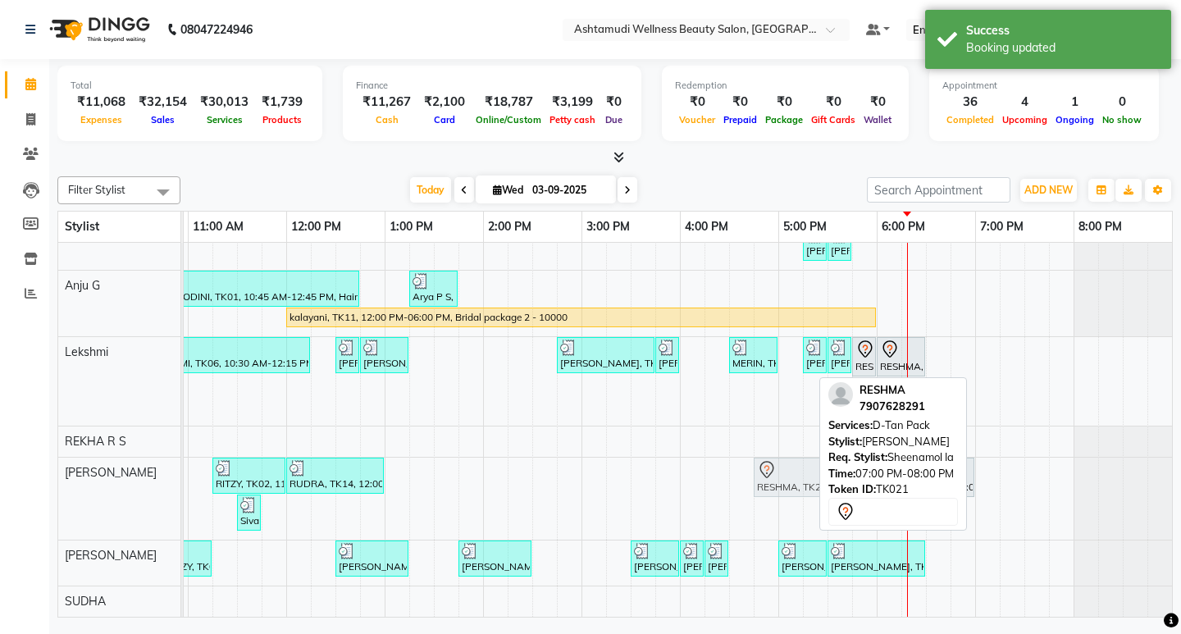
drag, startPoint x: 1029, startPoint y: 458, endPoint x: 803, endPoint y: 462, distance: 226.3
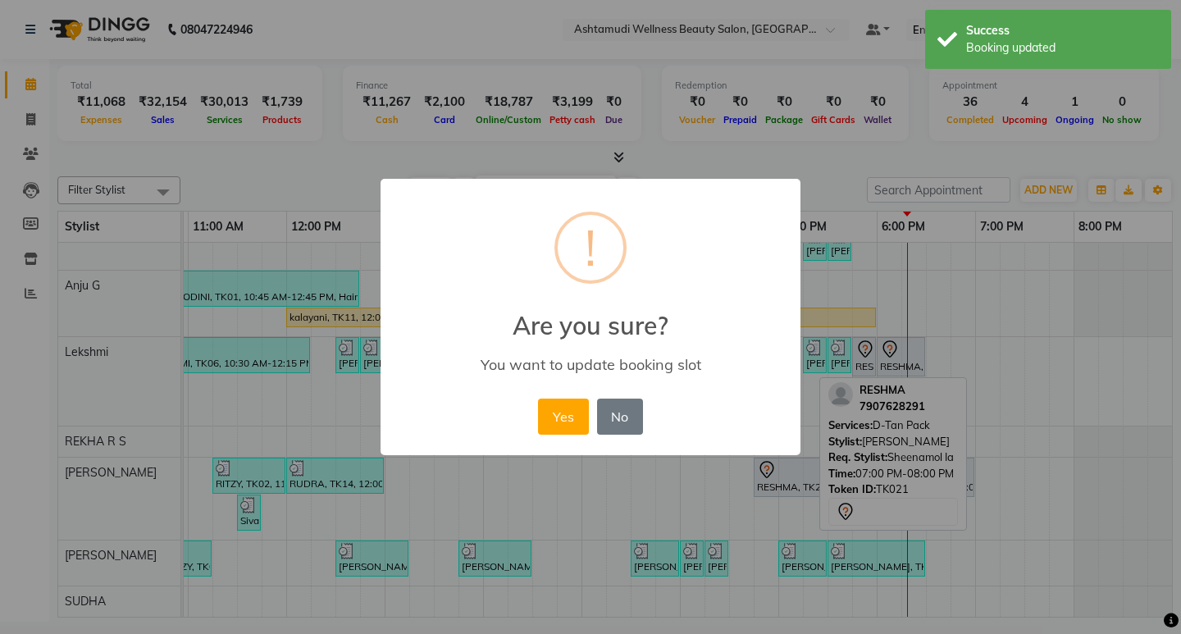
click at [512, 409] on div "× ! Are you sure? You want to update booking slot Yes No No" at bounding box center [590, 317] width 420 height 277
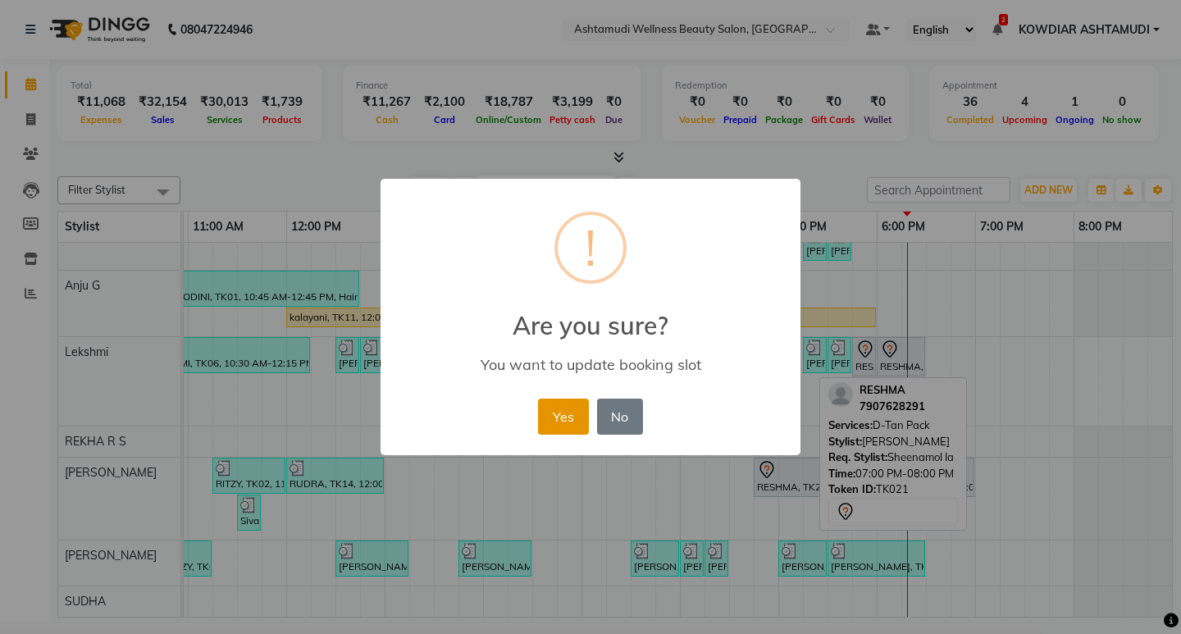
click at [548, 416] on button "Yes" at bounding box center [563, 416] width 50 height 36
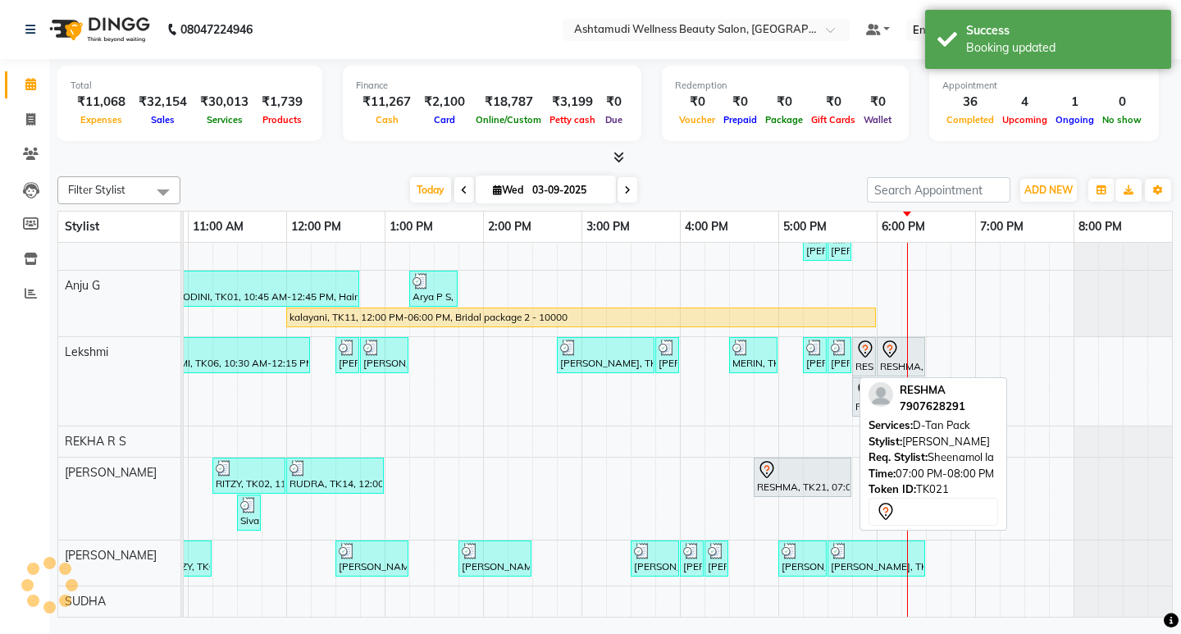
click at [763, 460] on icon at bounding box center [767, 470] width 20 height 20
click at [785, 460] on div at bounding box center [802, 470] width 91 height 20
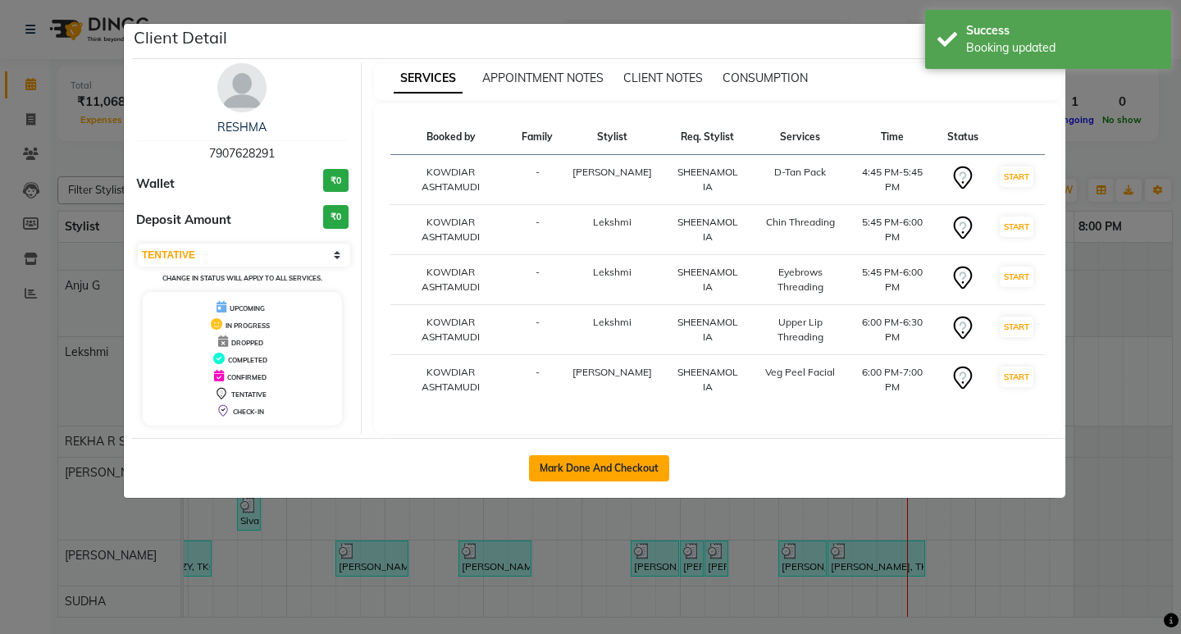
click at [630, 462] on button "Mark Done And Checkout" at bounding box center [599, 468] width 140 height 26
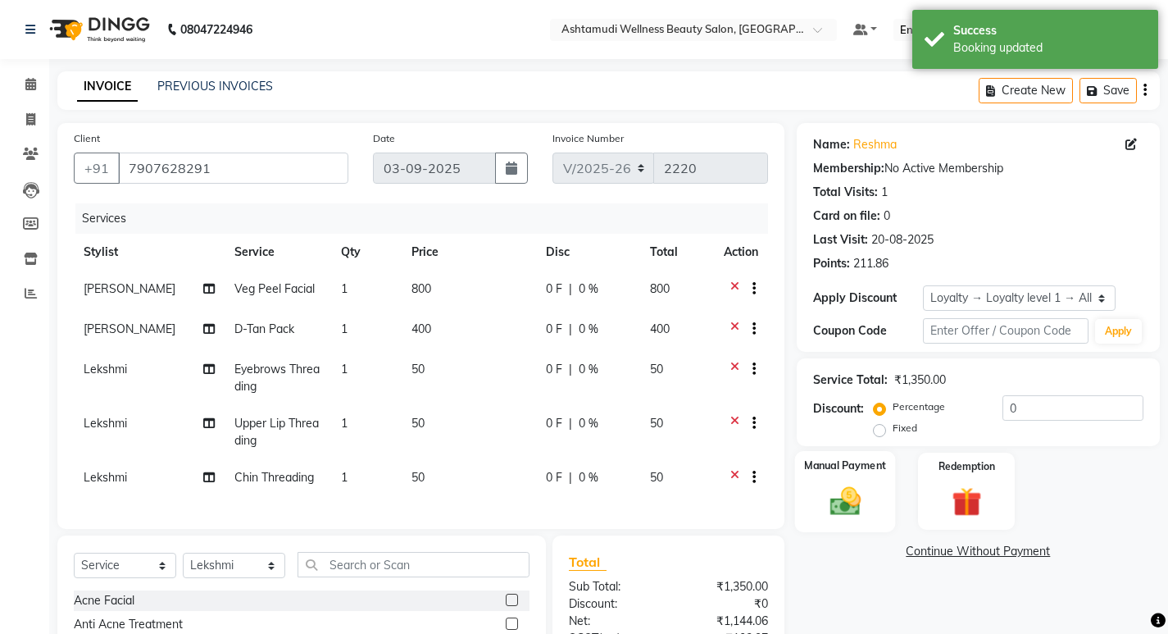
click at [861, 497] on img at bounding box center [845, 500] width 50 height 35
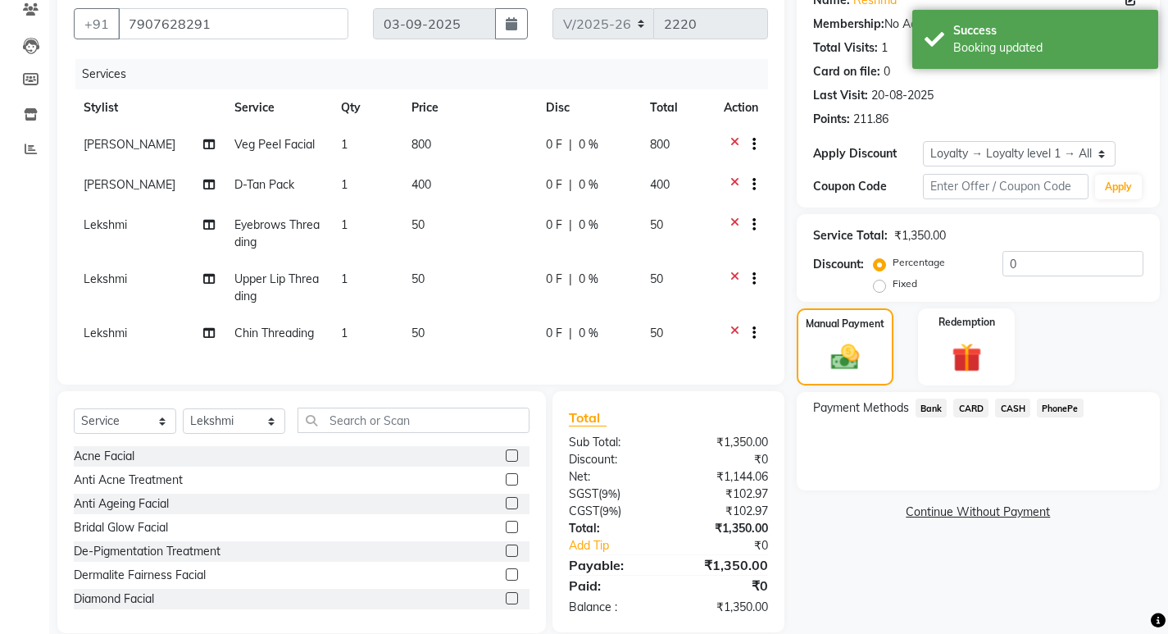
scroll to position [180, 0]
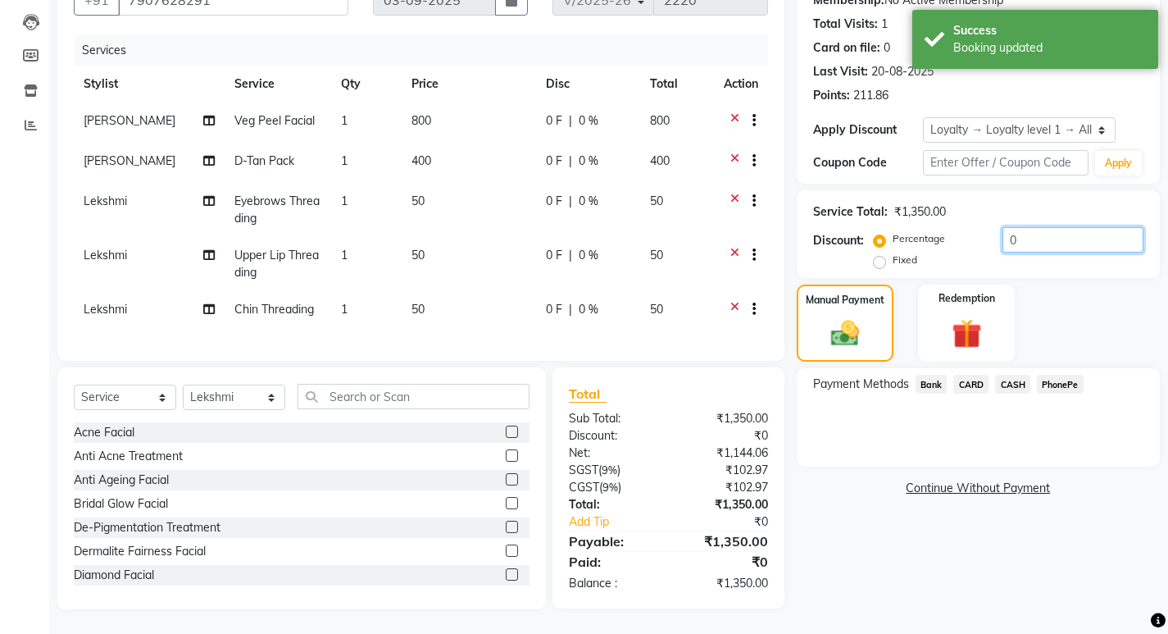
drag, startPoint x: 1023, startPoint y: 224, endPoint x: 963, endPoint y: 225, distance: 60.7
click at [967, 227] on div "Percentage Fixed 0" at bounding box center [1010, 249] width 266 height 44
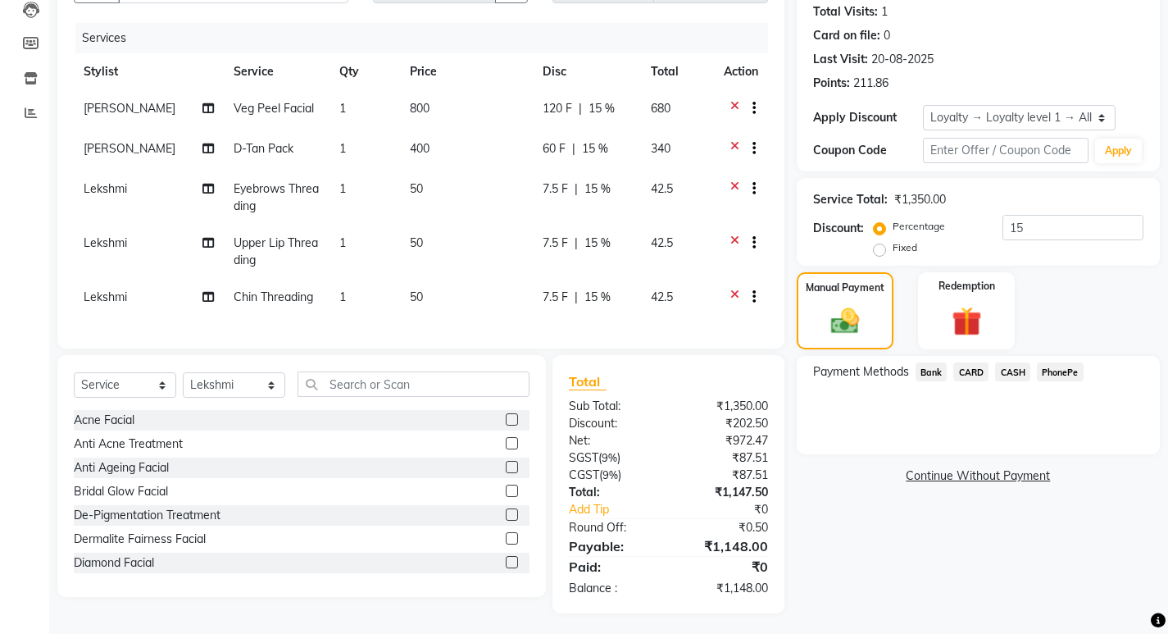
click at [1062, 372] on span "PhonePe" at bounding box center [1060, 371] width 47 height 19
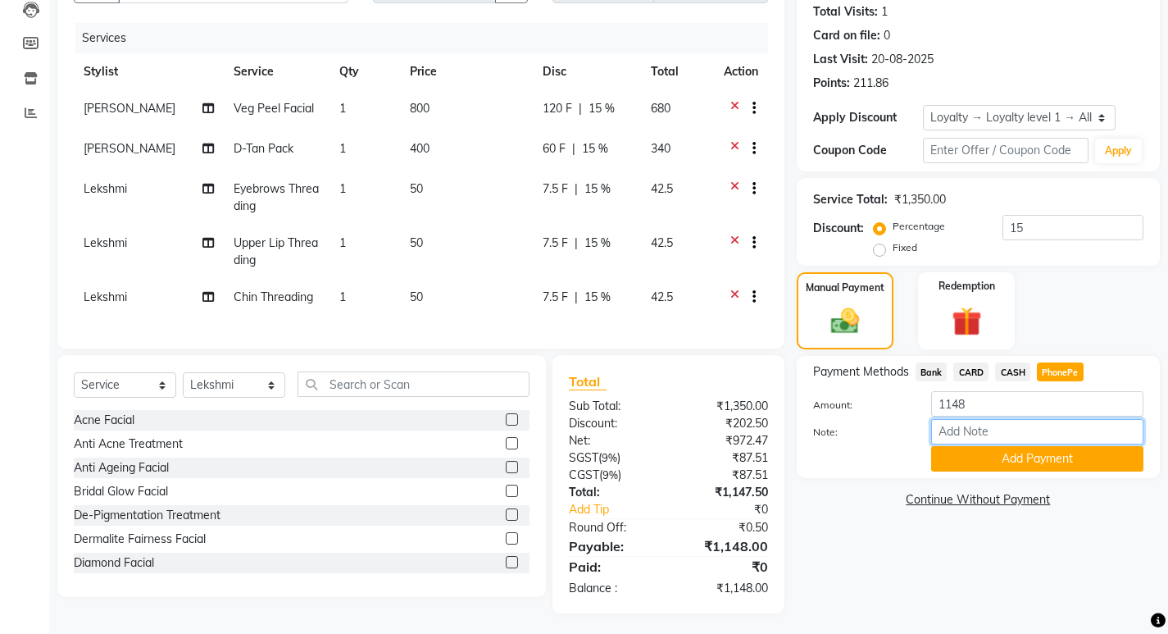
click at [983, 428] on input "Note:" at bounding box center [1037, 431] width 212 height 25
click at [999, 457] on button "Add Payment" at bounding box center [1037, 458] width 212 height 25
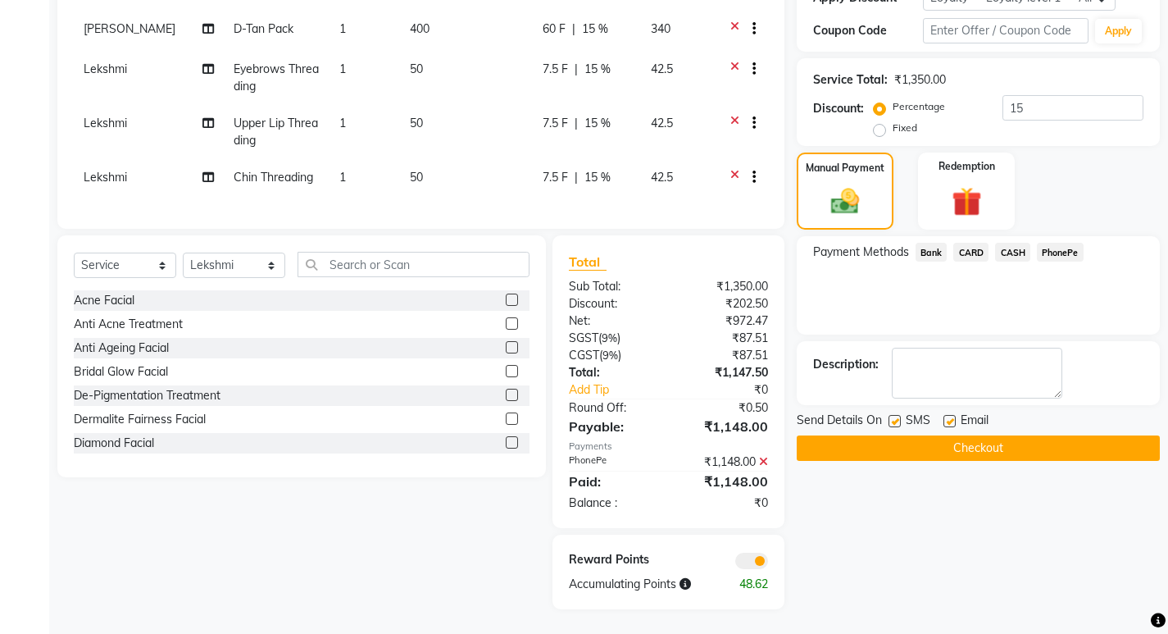
scroll to position [312, 0]
click at [890, 415] on label at bounding box center [895, 421] width 12 height 12
click at [890, 416] on input "checkbox" at bounding box center [894, 421] width 11 height 11
click at [944, 415] on label at bounding box center [950, 421] width 12 height 12
click at [944, 416] on input "checkbox" at bounding box center [949, 421] width 11 height 11
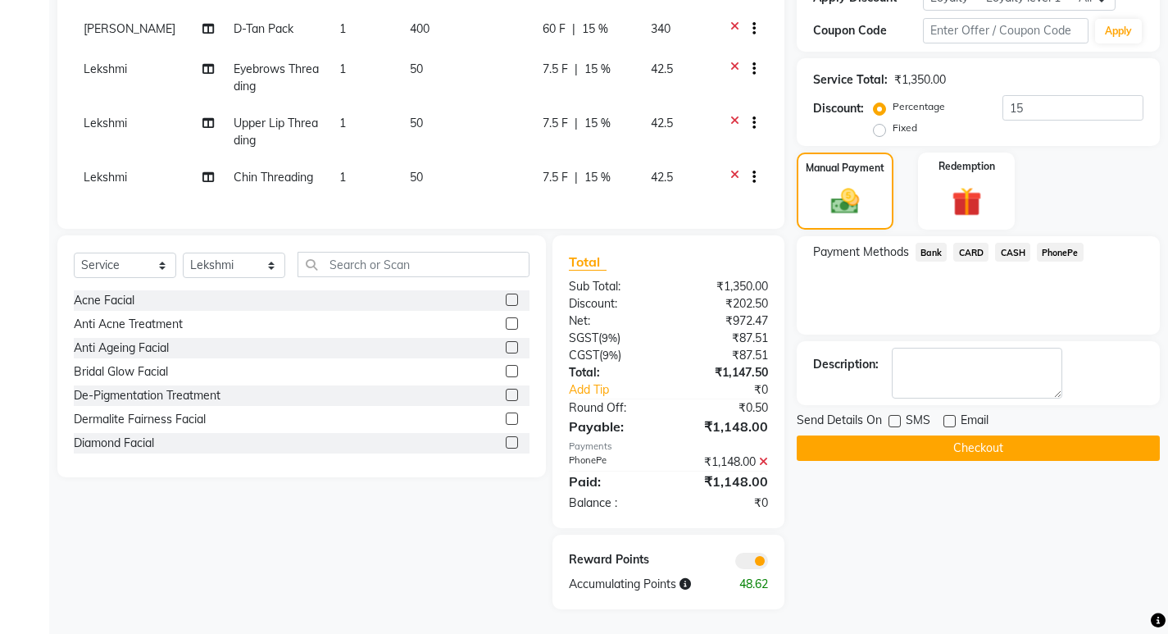
click at [940, 448] on button "Checkout" at bounding box center [978, 447] width 363 height 25
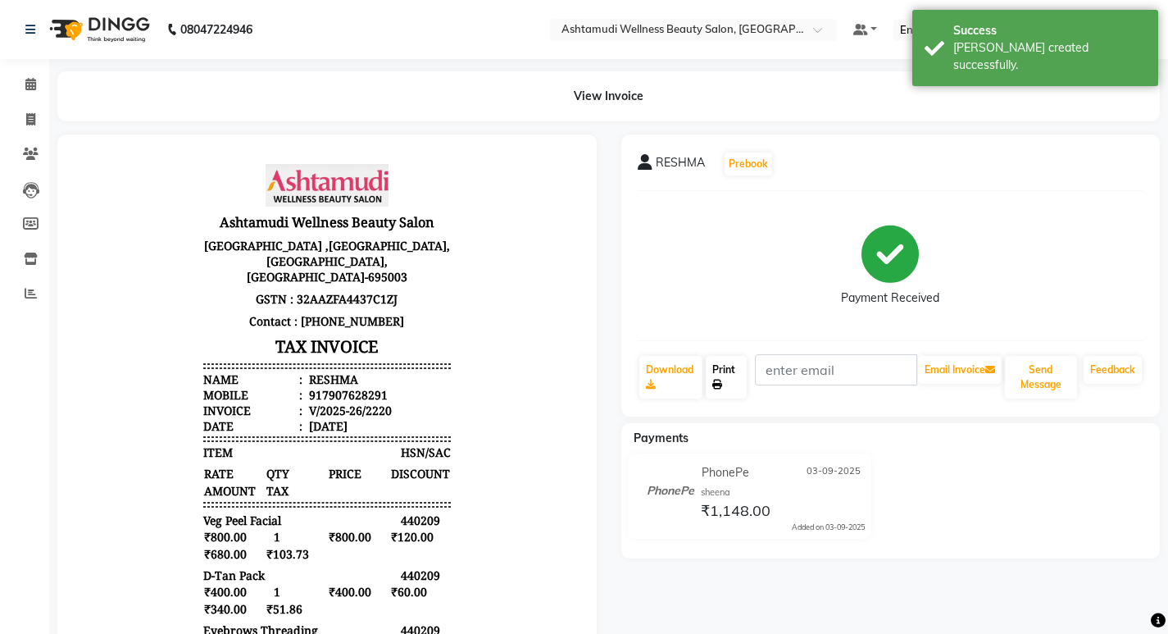
click at [728, 375] on link "Print" at bounding box center [726, 377] width 41 height 43
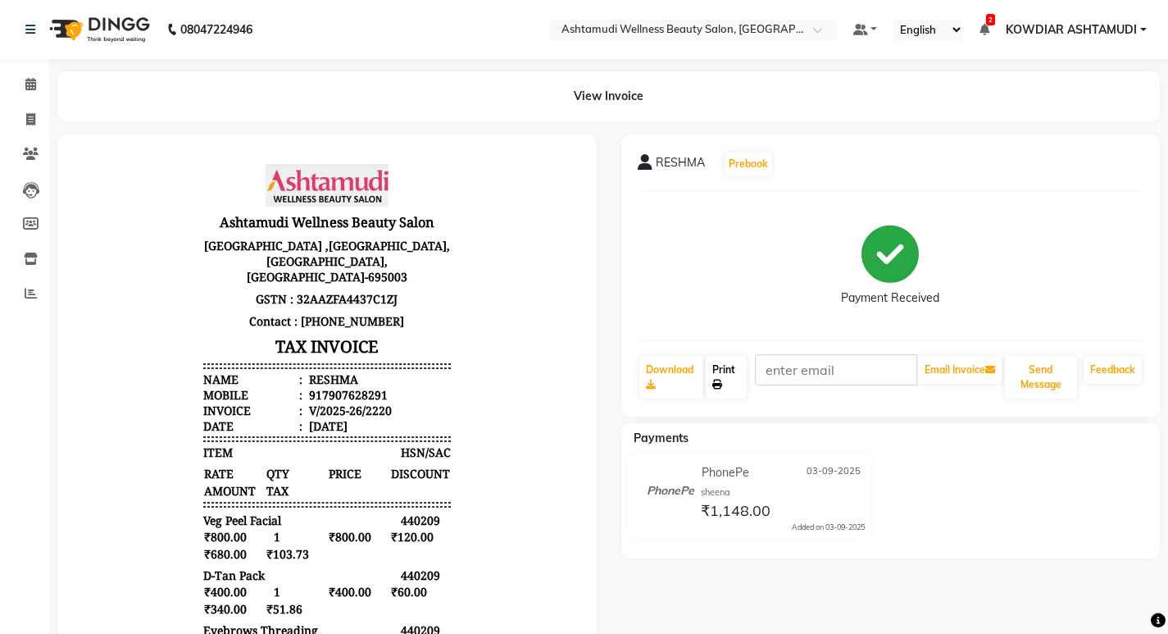
click at [734, 370] on link "Print" at bounding box center [726, 377] width 41 height 43
click at [28, 89] on icon at bounding box center [30, 84] width 11 height 12
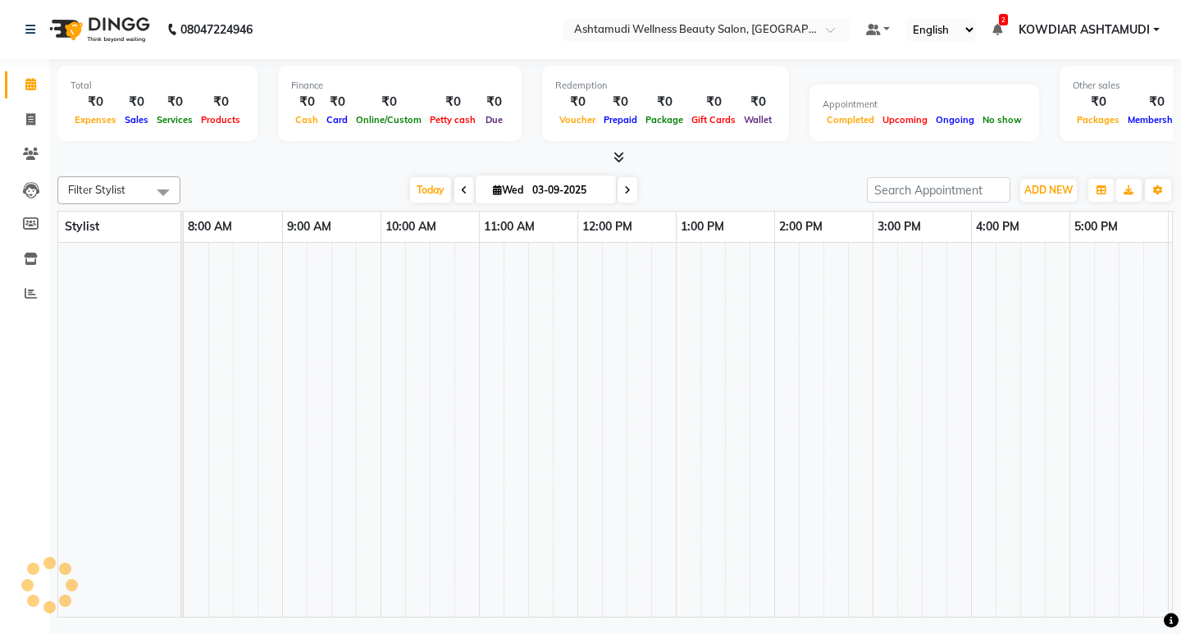
click at [271, 64] on div "Total ₹0 Expenses ₹0 Sales ₹0 Services ₹0 Products Finance ₹0 Cash ₹0 Card ₹0 O…" at bounding box center [614, 112] width 1115 height 107
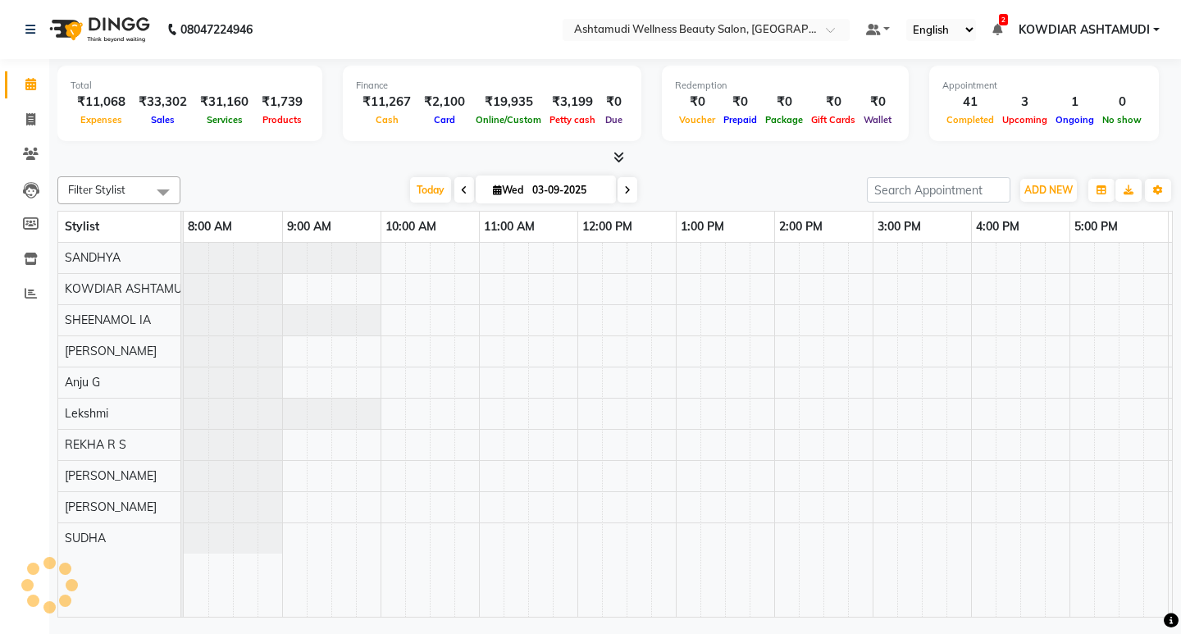
scroll to position [0, 291]
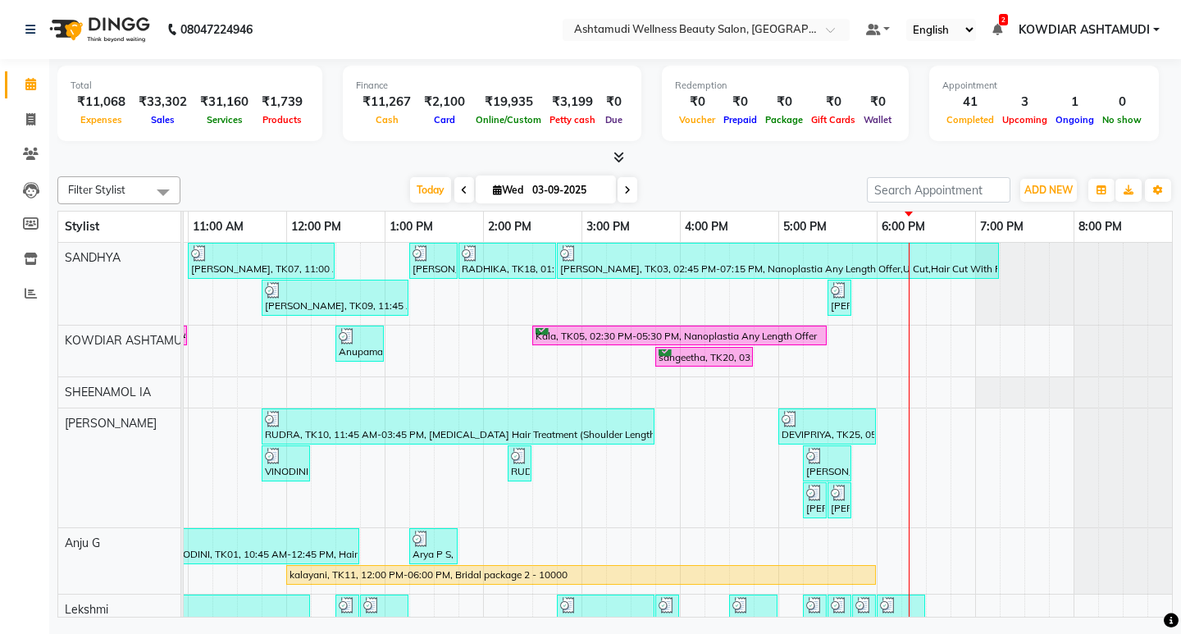
click at [271, 64] on div "Total ₹11,068 Expenses ₹33,302 Sales ₹31,160 Services ₹1,739 Products Finance ₹…" at bounding box center [614, 112] width 1115 height 107
click at [420, 43] on nav "08047224946 Select Location × Ashtamudi Wellness Beauty Salon, Kowdiar Default …" at bounding box center [590, 29] width 1181 height 59
click at [27, 120] on icon at bounding box center [30, 119] width 9 height 12
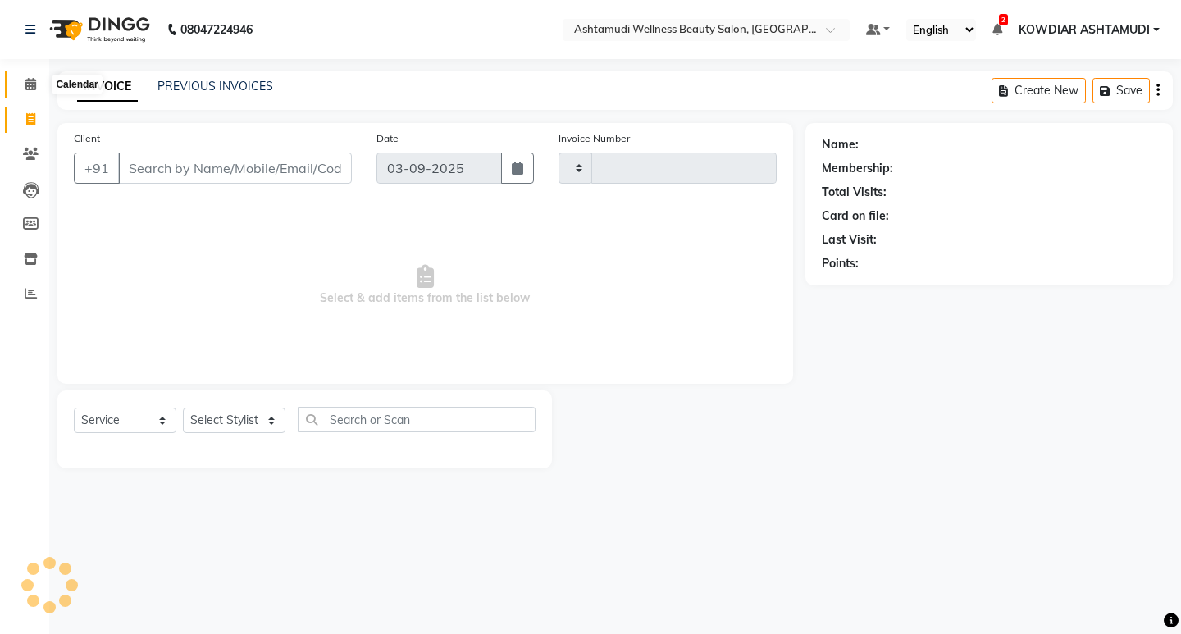
click at [33, 83] on icon at bounding box center [30, 84] width 11 height 12
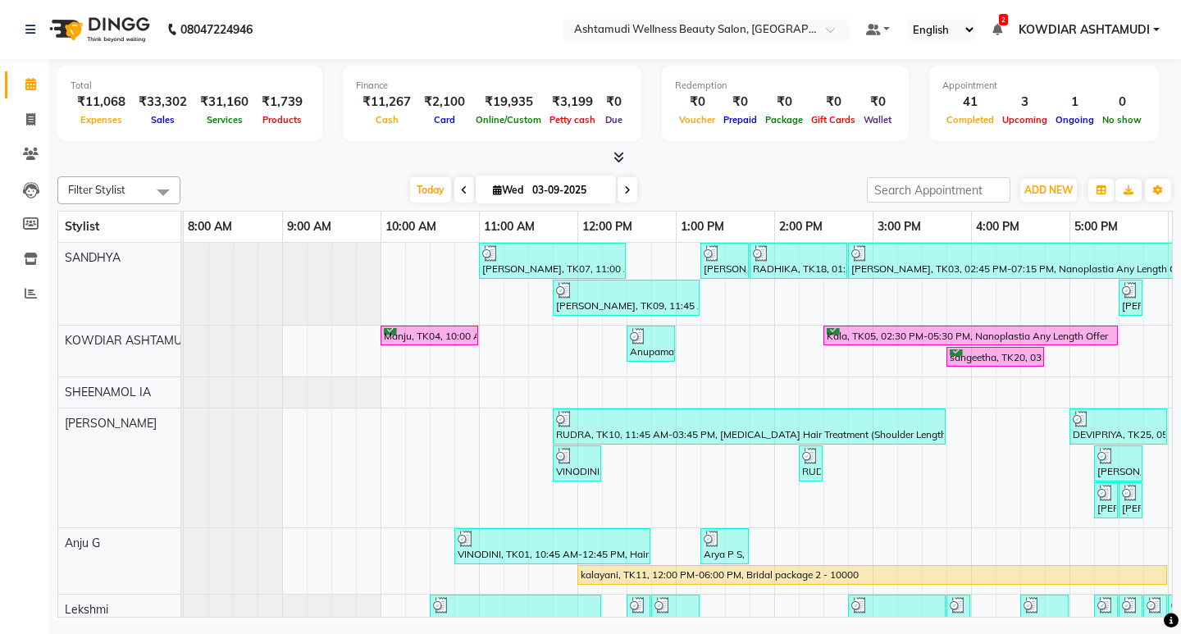
click at [421, 43] on nav "08047224946 Select Location × Ashtamudi Wellness Beauty Salon, Kowdiar Default …" at bounding box center [590, 29] width 1181 height 59
click at [27, 91] on span at bounding box center [30, 84] width 29 height 19
click at [29, 116] on icon at bounding box center [30, 119] width 9 height 12
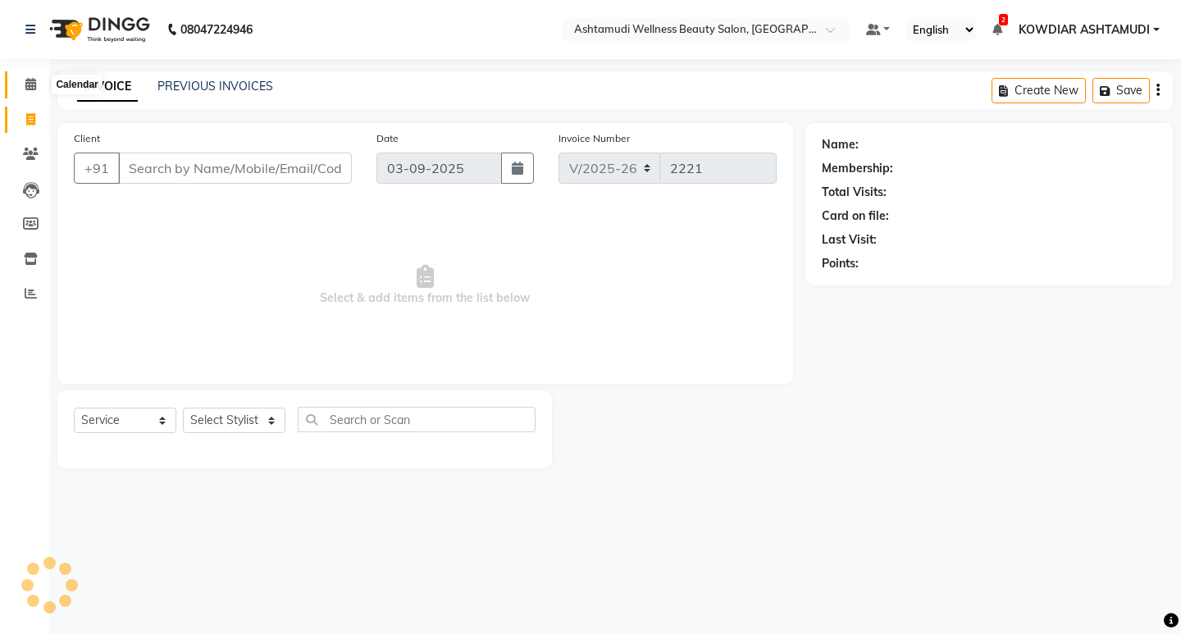
click at [32, 89] on icon at bounding box center [30, 84] width 11 height 12
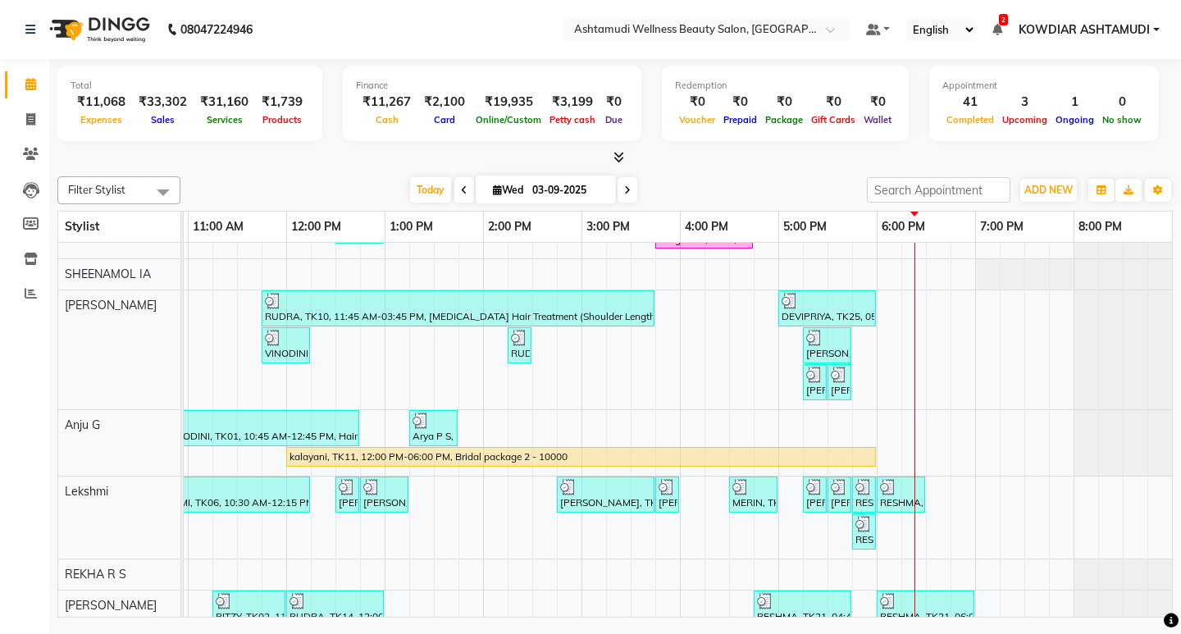
scroll to position [263, 0]
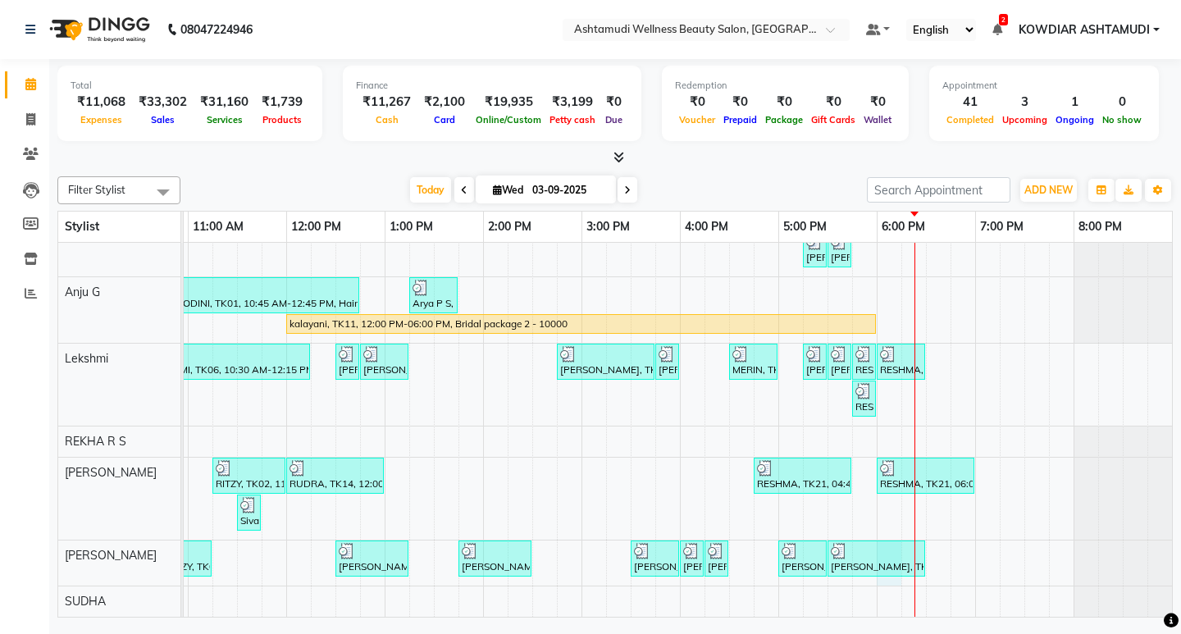
click at [872, 570] on div "[PERSON_NAME], TK07, 11:00 AM-12:30 PM, ROOT TOUCH UP (AMONIA FREE) CROWN PORTI…" at bounding box center [532, 304] width 1279 height 625
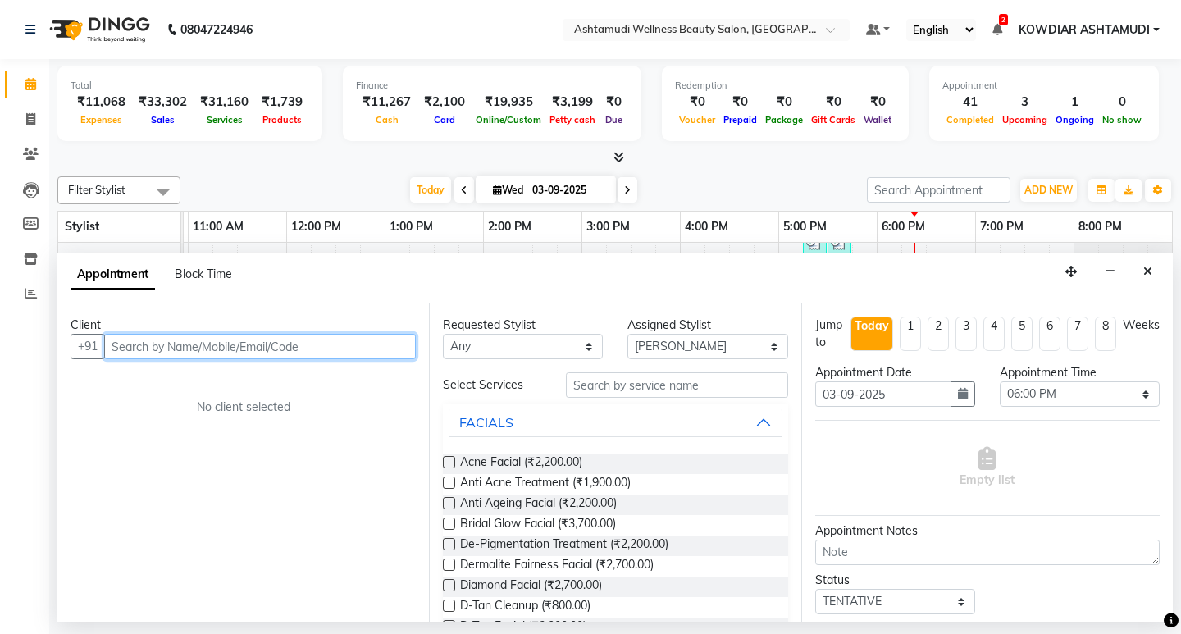
click at [179, 351] on input "text" at bounding box center [260, 346] width 312 height 25
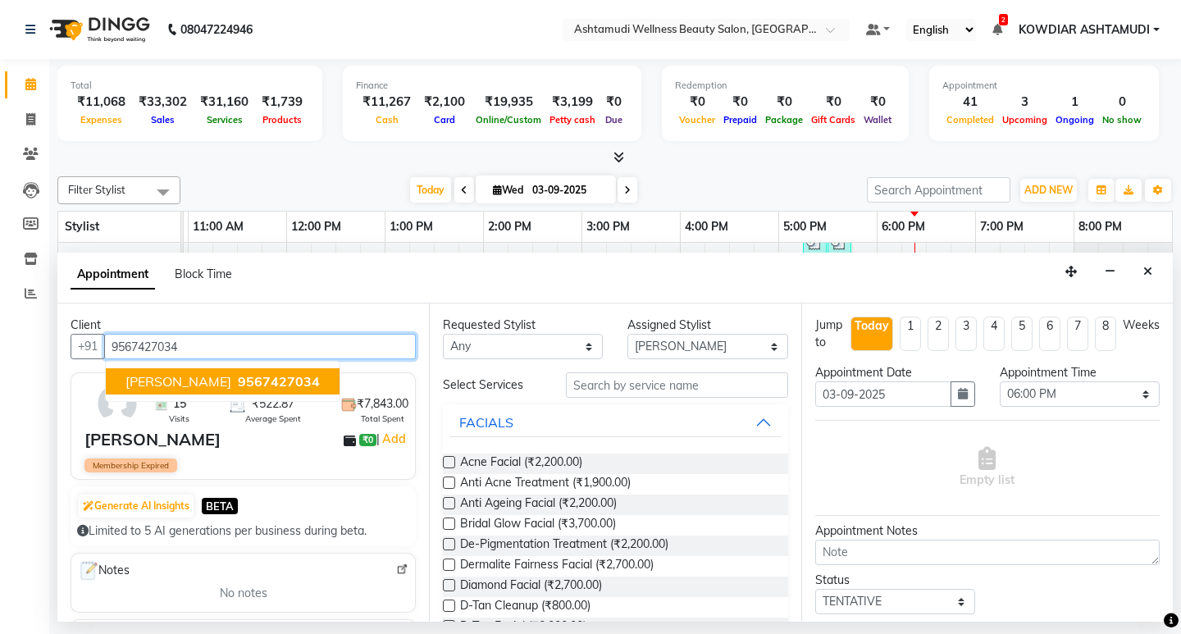
click at [238, 386] on span "9567427034" at bounding box center [279, 381] width 82 height 16
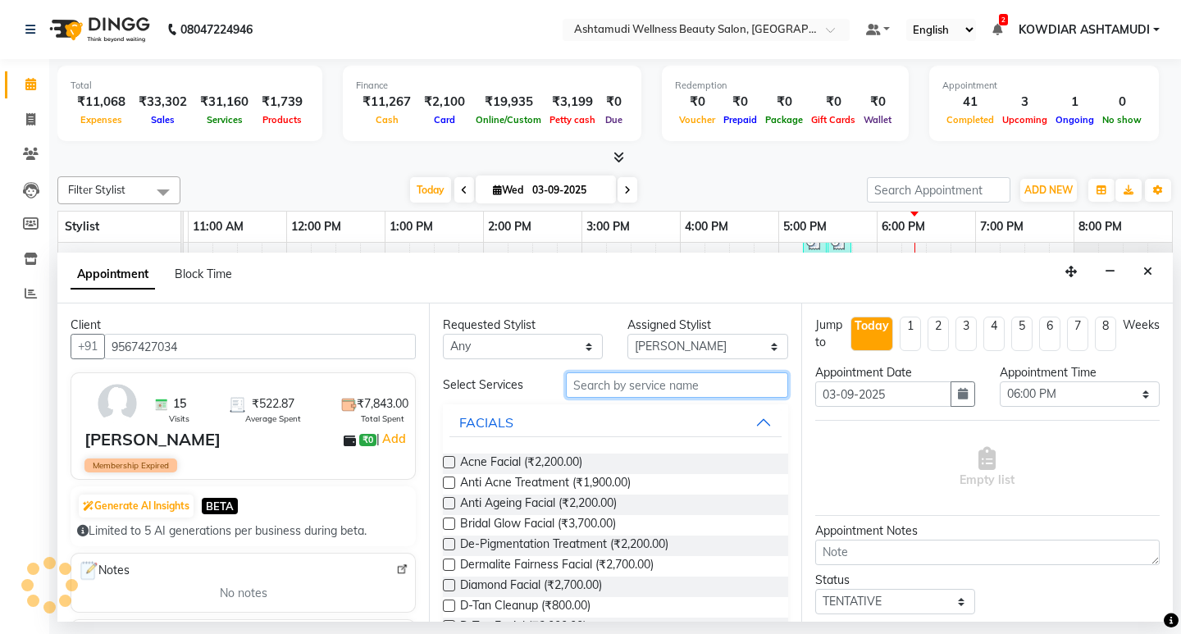
click at [634, 389] on input "text" at bounding box center [676, 384] width 221 height 25
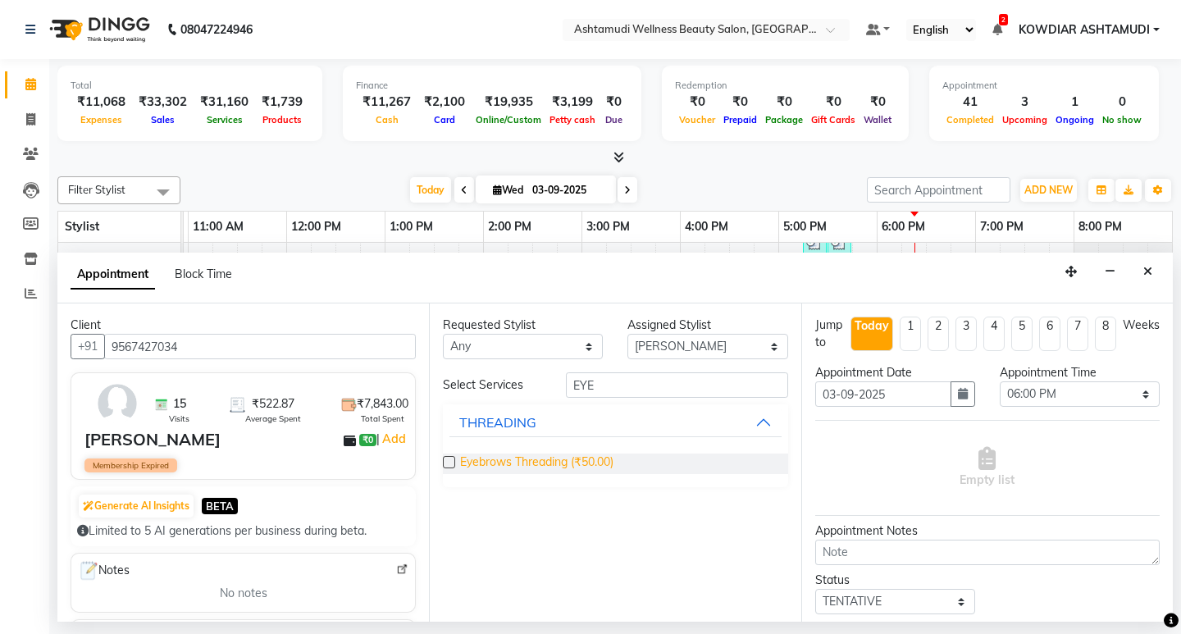
click at [574, 462] on span "Eyebrows Threading (₹50.00)" at bounding box center [536, 463] width 153 height 20
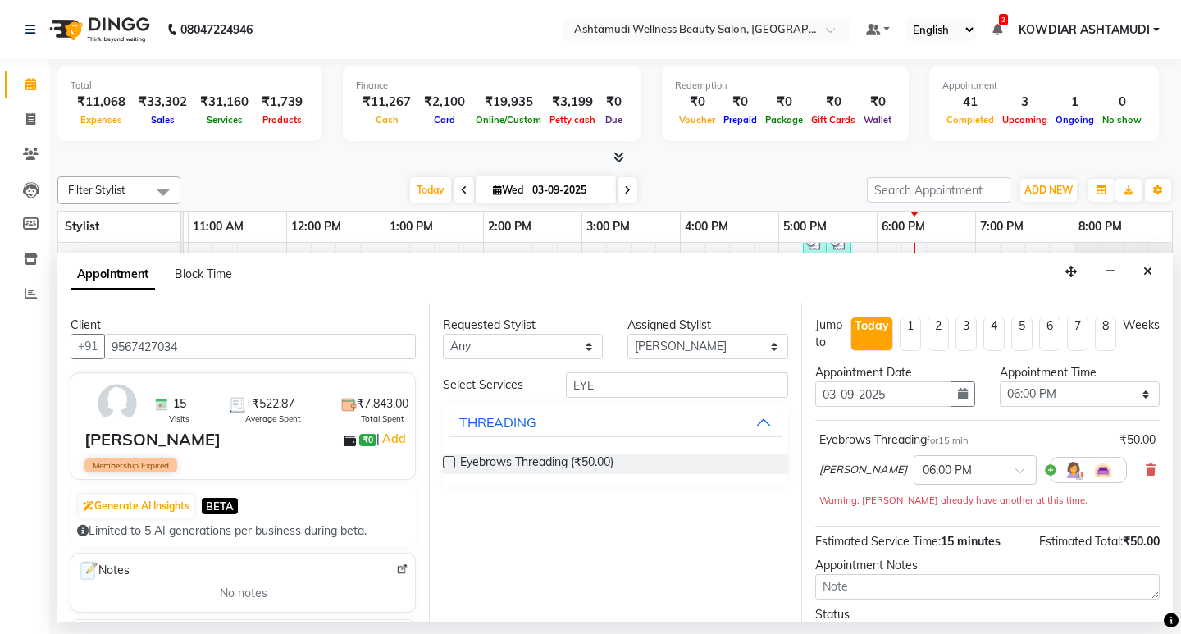
scroll to position [130, 0]
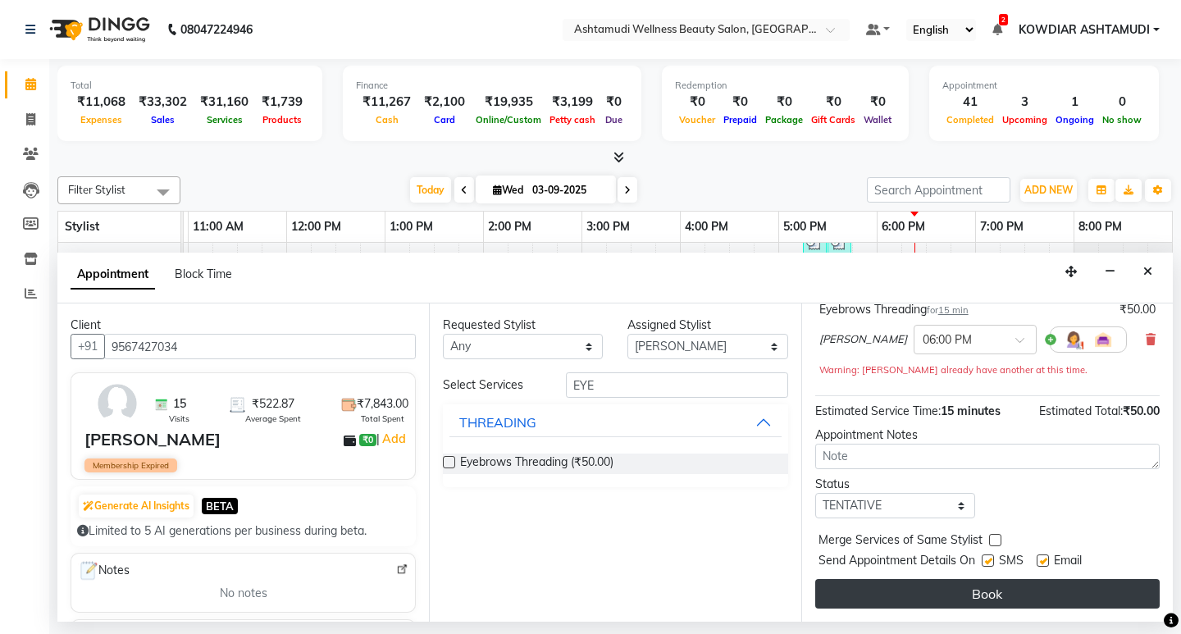
click at [933, 595] on button "Book" at bounding box center [987, 594] width 344 height 30
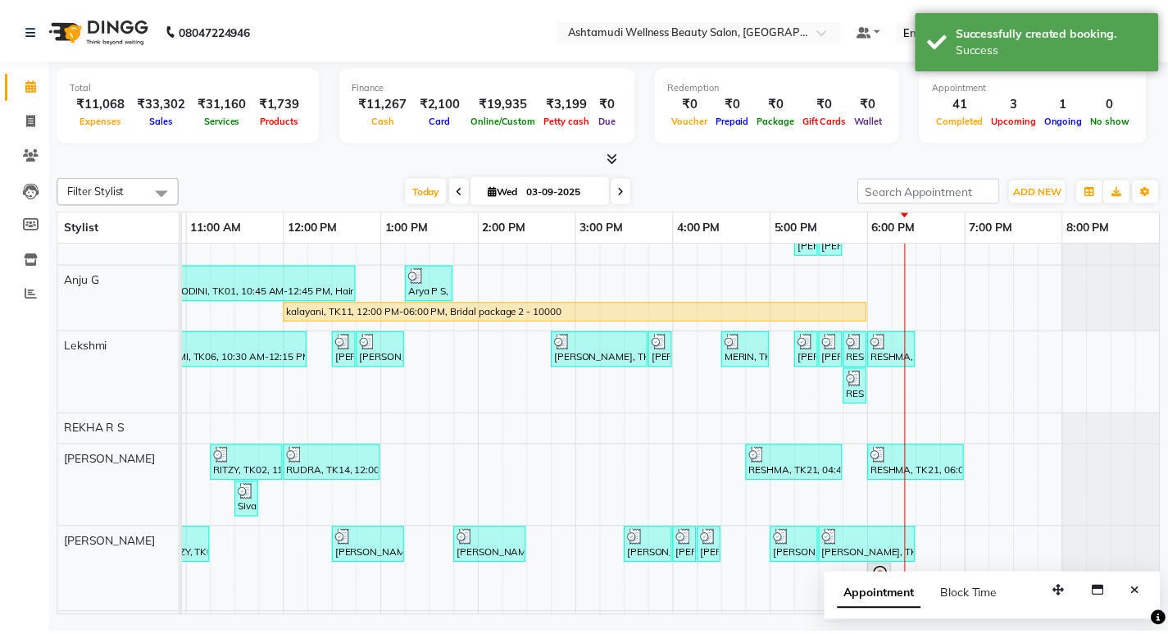
scroll to position [303, 0]
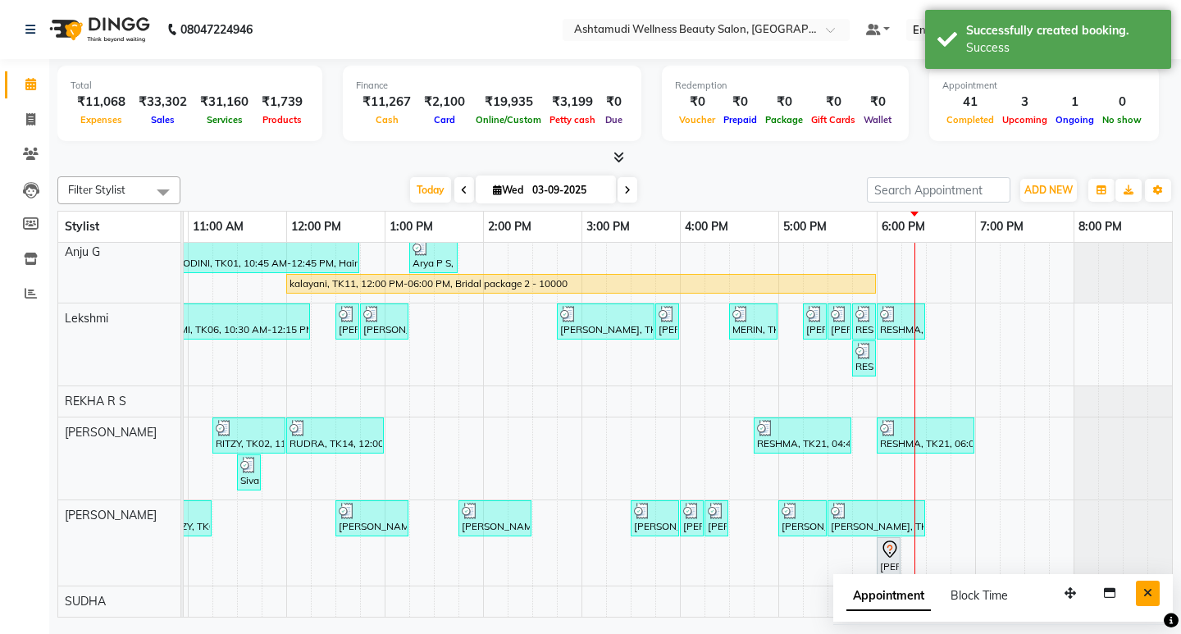
click at [1154, 590] on button "Close" at bounding box center [1148, 592] width 24 height 25
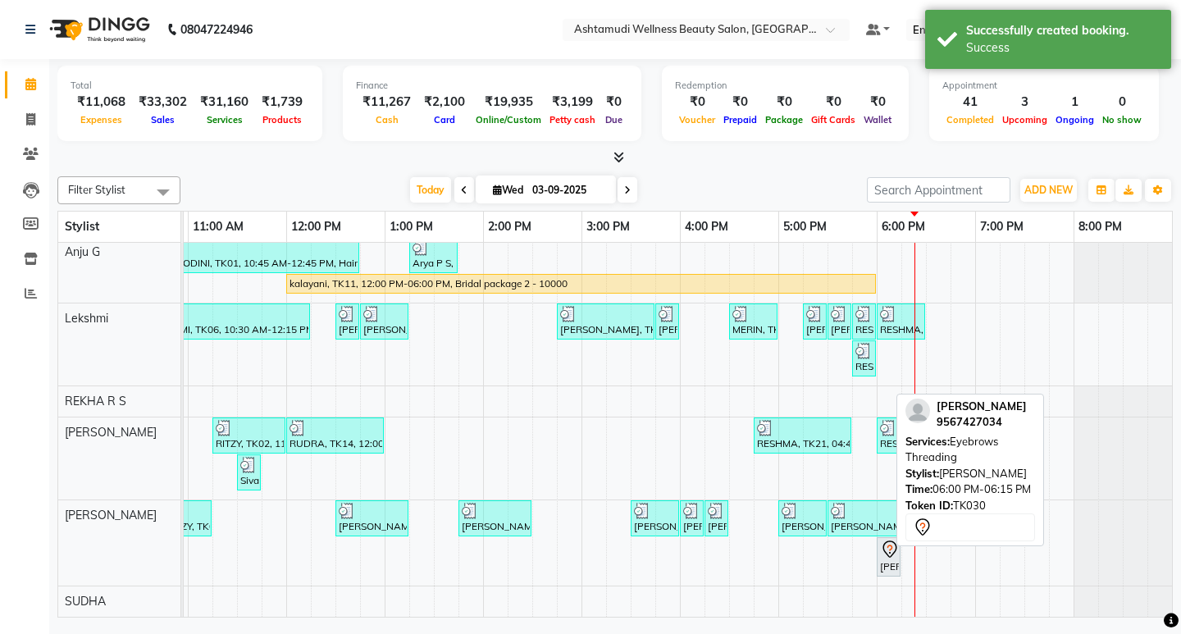
click at [880, 544] on icon at bounding box center [890, 549] width 20 height 20
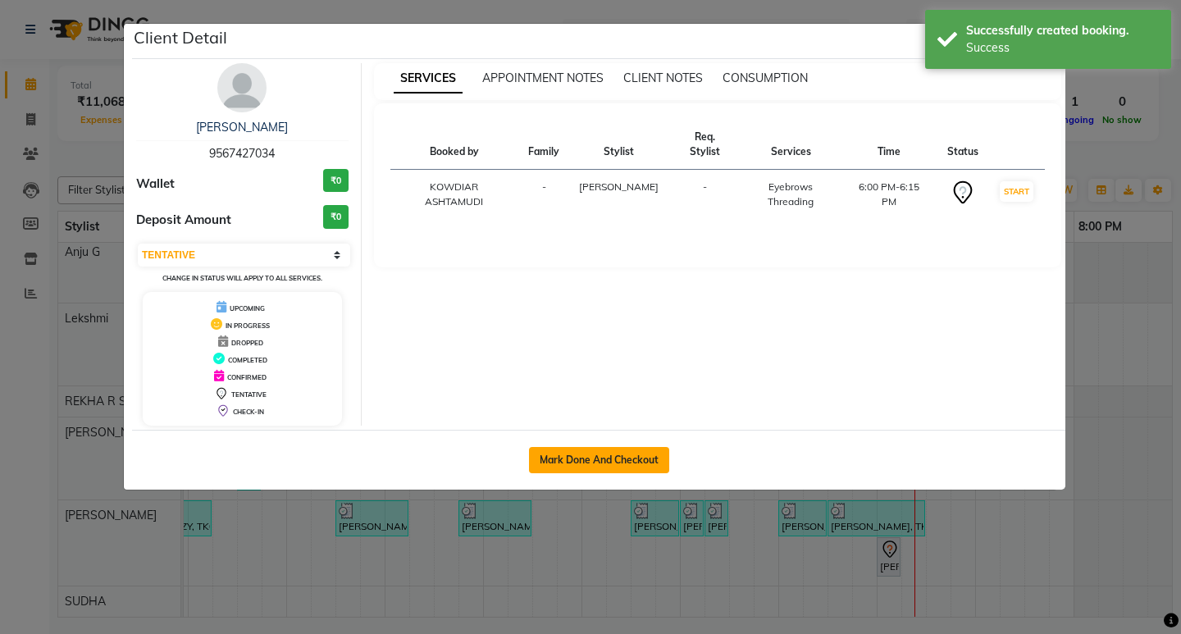
click at [608, 457] on button "Mark Done And Checkout" at bounding box center [599, 460] width 140 height 26
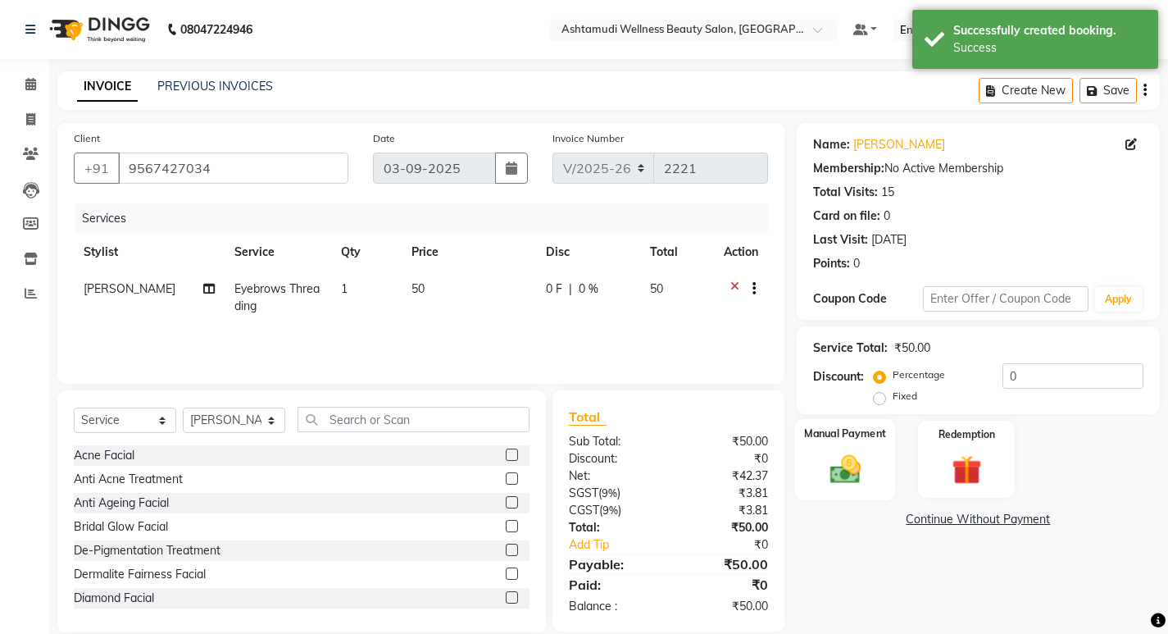
click at [850, 471] on img at bounding box center [845, 468] width 50 height 35
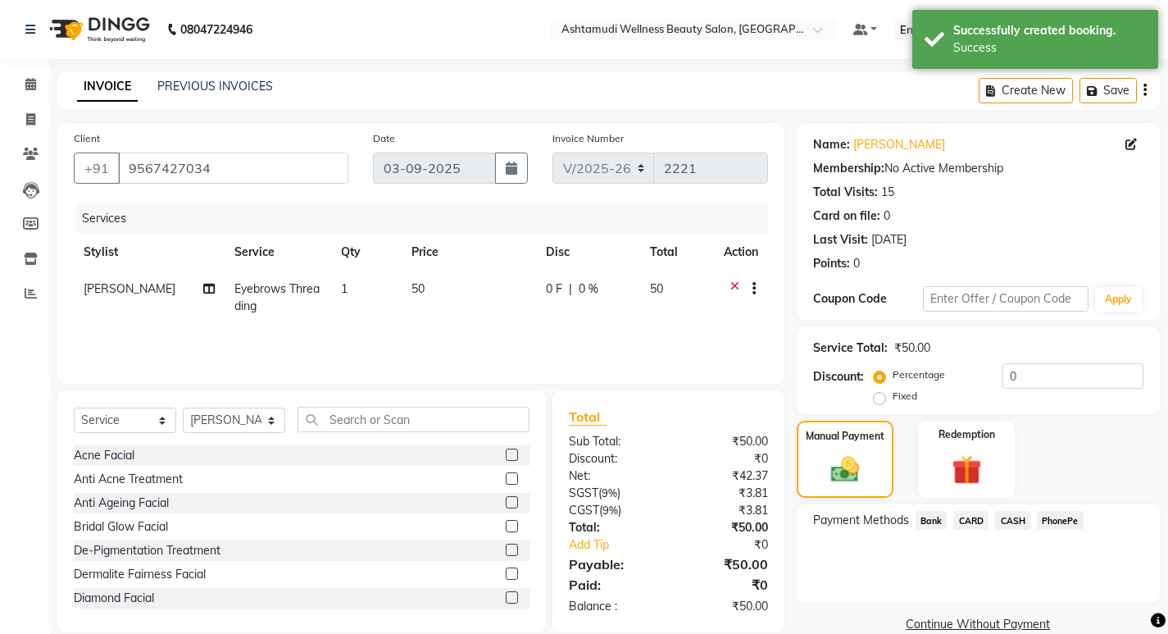
click at [1058, 522] on span "PhonePe" at bounding box center [1060, 520] width 47 height 19
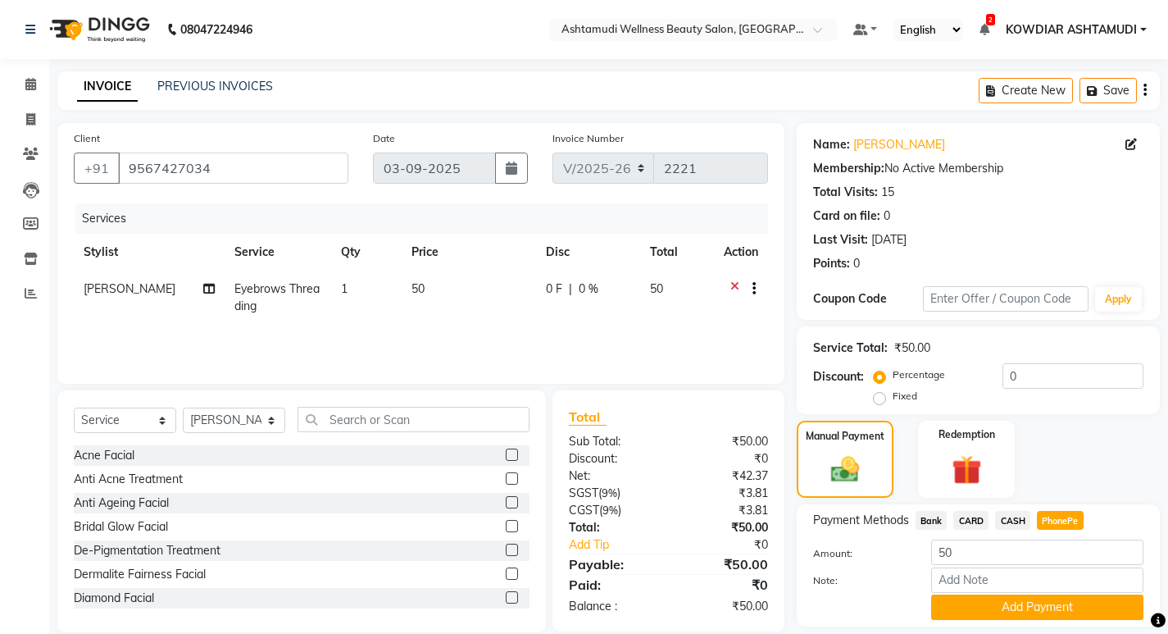
click at [1010, 521] on span "CASH" at bounding box center [1012, 520] width 35 height 19
drag, startPoint x: 994, startPoint y: 578, endPoint x: 1009, endPoint y: 578, distance: 15.6
click at [994, 578] on input "Note:" at bounding box center [1037, 579] width 212 height 25
click at [1026, 617] on button "Add Payment" at bounding box center [1037, 606] width 212 height 25
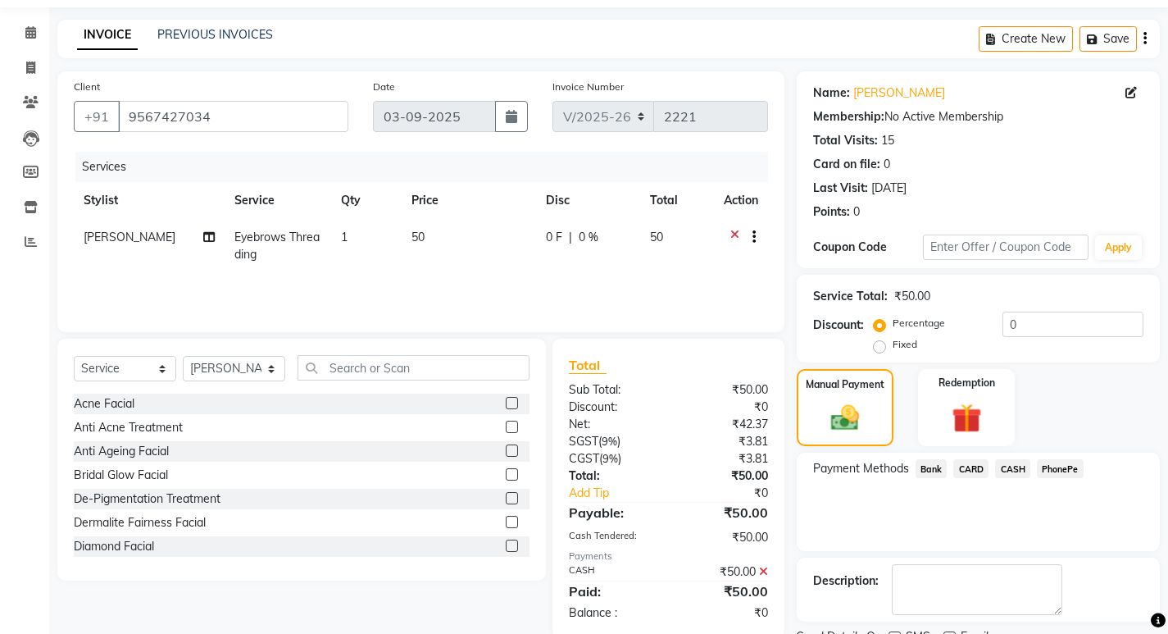
scroll to position [120, 0]
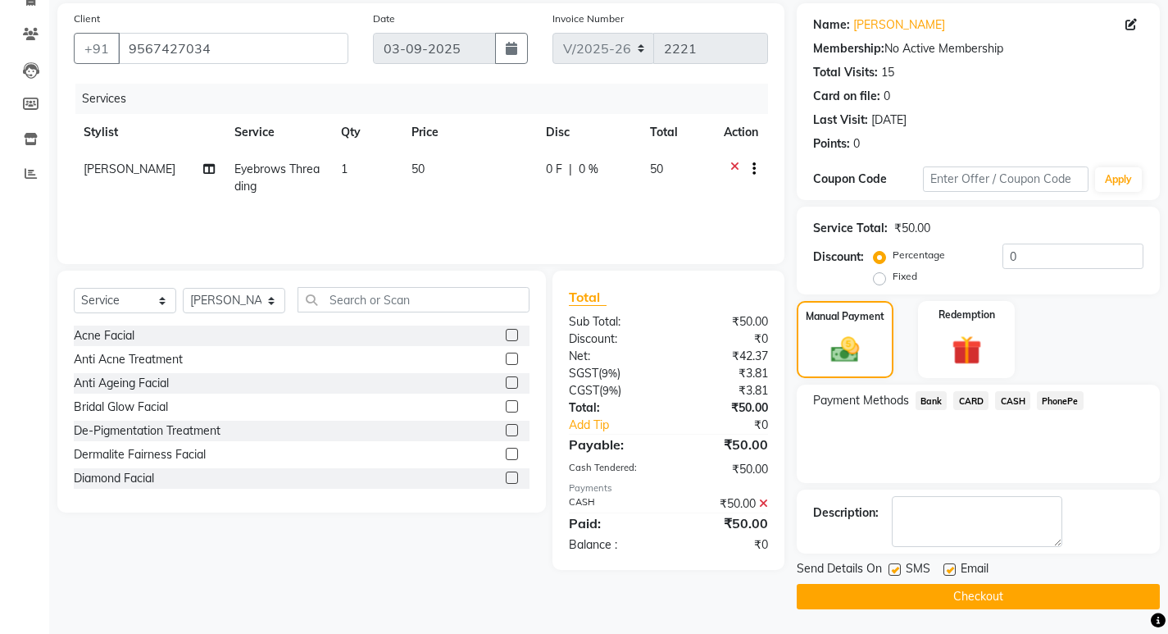
click at [897, 571] on label at bounding box center [895, 569] width 12 height 12
click at [897, 571] on input "checkbox" at bounding box center [894, 570] width 11 height 11
click at [953, 570] on label at bounding box center [950, 569] width 12 height 12
click at [953, 570] on input "checkbox" at bounding box center [949, 570] width 11 height 11
click at [957, 587] on button "Checkout" at bounding box center [978, 596] width 363 height 25
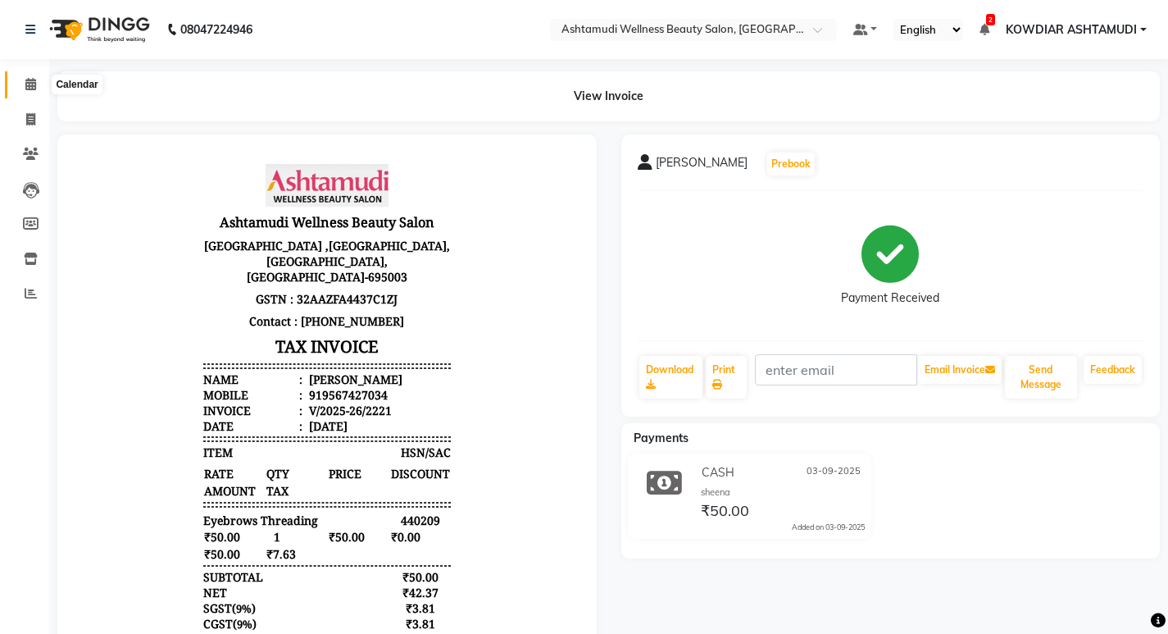
click at [32, 85] on icon at bounding box center [30, 84] width 11 height 12
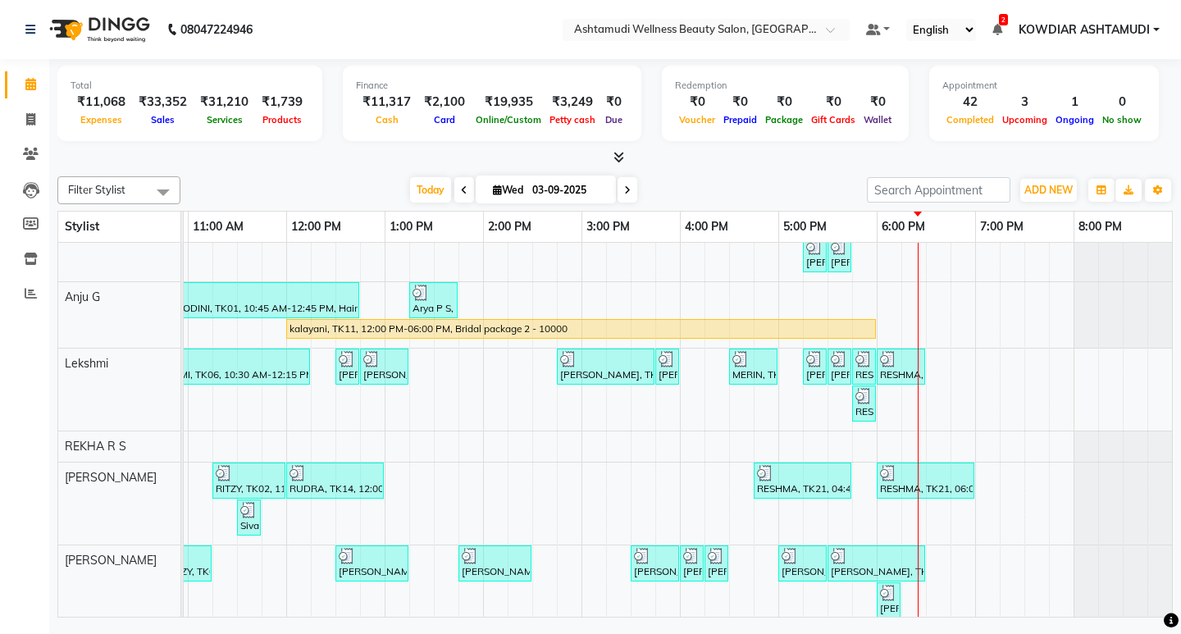
scroll to position [300, 0]
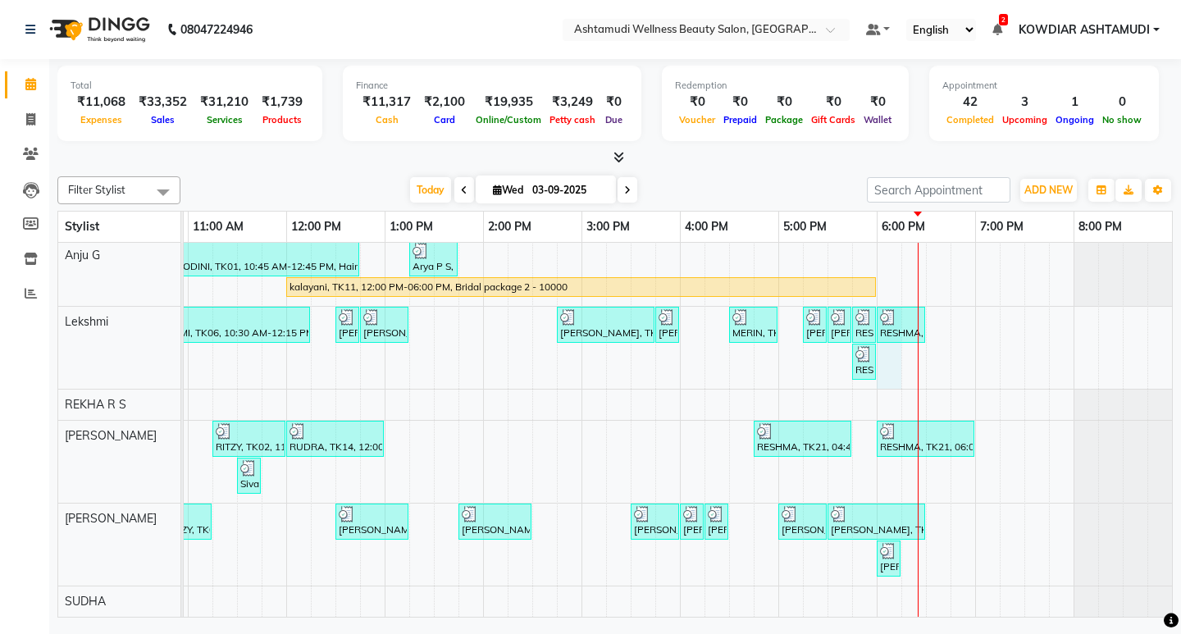
click at [877, 337] on div "[PERSON_NAME], TK07, 11:00 AM-12:30 PM, ROOT TOUCH UP (AMONIA FREE) CROWN PORTI…" at bounding box center [532, 286] width 1279 height 662
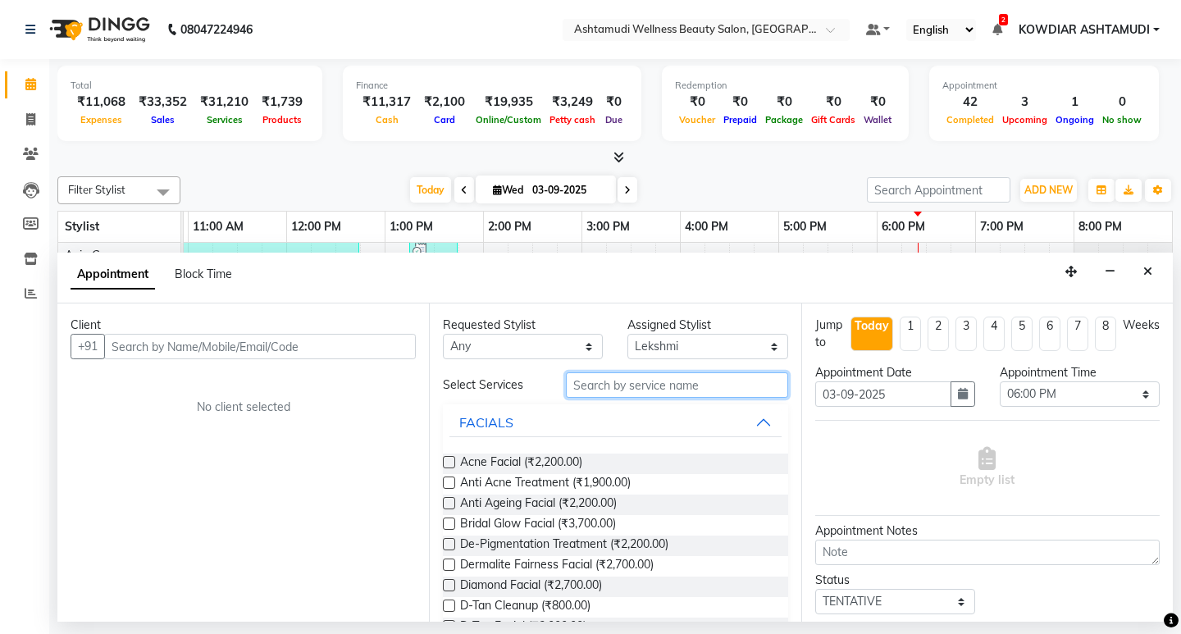
click at [589, 384] on input "text" at bounding box center [676, 384] width 221 height 25
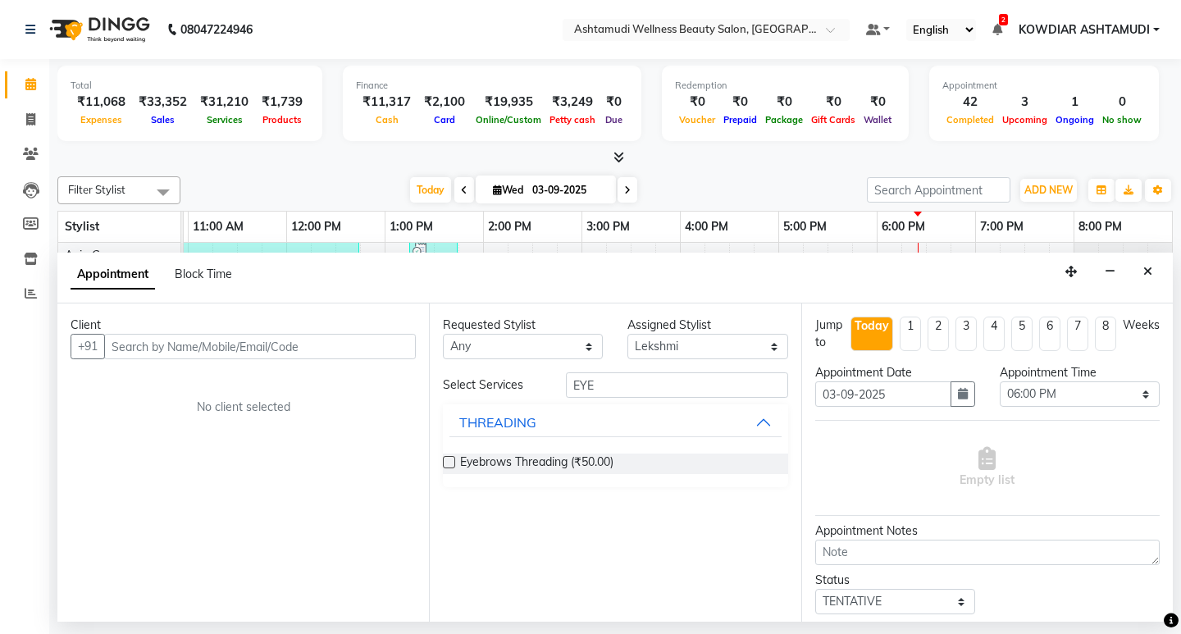
click at [541, 476] on div "Eyebrows Threading (₹50.00)" at bounding box center [615, 463] width 344 height 47
click at [544, 465] on span "Eyebrows Threading (₹50.00)" at bounding box center [536, 463] width 153 height 20
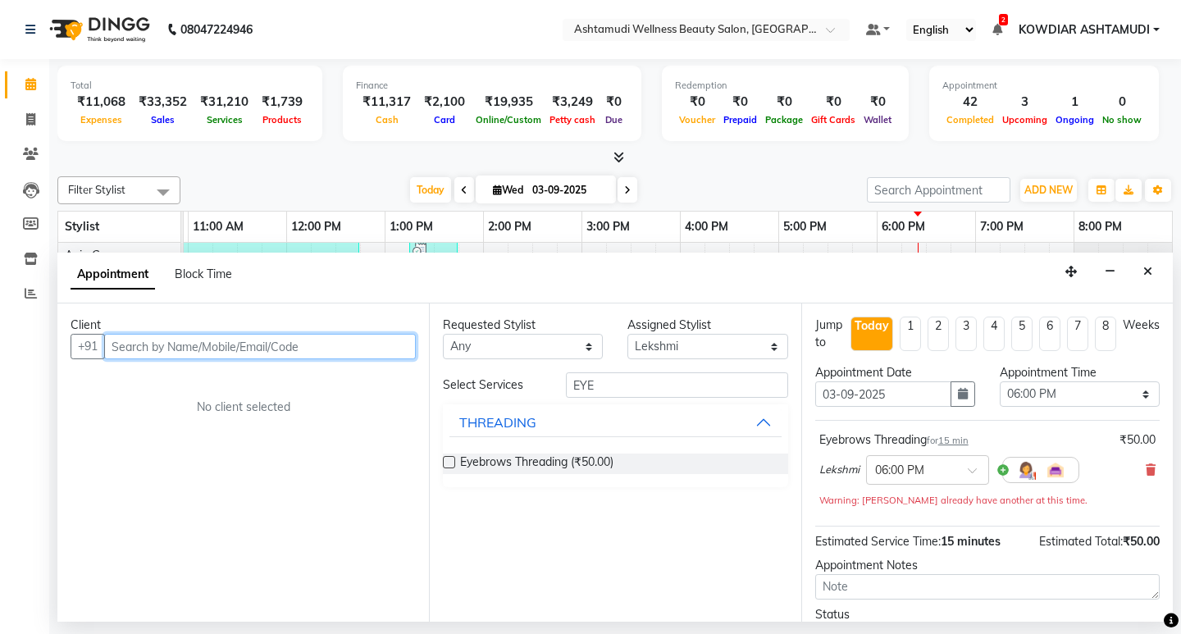
click at [320, 339] on input "text" at bounding box center [260, 346] width 312 height 25
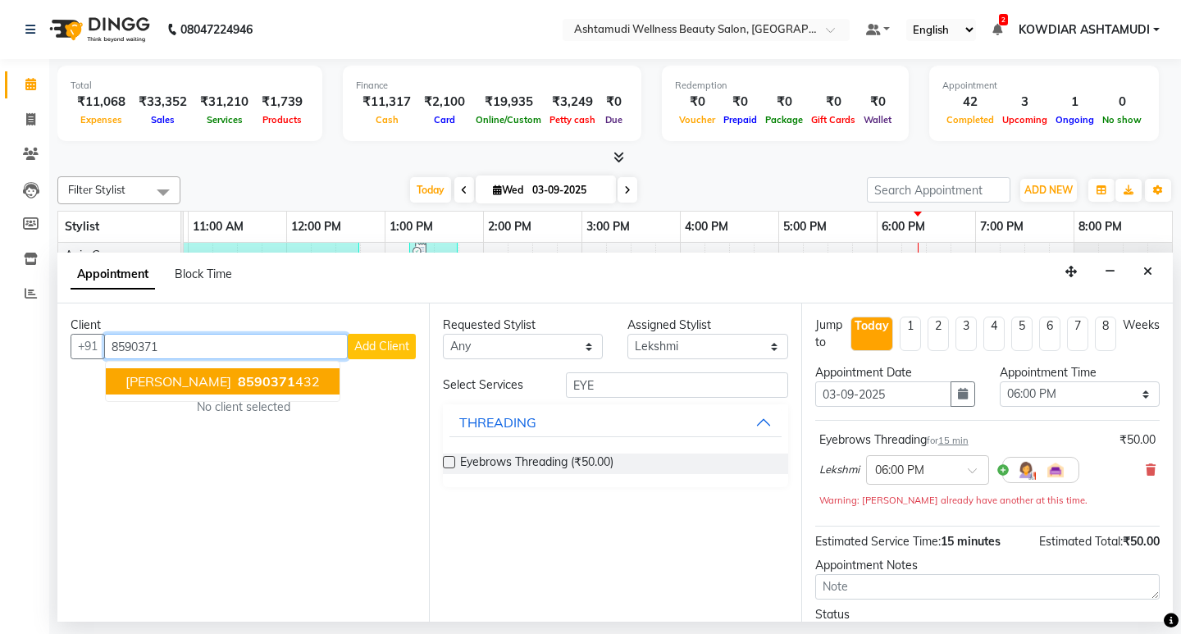
click at [257, 389] on button "[PERSON_NAME] 8590371 432" at bounding box center [223, 381] width 234 height 26
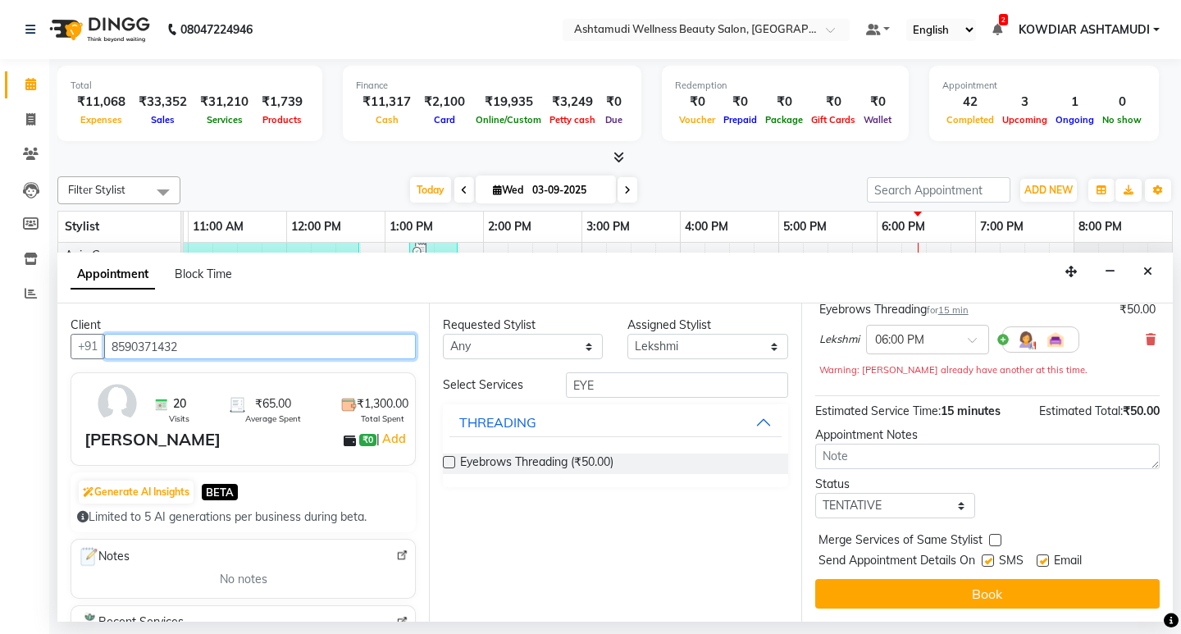
scroll to position [130, 0]
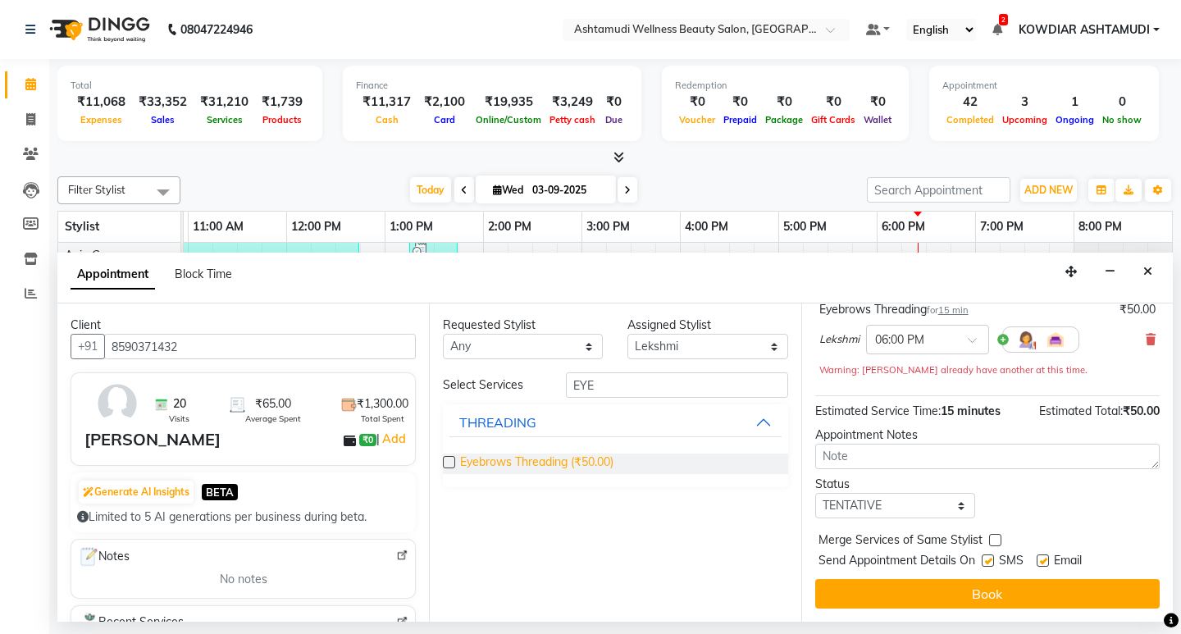
click at [551, 454] on span "Eyebrows Threading (₹50.00)" at bounding box center [536, 463] width 153 height 20
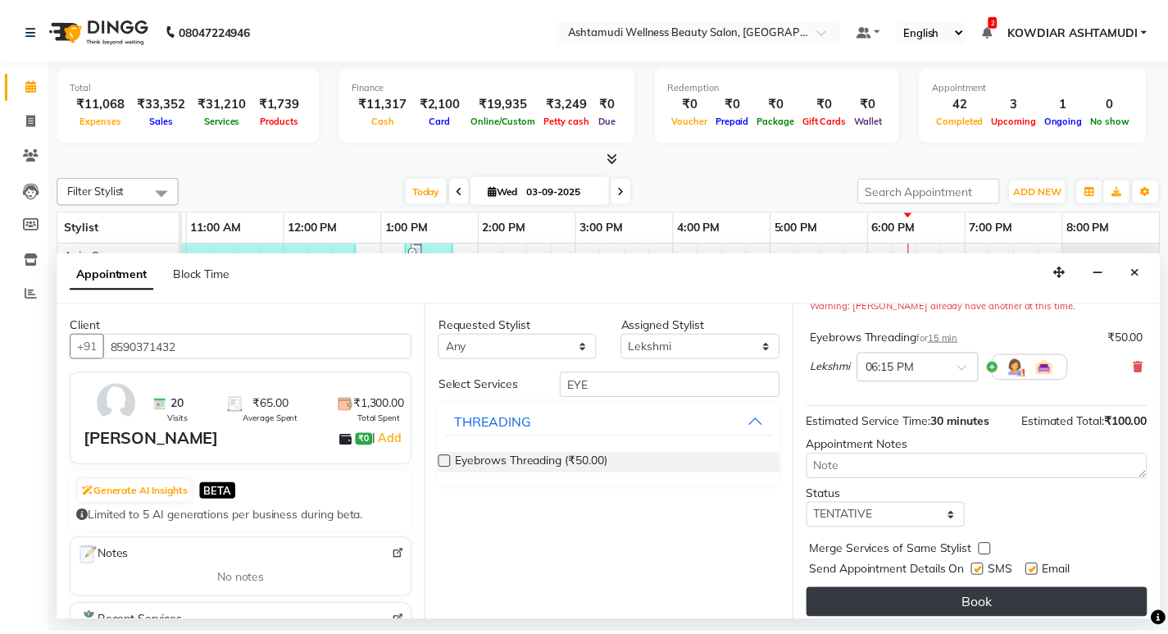
scroll to position [205, 0]
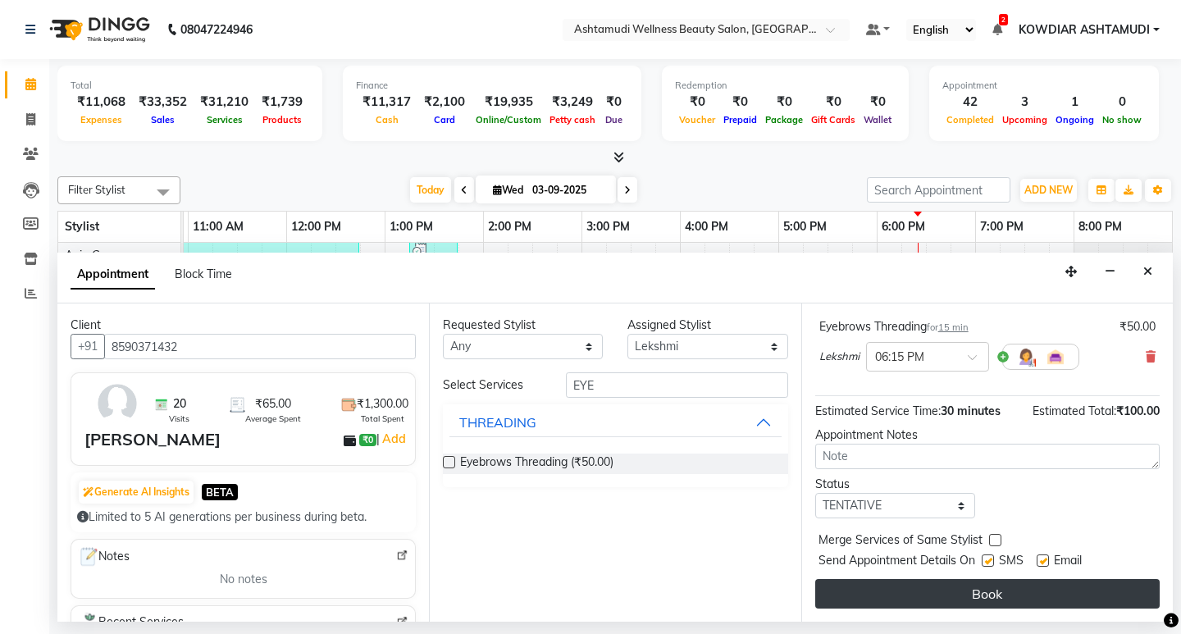
click at [965, 599] on button "Book" at bounding box center [987, 594] width 344 height 30
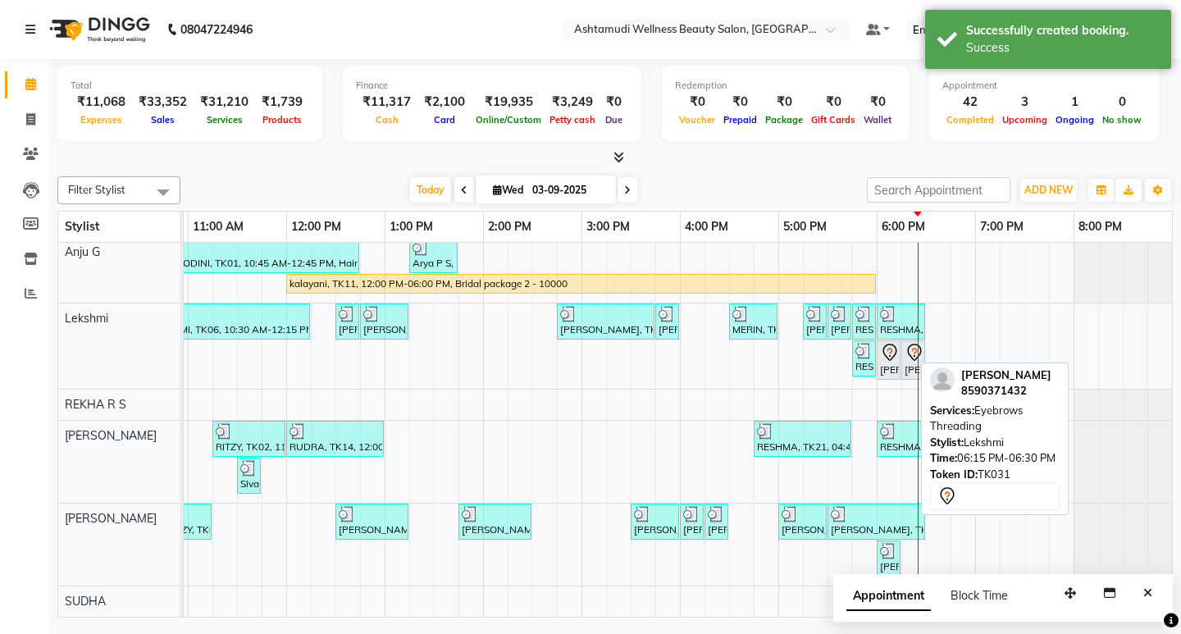
click at [903, 359] on div "[PERSON_NAME], TK31, 06:15 PM-06:30 PM, Eyebrows Threading" at bounding box center [913, 360] width 20 height 34
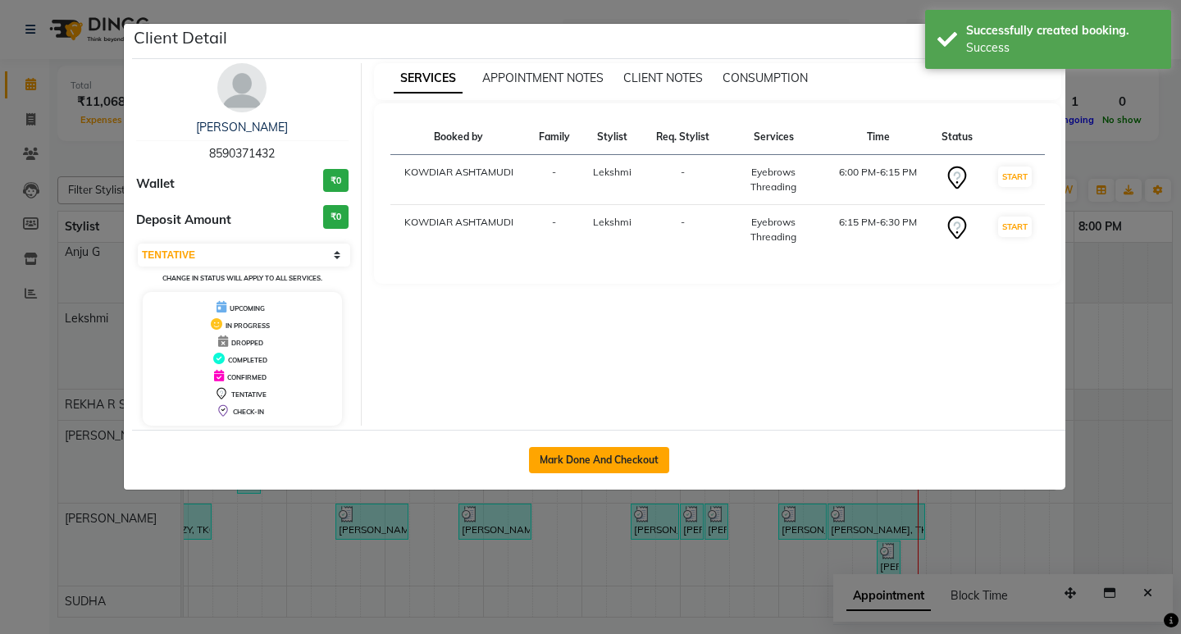
click at [566, 466] on button "Mark Done And Checkout" at bounding box center [599, 460] width 140 height 26
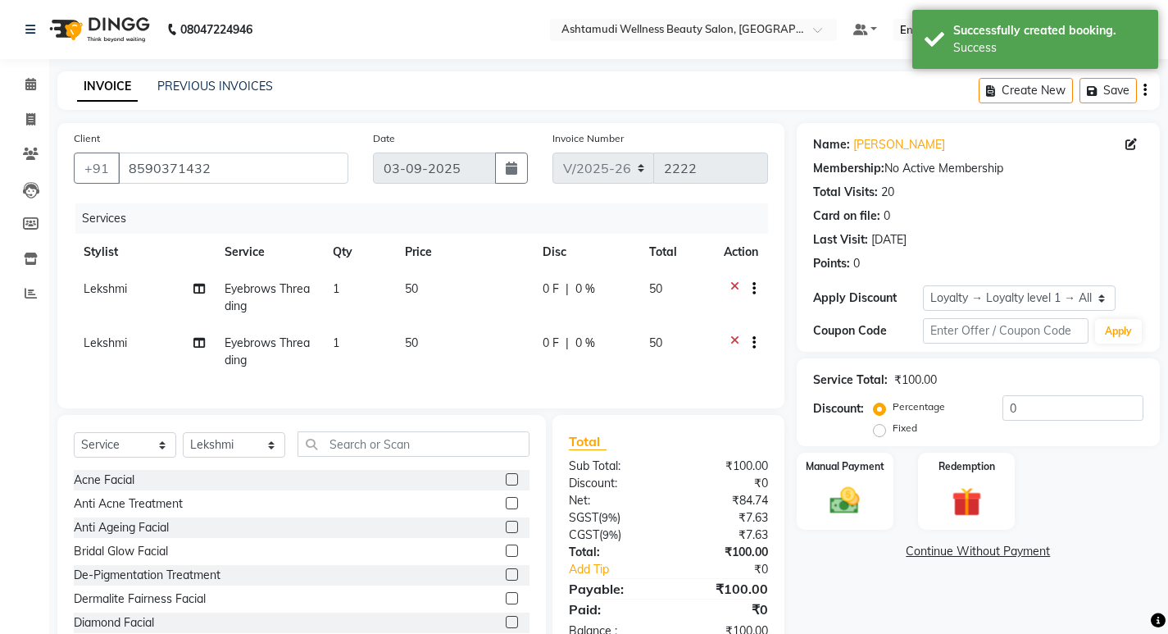
click at [733, 342] on icon at bounding box center [734, 345] width 9 height 20
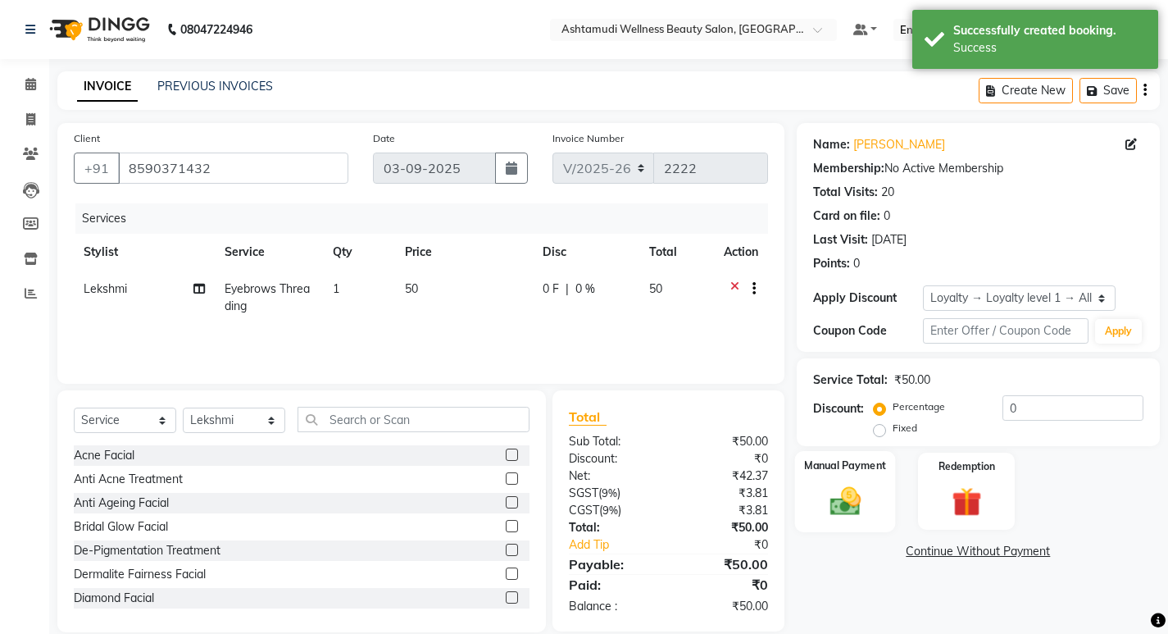
click at [859, 498] on img at bounding box center [845, 500] width 50 height 35
click at [1067, 549] on span "PhonePe" at bounding box center [1060, 552] width 47 height 19
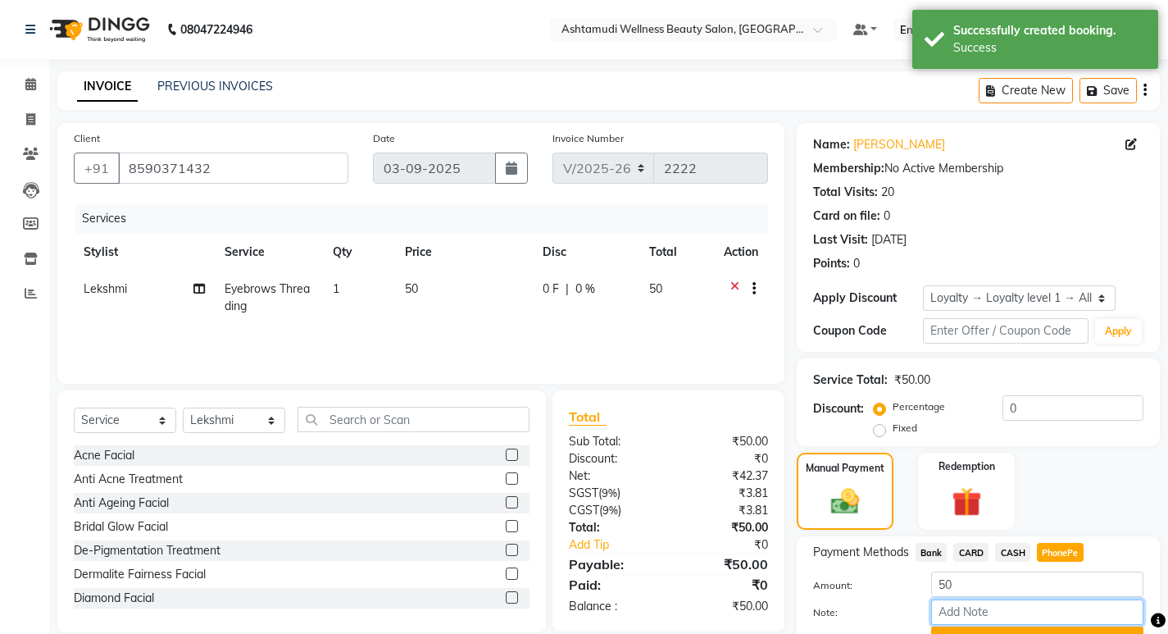
click at [1006, 612] on input "Note:" at bounding box center [1037, 611] width 212 height 25
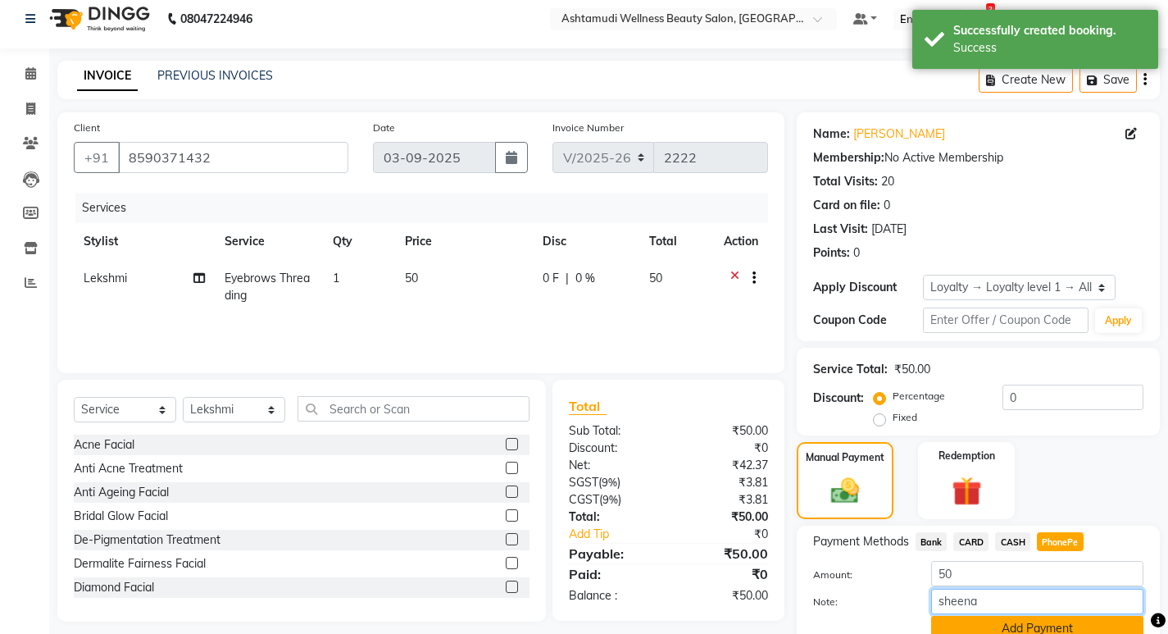
scroll to position [83, 0]
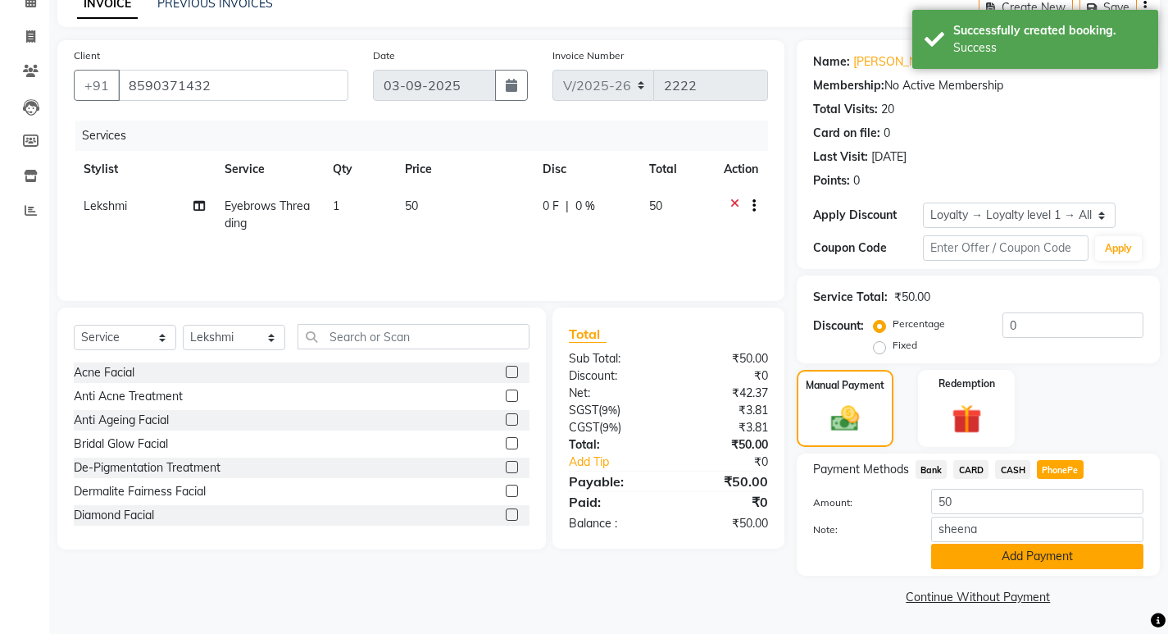
click at [1008, 560] on button "Add Payment" at bounding box center [1037, 556] width 212 height 25
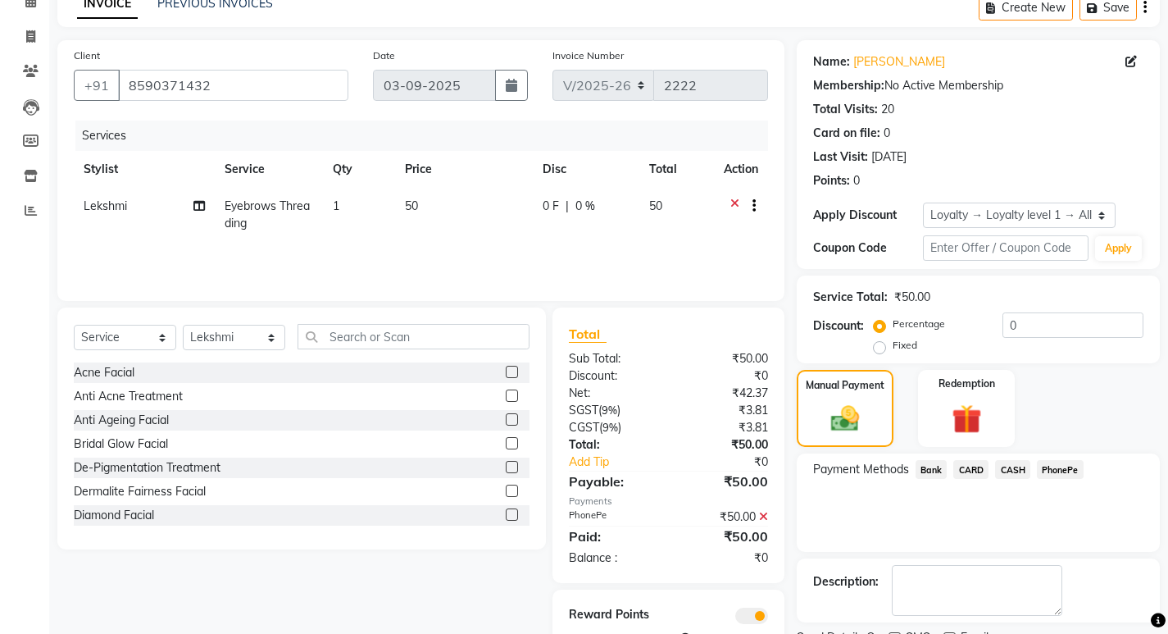
scroll to position [152, 0]
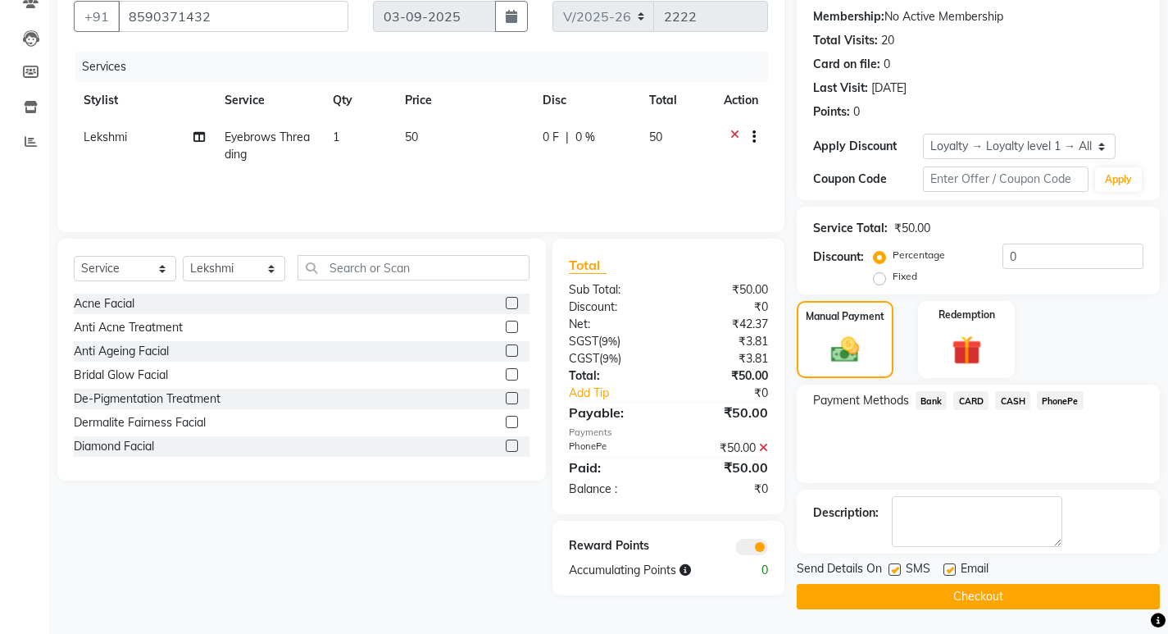
click at [947, 592] on button "Checkout" at bounding box center [978, 596] width 363 height 25
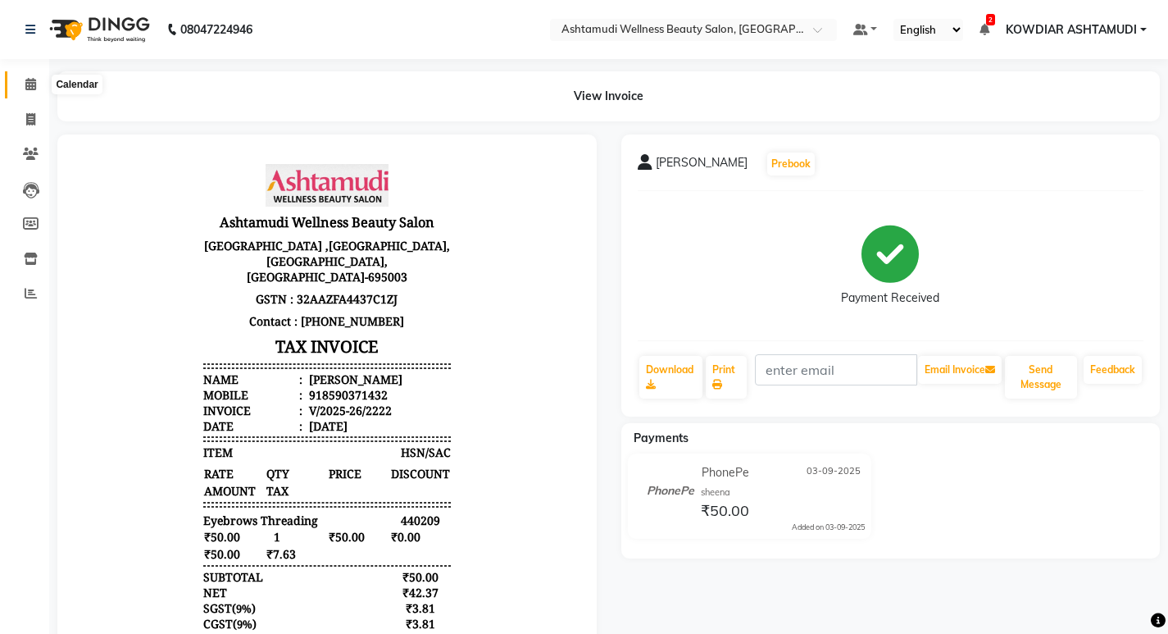
click at [36, 82] on icon at bounding box center [30, 84] width 11 height 12
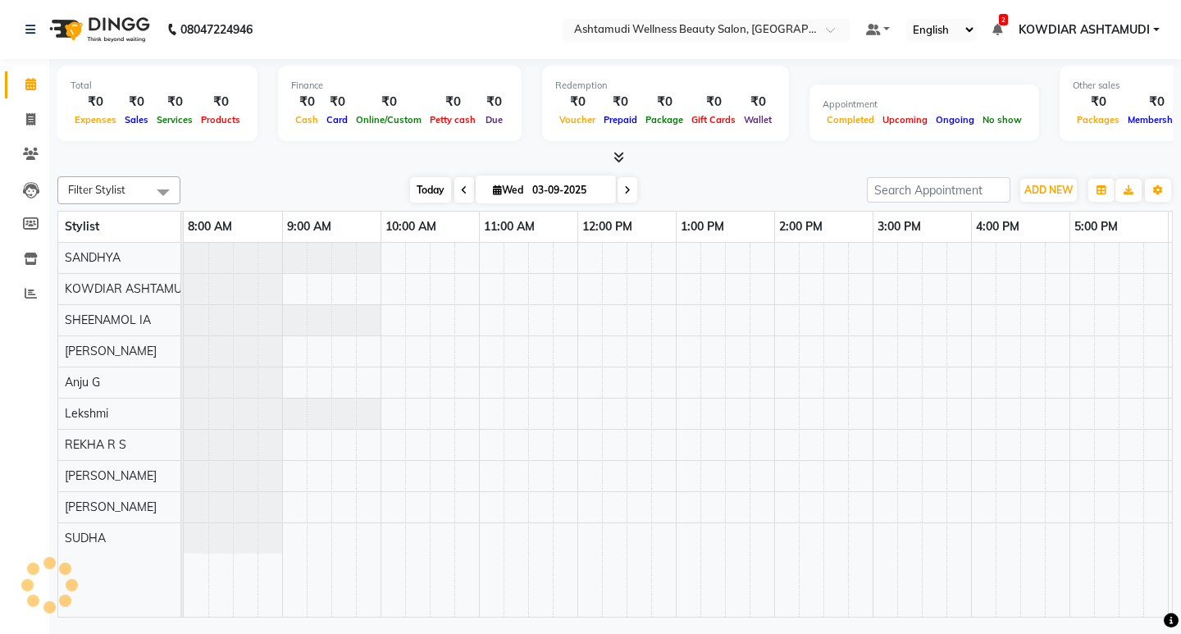
click at [427, 196] on span "Today" at bounding box center [430, 189] width 41 height 25
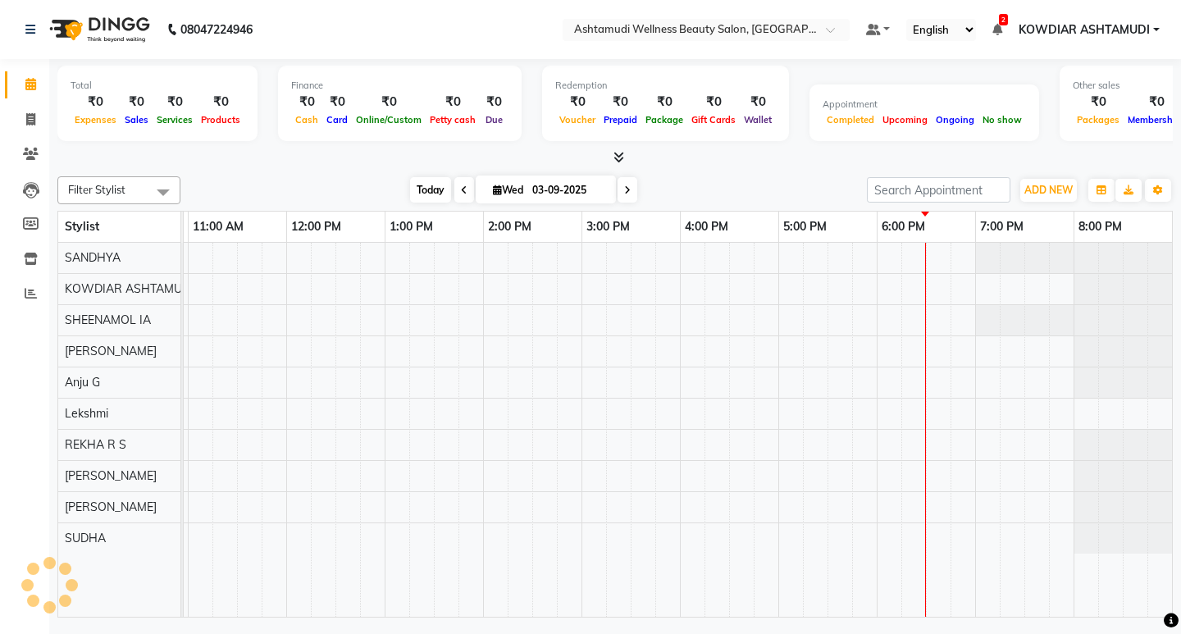
click at [420, 191] on span "Today" at bounding box center [430, 189] width 41 height 25
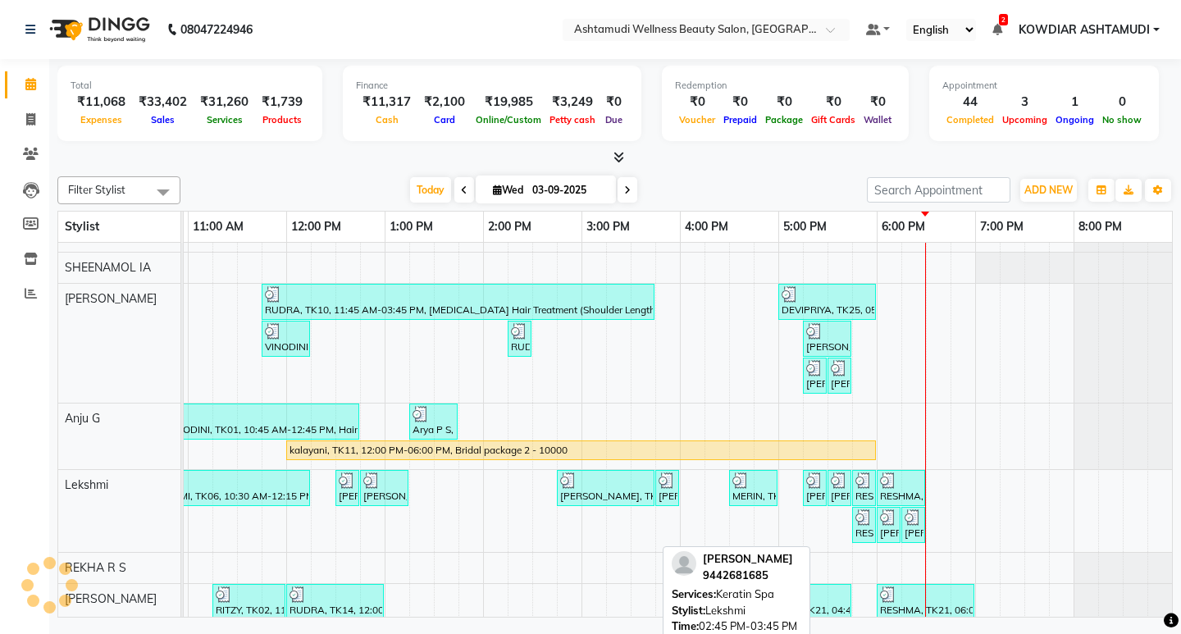
scroll to position [300, 0]
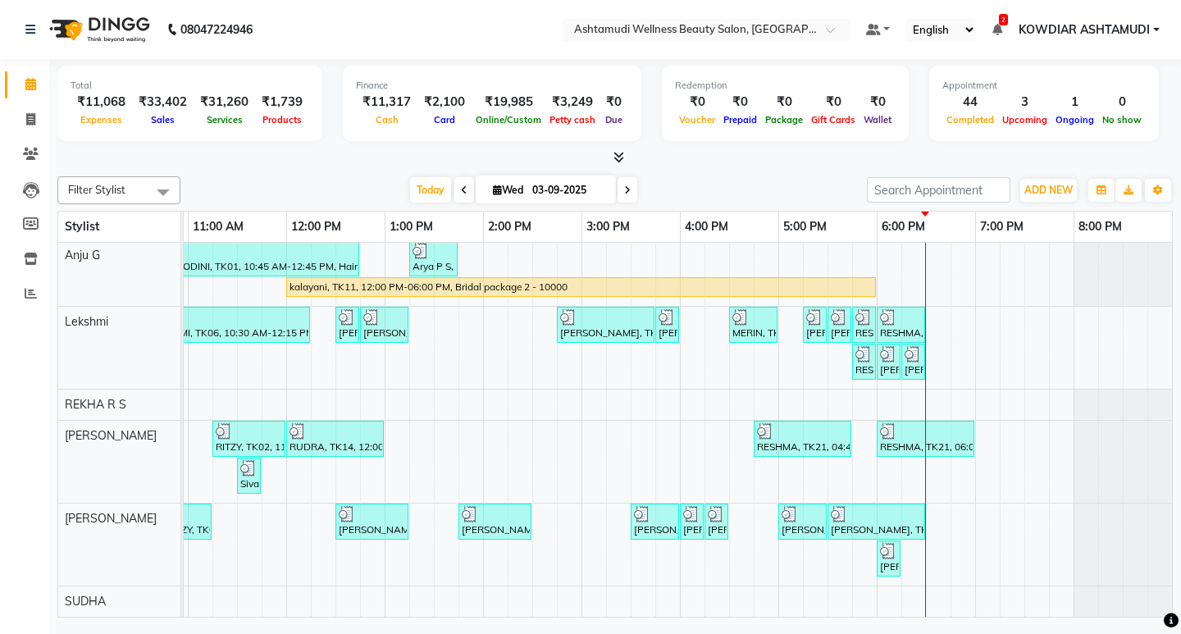
click at [781, 183] on div "[DATE] [DATE]" at bounding box center [524, 190] width 670 height 25
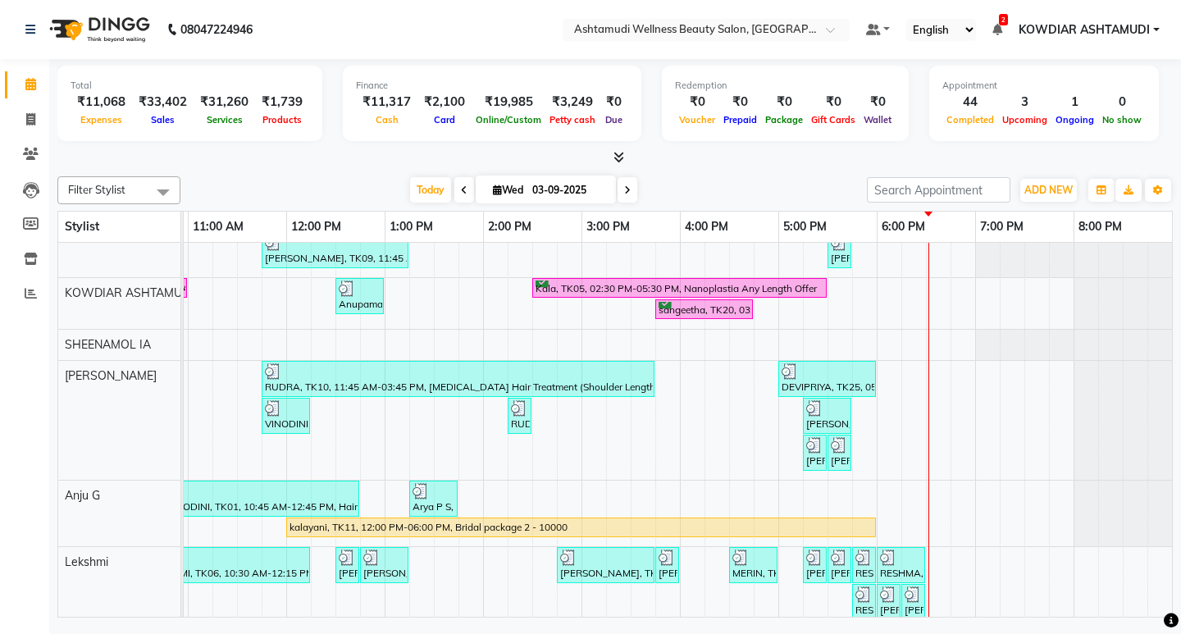
scroll to position [0, 0]
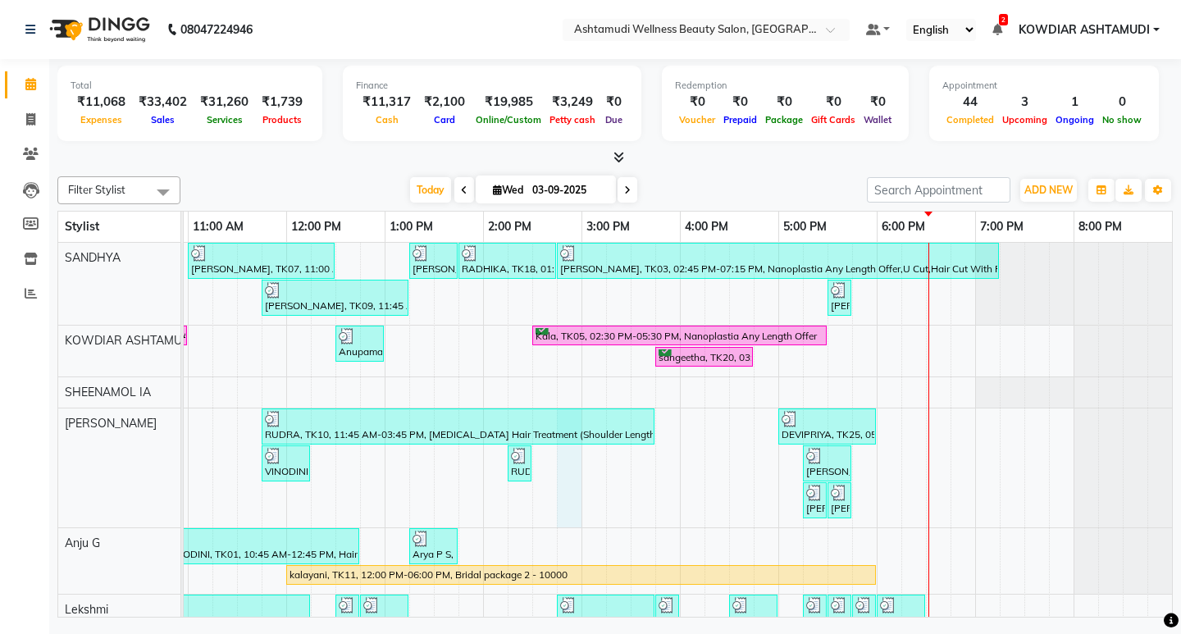
click at [558, 460] on div "[PERSON_NAME], TK07, 11:00 AM-12:30 PM, ROOT TOUCH UP (AMONIA FREE) CROWN PORTI…" at bounding box center [532, 574] width 1279 height 662
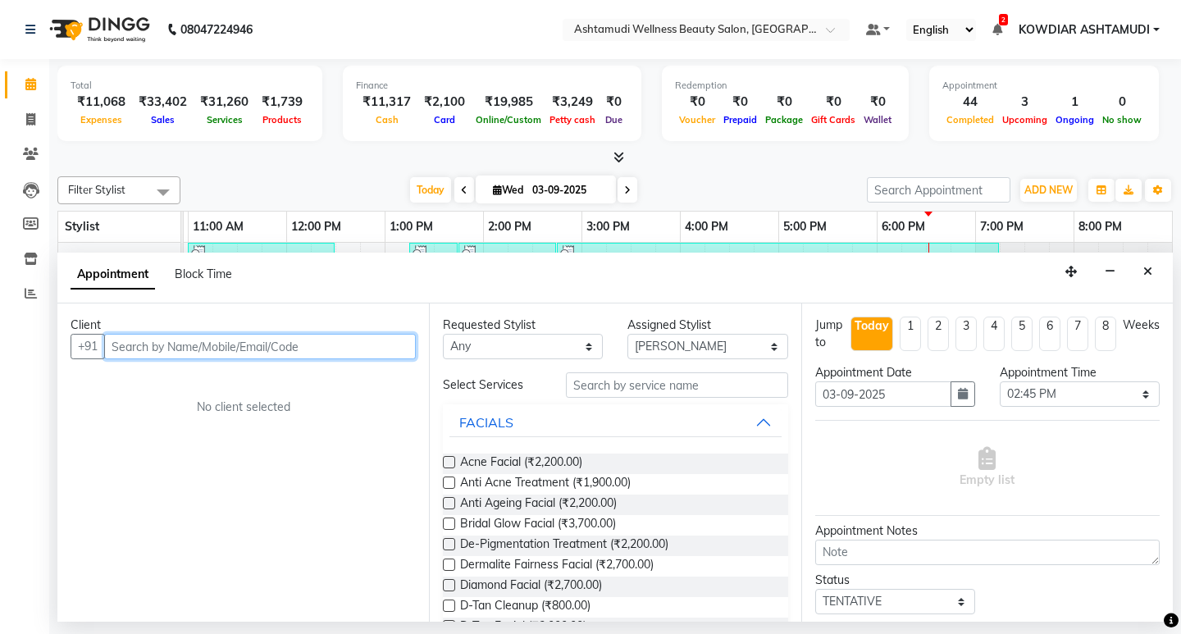
click at [186, 349] on input "text" at bounding box center [260, 346] width 312 height 25
click at [217, 386] on span "9544875150" at bounding box center [212, 381] width 82 height 16
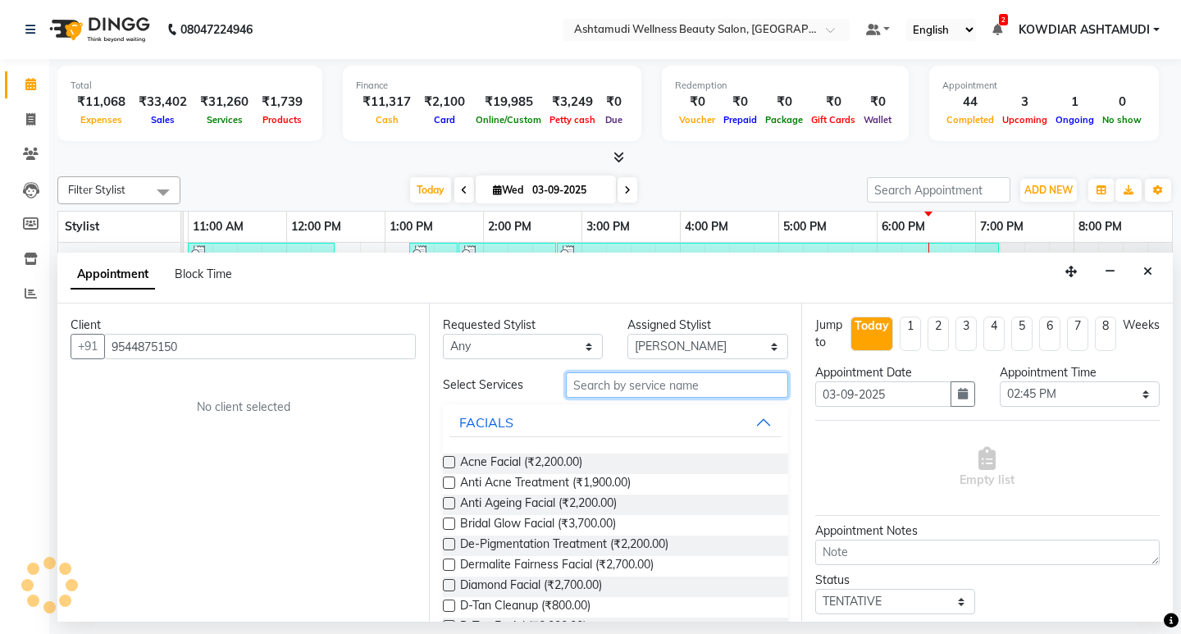
click at [592, 392] on input "text" at bounding box center [676, 384] width 221 height 25
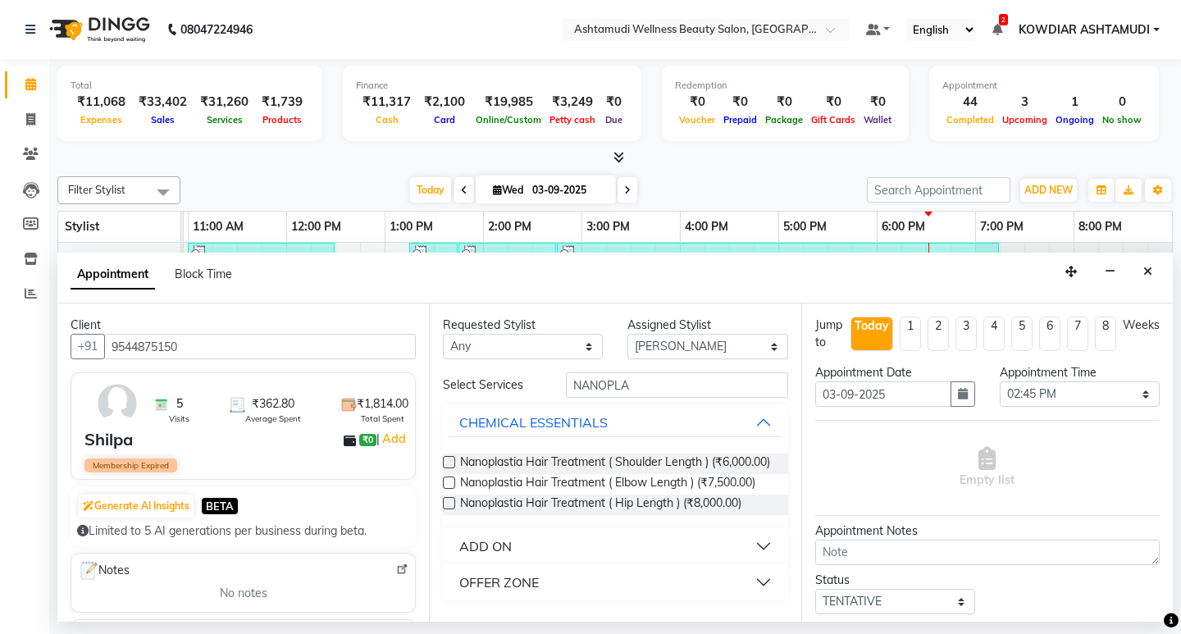
click at [507, 556] on div "ADD ON" at bounding box center [485, 546] width 52 height 20
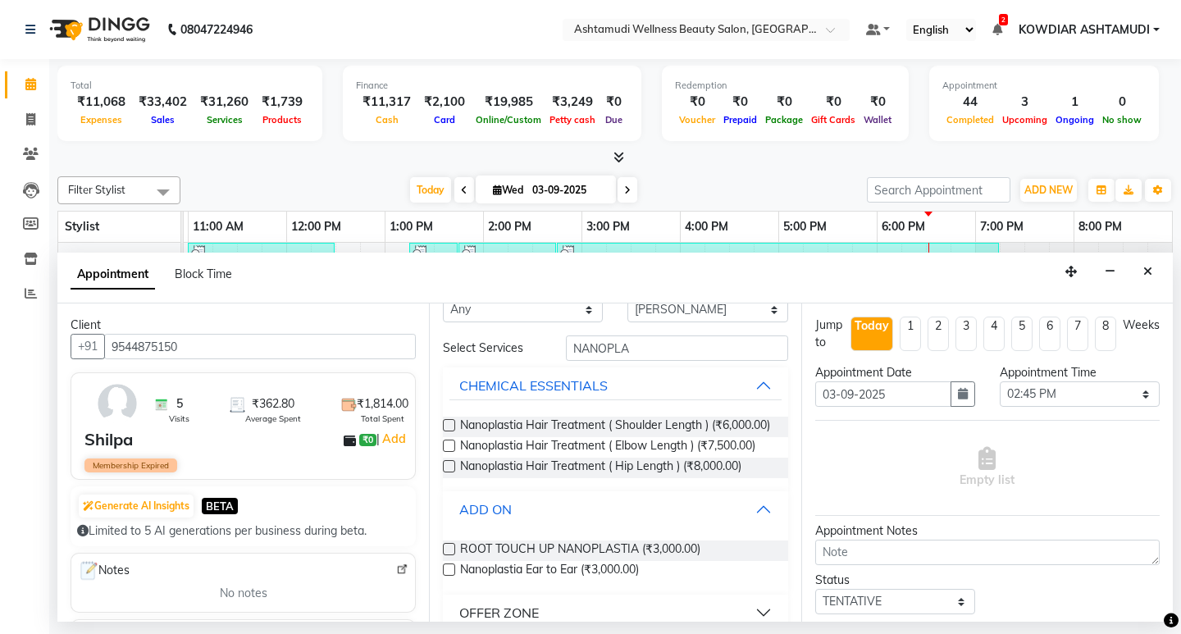
scroll to position [73, 0]
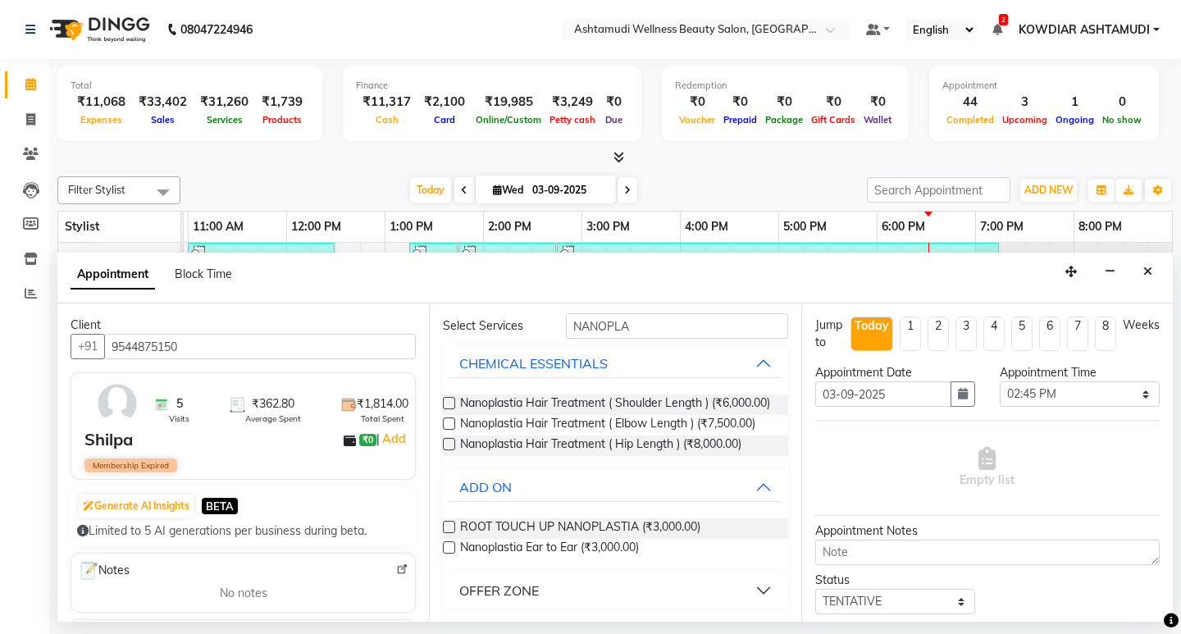
click at [533, 593] on div "OFFER ZONE" at bounding box center [499, 590] width 80 height 20
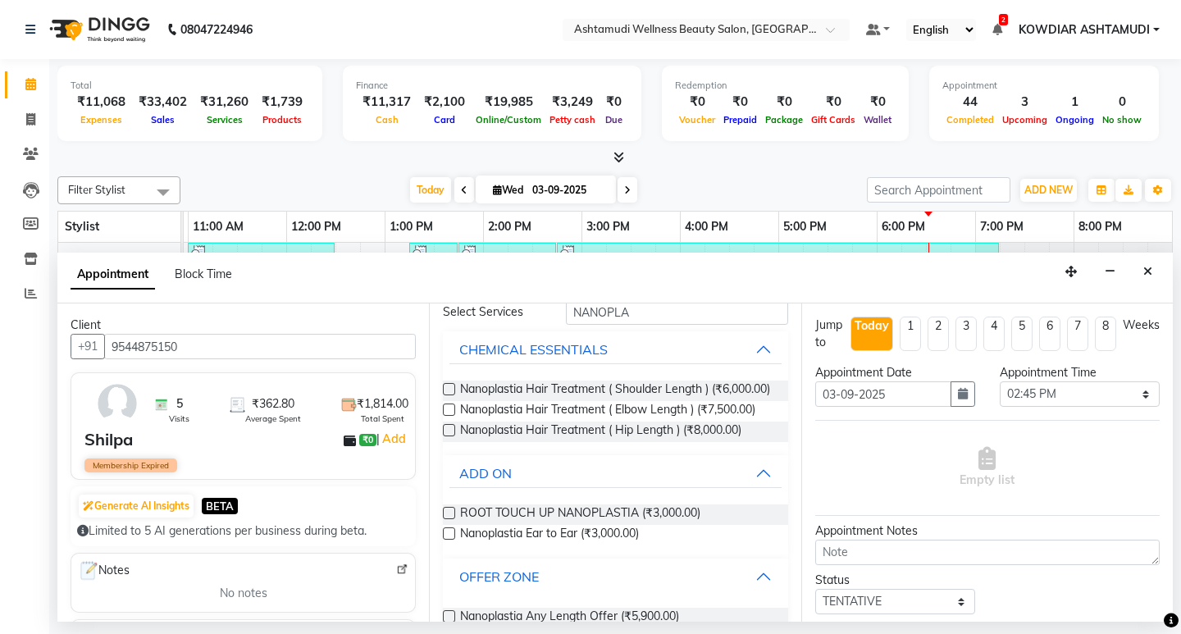
scroll to position [120, 0]
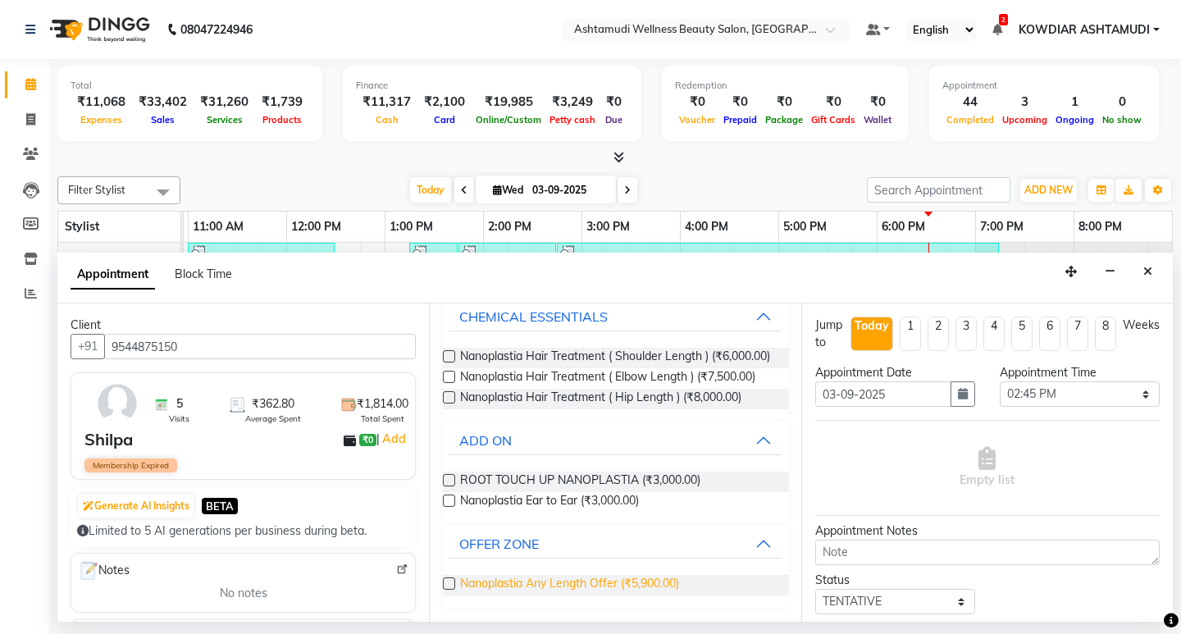
click at [581, 584] on span "Nanoplastia Any Length Offer (₹5,900.00)" at bounding box center [569, 585] width 219 height 20
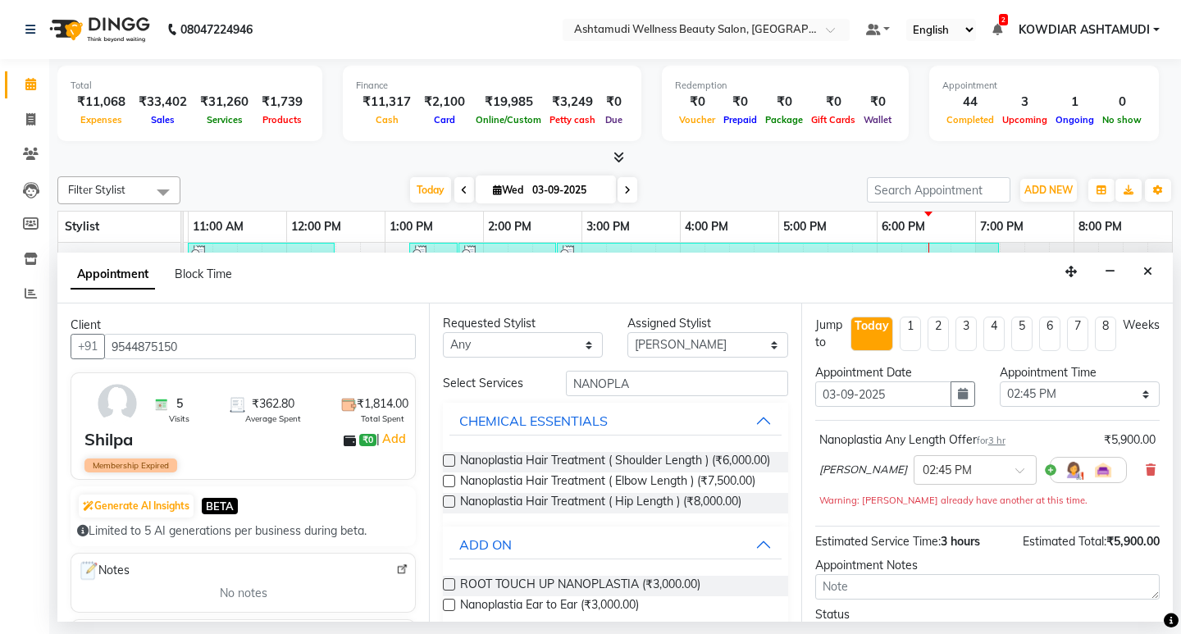
scroll to position [0, 0]
drag, startPoint x: 641, startPoint y: 389, endPoint x: 368, endPoint y: 388, distance: 273.0
click at [368, 388] on div "Client +91 9544875150 5 Visits ₹362.80 Average Spent ₹1,814.00 Total Spent Shil…" at bounding box center [614, 462] width 1115 height 318
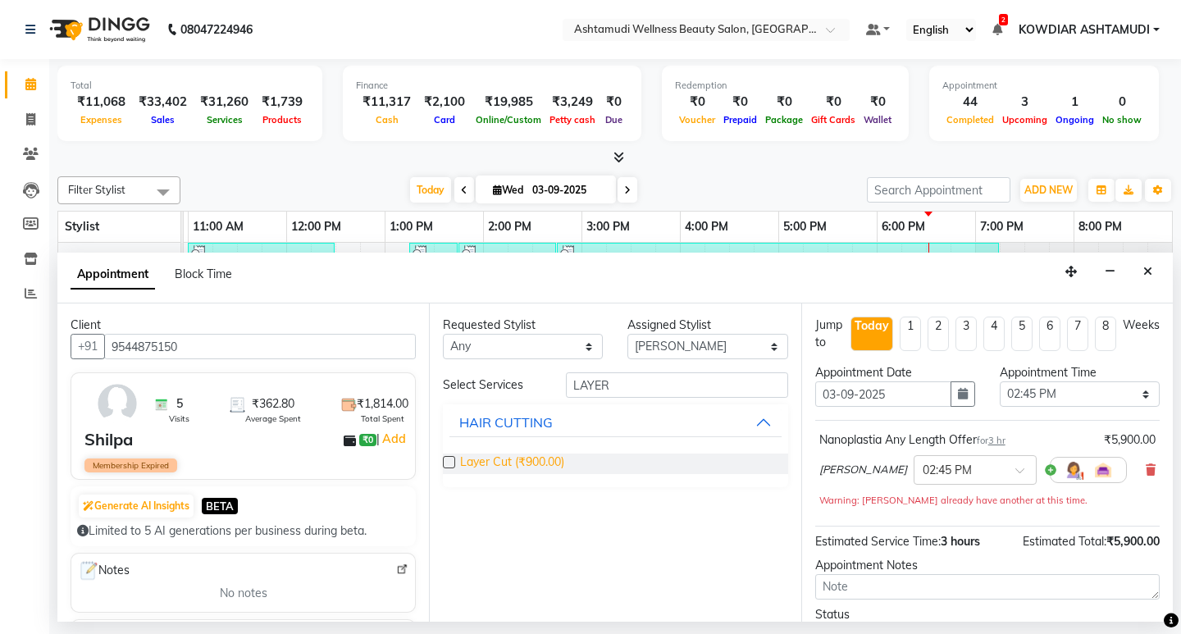
click at [487, 467] on span "Layer Cut (₹900.00)" at bounding box center [512, 463] width 104 height 20
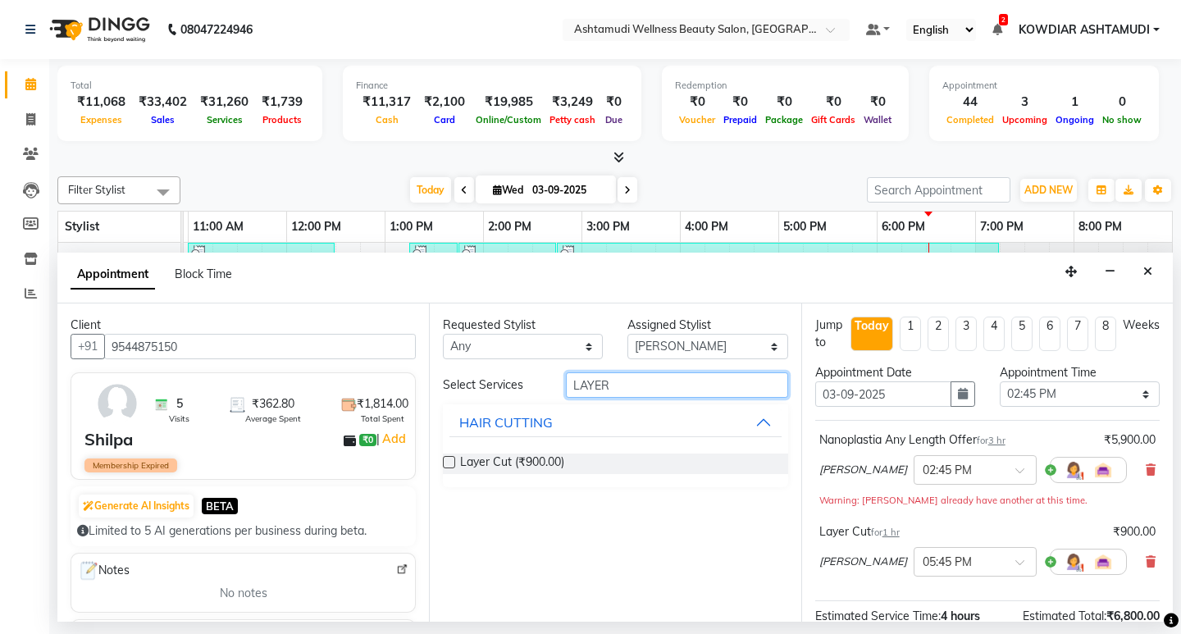
click at [627, 394] on input "LAYER" at bounding box center [676, 384] width 221 height 25
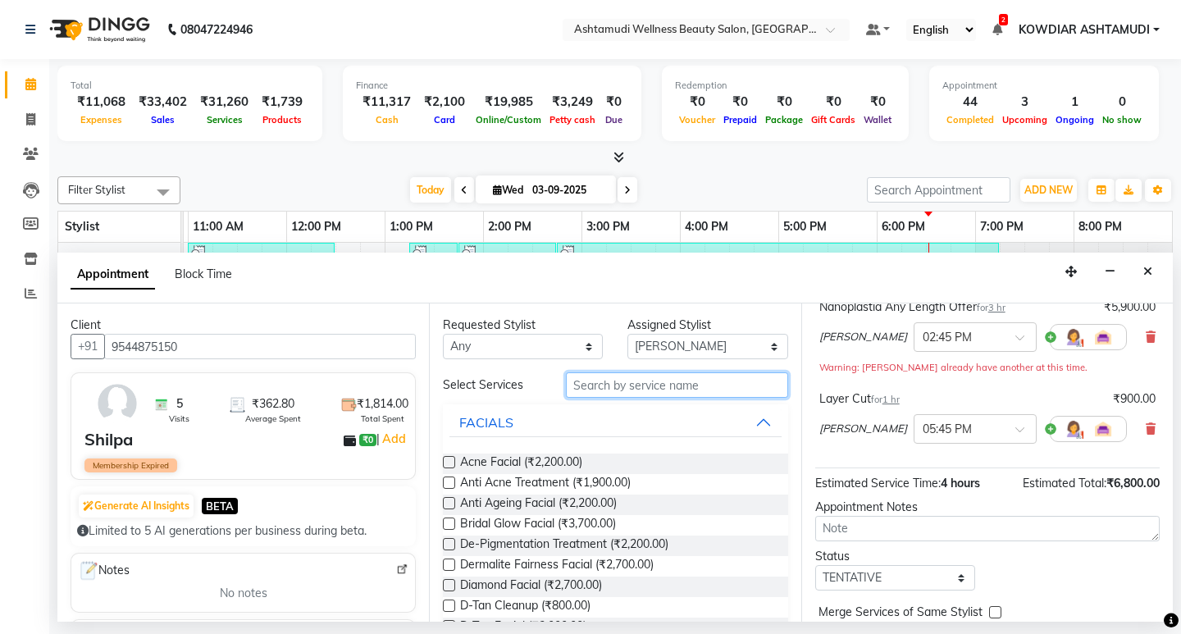
scroll to position [205, 0]
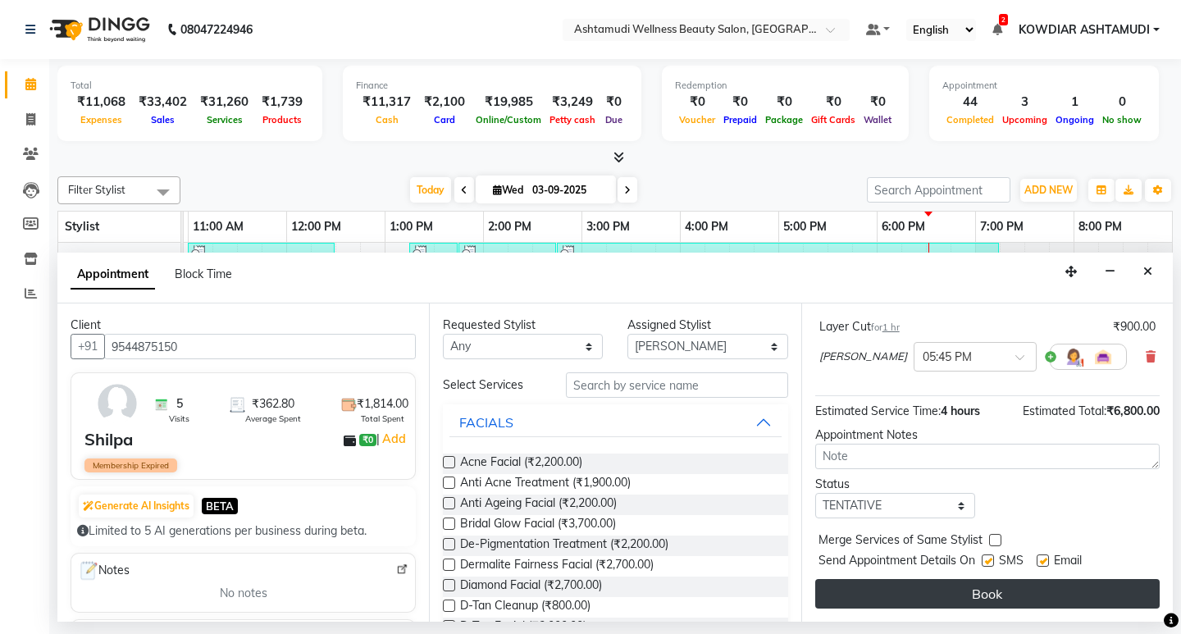
click at [971, 585] on button "Book" at bounding box center [987, 594] width 344 height 30
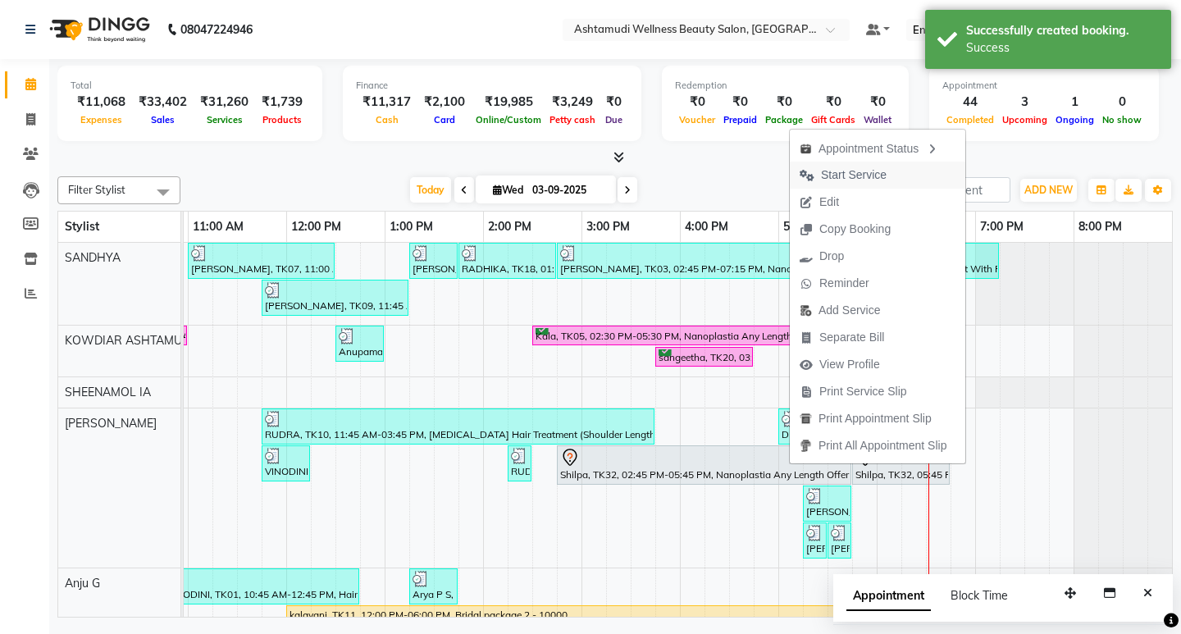
click at [844, 177] on span "Start Service" at bounding box center [854, 174] width 66 height 17
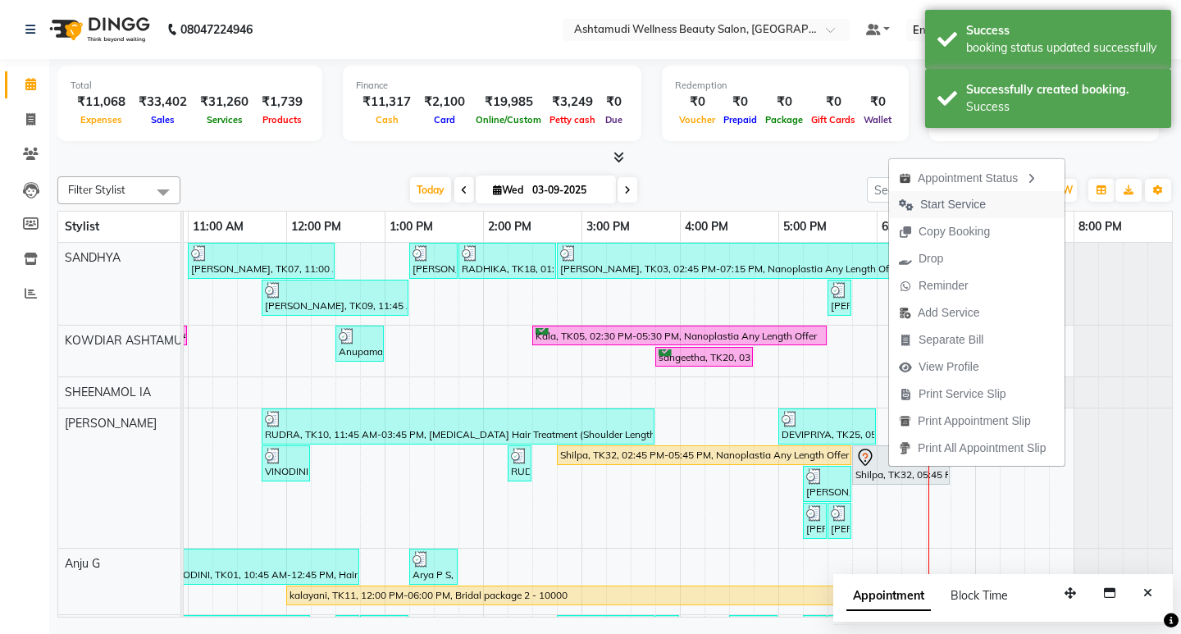
click at [955, 203] on span "Start Service" at bounding box center [953, 204] width 66 height 17
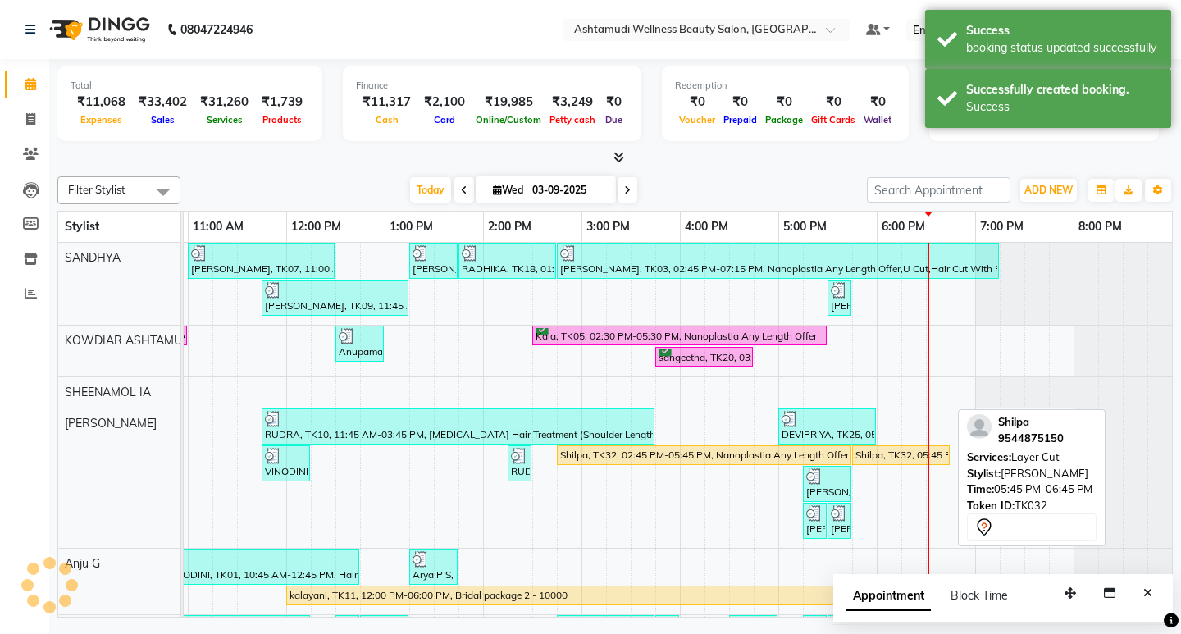
click at [880, 456] on div "Shilpa, TK32, 05:45 PM-06:45 PM, Layer Cut" at bounding box center [900, 455] width 94 height 15
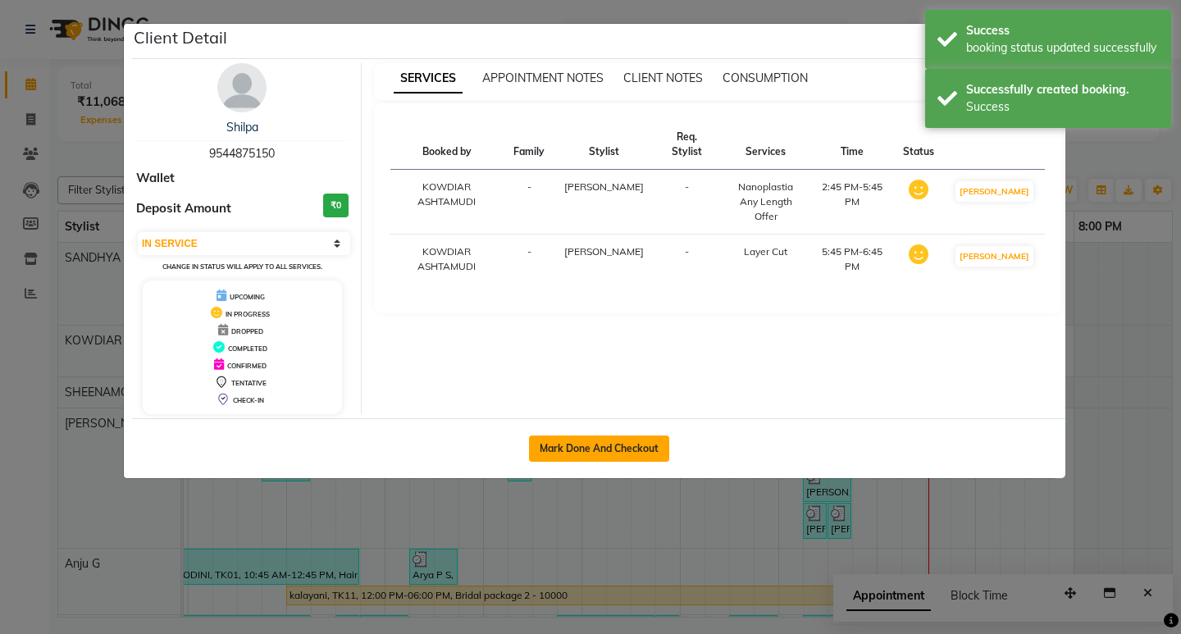
click at [639, 449] on button "Mark Done And Checkout" at bounding box center [599, 448] width 140 height 26
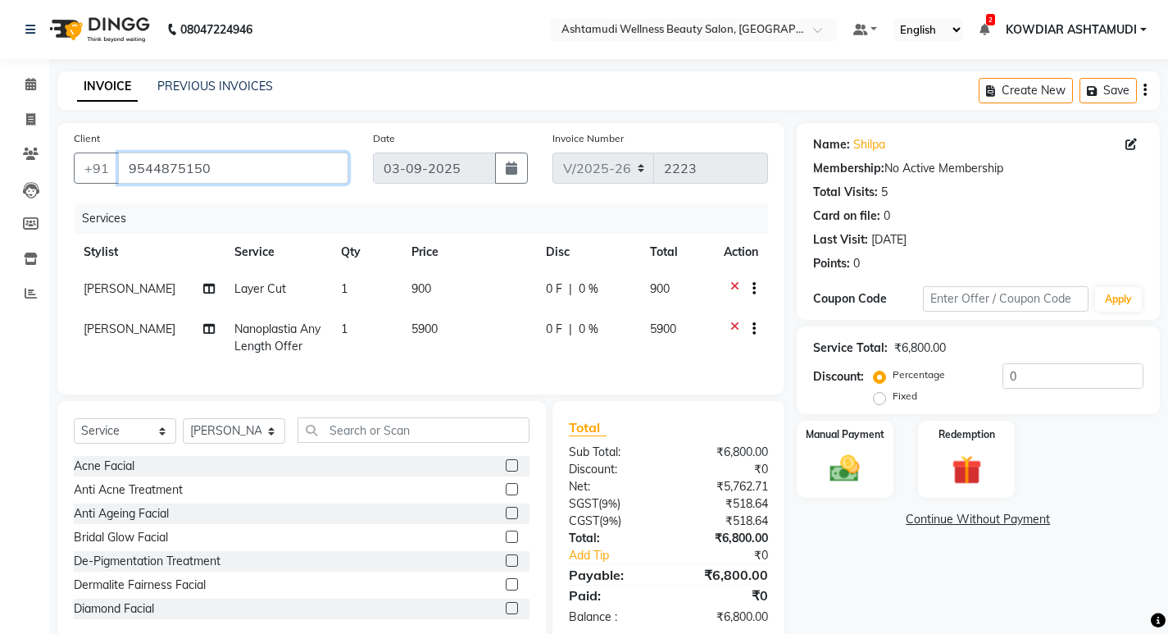
click at [216, 162] on input "9544875150" at bounding box center [233, 167] width 230 height 31
click at [27, 79] on icon at bounding box center [30, 84] width 11 height 12
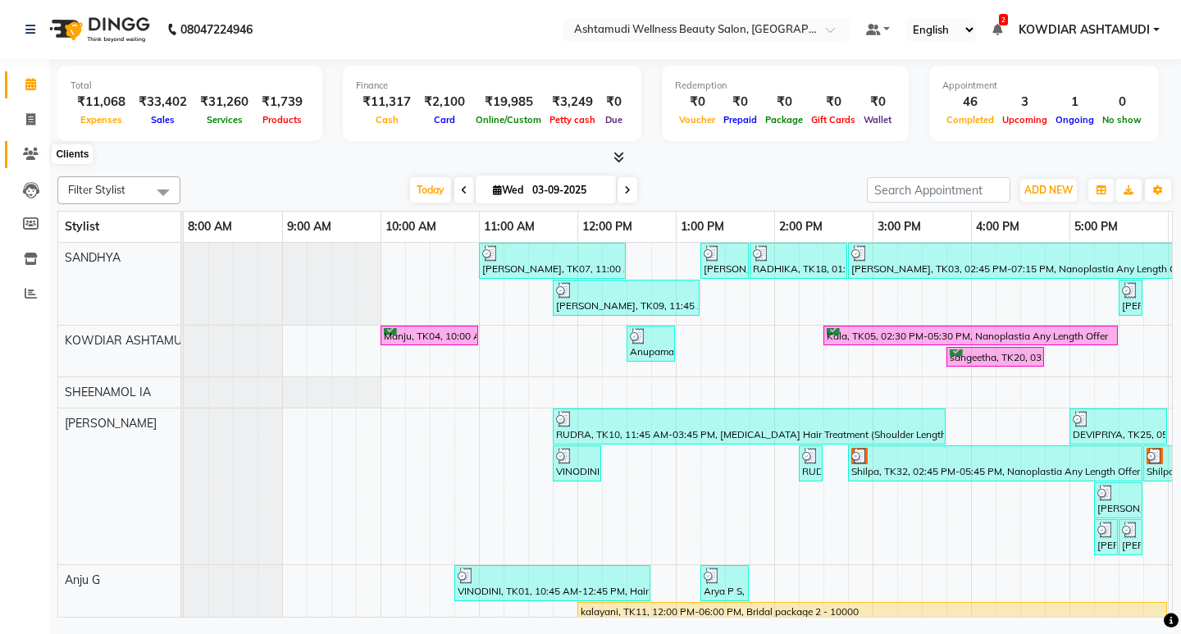
click at [25, 156] on icon at bounding box center [31, 154] width 16 height 12
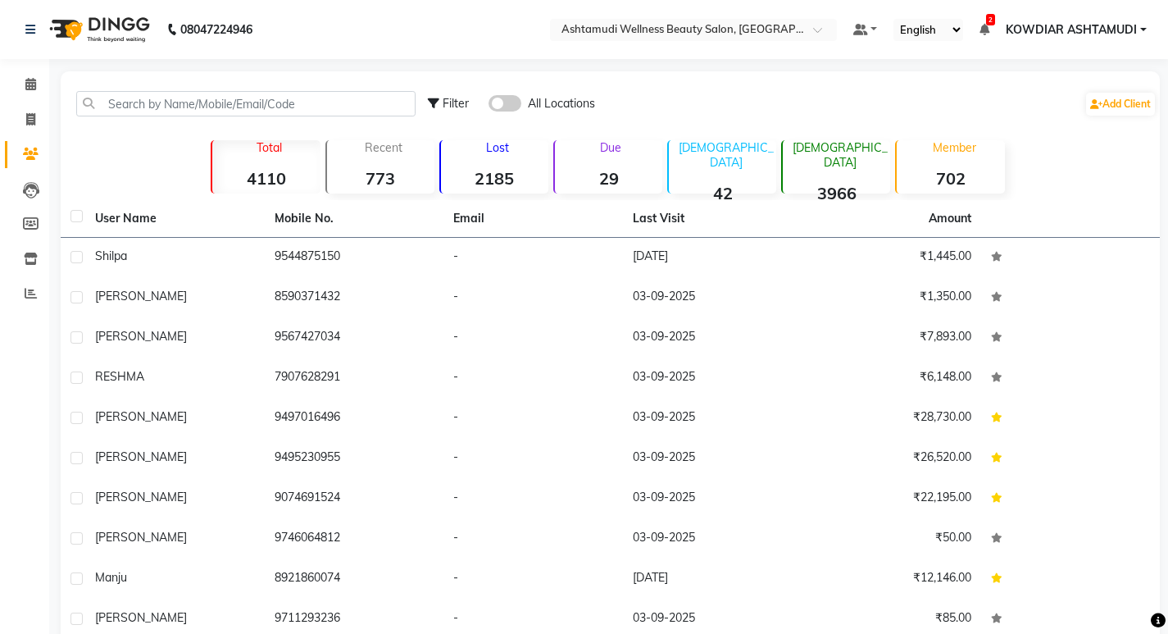
click at [122, 89] on div "Filter All Locations Add Client" at bounding box center [610, 104] width 1093 height 52
click at [125, 97] on input "text" at bounding box center [245, 103] width 339 height 25
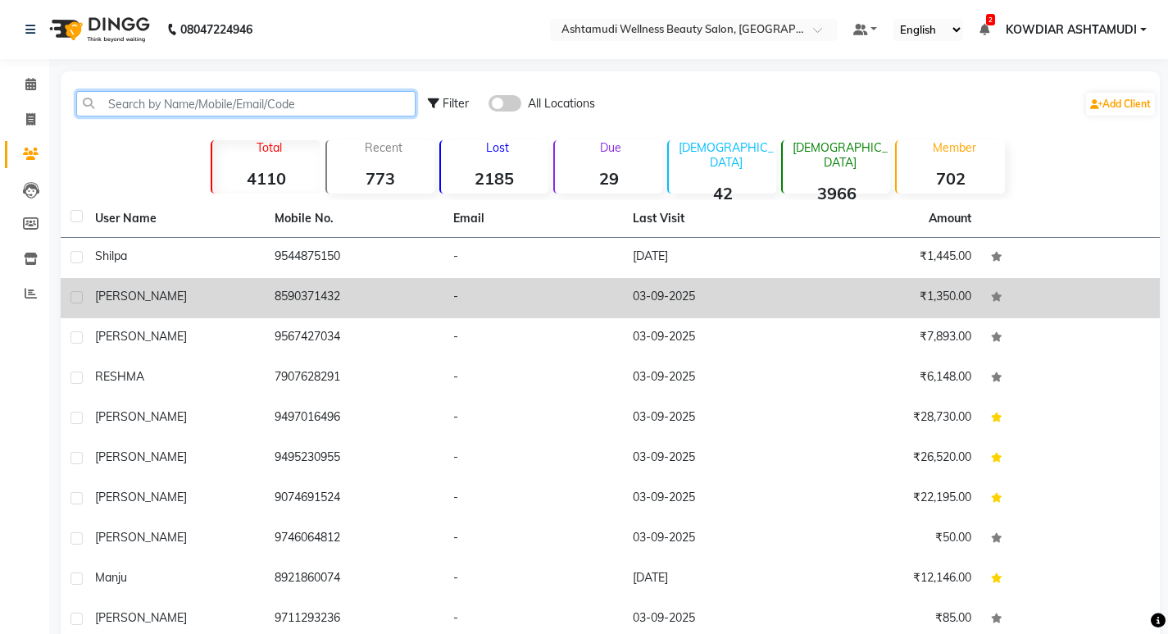
paste input "9544875150"
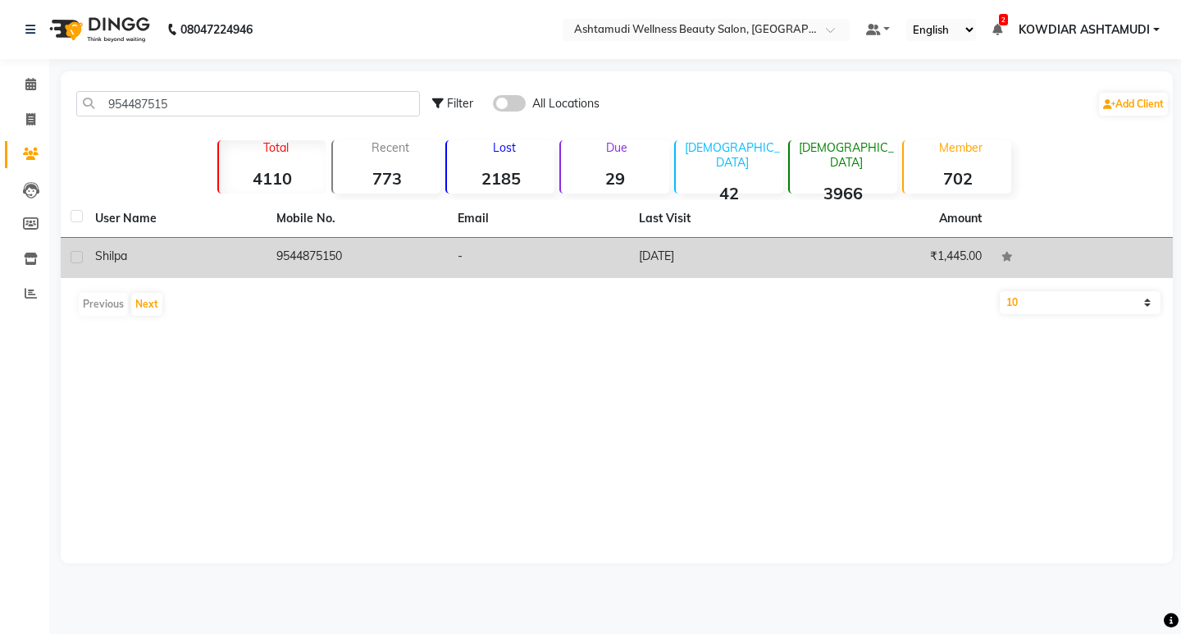
click at [300, 259] on td "9544875150" at bounding box center [356, 258] width 181 height 40
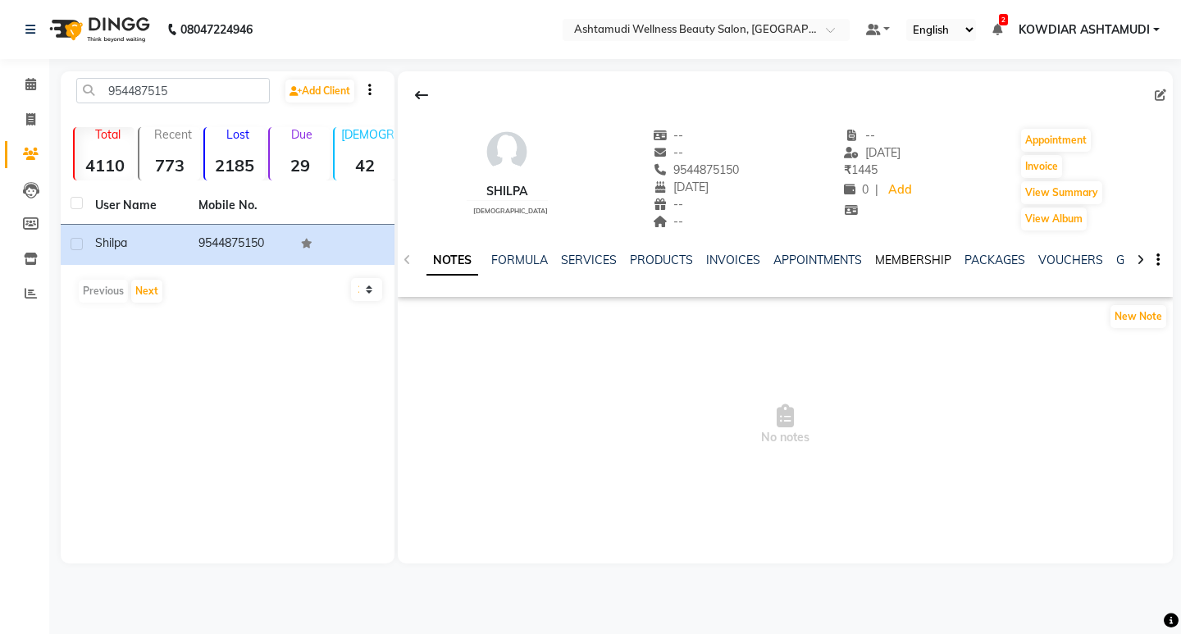
click at [917, 266] on link "MEMBERSHIP" at bounding box center [913, 260] width 76 height 15
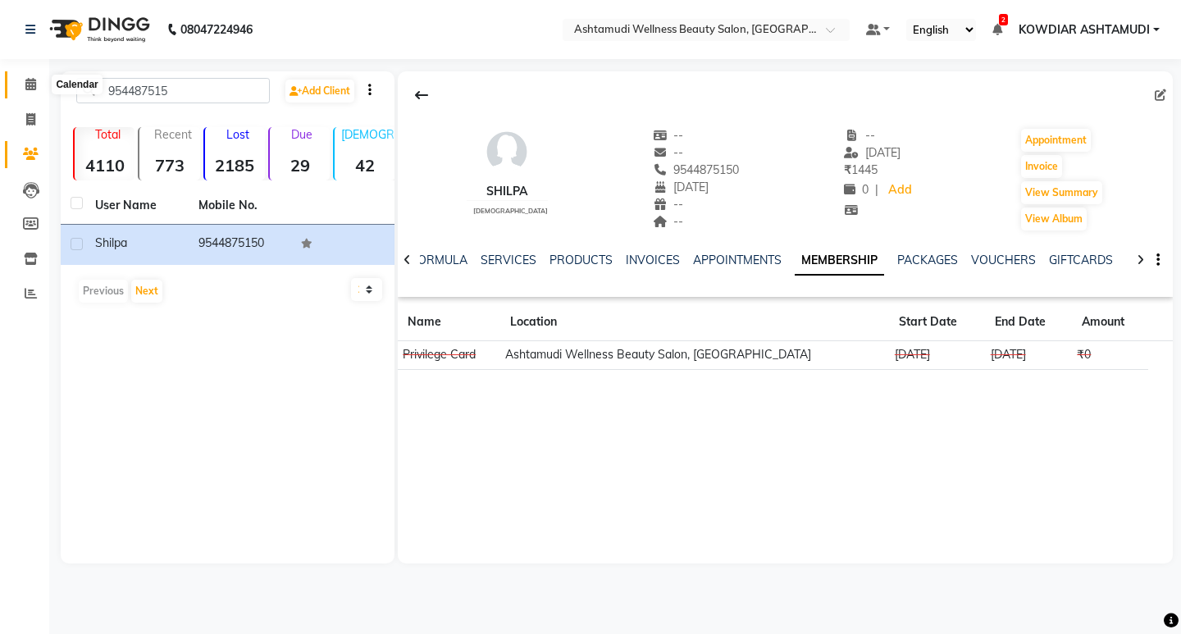
click at [30, 90] on span at bounding box center [30, 84] width 29 height 19
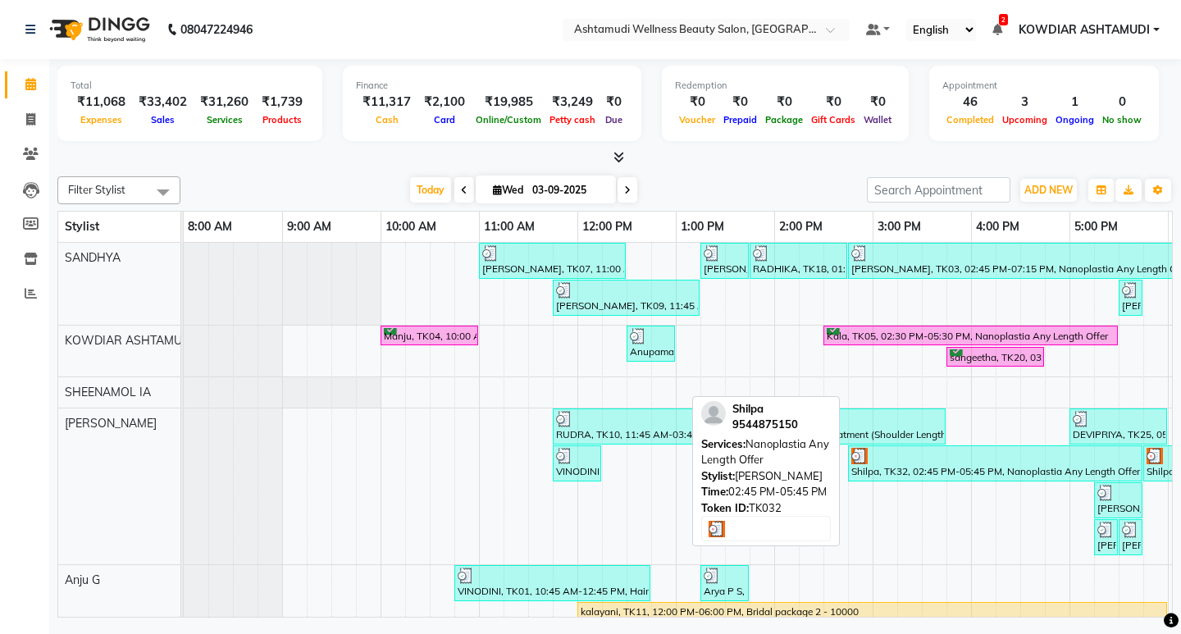
click at [916, 456] on div at bounding box center [995, 456] width 288 height 16
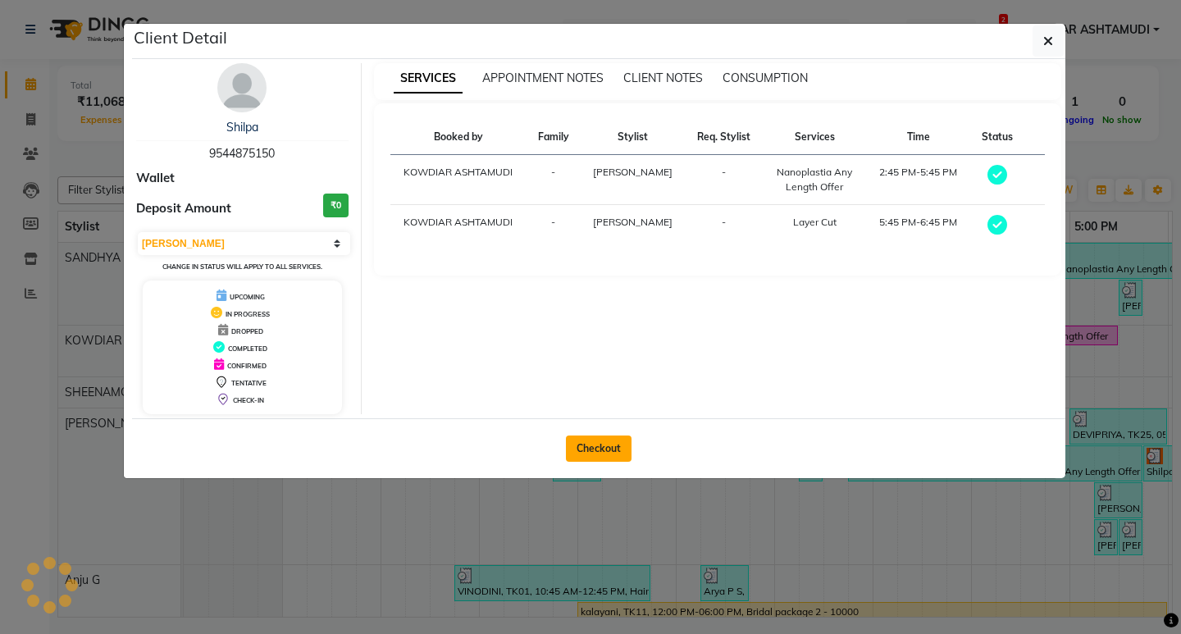
click at [625, 451] on button "Checkout" at bounding box center [599, 448] width 66 height 26
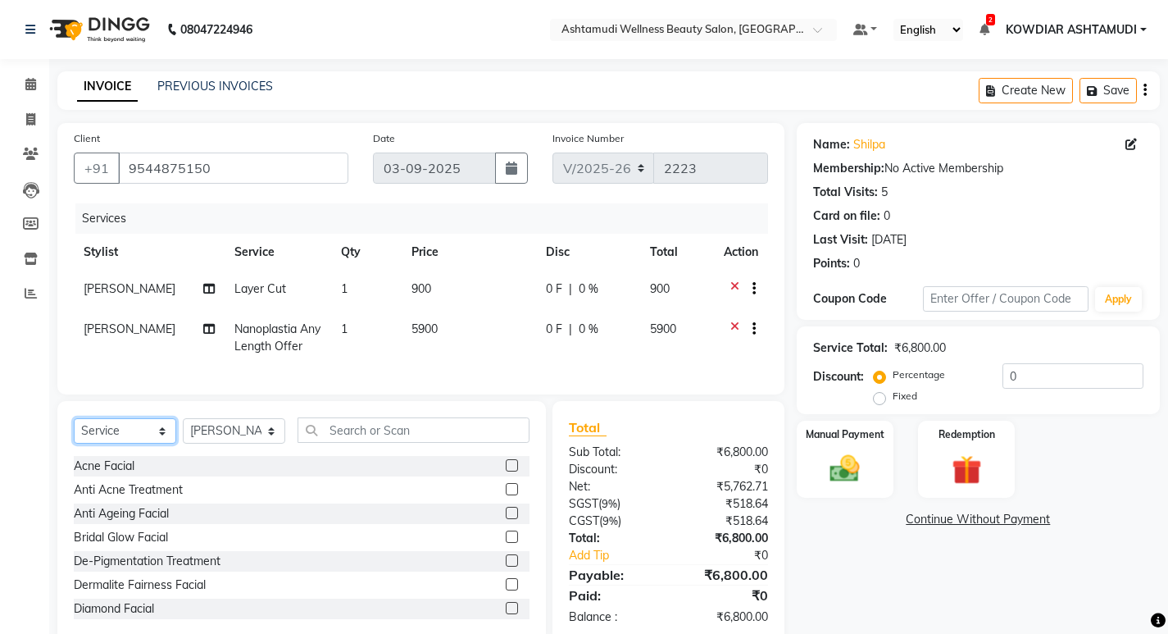
click at [114, 440] on select "Select Service Product Membership Package Voucher Prepaid Gift Card" at bounding box center [125, 430] width 102 height 25
click at [74, 430] on select "Select Service Product Membership Package Voucher Prepaid Gift Card" at bounding box center [125, 430] width 102 height 25
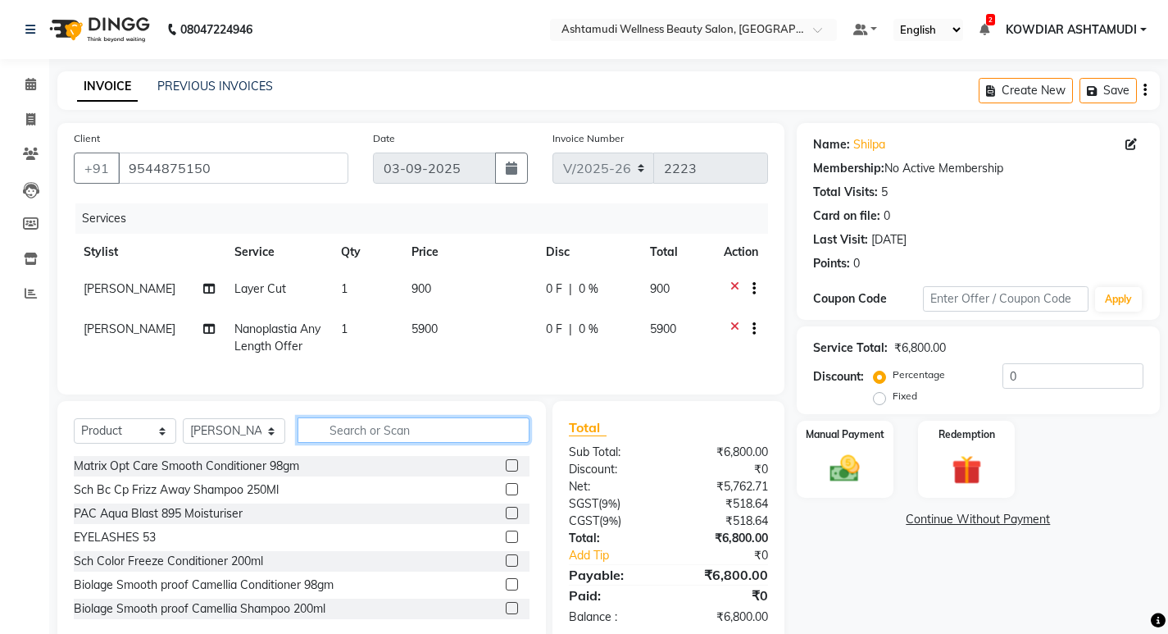
click at [321, 443] on input "text" at bounding box center [414, 429] width 232 height 25
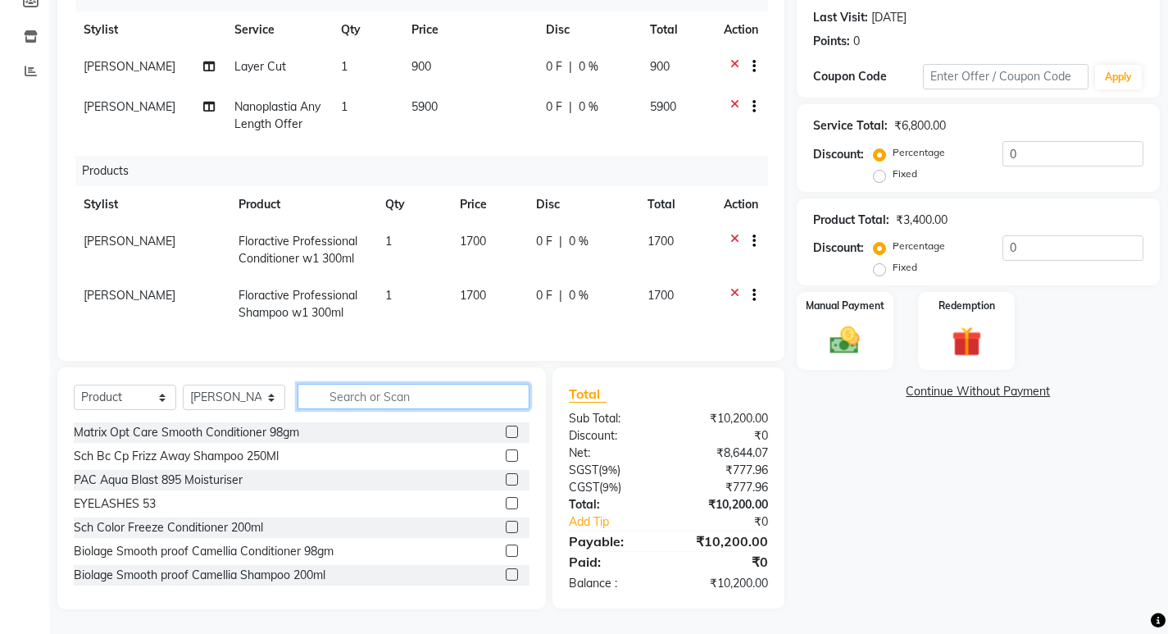
scroll to position [164, 0]
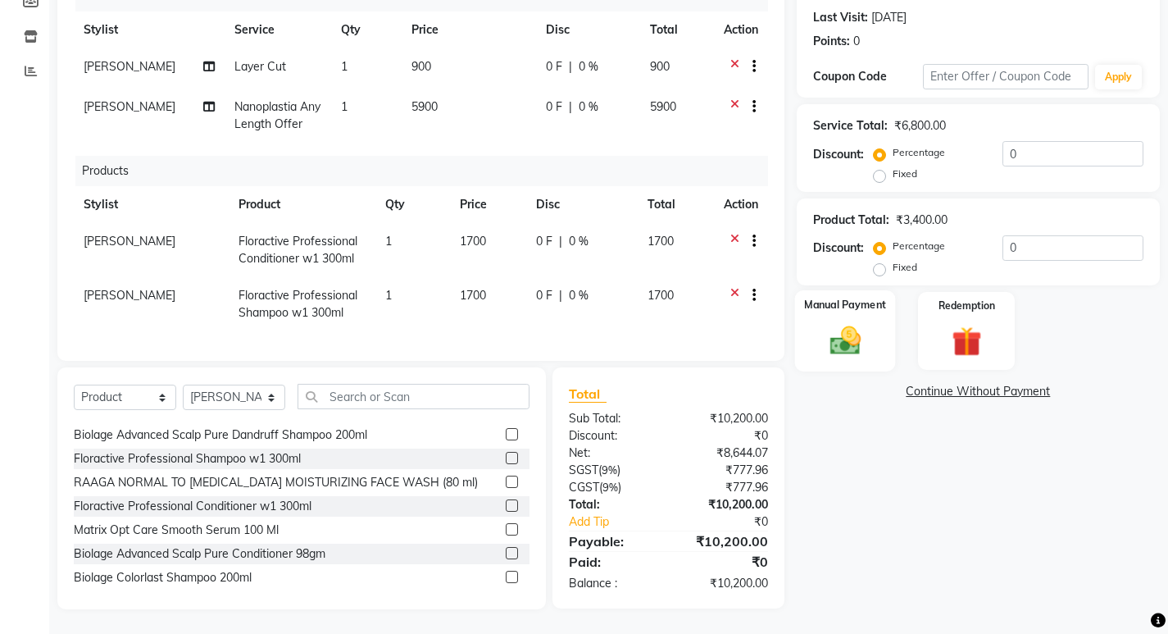
click at [826, 323] on img at bounding box center [845, 340] width 50 height 35
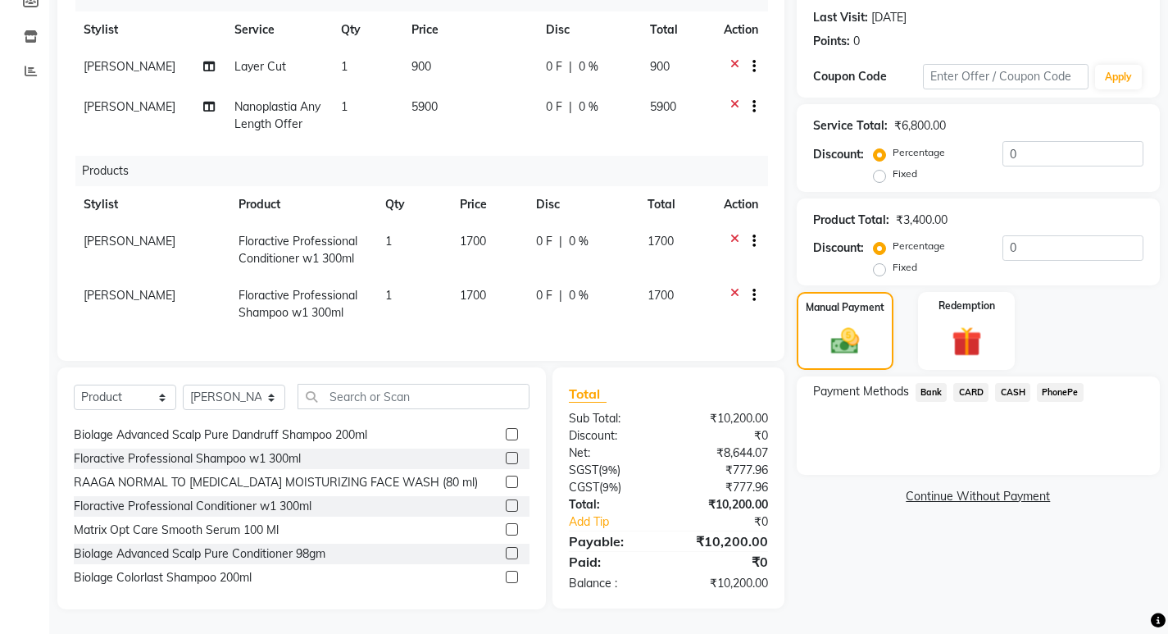
click at [1045, 383] on span "PhonePe" at bounding box center [1060, 392] width 47 height 19
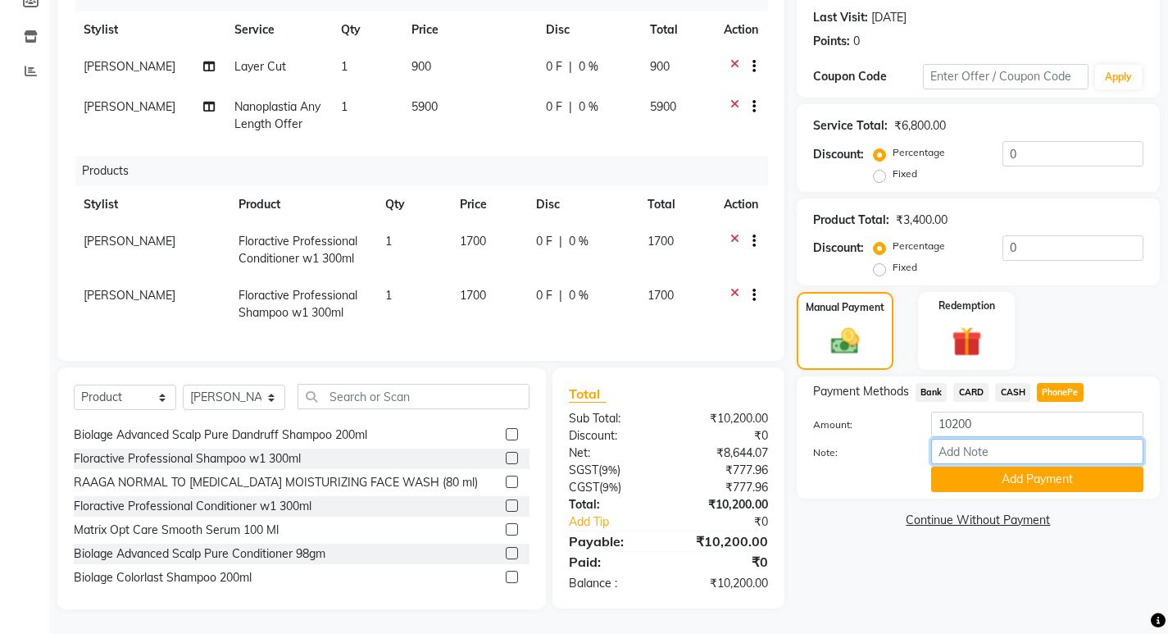
click at [984, 439] on input "Note:" at bounding box center [1037, 451] width 212 height 25
click at [999, 467] on button "Add Payment" at bounding box center [1037, 479] width 212 height 25
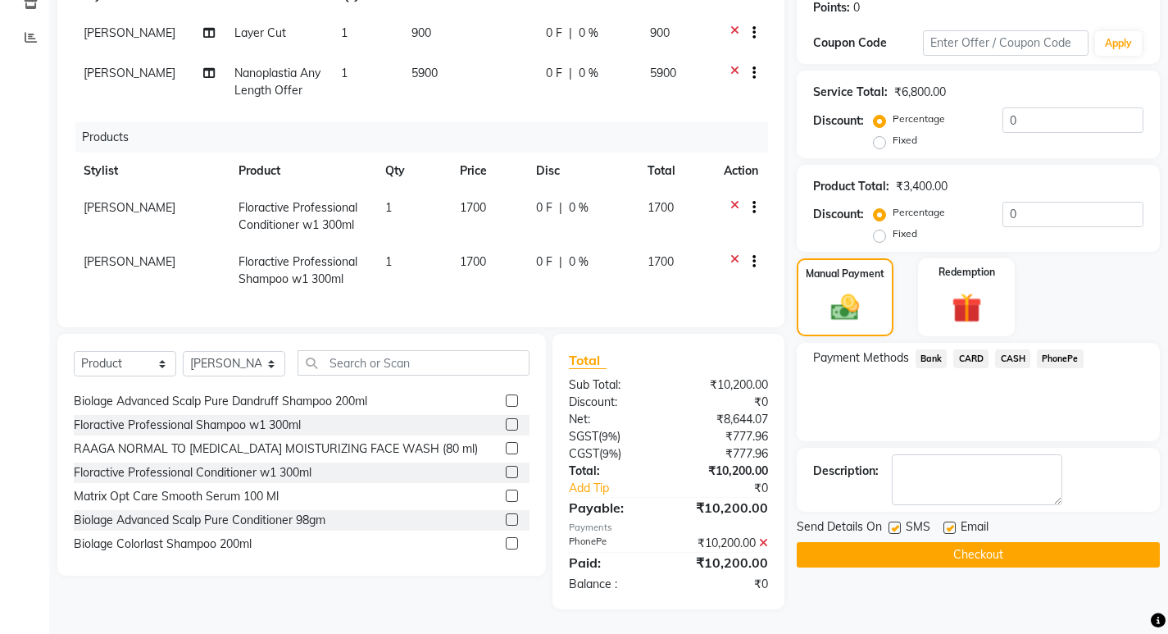
scroll to position [268, 0]
click at [898, 521] on label at bounding box center [895, 527] width 12 height 12
click at [898, 523] on input "checkbox" at bounding box center [894, 528] width 11 height 11
click at [949, 521] on label at bounding box center [950, 527] width 12 height 12
click at [949, 523] on input "checkbox" at bounding box center [949, 528] width 11 height 11
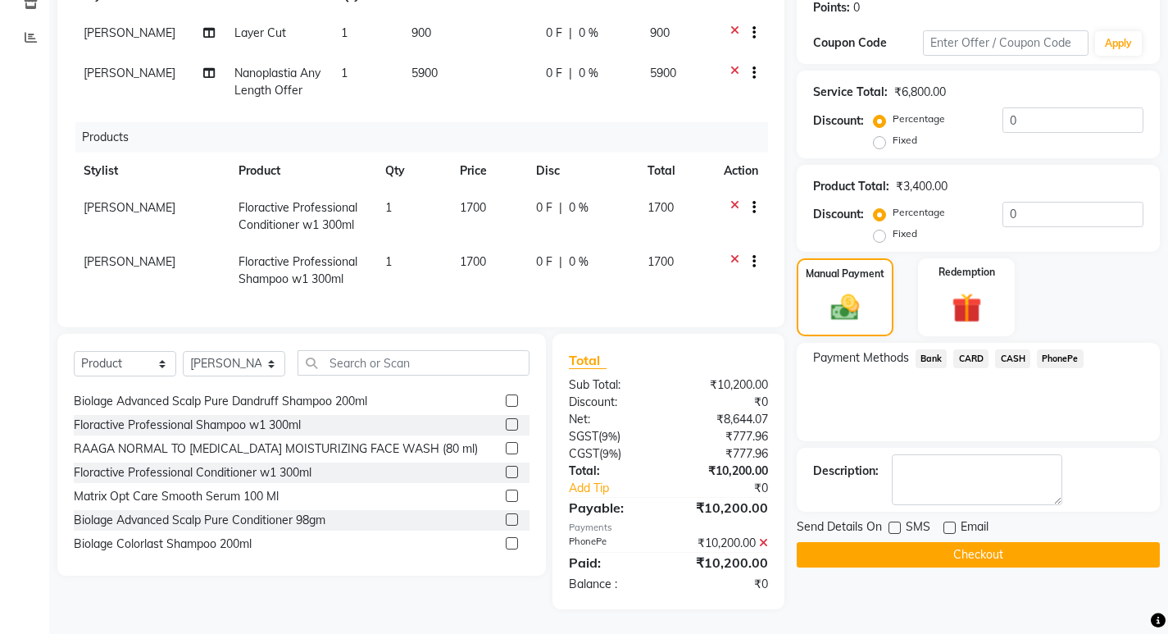
click at [946, 545] on button "Checkout" at bounding box center [978, 554] width 363 height 25
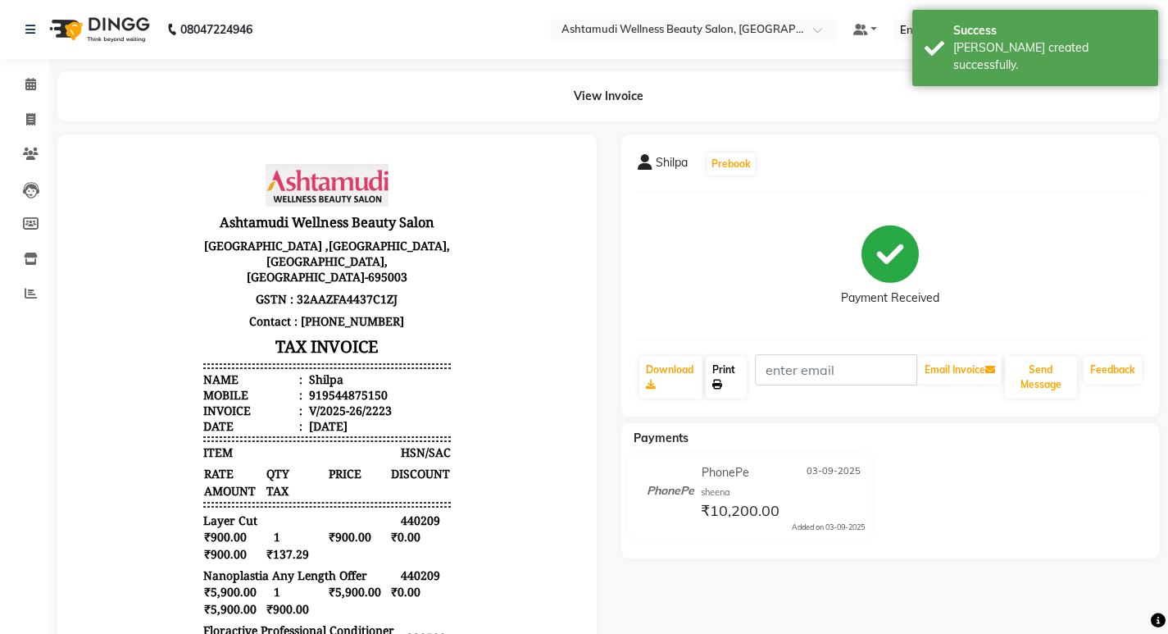
click at [721, 371] on link "Print" at bounding box center [726, 377] width 41 height 43
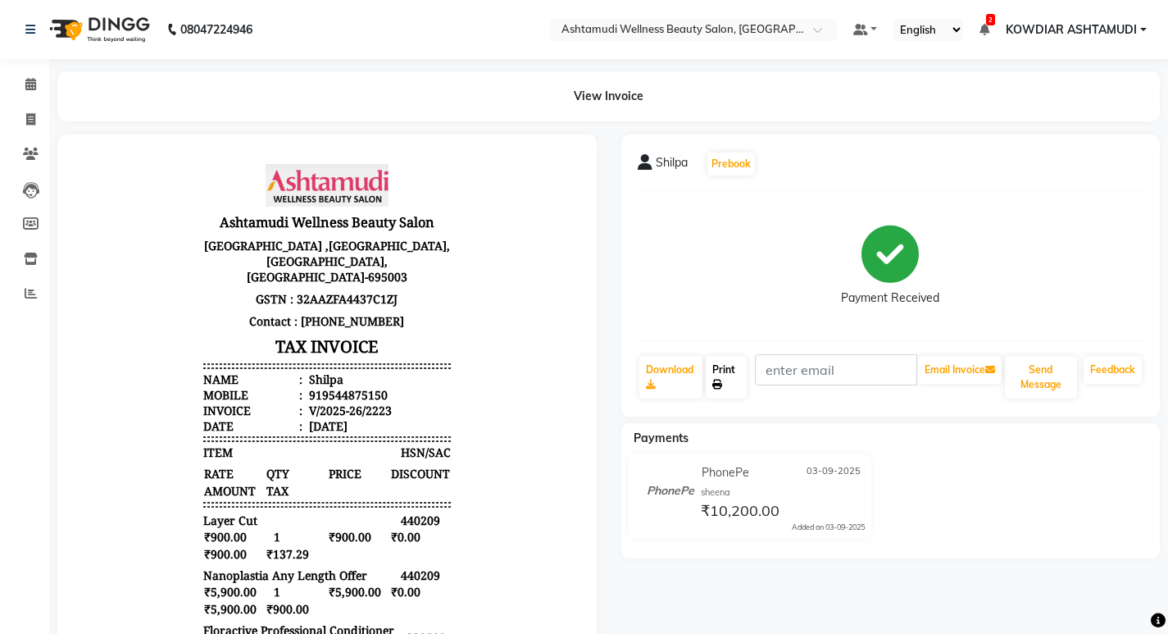
click at [726, 367] on link "Print" at bounding box center [726, 377] width 41 height 43
click at [721, 366] on link "Print" at bounding box center [726, 377] width 41 height 43
click at [35, 89] on icon at bounding box center [30, 84] width 11 height 12
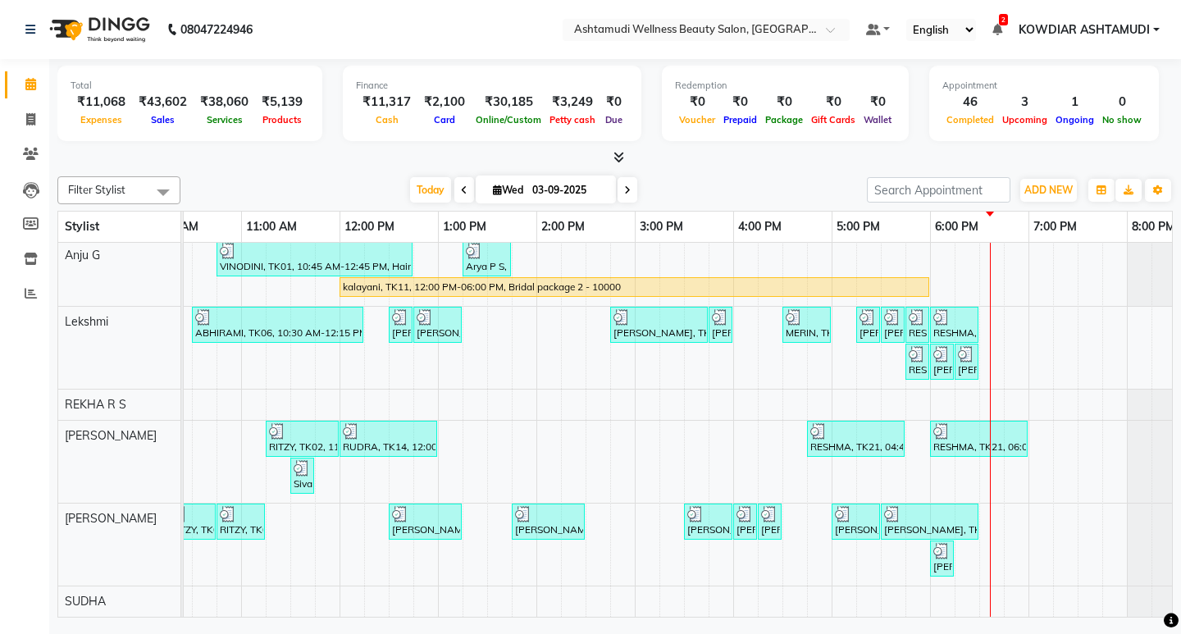
scroll to position [0, 291]
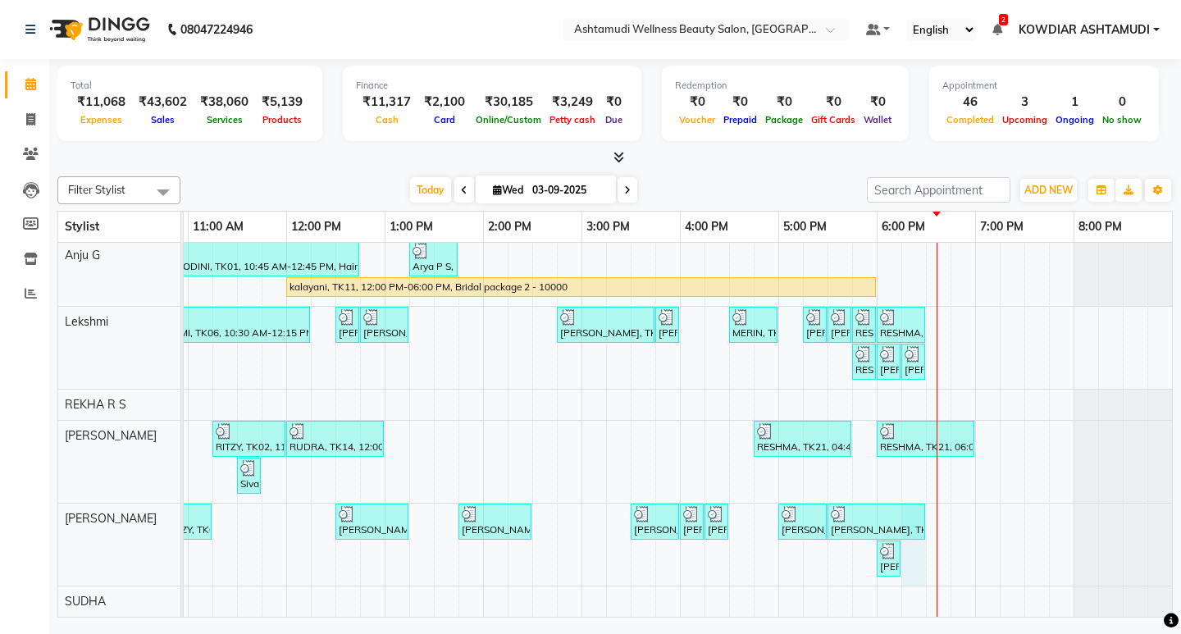
click at [906, 532] on div "[PERSON_NAME], TK07, 11:00 AM-12:30 PM, ROOT TOUCH UP (AMONIA FREE) CROWN PORTI…" at bounding box center [532, 267] width 1279 height 699
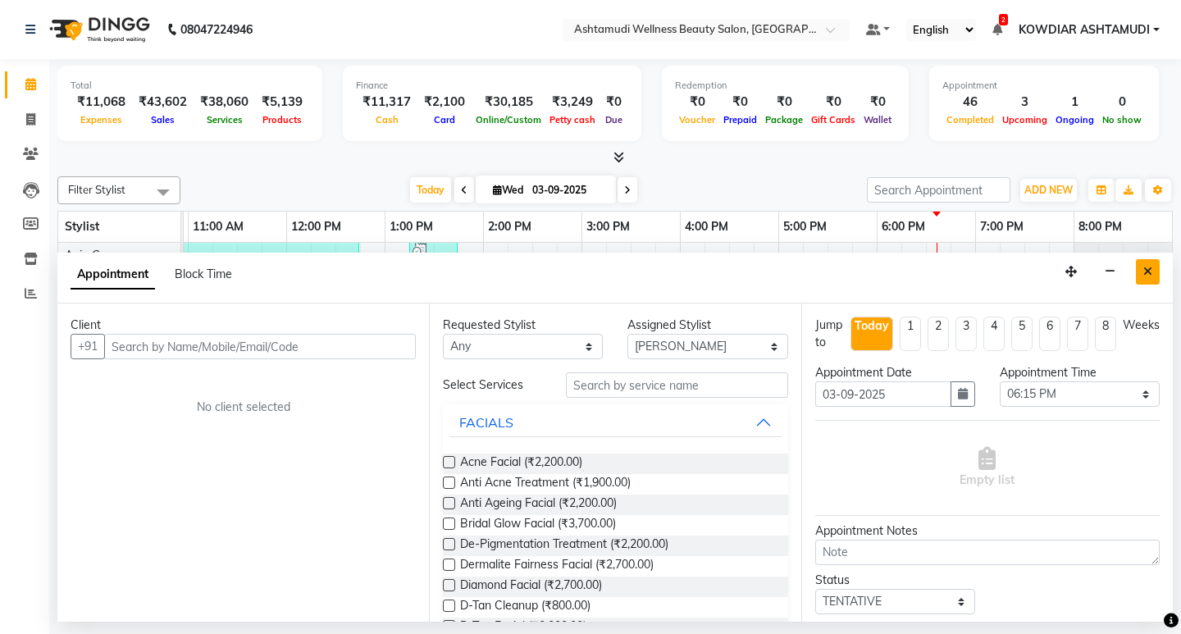
click at [1146, 273] on icon "Close" at bounding box center [1147, 271] width 9 height 11
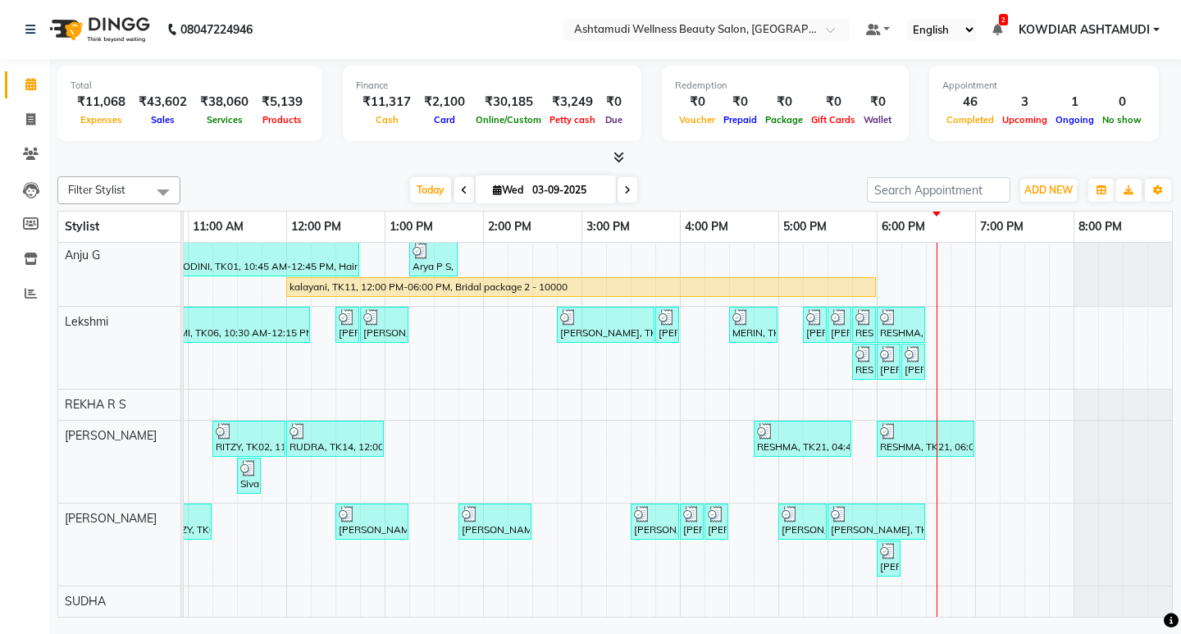
click at [831, 535] on div "[PERSON_NAME], TK07, 11:00 AM-12:30 PM, ROOT TOUCH UP (AMONIA FREE) CROWN PORTI…" at bounding box center [532, 267] width 1279 height 699
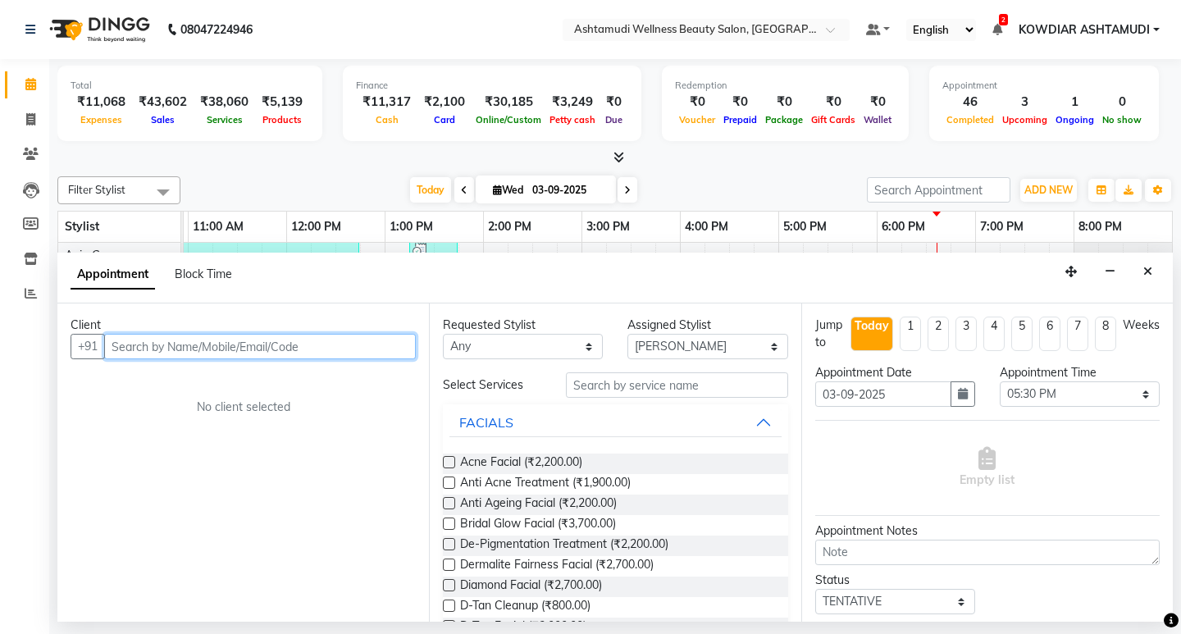
click at [378, 358] on input "text" at bounding box center [260, 346] width 312 height 25
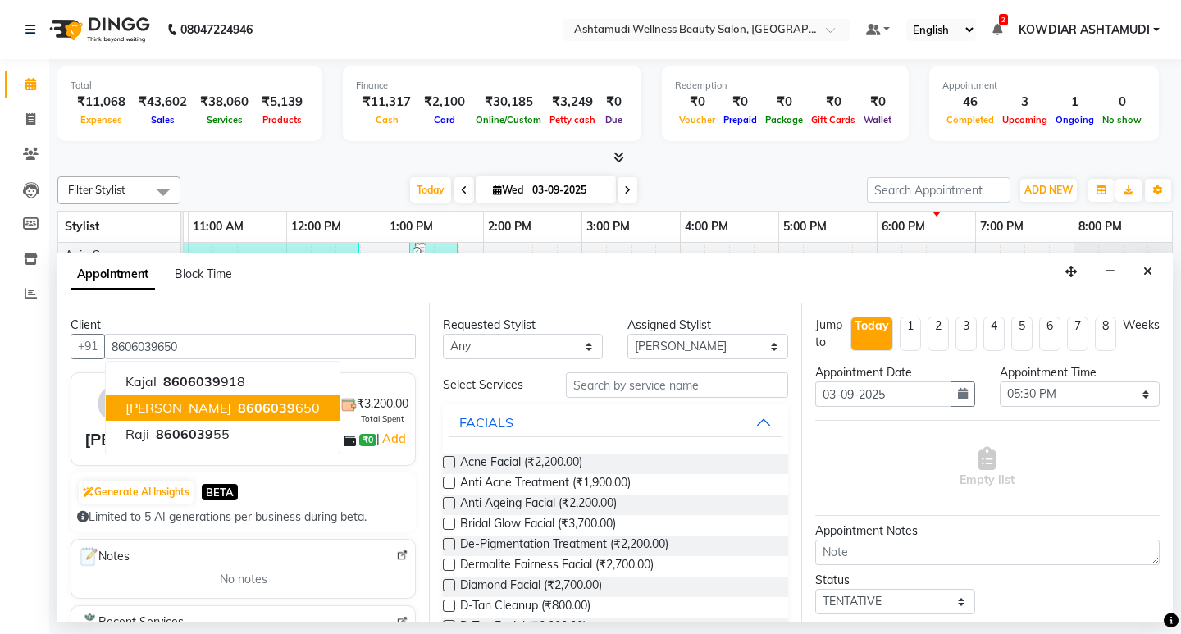
click at [230, 408] on img at bounding box center [238, 405] width 16 height 16
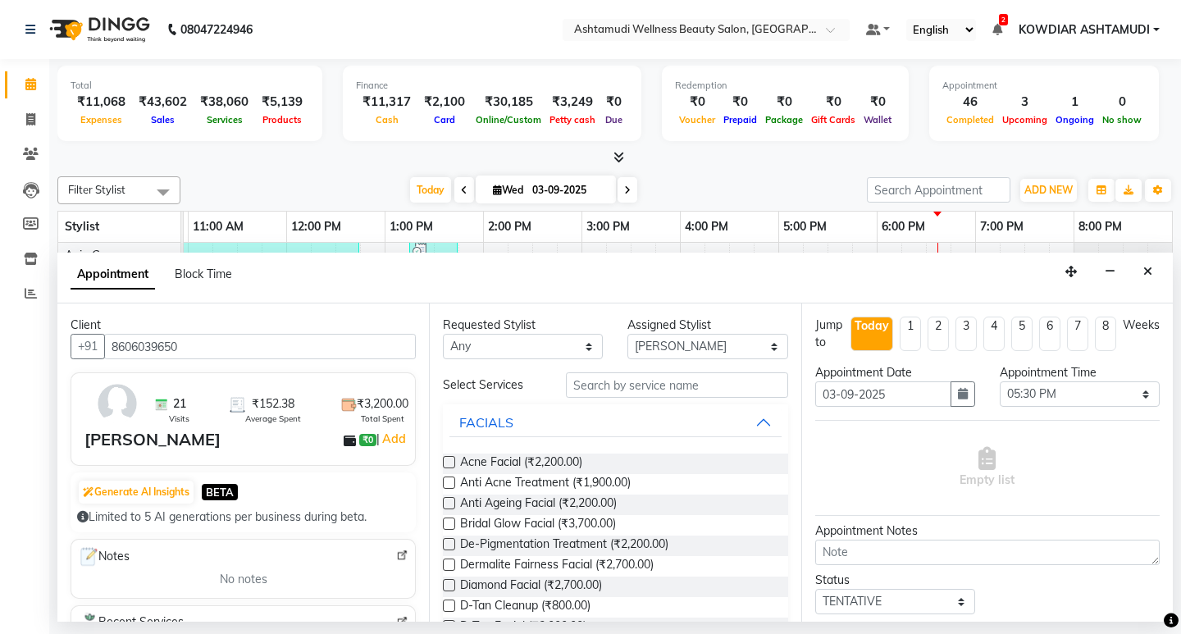
drag, startPoint x: 547, startPoint y: 378, endPoint x: 615, endPoint y: 380, distance: 68.1
click at [548, 378] on div "Select Services" at bounding box center [491, 384] width 123 height 17
click at [615, 380] on input "text" at bounding box center [676, 384] width 221 height 25
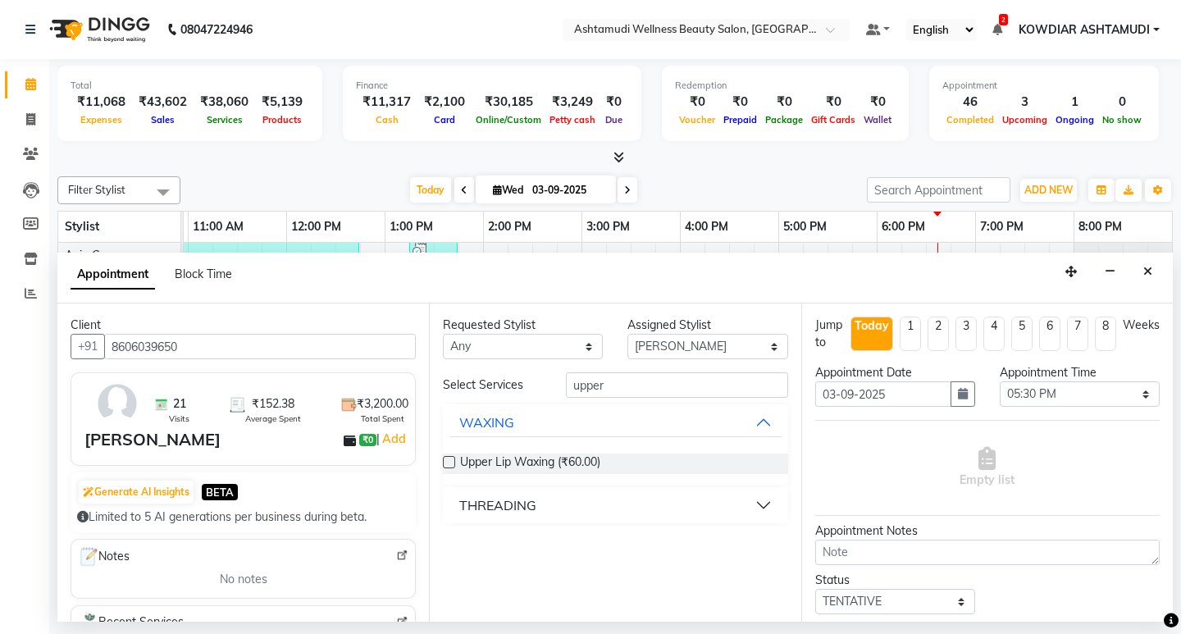
click at [501, 507] on div "THREADING" at bounding box center [497, 505] width 77 height 20
click at [521, 544] on span "Upper Lip Threading (₹50.00)" at bounding box center [536, 546] width 152 height 20
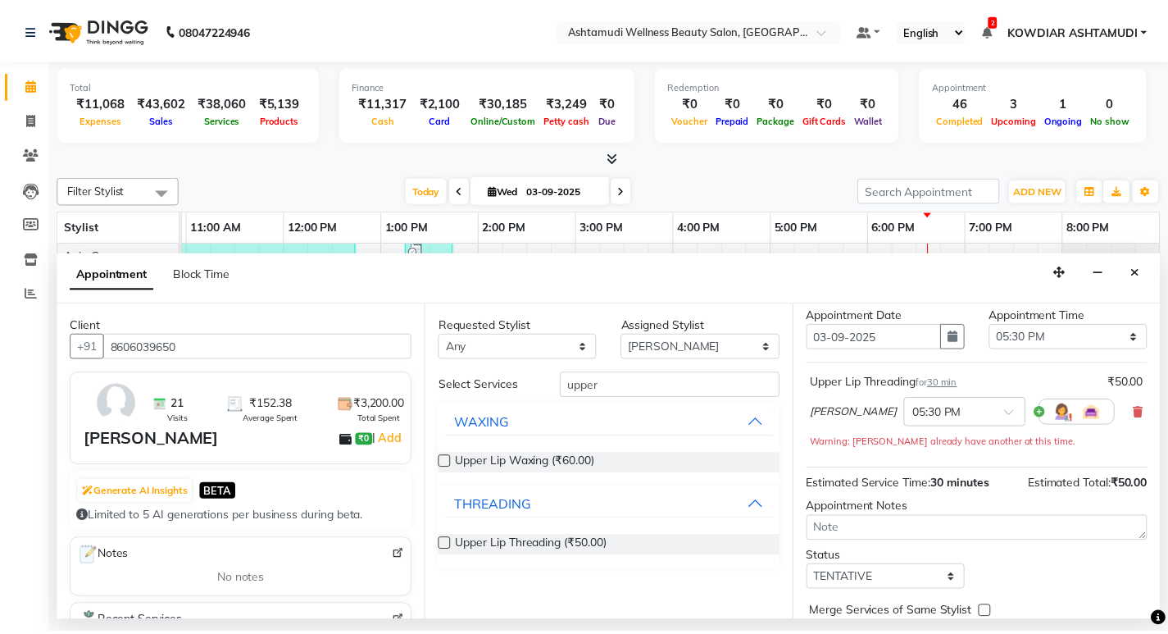
scroll to position [130, 0]
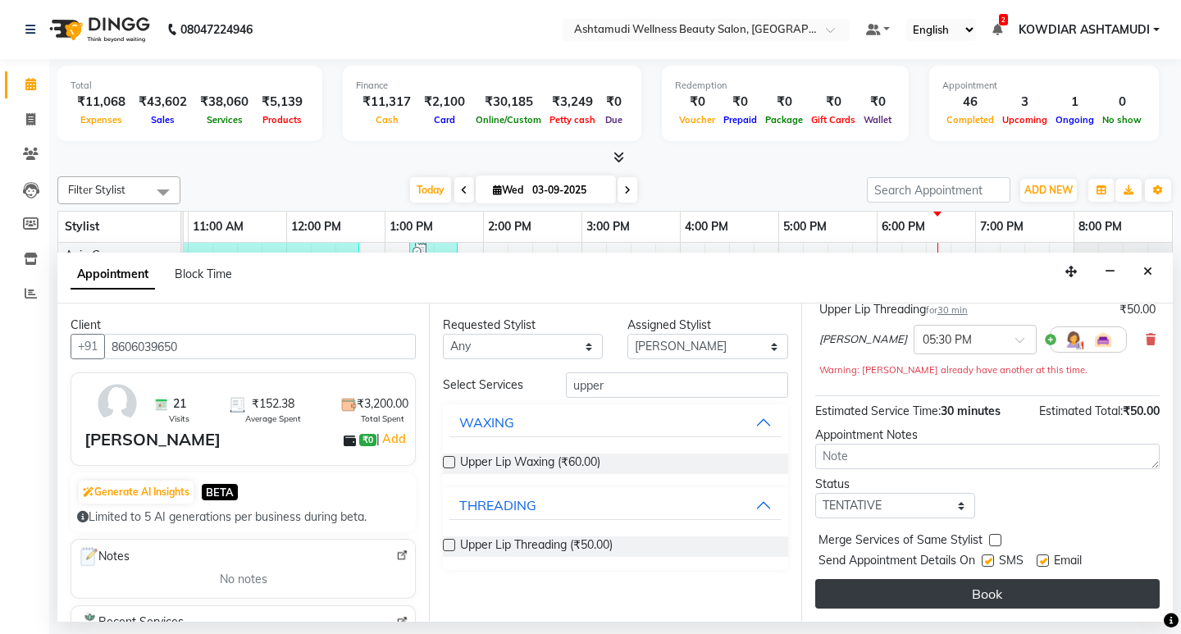
click at [899, 595] on button "Book" at bounding box center [987, 594] width 344 height 30
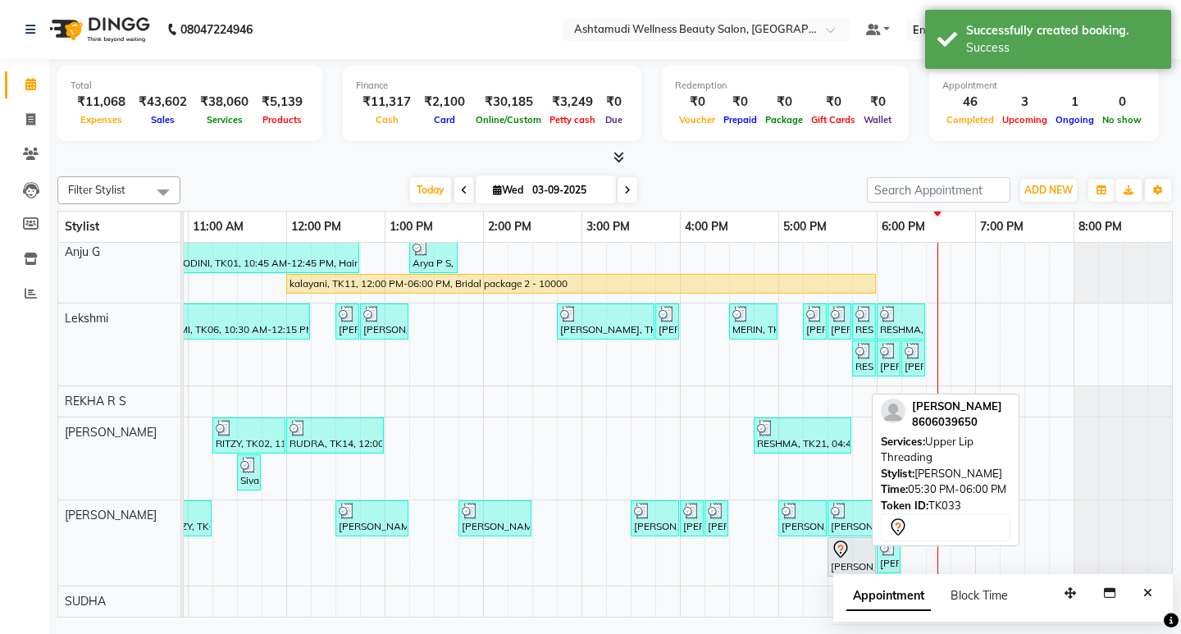
click at [834, 540] on icon at bounding box center [840, 548] width 14 height 17
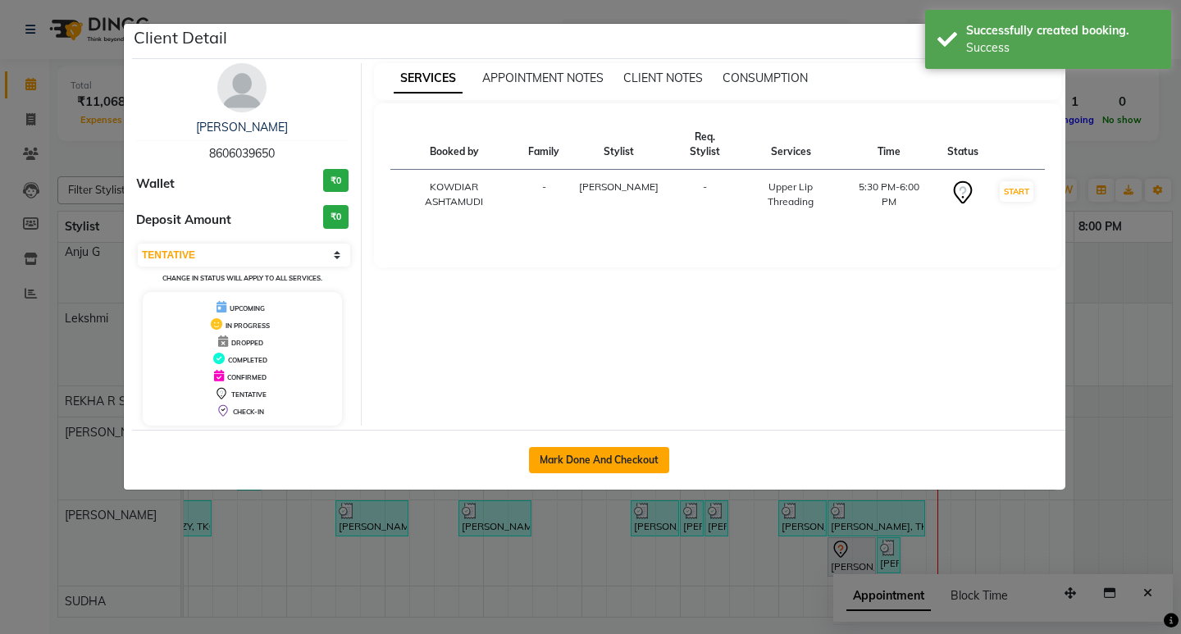
click at [594, 449] on button "Mark Done And Checkout" at bounding box center [599, 460] width 140 height 26
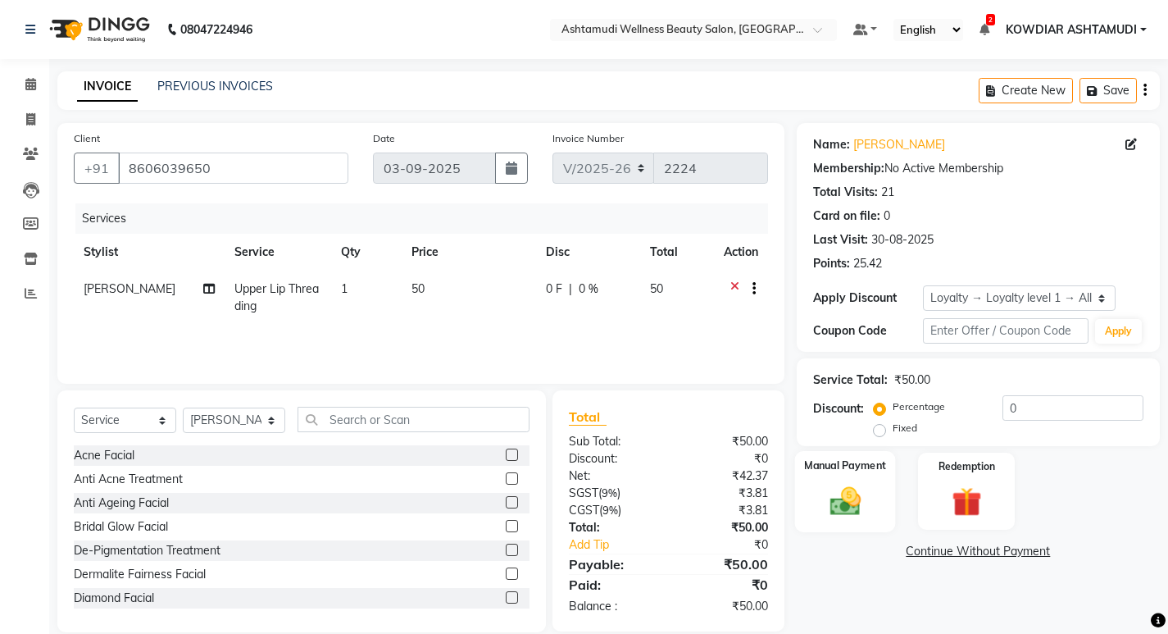
click at [838, 514] on img at bounding box center [845, 500] width 50 height 35
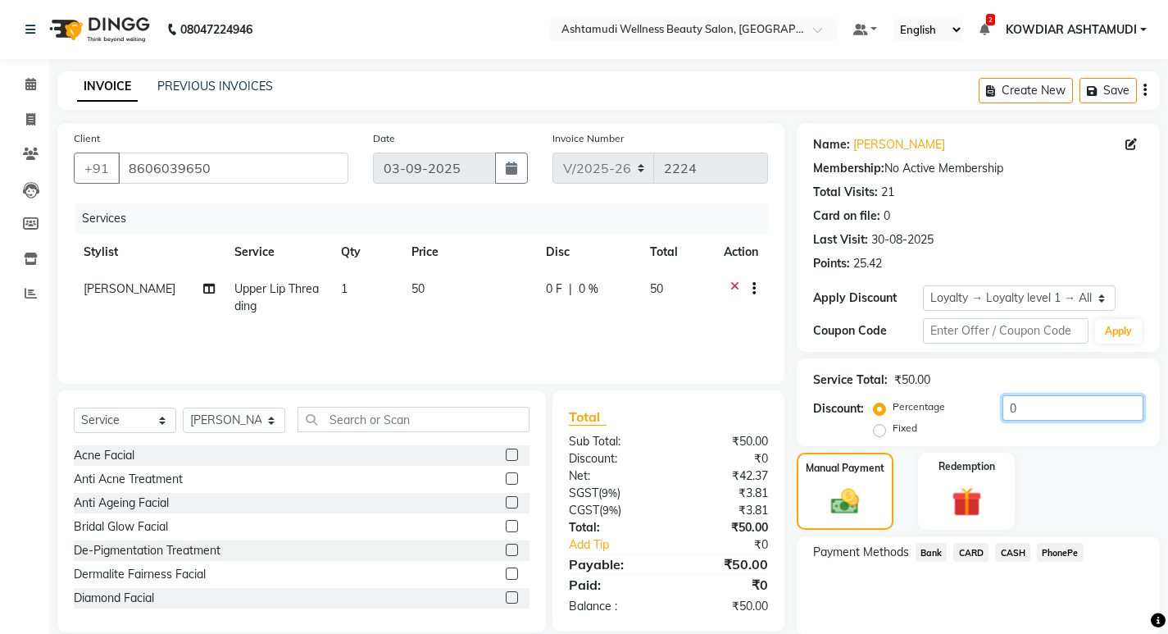
click at [1030, 407] on input "0" at bounding box center [1073, 407] width 141 height 25
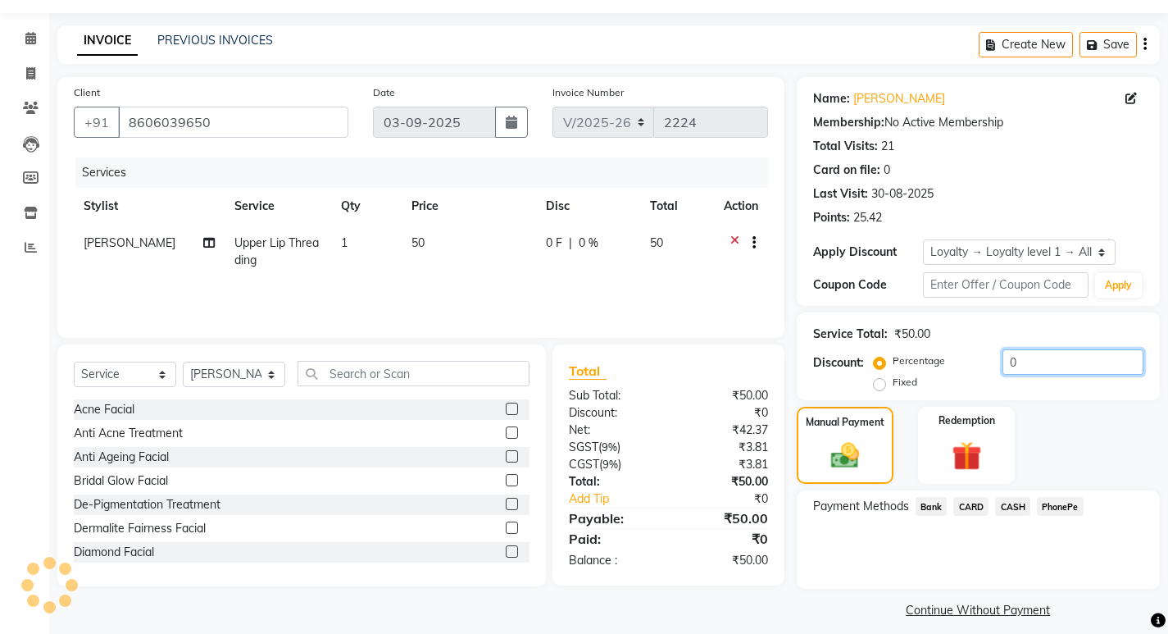
scroll to position [59, 0]
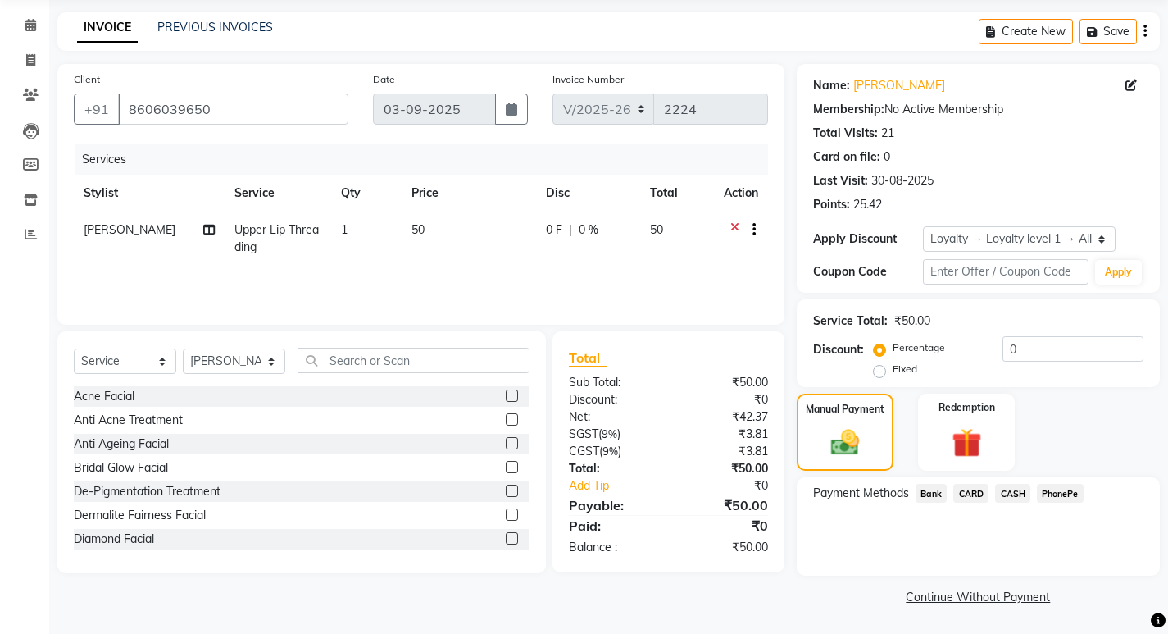
click at [1054, 489] on span "PhonePe" at bounding box center [1060, 493] width 47 height 19
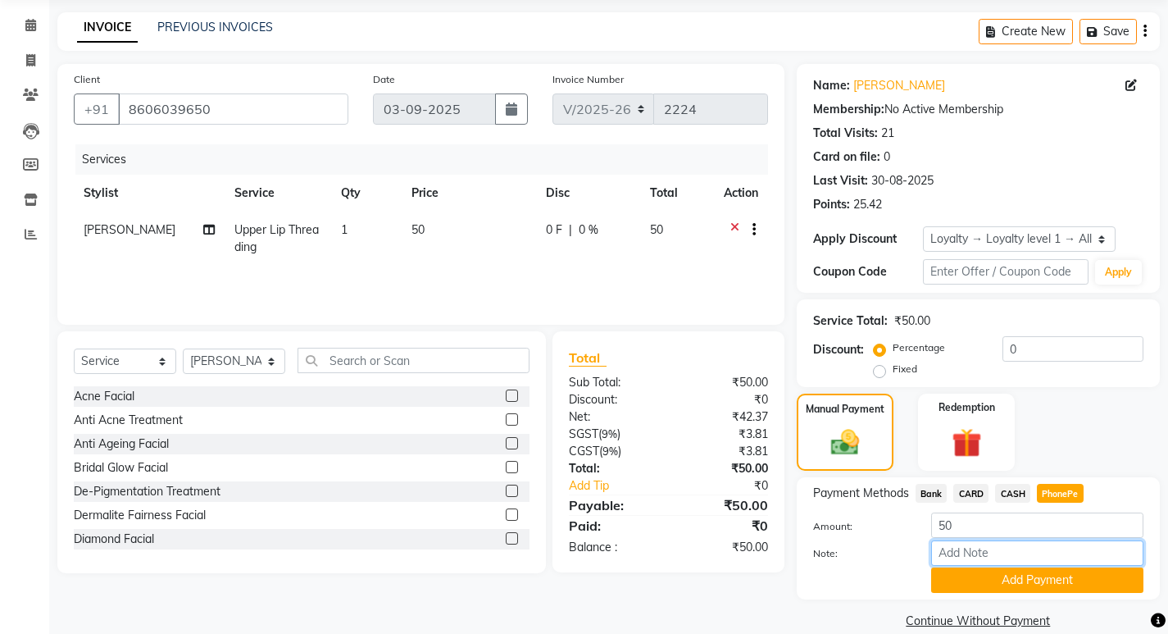
click at [999, 548] on input "Note:" at bounding box center [1037, 552] width 212 height 25
click at [1042, 575] on button "Add Payment" at bounding box center [1037, 579] width 212 height 25
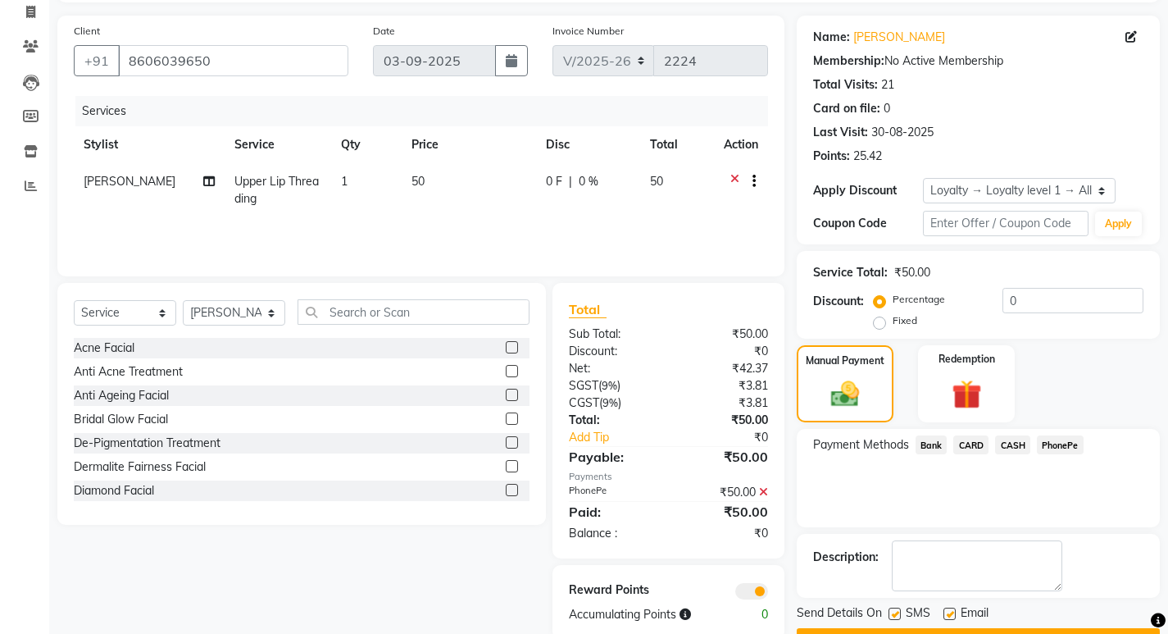
scroll to position [152, 0]
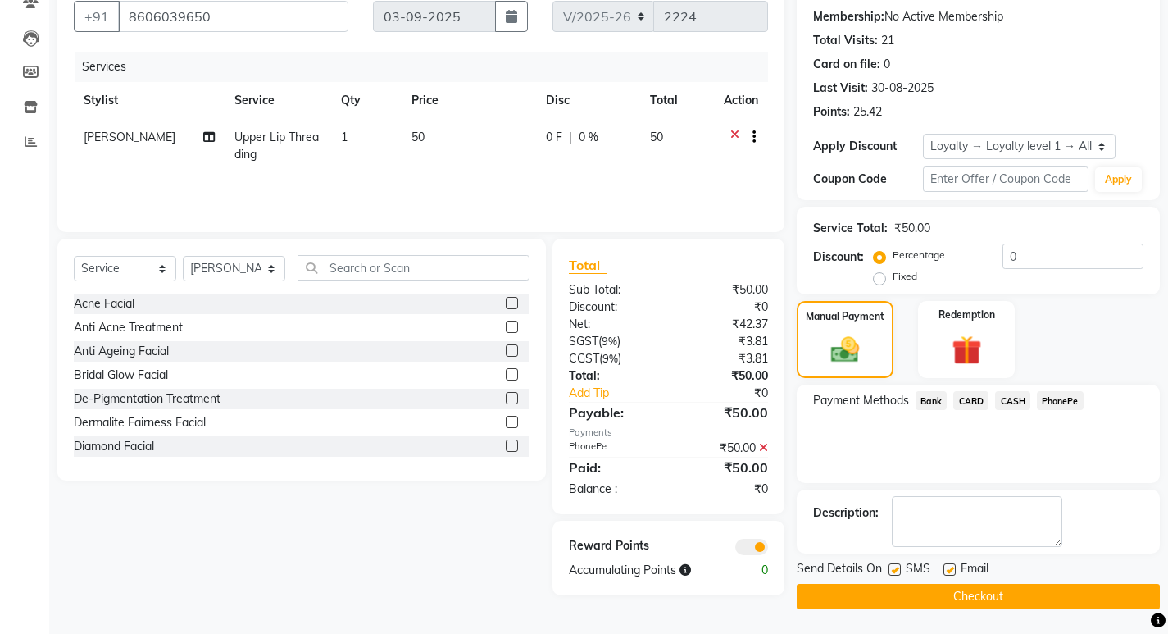
click at [973, 593] on button "Checkout" at bounding box center [978, 596] width 363 height 25
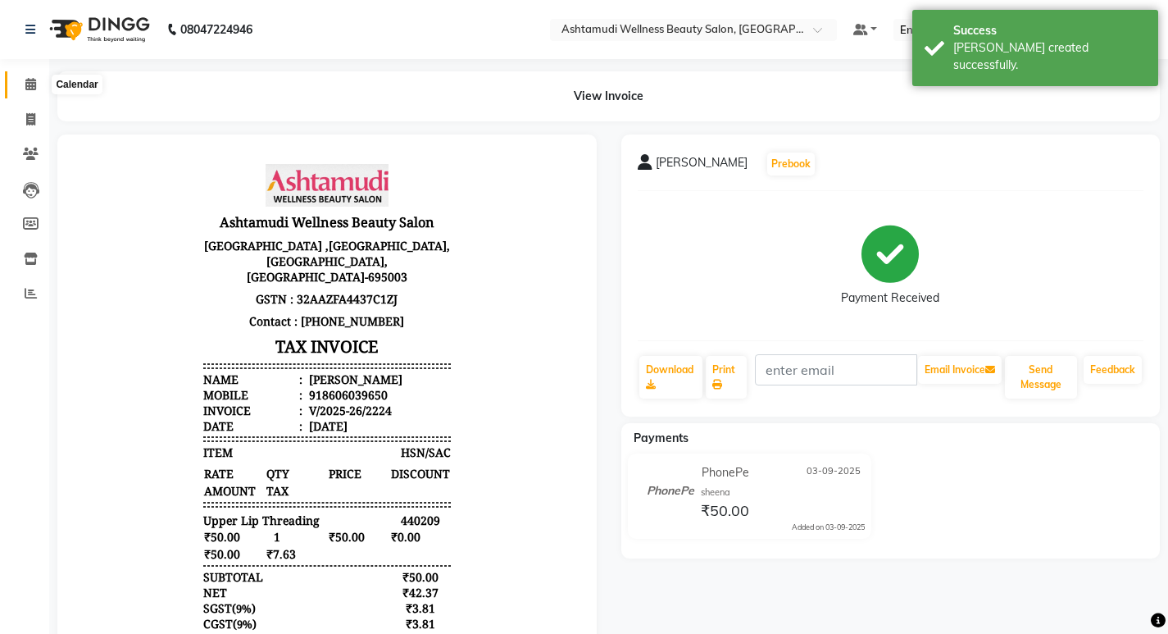
click at [30, 79] on icon at bounding box center [30, 84] width 11 height 12
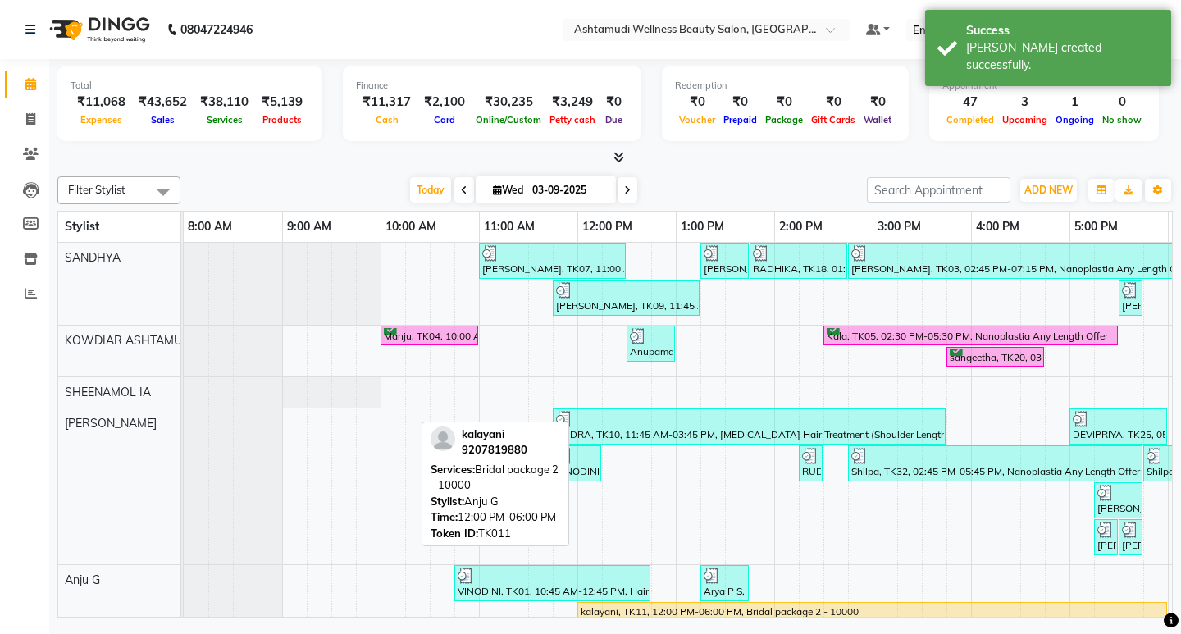
click at [775, 604] on div "kalayani, TK11, 12:00 PM-06:00 PM, Bridal package 2 - 10000" at bounding box center [872, 611] width 586 height 15
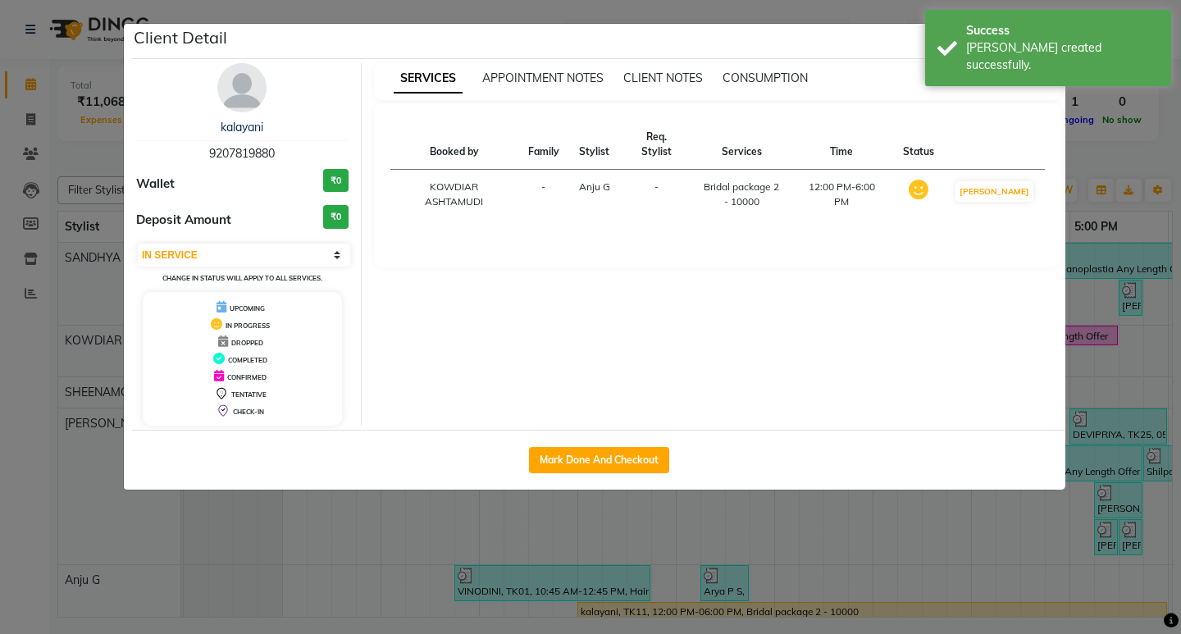
click at [1078, 151] on ngb-modal-window "Client Detail kalayani 9207819880 Wallet ₹0 Deposit Amount ₹0 Select IN SERVICE…" at bounding box center [590, 317] width 1181 height 634
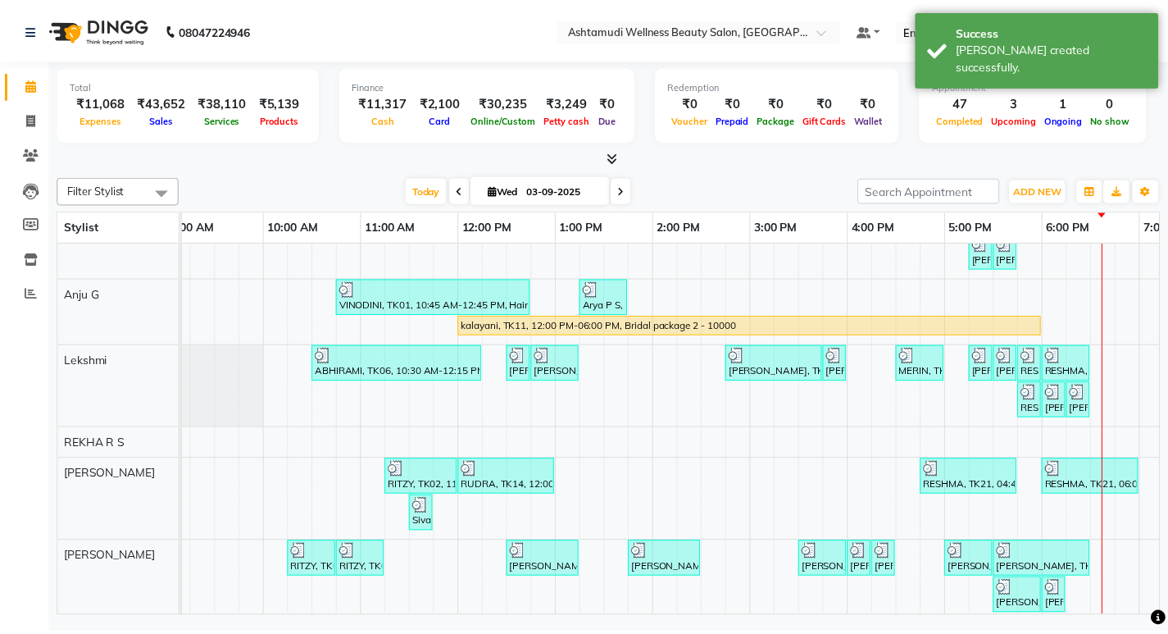
scroll to position [255, 0]
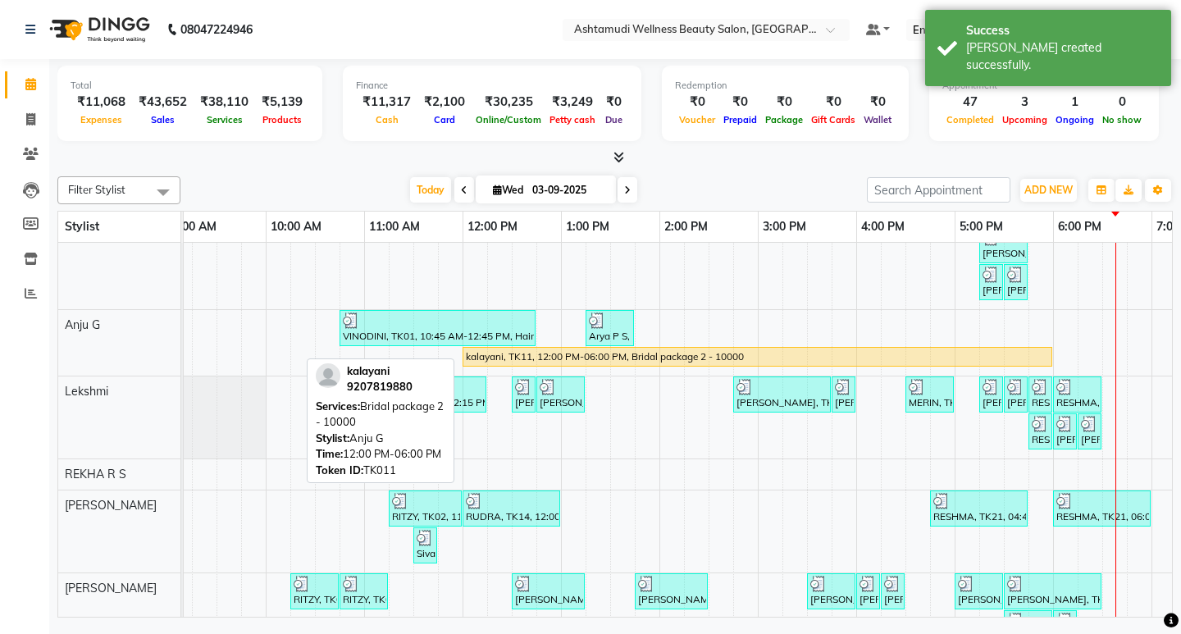
click at [744, 350] on div "kalayani, TK11, 12:00 PM-06:00 PM, Bridal package 2 - 10000" at bounding box center [757, 356] width 586 height 15
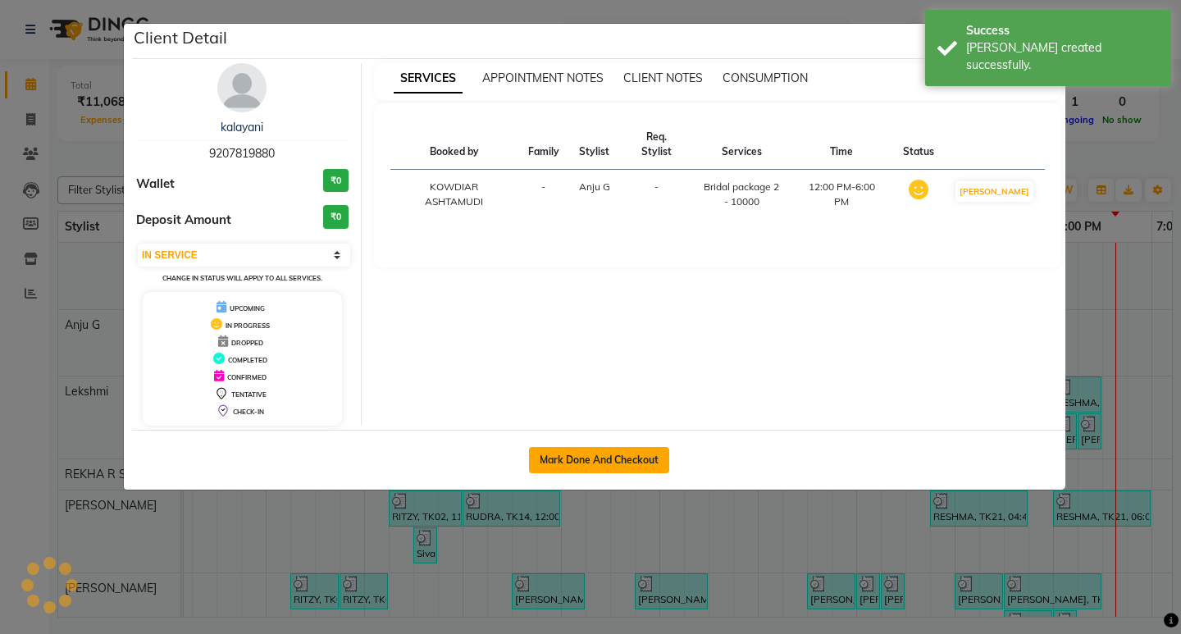
click at [572, 465] on button "Mark Done And Checkout" at bounding box center [599, 460] width 140 height 26
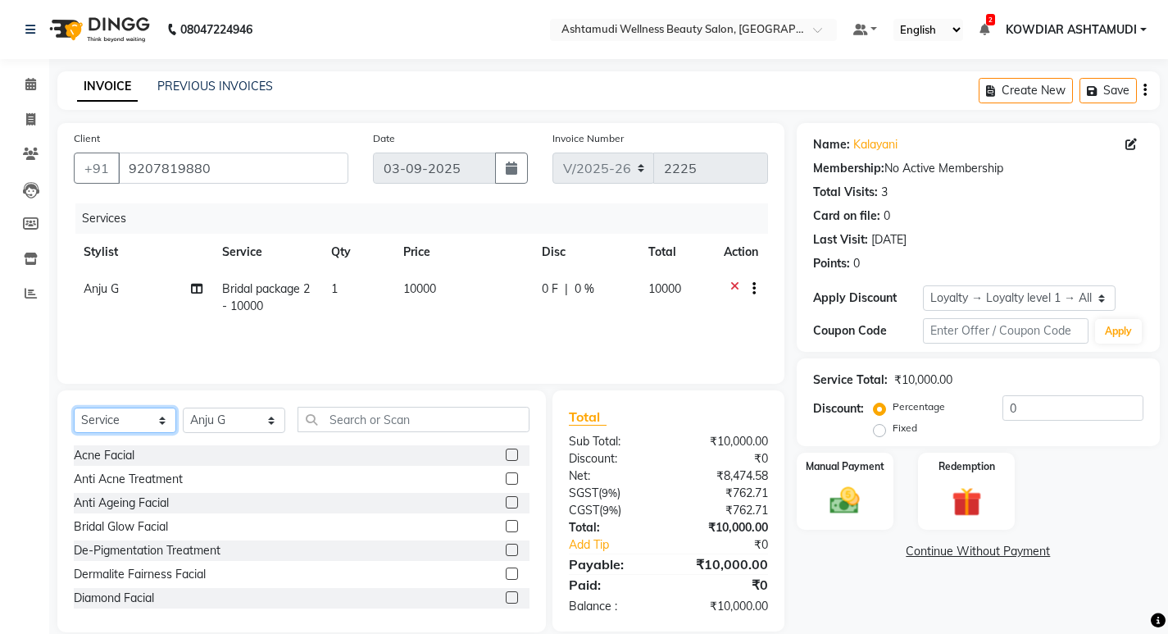
click at [125, 416] on select "Select Service Product Membership Package Voucher Prepaid Gift Card" at bounding box center [125, 419] width 102 height 25
click at [381, 419] on input "text" at bounding box center [414, 419] width 232 height 25
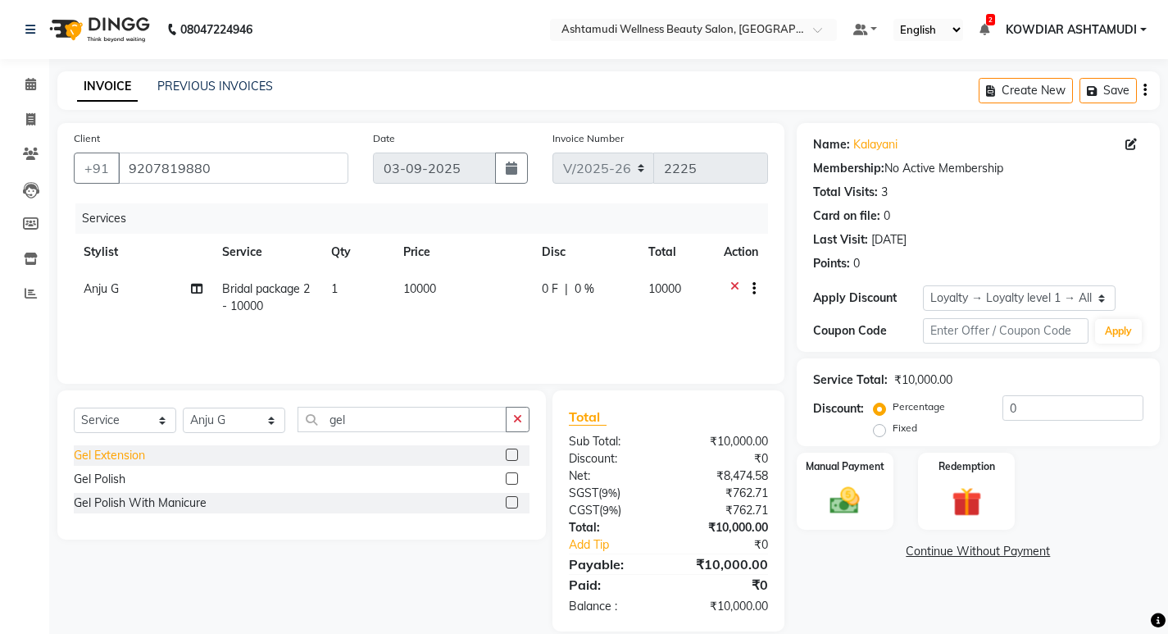
click at [129, 454] on div "Gel Extension" at bounding box center [109, 455] width 71 height 17
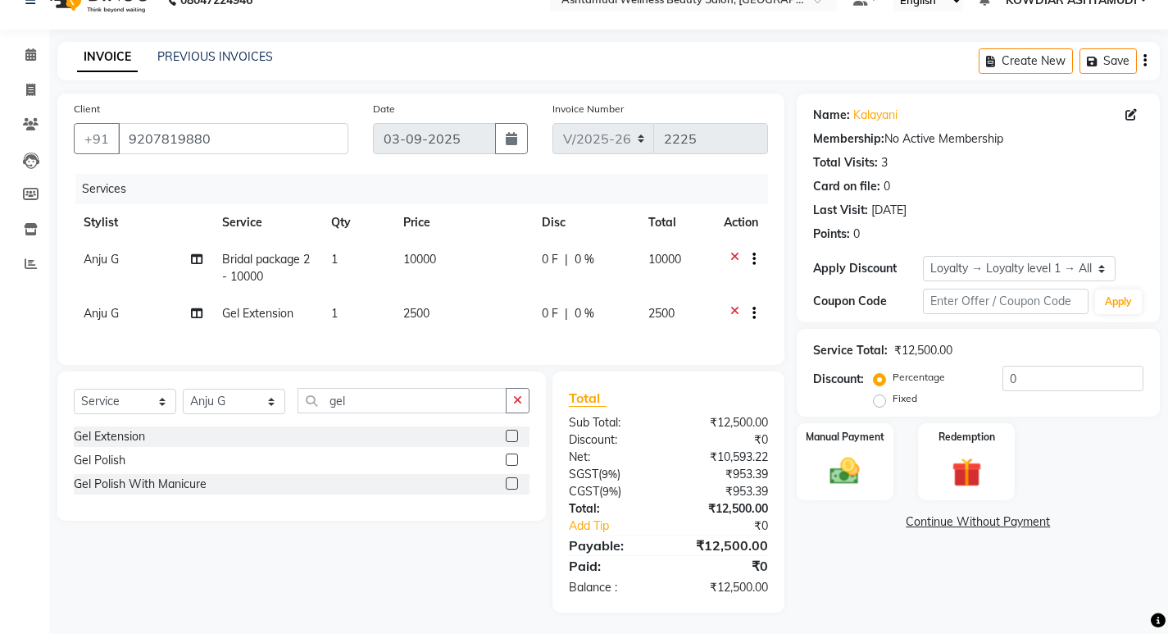
scroll to position [45, 0]
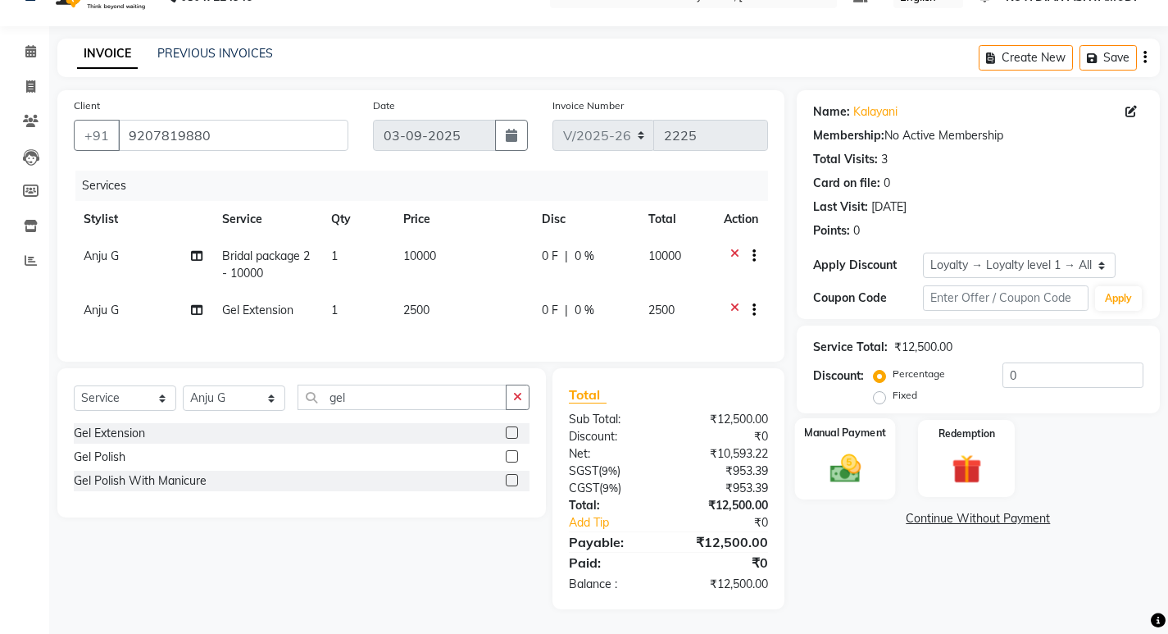
click at [840, 450] on img at bounding box center [845, 467] width 50 height 35
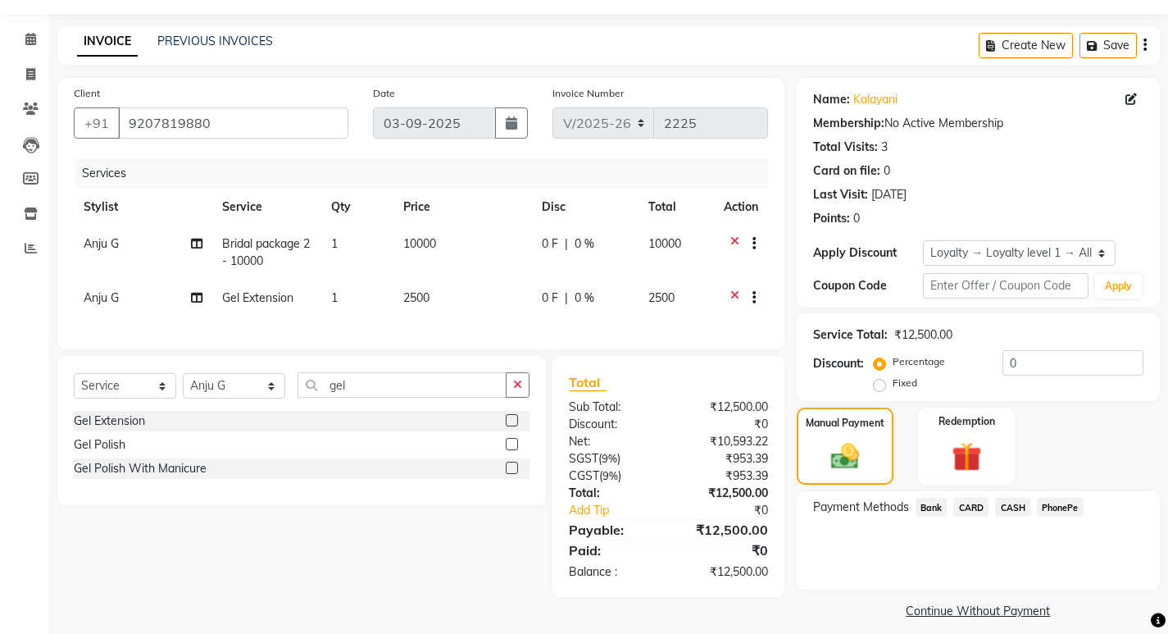
click at [1052, 506] on span "PhonePe" at bounding box center [1060, 507] width 47 height 19
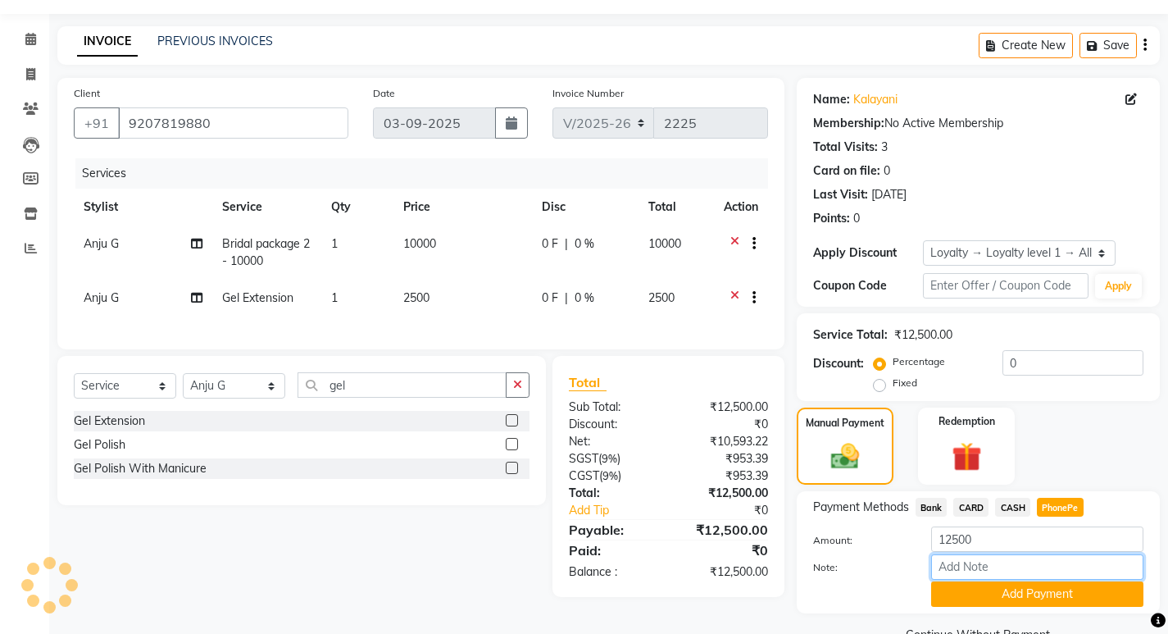
click at [1004, 568] on input "Note:" at bounding box center [1037, 566] width 212 height 25
click at [1027, 590] on button "Add Payment" at bounding box center [1037, 593] width 212 height 25
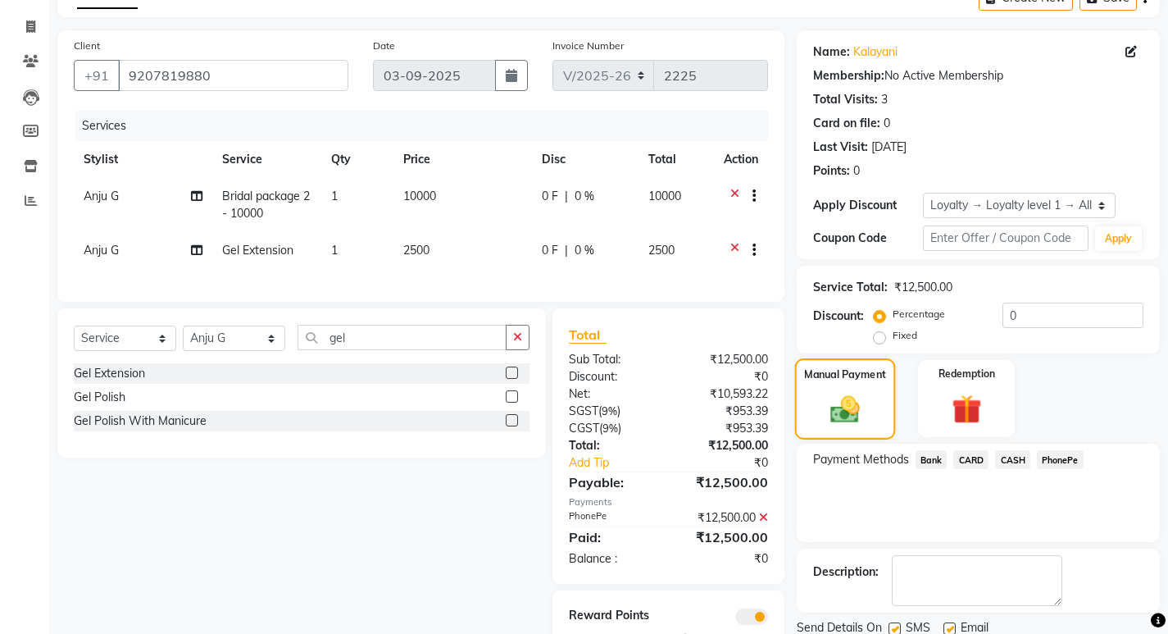
scroll to position [178, 0]
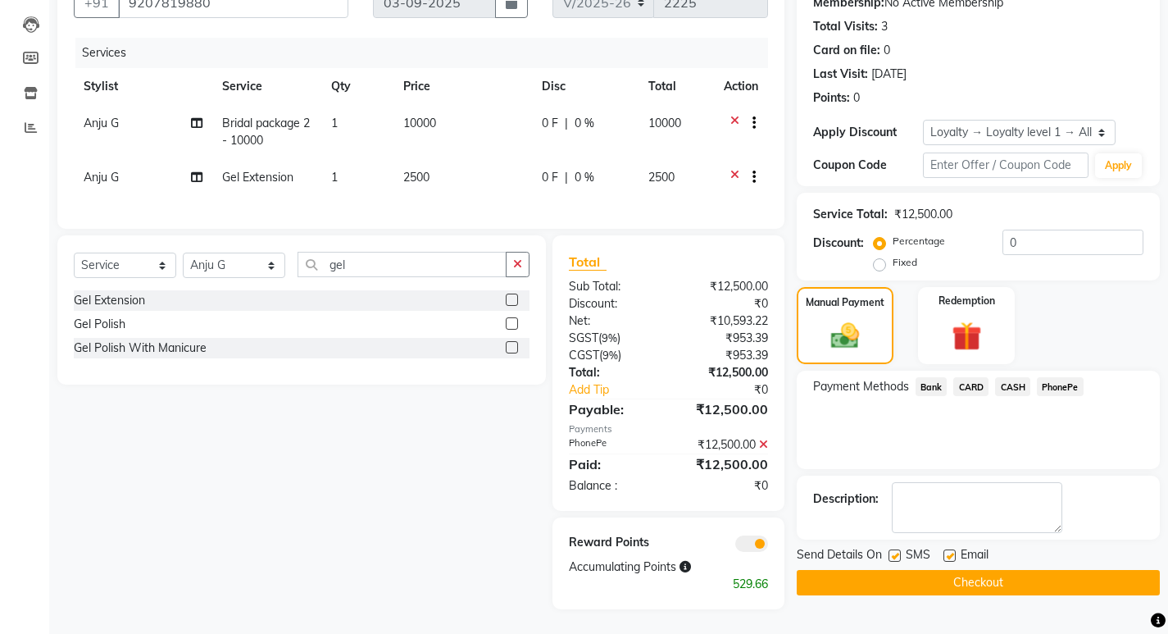
click at [892, 549] on label at bounding box center [895, 555] width 12 height 12
click at [892, 551] on input "checkbox" at bounding box center [894, 556] width 11 height 11
click at [951, 549] on label at bounding box center [950, 555] width 12 height 12
click at [951, 551] on input "checkbox" at bounding box center [949, 556] width 11 height 11
click at [964, 570] on button "Checkout" at bounding box center [978, 582] width 363 height 25
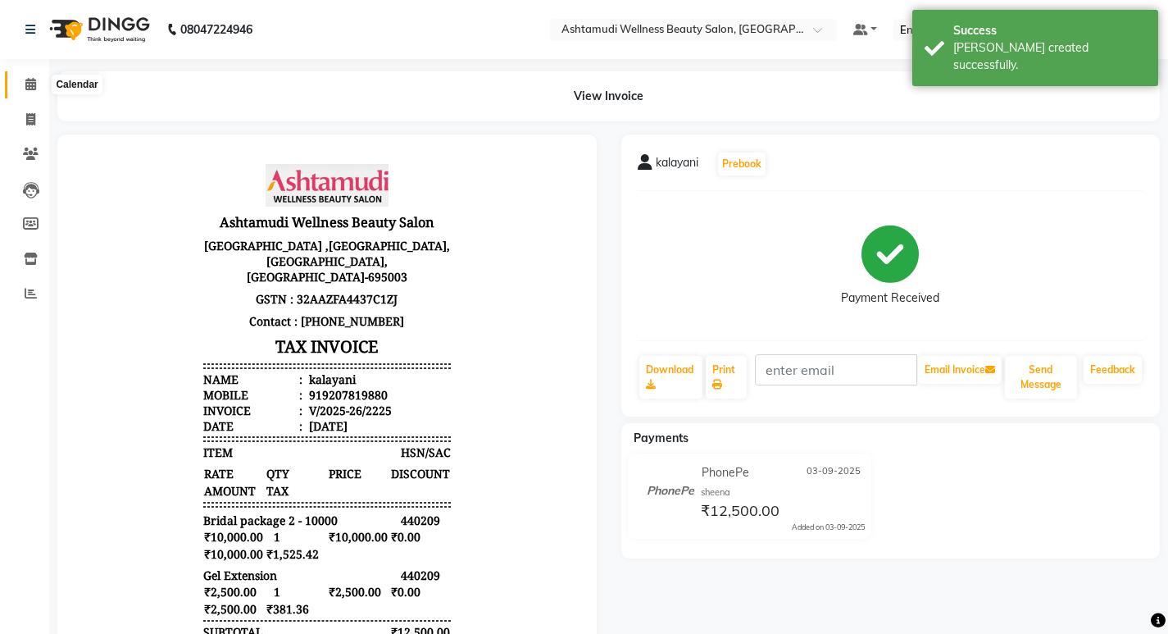
click at [25, 87] on icon at bounding box center [30, 84] width 11 height 12
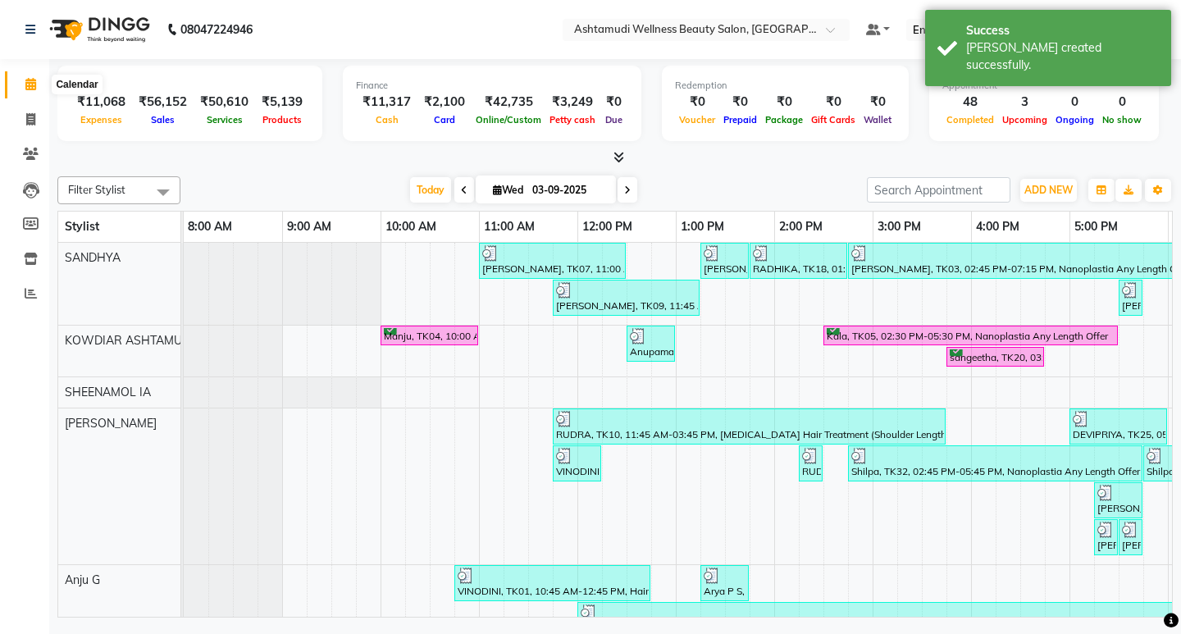
click at [39, 82] on span at bounding box center [30, 84] width 29 height 19
click at [39, 125] on span at bounding box center [30, 120] width 29 height 19
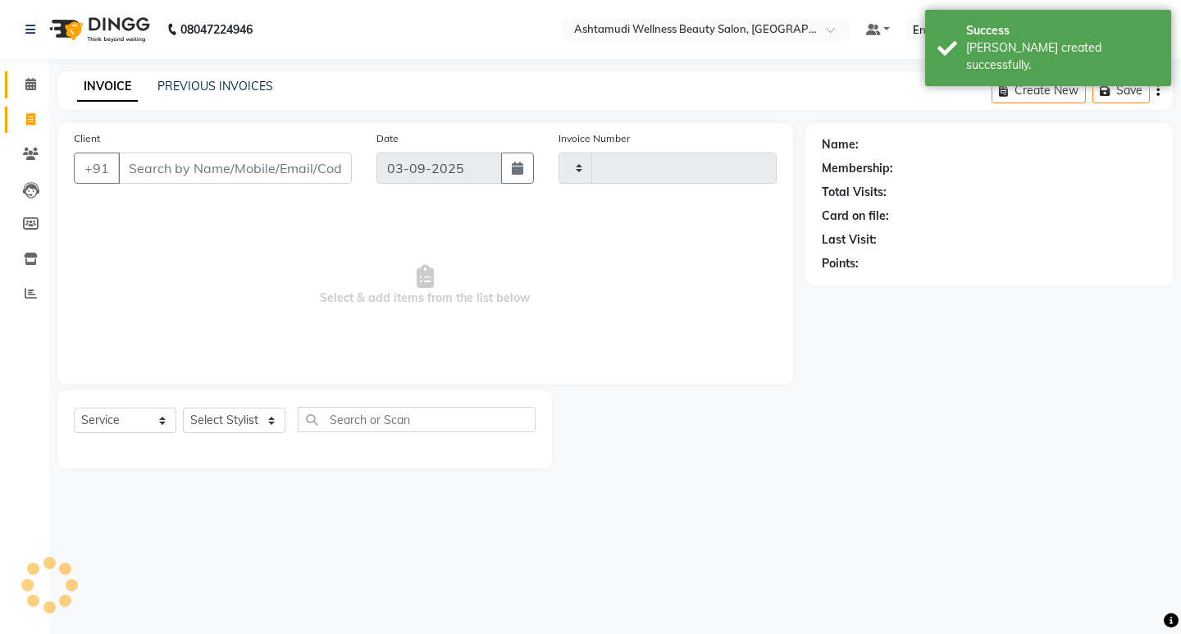
click at [27, 93] on span at bounding box center [30, 84] width 29 height 19
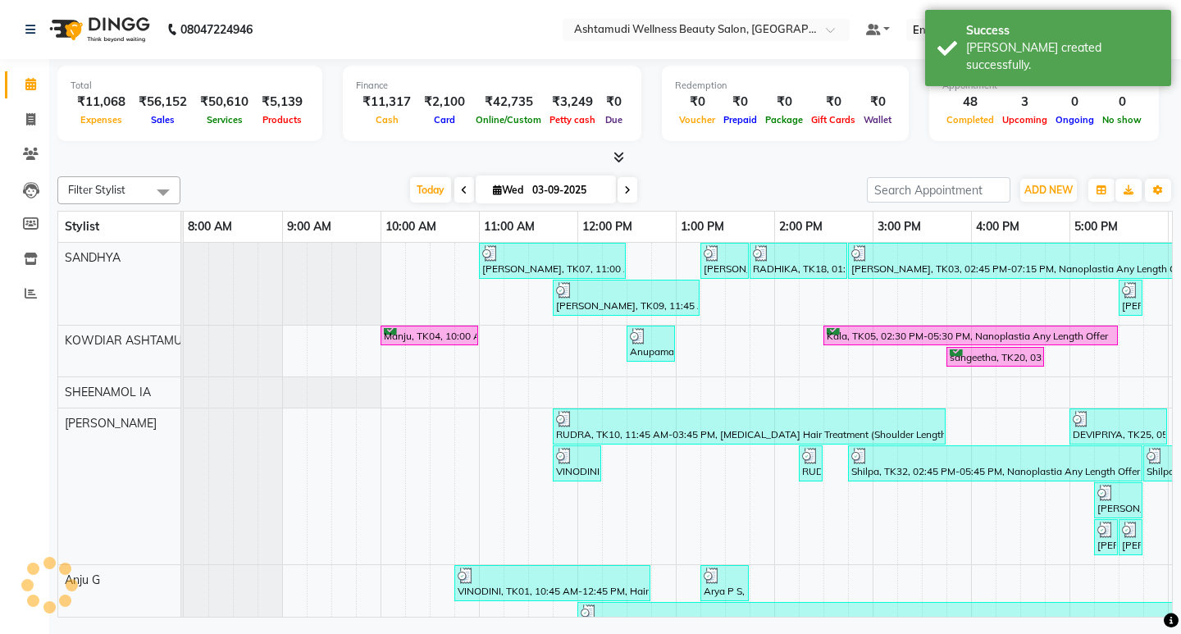
click at [426, 49] on nav "08047224946 Select Location × Ashtamudi Wellness Beauty Salon, Kowdiar Default …" at bounding box center [590, 29] width 1181 height 59
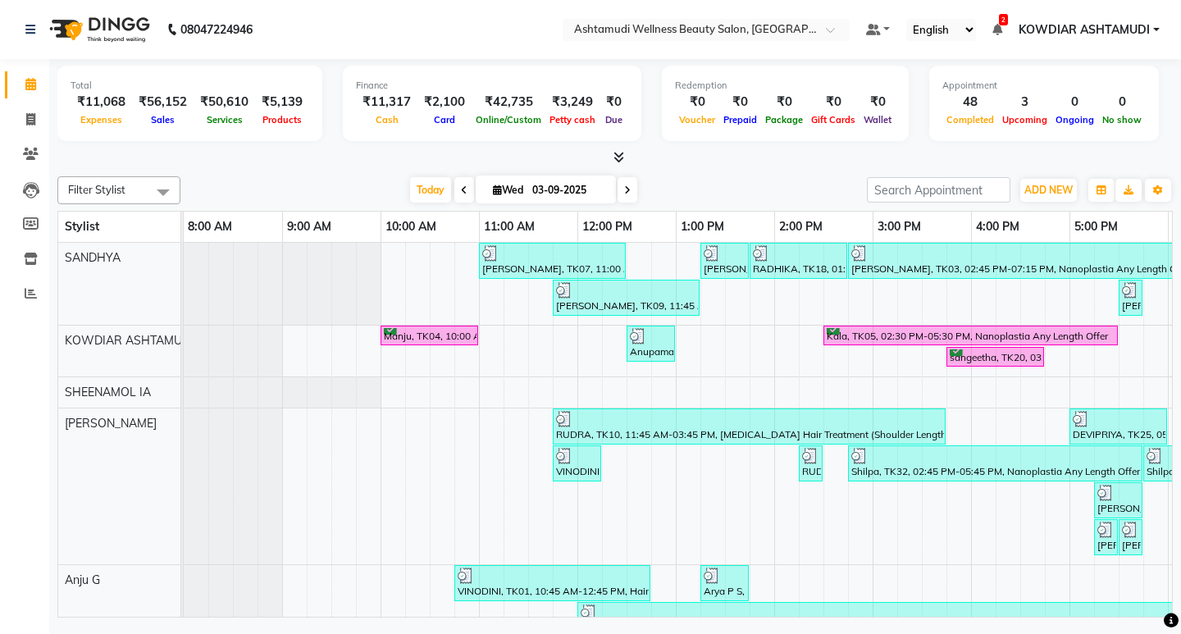
click at [297, 0] on nav "08047224946 Select Location × Ashtamudi Wellness Beauty Salon, Kowdiar Default …" at bounding box center [590, 29] width 1181 height 59
click at [22, 88] on span at bounding box center [30, 84] width 29 height 19
click at [37, 124] on span at bounding box center [30, 120] width 29 height 19
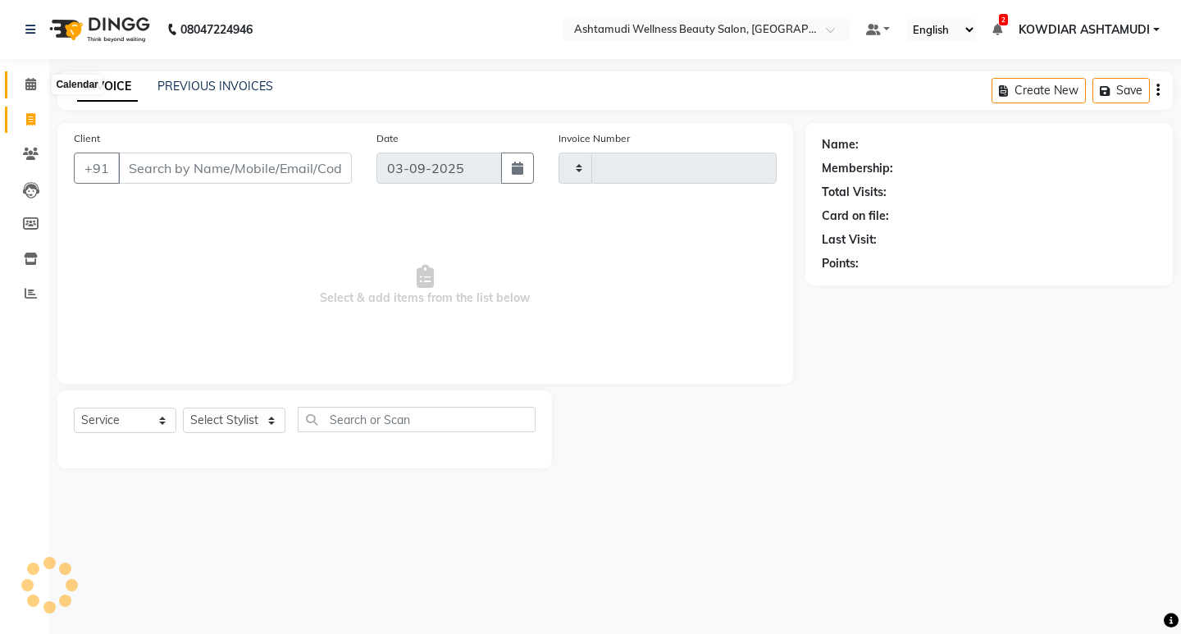
click at [34, 88] on icon at bounding box center [30, 84] width 11 height 12
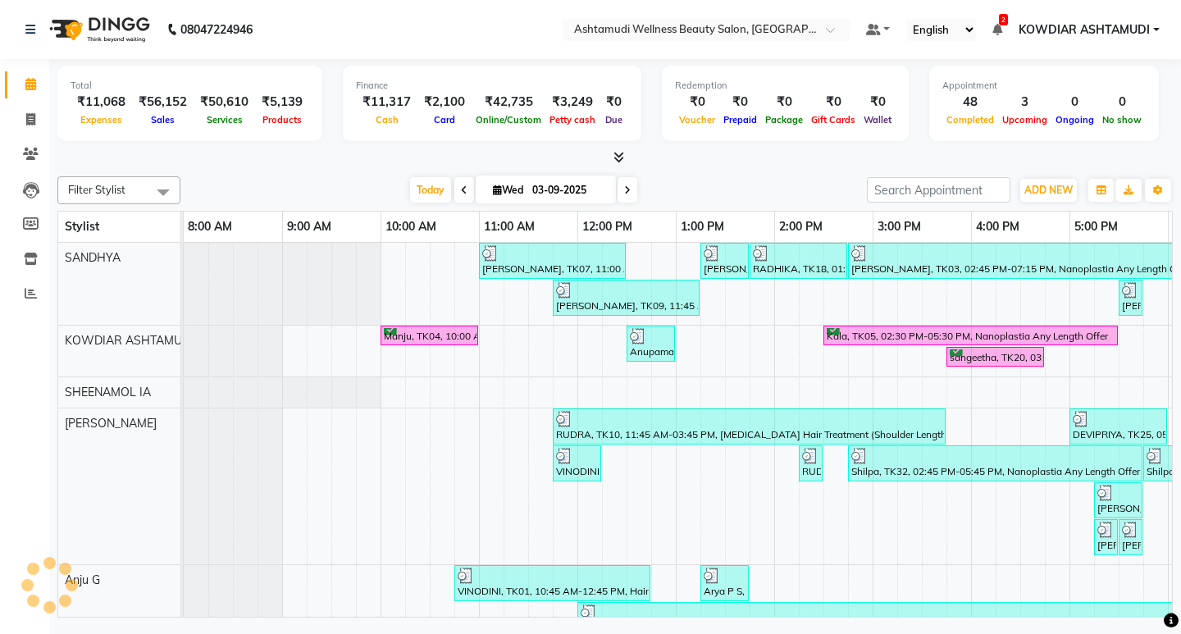
click at [367, 49] on nav "08047224946 Select Location × Ashtamudi Wellness Beauty Salon, Kowdiar Default …" at bounding box center [590, 29] width 1181 height 59
click at [317, 53] on nav "08047224946 Select Location × Ashtamudi Wellness Beauty Salon, Kowdiar Default …" at bounding box center [590, 29] width 1181 height 59
click at [512, 29] on nav "08047224946 Select Location × Ashtamudi Wellness Beauty Salon, Kowdiar Default …" at bounding box center [590, 29] width 1181 height 59
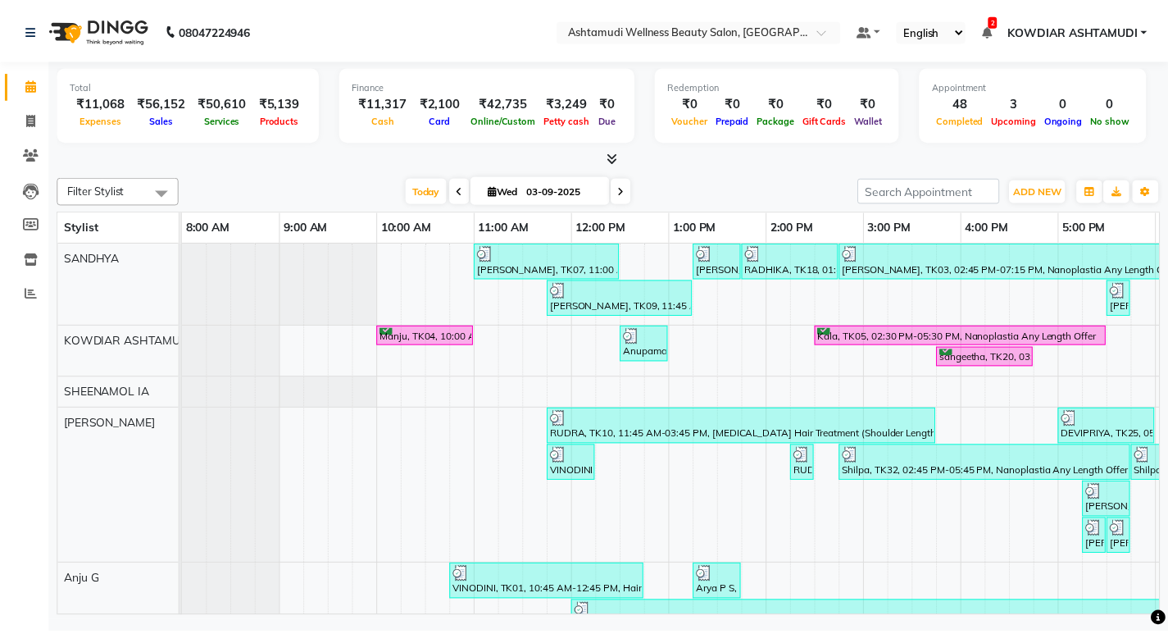
scroll to position [0, 291]
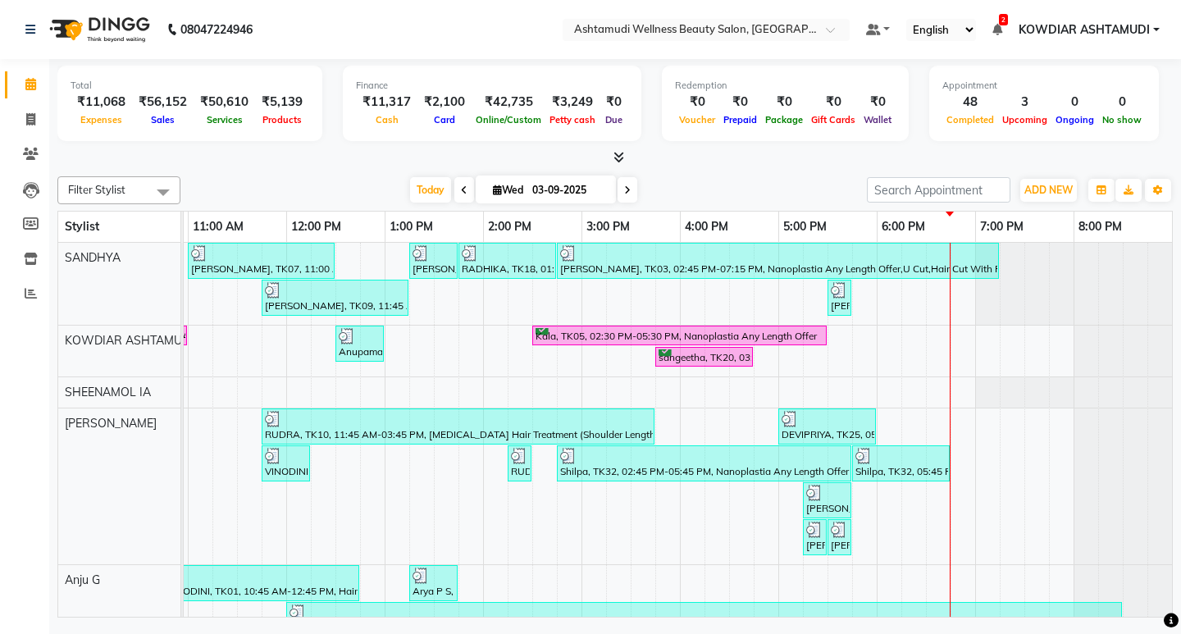
click at [613, 158] on icon at bounding box center [618, 157] width 11 height 12
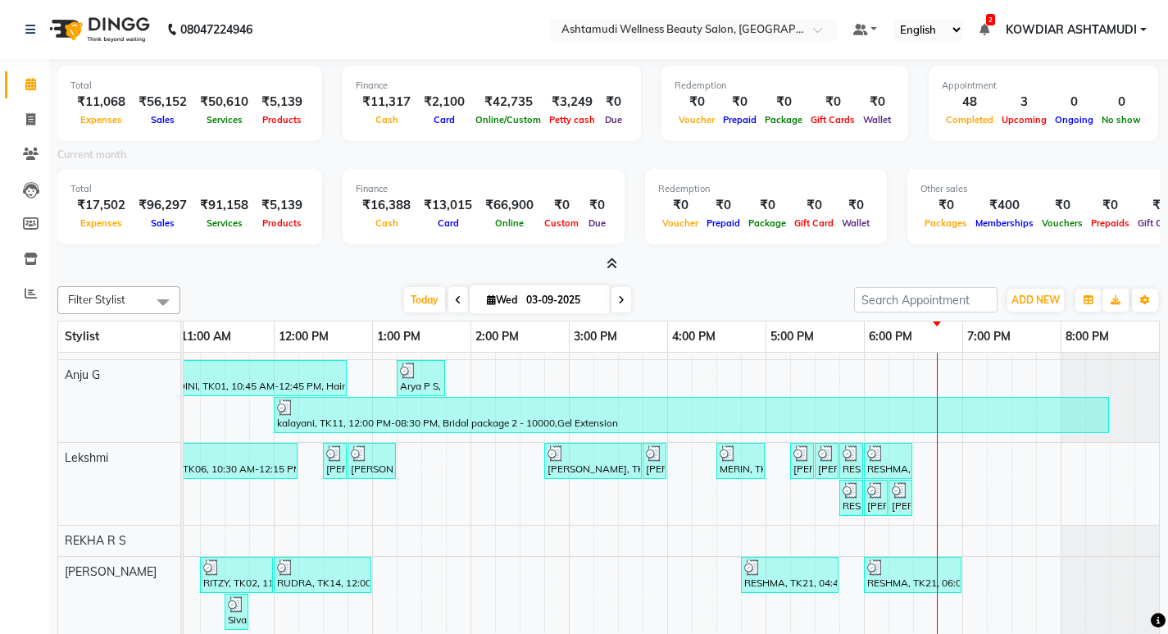
scroll to position [328, 0]
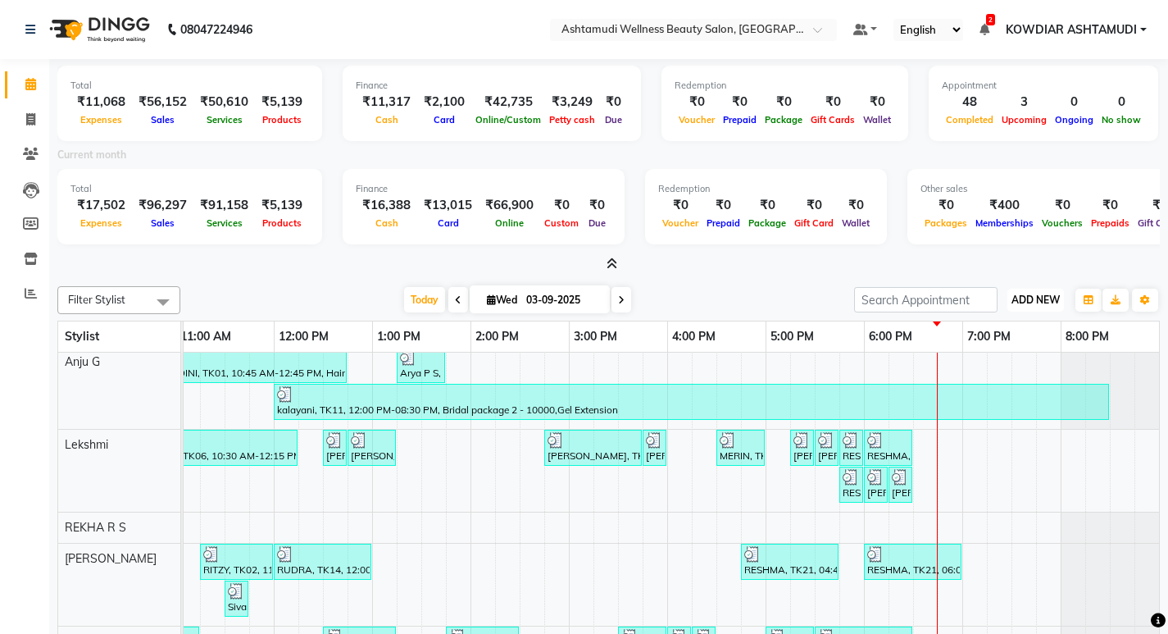
click at [1048, 291] on button "ADD NEW Toggle Dropdown" at bounding box center [1036, 300] width 57 height 23
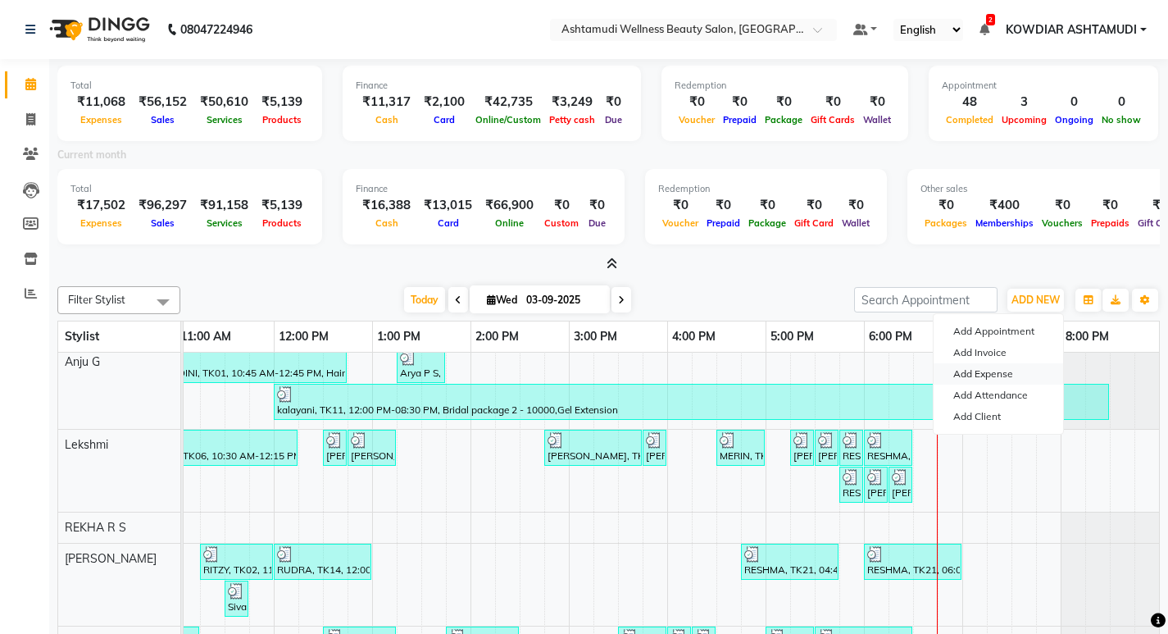
click at [998, 371] on link "Add Expense" at bounding box center [999, 373] width 130 height 21
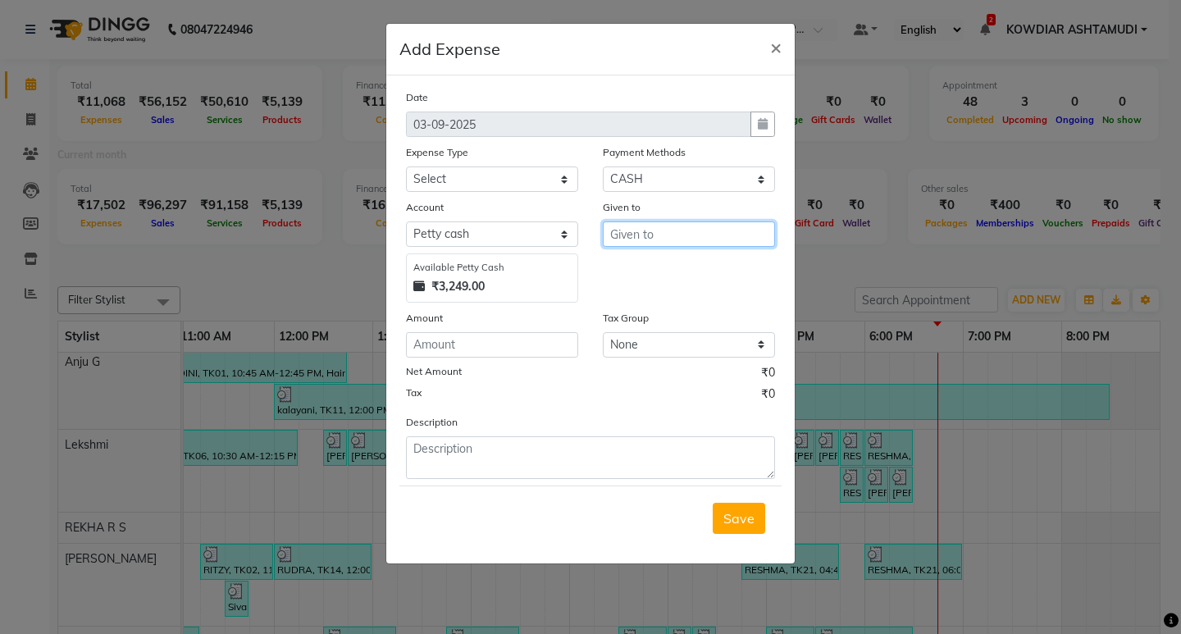
click at [635, 238] on input "text" at bounding box center [689, 233] width 172 height 25
click at [684, 275] on ngb-highlight "ABIS [PERSON_NAME]" at bounding box center [691, 269] width 137 height 16
drag, startPoint x: 459, startPoint y: 171, endPoint x: 462, endPoint y: 184, distance: 13.3
click at [459, 171] on select "Select ACCOMODATION EXPENSES ADVERTISEMENT SALES PROMOTIONAL EXPENSES Bonus BRI…" at bounding box center [492, 178] width 172 height 25
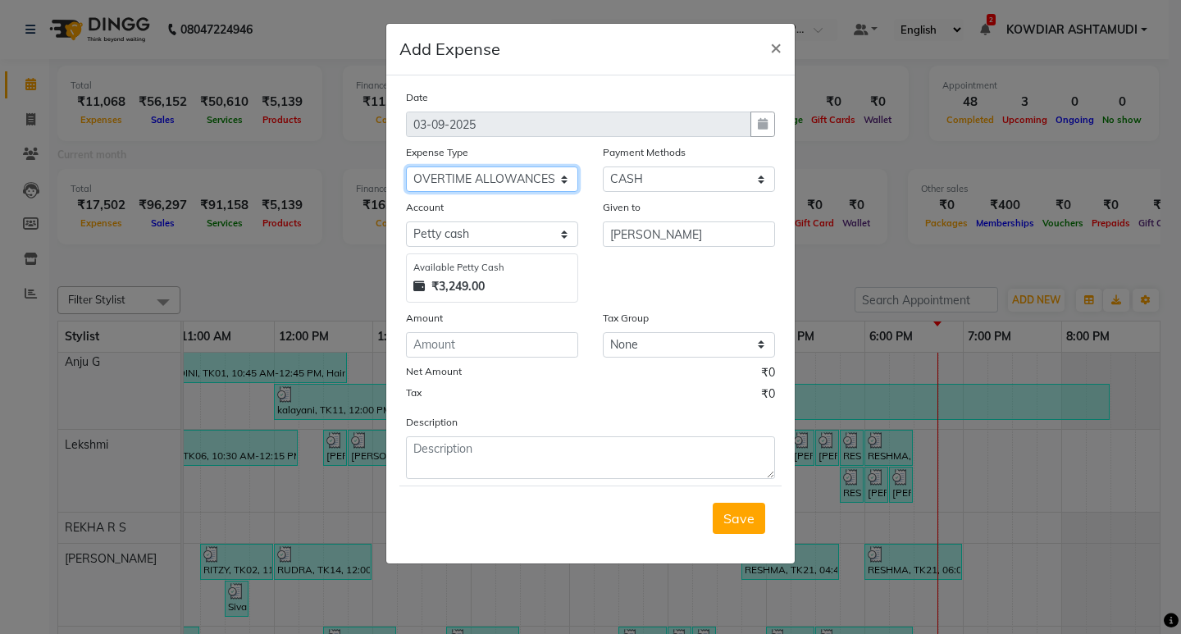
click at [406, 166] on select "Select ACCOMODATION EXPENSES ADVERTISEMENT SALES PROMOTIONAL EXPENSES Bonus BRI…" at bounding box center [492, 178] width 172 height 25
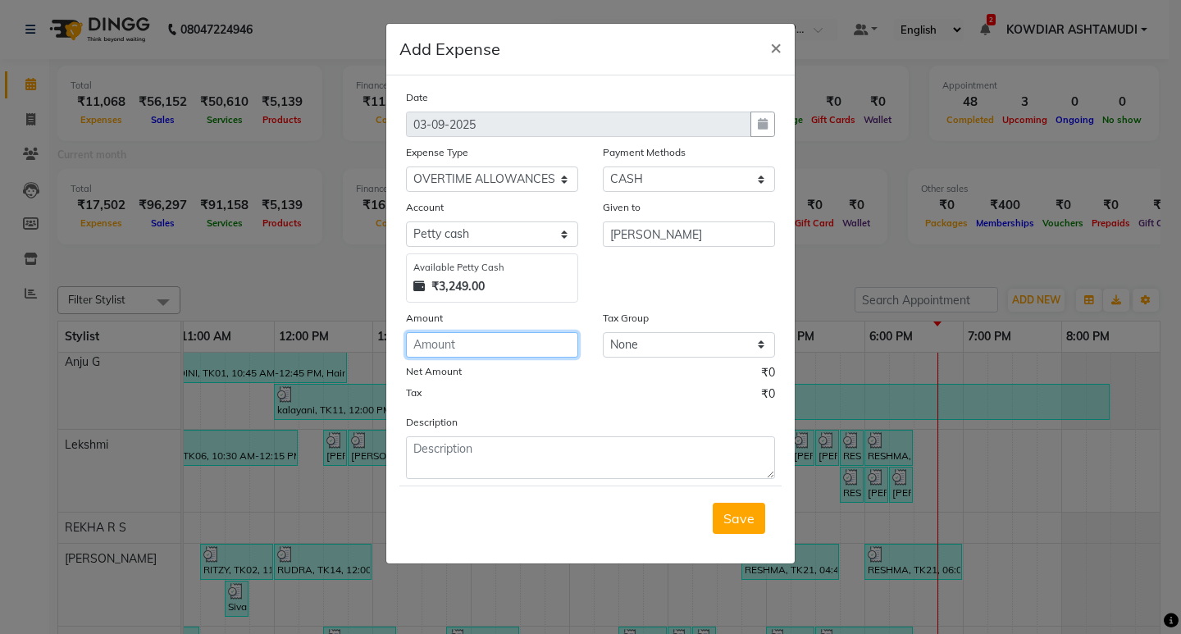
click at [464, 350] on input "number" at bounding box center [492, 344] width 172 height 25
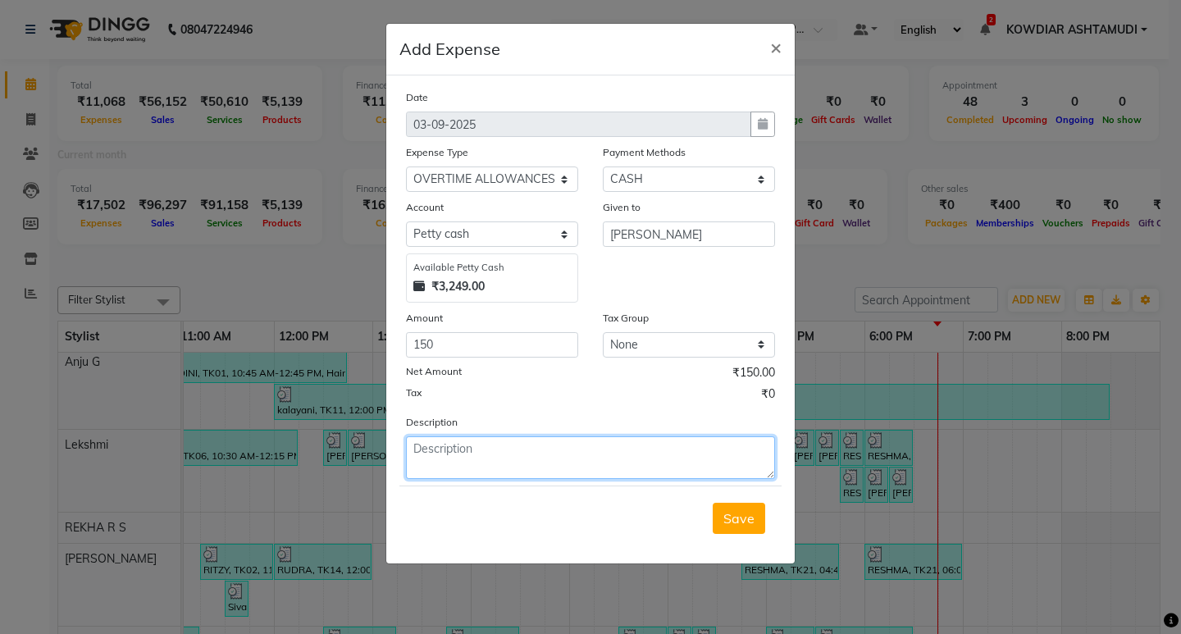
click at [453, 452] on textarea at bounding box center [590, 457] width 369 height 43
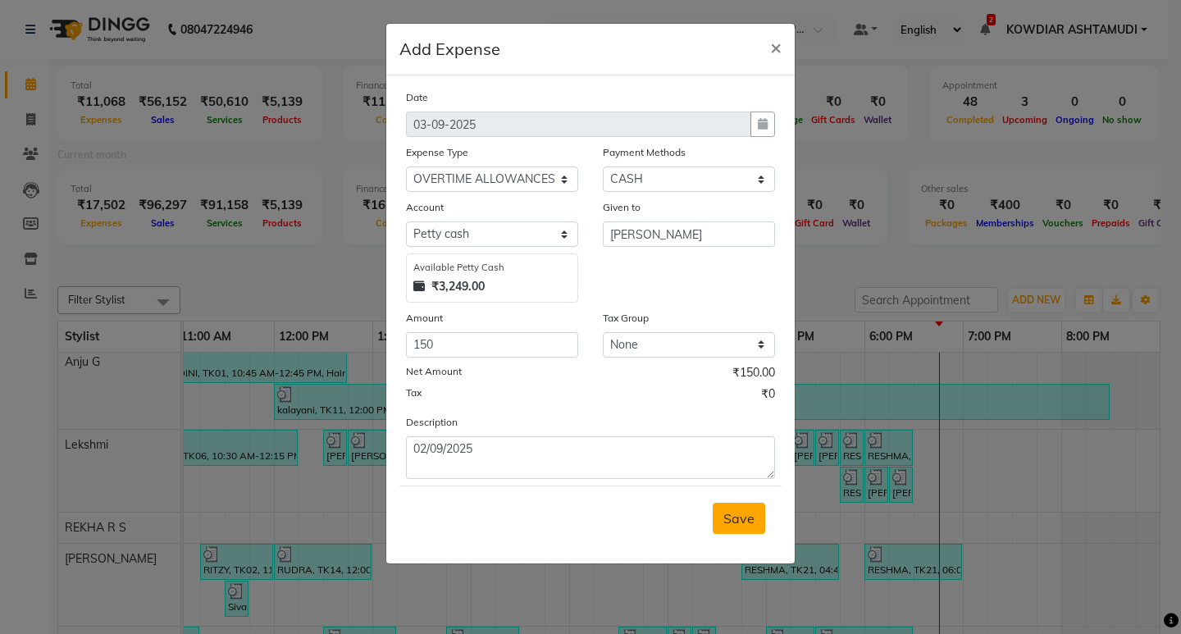
click at [740, 523] on span "Save" at bounding box center [738, 518] width 31 height 16
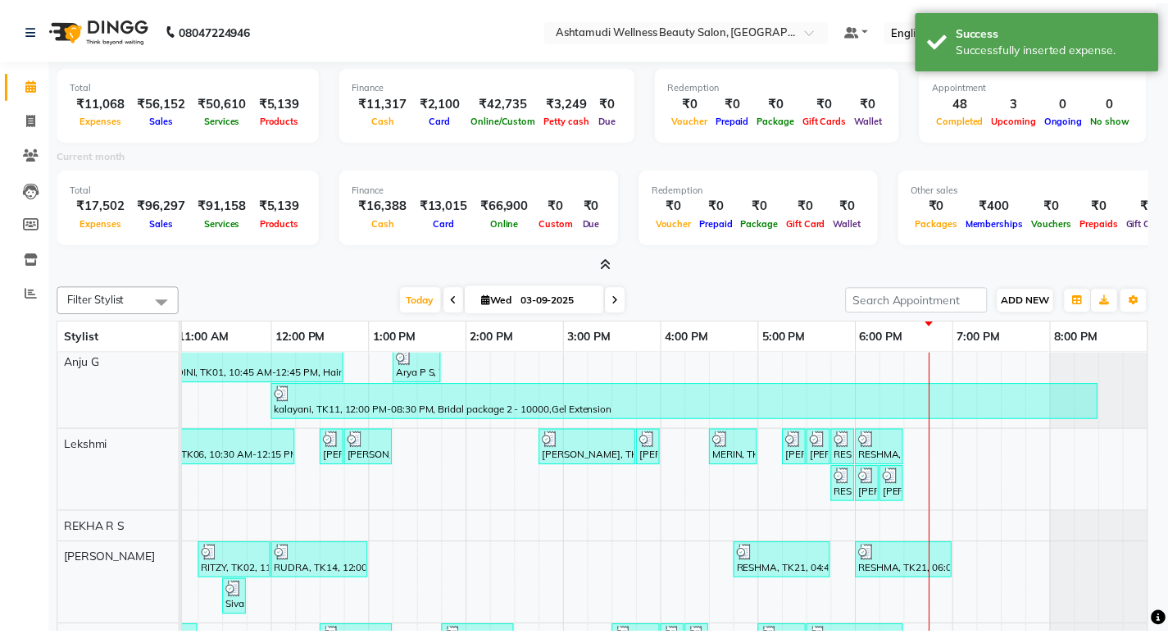
scroll to position [328, 291]
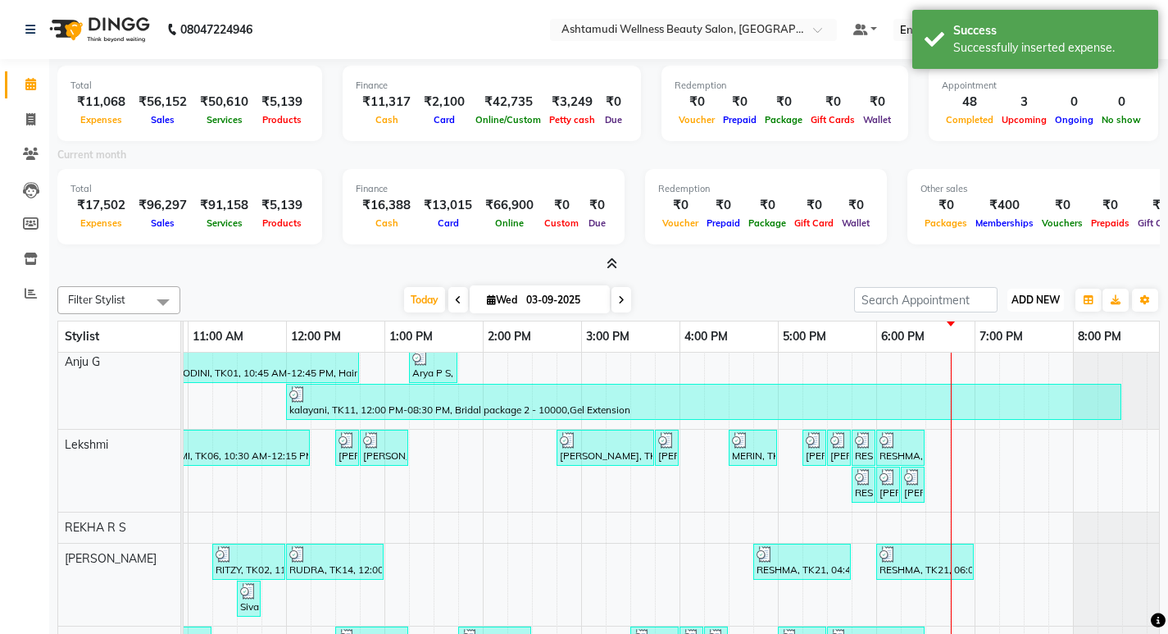
click at [1031, 298] on span "ADD NEW" at bounding box center [1036, 300] width 48 height 12
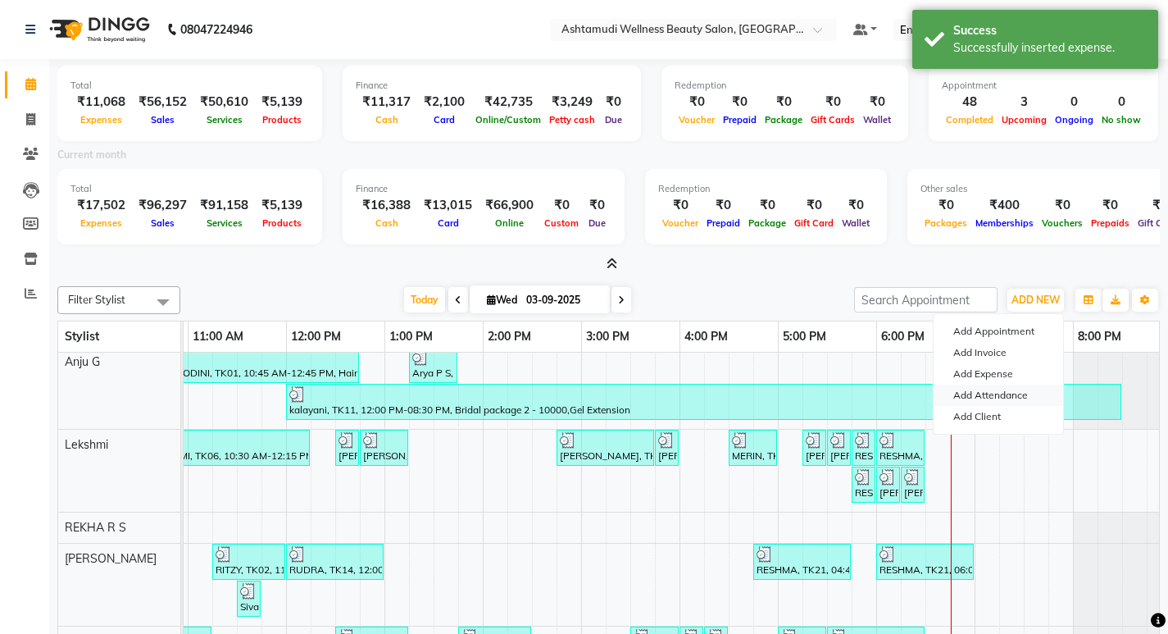
click at [990, 394] on link "Add Attendance" at bounding box center [999, 395] width 130 height 21
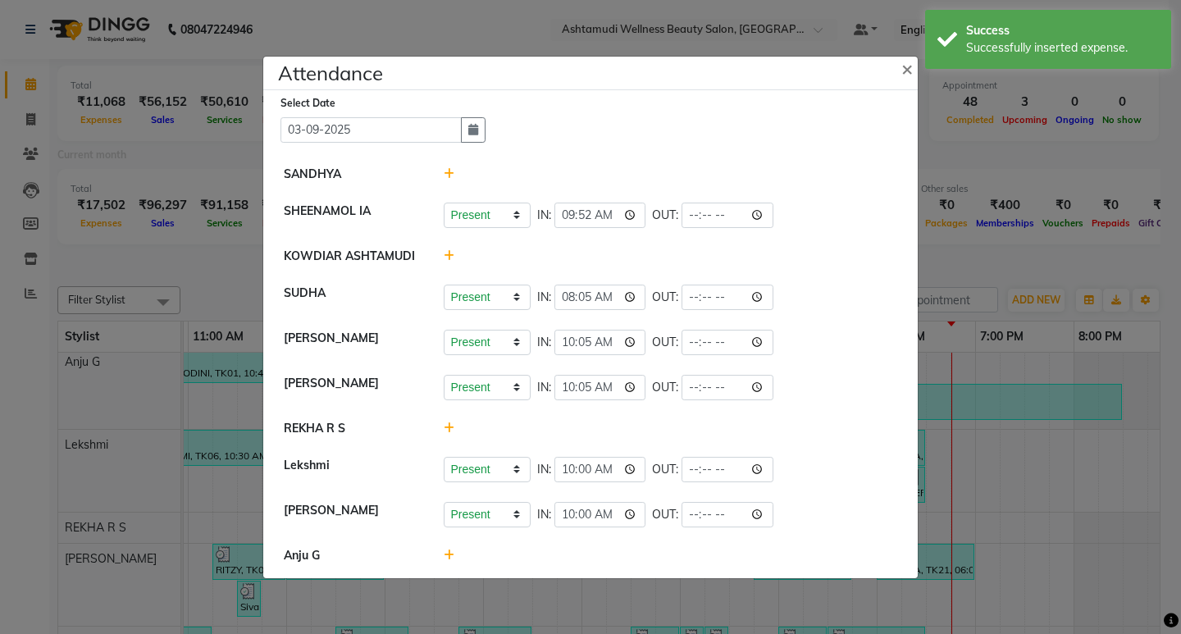
click at [1019, 254] on ngb-modal-window "Attendance × Select Date [DATE] [PERSON_NAME][GEOGRAPHIC_DATA] [GEOGRAPHIC_DATA…" at bounding box center [590, 317] width 1181 height 634
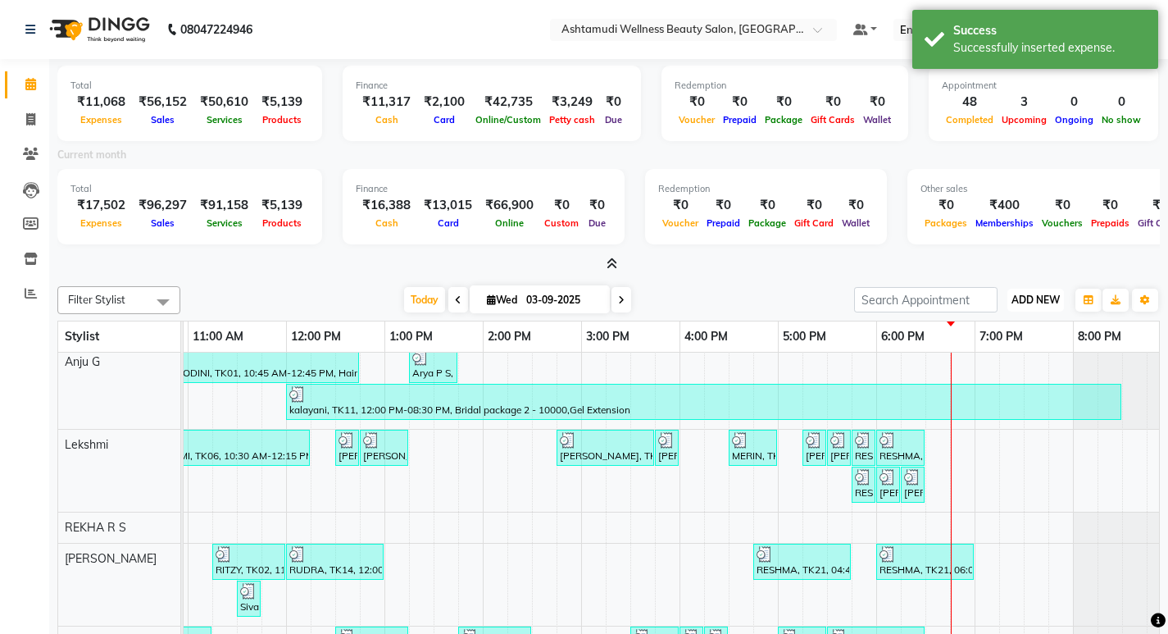
click at [1049, 299] on span "ADD NEW" at bounding box center [1036, 300] width 48 height 12
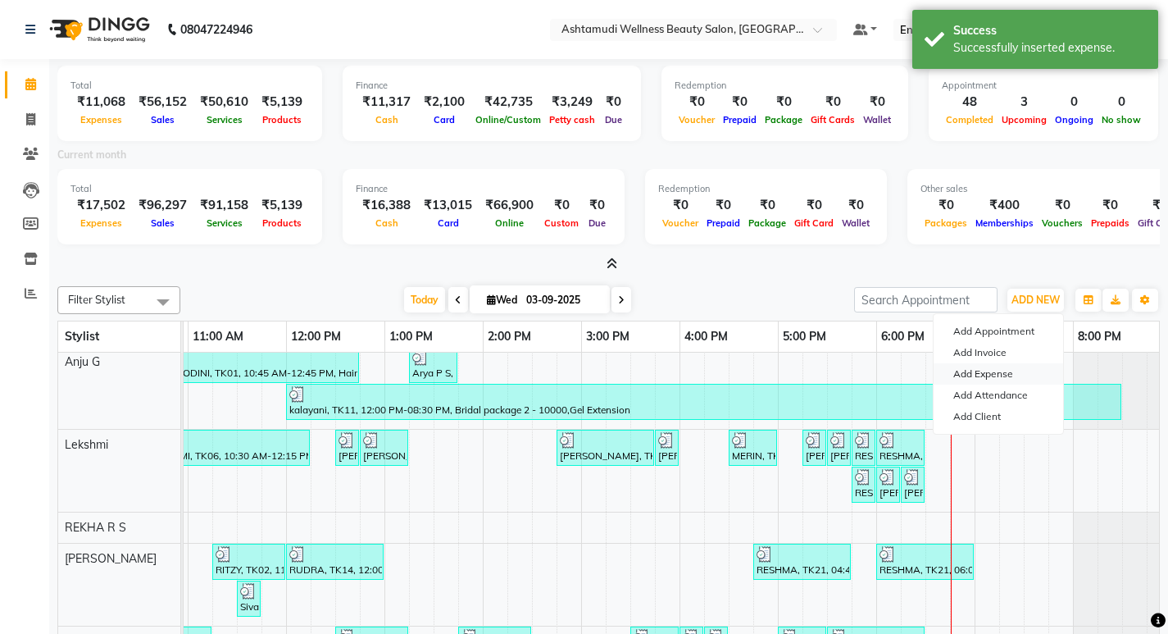
click at [989, 381] on link "Add Expense" at bounding box center [999, 373] width 130 height 21
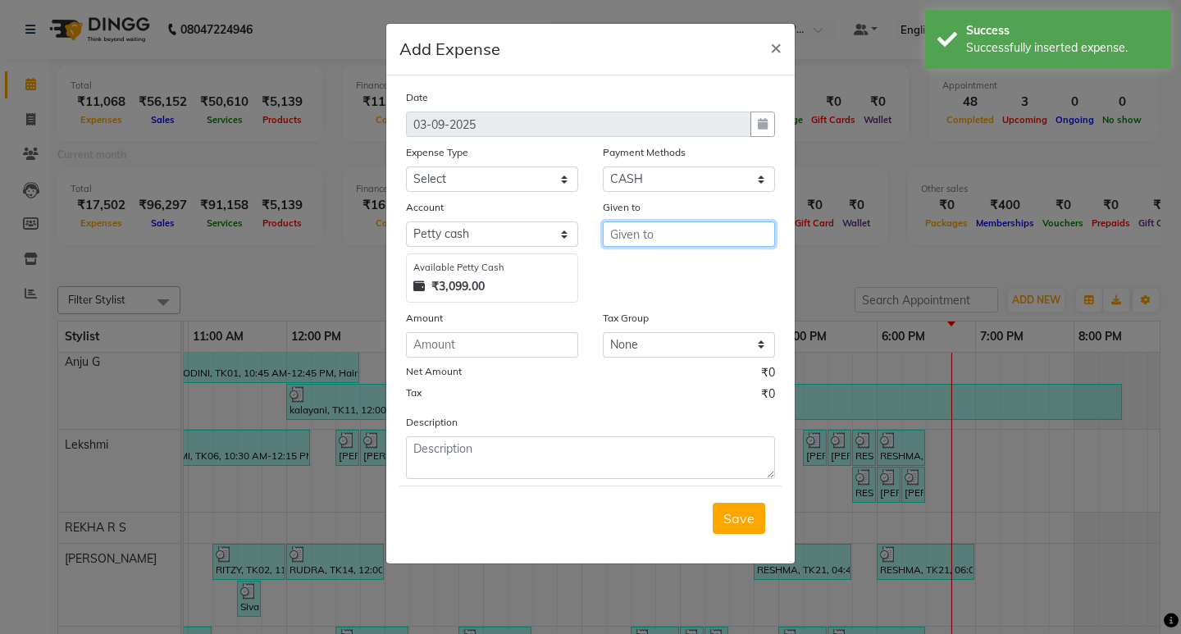
click at [690, 238] on input "text" at bounding box center [689, 233] width 172 height 25
click at [690, 266] on ngb-highlight "RIM A [PERSON_NAME]" at bounding box center [694, 269] width 143 height 16
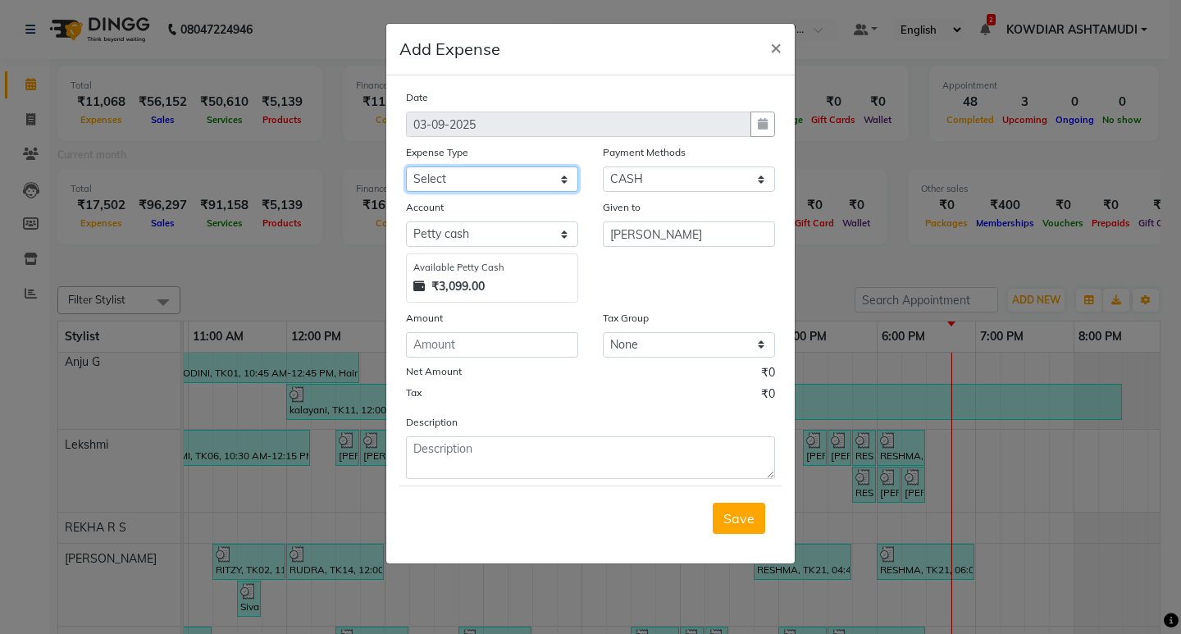
click at [533, 183] on select "Select ACCOMODATION EXPENSES ADVERTISEMENT SALES PROMOTIONAL EXPENSES Bonus BRI…" at bounding box center [492, 178] width 172 height 25
click at [406, 166] on select "Select ACCOMODATION EXPENSES ADVERTISEMENT SALES PROMOTIONAL EXPENSES Bonus BRI…" at bounding box center [492, 178] width 172 height 25
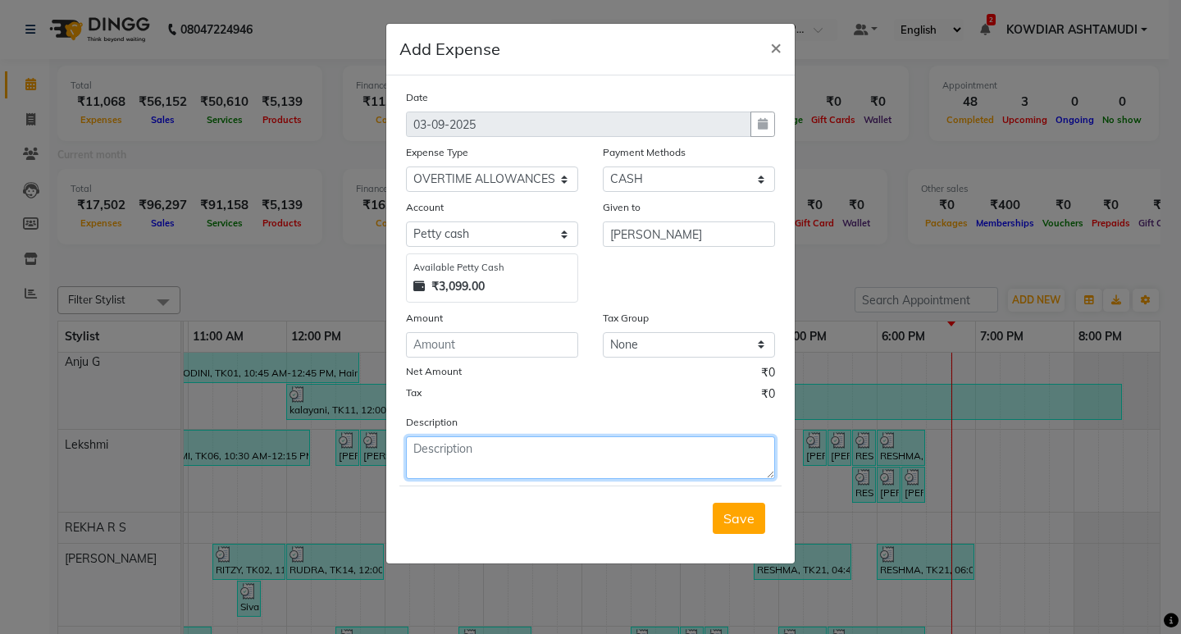
click at [516, 453] on textarea at bounding box center [590, 457] width 369 height 43
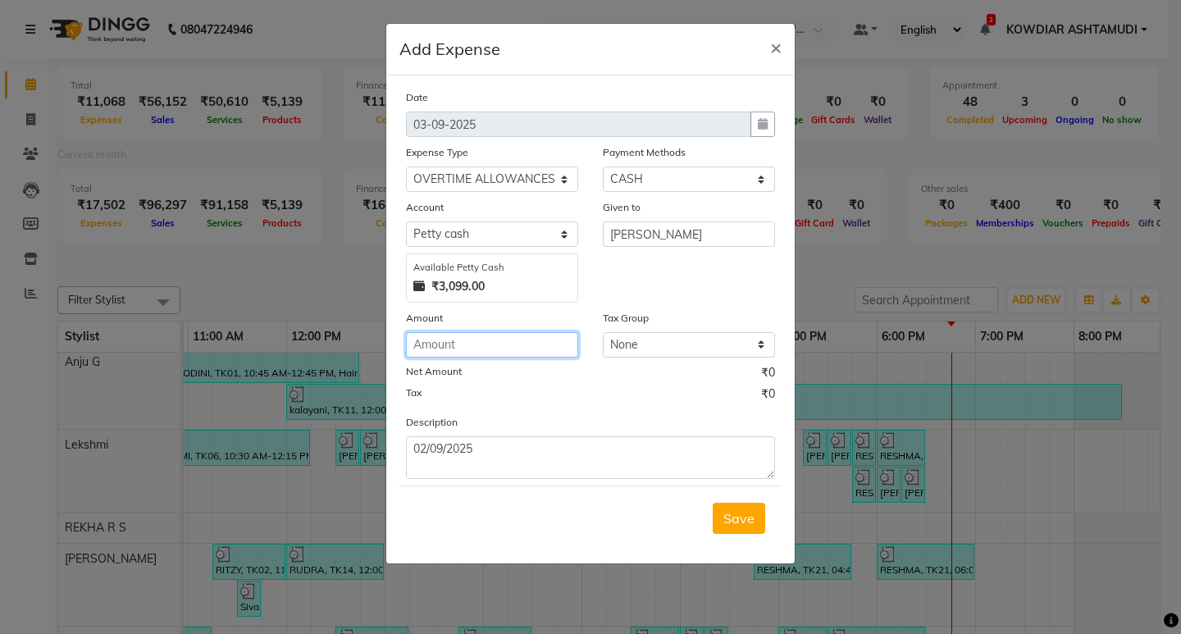
click at [472, 350] on input "number" at bounding box center [492, 344] width 172 height 25
click at [589, 403] on div "Tax ₹0" at bounding box center [590, 395] width 369 height 21
click at [755, 516] on button "Save" at bounding box center [738, 518] width 52 height 31
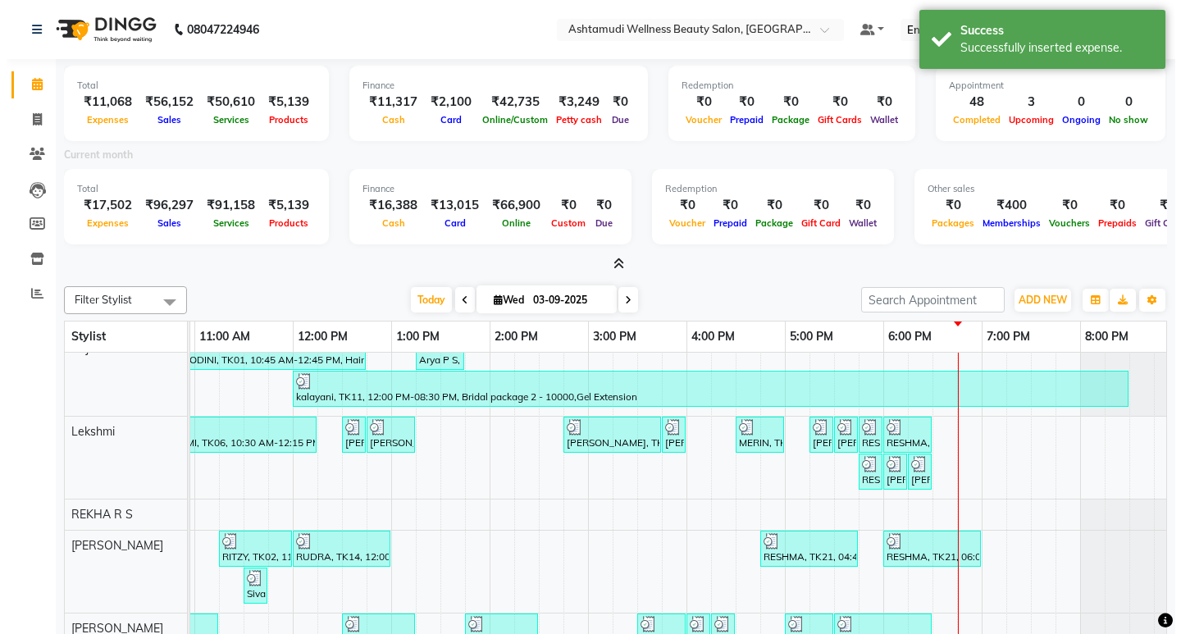
scroll to position [353, 0]
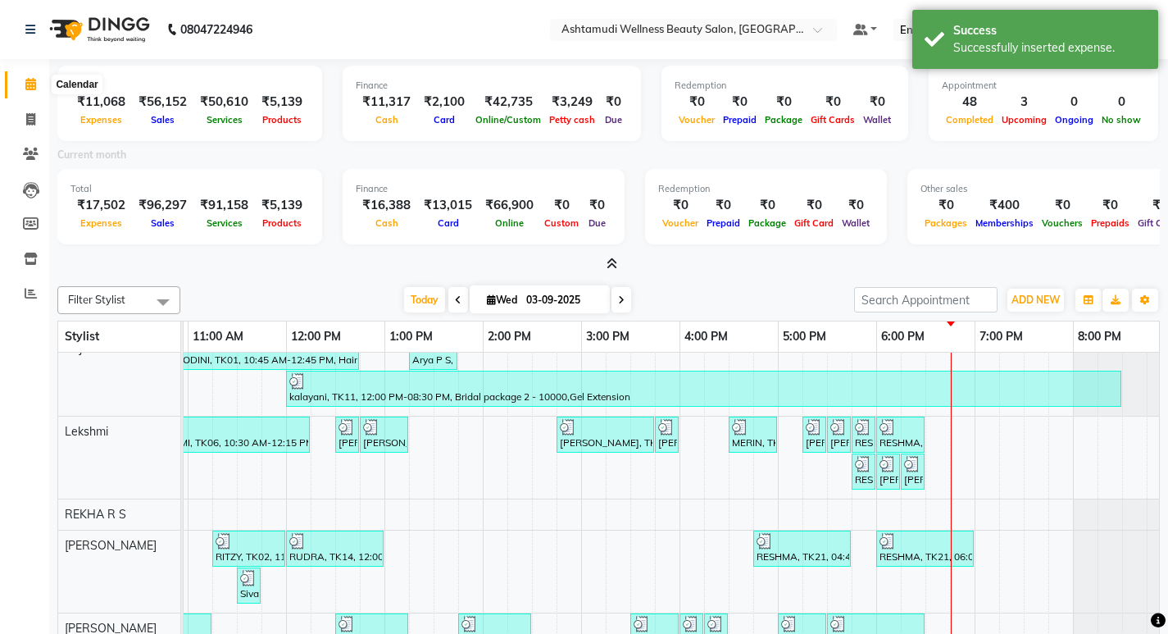
click at [26, 78] on icon at bounding box center [30, 84] width 11 height 12
click at [421, 297] on span "Today" at bounding box center [424, 299] width 41 height 25
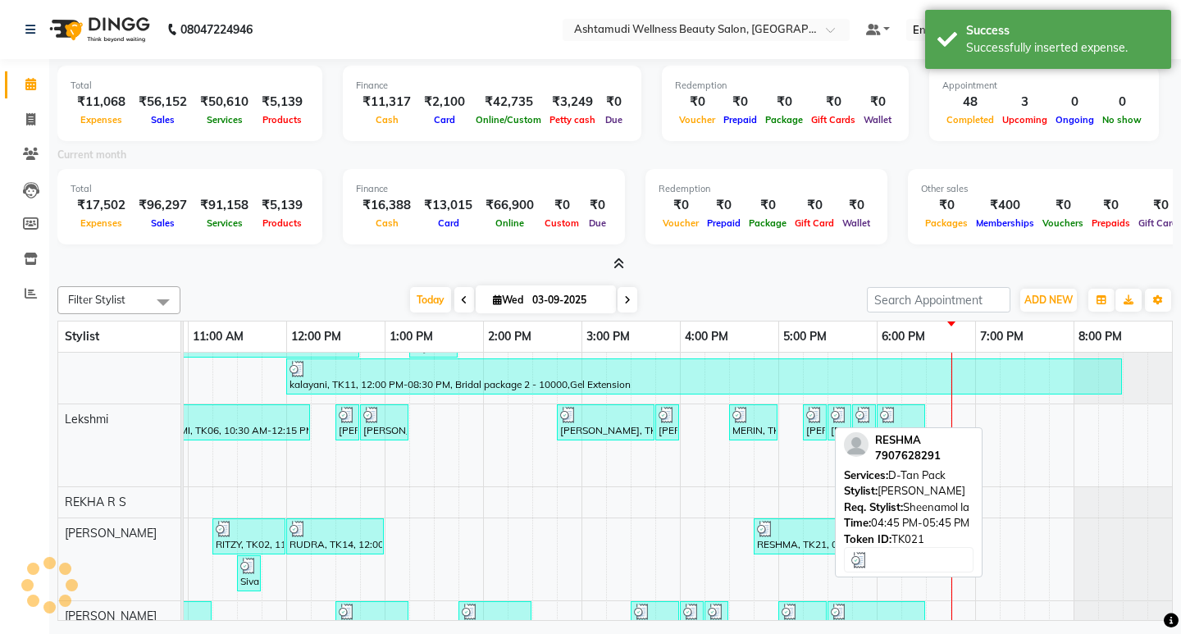
scroll to position [460, 0]
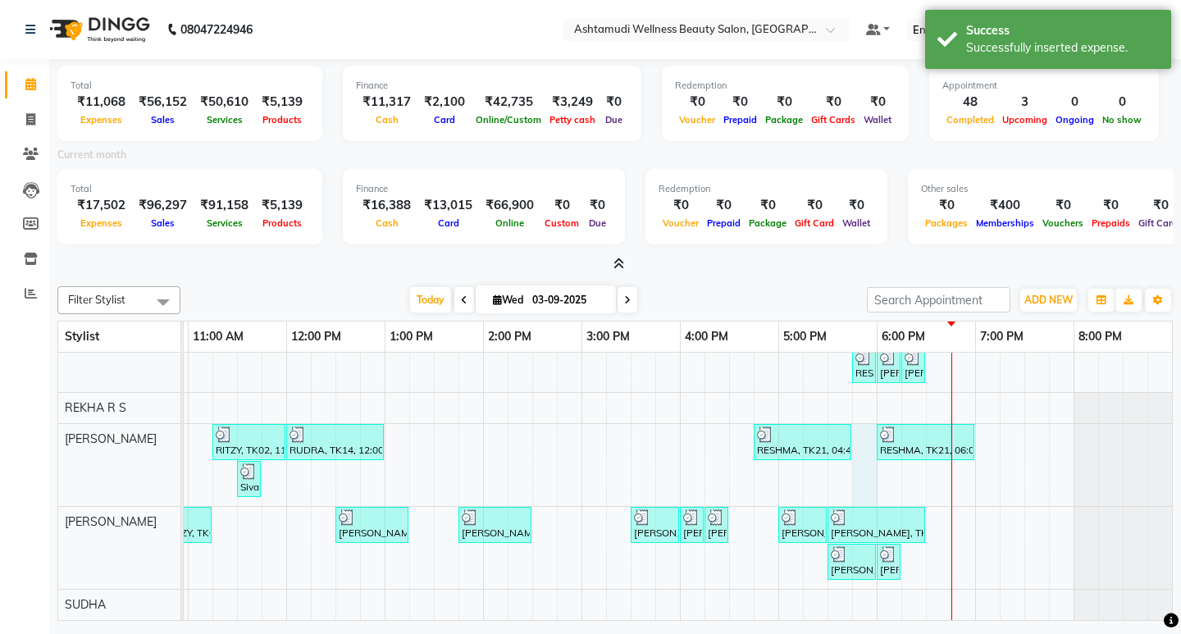
click at [865, 438] on div "[PERSON_NAME], TK07, 11:00 AM-12:30 PM, ROOT TOUCH UP (AMONIA FREE) CROWN PORTI…" at bounding box center [532, 262] width 1279 height 715
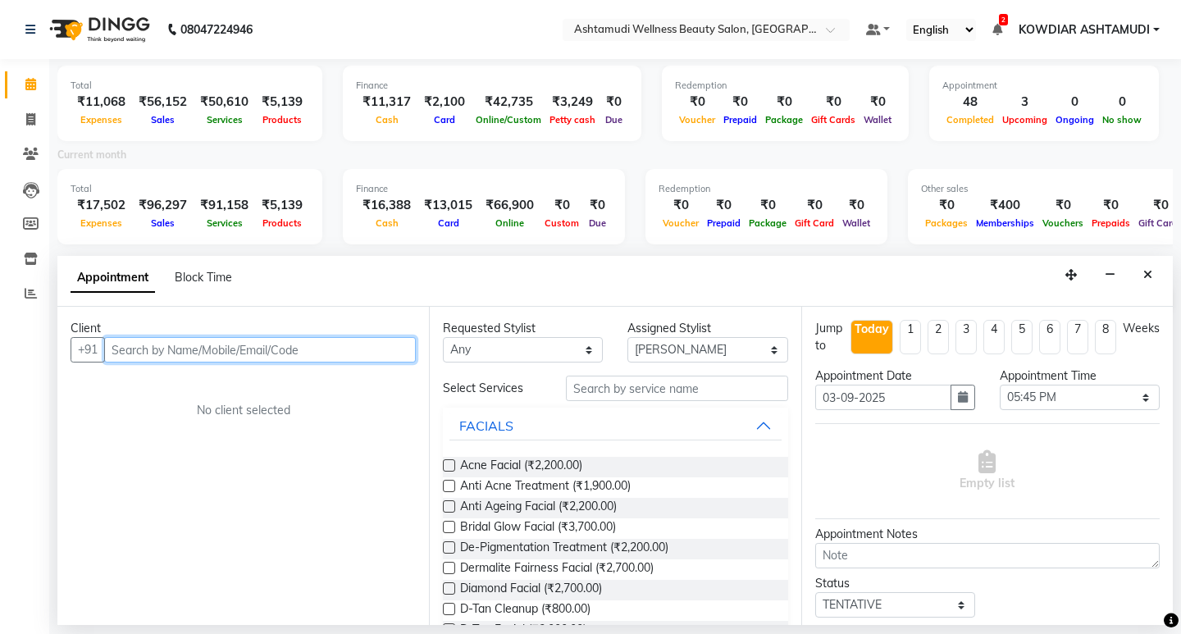
click at [330, 350] on input "text" at bounding box center [260, 349] width 312 height 25
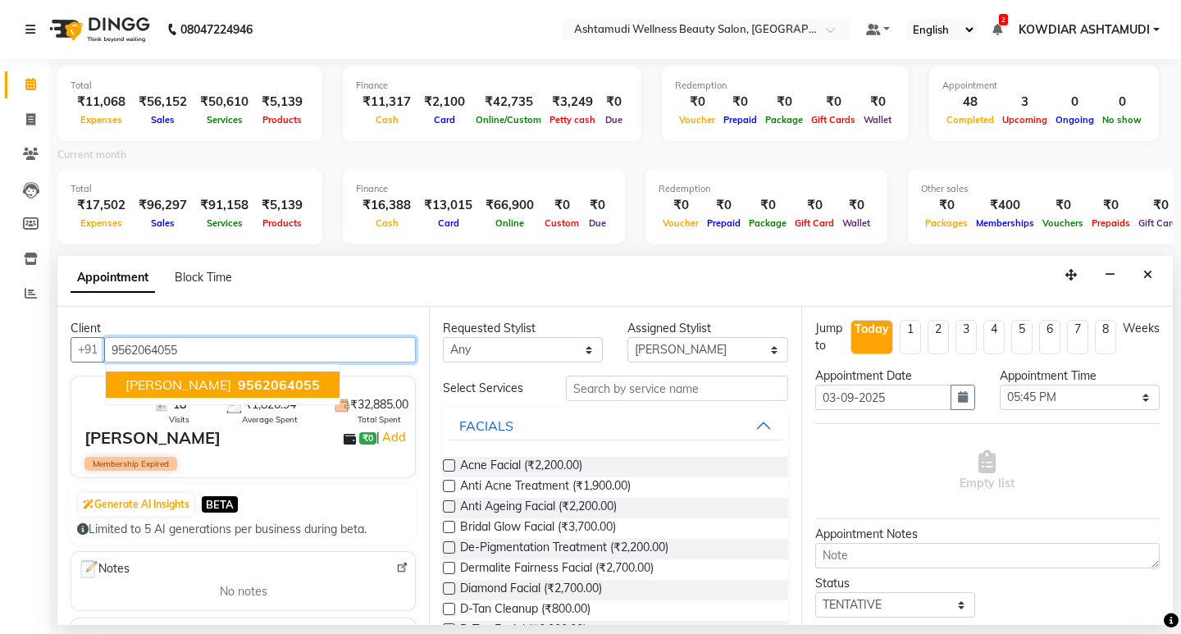
click at [294, 380] on span "9562064055" at bounding box center [279, 384] width 82 height 16
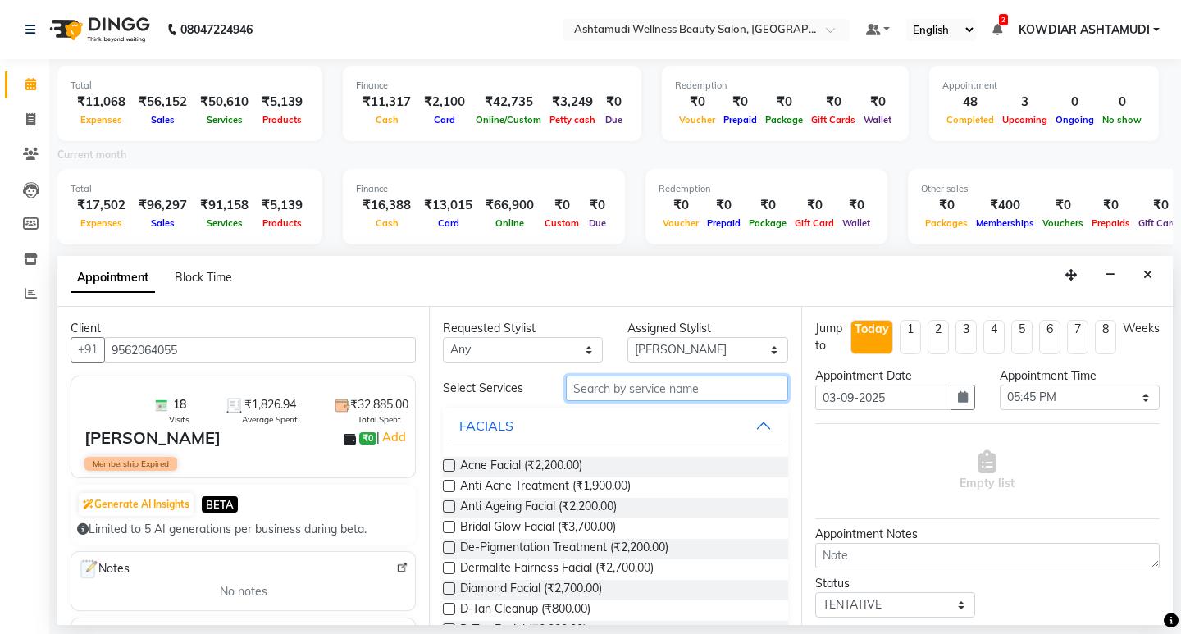
click at [594, 390] on input "text" at bounding box center [676, 387] width 221 height 25
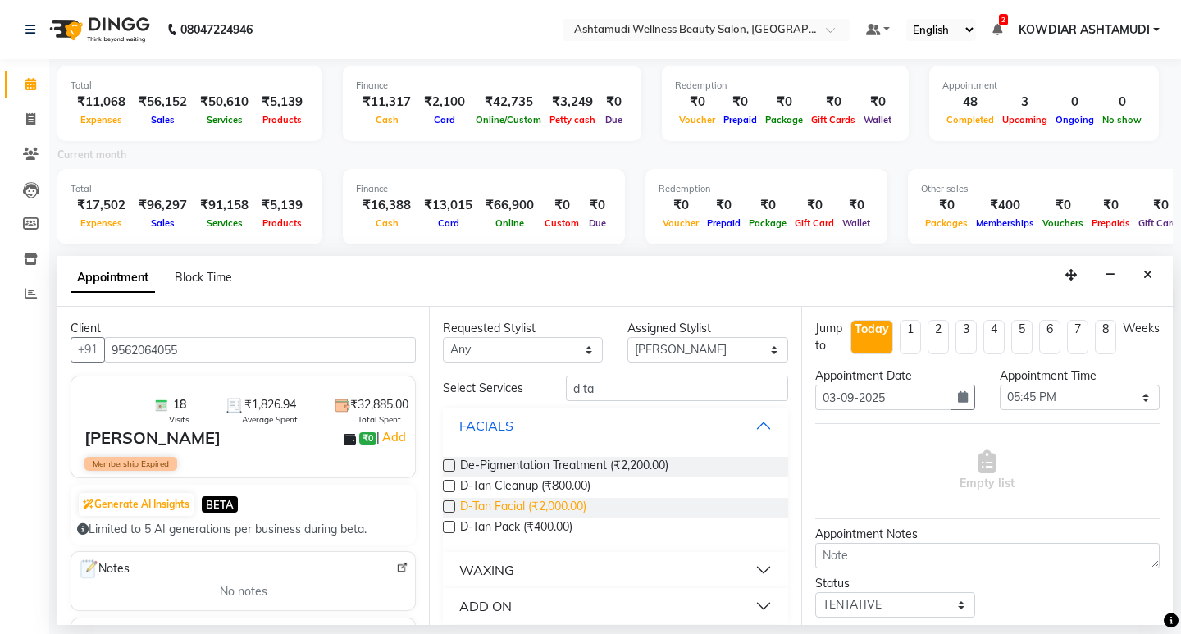
click at [551, 509] on span "D-Tan Facial (₹2,000.00)" at bounding box center [523, 508] width 126 height 20
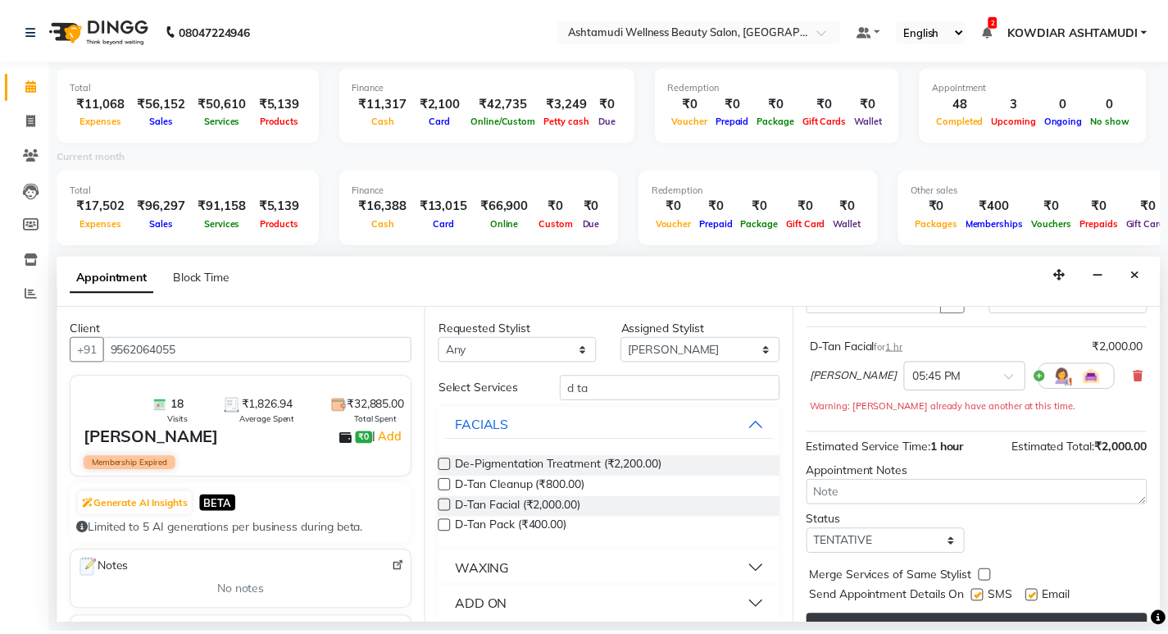
scroll to position [130, 0]
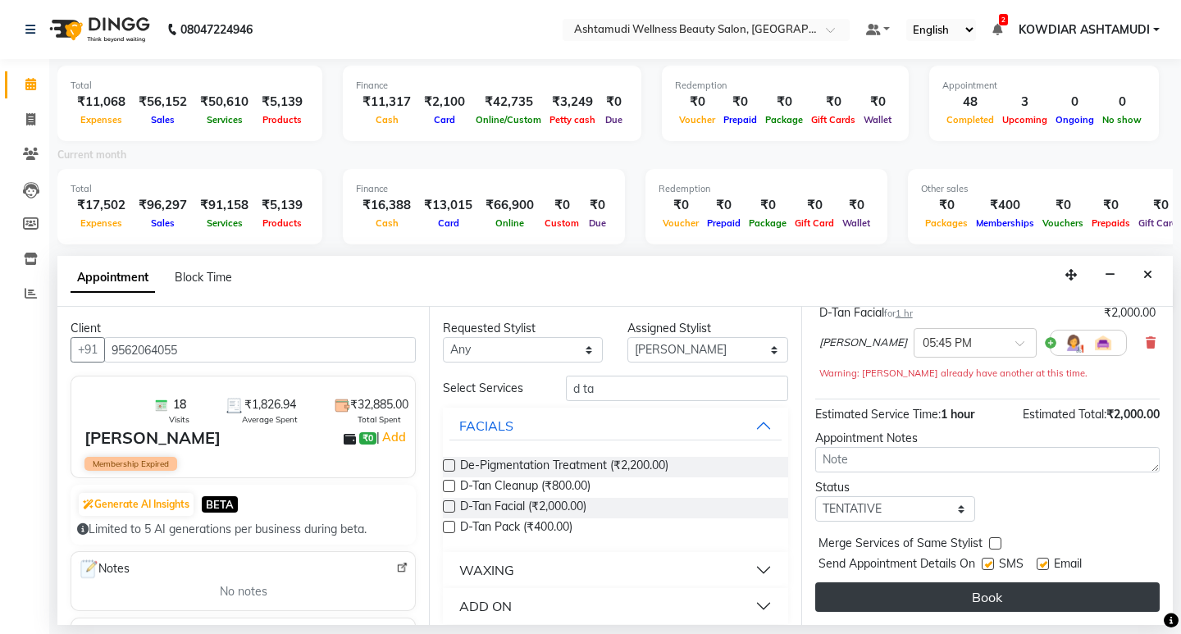
click at [879, 600] on button "Book" at bounding box center [987, 597] width 344 height 30
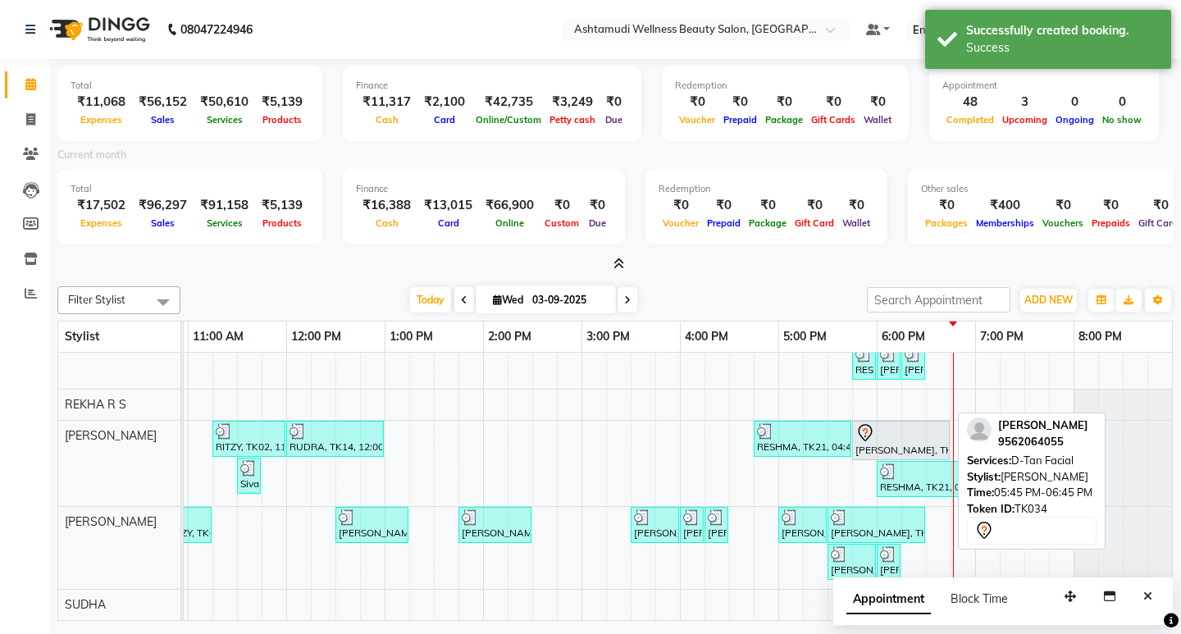
click at [909, 430] on div at bounding box center [900, 433] width 91 height 20
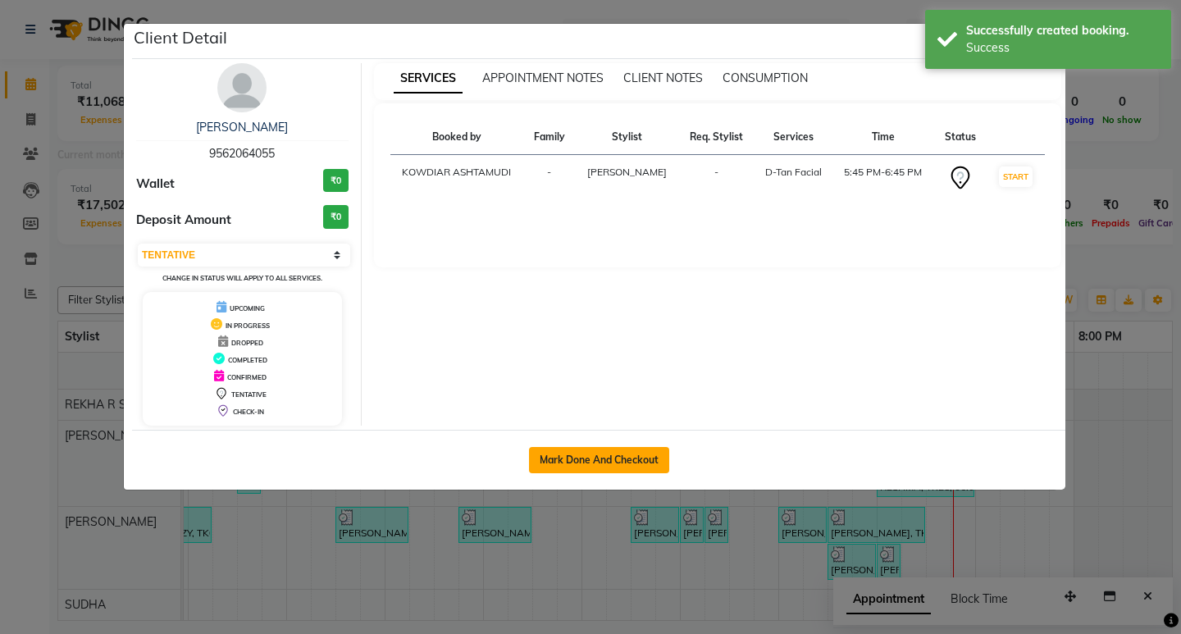
click at [594, 456] on button "Mark Done And Checkout" at bounding box center [599, 460] width 140 height 26
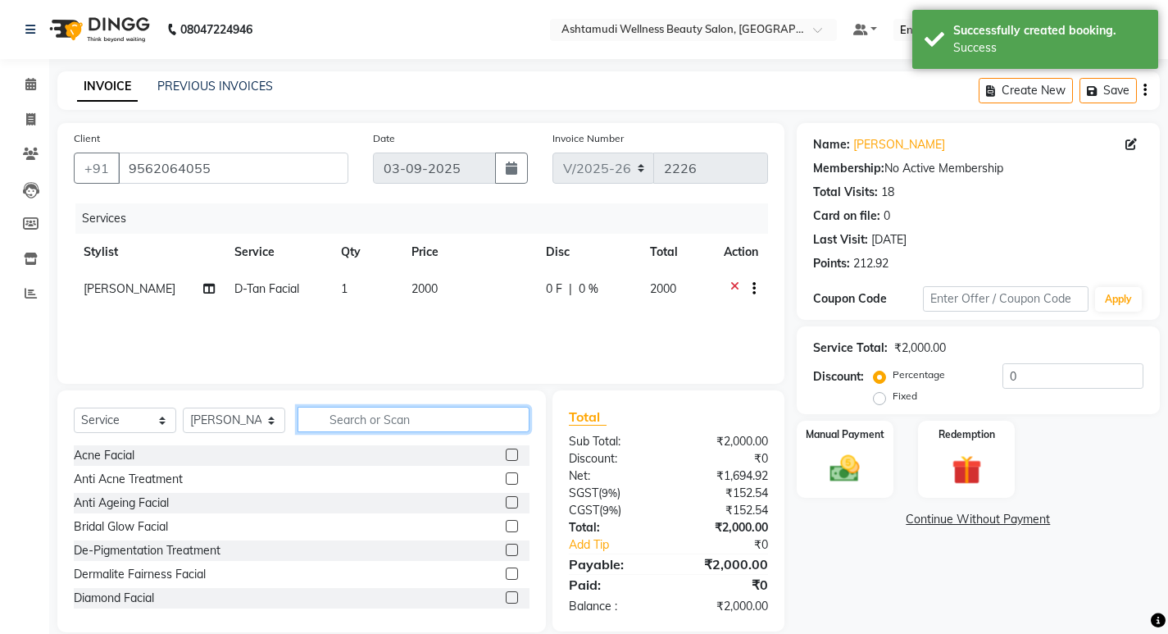
click at [348, 426] on input "text" at bounding box center [414, 419] width 232 height 25
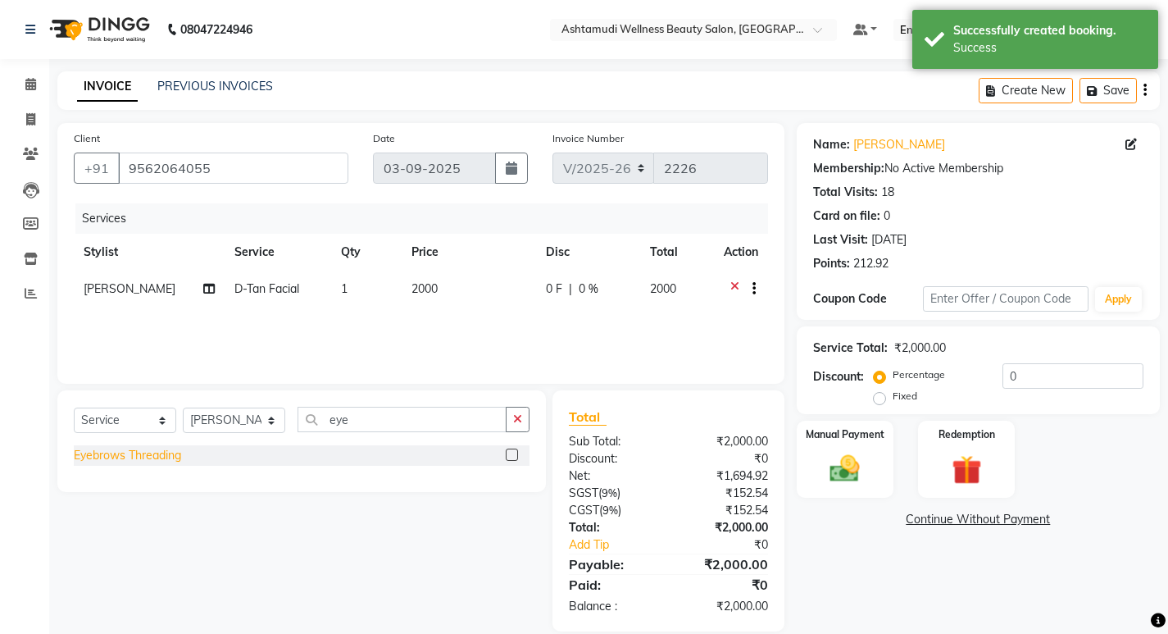
click at [169, 462] on div "Eyebrows Threading" at bounding box center [127, 455] width 107 height 17
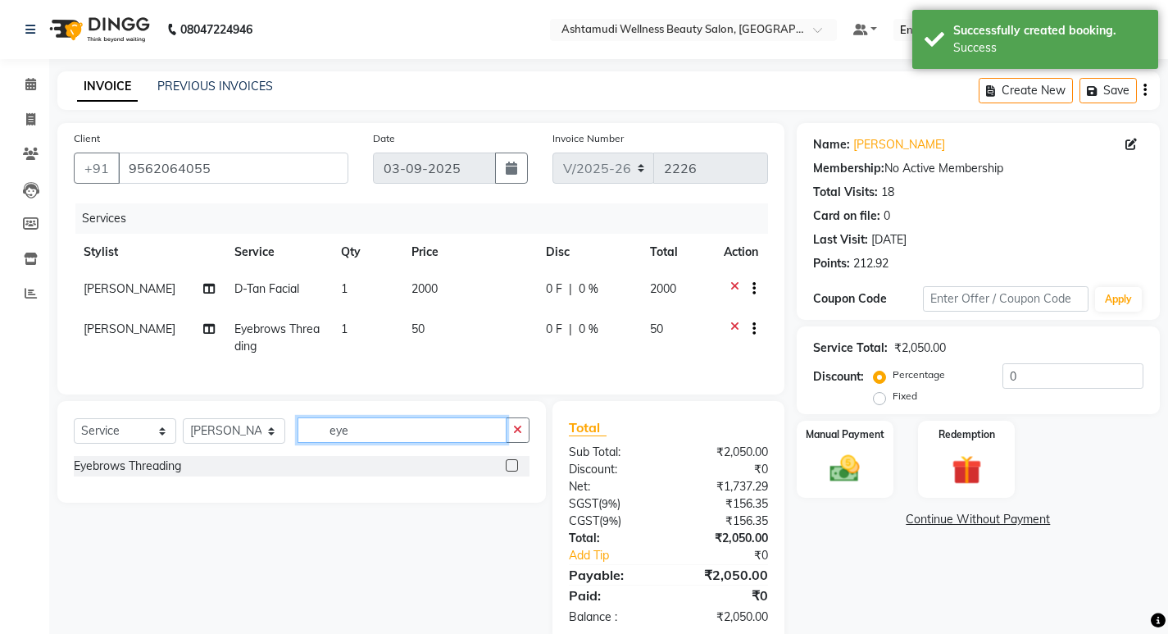
click at [387, 443] on input "eye" at bounding box center [402, 429] width 209 height 25
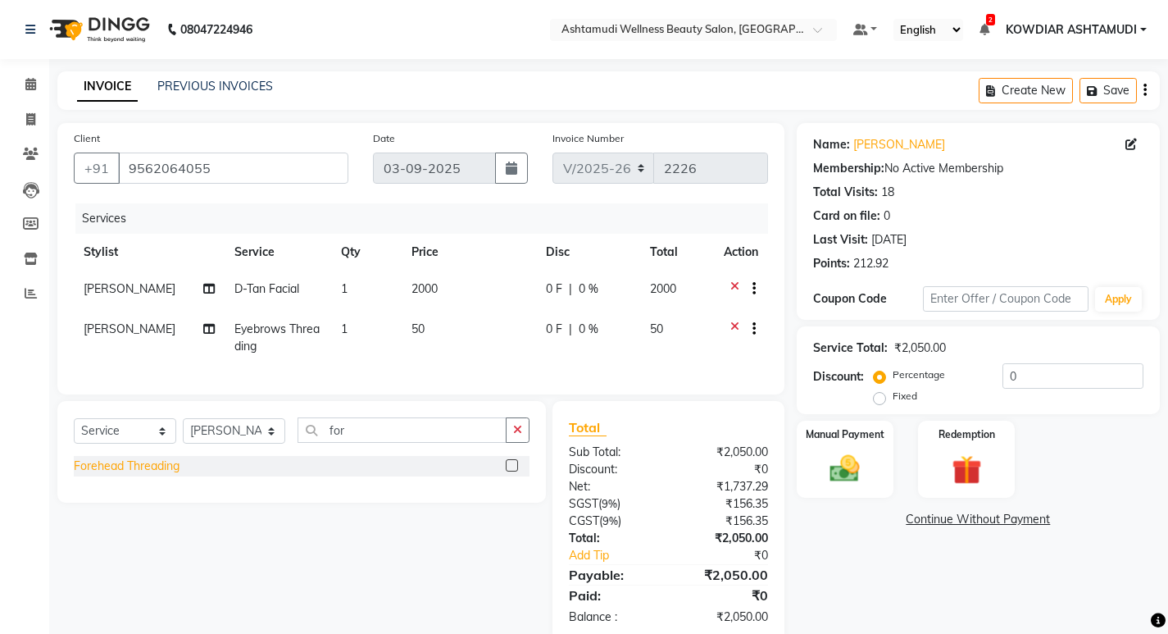
click at [125, 475] on div "Forehead Threading" at bounding box center [127, 465] width 106 height 17
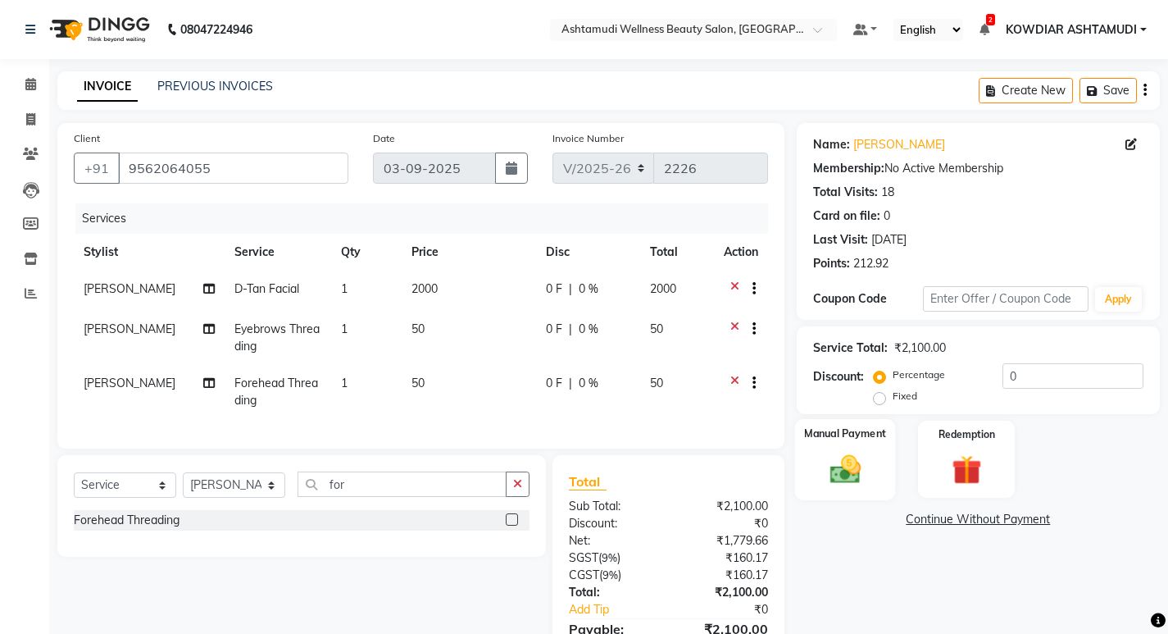
click at [838, 470] on img at bounding box center [845, 468] width 50 height 35
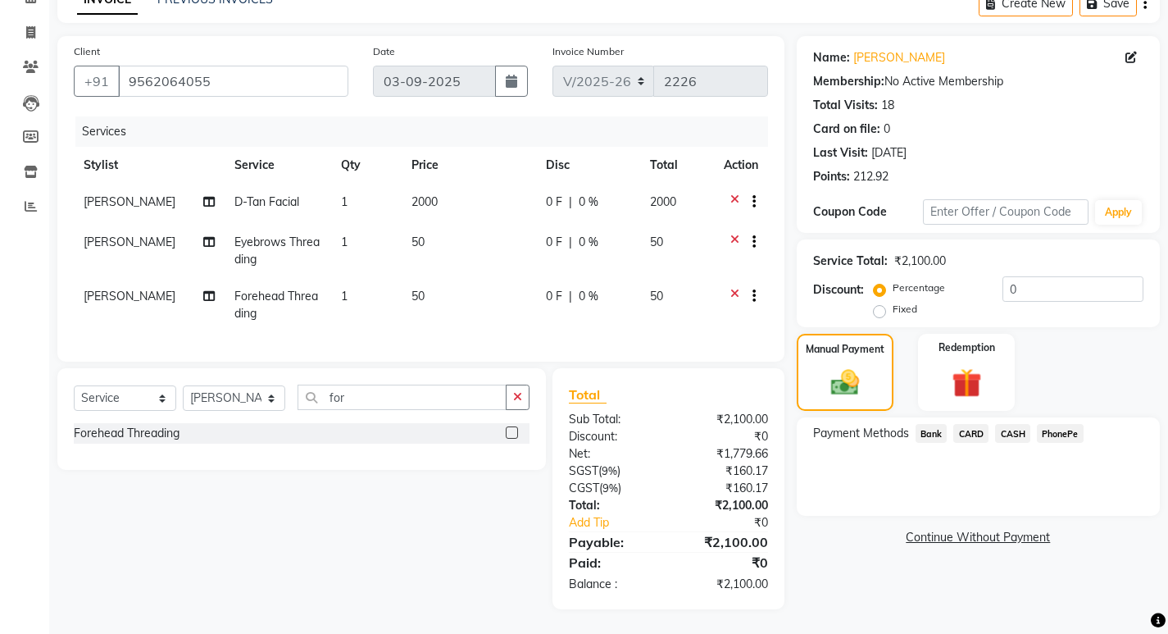
scroll to position [99, 0]
click at [232, 68] on input "9562064055" at bounding box center [233, 81] width 230 height 31
click at [1002, 424] on span "CASH" at bounding box center [1012, 433] width 35 height 19
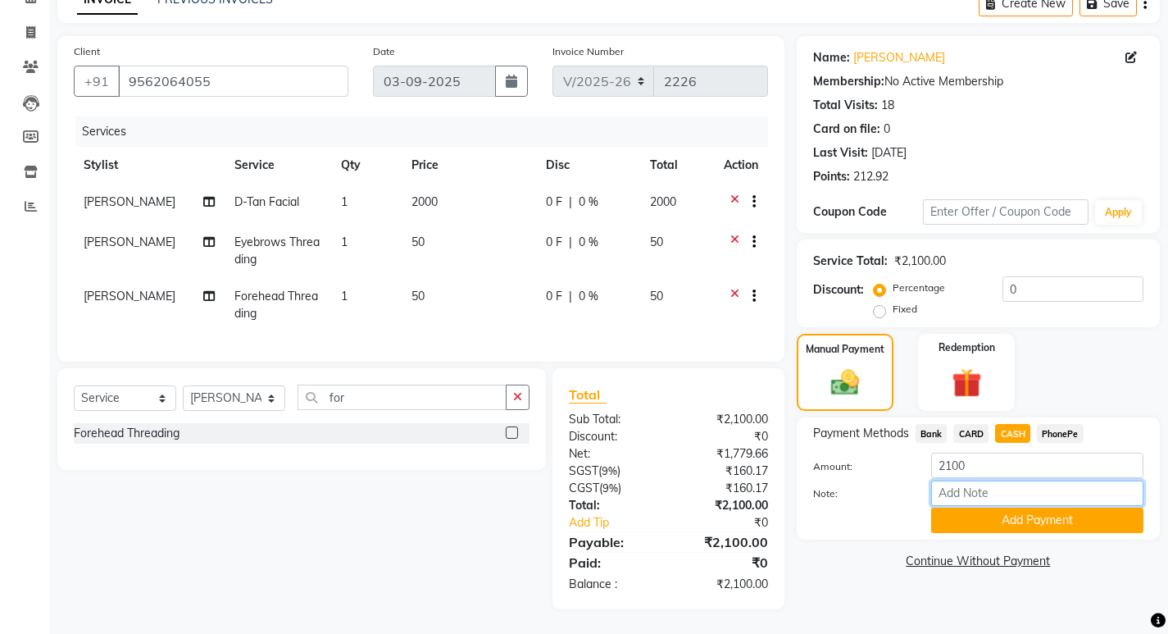
click at [998, 485] on input "Note:" at bounding box center [1037, 492] width 212 height 25
click at [1014, 507] on button "Add Payment" at bounding box center [1037, 519] width 212 height 25
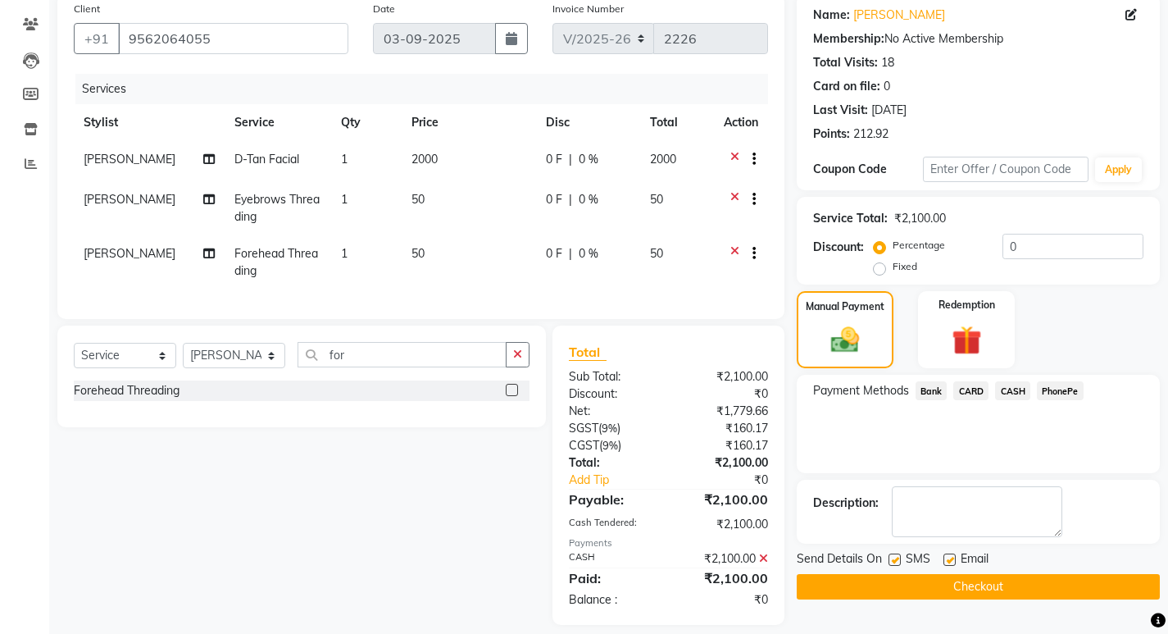
scroll to position [157, 0]
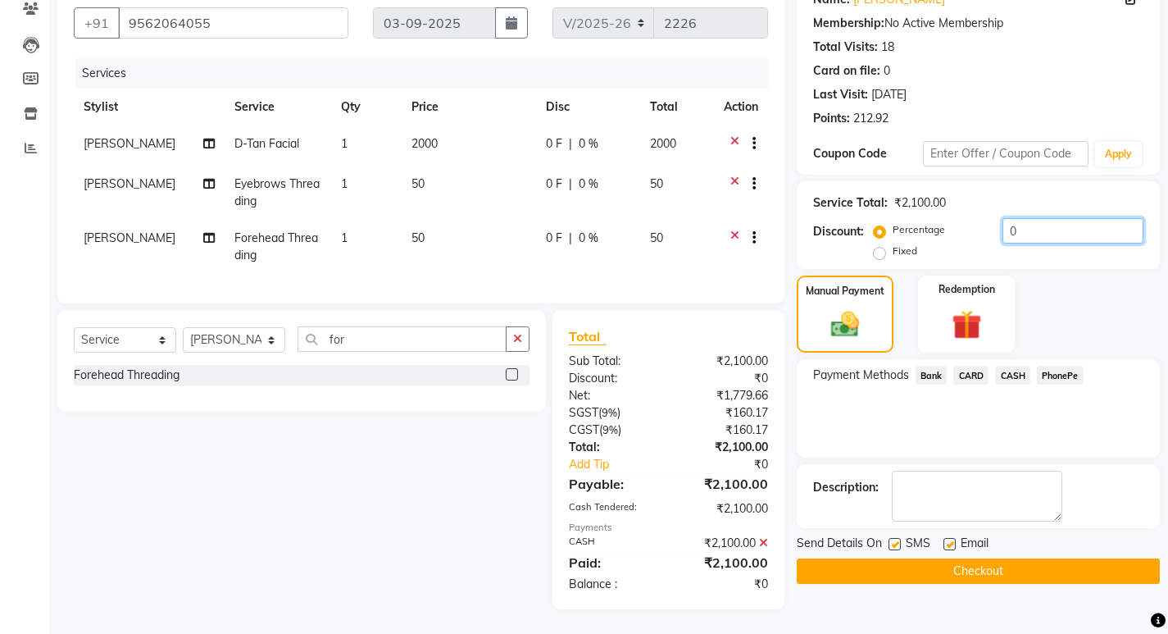
click at [1022, 218] on input "0" at bounding box center [1073, 230] width 141 height 25
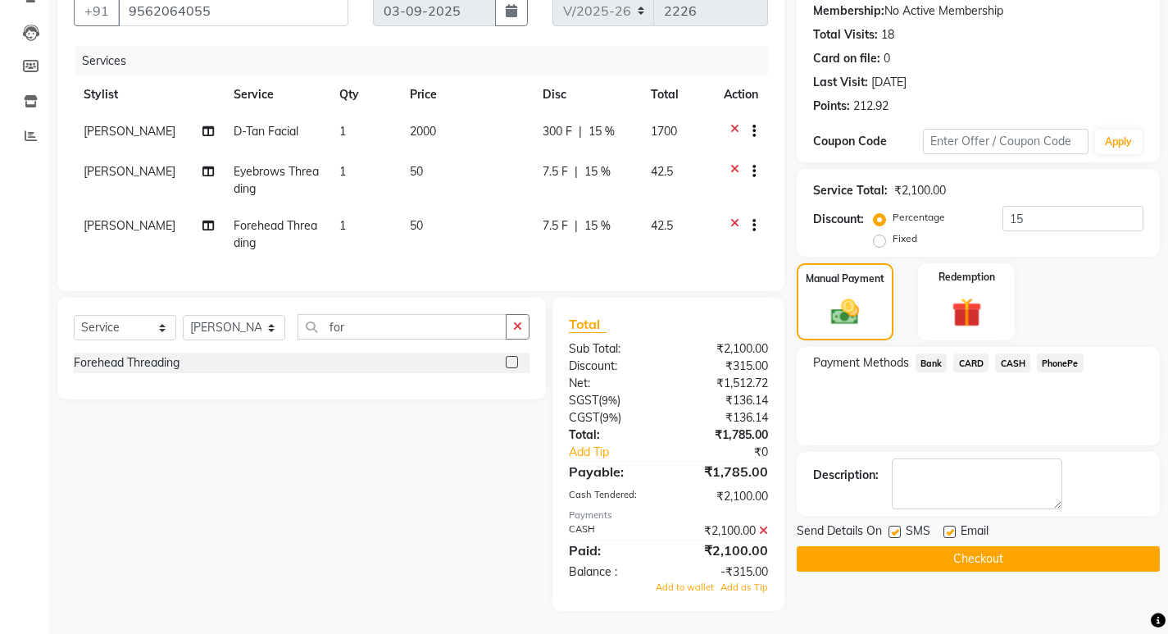
click at [762, 536] on icon at bounding box center [763, 530] width 9 height 11
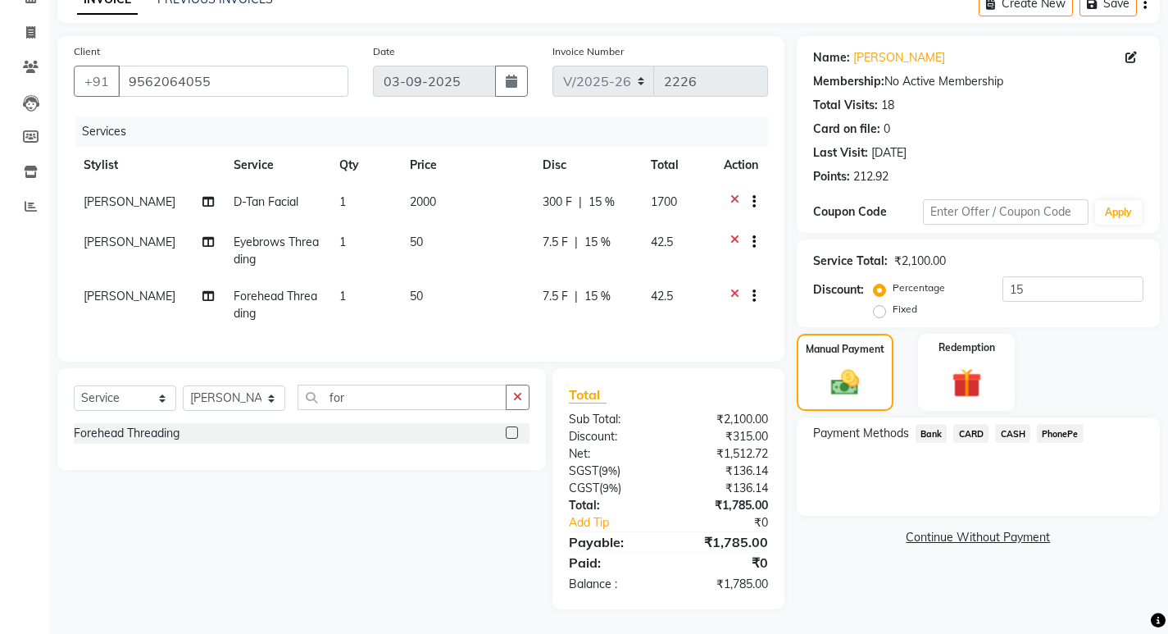
scroll to position [99, 0]
click at [134, 405] on select "Select Service Product Membership Package Voucher Prepaid Gift Card" at bounding box center [125, 397] width 102 height 25
click at [74, 385] on select "Select Service Product Membership Package Voucher Prepaid Gift Card" at bounding box center [125, 397] width 102 height 25
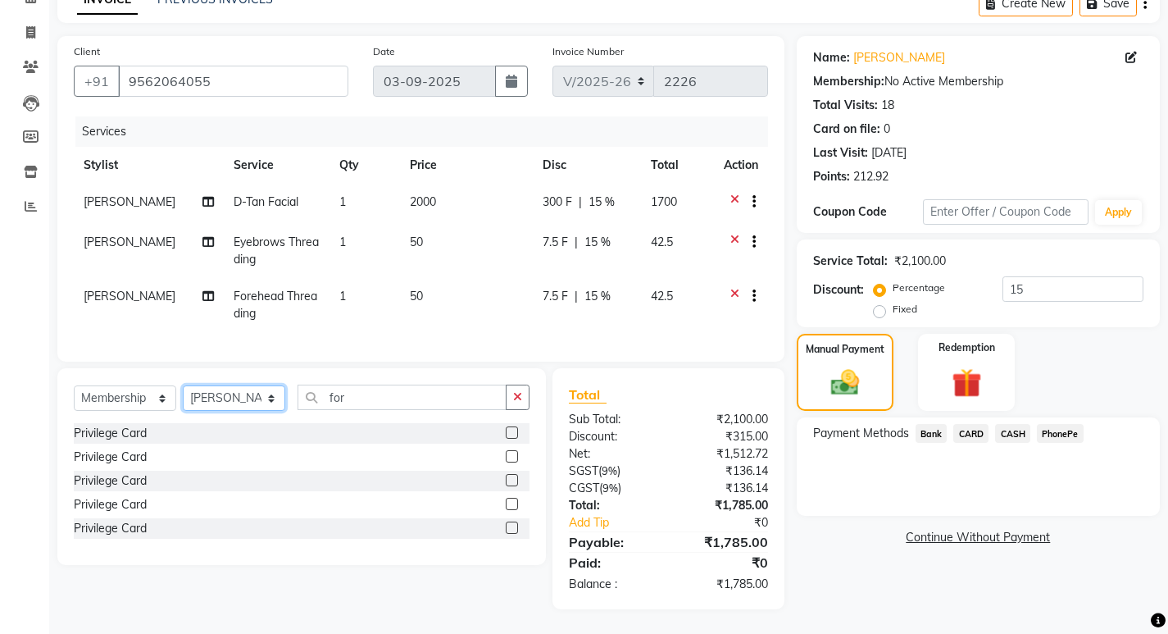
click at [242, 391] on select "Select Stylist [PERSON_NAME] Anju G KOWDIAR ASHTAMUDI [PERSON_NAME] R S [PERSON…" at bounding box center [234, 397] width 102 height 25
click at [183, 385] on select "Select Stylist [PERSON_NAME] Anju G KOWDIAR ASHTAMUDI [PERSON_NAME] R S [PERSON…" at bounding box center [234, 397] width 102 height 25
click at [134, 429] on div "Privilege Card" at bounding box center [110, 433] width 73 height 17
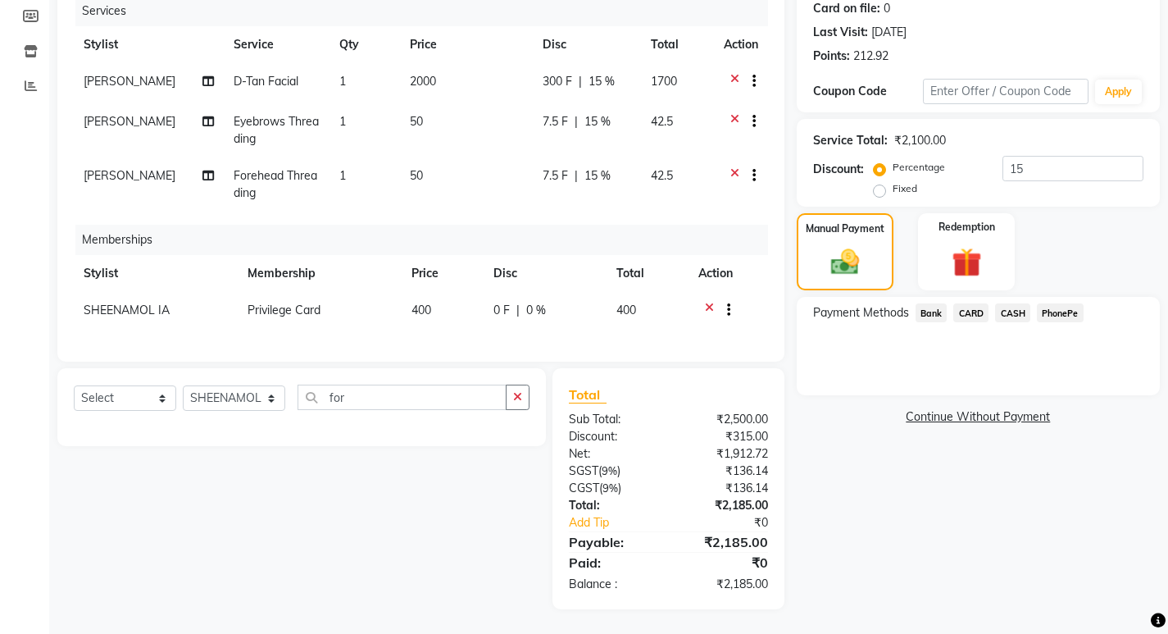
scroll to position [220, 0]
click at [965, 303] on span "CARD" at bounding box center [971, 312] width 35 height 19
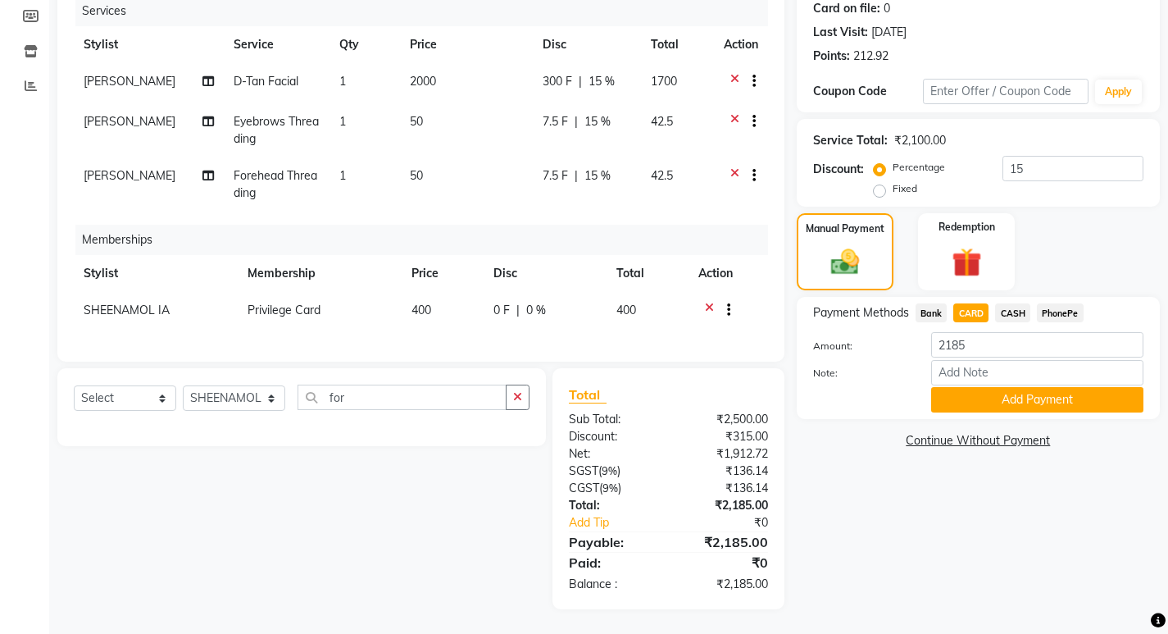
click at [1001, 303] on span "CASH" at bounding box center [1012, 312] width 35 height 19
click at [1002, 360] on input "Note:" at bounding box center [1037, 372] width 212 height 25
click at [1020, 389] on button "Add Payment" at bounding box center [1037, 399] width 212 height 25
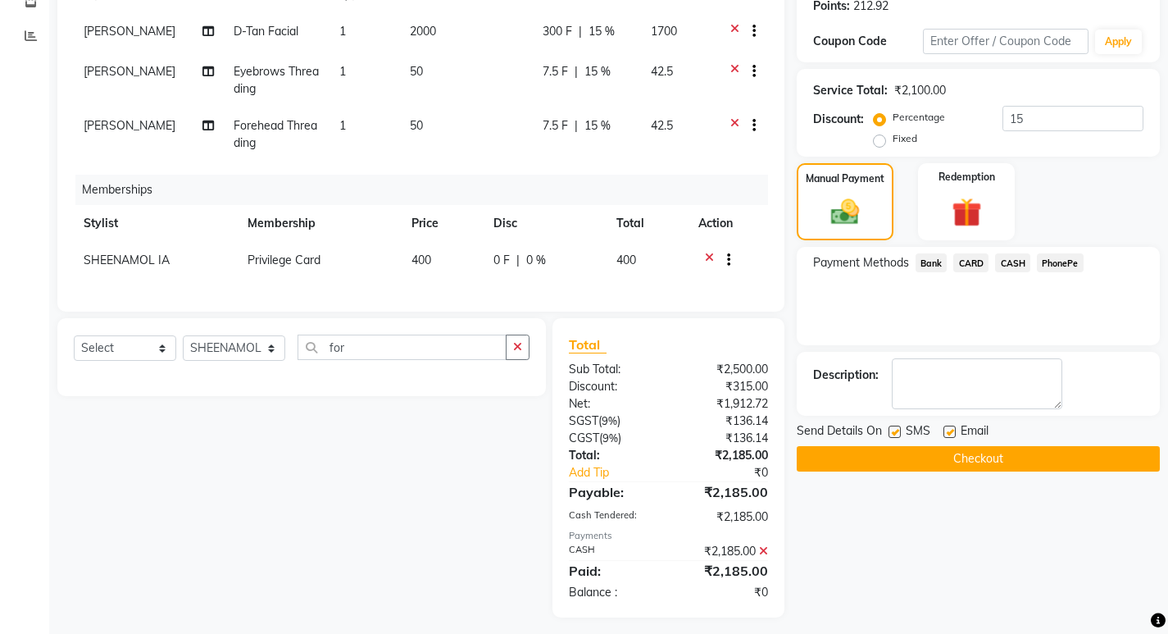
scroll to position [278, 0]
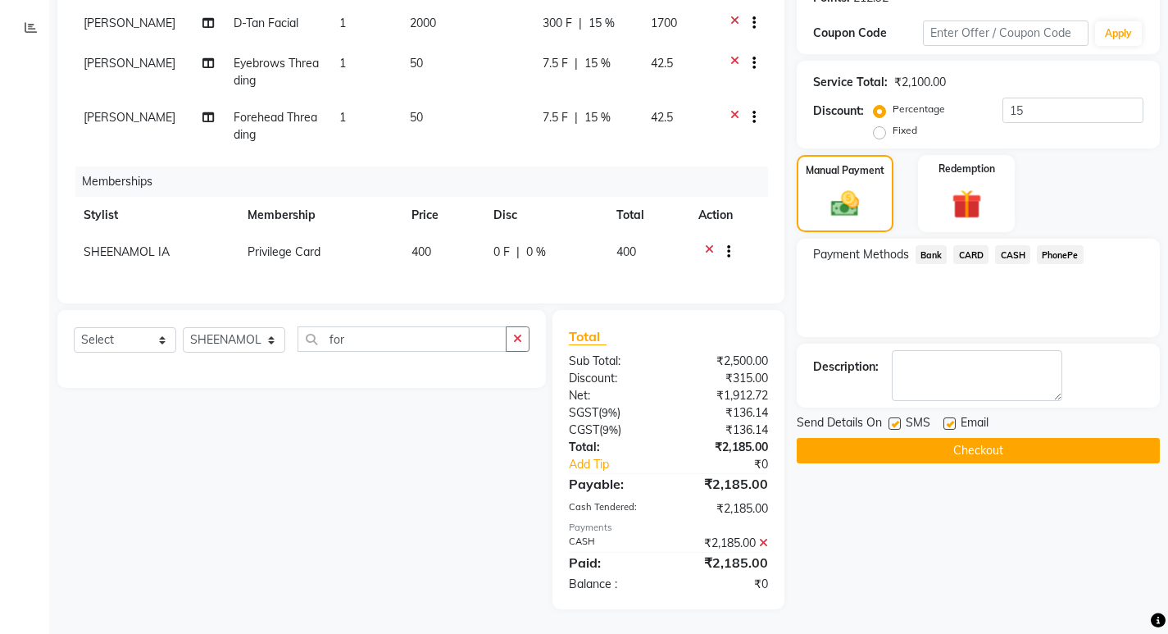
click at [899, 417] on label at bounding box center [895, 423] width 12 height 12
click at [899, 419] on input "checkbox" at bounding box center [894, 424] width 11 height 11
click at [945, 417] on label at bounding box center [950, 423] width 12 height 12
click at [945, 419] on input "checkbox" at bounding box center [949, 424] width 11 height 11
click at [949, 445] on button "Checkout" at bounding box center [978, 450] width 363 height 25
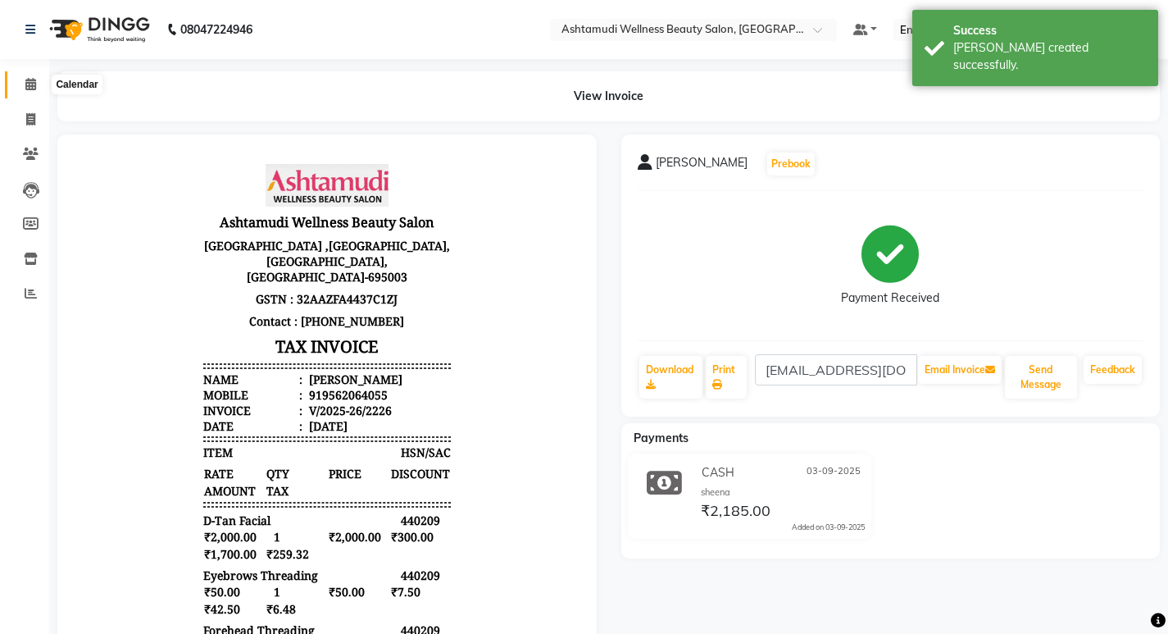
click at [31, 84] on icon at bounding box center [30, 84] width 11 height 12
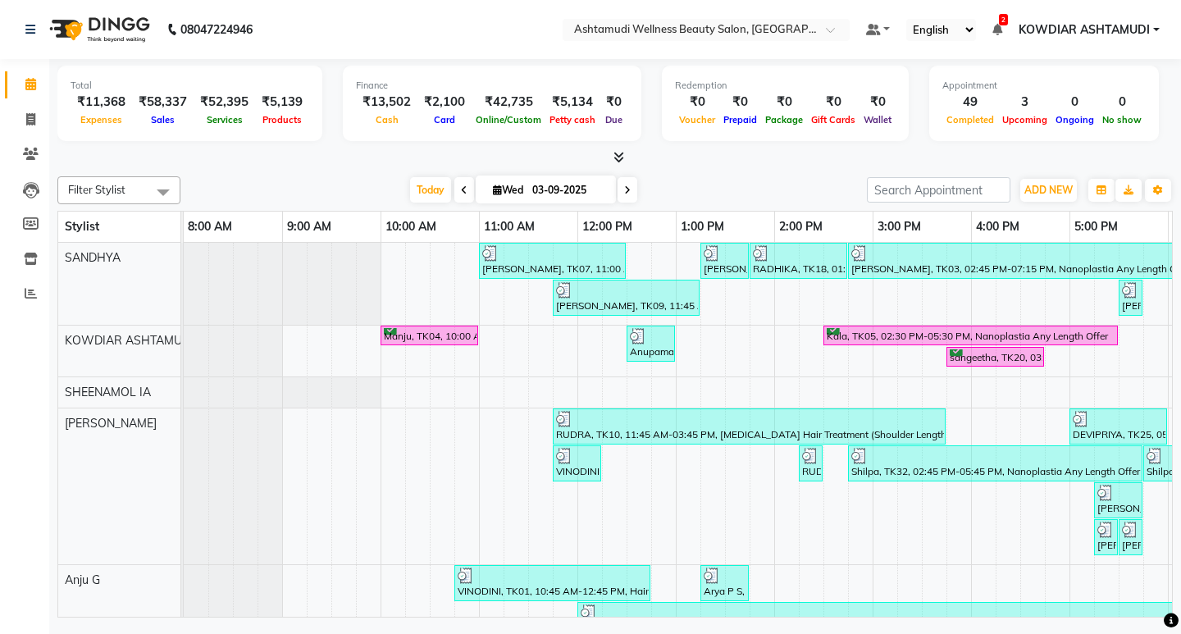
click at [301, 39] on nav "08047224946 Select Location × Ashtamudi Wellness Beauty Salon, Kowdiar Default …" at bounding box center [590, 29] width 1181 height 59
click at [34, 122] on icon at bounding box center [30, 119] width 9 height 12
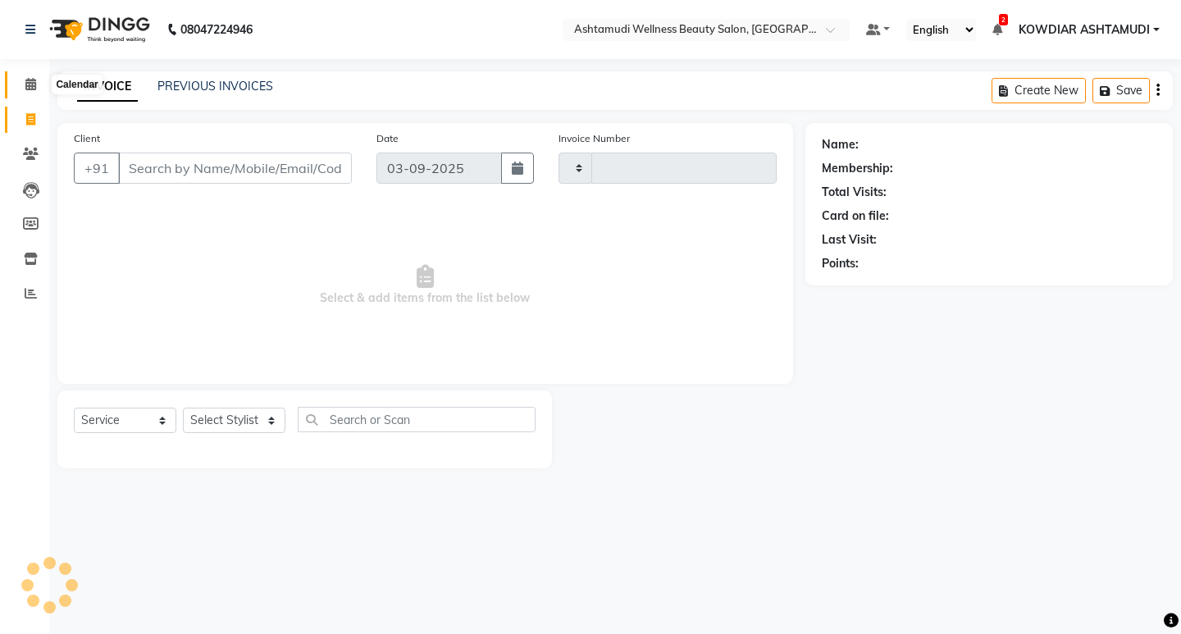
click at [39, 84] on span at bounding box center [30, 84] width 29 height 19
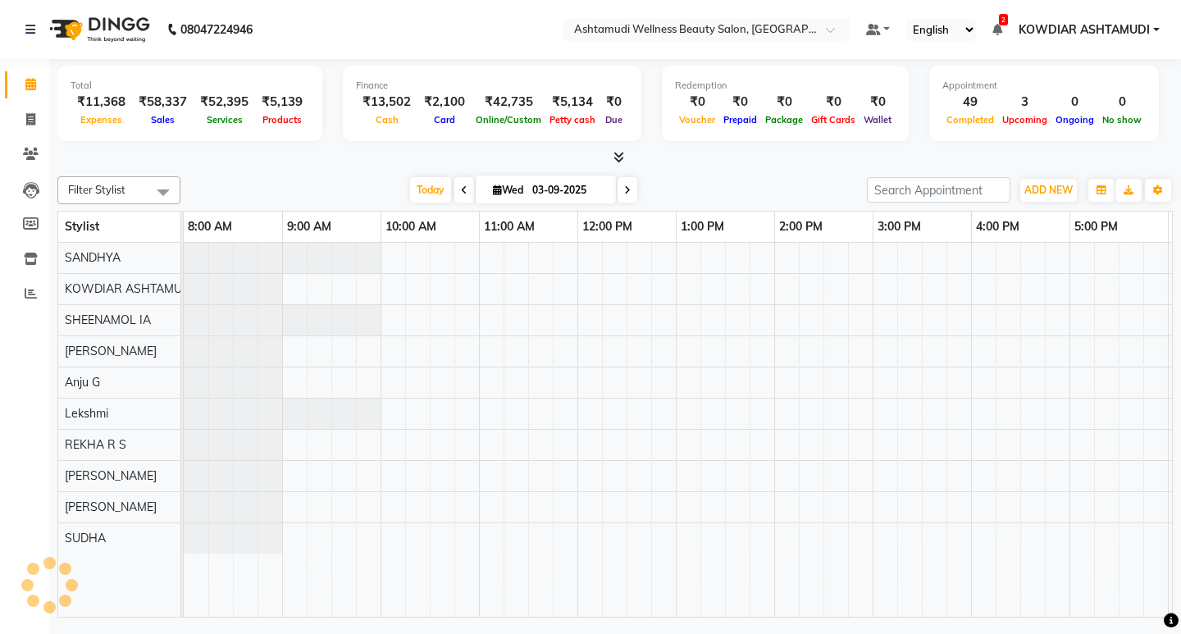
click at [290, 46] on nav "08047224946 Select Location × Ashtamudi Wellness Beauty Salon, Kowdiar Default …" at bounding box center [590, 29] width 1181 height 59
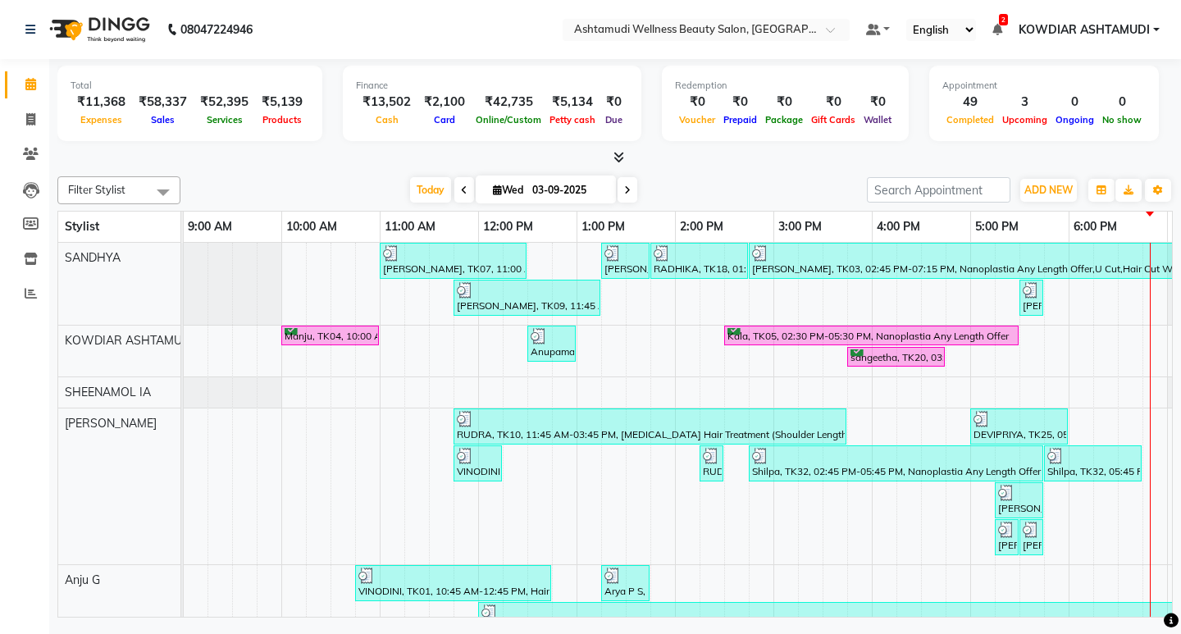
scroll to position [0, 130]
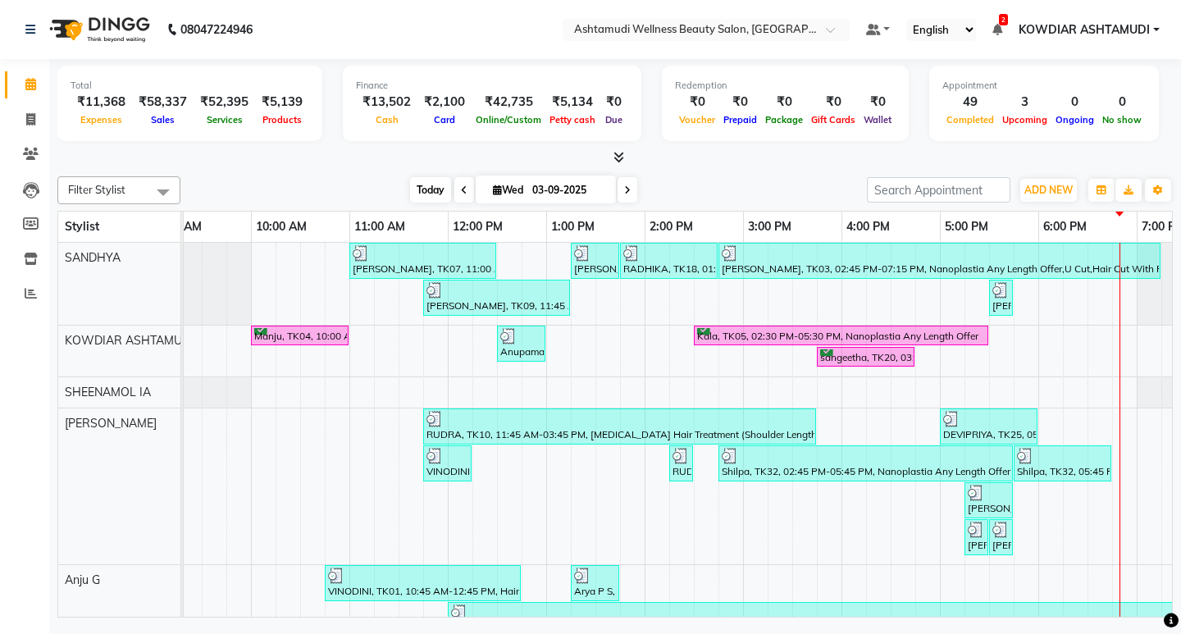
click at [440, 193] on span "Today" at bounding box center [430, 189] width 41 height 25
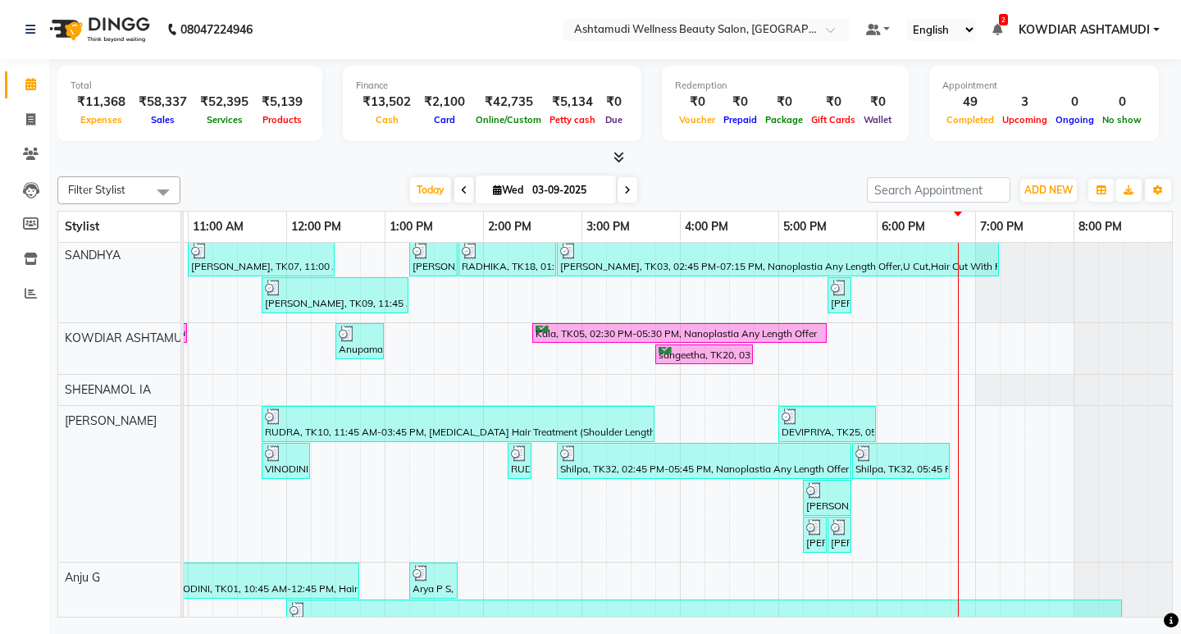
scroll to position [0, 0]
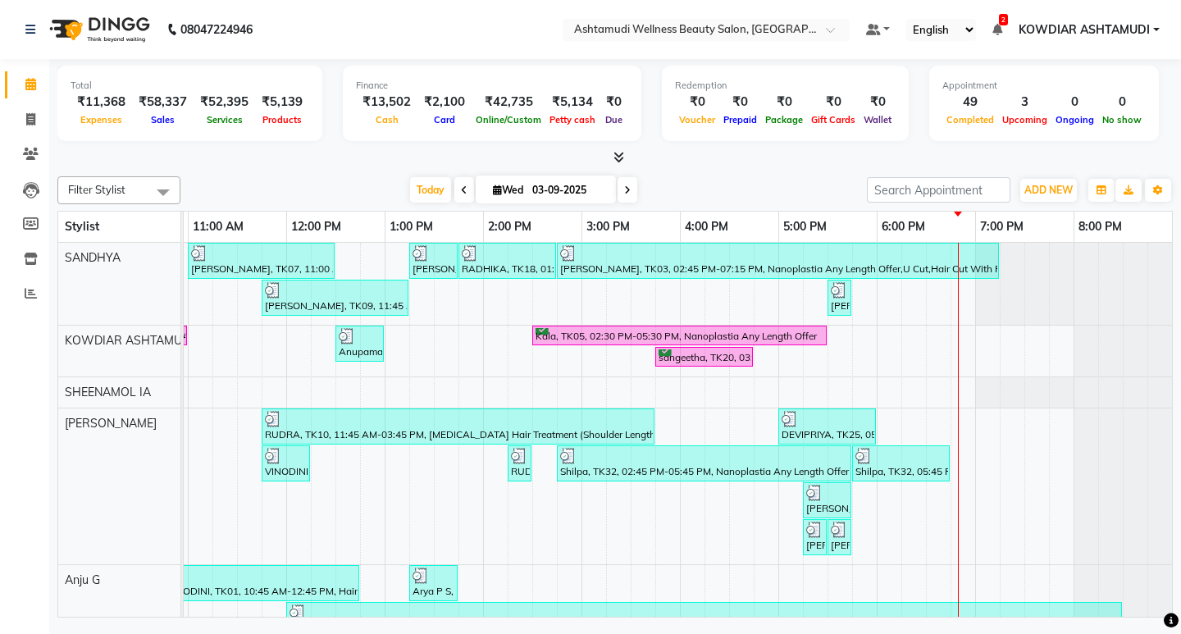
click at [731, 185] on div "[DATE] [DATE]" at bounding box center [524, 190] width 670 height 25
click at [21, 94] on link "Calendar" at bounding box center [24, 84] width 39 height 27
click at [29, 116] on icon at bounding box center [30, 119] width 9 height 12
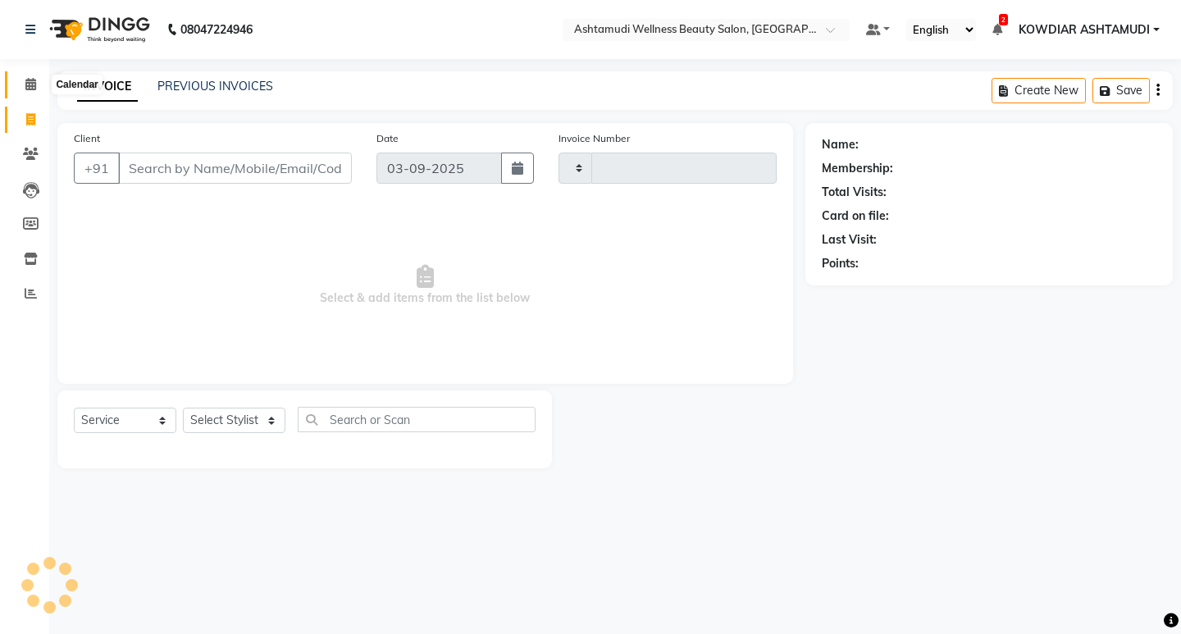
click at [32, 86] on icon at bounding box center [30, 84] width 11 height 12
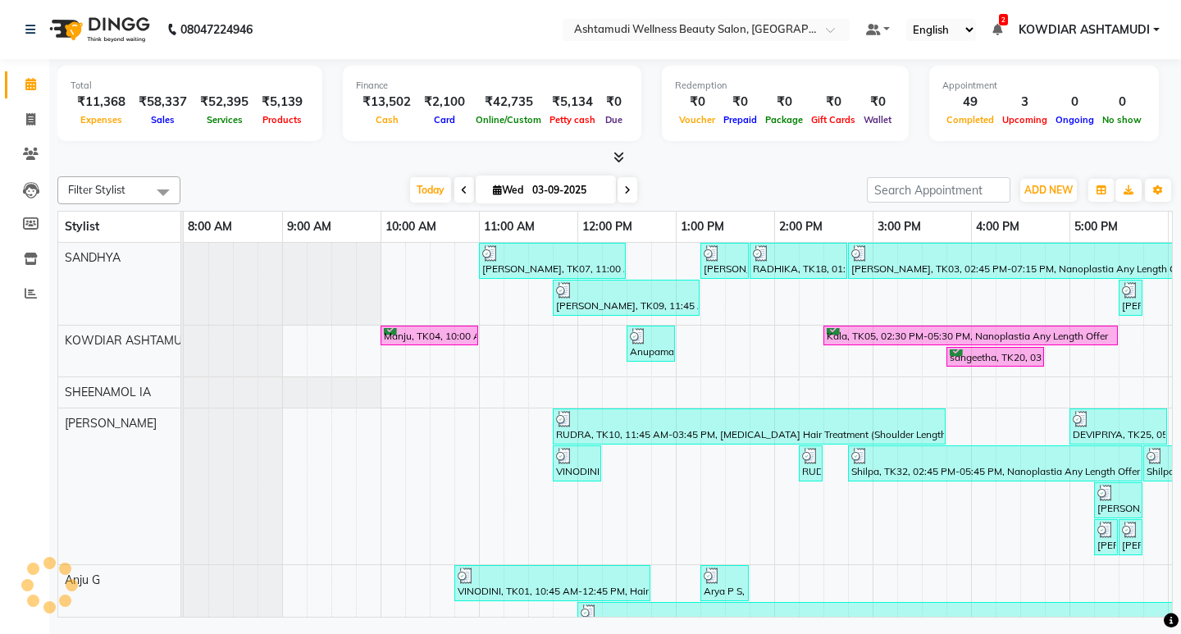
click at [375, 44] on nav "08047224946 Select Location × Ashtamudi Wellness Beauty Salon, Kowdiar Default …" at bounding box center [590, 29] width 1181 height 59
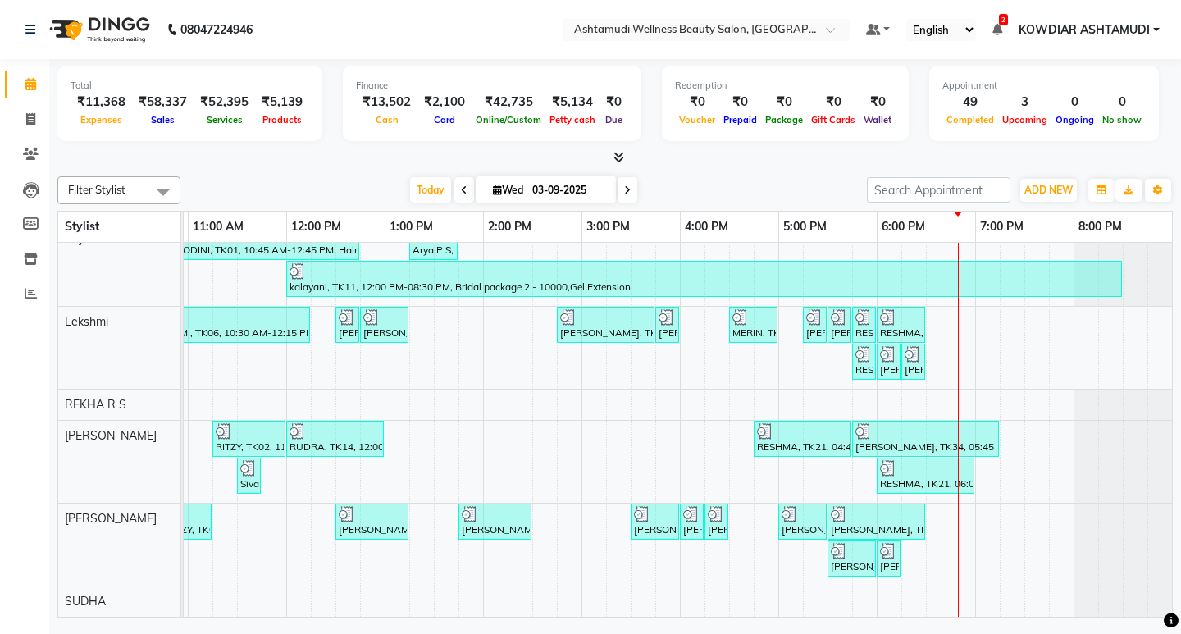
click at [738, 184] on div "[DATE] [DATE]" at bounding box center [524, 190] width 670 height 25
click at [435, 168] on div "Total ₹11,368 Expenses ₹58,337 Sales ₹52,395 Services ₹5,139 Products Finance ₹…" at bounding box center [614, 340] width 1131 height 562
click at [794, 171] on div "Filter Stylist Select All SANDHYA KOWDIAR ASHTAMUDI [GEOGRAPHIC_DATA] [GEOGRAPH…" at bounding box center [614, 394] width 1115 height 448
click at [507, 29] on nav "08047224946 Select Location × Ashtamudi Wellness Beauty Salon, Kowdiar Default …" at bounding box center [590, 29] width 1181 height 59
click at [1054, 190] on span "ADD NEW" at bounding box center [1048, 190] width 48 height 12
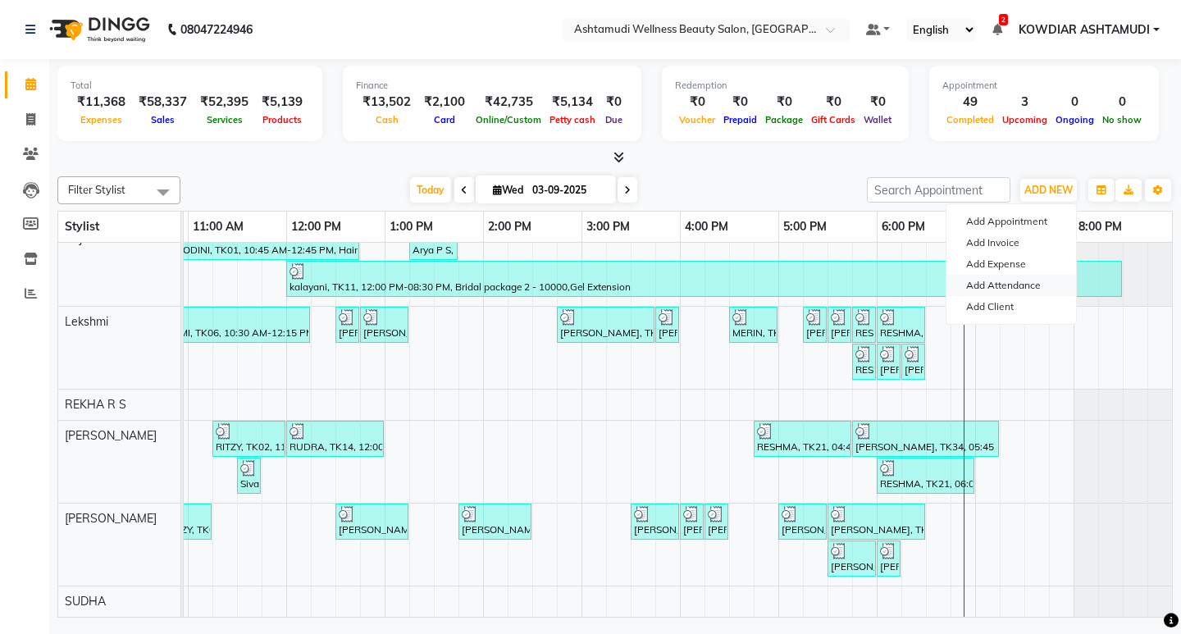
click at [1007, 284] on link "Add Attendance" at bounding box center [1011, 285] width 130 height 21
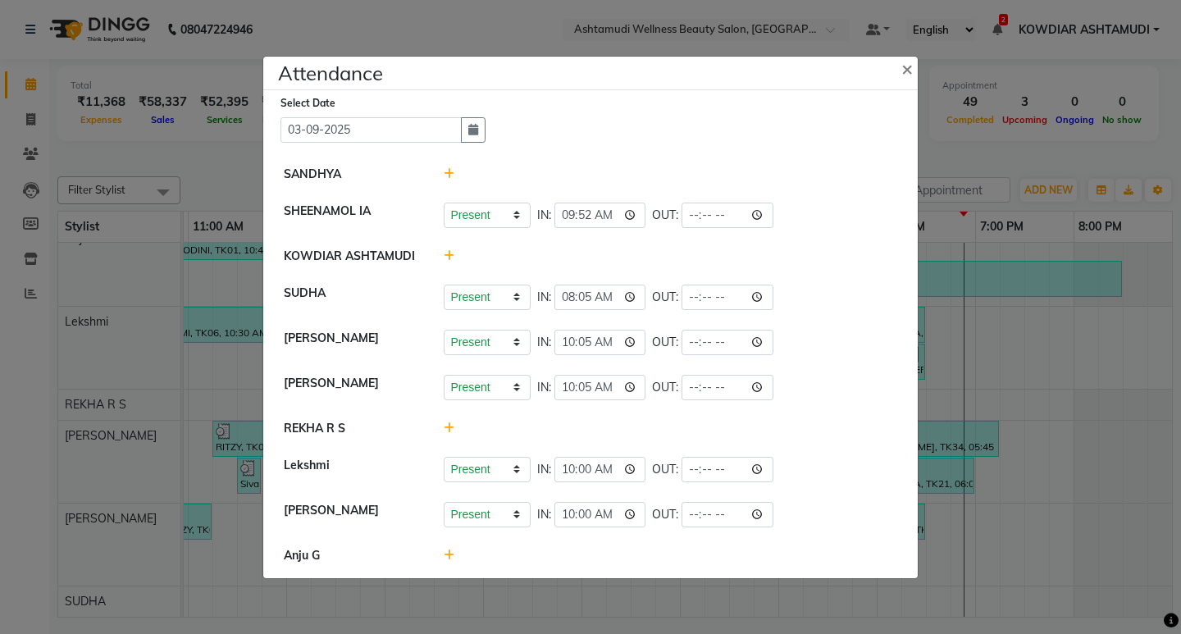
click at [451, 171] on icon at bounding box center [449, 173] width 11 height 11
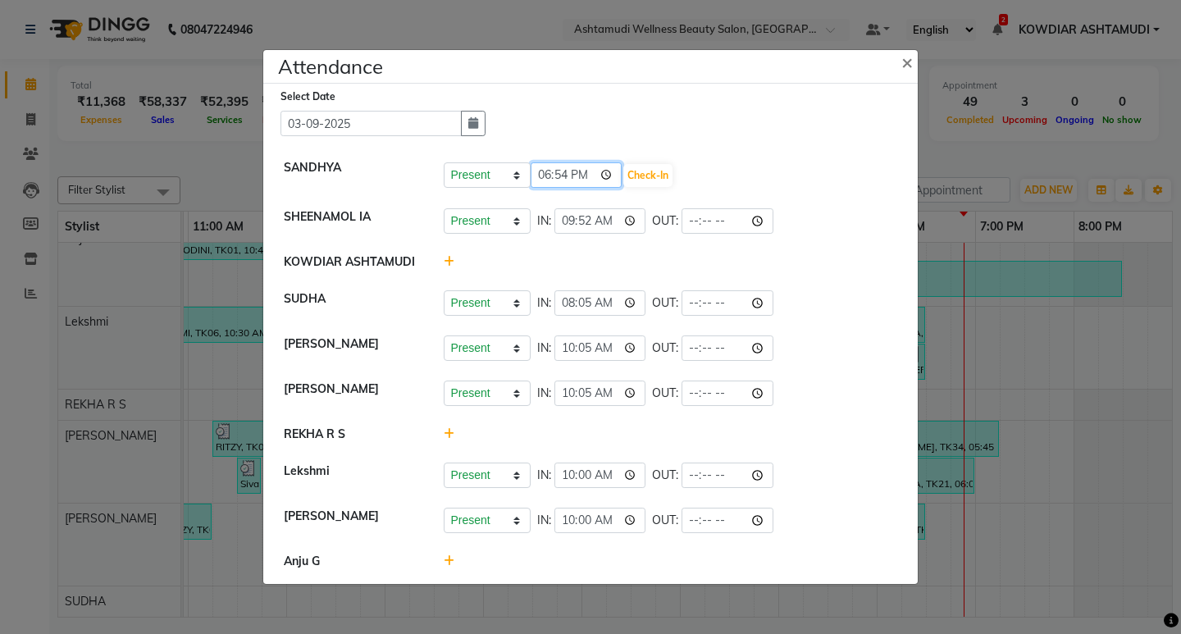
click at [547, 176] on input "18:54" at bounding box center [576, 174] width 92 height 25
click at [558, 174] on input "22:10" at bounding box center [576, 174] width 92 height 25
click at [635, 180] on button "Check-In" at bounding box center [647, 175] width 49 height 23
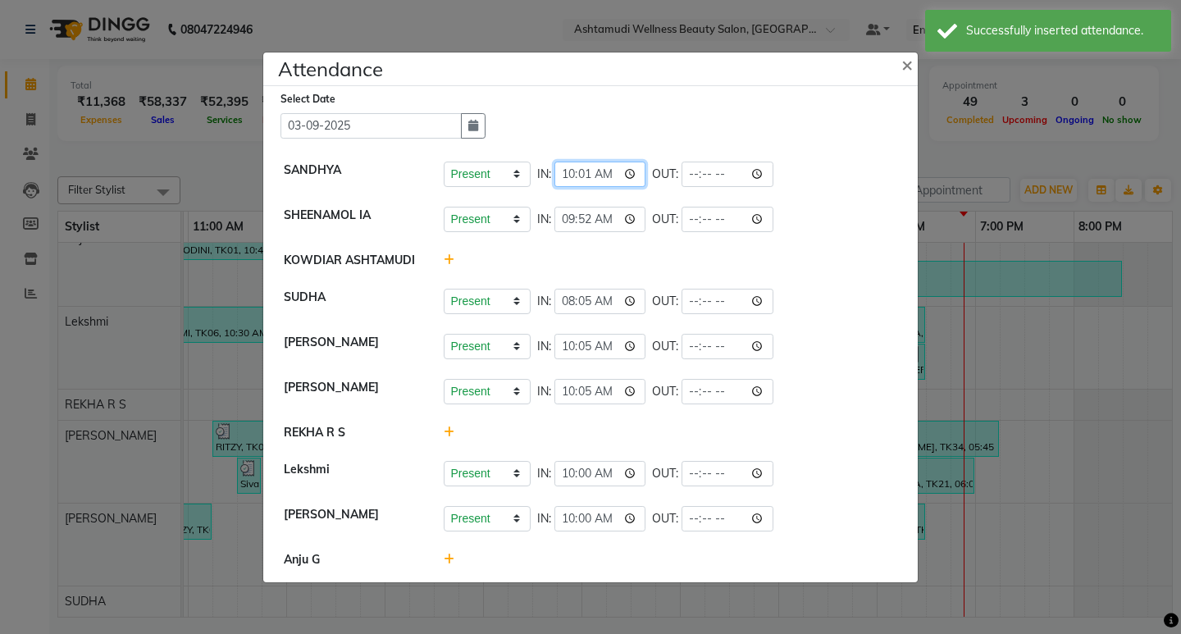
click at [584, 177] on input "10:01" at bounding box center [600, 174] width 92 height 25
click at [700, 180] on input "time" at bounding box center [727, 174] width 92 height 25
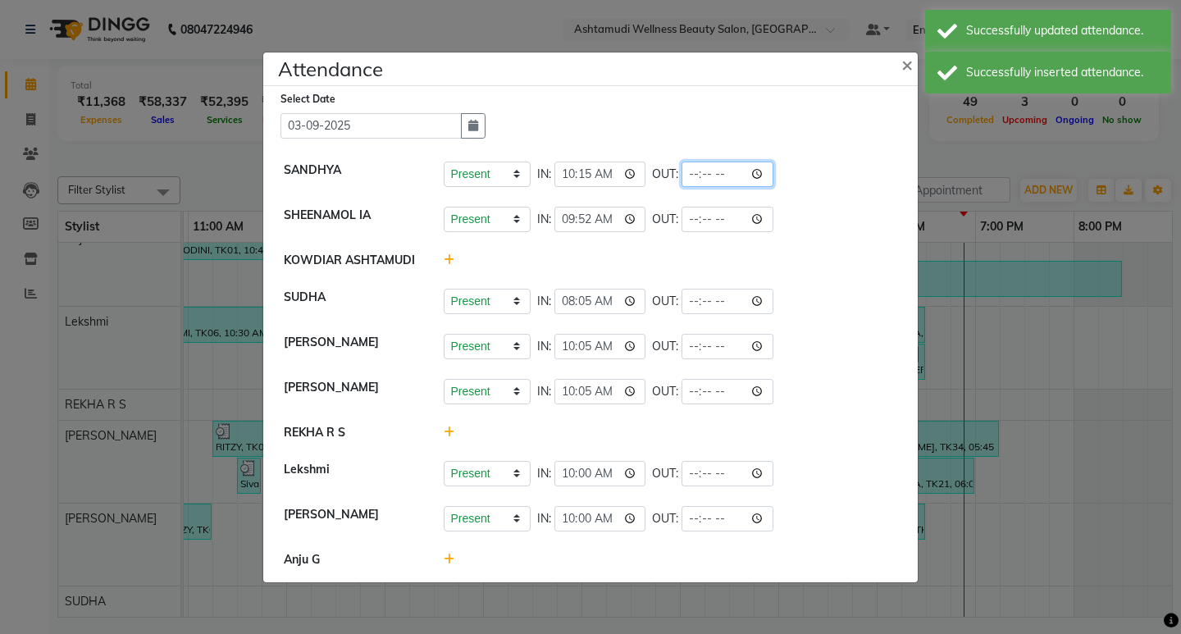
click at [693, 175] on input "time" at bounding box center [727, 174] width 92 height 25
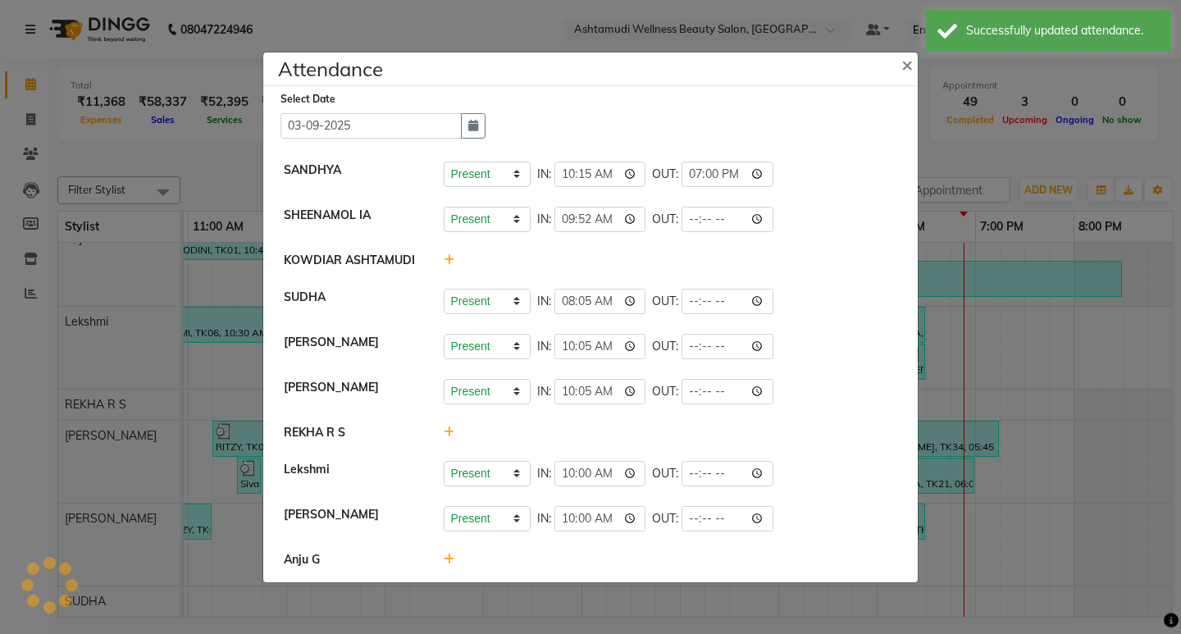
click at [805, 182] on div "Present Absent Late Half Day Weekly Off IN: 10:15 OUT: 19:00" at bounding box center [671, 174] width 454 height 25
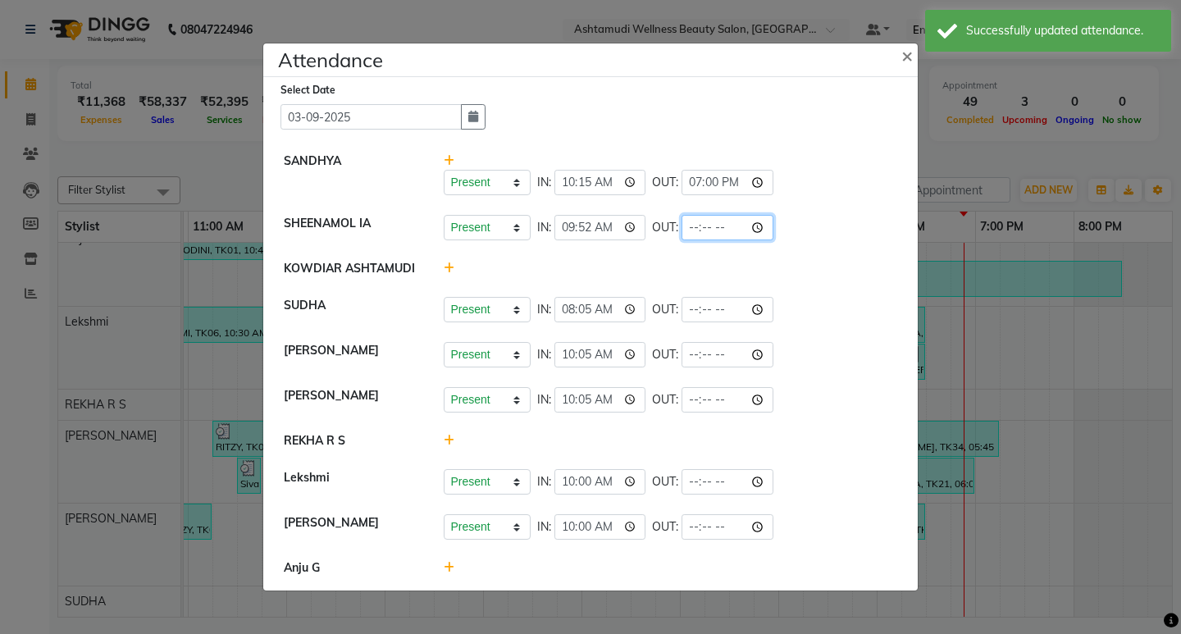
click at [698, 229] on input "time" at bounding box center [727, 227] width 92 height 25
click at [835, 260] on div at bounding box center [670, 268] width 479 height 17
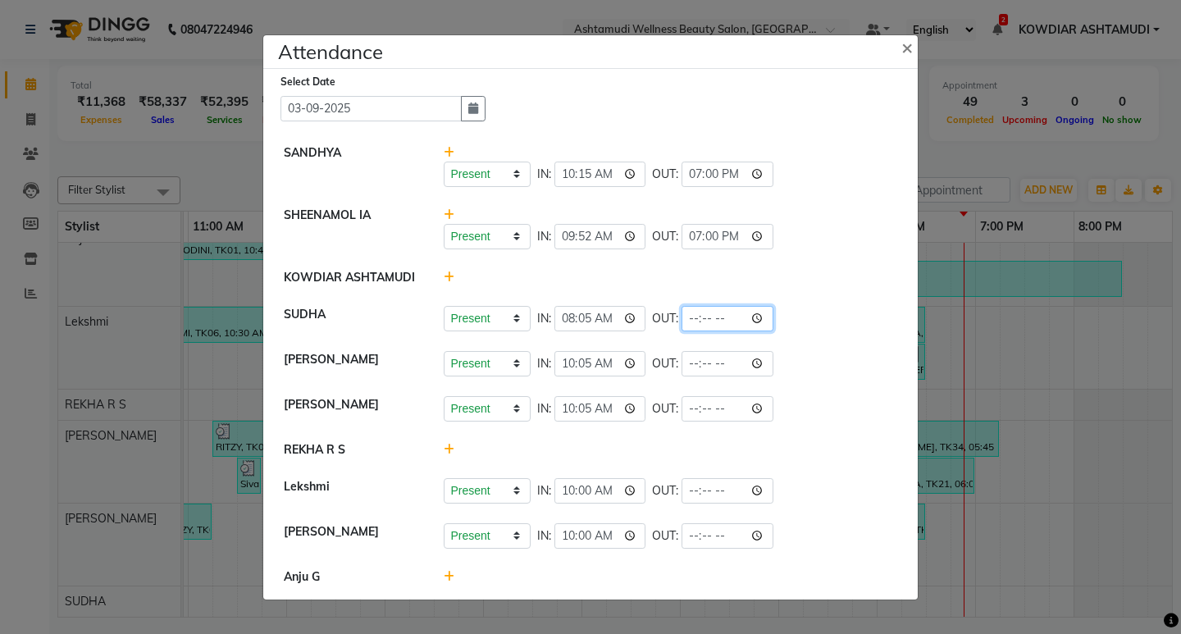
click at [693, 318] on input "time" at bounding box center [727, 318] width 92 height 25
click at [850, 344] on li "[PERSON_NAME] Present Absent Late Half Day Weekly Off IN: 10:05 OUT:" at bounding box center [590, 364] width 646 height 46
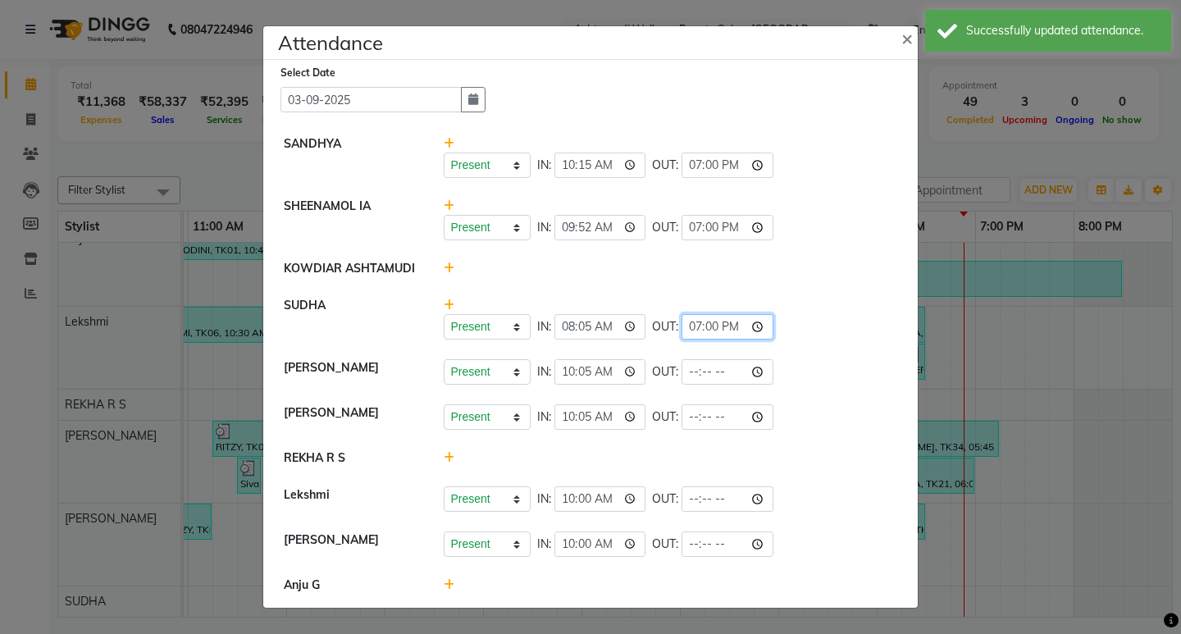
click at [704, 325] on input "19:00" at bounding box center [727, 326] width 92 height 25
click at [811, 366] on div "Present Absent Late Half Day Weekly Off IN: 10:05 OUT:" at bounding box center [671, 371] width 454 height 25
click at [695, 375] on input "time" at bounding box center [727, 371] width 92 height 25
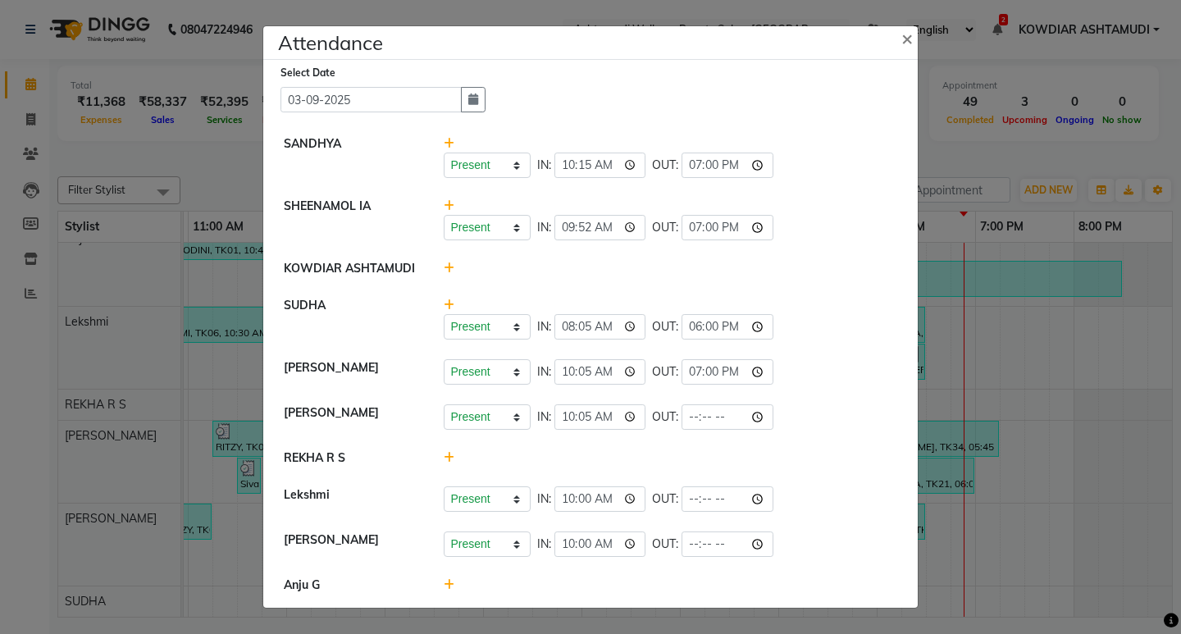
click at [832, 378] on div "Present Absent Late Half Day Weekly Off IN: 10:05 OUT: 19:00" at bounding box center [671, 371] width 454 height 25
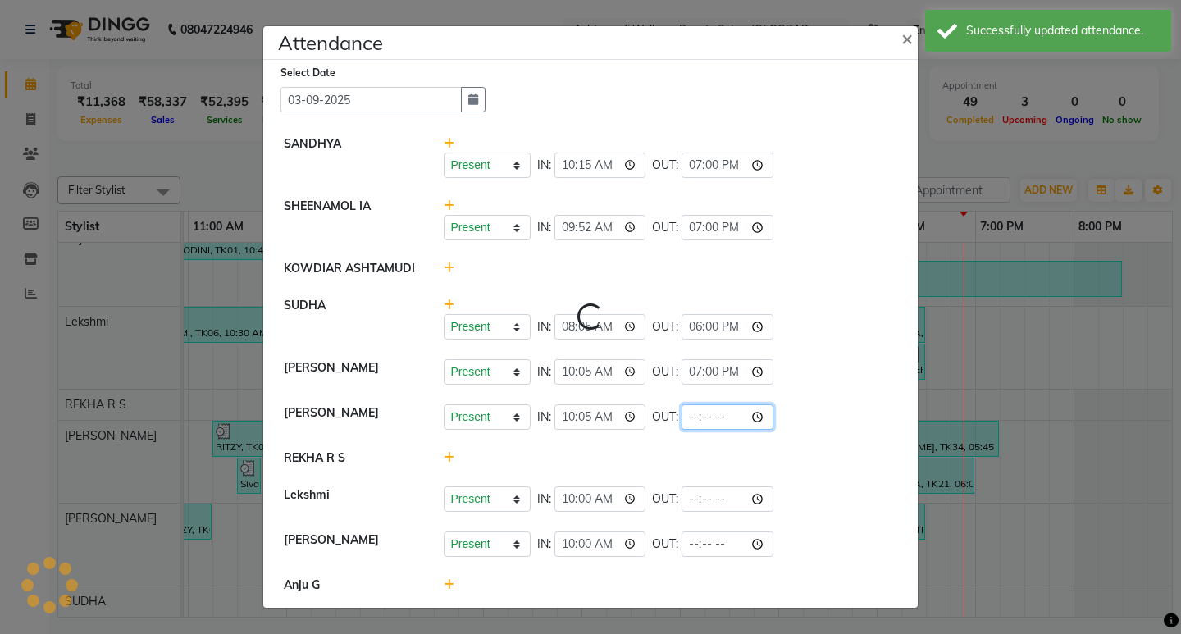
click at [696, 419] on input "time" at bounding box center [727, 416] width 92 height 25
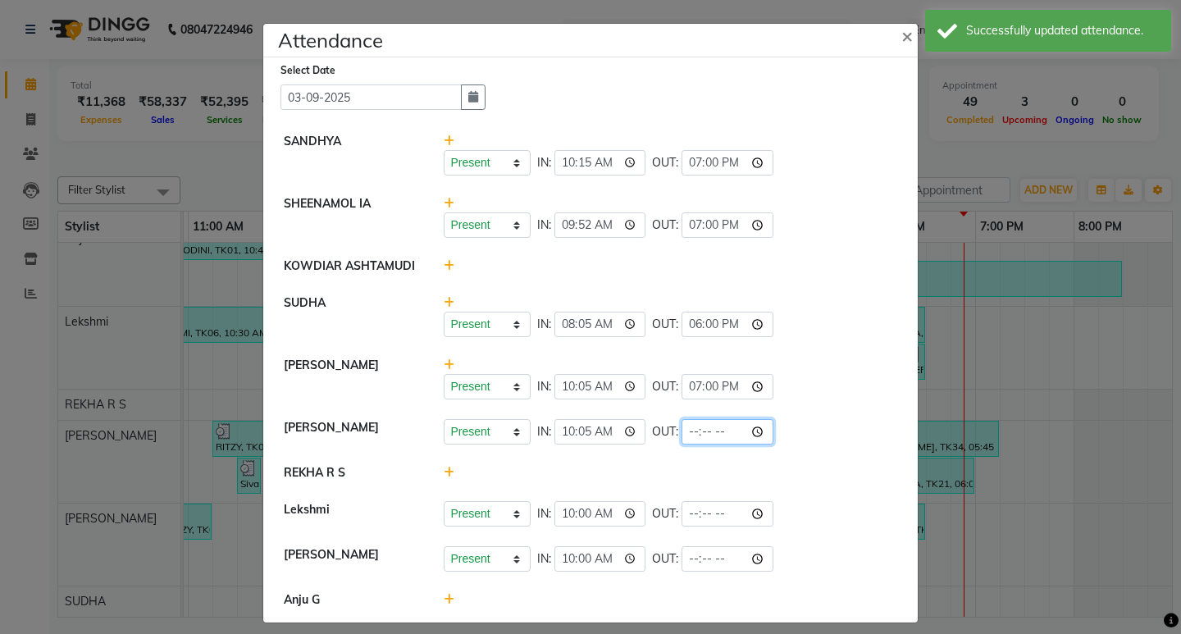
click at [685, 436] on input "time" at bounding box center [727, 431] width 92 height 25
click at [883, 440] on div "Present Absent Late Half Day Weekly Off IN: 10:05 OUT: 19:00" at bounding box center [671, 431] width 454 height 25
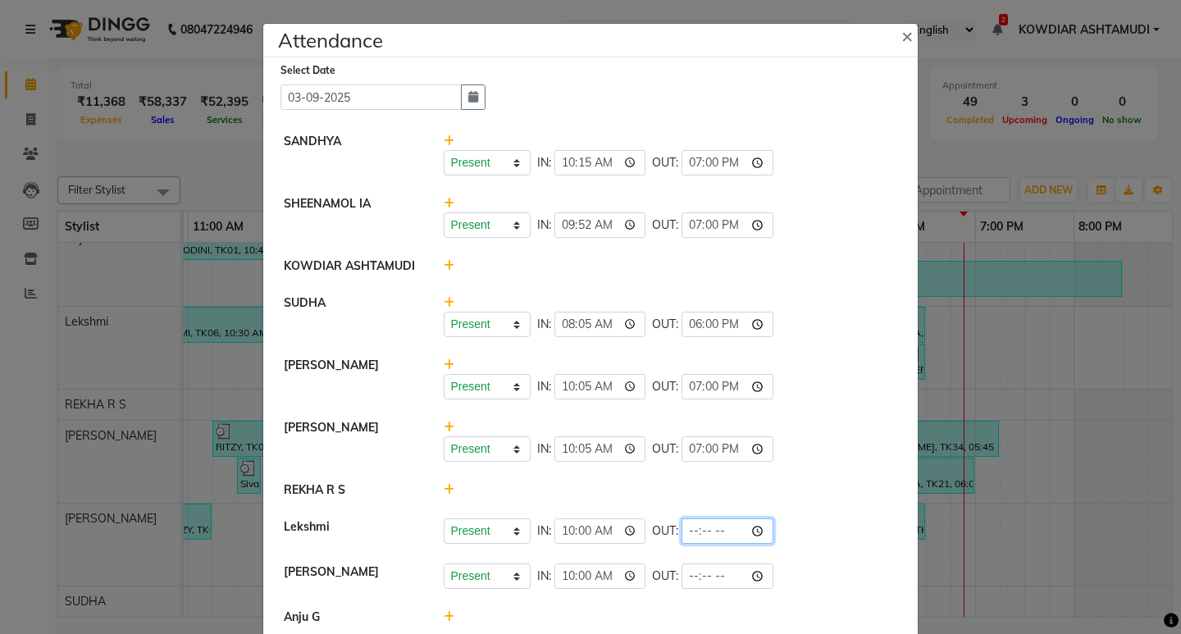
click at [688, 534] on input "time" at bounding box center [727, 530] width 92 height 25
click at [833, 535] on div "Present Absent Late Half Day Weekly Off IN: 10:00 OUT: 19:00" at bounding box center [671, 530] width 454 height 25
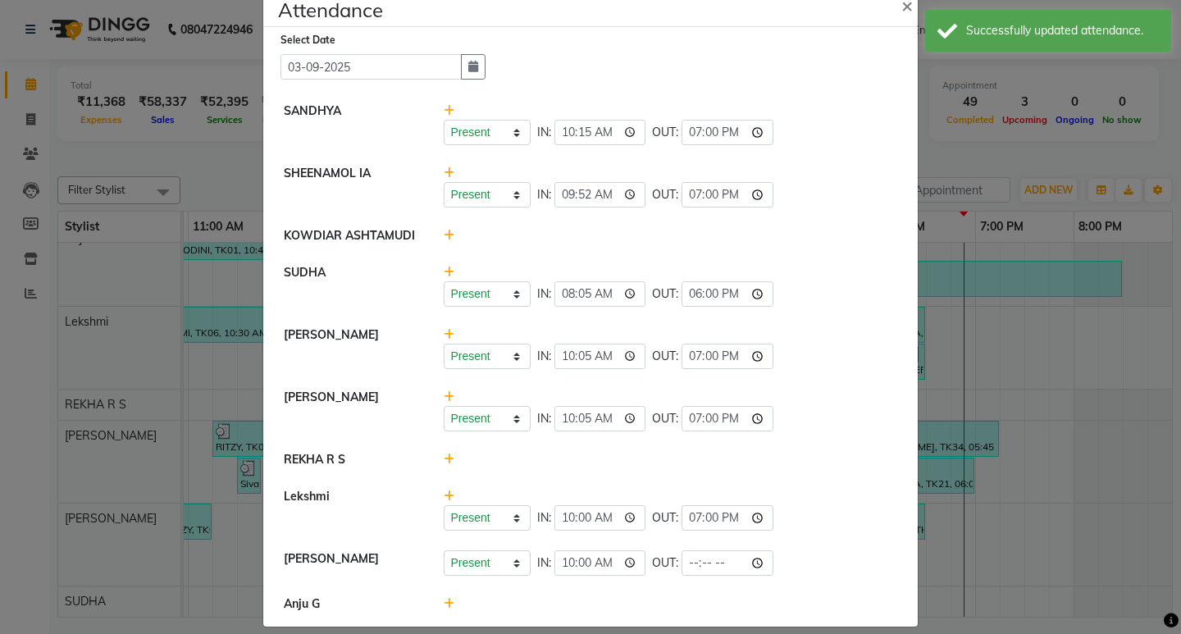
scroll to position [47, 0]
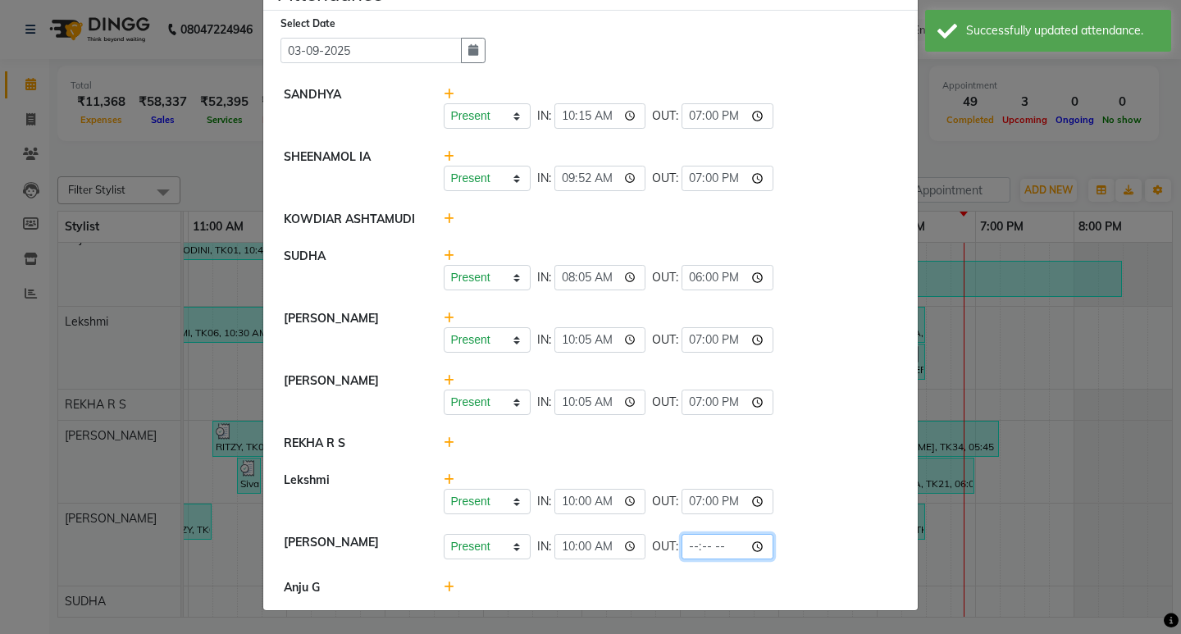
click at [681, 549] on input "time" at bounding box center [727, 546] width 92 height 25
click at [794, 548] on div "Present Absent Late Half Day Weekly Off IN: 10:00 OUT: 19:00" at bounding box center [671, 546] width 454 height 25
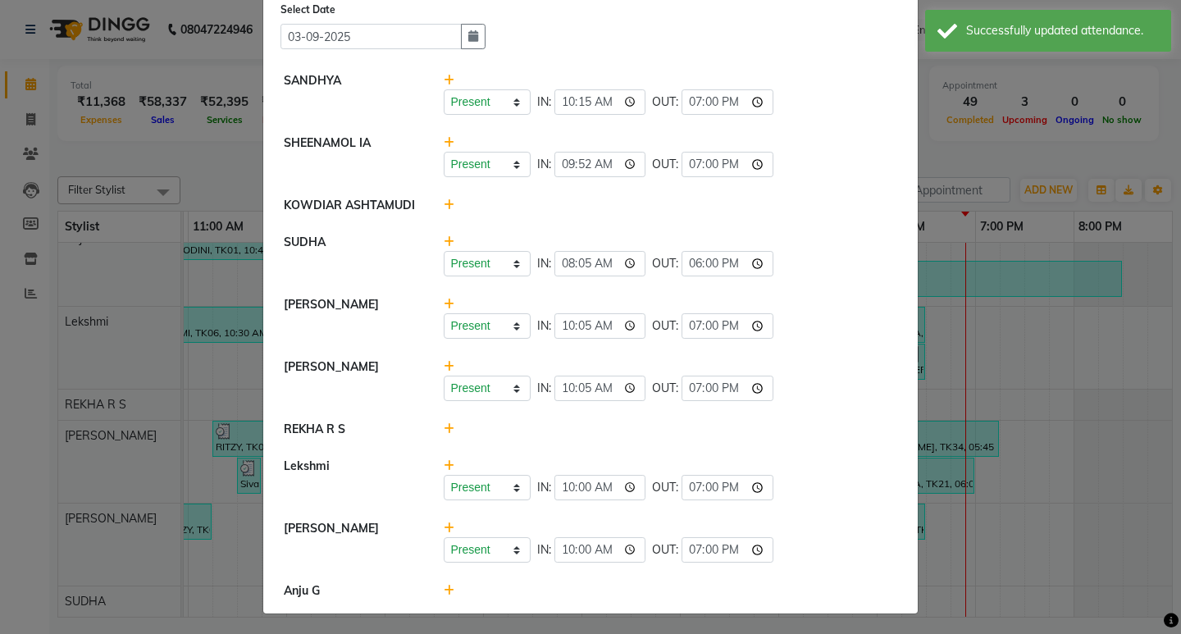
scroll to position [64, 0]
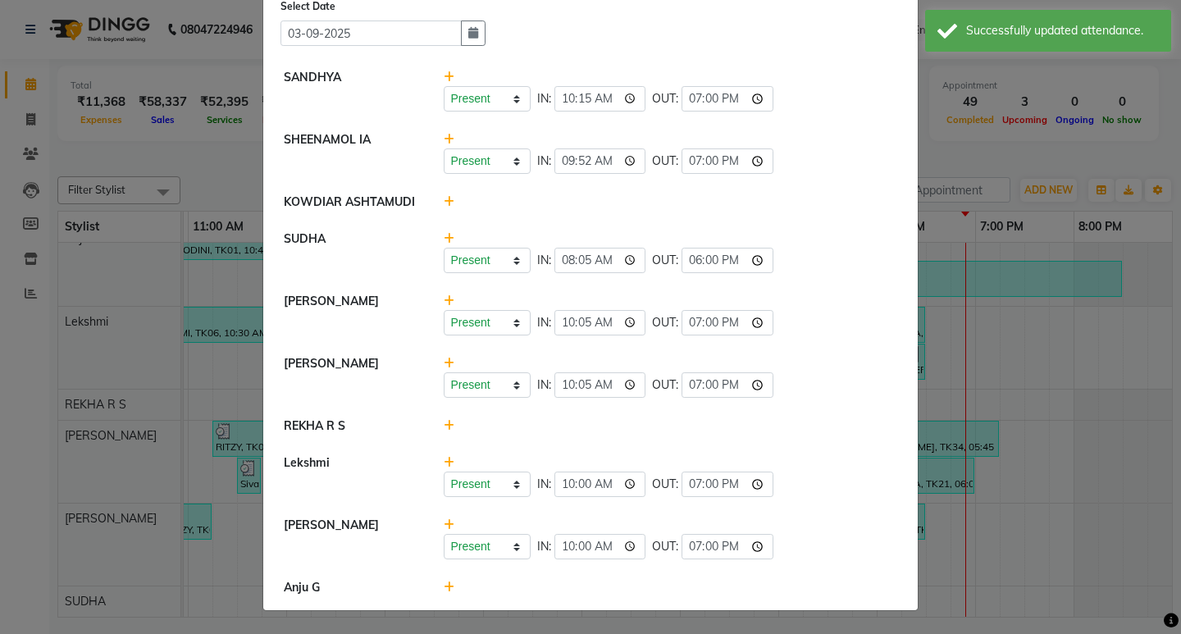
click at [444, 587] on icon at bounding box center [449, 586] width 11 height 11
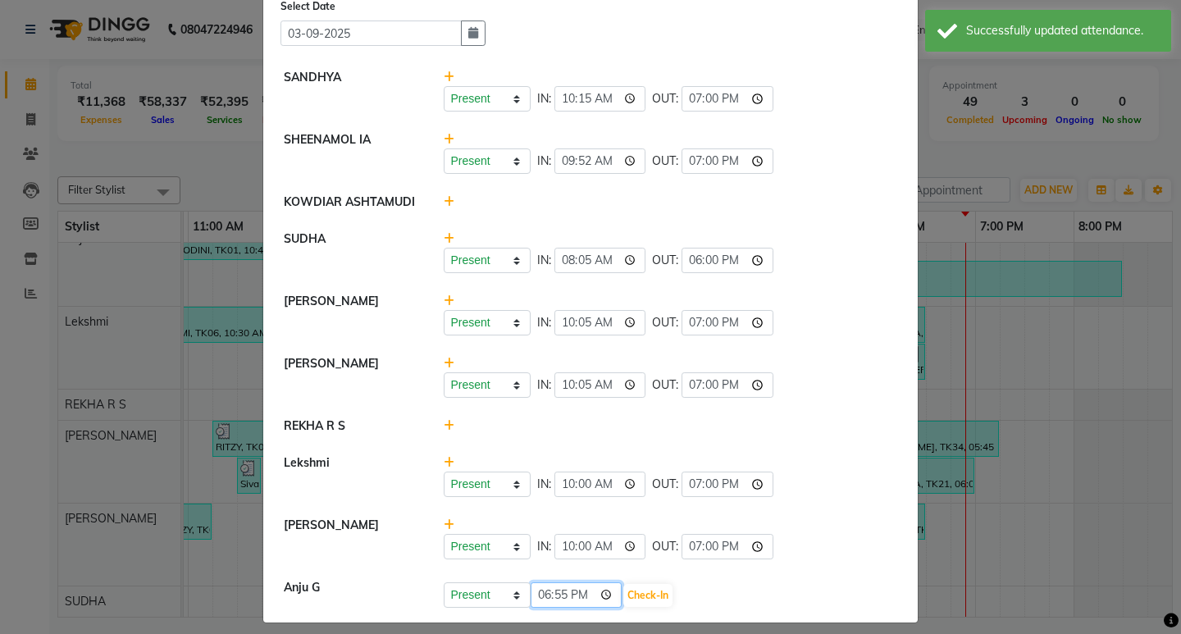
click at [530, 597] on input "18:55" at bounding box center [576, 594] width 92 height 25
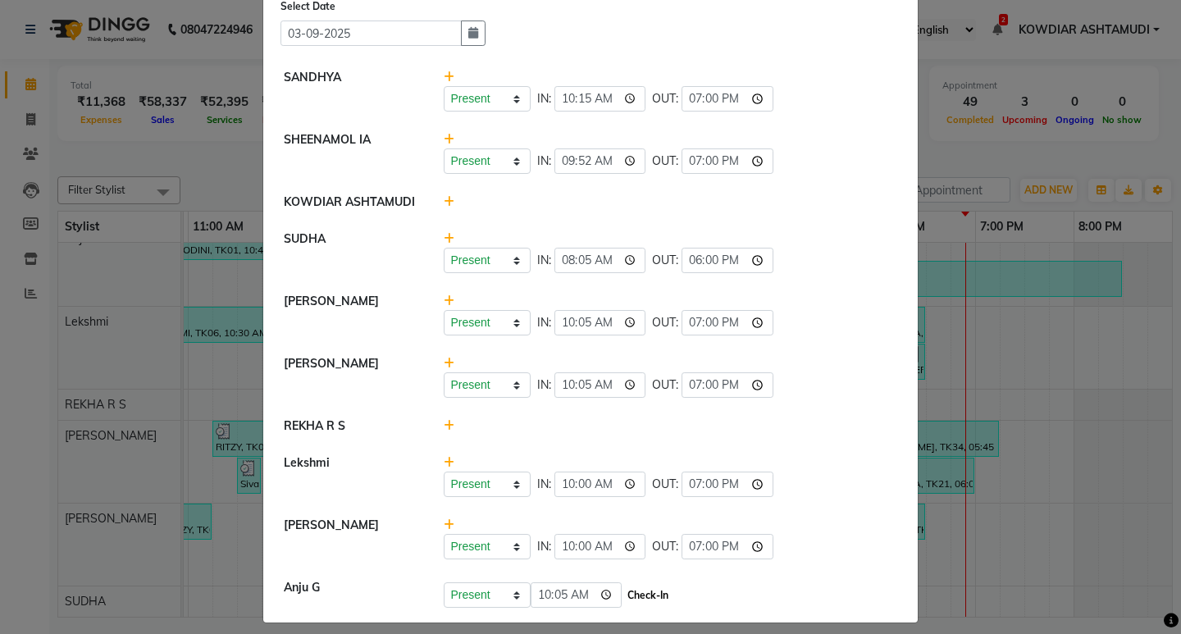
click at [661, 601] on button "Check-In" at bounding box center [647, 595] width 49 height 23
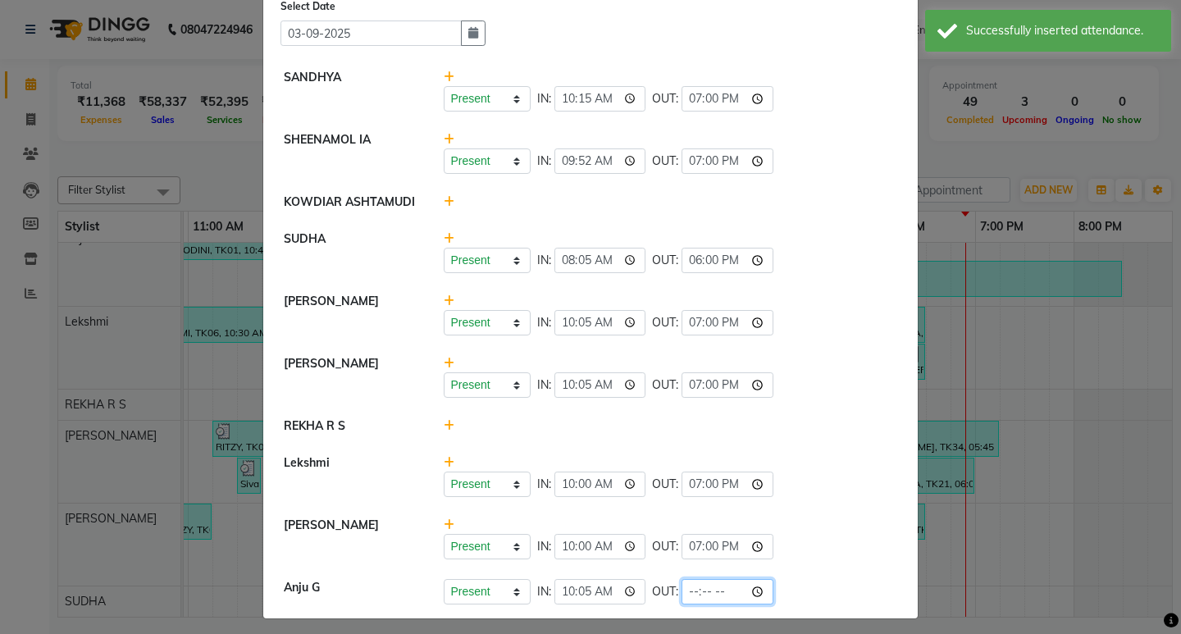
click at [686, 594] on input "time" at bounding box center [727, 591] width 92 height 25
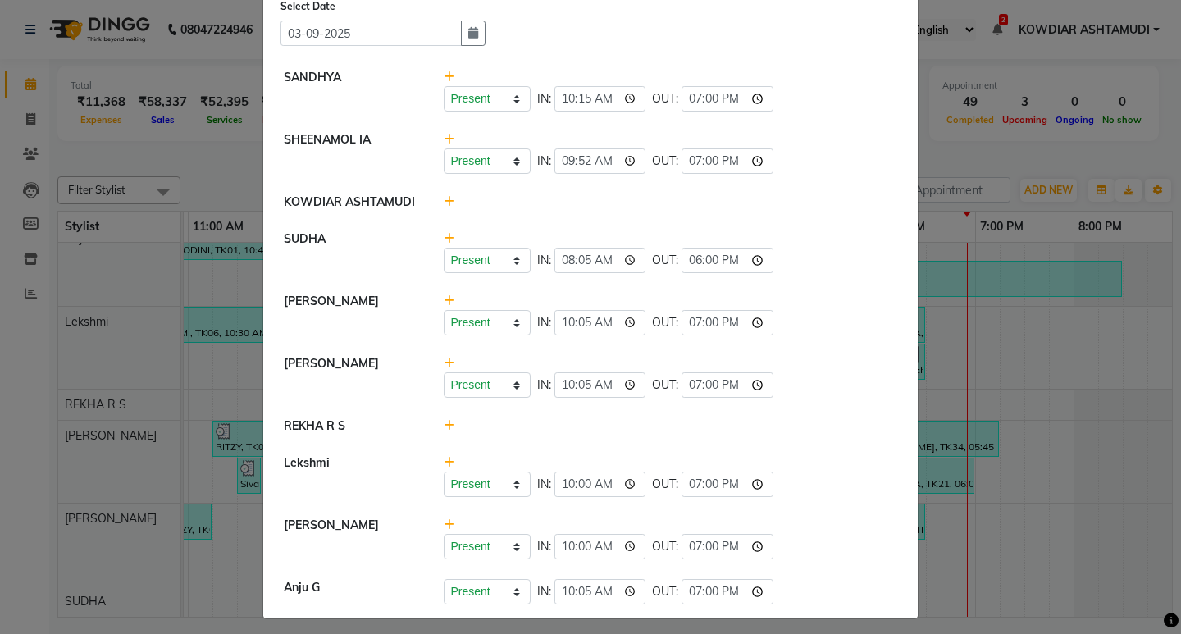
click at [817, 584] on div "Present Absent Late Half Day Weekly Off IN: 10:05 OUT: 19:00" at bounding box center [671, 591] width 454 height 25
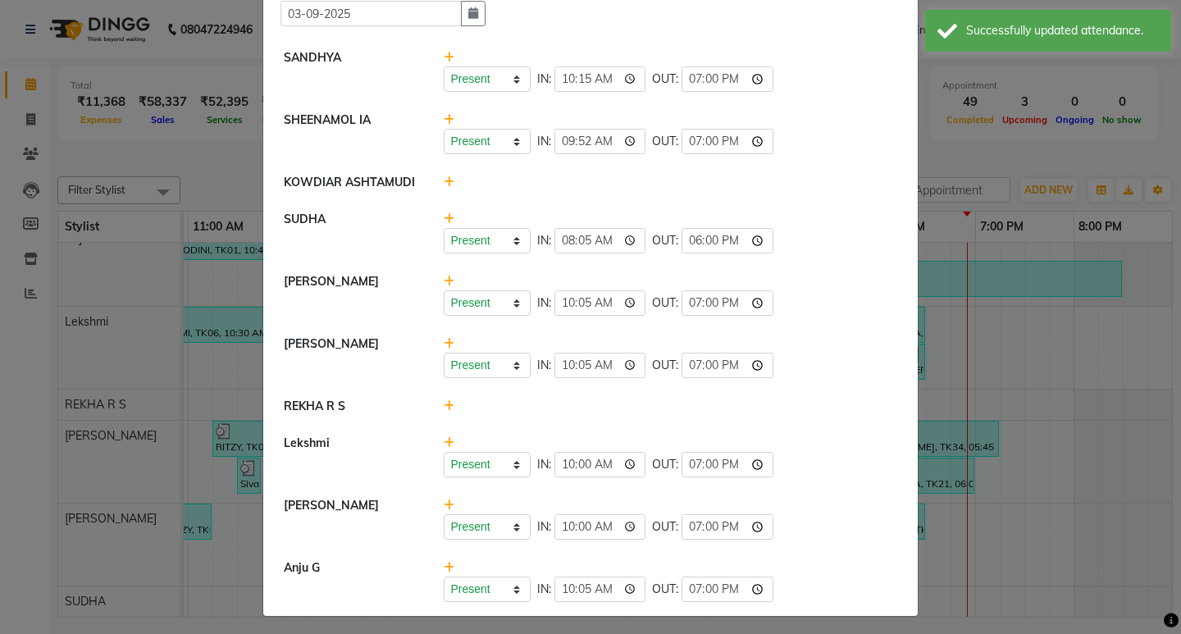
scroll to position [89, 0]
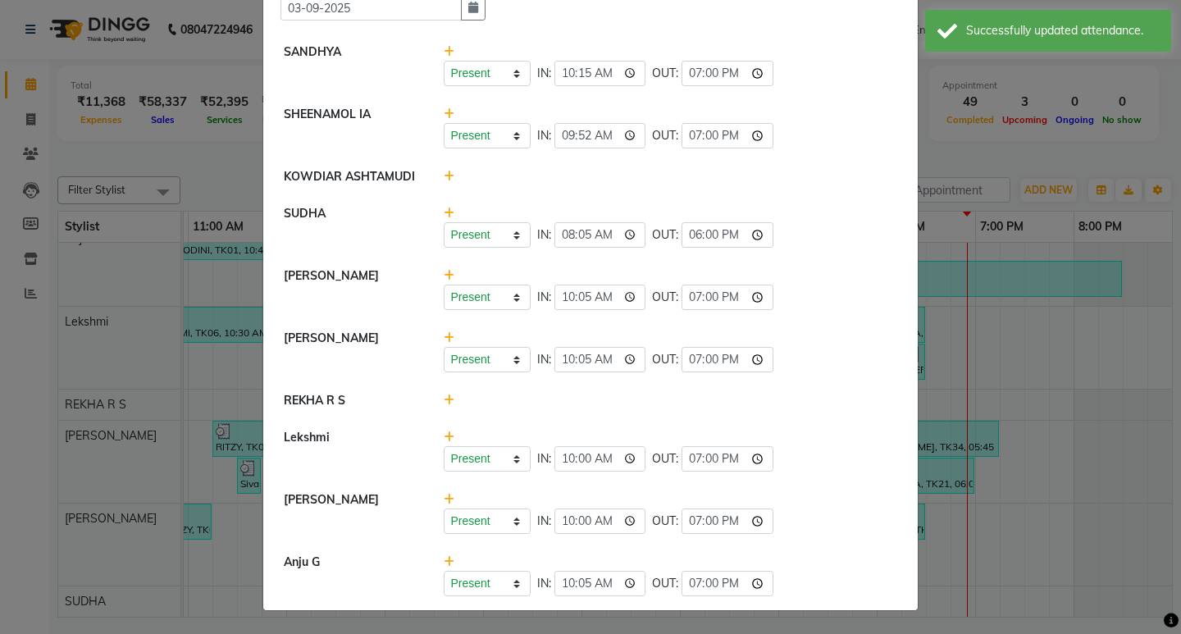
click at [1000, 162] on ngb-modal-window "Attendance × Select Date [DATE] SANDHYA Present Absent Late Half Day Weekly Off…" at bounding box center [590, 317] width 1181 height 634
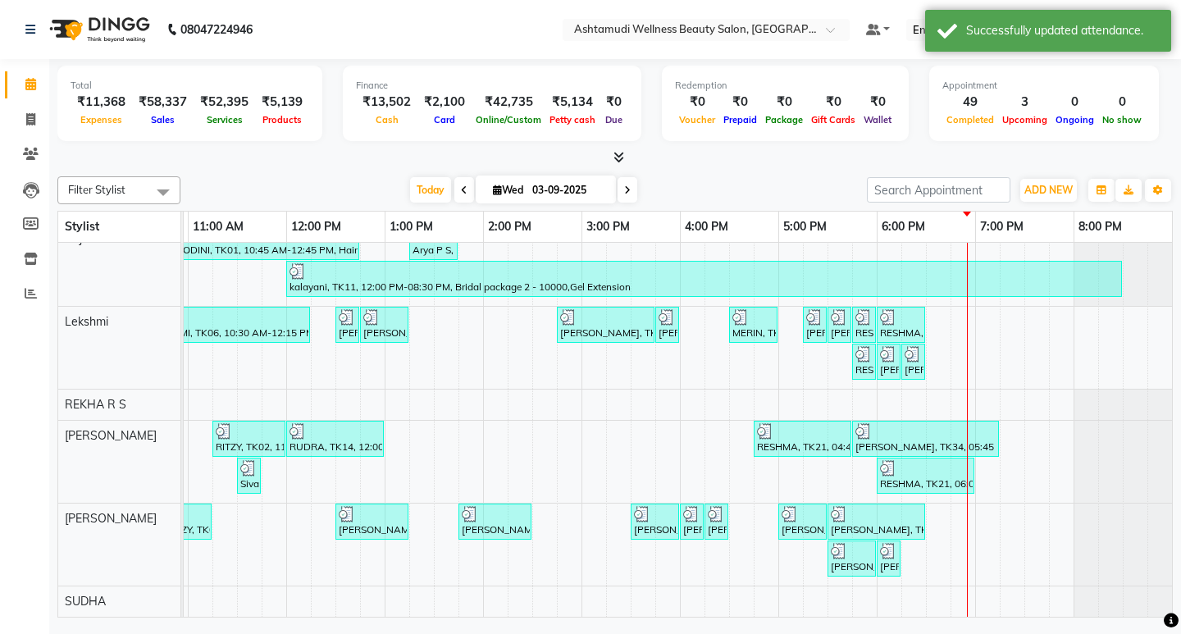
click at [534, 61] on div "Total ₹11,368 Expenses ₹58,337 Sales ₹52,395 Services ₹5,139 Products Finance ₹…" at bounding box center [614, 112] width 1115 height 107
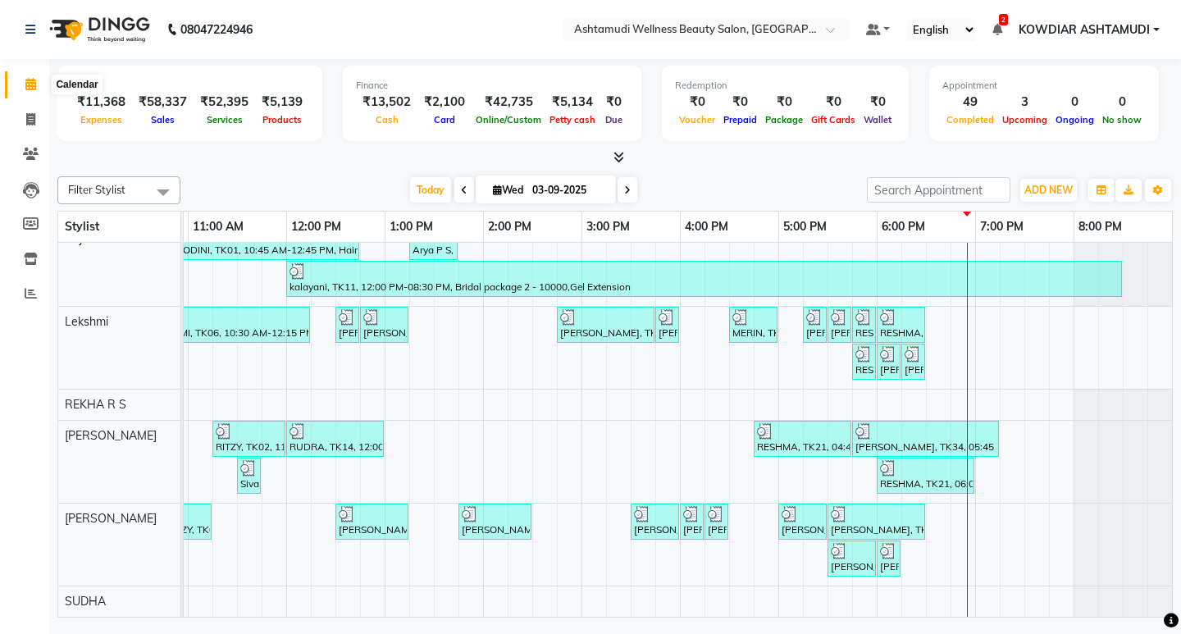
click at [30, 89] on icon at bounding box center [30, 84] width 11 height 12
click at [30, 128] on span at bounding box center [30, 120] width 29 height 19
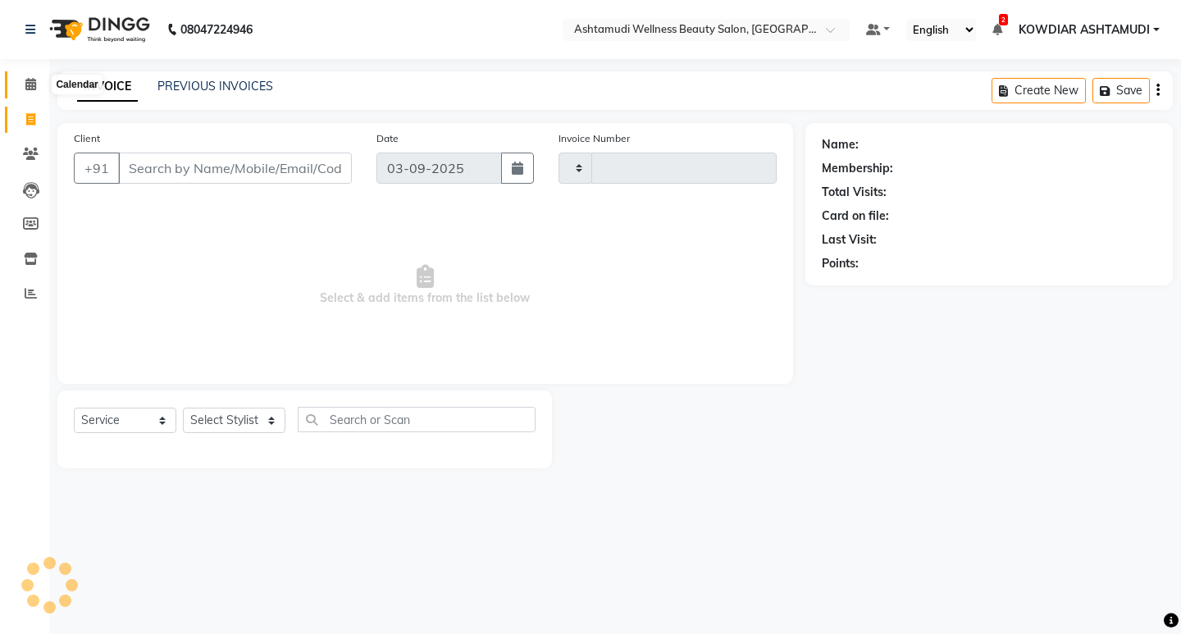
click at [29, 84] on icon at bounding box center [30, 84] width 11 height 12
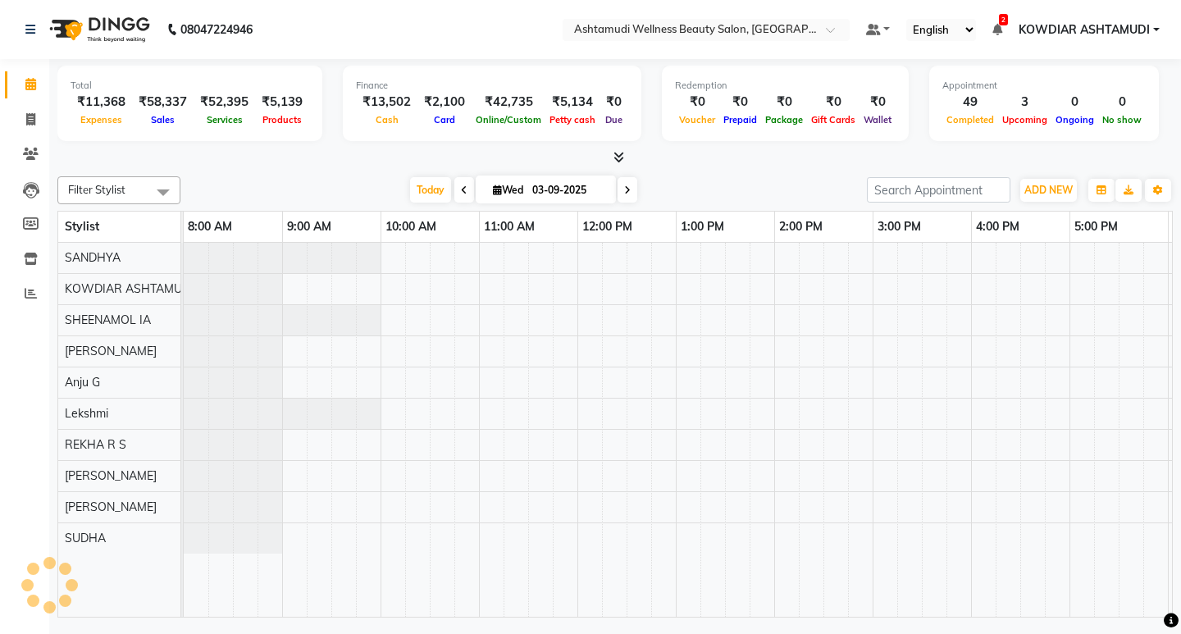
click at [344, 36] on nav "08047224946 Select Location × Ashtamudi Wellness Beauty Salon, Kowdiar Default …" at bounding box center [590, 29] width 1181 height 59
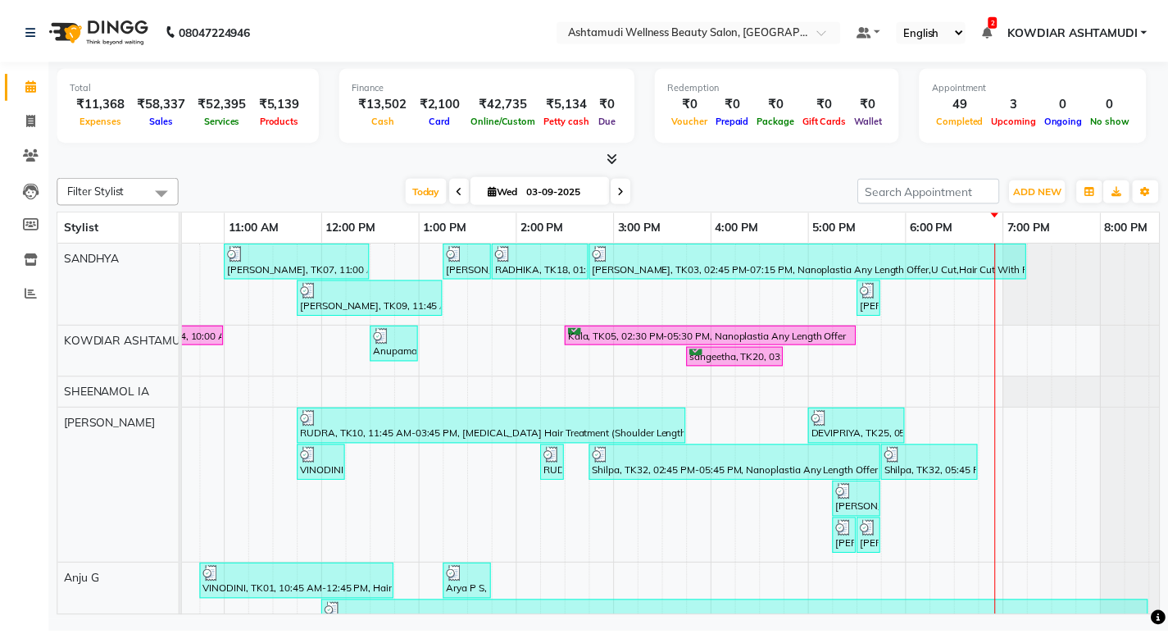
scroll to position [0, 288]
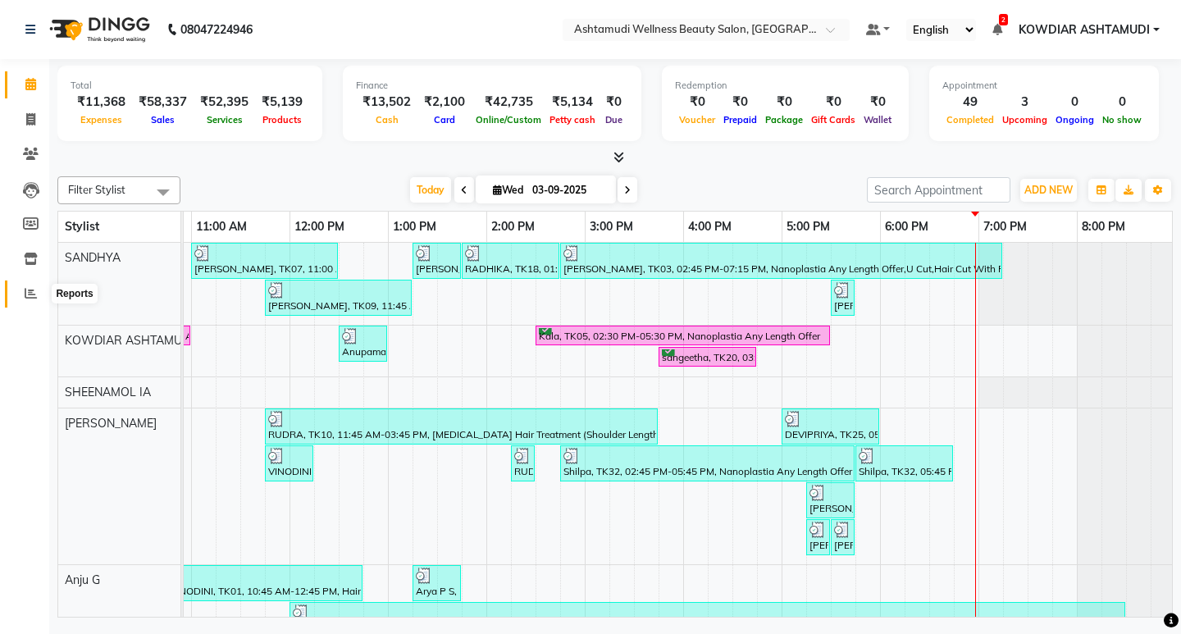
click at [41, 295] on span at bounding box center [30, 293] width 29 height 19
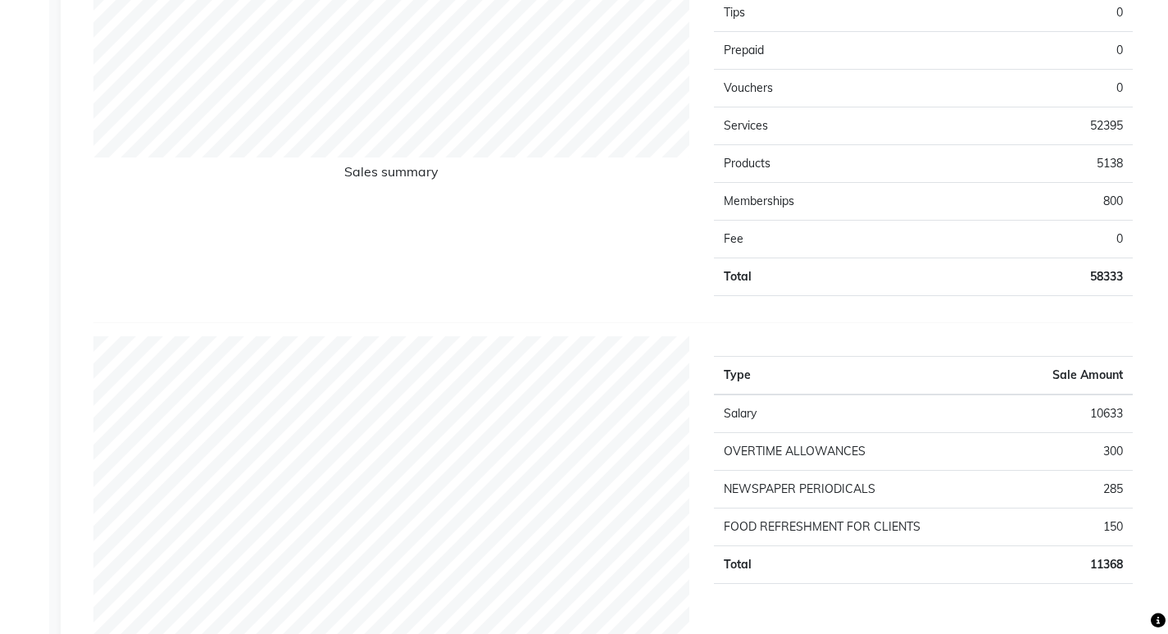
scroll to position [1230, 0]
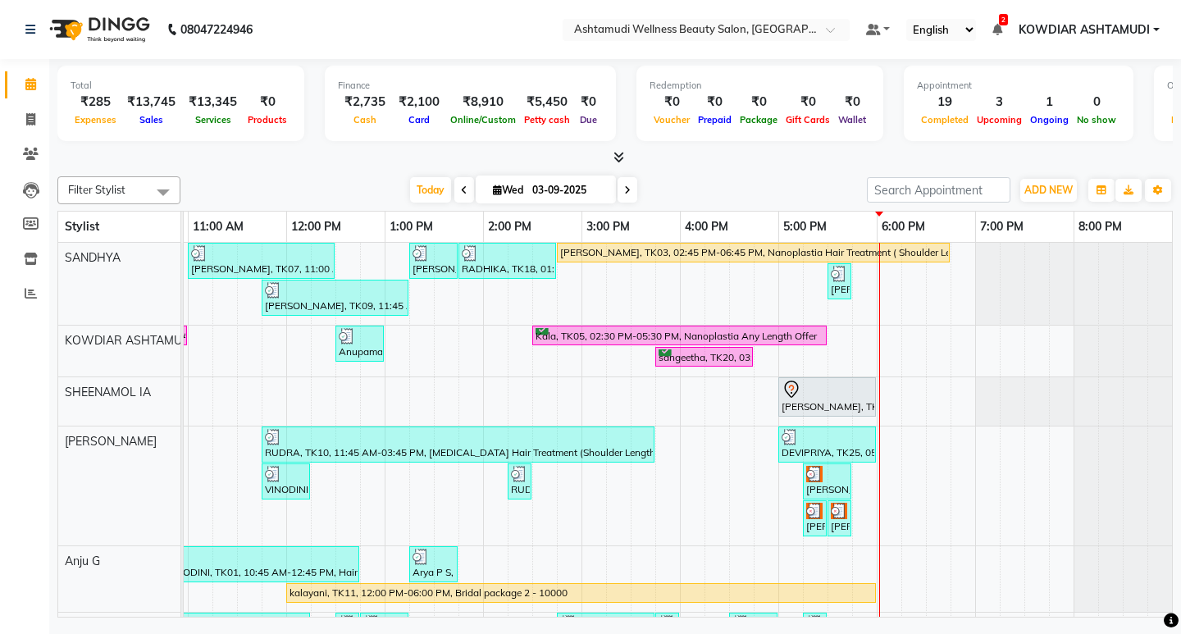
scroll to position [244, 0]
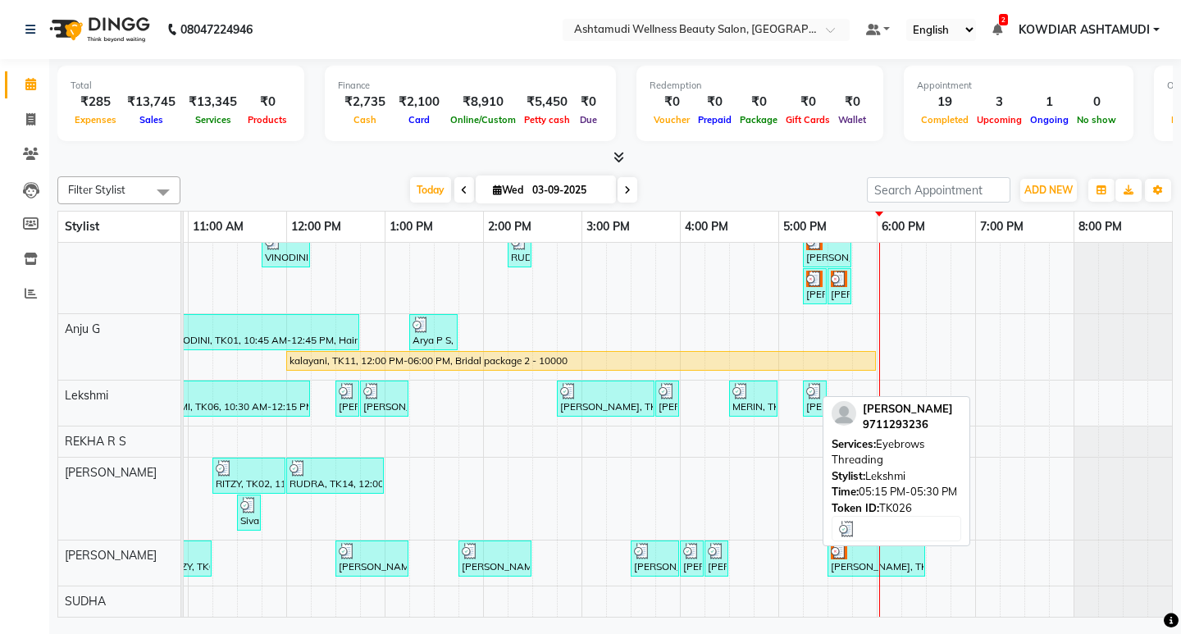
click at [834, 385] on div "Shajna, TK07, 11:00 AM-12:30 PM, ROOT TOUCH UP (AMONIA FREE) CROWN PORTION,Arom…" at bounding box center [532, 314] width 1279 height 606
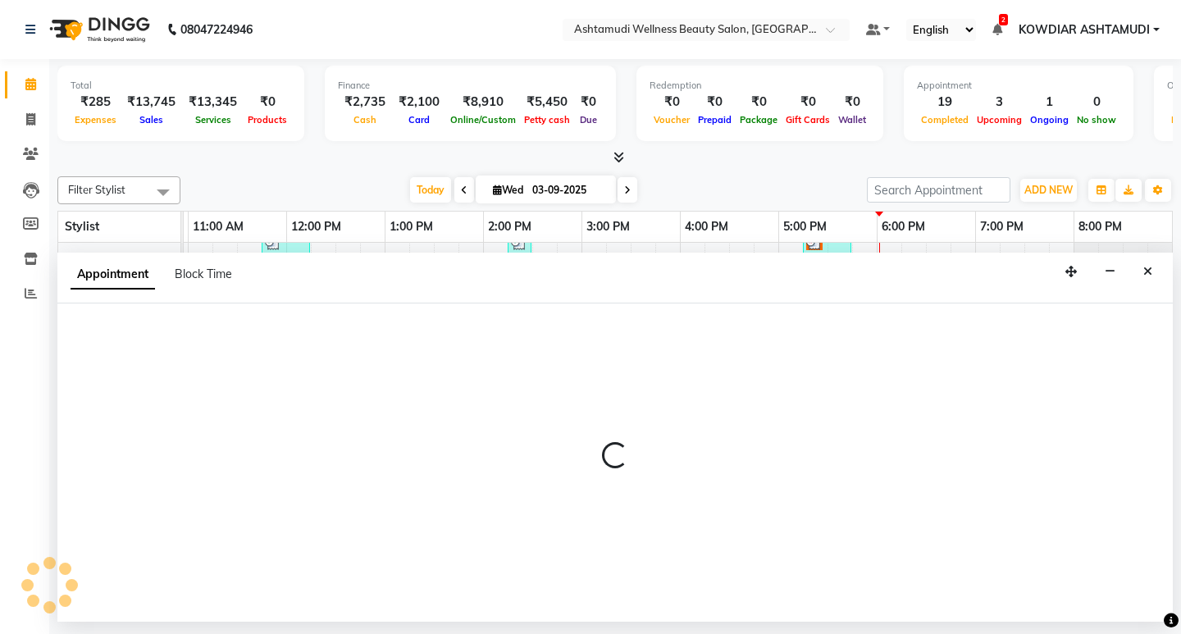
select select "72435"
select select "1050"
select select "tentative"
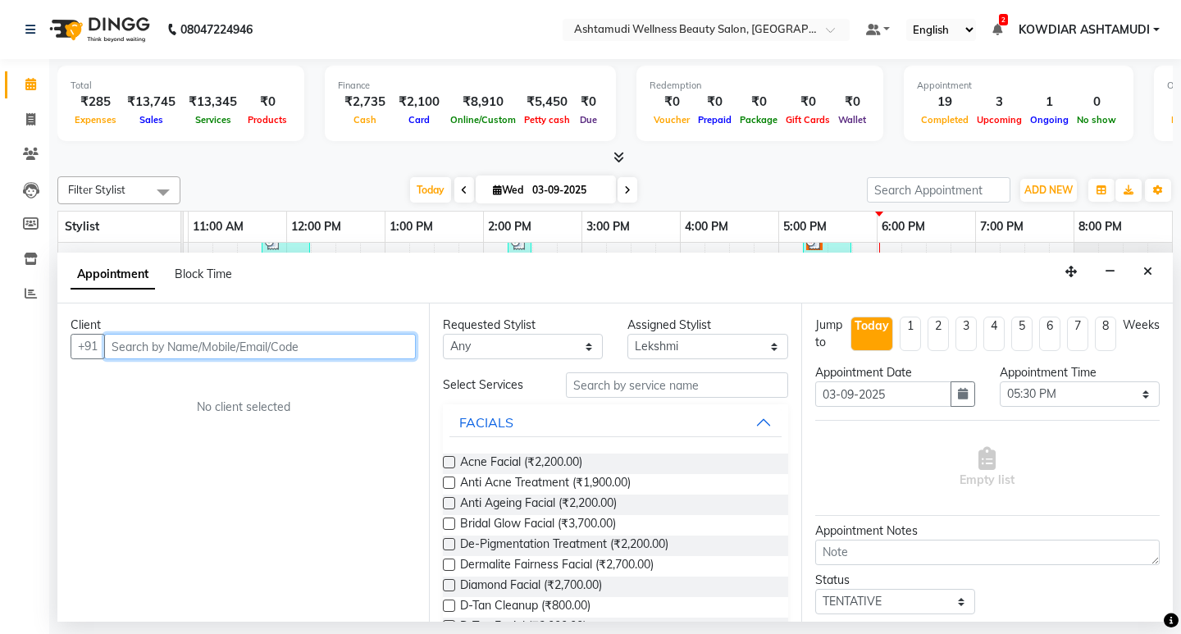
click at [153, 352] on input "text" at bounding box center [260, 346] width 312 height 25
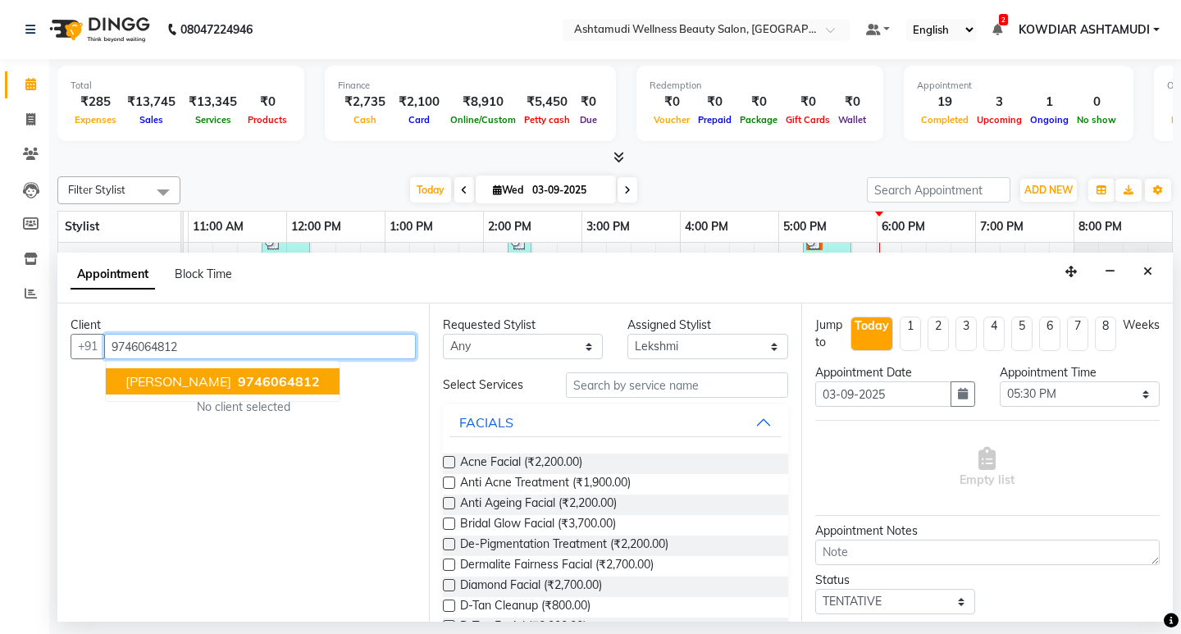
click at [280, 382] on button "Namitha 9746064812" at bounding box center [223, 381] width 234 height 26
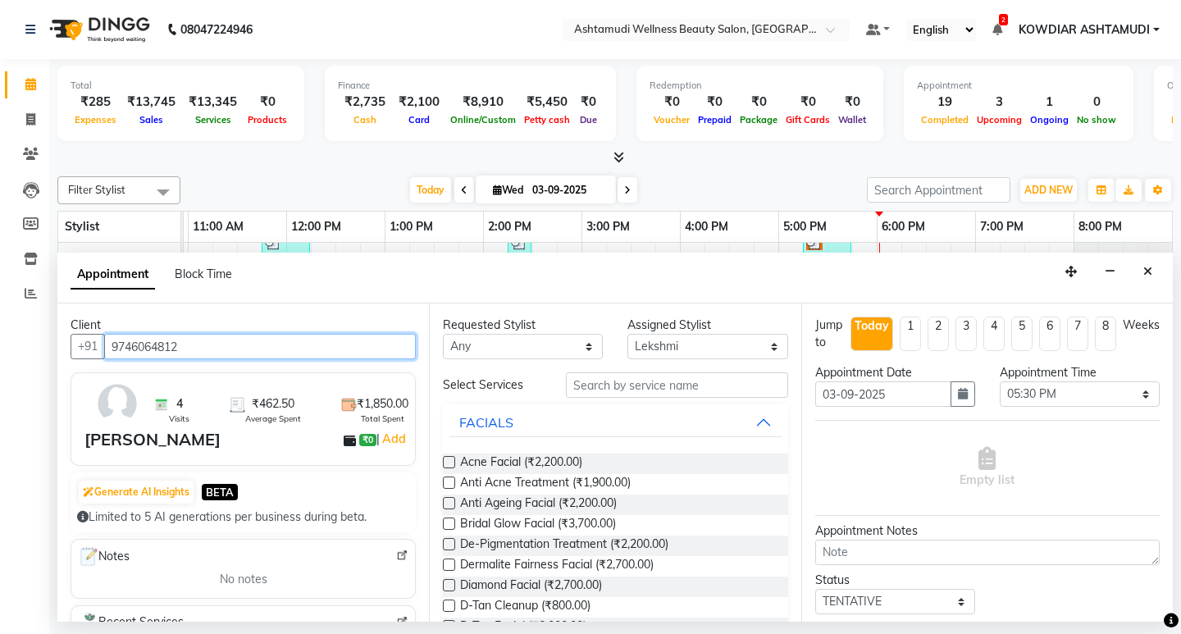
type input "9746064812"
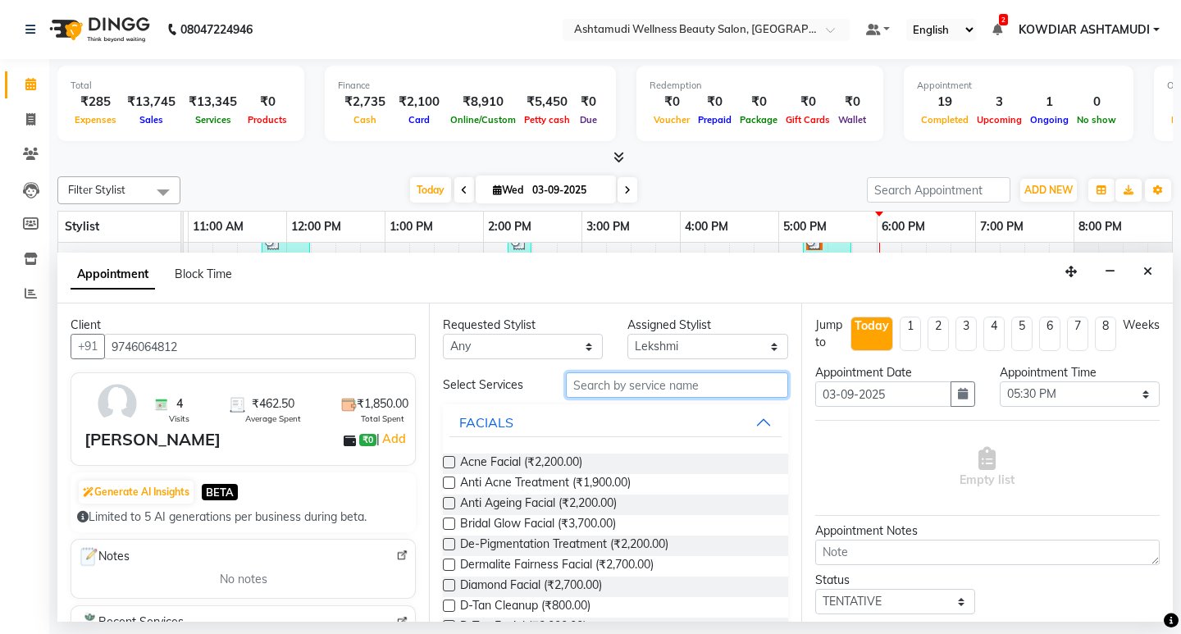
click at [591, 385] on input "text" at bounding box center [676, 384] width 221 height 25
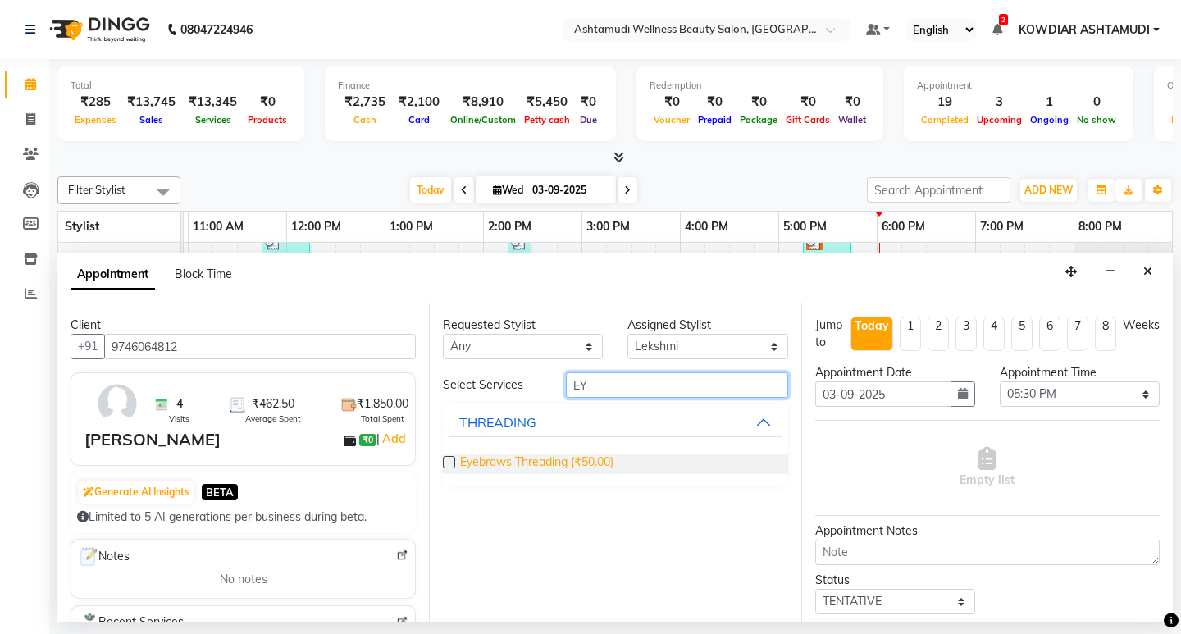
type input "EY"
click at [571, 457] on span "Eyebrows Threading (₹50.00)" at bounding box center [536, 463] width 153 height 20
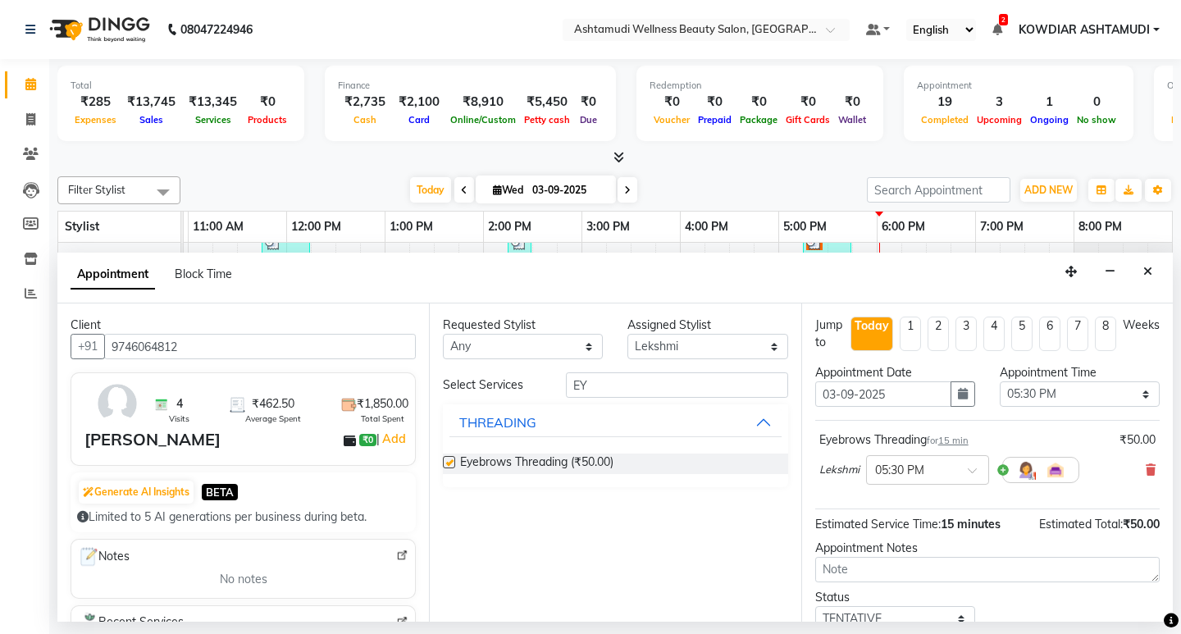
checkbox input "false"
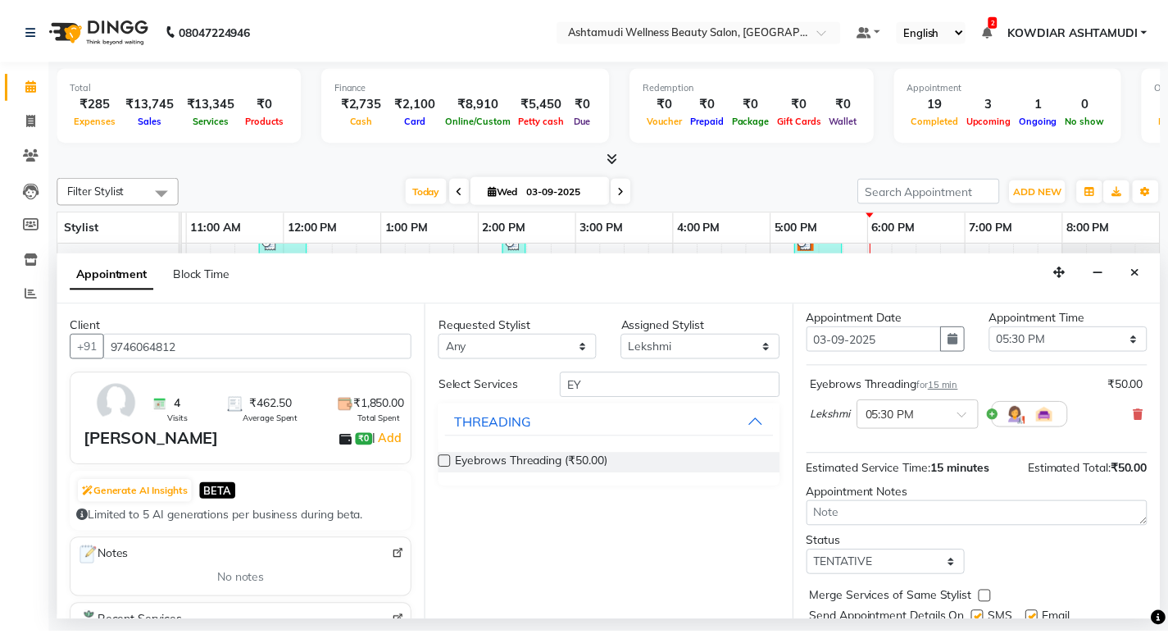
scroll to position [113, 0]
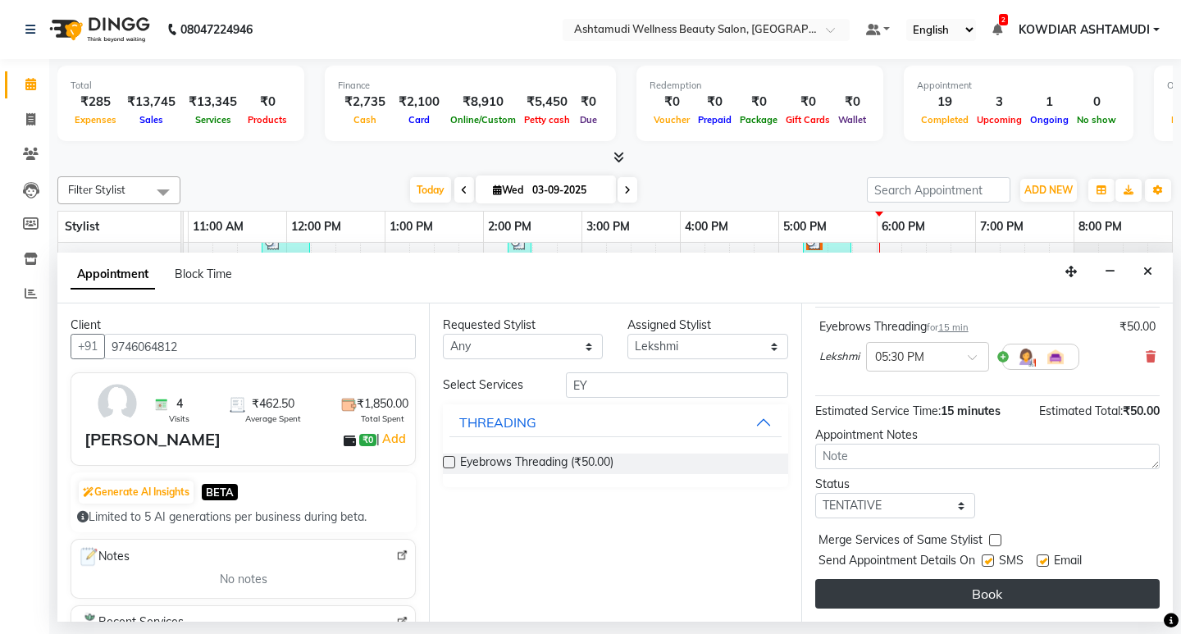
click at [884, 608] on button "Book" at bounding box center [987, 594] width 344 height 30
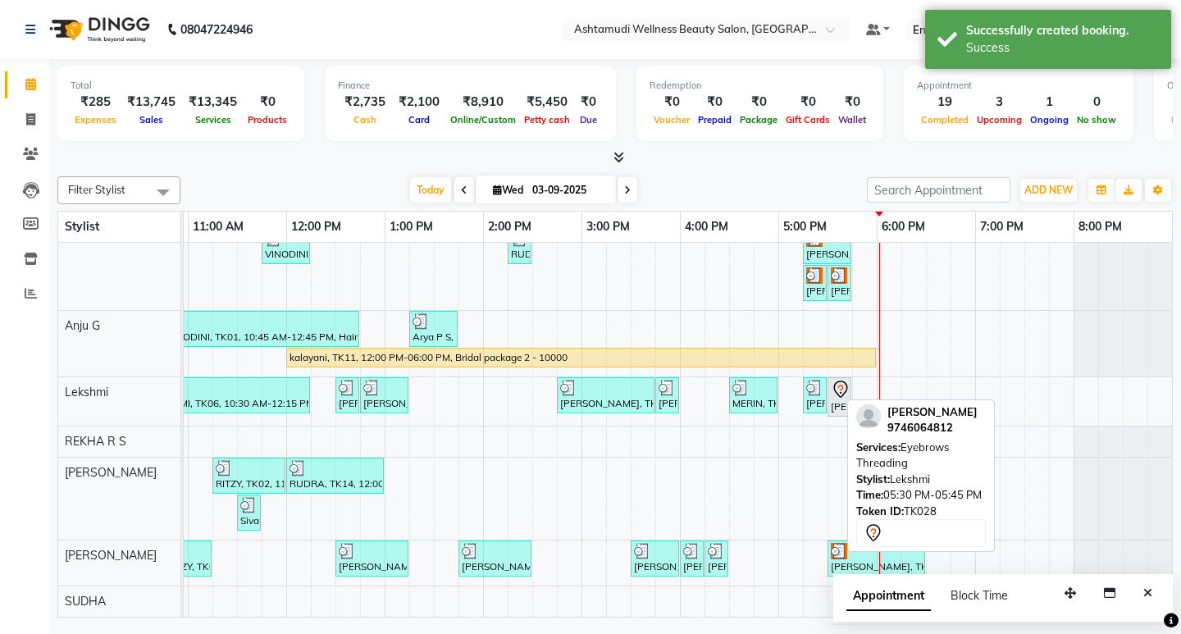
click at [830, 395] on div "[PERSON_NAME], TK28, 05:30 PM-05:45 PM, Eyebrows Threading" at bounding box center [839, 397] width 20 height 34
select select "7"
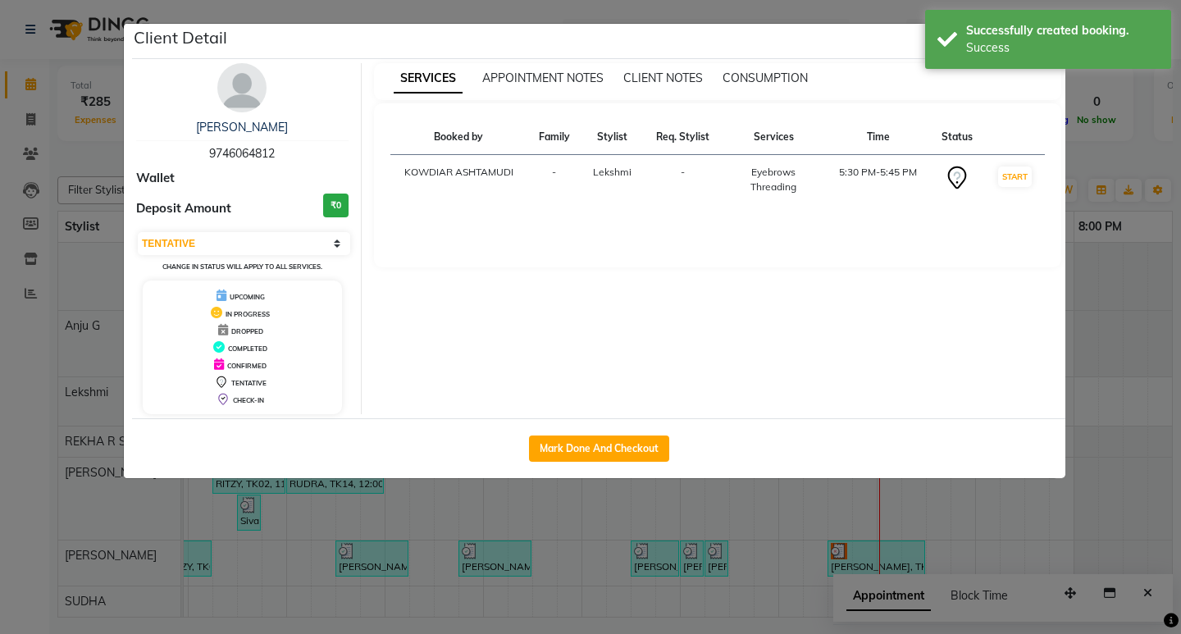
drag, startPoint x: 647, startPoint y: 441, endPoint x: 806, endPoint y: 439, distance: 159.1
click at [645, 442] on button "Mark Done And Checkout" at bounding box center [599, 448] width 140 height 26
select select "service"
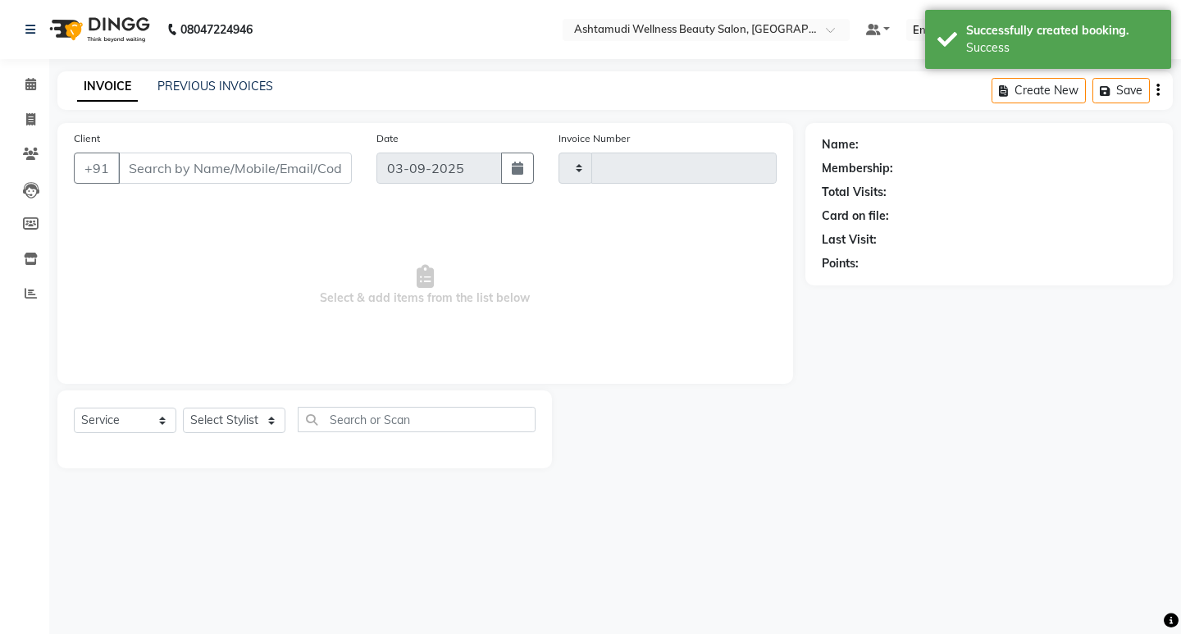
type input "2216"
select select "4668"
type input "9746064812"
select select "72435"
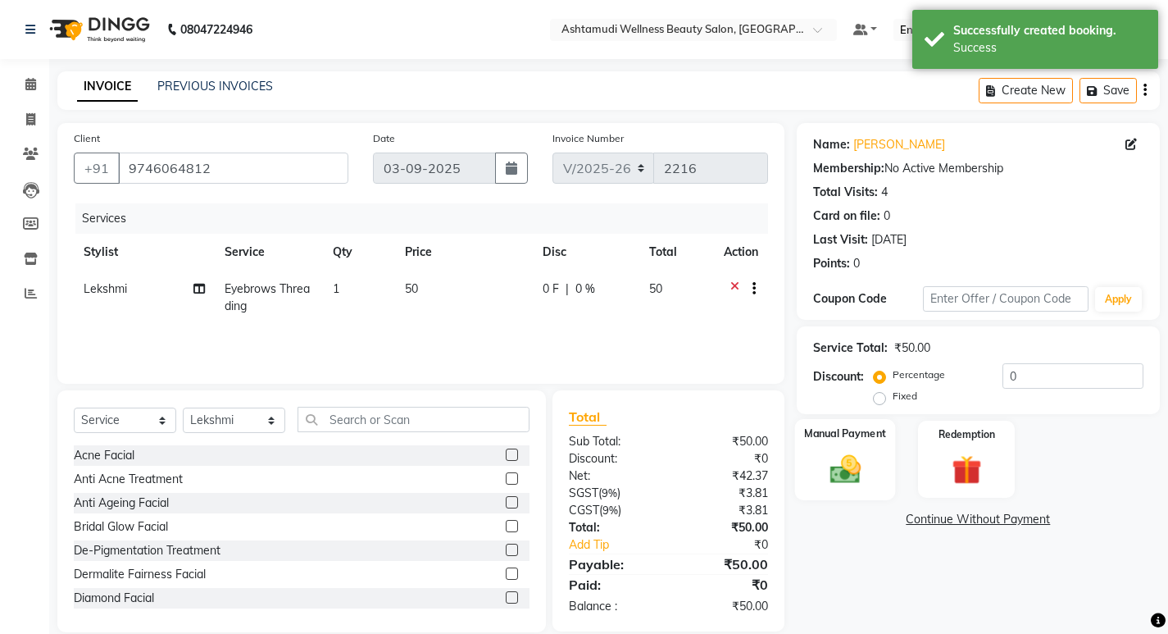
click at [850, 476] on img at bounding box center [845, 468] width 50 height 35
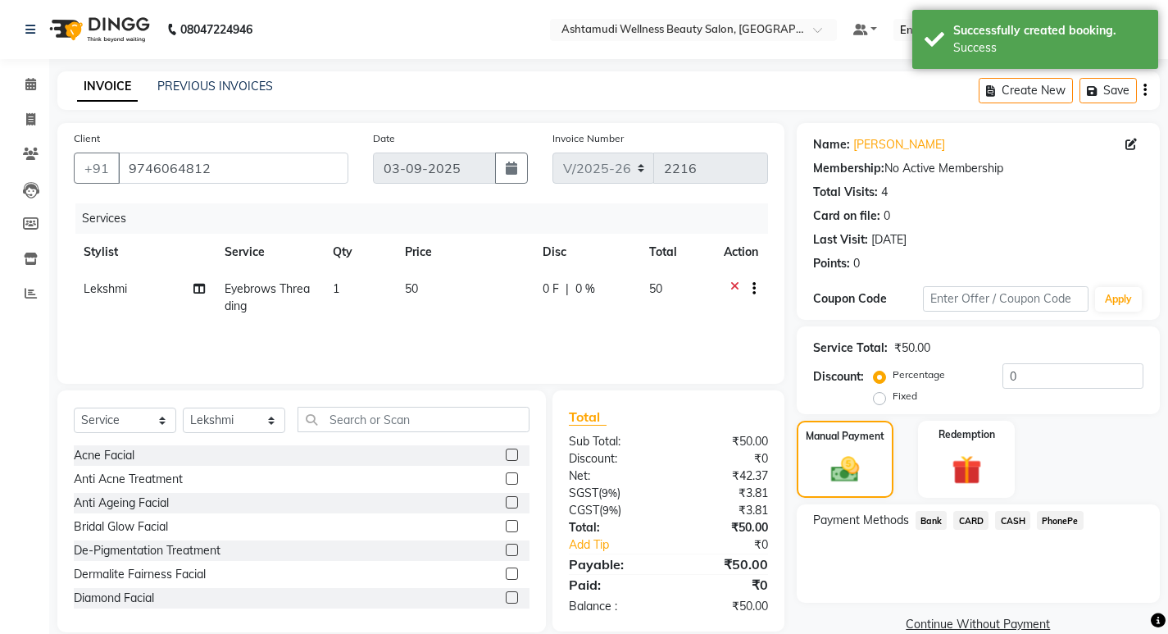
click at [1065, 517] on span "PhonePe" at bounding box center [1060, 520] width 47 height 19
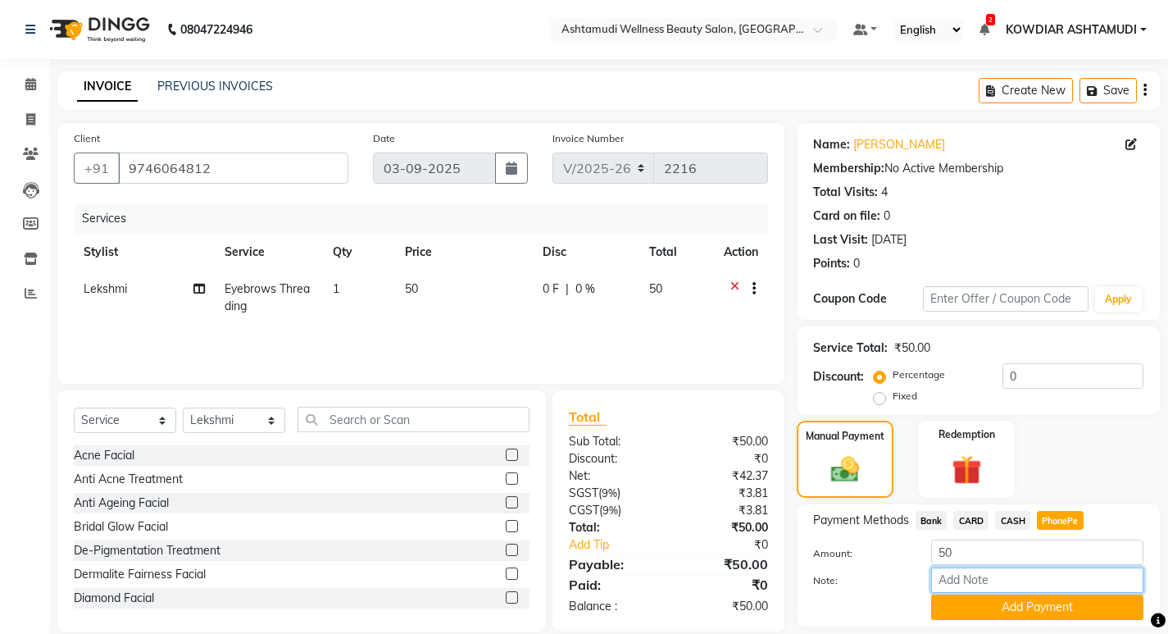
click at [962, 580] on input "Note:" at bounding box center [1037, 579] width 212 height 25
type input "sheena"
click at [997, 601] on button "Add Payment" at bounding box center [1037, 606] width 212 height 25
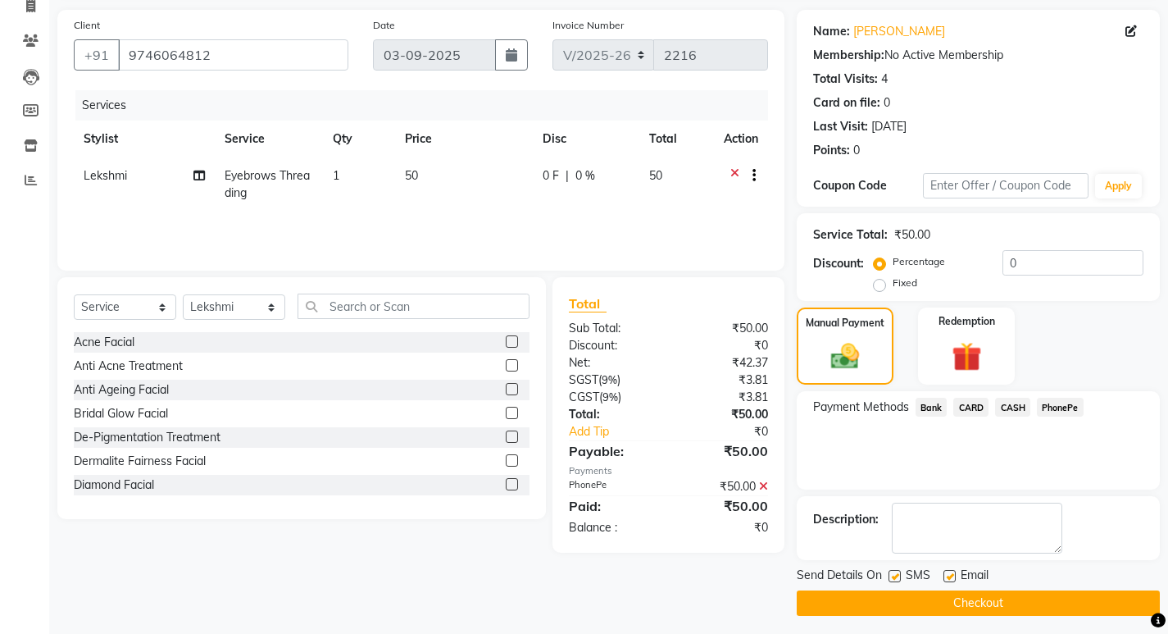
scroll to position [120, 0]
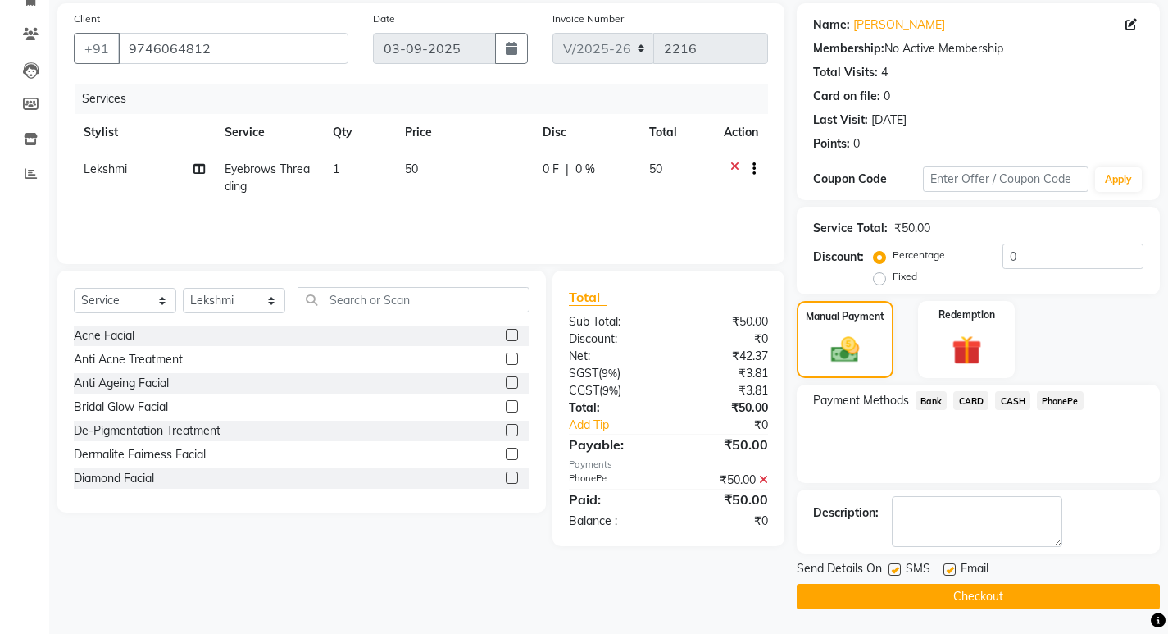
click at [894, 571] on label at bounding box center [895, 569] width 12 height 12
click at [894, 571] on input "checkbox" at bounding box center [894, 570] width 11 height 11
checkbox input "false"
click at [952, 570] on label at bounding box center [950, 569] width 12 height 12
click at [952, 570] on input "checkbox" at bounding box center [949, 570] width 11 height 11
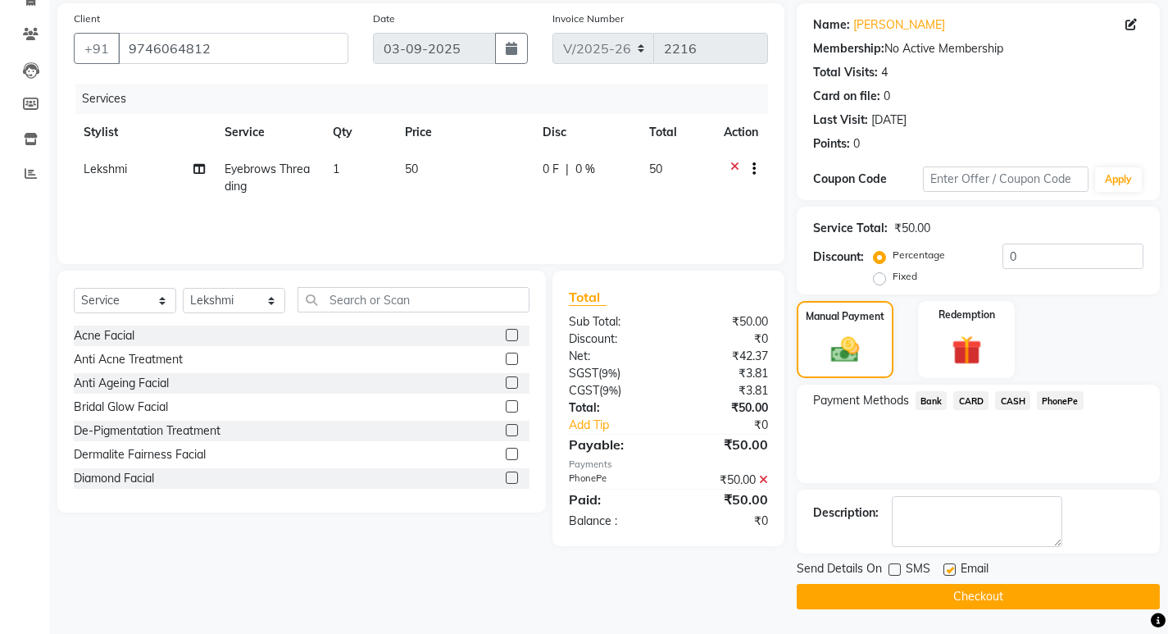
checkbox input "false"
click at [764, 482] on icon at bounding box center [763, 479] width 9 height 11
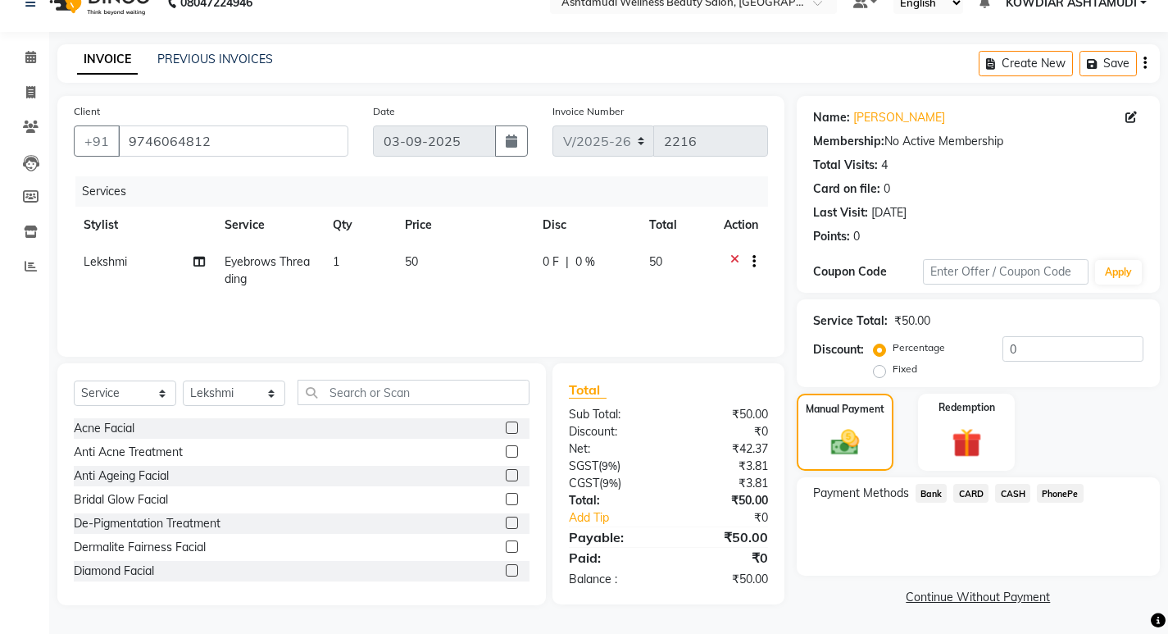
scroll to position [27, 0]
click at [1017, 496] on span "CASH" at bounding box center [1012, 493] width 35 height 19
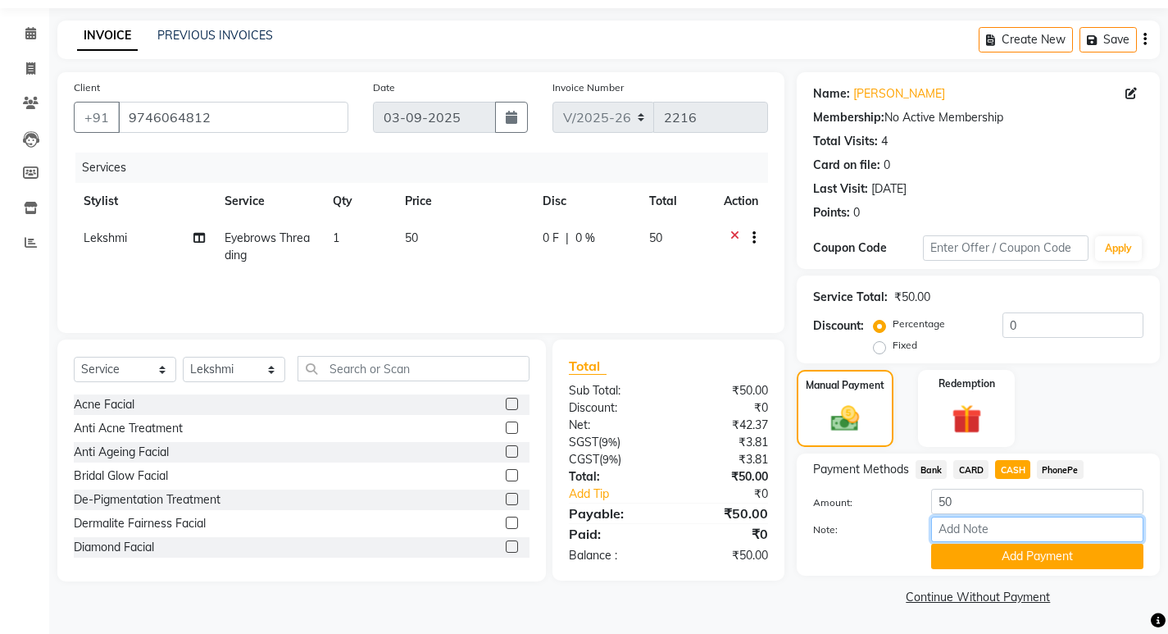
click at [985, 535] on input "Note:" at bounding box center [1037, 529] width 212 height 25
type input "sheena"
click at [1031, 560] on button "Add Payment" at bounding box center [1037, 556] width 212 height 25
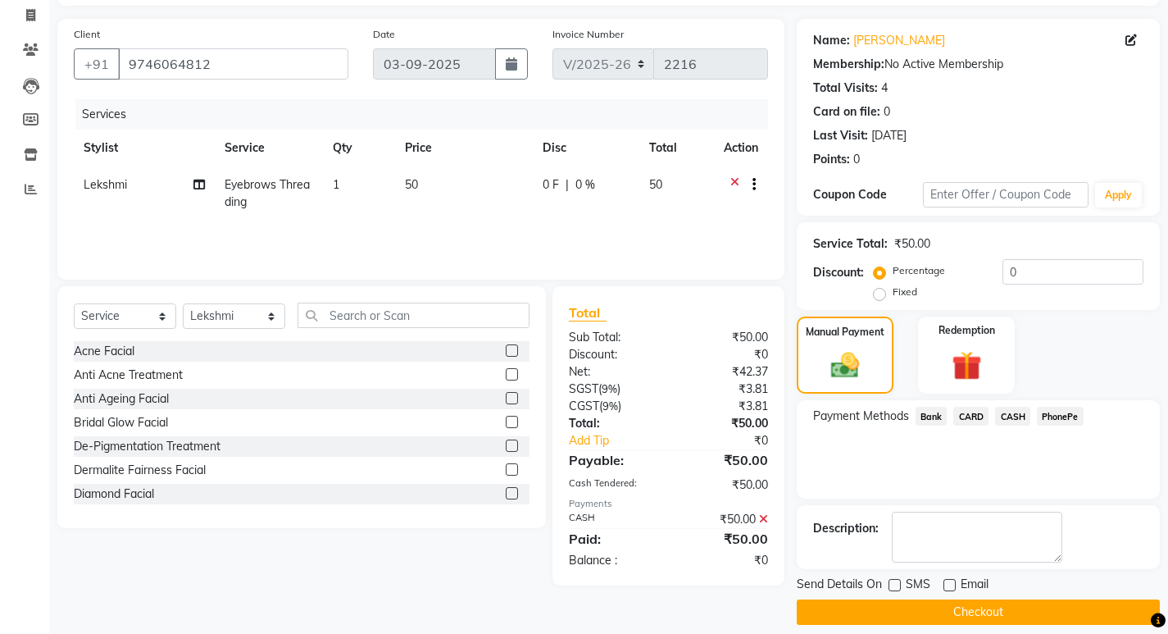
scroll to position [120, 0]
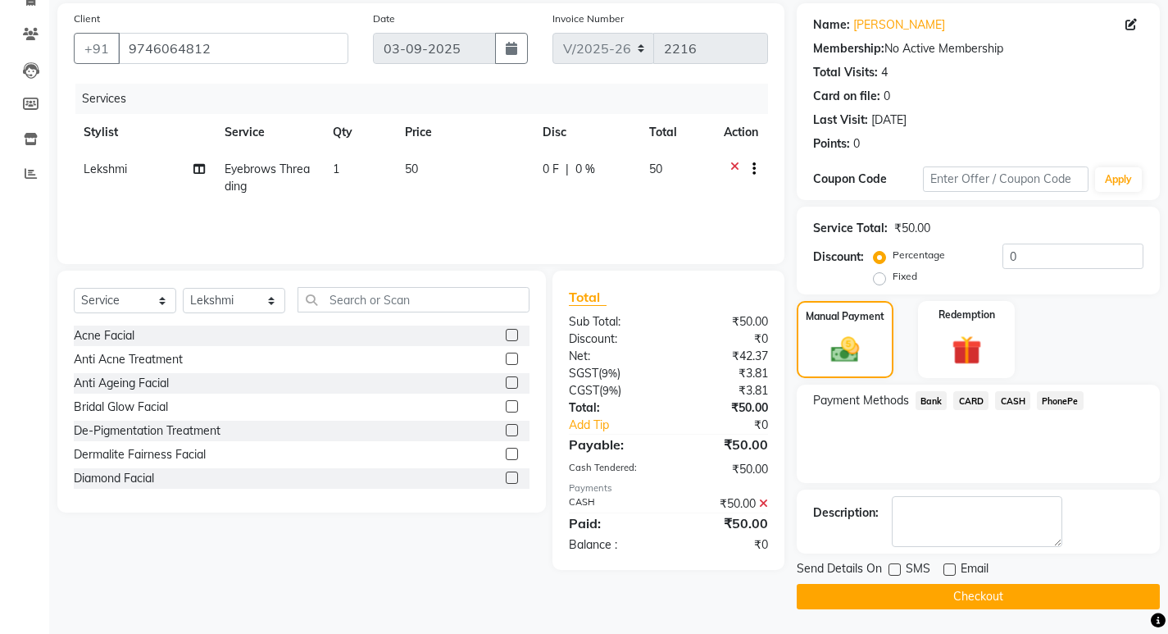
click at [949, 591] on button "Checkout" at bounding box center [978, 596] width 363 height 25
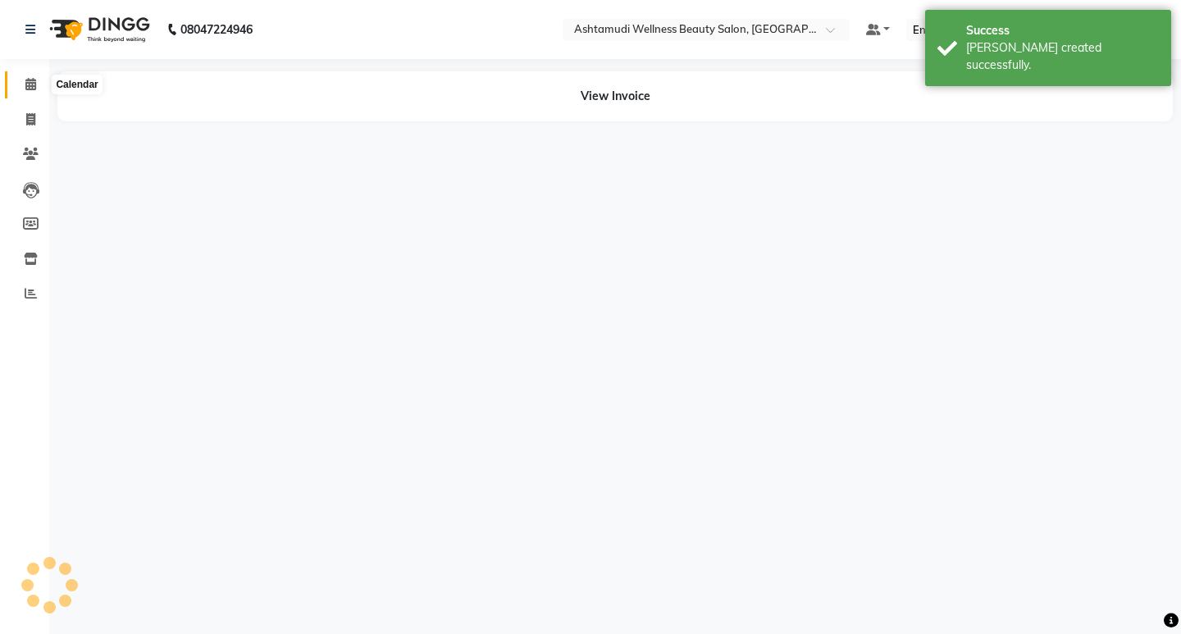
click at [41, 90] on span at bounding box center [30, 84] width 29 height 19
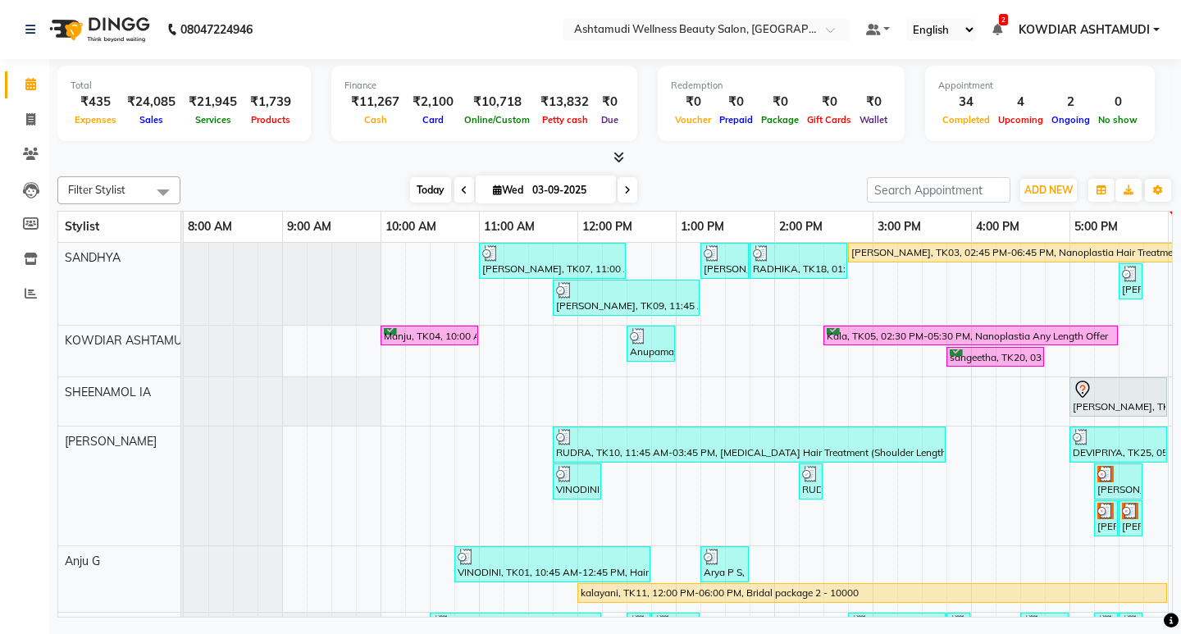
click at [425, 192] on span "Today" at bounding box center [430, 189] width 41 height 25
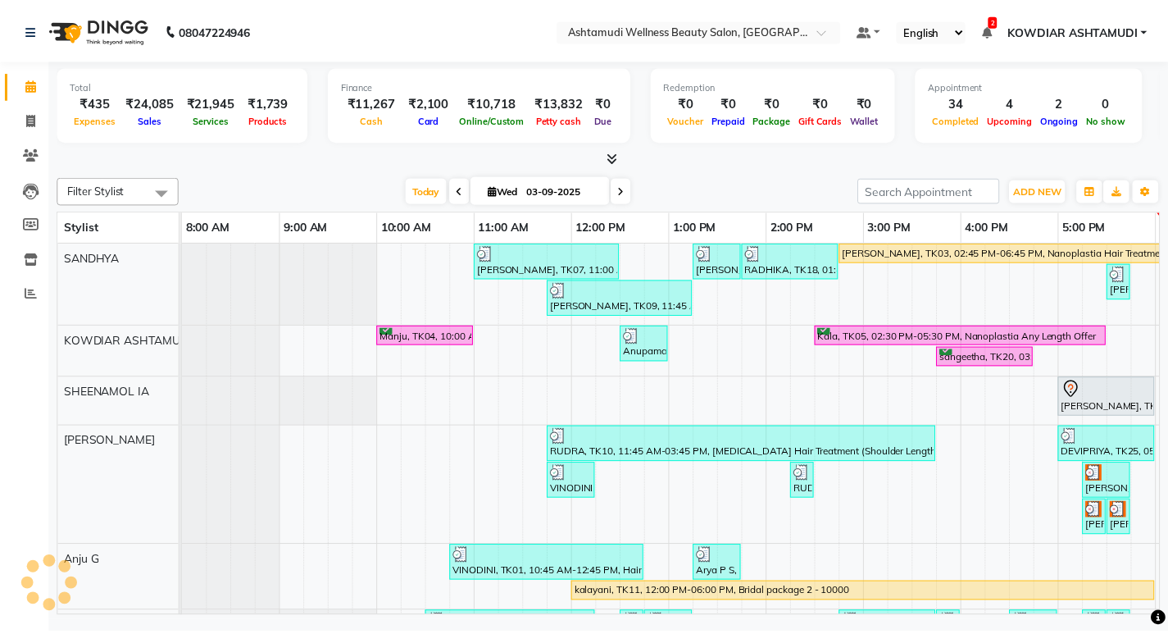
scroll to position [0, 291]
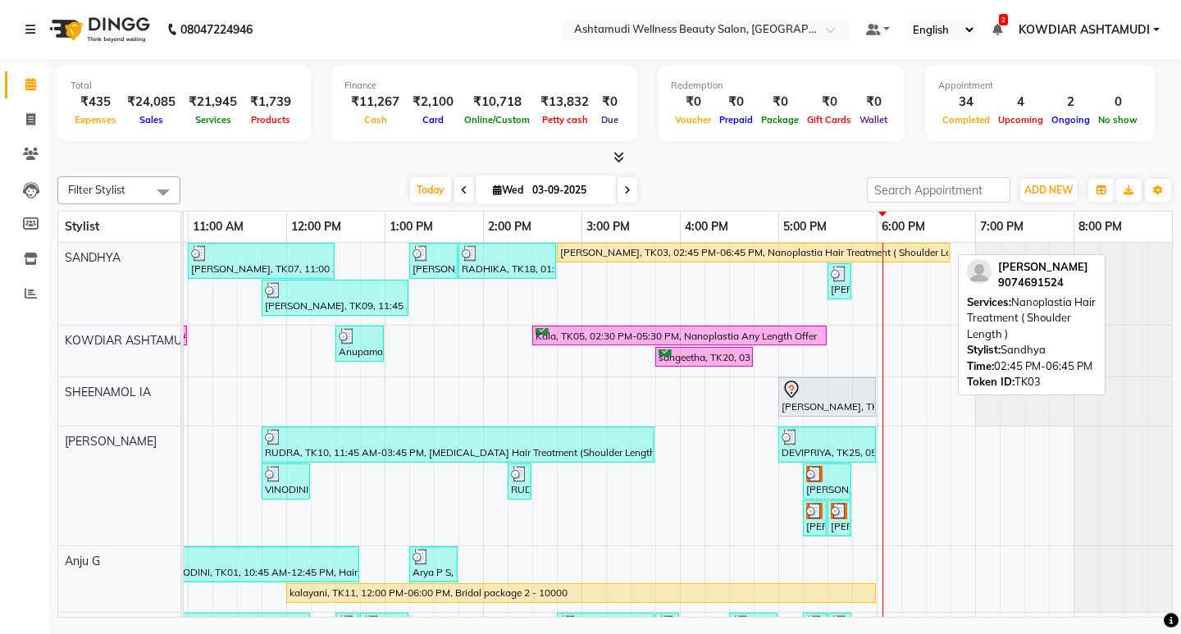
click at [738, 250] on div "[PERSON_NAME], TK03, 02:45 PM-06:45 PM, Nanoplastia Hair Treatment ( Shoulder L…" at bounding box center [752, 252] width 389 height 15
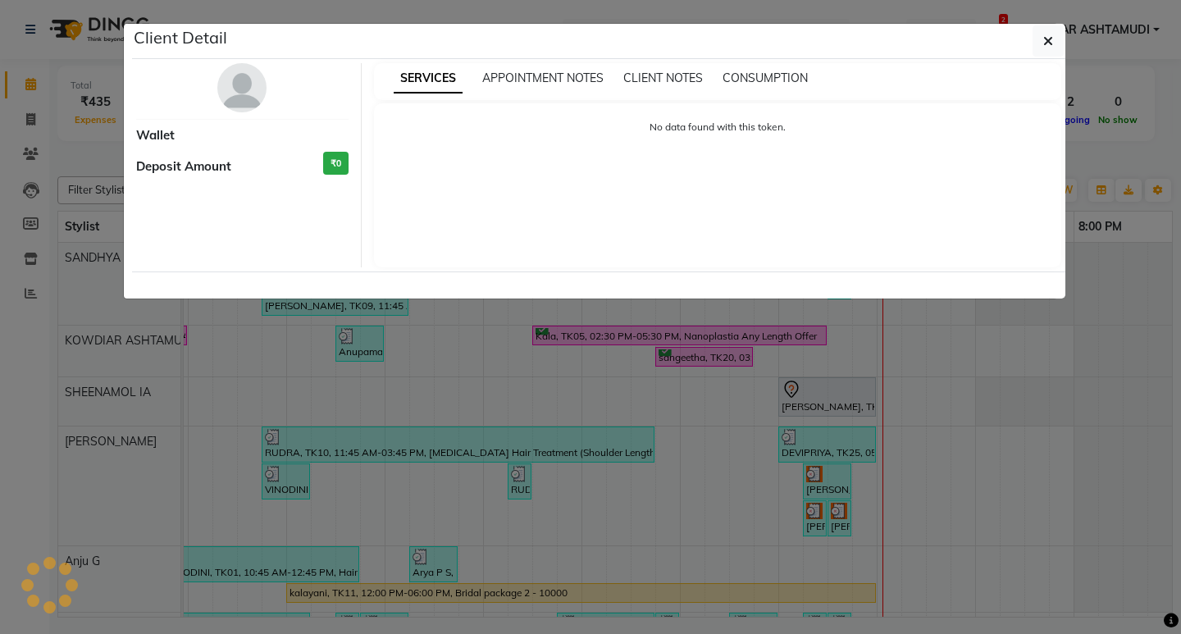
select select "1"
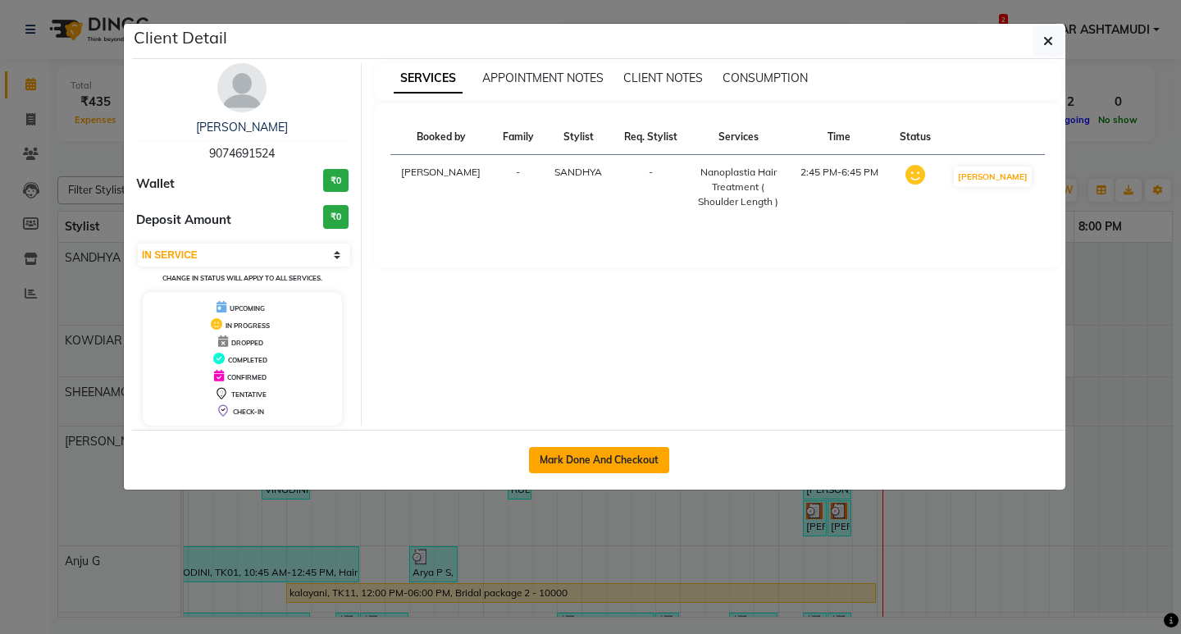
click at [556, 450] on button "Mark Done And Checkout" at bounding box center [599, 460] width 140 height 26
select select "service"
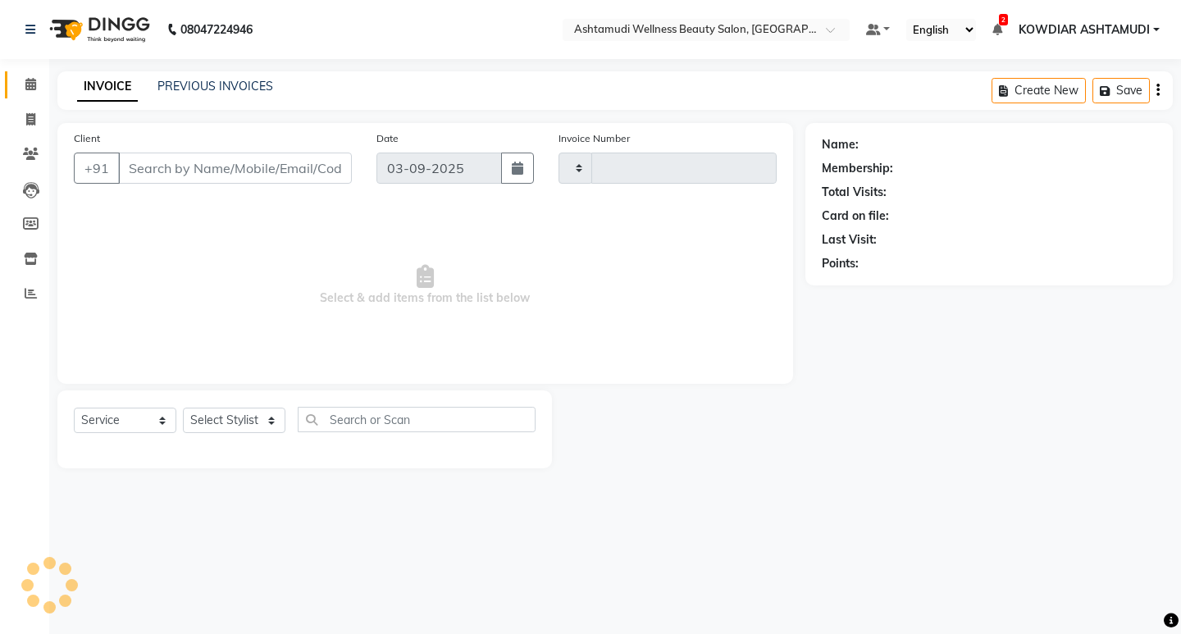
type input "2217"
select select "4668"
type input "9074691524"
select select "27382"
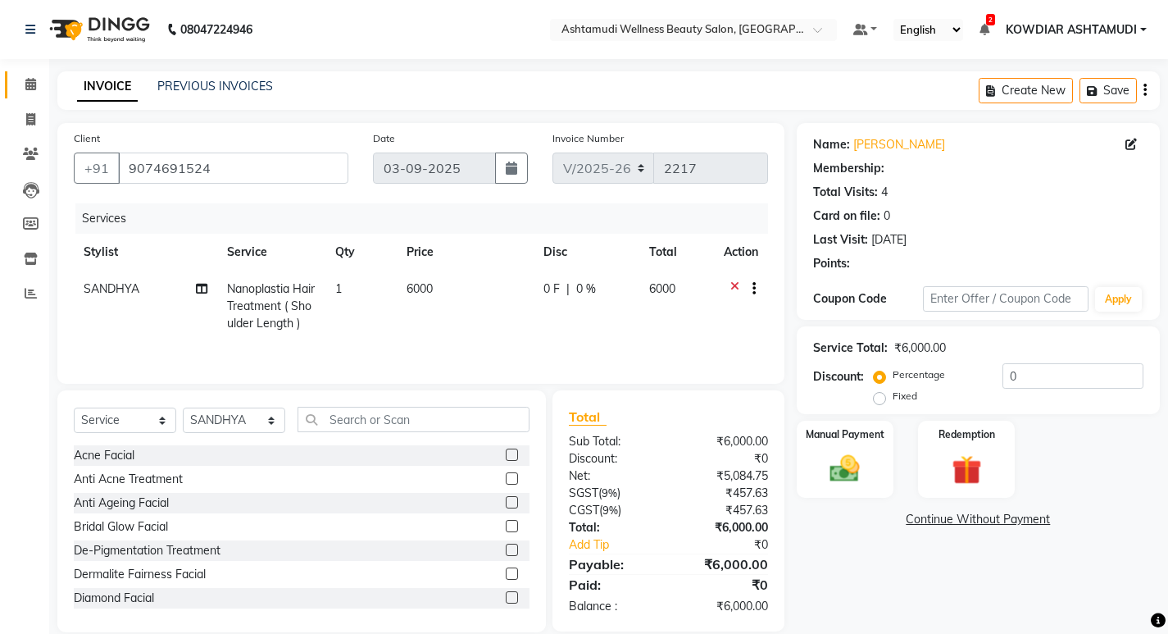
type input "15"
select select "1: Object"
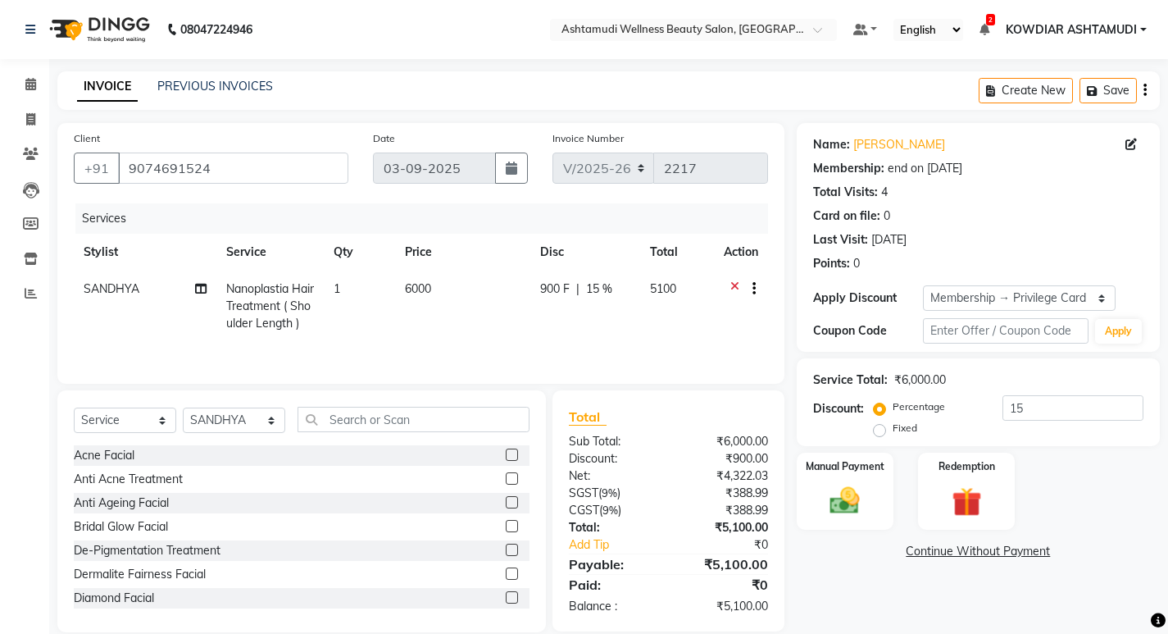
click at [286, 294] on span "Nanoplastia Hair Treatment ( Shoulder Length )" at bounding box center [270, 305] width 88 height 49
select select "27382"
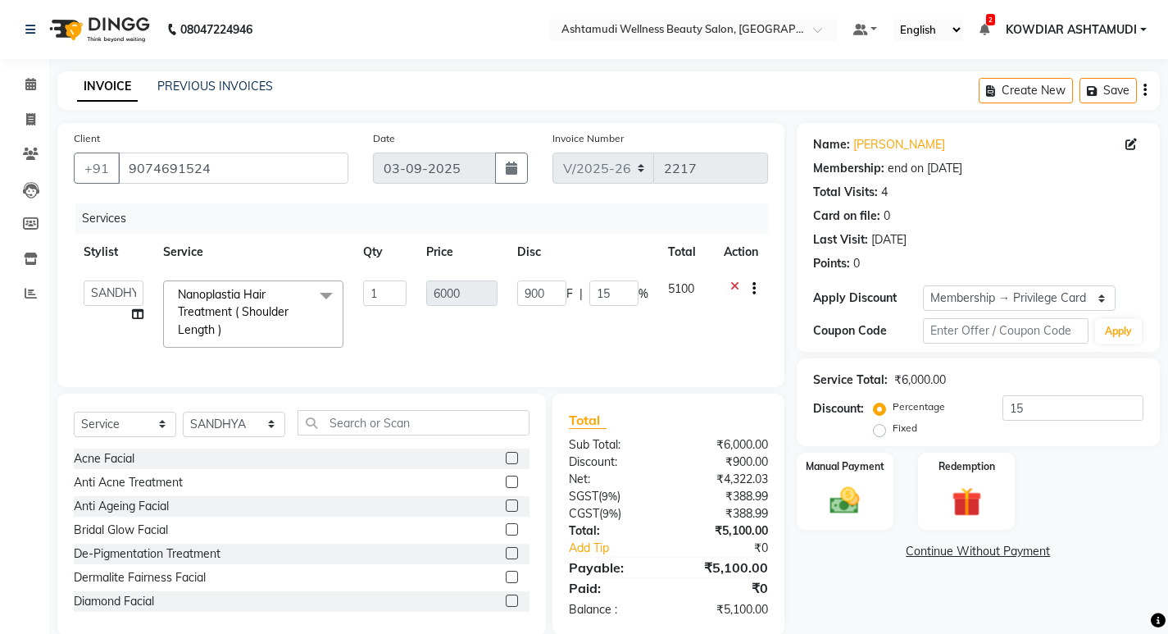
click at [283, 307] on span "Nanoplastia Hair Treatment ( Shoulder Length )" at bounding box center [233, 312] width 111 height 50
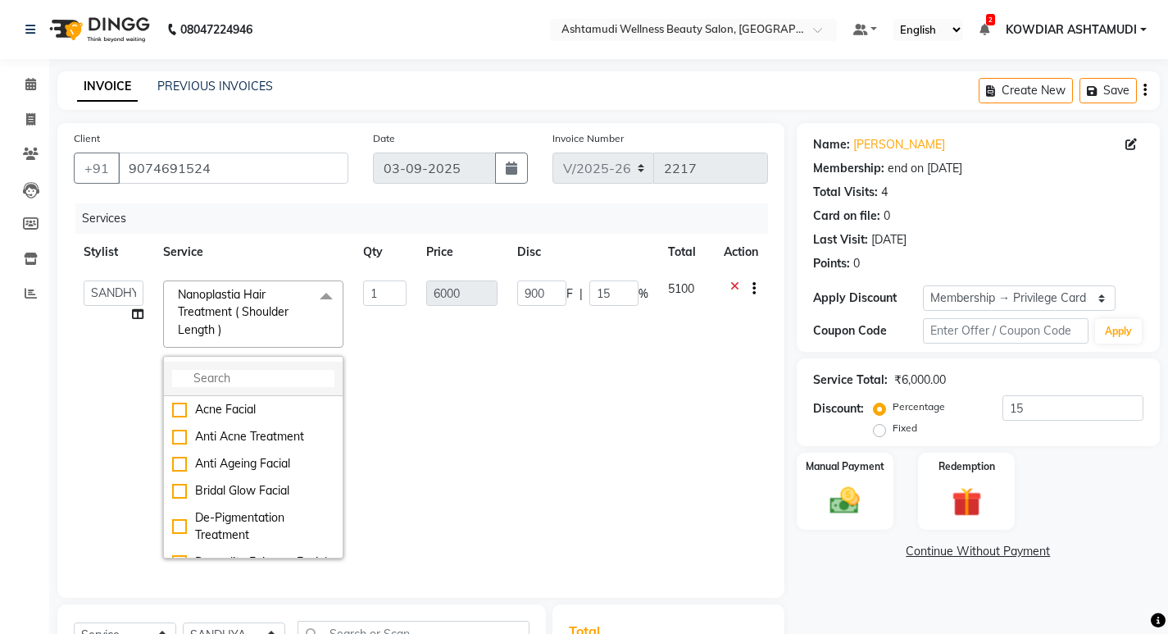
click at [241, 370] on input "multiselect-search" at bounding box center [253, 378] width 162 height 17
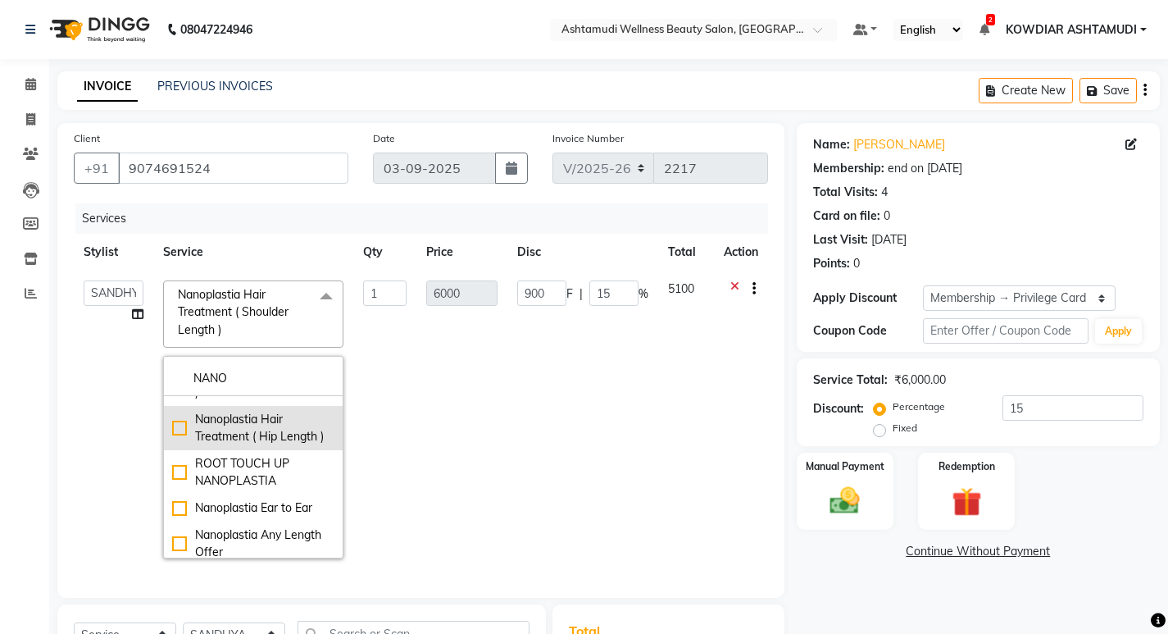
scroll to position [139, 0]
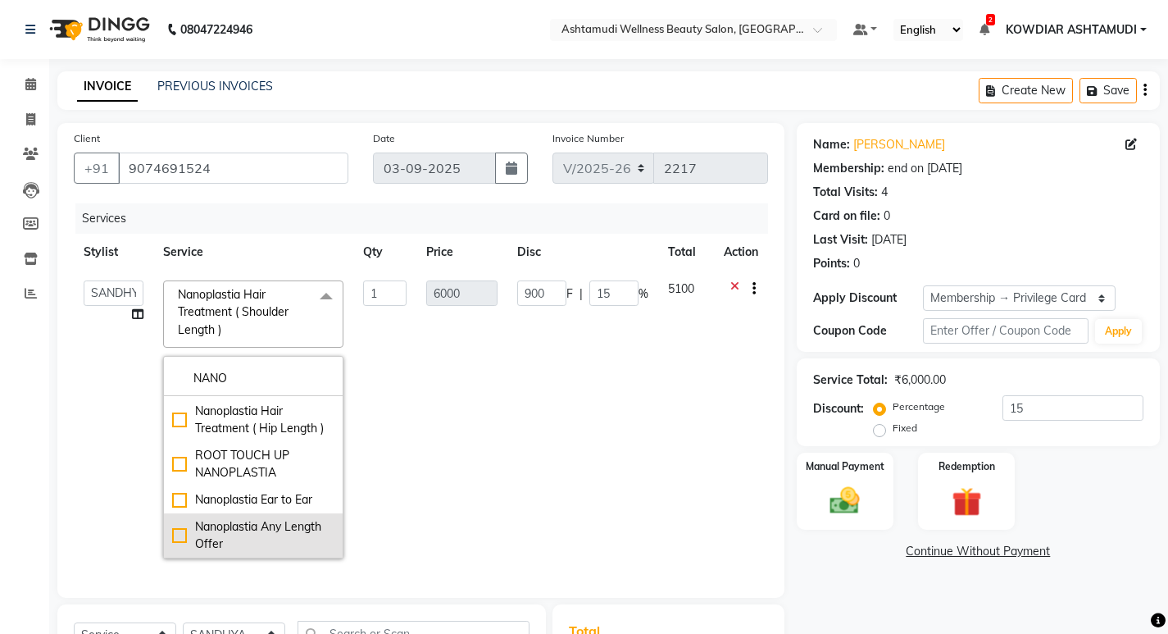
type input "NANO"
click at [236, 530] on div "Nanoplastia Any Length Offer" at bounding box center [253, 535] width 162 height 34
checkbox input "false"
checkbox input "true"
type input "5900"
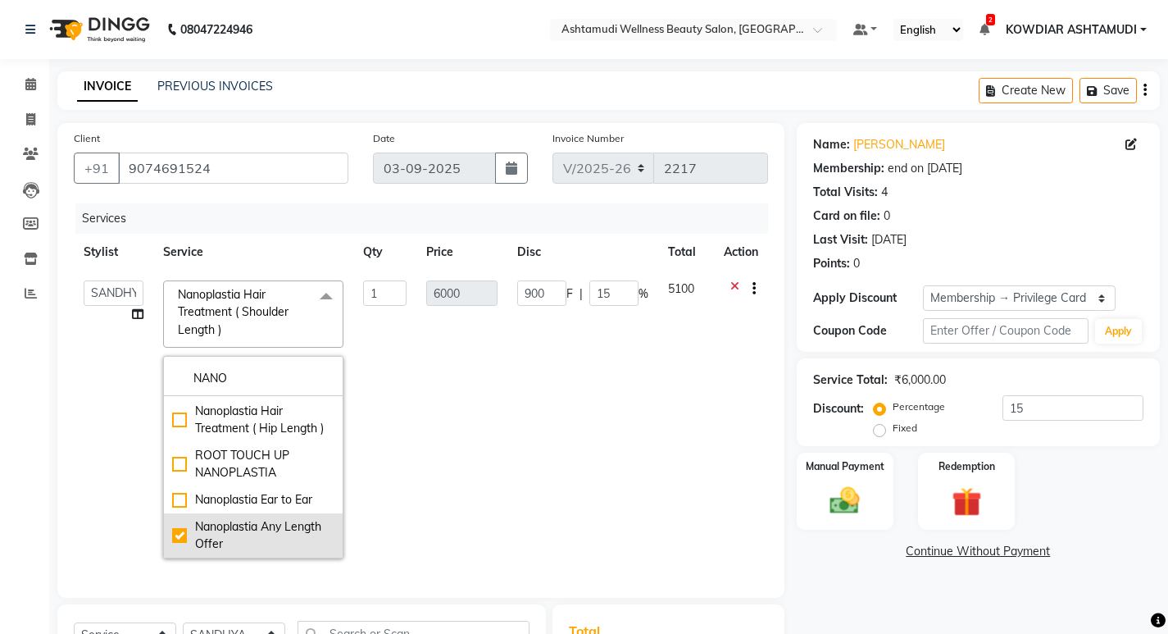
type input "885"
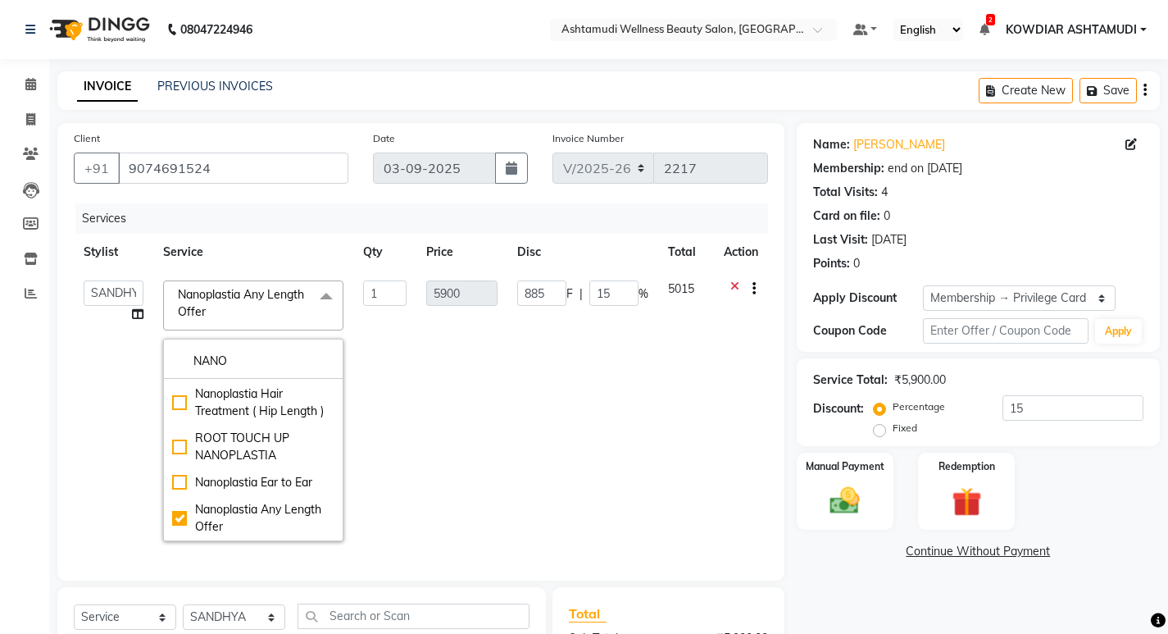
click at [371, 327] on td "1" at bounding box center [384, 411] width 62 height 280
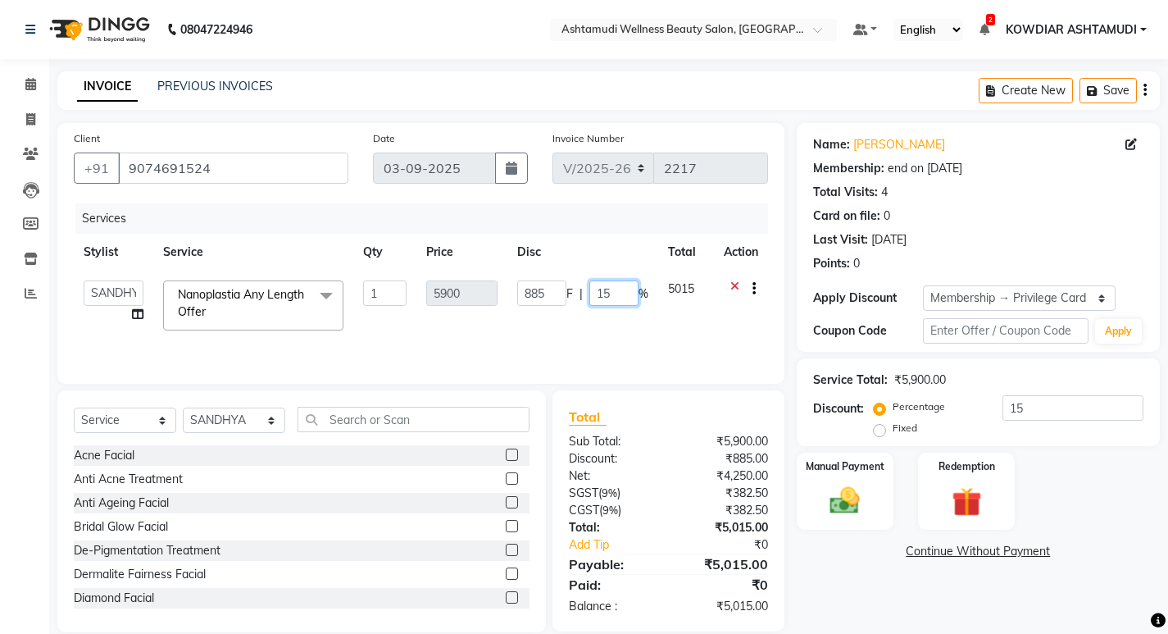
click at [625, 282] on input "15" at bounding box center [613, 292] width 49 height 25
type input "1"
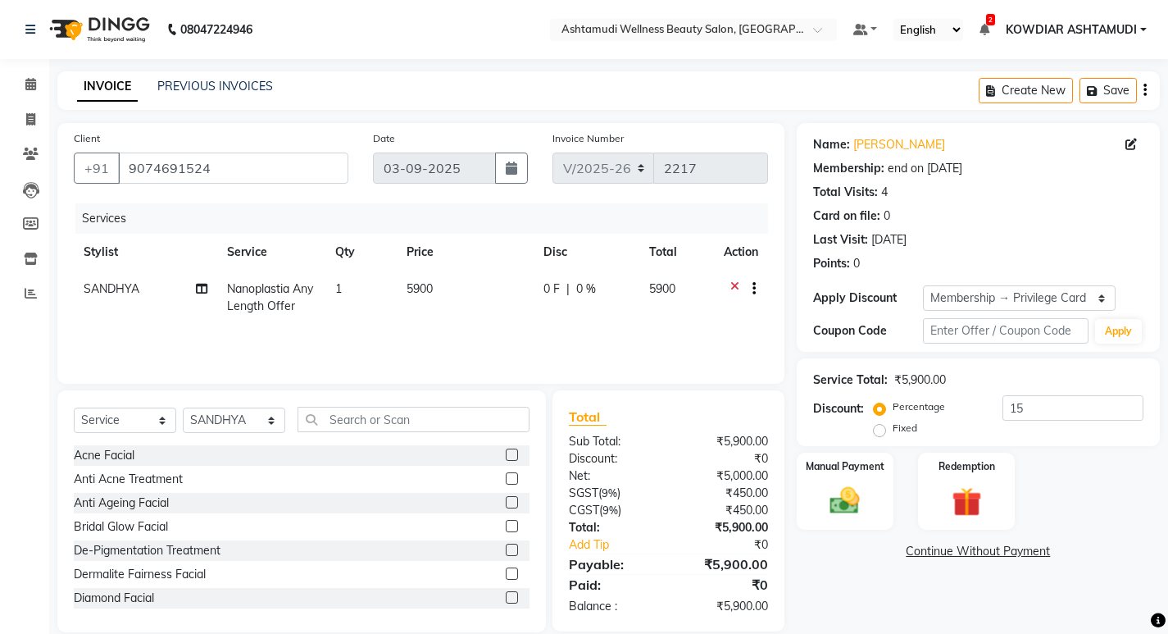
click at [604, 330] on div "Services Stylist Service Qty Price Disc Total Action SANDHYA Nanoplastia Any Le…" at bounding box center [421, 285] width 694 height 164
click at [330, 422] on input "text" at bounding box center [414, 419] width 232 height 25
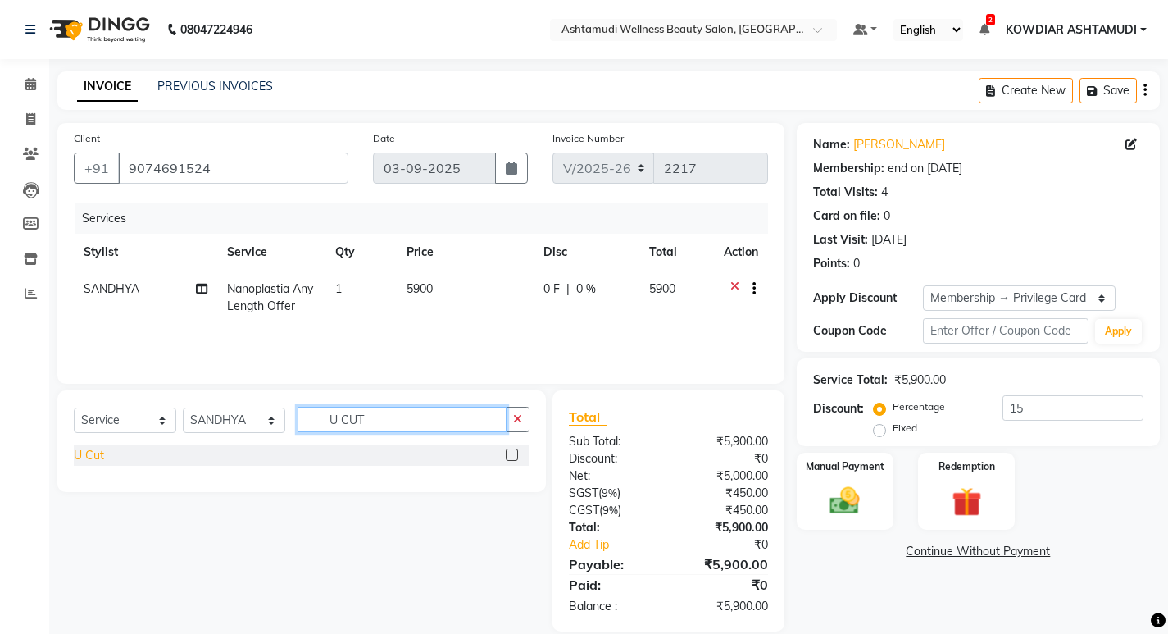
type input "U CUT"
click at [93, 454] on div "U Cut" at bounding box center [89, 455] width 30 height 17
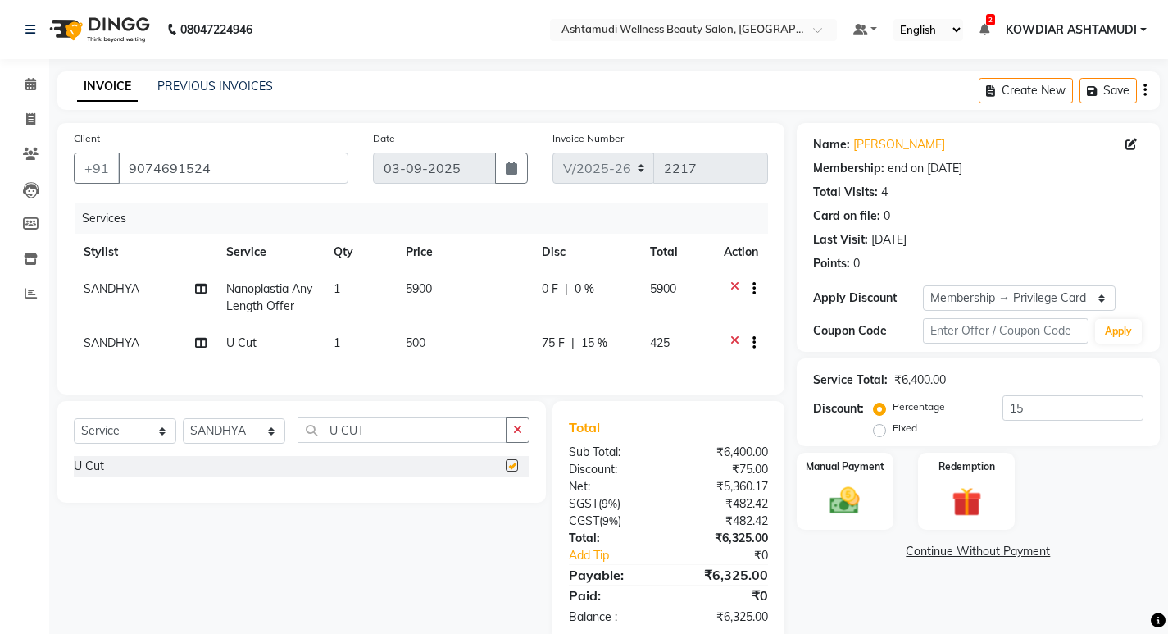
checkbox input "false"
click at [388, 435] on input "U CUT" at bounding box center [402, 429] width 209 height 25
type input "U"
type input "FRINGES"
click at [141, 474] on div "Hair Cut With Fringes" at bounding box center [132, 465] width 116 height 17
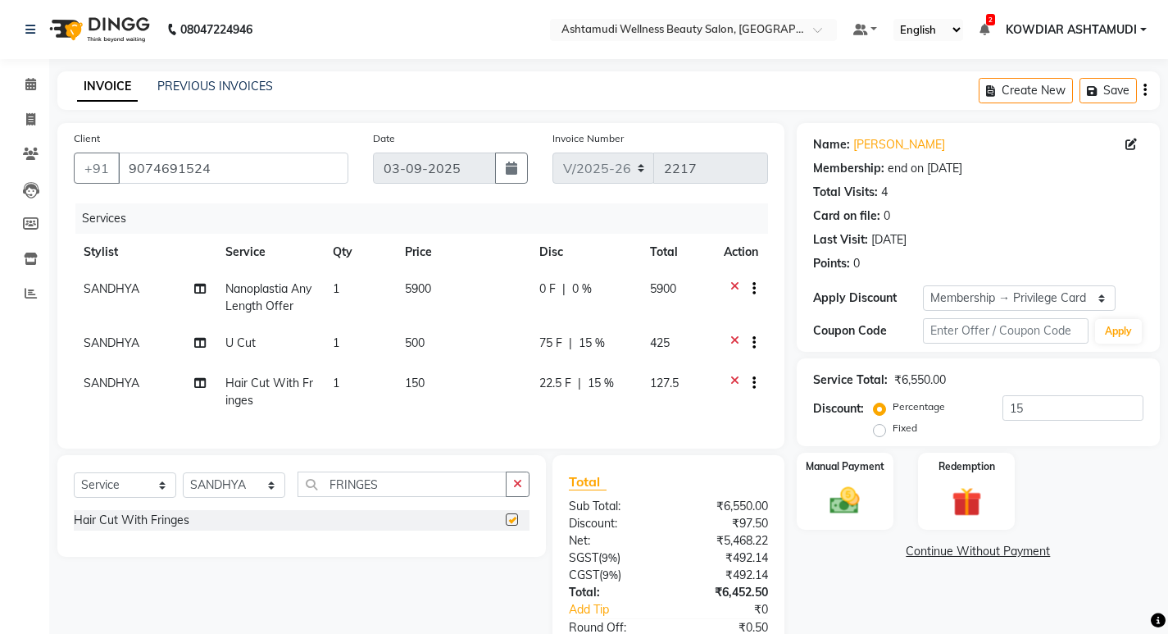
checkbox input "false"
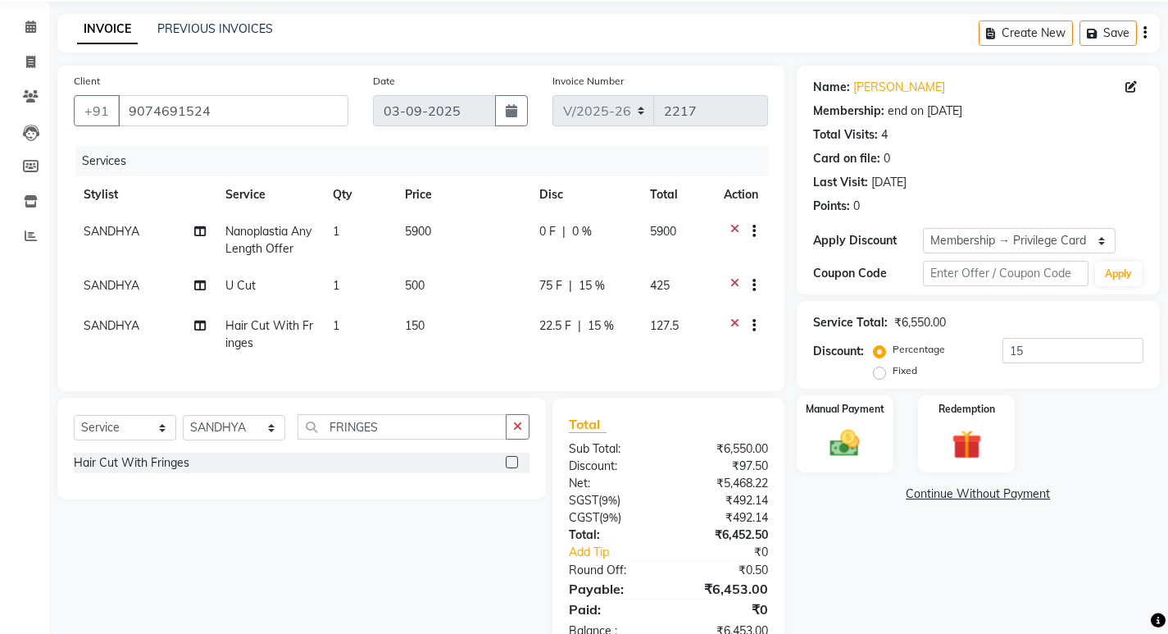
scroll to position [116, 0]
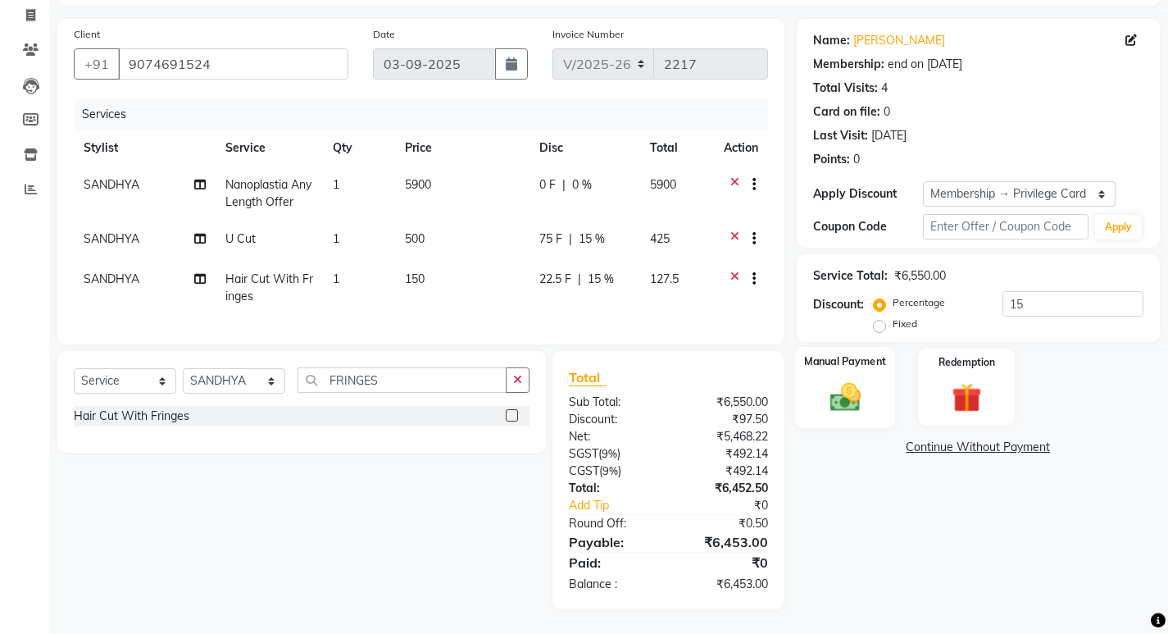
click at [810, 386] on div "Manual Payment" at bounding box center [844, 387] width 101 height 81
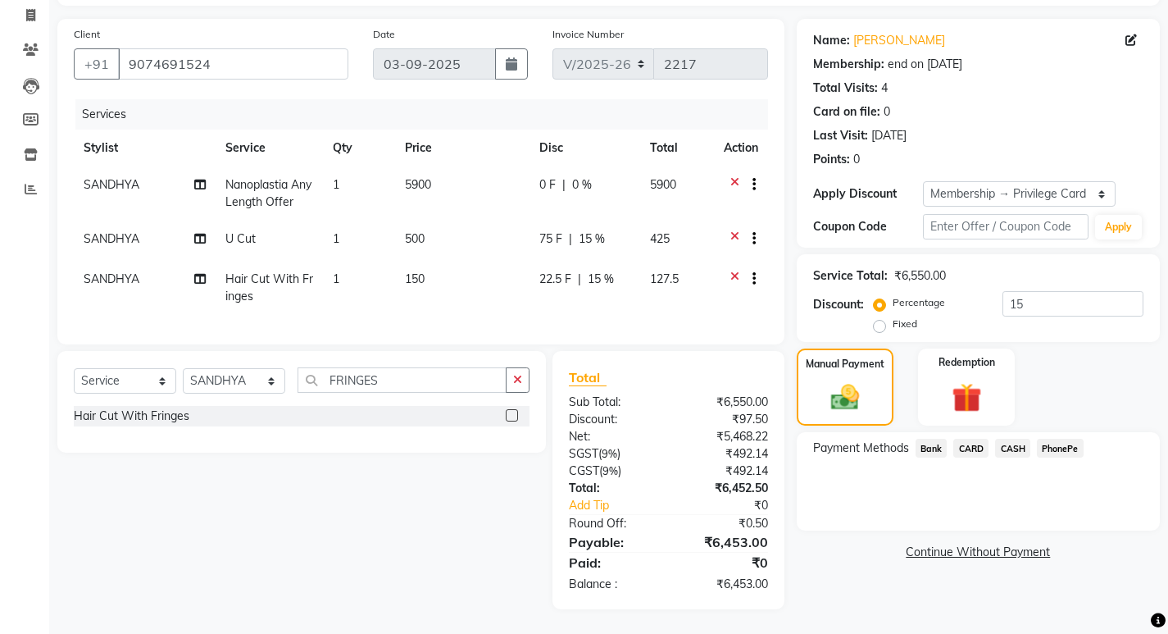
click at [1066, 439] on span "PhonePe" at bounding box center [1060, 448] width 47 height 19
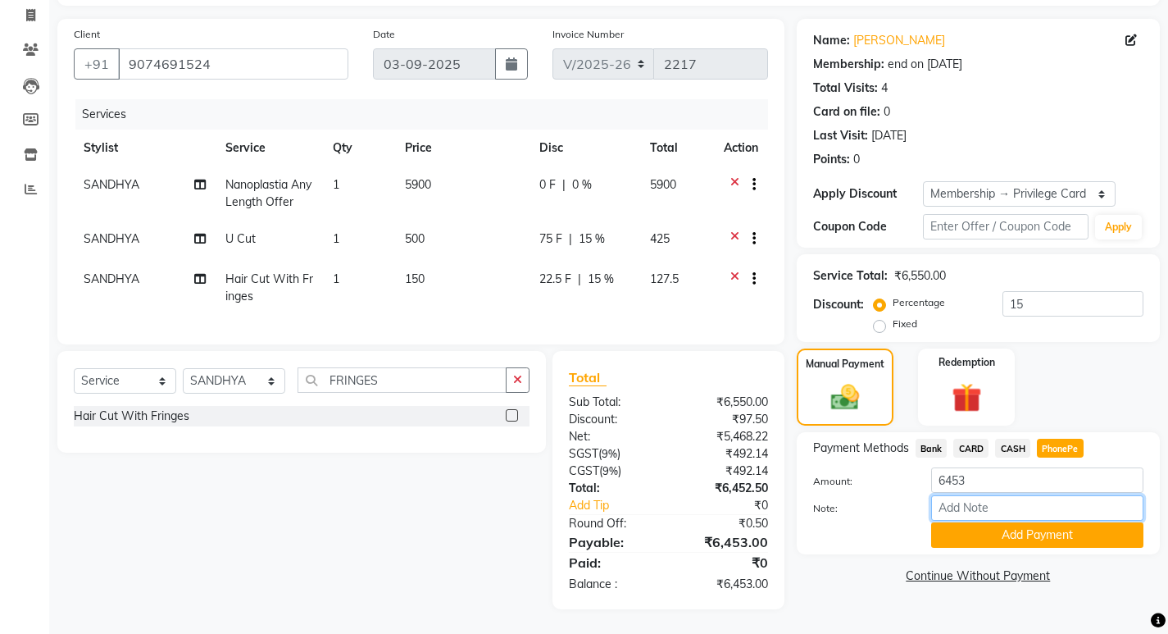
click at [1025, 495] on input "Note:" at bounding box center [1037, 507] width 212 height 25
type input "sheena"
click at [1022, 537] on div "Payment Methods Bank CARD CASH PhonePe Amount: 6453 Note: sheena Add Payment" at bounding box center [978, 493] width 363 height 122
click at [1024, 528] on button "Add Payment" at bounding box center [1037, 534] width 212 height 25
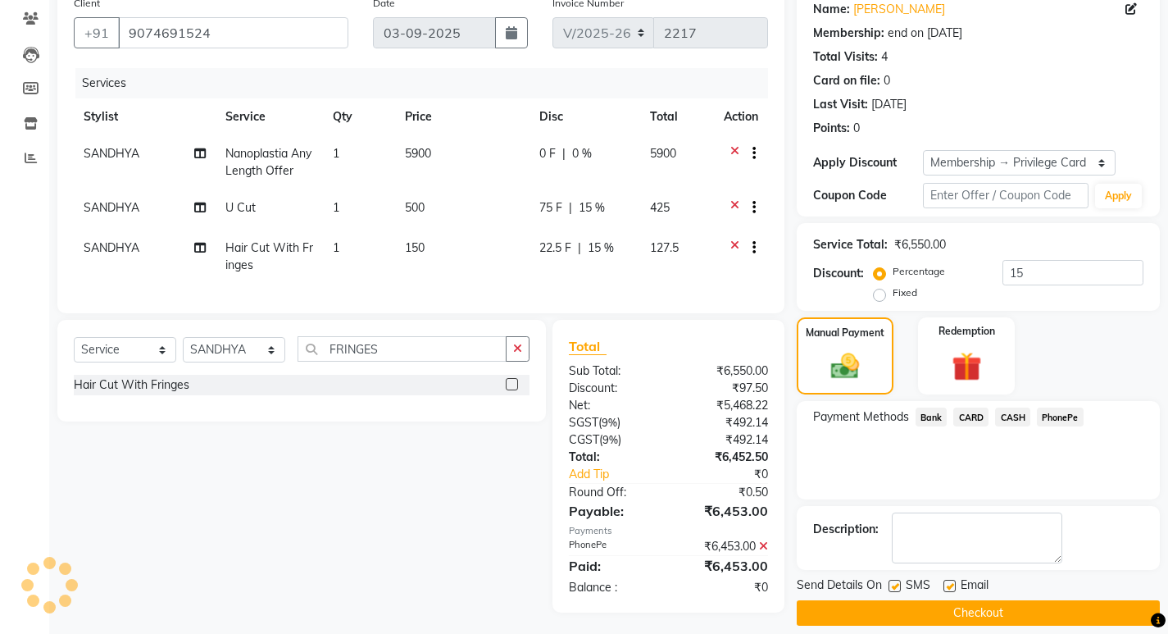
scroll to position [152, 0]
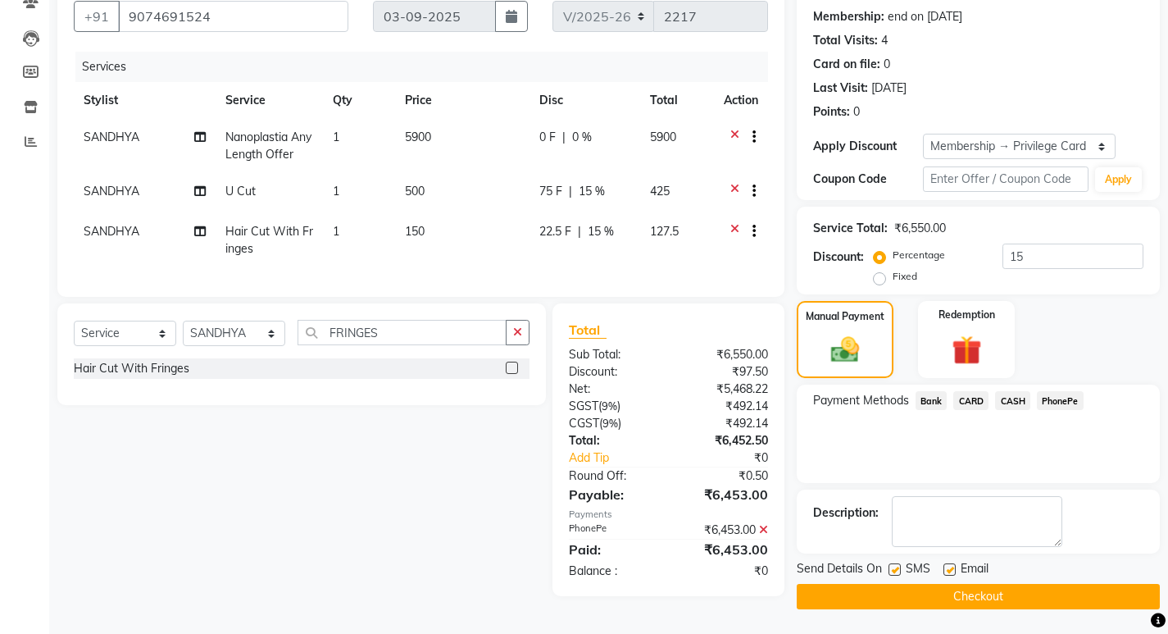
click at [900, 595] on button "Checkout" at bounding box center [978, 596] width 363 height 25
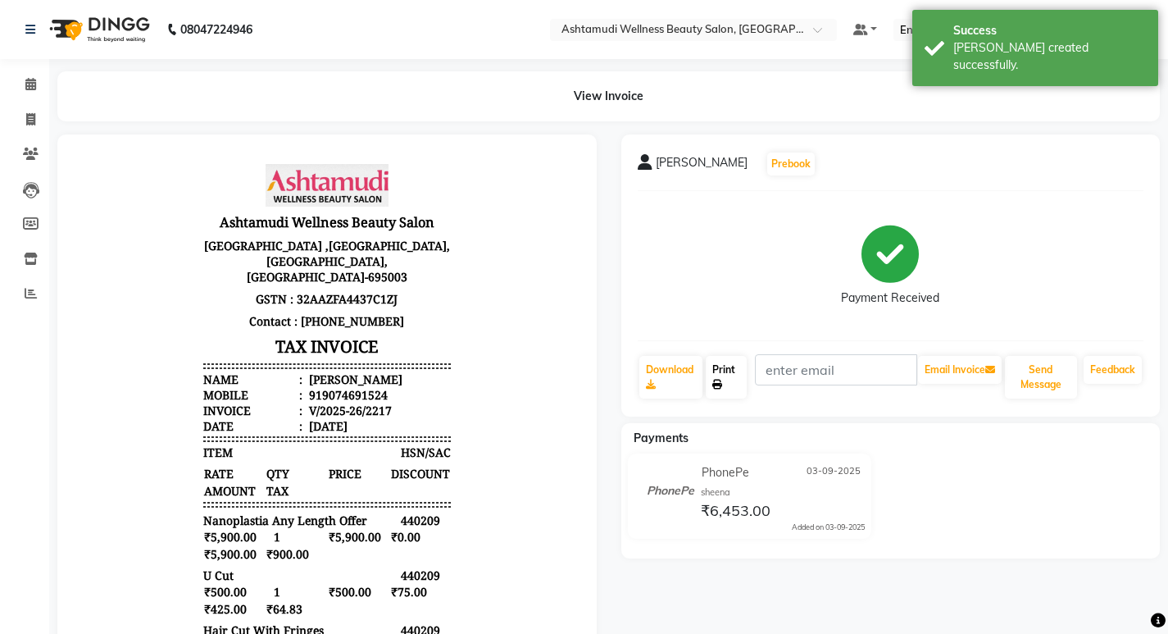
click at [733, 375] on link "Print" at bounding box center [726, 377] width 41 height 43
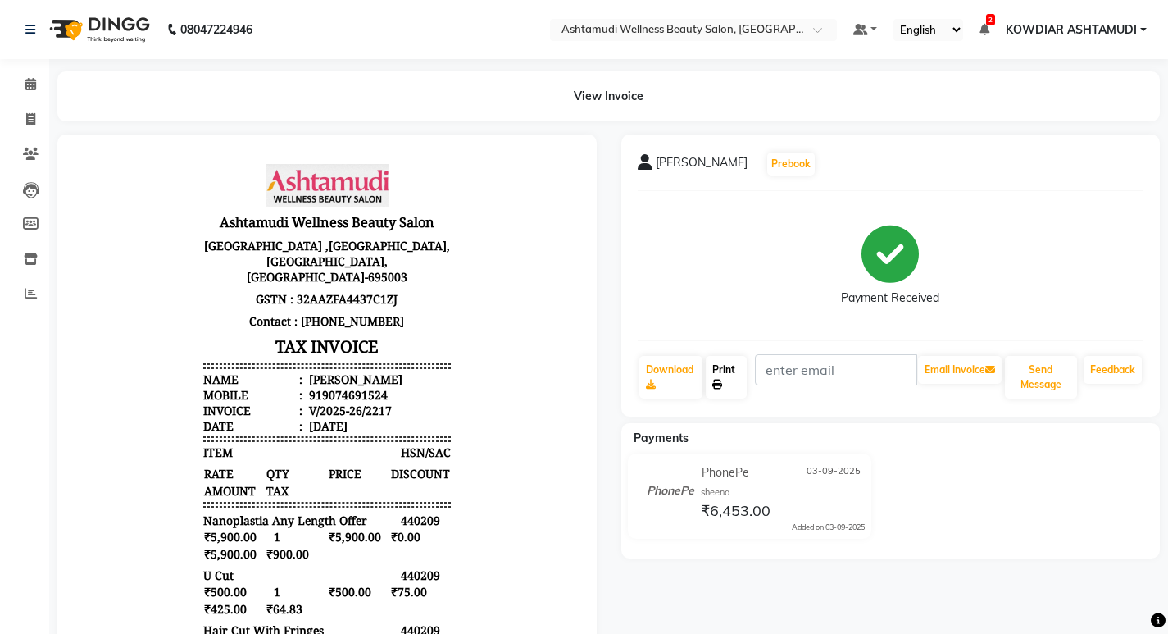
click at [720, 374] on link "Print" at bounding box center [726, 377] width 41 height 43
click at [34, 82] on icon at bounding box center [30, 84] width 11 height 12
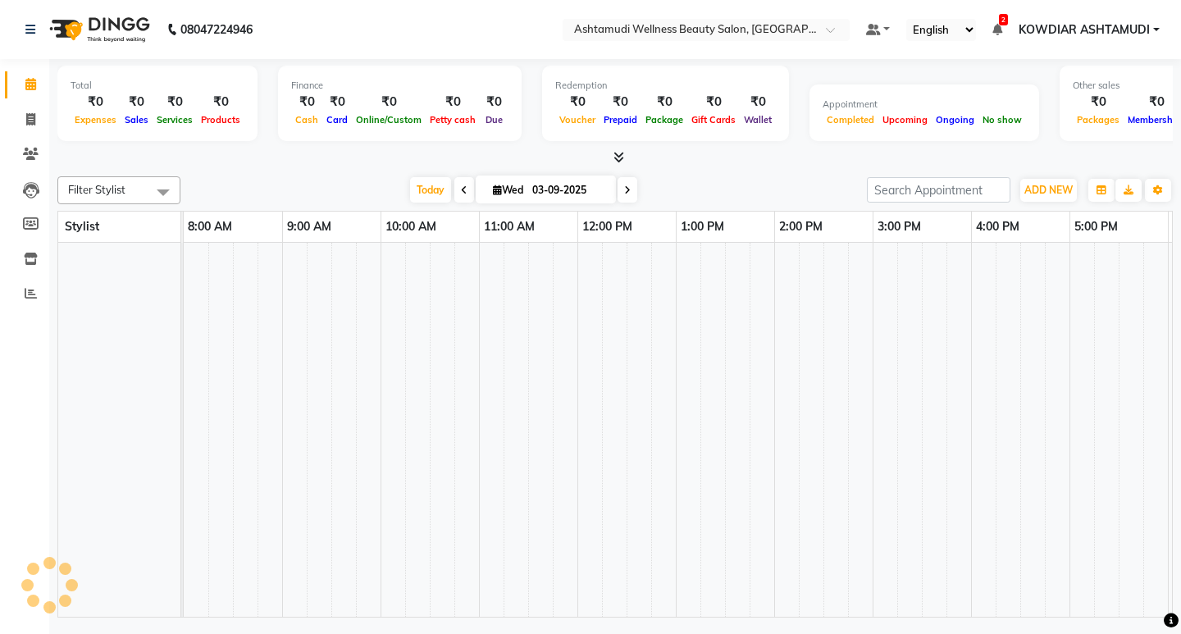
click at [34, 112] on span at bounding box center [30, 120] width 29 height 19
select select "service"
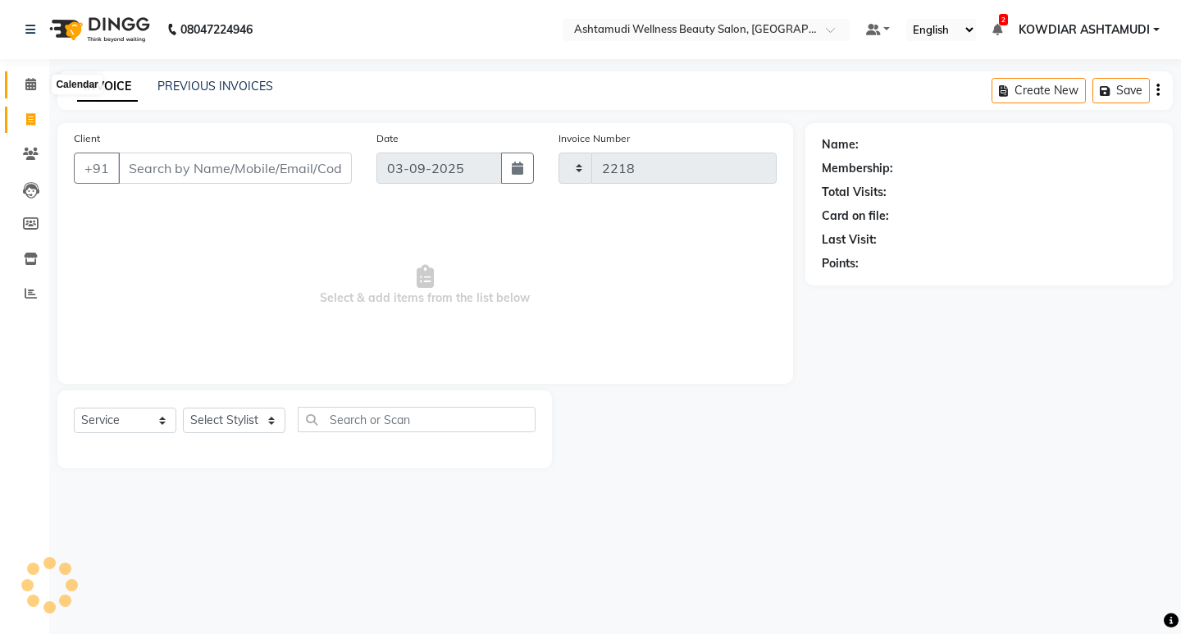
click at [38, 88] on span at bounding box center [30, 84] width 29 height 19
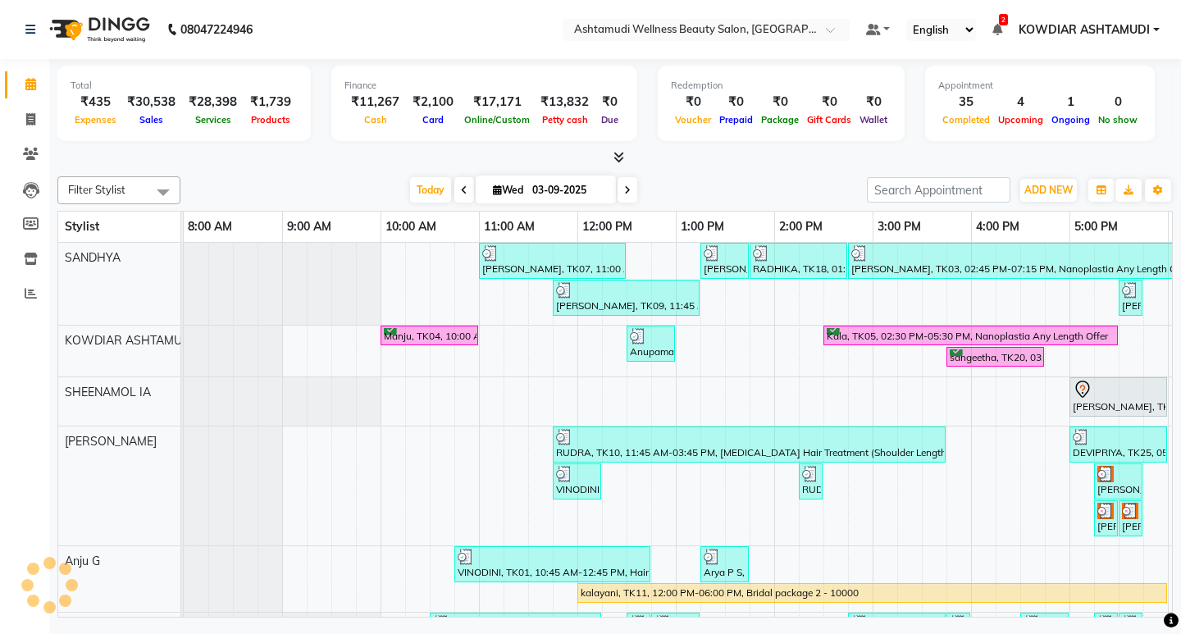
click at [422, 35] on nav "08047224946 Select Location × Ashtamudi Wellness Beauty Salon, Kowdiar Default …" at bounding box center [590, 29] width 1181 height 59
click at [1030, 182] on button "ADD NEW Toggle Dropdown" at bounding box center [1048, 190] width 57 height 23
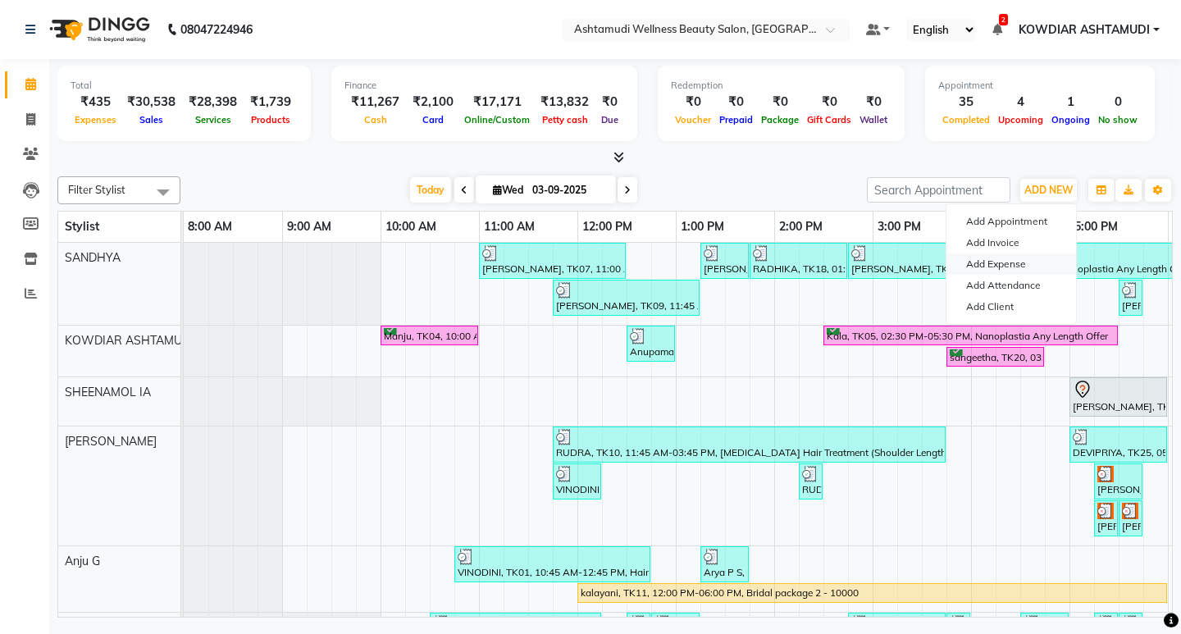
click at [990, 264] on link "Add Expense" at bounding box center [1011, 263] width 130 height 21
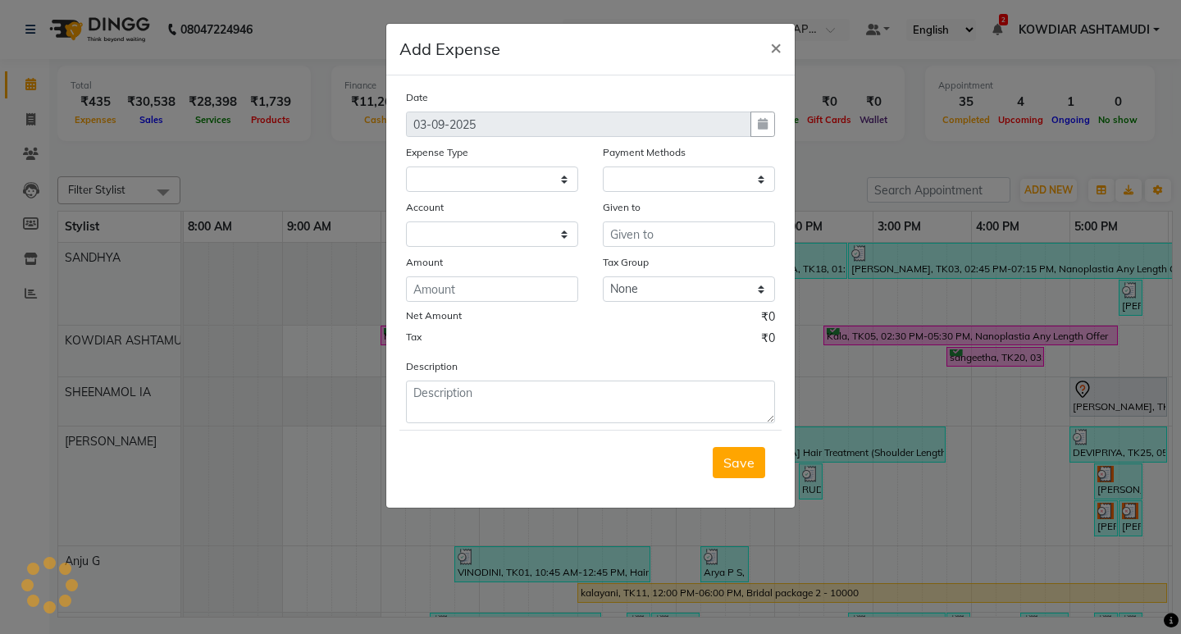
select select
select select "1"
select select "3500"
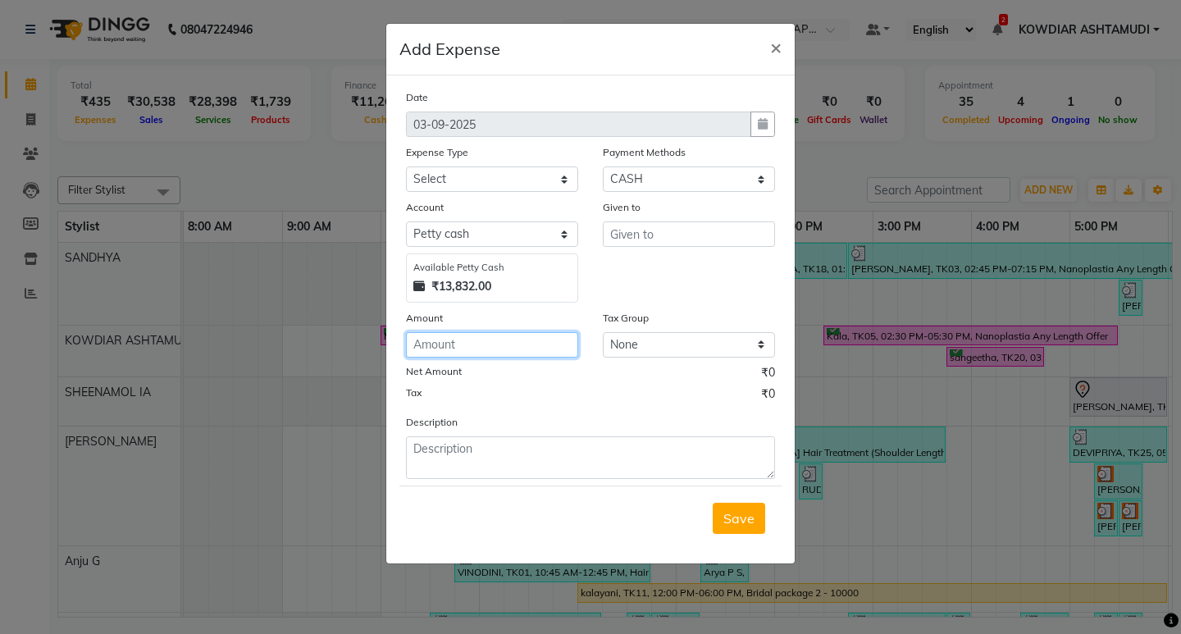
click at [461, 342] on input "number" at bounding box center [492, 344] width 172 height 25
type input "10633"
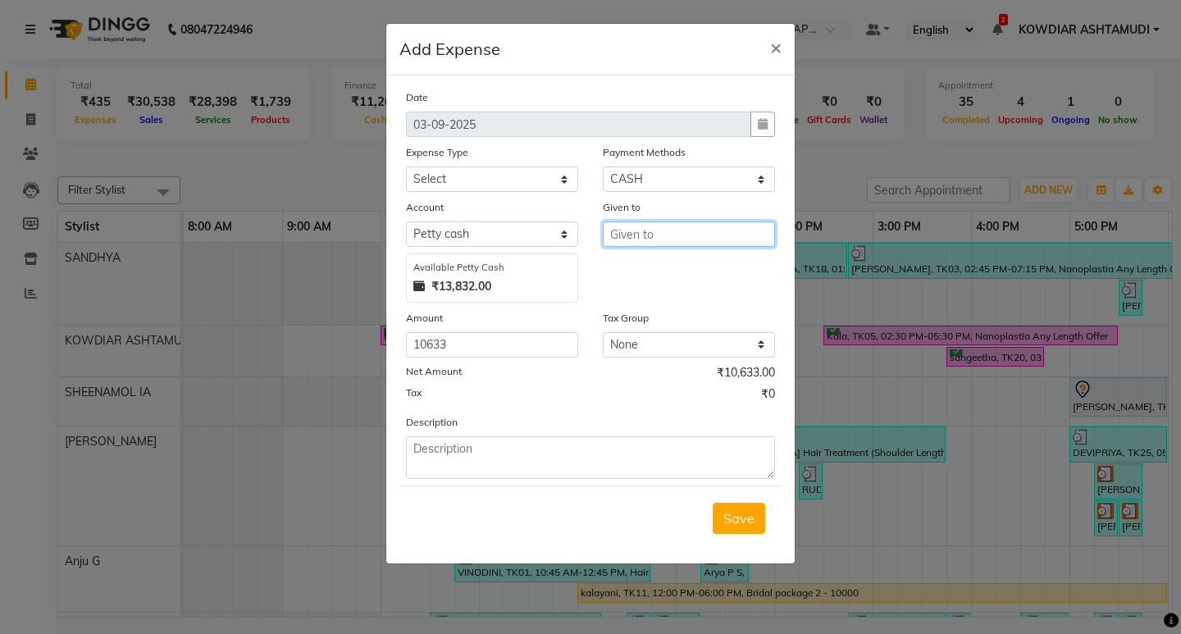
click at [642, 235] on input "text" at bounding box center [689, 233] width 172 height 25
click at [660, 271] on span "SUDHA" at bounding box center [647, 269] width 48 height 16
type input "SUDHA"
click at [455, 175] on select "Select ACCOMODATION EXPENSES ADVERTISEMENT SALES PROMOTIONAL EXPENSES Bonus BRI…" at bounding box center [492, 178] width 172 height 25
select select "6065"
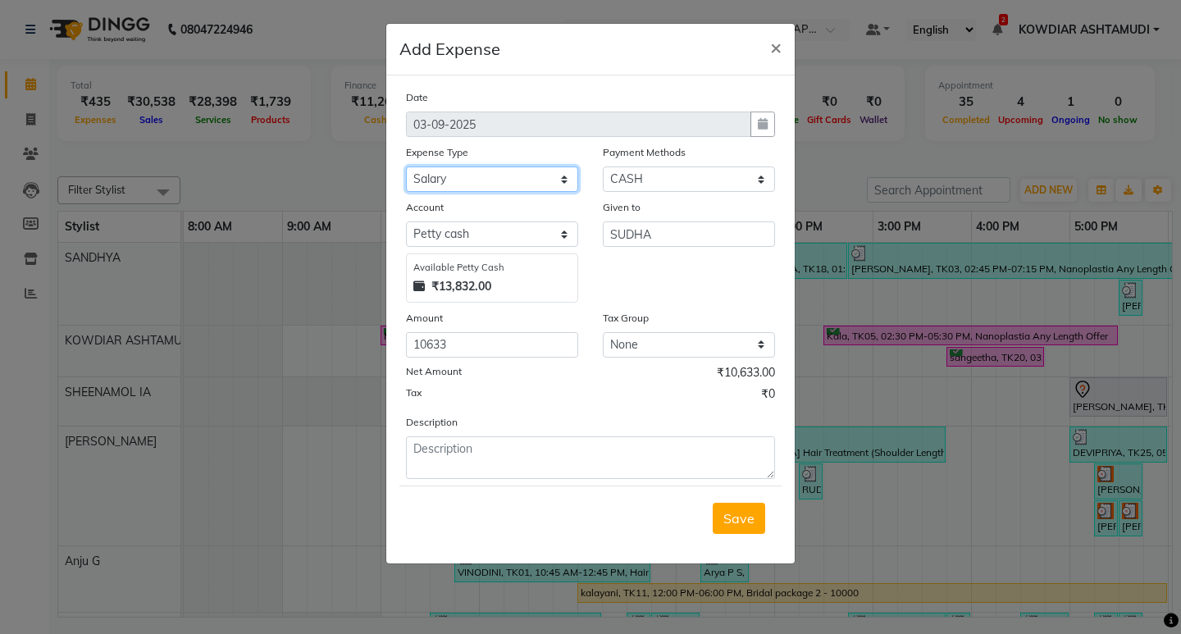
click at [406, 166] on select "Select ACCOMODATION EXPENSES ADVERTISEMENT SALES PROMOTIONAL EXPENSES Bonus BRI…" at bounding box center [492, 178] width 172 height 25
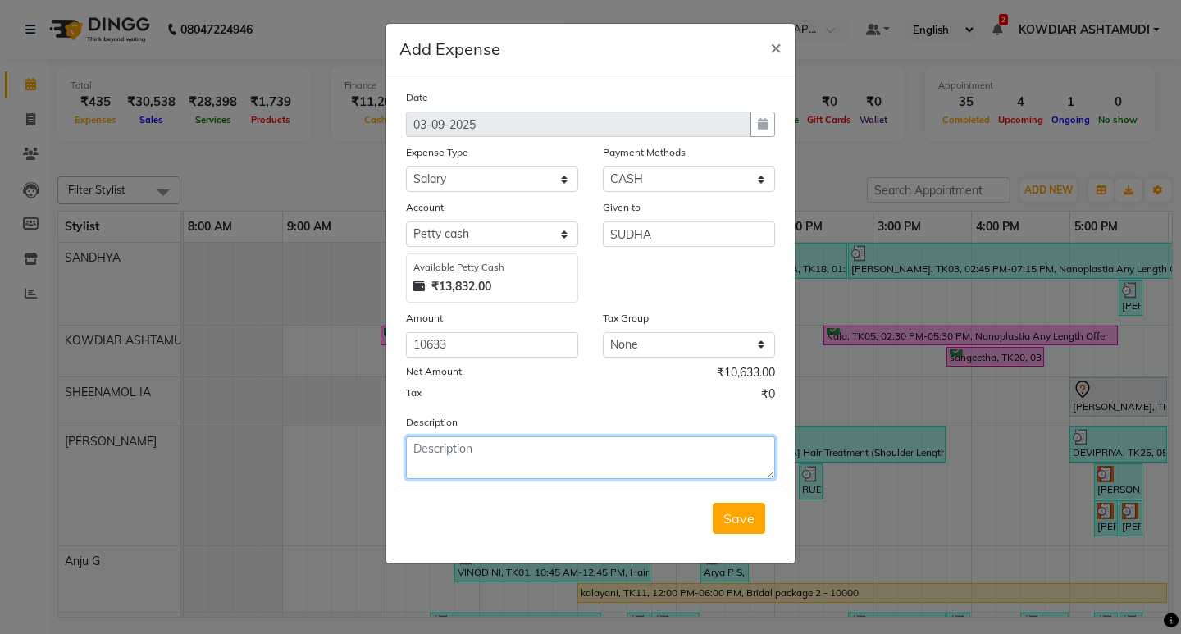
click at [535, 450] on textarea at bounding box center [590, 457] width 369 height 43
click at [533, 451] on textarea at bounding box center [590, 457] width 369 height 43
type textarea "SALARY"
click at [575, 421] on div "Description SALARY" at bounding box center [591, 446] width 394 height 66
click at [745, 524] on span "Save" at bounding box center [738, 518] width 31 height 16
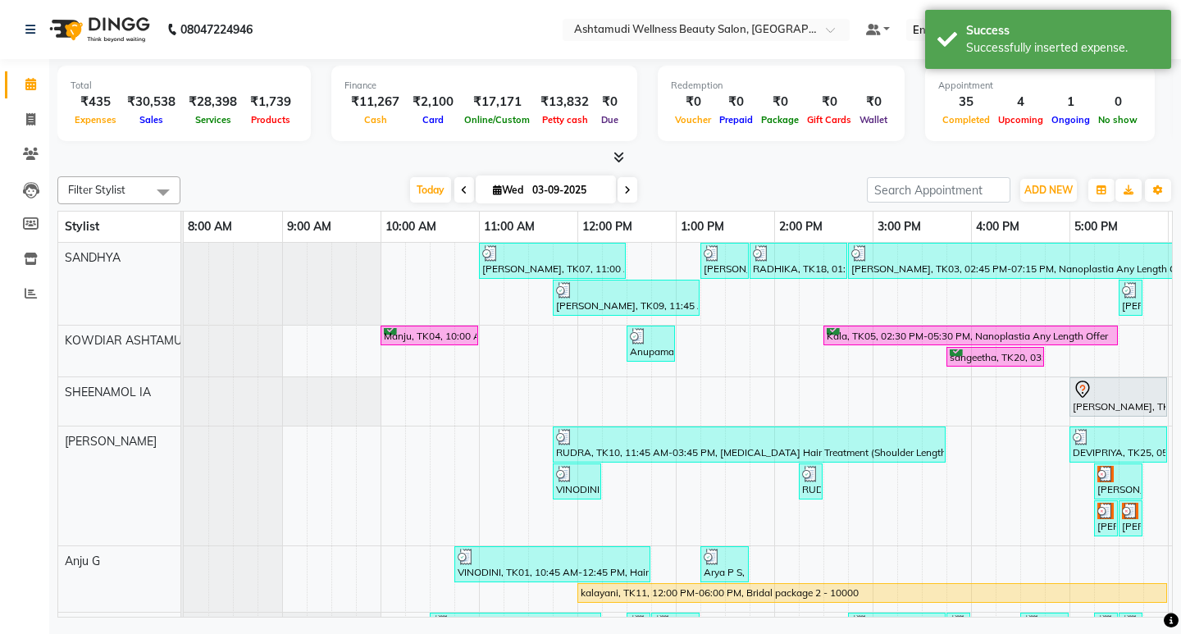
click at [758, 183] on div "[DATE] [DATE]" at bounding box center [524, 190] width 670 height 25
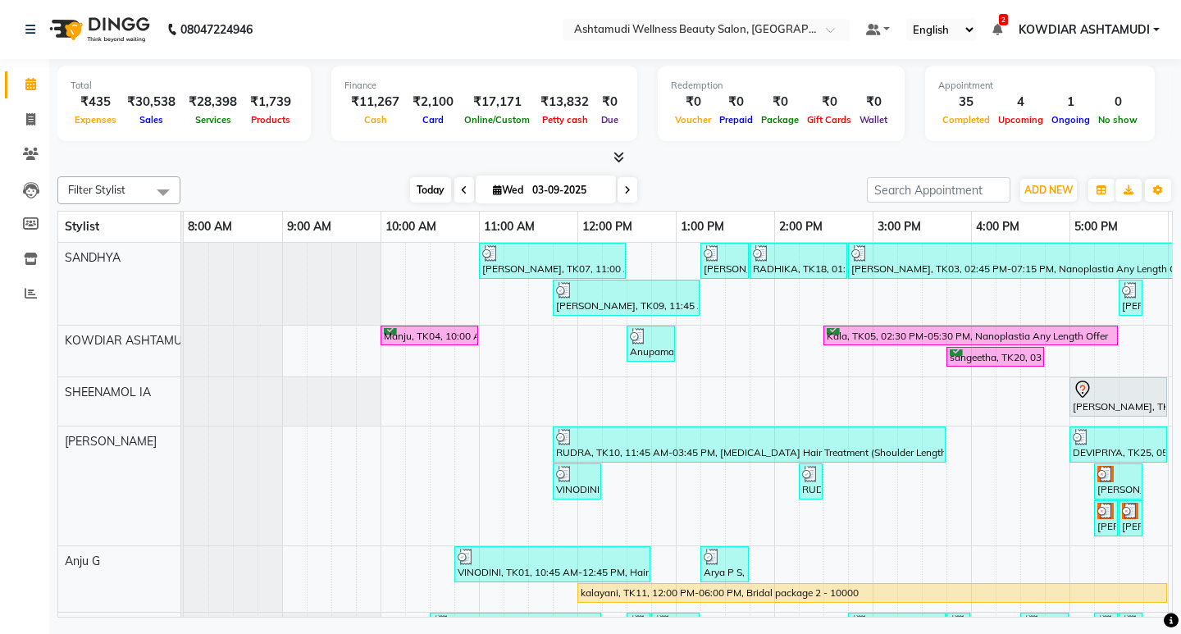
click at [427, 192] on span "Today" at bounding box center [430, 189] width 41 height 25
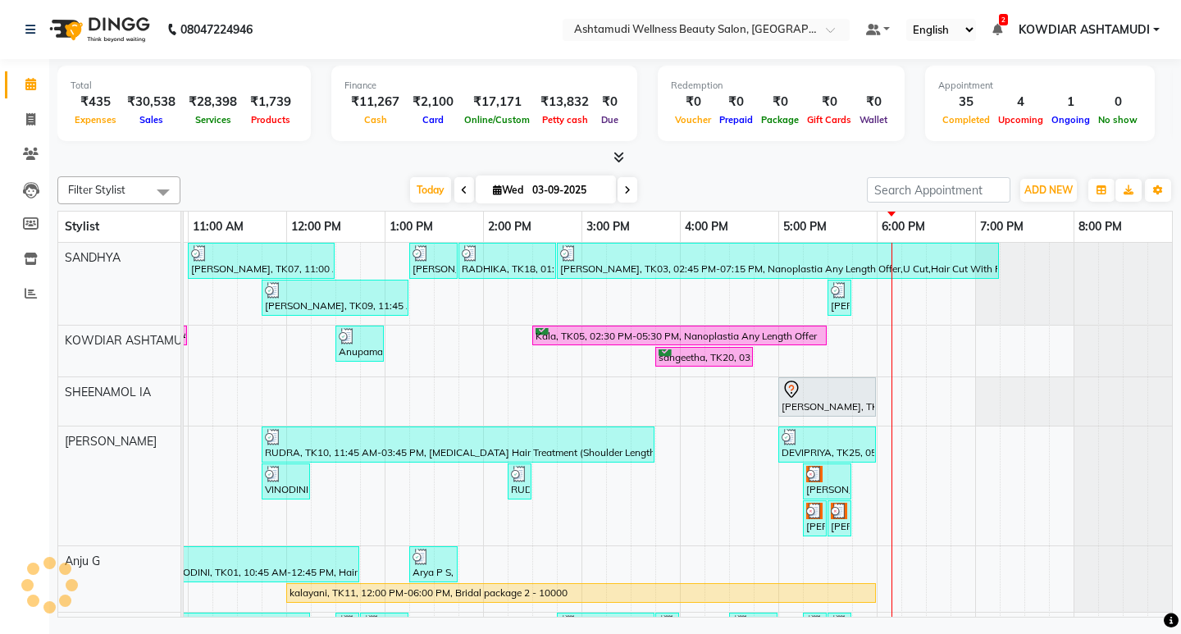
scroll to position [0, 303]
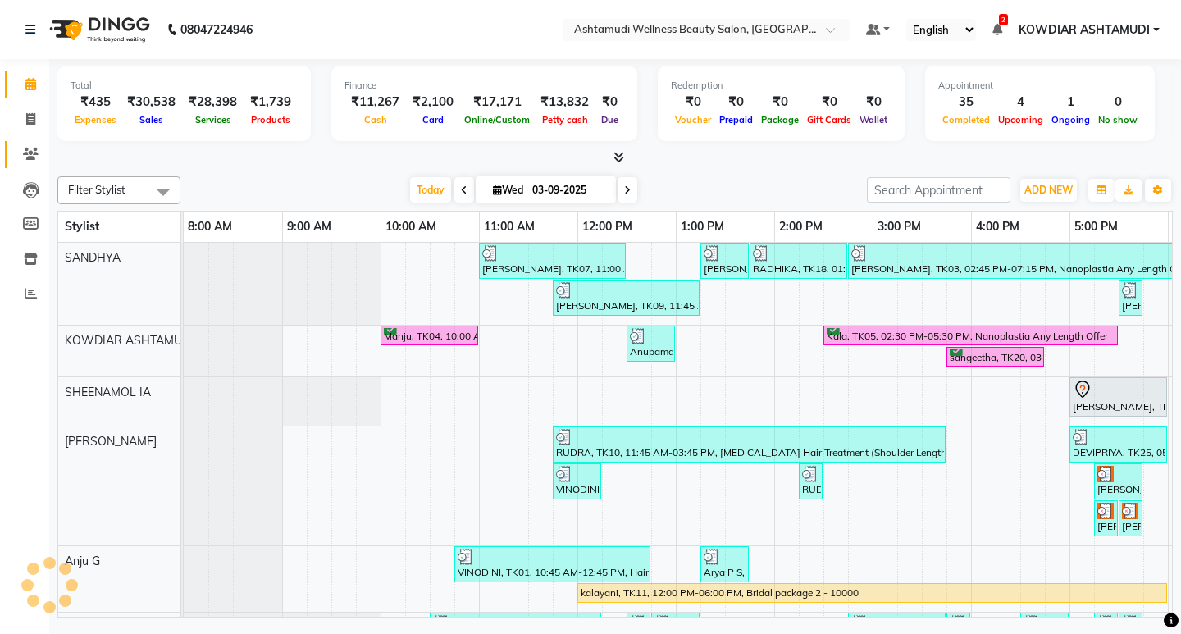
click at [34, 147] on span at bounding box center [30, 154] width 29 height 19
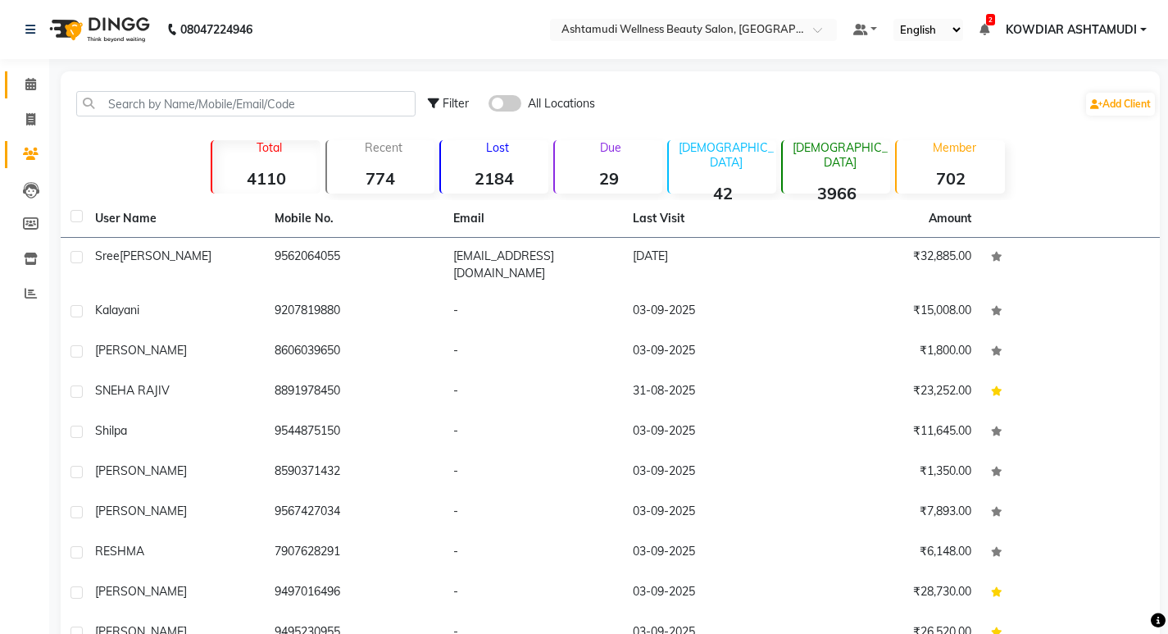
click at [133, 106] on input "text" at bounding box center [245, 103] width 339 height 25
paste input "9562064055"
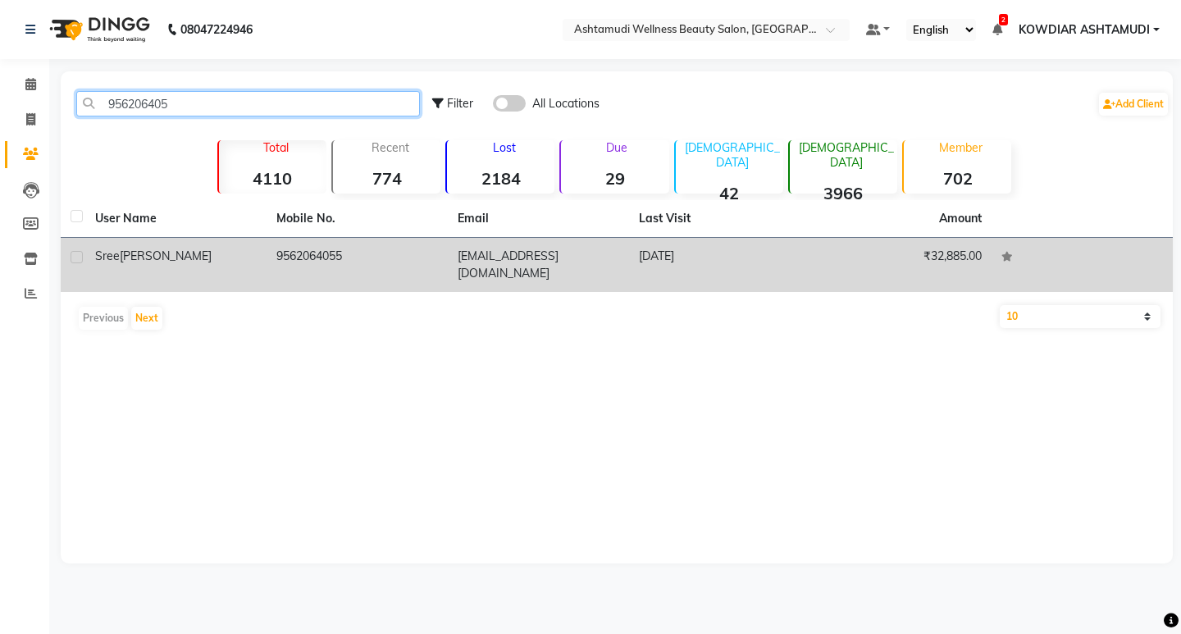
type input "956206405"
click at [942, 264] on td "₹32,885.00" at bounding box center [900, 265] width 181 height 54
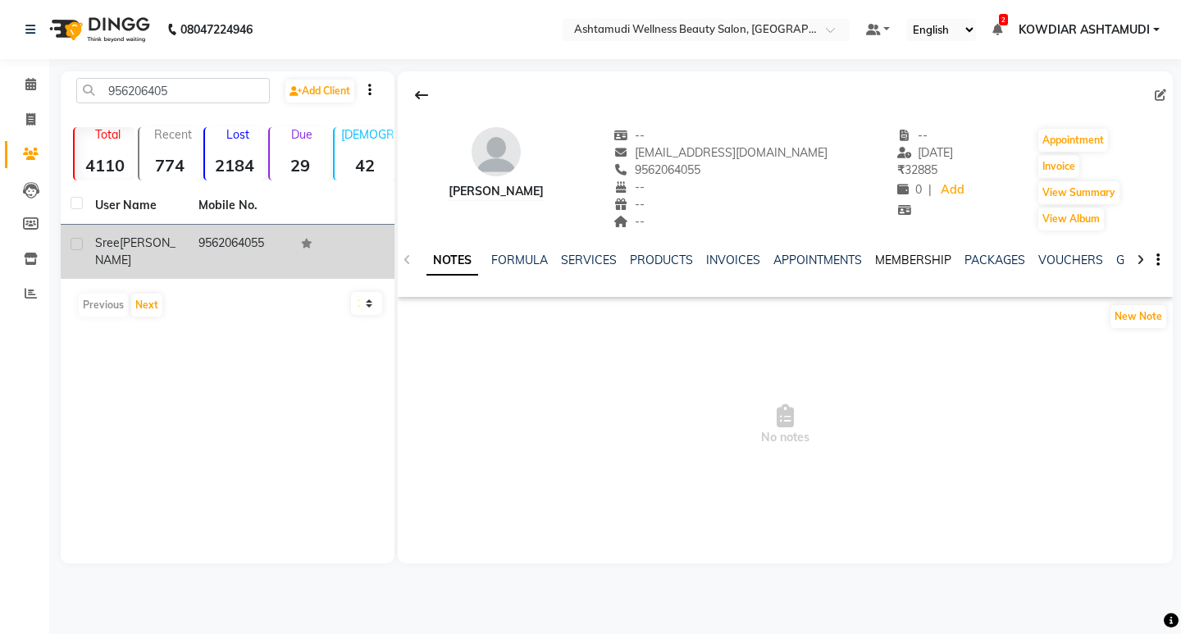
click at [925, 261] on link "MEMBERSHIP" at bounding box center [913, 260] width 76 height 15
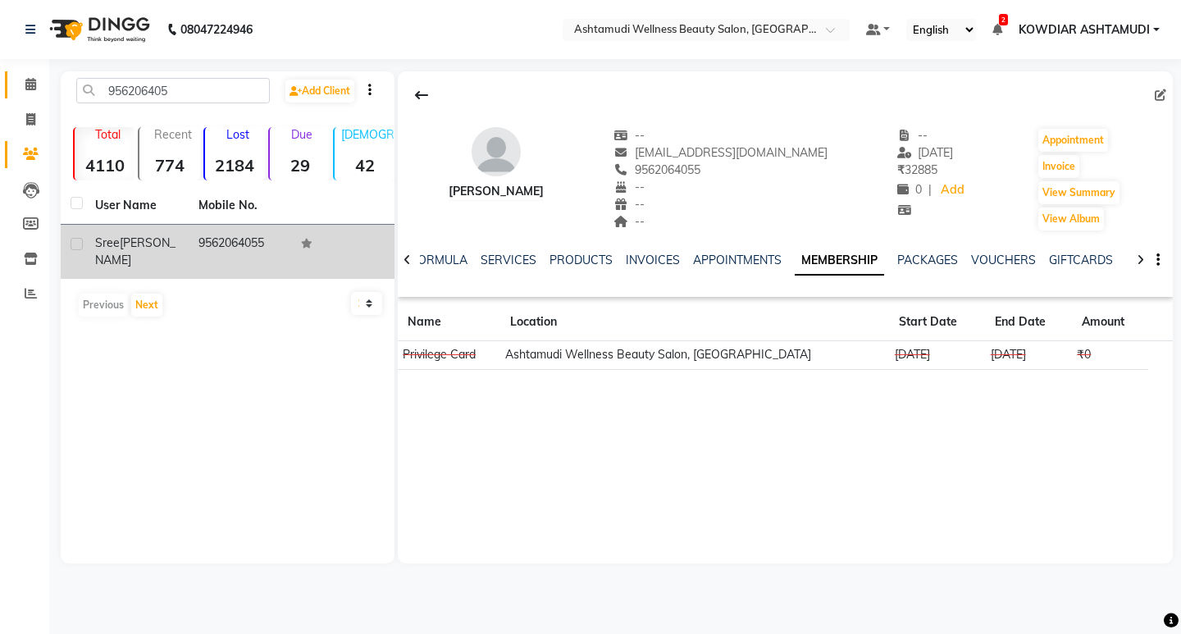
click at [30, 89] on icon at bounding box center [30, 84] width 11 height 12
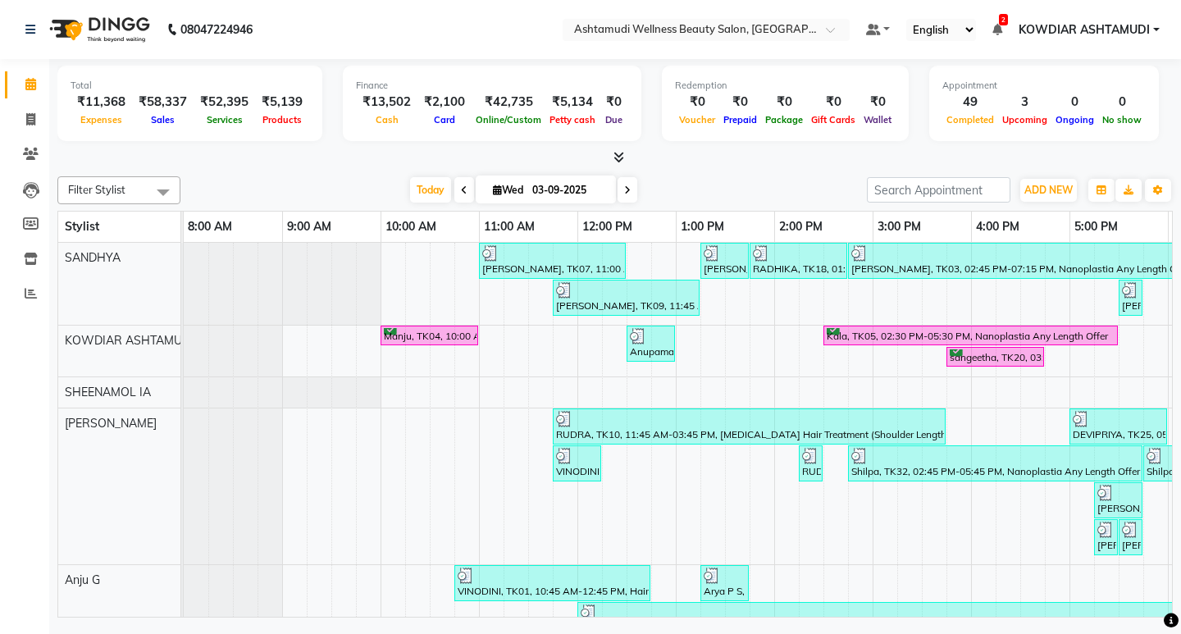
click at [26, 87] on icon at bounding box center [30, 84] width 11 height 12
click at [31, 118] on icon at bounding box center [30, 119] width 9 height 12
select select "service"
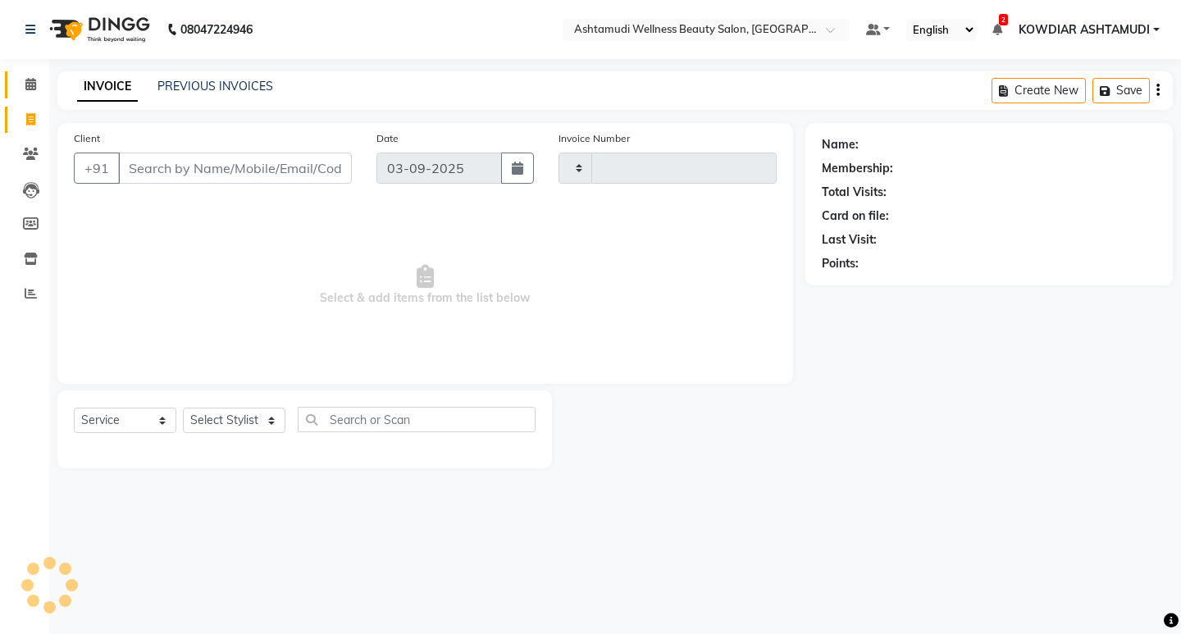
type input "2227"
click at [30, 80] on icon at bounding box center [30, 84] width 11 height 12
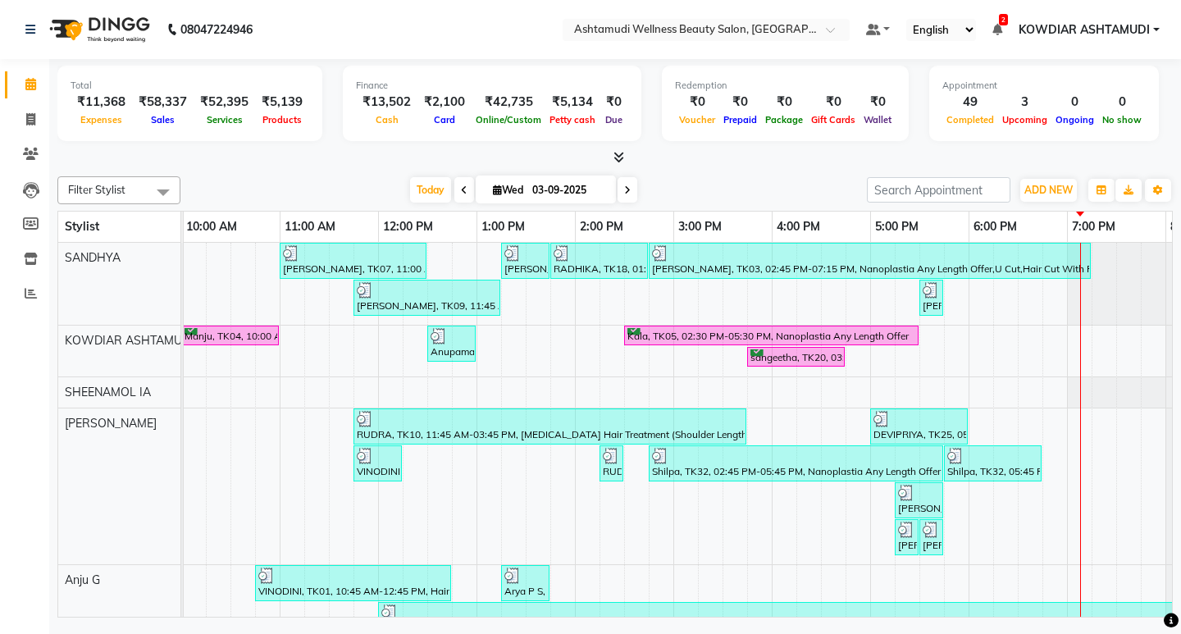
scroll to position [0, 291]
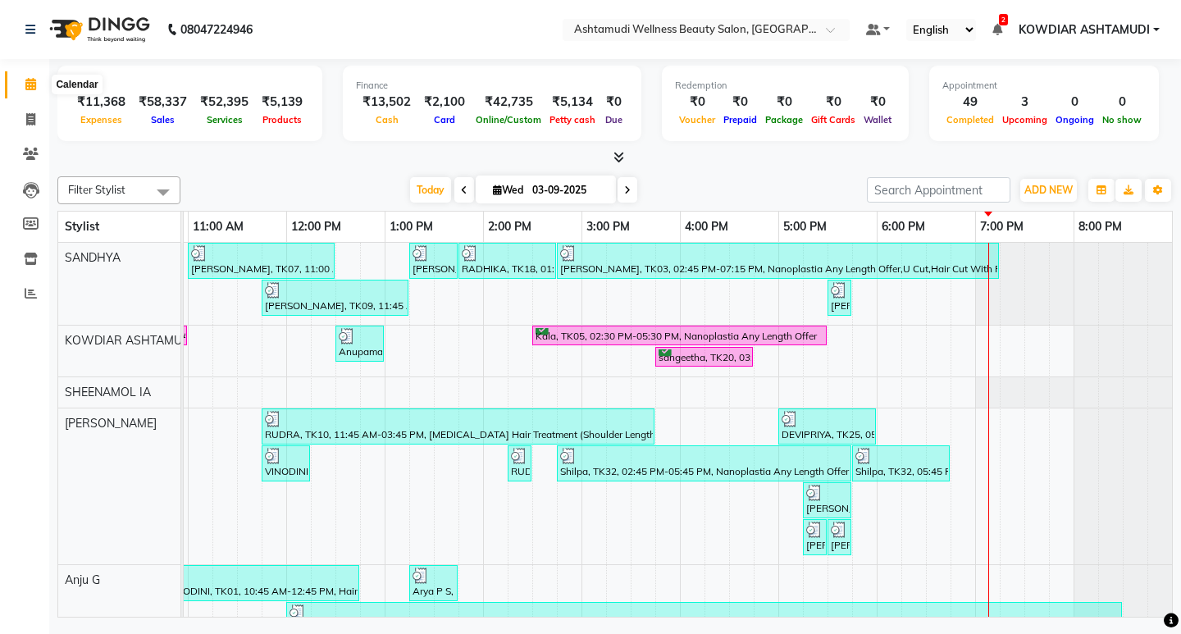
click at [21, 87] on span at bounding box center [30, 84] width 29 height 19
click at [27, 122] on icon at bounding box center [30, 119] width 9 height 12
select select "service"
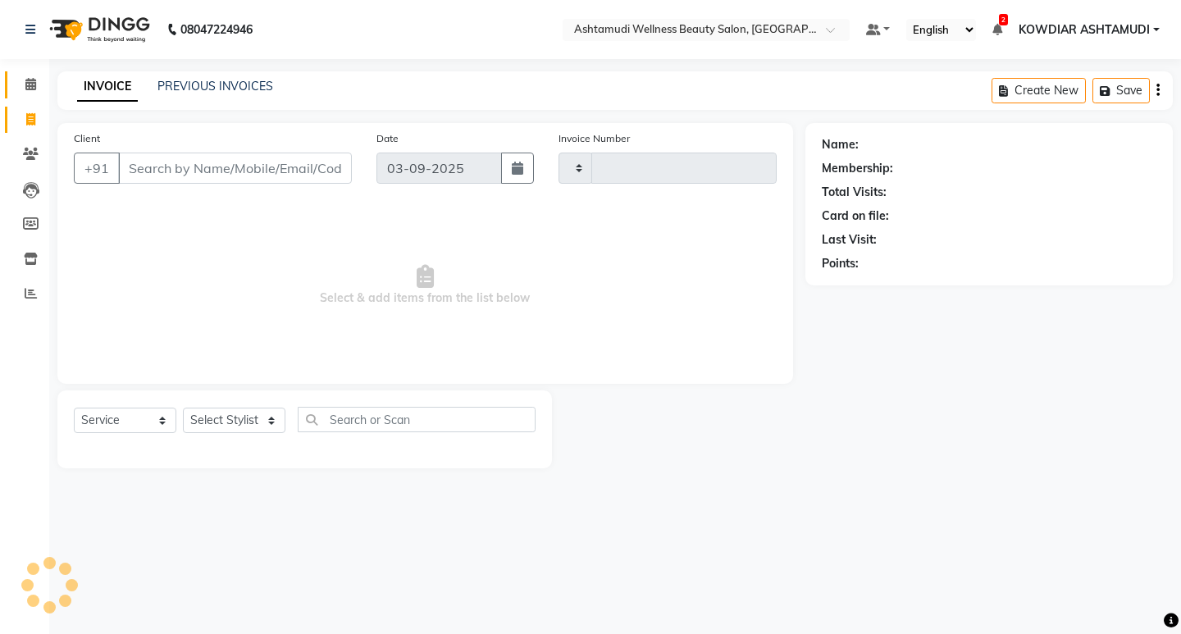
type input "2227"
select select "4668"
click at [29, 88] on icon at bounding box center [30, 84] width 11 height 12
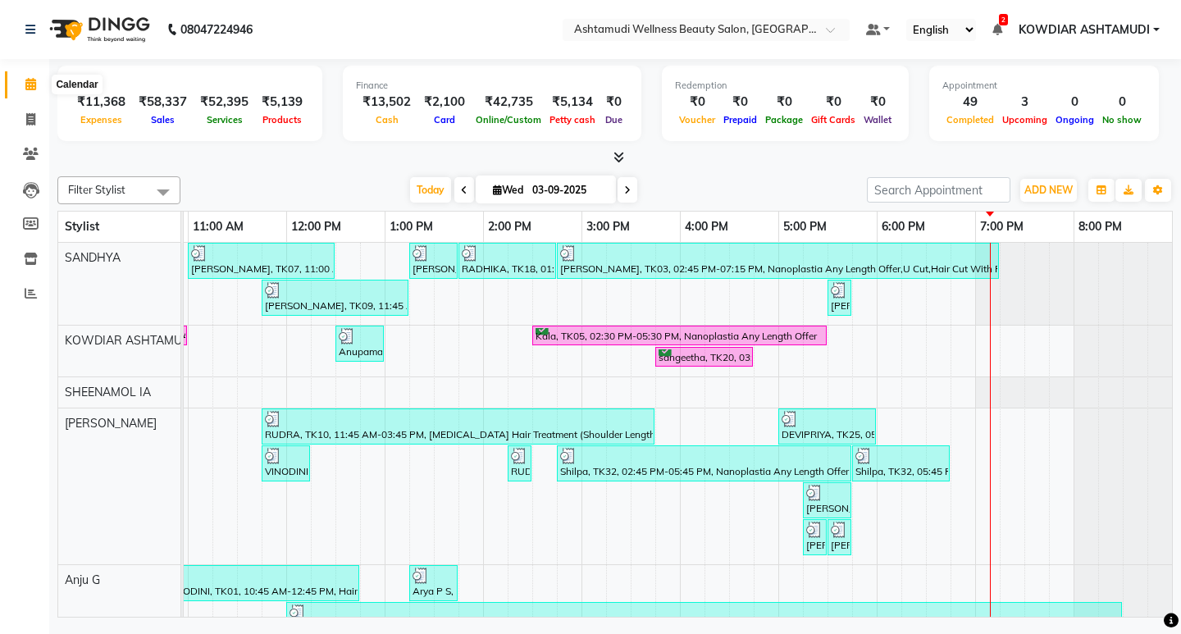
click at [34, 87] on icon at bounding box center [30, 84] width 11 height 12
click at [31, 118] on icon at bounding box center [30, 119] width 9 height 12
select select "service"
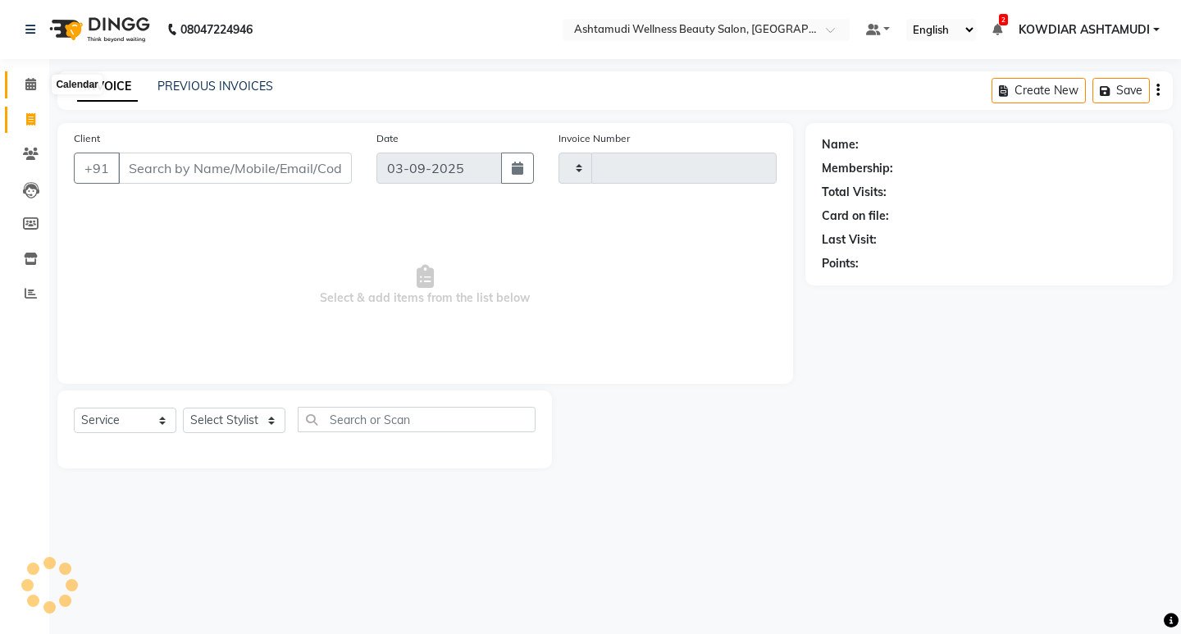
type input "2227"
click at [36, 91] on span at bounding box center [30, 84] width 29 height 19
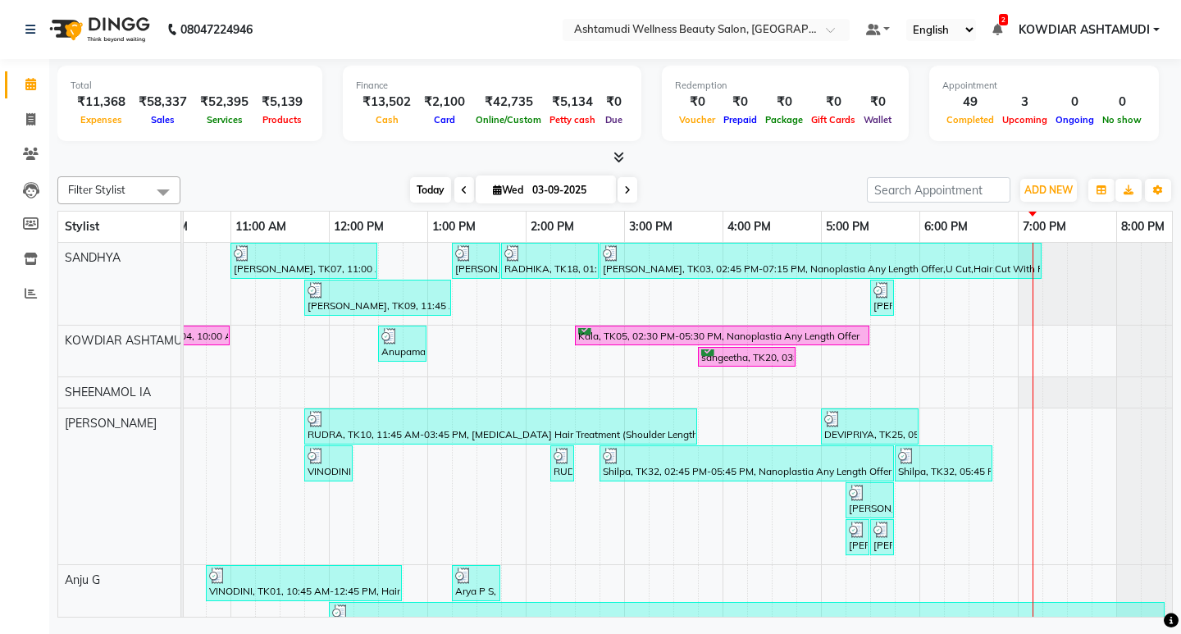
click at [434, 193] on span "Today" at bounding box center [430, 189] width 41 height 25
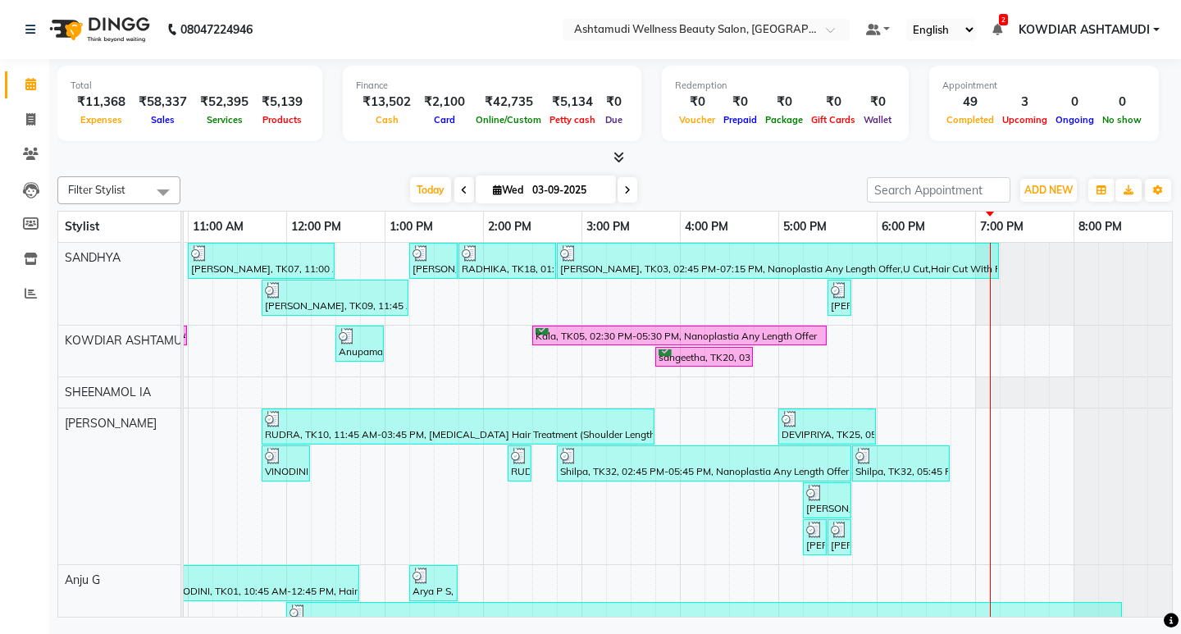
click at [728, 168] on div "Total ₹11,368 Expenses ₹58,337 Sales ₹52,395 Services ₹5,139 Products Finance ₹…" at bounding box center [614, 340] width 1131 height 562
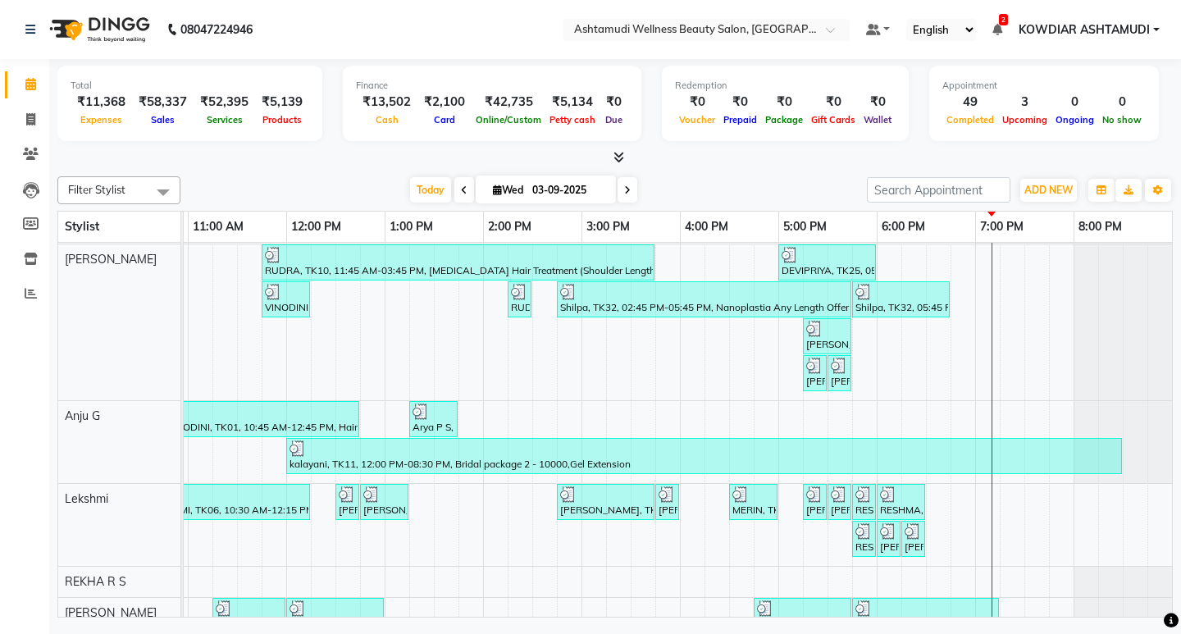
click at [467, 165] on div at bounding box center [614, 157] width 1115 height 17
click at [708, 155] on div at bounding box center [614, 157] width 1115 height 17
click at [36, 80] on icon at bounding box center [30, 84] width 11 height 12
click at [35, 120] on icon at bounding box center [30, 119] width 9 height 12
select select "service"
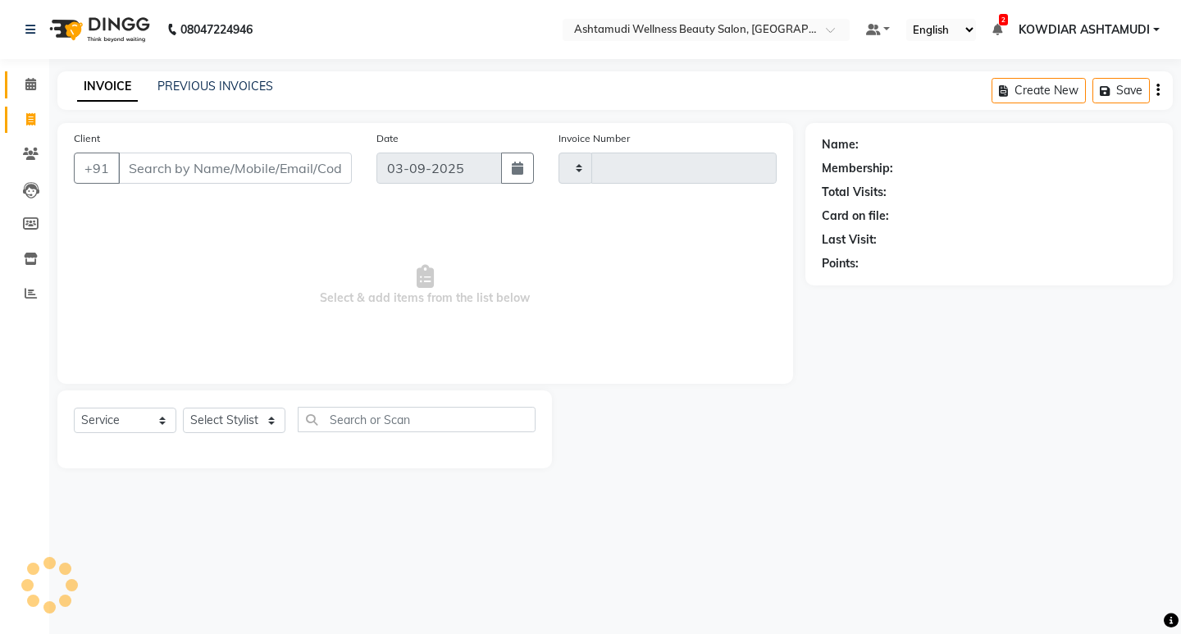
type input "2227"
select select "4668"
click at [26, 81] on icon at bounding box center [30, 84] width 11 height 12
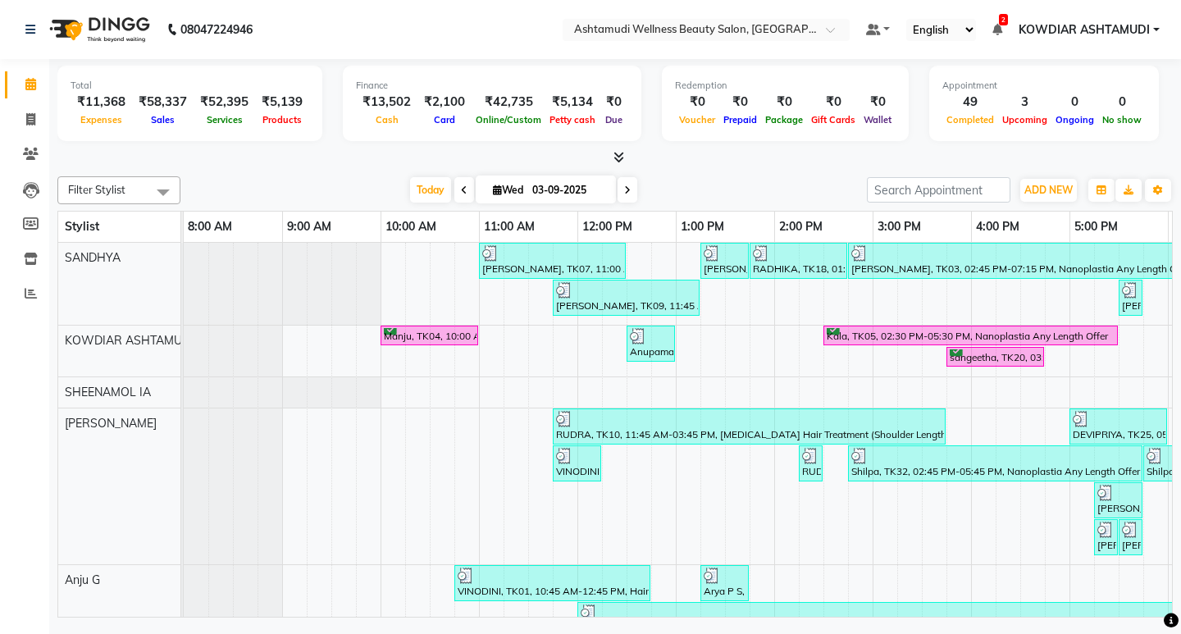
click at [383, 20] on nav "08047224946 Select Location × Ashtamudi Wellness Beauty Salon, Kowdiar Default …" at bounding box center [590, 29] width 1181 height 59
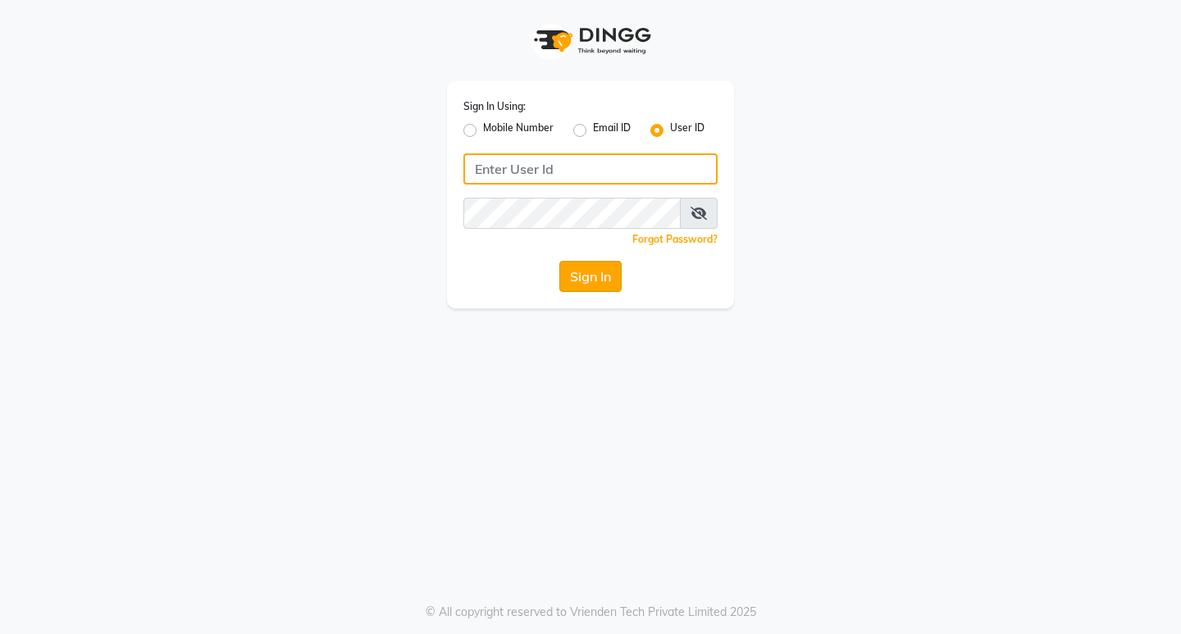
type input "e1951-10"
click at [573, 277] on button "Sign In" at bounding box center [590, 276] width 62 height 31
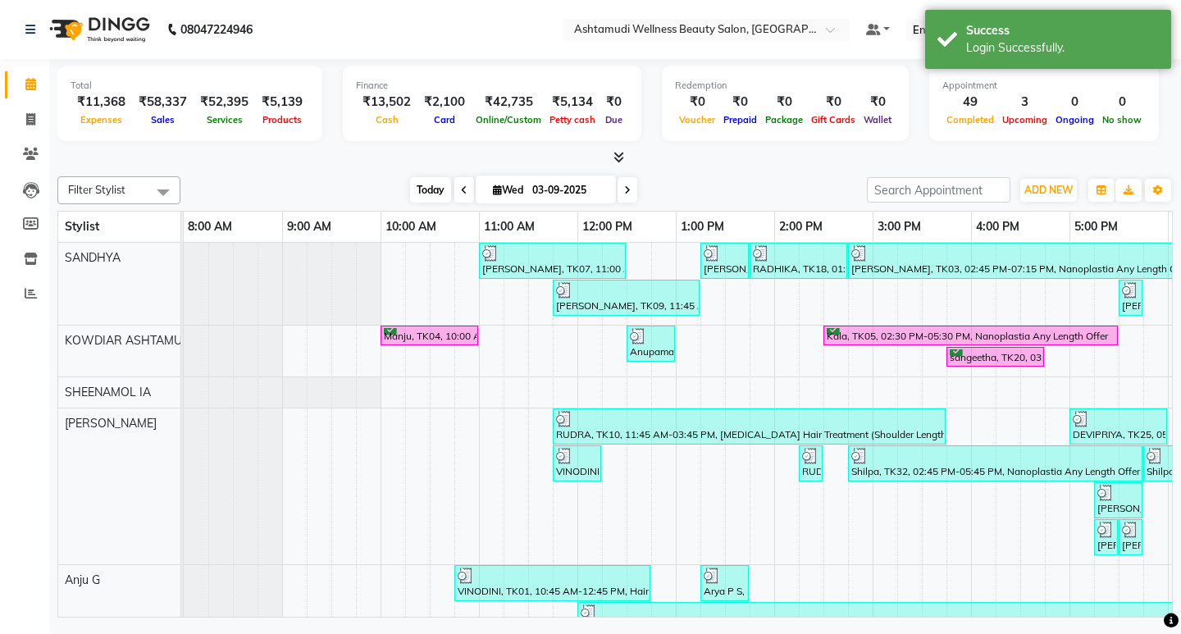
click at [426, 192] on span "Today" at bounding box center [430, 189] width 41 height 25
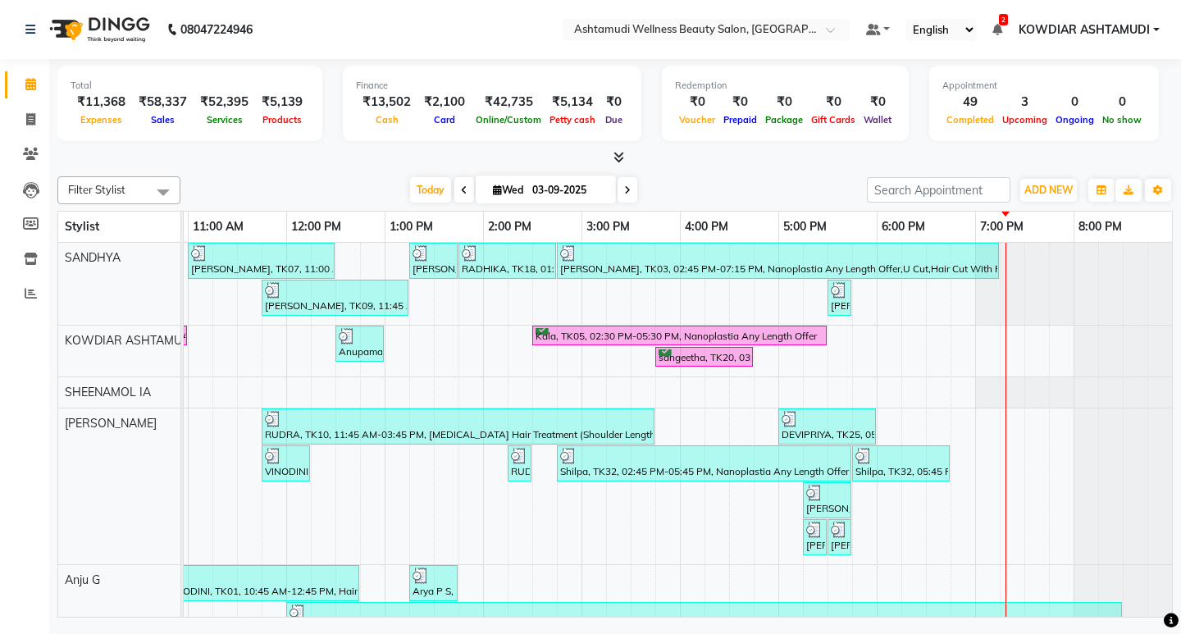
scroll to position [0, 303]
click at [1045, 189] on span "ADD NEW" at bounding box center [1048, 190] width 48 height 12
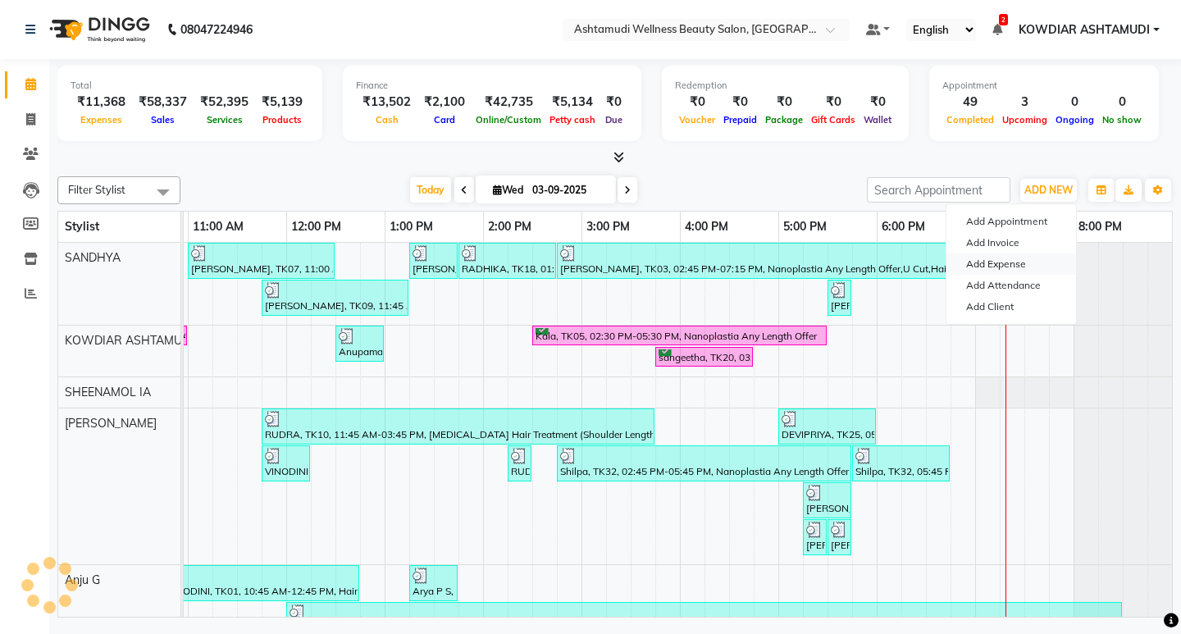
click at [1012, 267] on link "Add Expense" at bounding box center [1011, 263] width 130 height 21
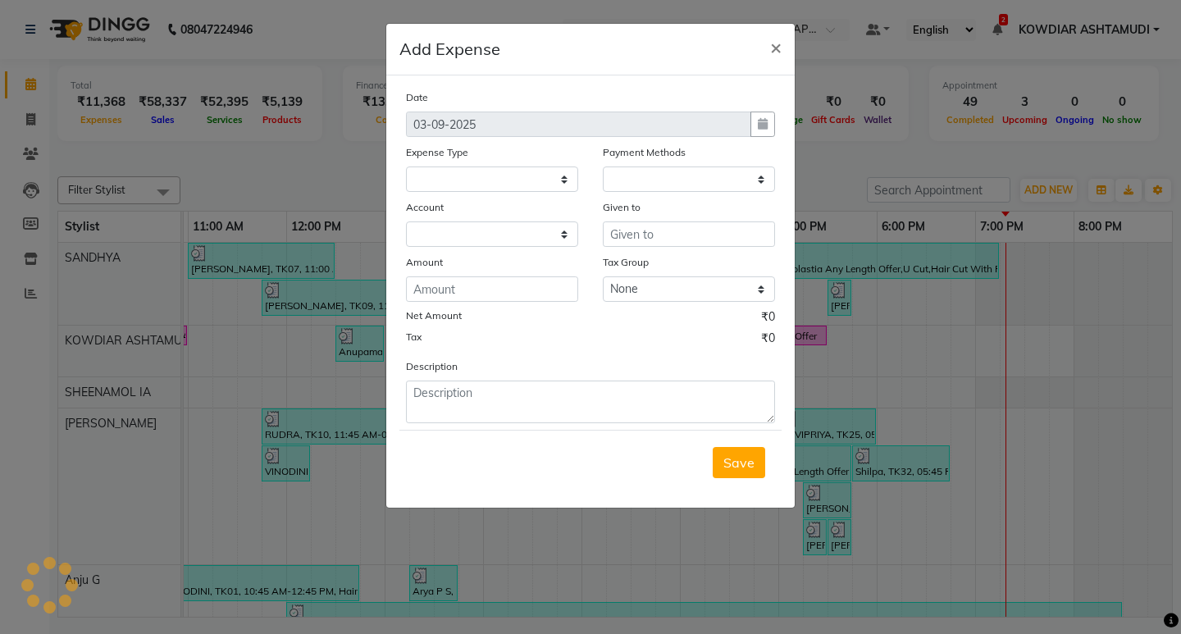
select select
select select "1"
select select "3500"
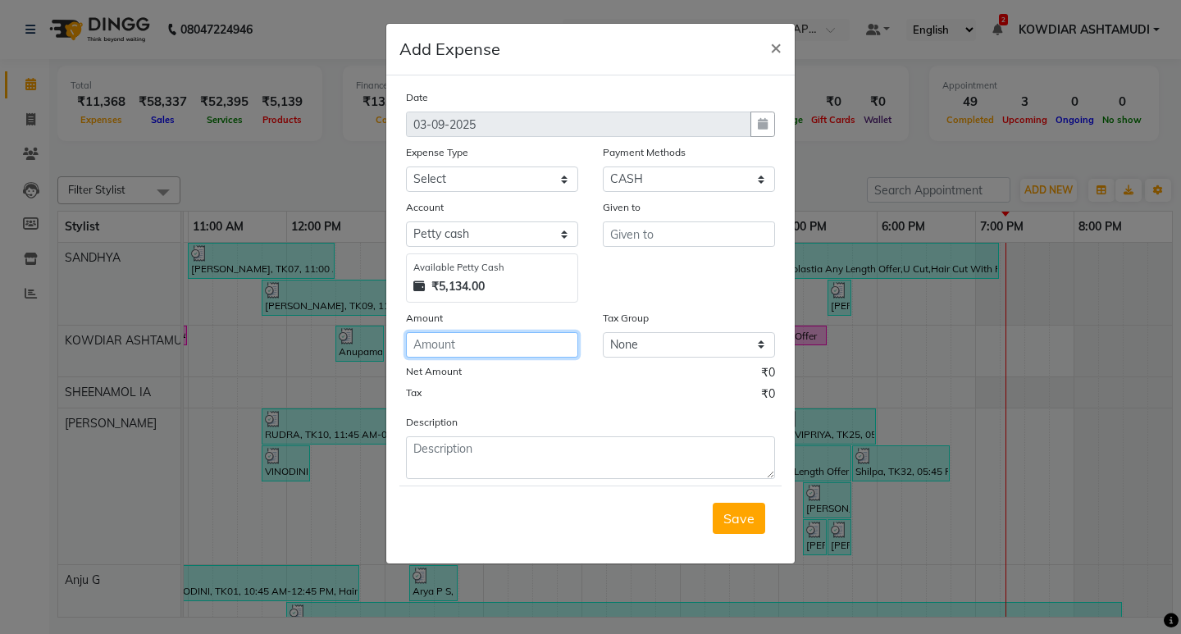
click at [457, 348] on input "number" at bounding box center [492, 344] width 172 height 25
type input "1500"
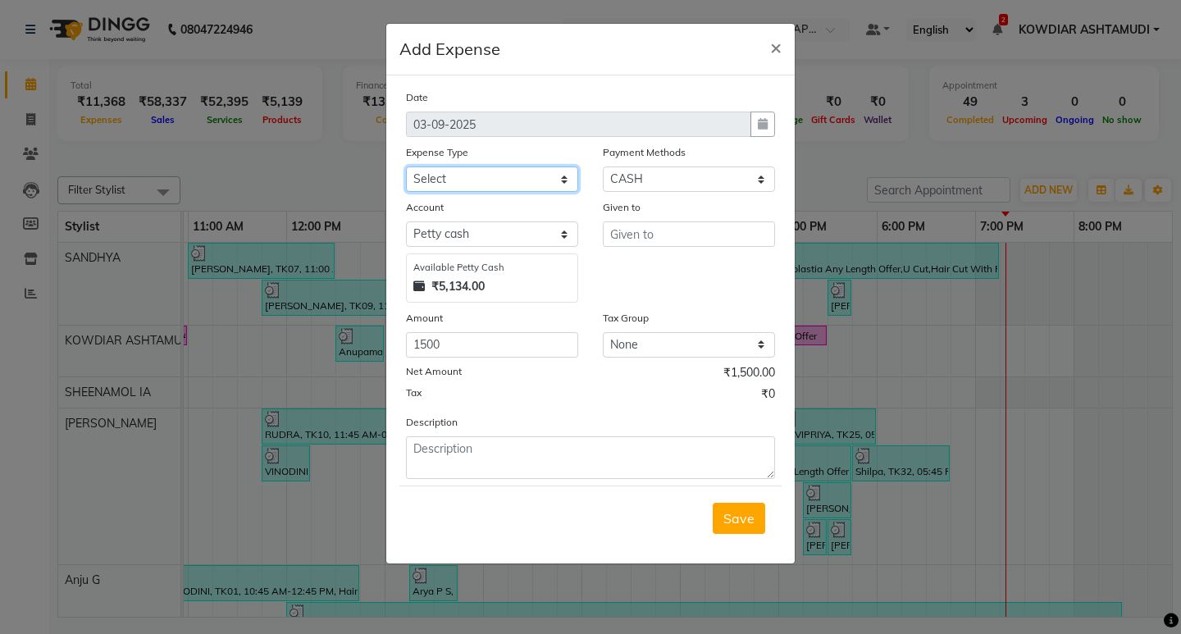
click at [460, 190] on select "Select ACCOMODATION EXPENSES ADVERTISEMENT SALES PROMOTIONAL EXPENSES Bonus BRI…" at bounding box center [492, 178] width 172 height 25
select select "6175"
click at [406, 166] on select "Select ACCOMODATION EXPENSES ADVERTISEMENT SALES PROMOTIONAL EXPENSES Bonus BRI…" at bounding box center [492, 178] width 172 height 25
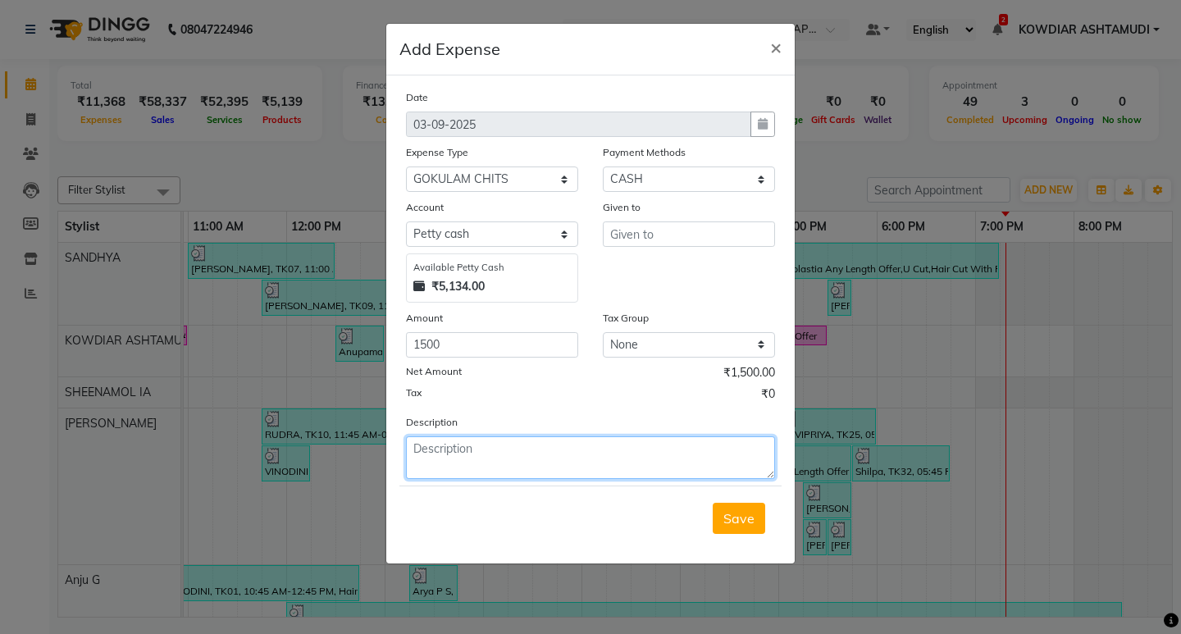
click at [488, 462] on textarea at bounding box center [590, 457] width 369 height 43
type textarea "gokulam"
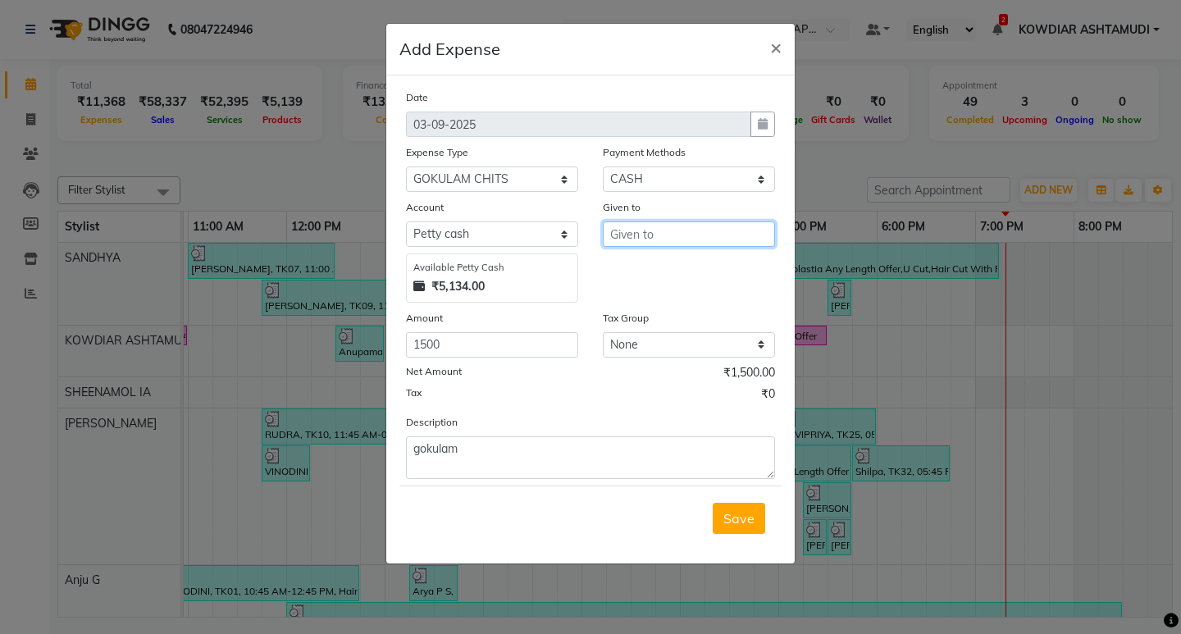
click at [669, 232] on input "text" at bounding box center [689, 233] width 172 height 25
type input "gokulam"
click at [726, 512] on span "Save" at bounding box center [738, 518] width 31 height 16
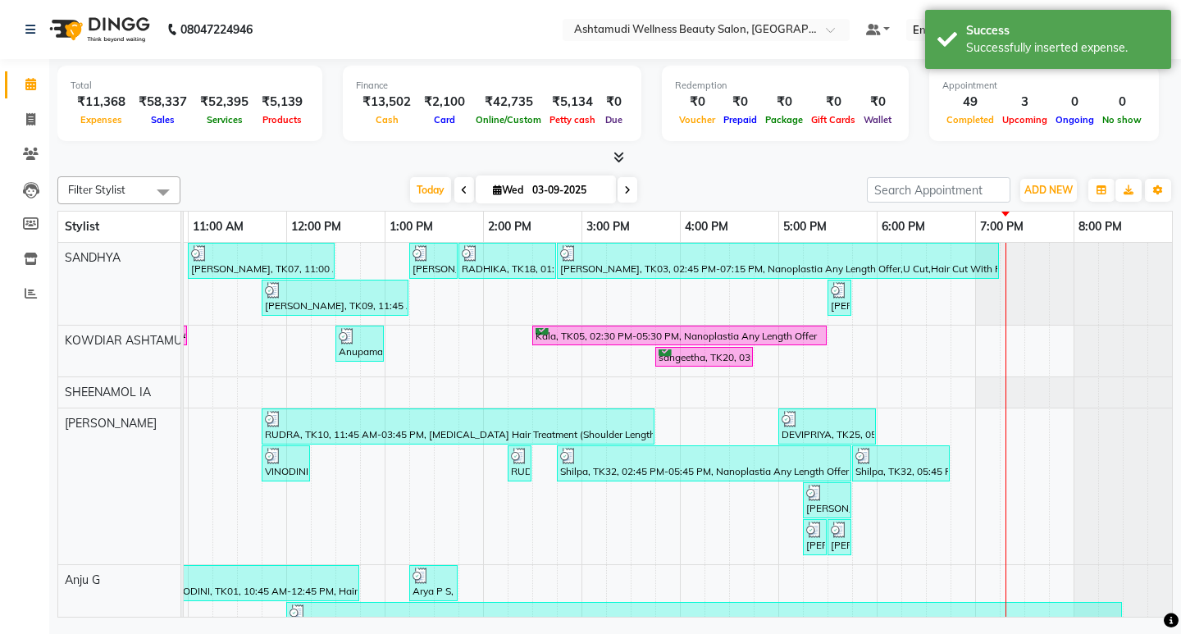
click at [417, 51] on nav "08047224946 Select Location × Ashtamudi Wellness Beauty Salon, Kowdiar Default …" at bounding box center [590, 29] width 1181 height 59
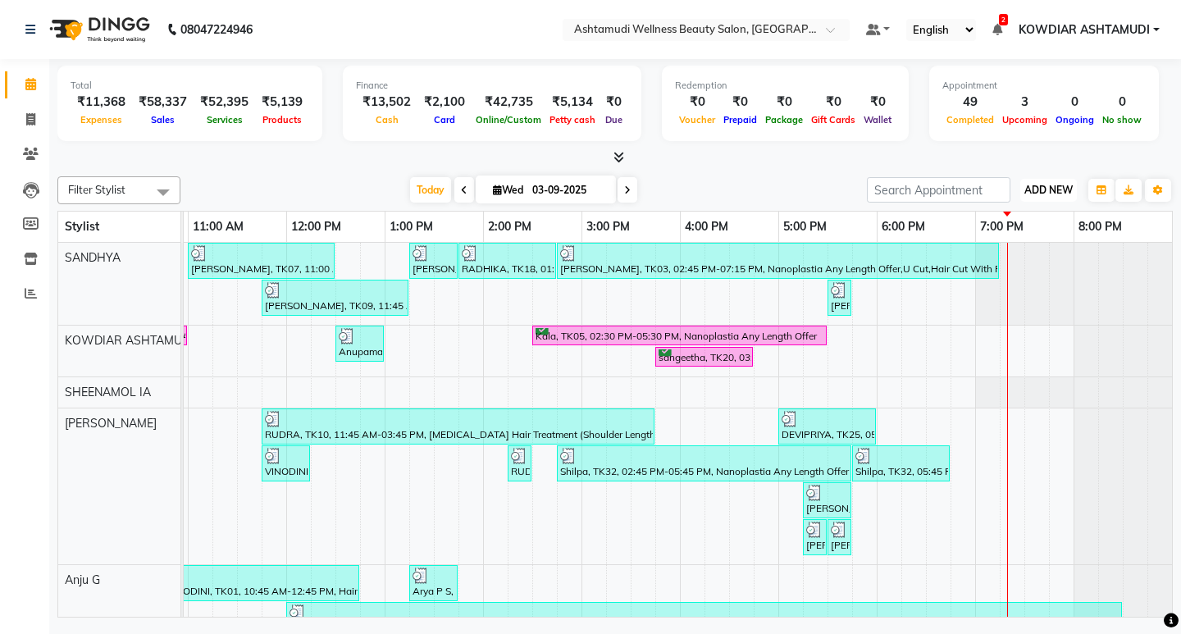
click at [1035, 195] on span "ADD NEW" at bounding box center [1048, 190] width 48 height 12
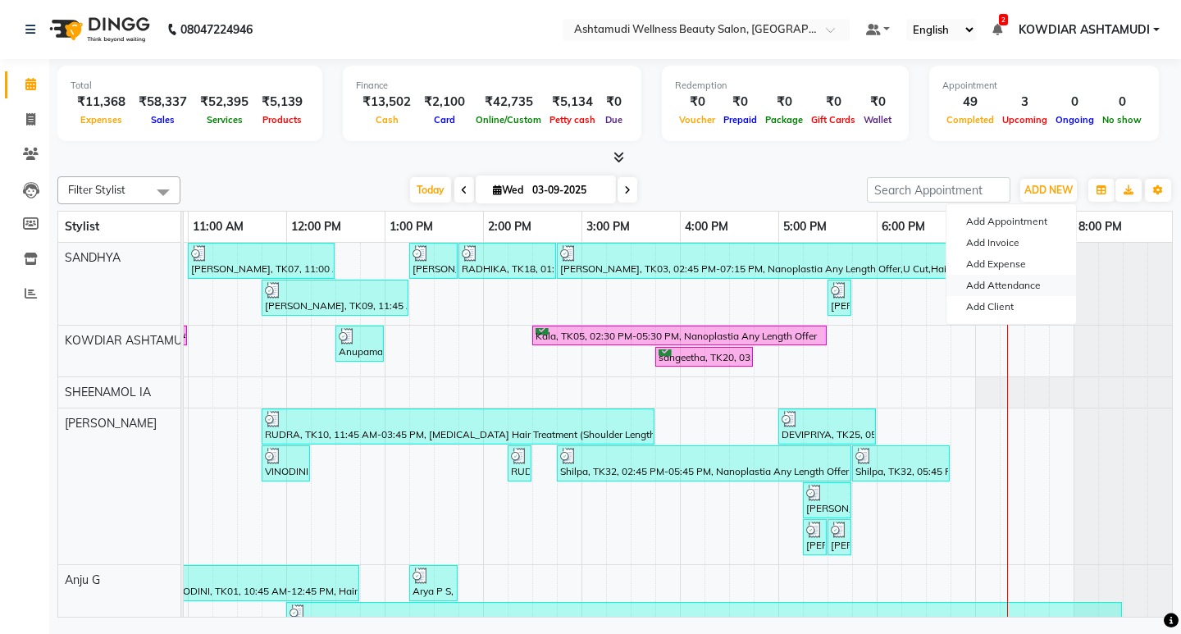
click at [994, 277] on link "Add Attendance" at bounding box center [1011, 285] width 130 height 21
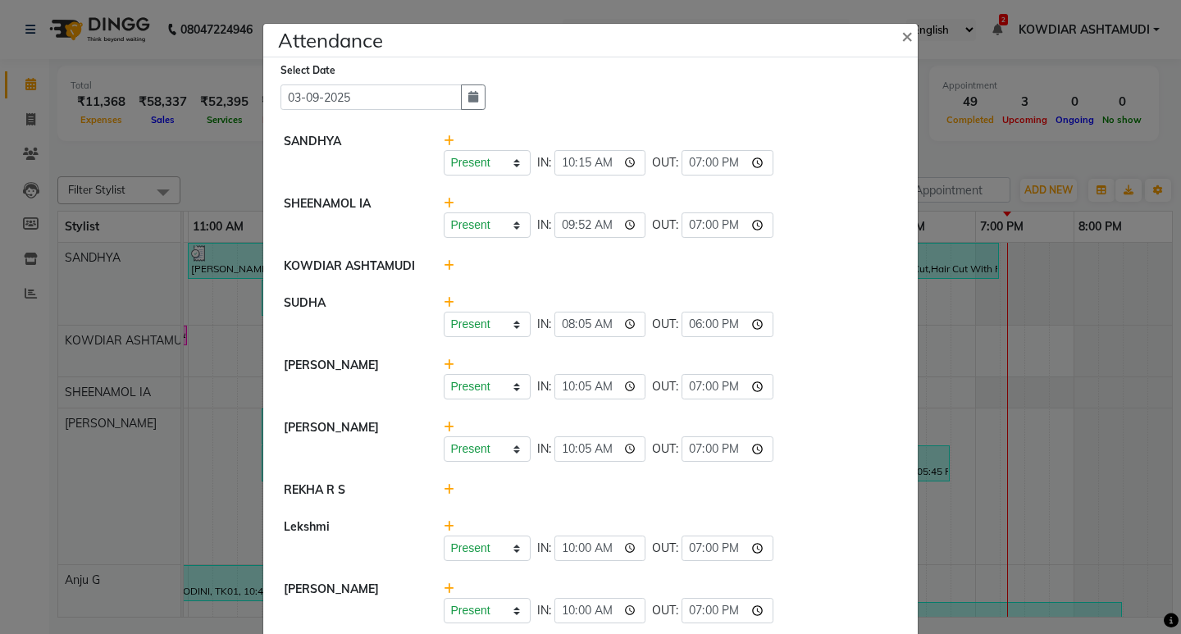
click at [949, 43] on ngb-modal-window "Attendance × Select Date [DATE] SANDHYA Present Absent Late Half Day Weekly Off…" at bounding box center [590, 317] width 1181 height 634
